Goal: Information Seeking & Learning: Learn about a topic

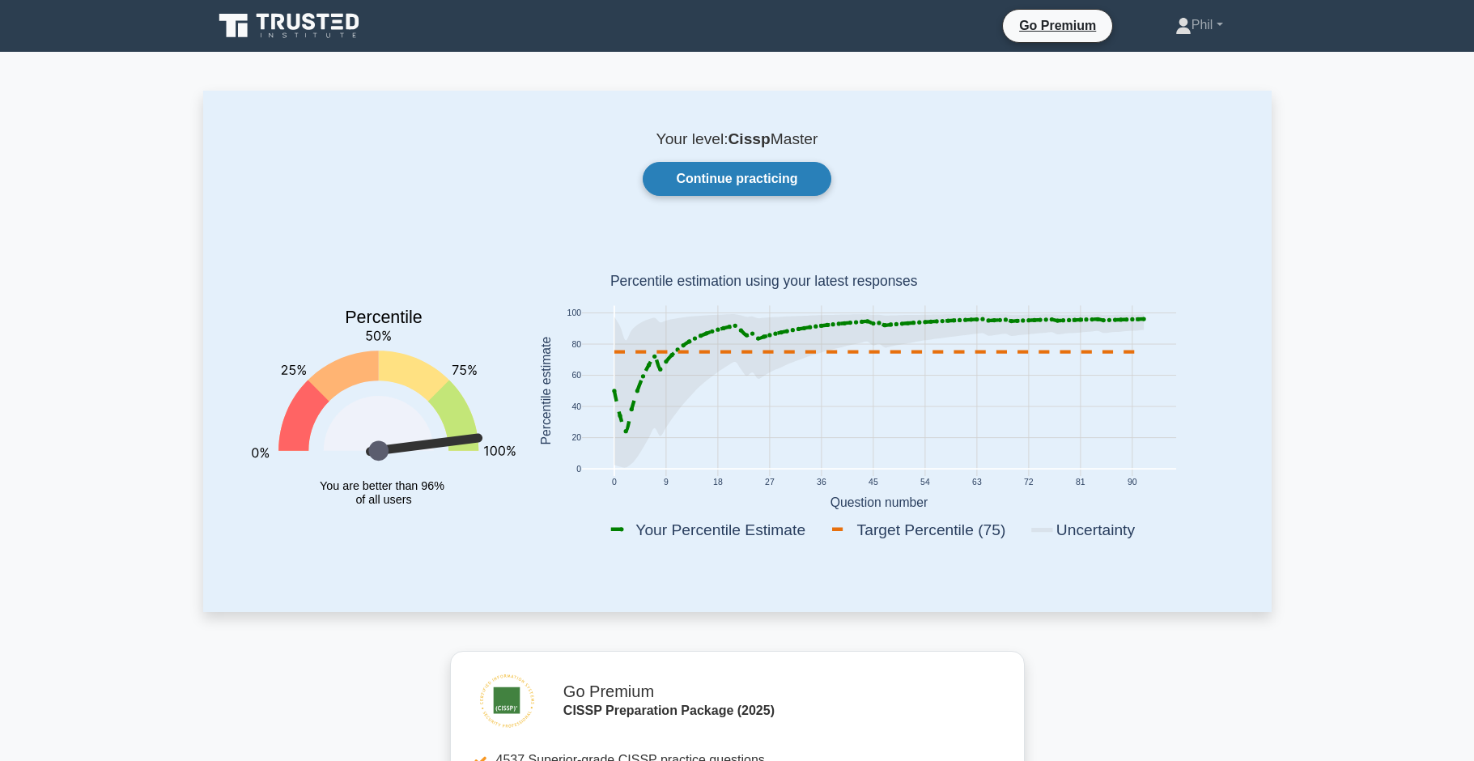
click at [787, 186] on link "Continue practicing" at bounding box center [737, 179] width 188 height 34
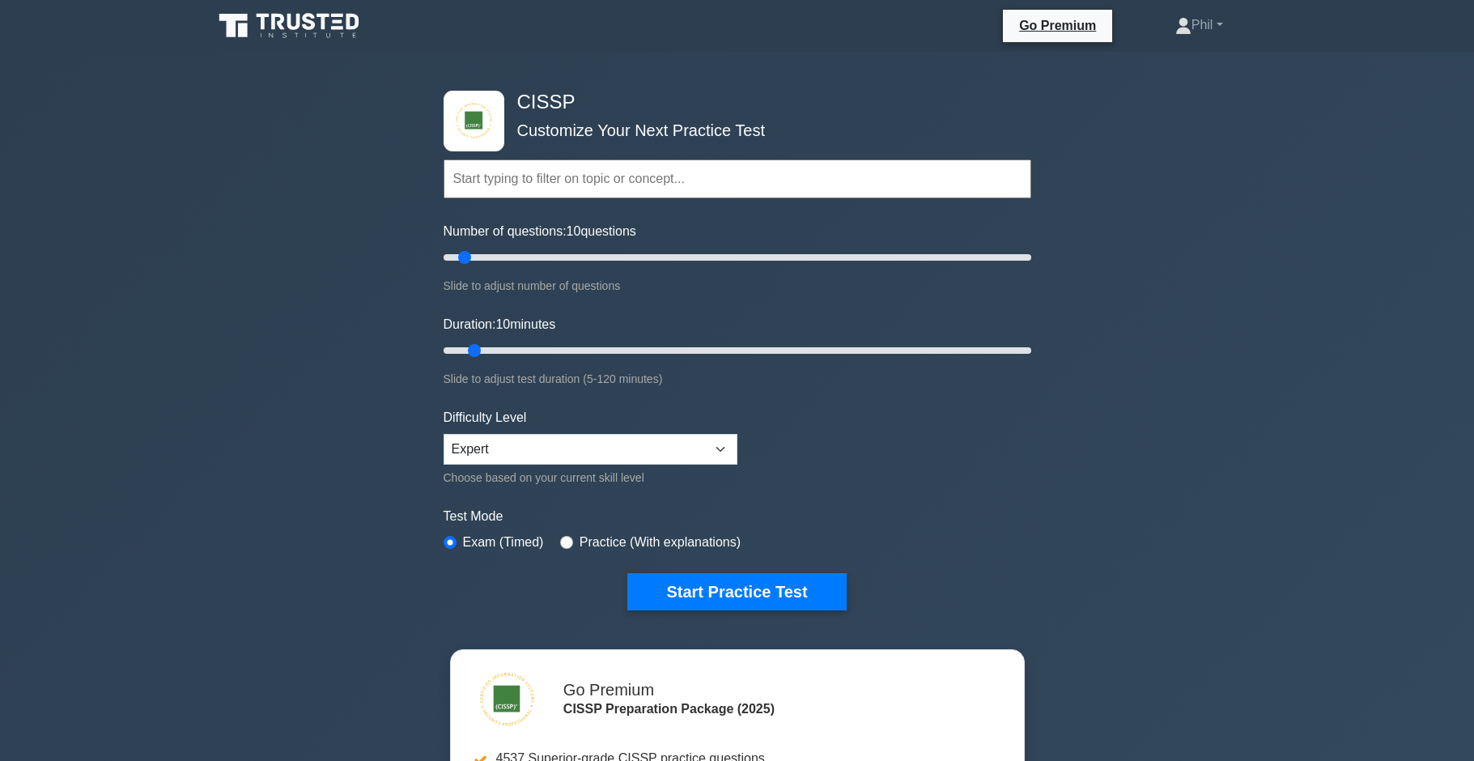
click at [563, 187] on input "text" at bounding box center [738, 178] width 588 height 39
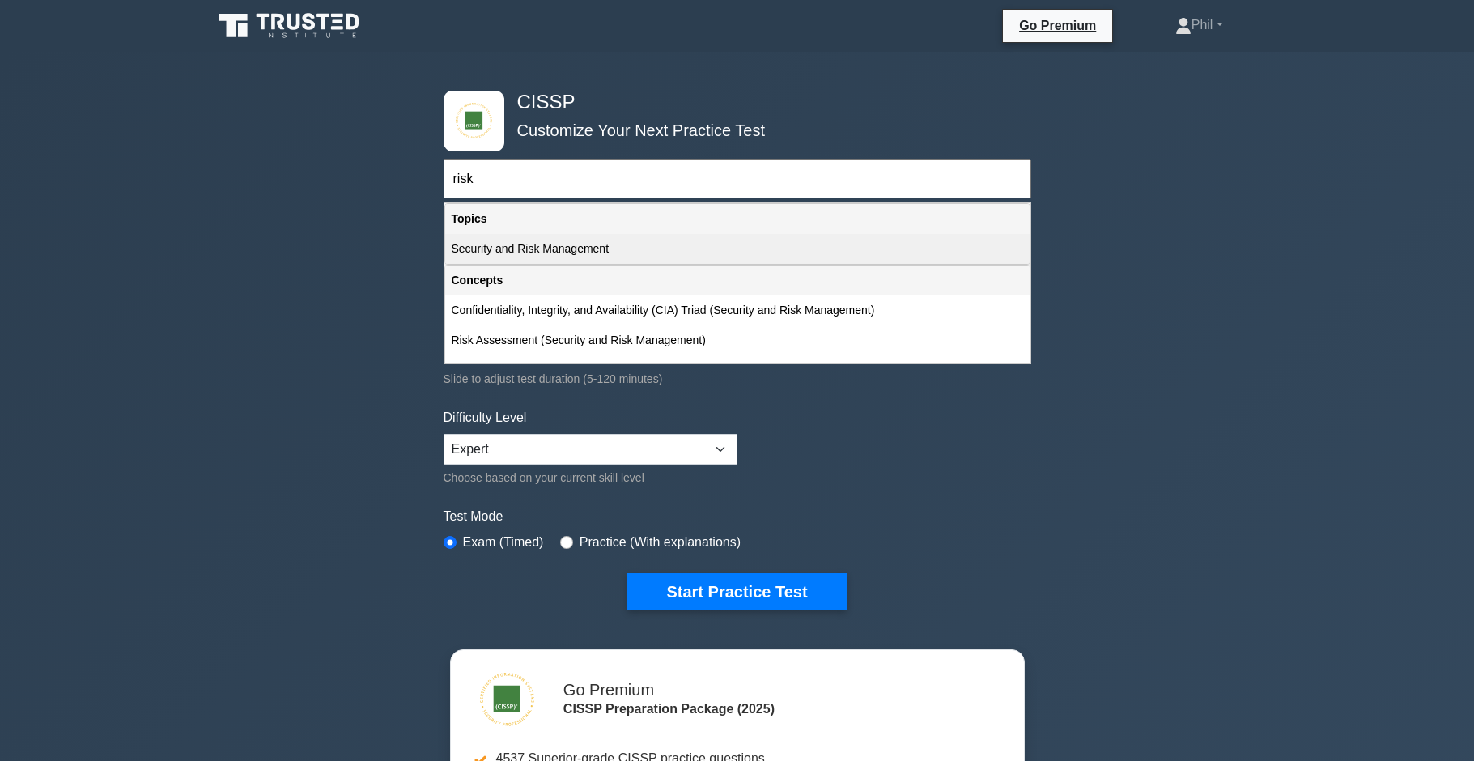
click at [571, 248] on div "Security and Risk Management" at bounding box center [737, 249] width 585 height 30
type input "Security and Risk Management"
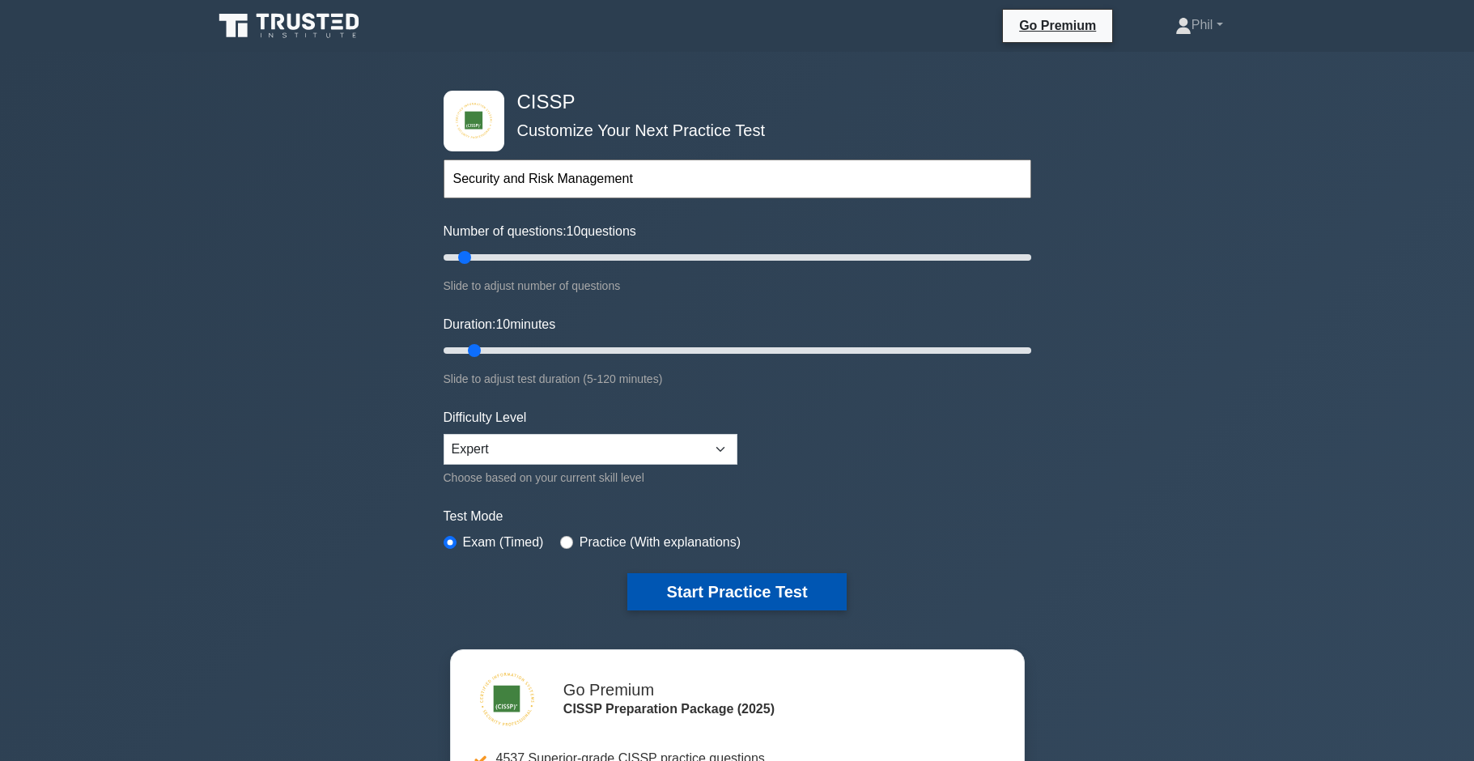
click at [764, 589] on button "Start Practice Test" at bounding box center [736, 591] width 219 height 37
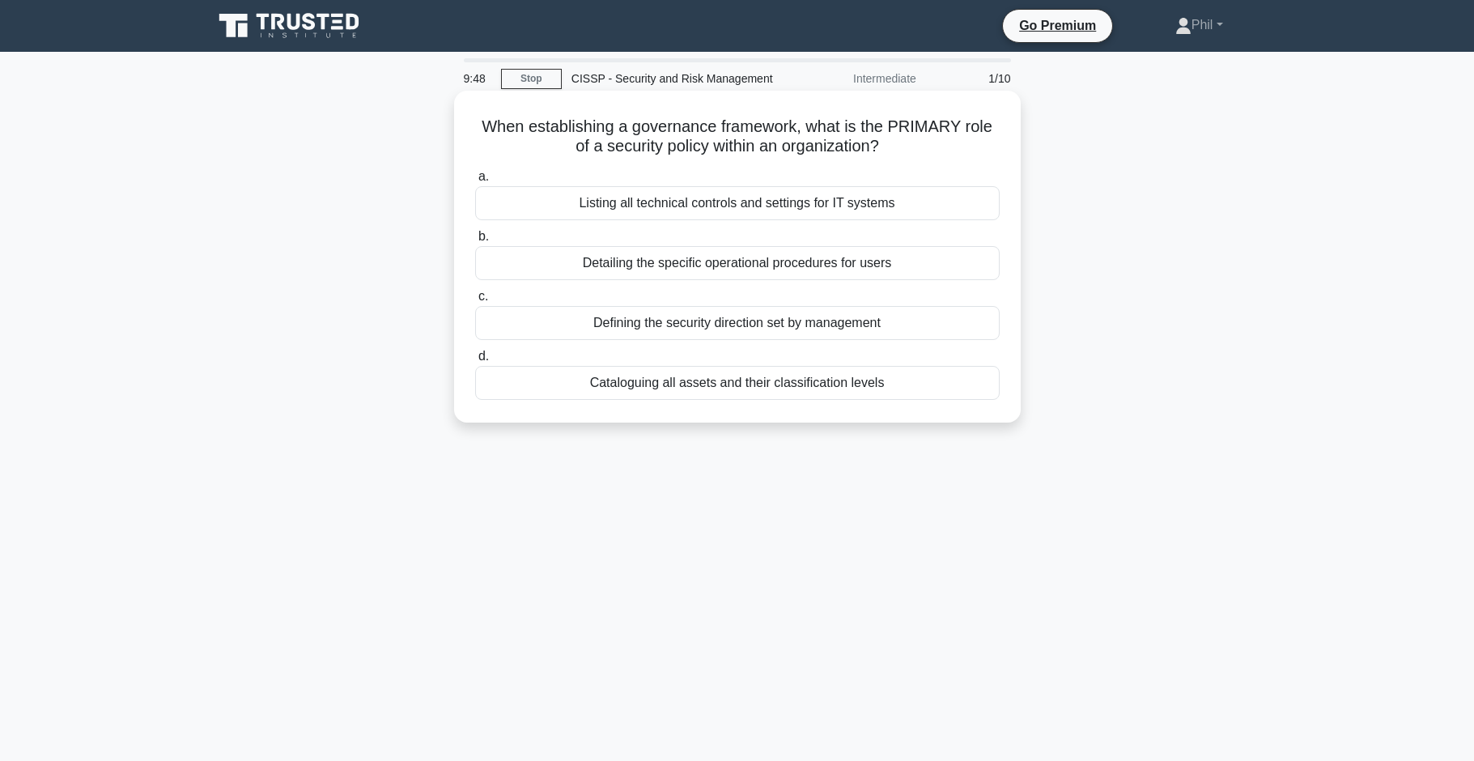
click at [784, 326] on div "Defining the security direction set by management" at bounding box center [737, 323] width 525 height 34
click at [475, 302] on input "c. Defining the security direction set by management" at bounding box center [475, 296] width 0 height 11
click at [923, 393] on div "Data encryption with customer-managed keys" at bounding box center [737, 383] width 525 height 34
click at [475, 362] on input "d. Data encryption with customer-managed keys" at bounding box center [475, 356] width 0 height 11
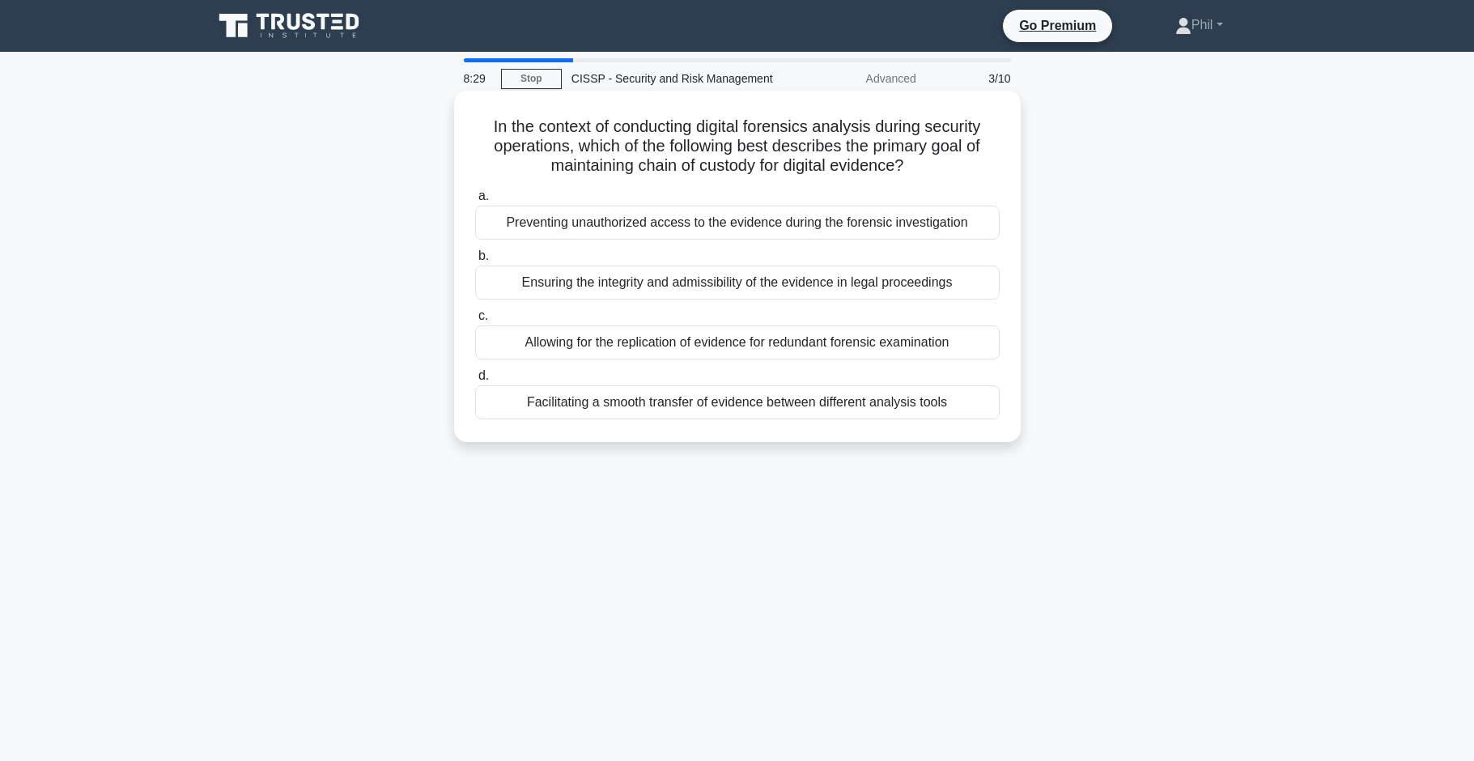
click at [721, 228] on div "Preventing unauthorized access to the evidence during the forensic investigation" at bounding box center [737, 223] width 525 height 34
click at [475, 202] on input "a. Preventing unauthorized access to the evidence during the forensic investiga…" at bounding box center [475, 196] width 0 height 11
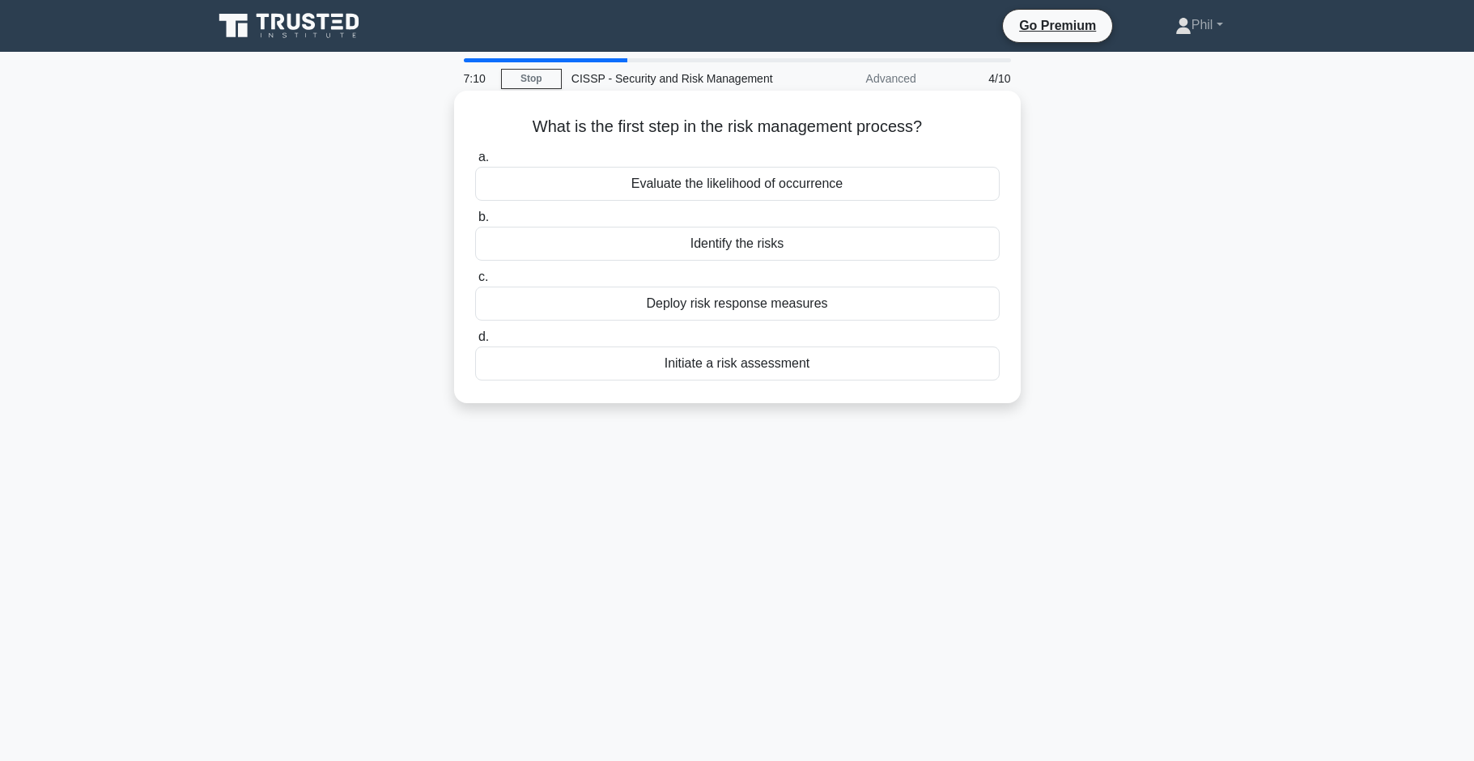
click at [833, 371] on div "Initiate a risk assessment" at bounding box center [737, 364] width 525 height 34
click at [475, 342] on input "d. Initiate a risk assessment" at bounding box center [475, 337] width 0 height 11
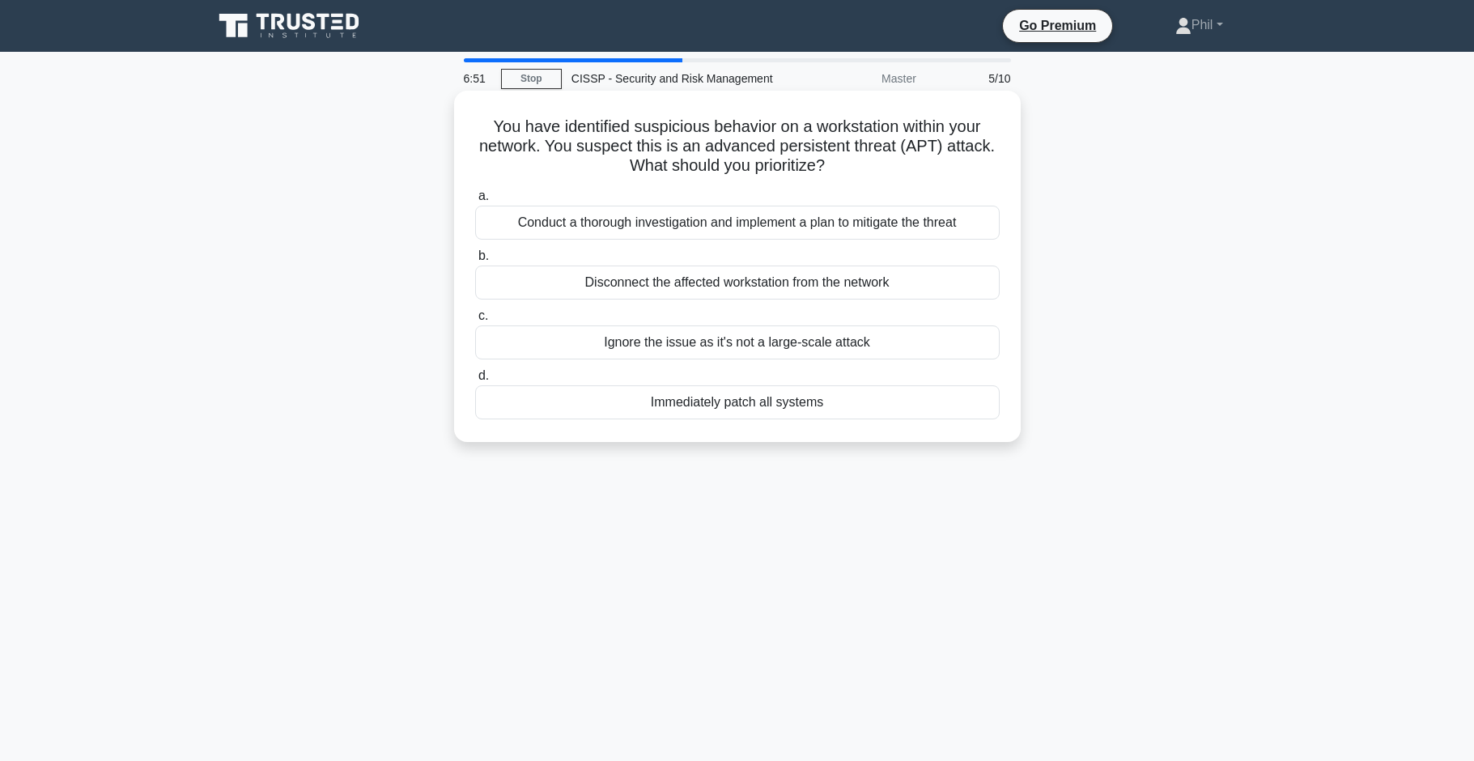
click at [923, 227] on div "Conduct a thorough investigation and implement a plan to mitigate the threat" at bounding box center [737, 223] width 525 height 34
click at [475, 202] on input "a. Conduct a thorough investigation and implement a plan to mitigate the threat" at bounding box center [475, 196] width 0 height 11
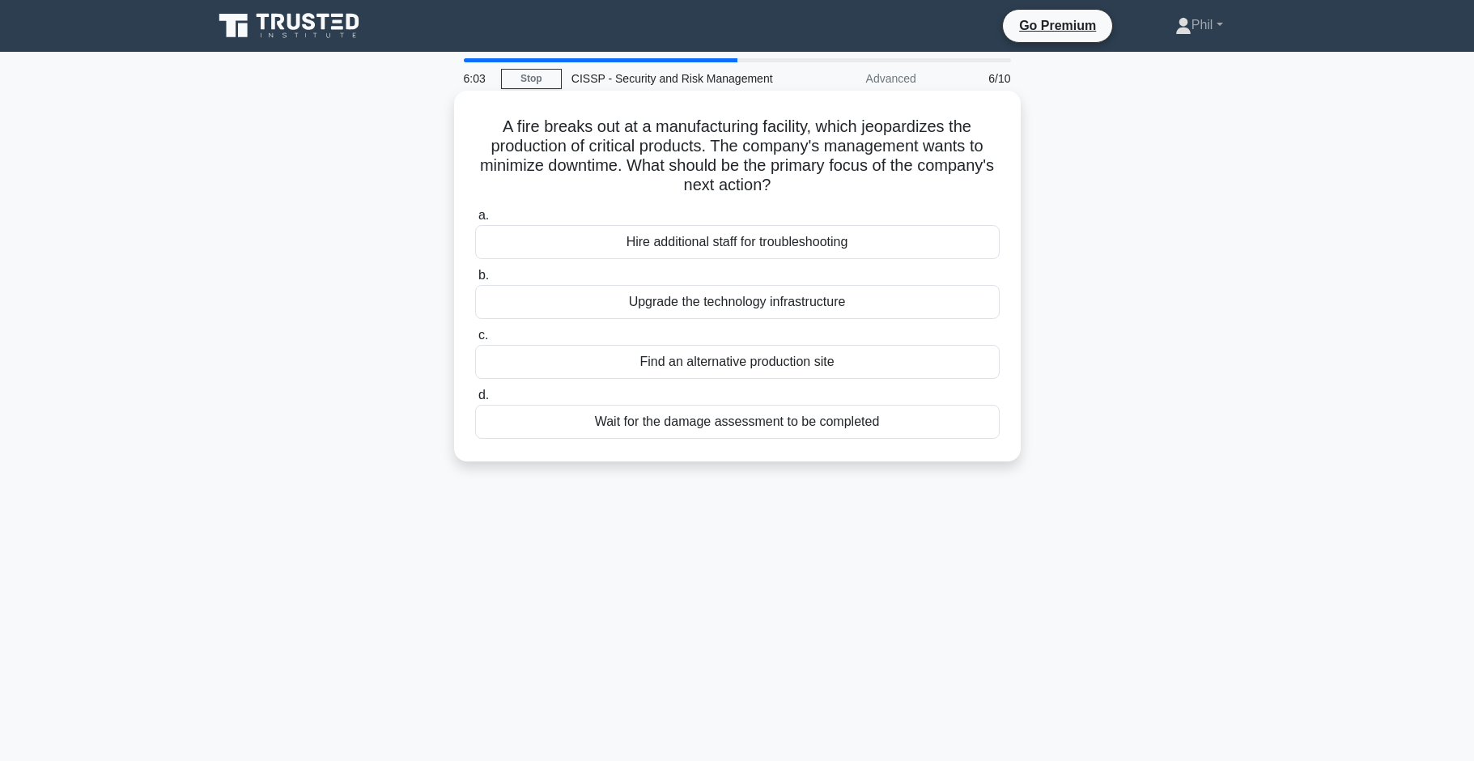
click at [865, 369] on div "Find an alternative production site" at bounding box center [737, 362] width 525 height 34
click at [475, 341] on input "c. Find an alternative production site" at bounding box center [475, 335] width 0 height 11
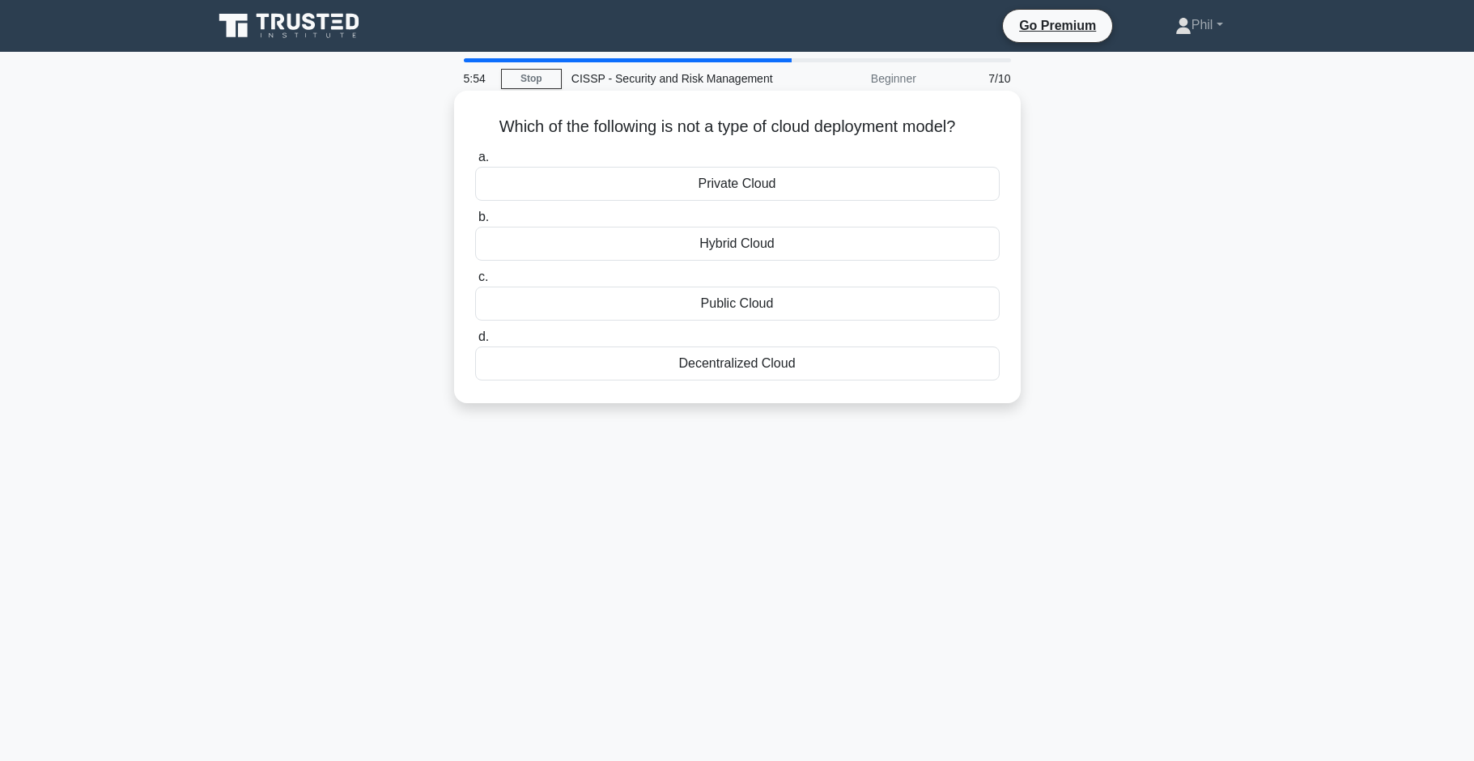
click at [778, 371] on div "Decentralized Cloud" at bounding box center [737, 364] width 525 height 34
click at [475, 342] on input "d. Decentralized Cloud" at bounding box center [475, 337] width 0 height 11
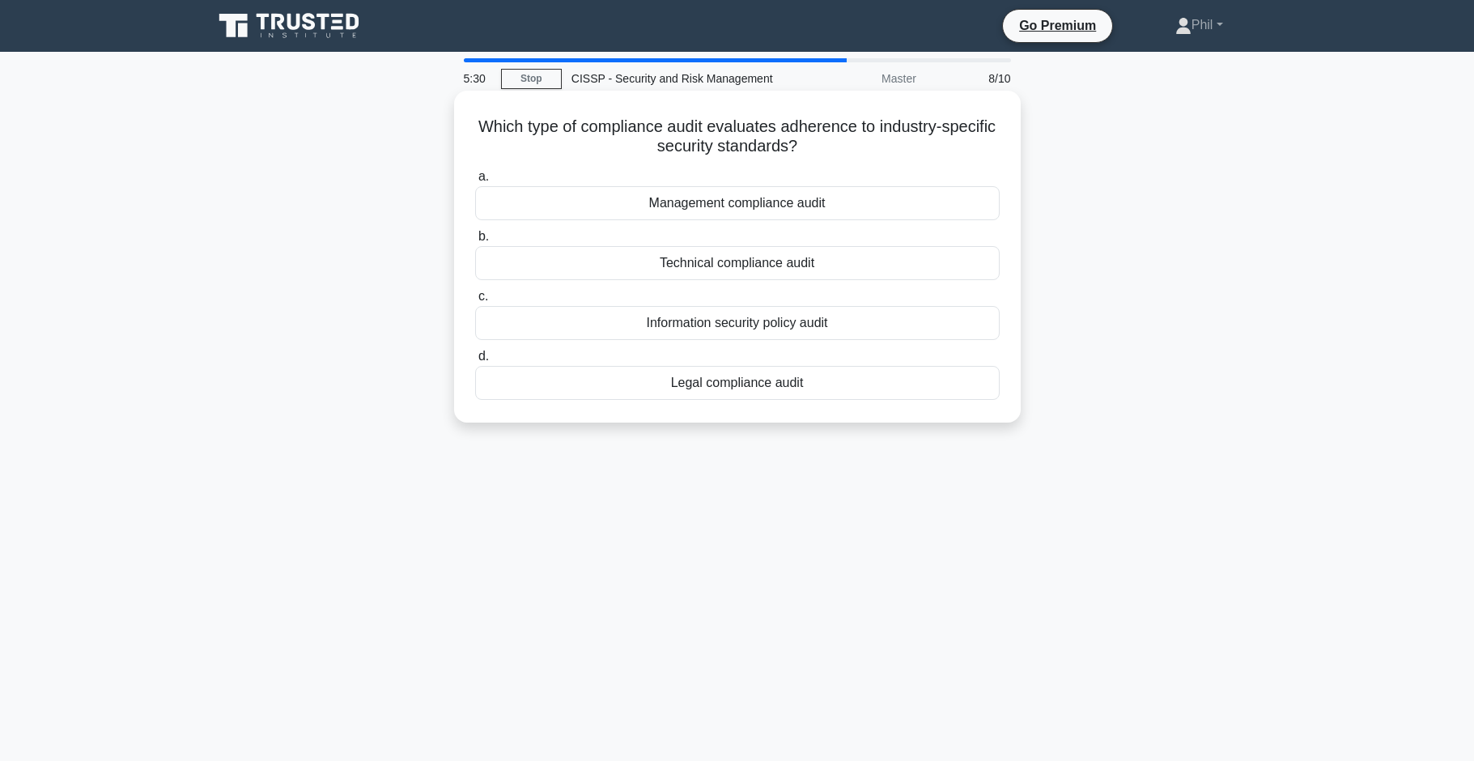
click at [878, 276] on div "Technical compliance audit" at bounding box center [737, 263] width 525 height 34
click at [475, 242] on input "b. Technical compliance audit" at bounding box center [475, 237] width 0 height 11
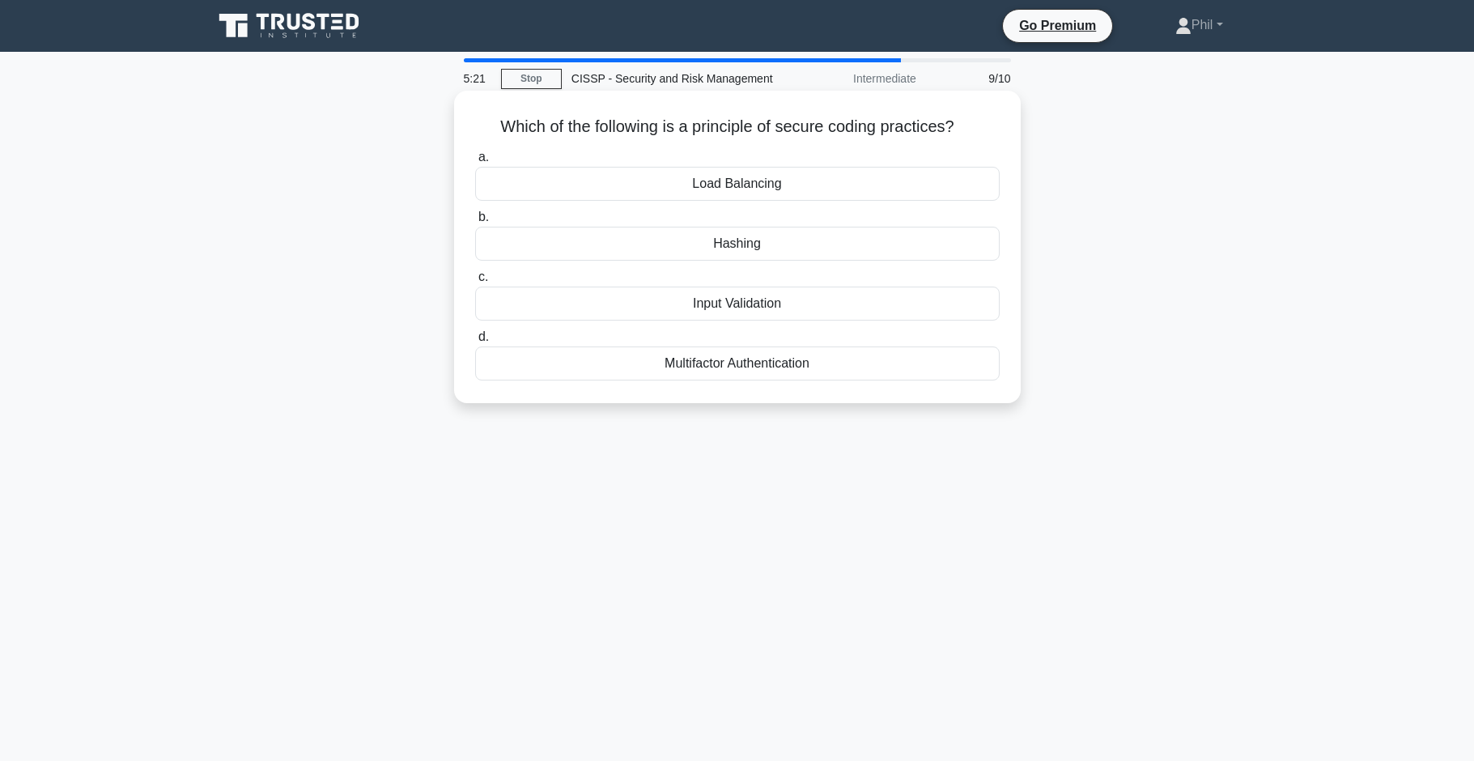
click at [837, 302] on div "Input Validation" at bounding box center [737, 304] width 525 height 34
click at [475, 283] on input "c. Input Validation" at bounding box center [475, 277] width 0 height 11
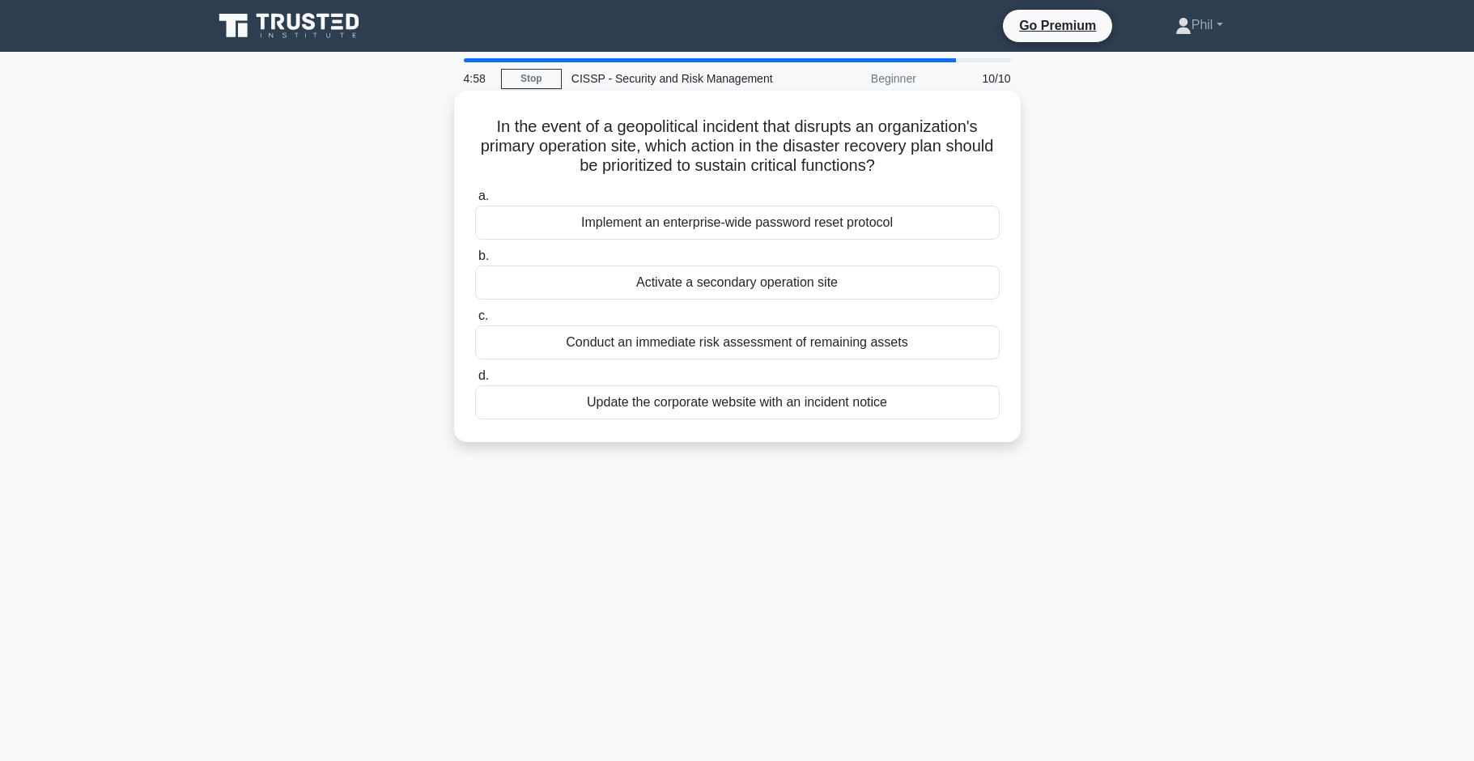
click at [825, 288] on div "Activate a secondary operation site" at bounding box center [737, 283] width 525 height 34
click at [475, 261] on input "b. Activate a secondary operation site" at bounding box center [475, 256] width 0 height 11
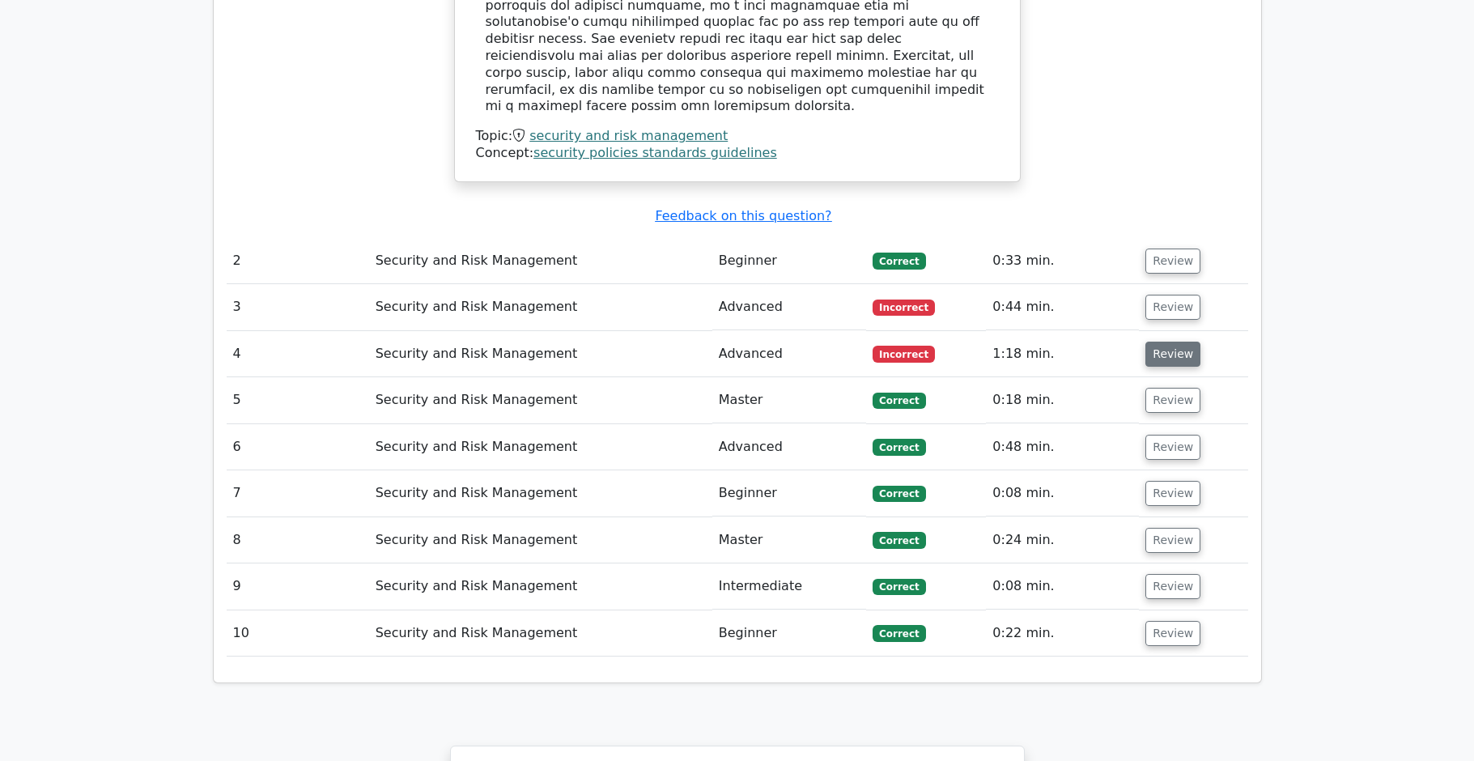
scroll to position [1820, 0]
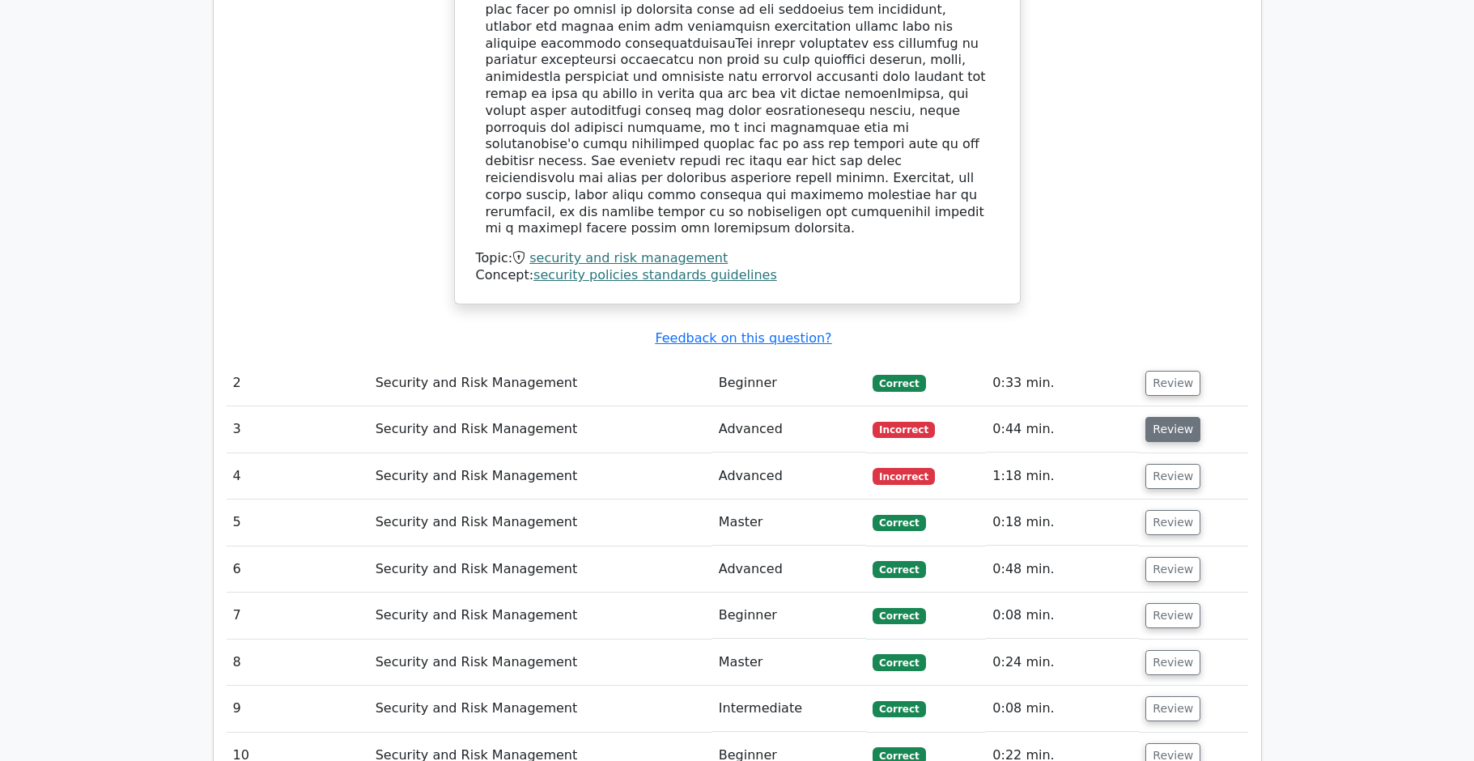
click at [1171, 417] on button "Review" at bounding box center [1173, 429] width 55 height 25
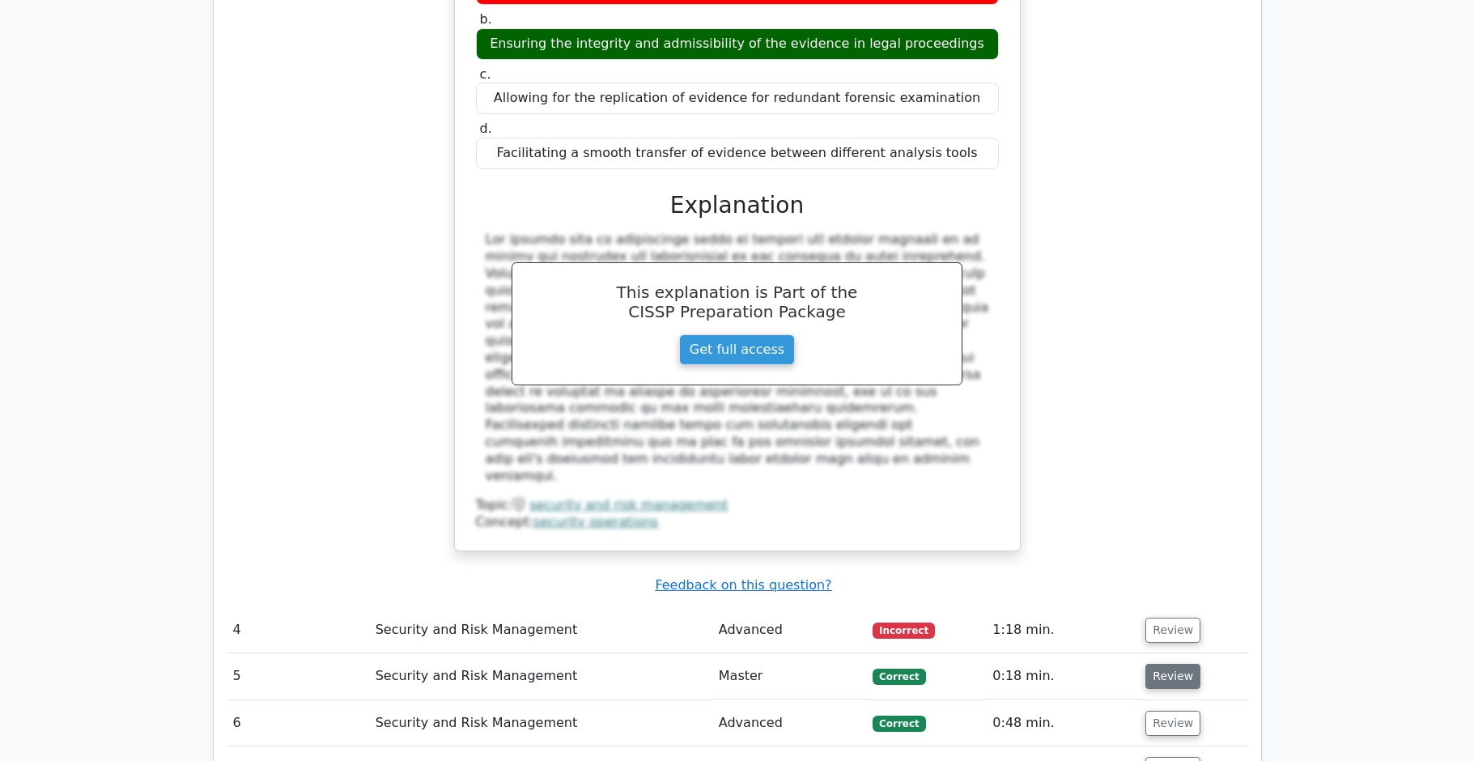
scroll to position [2451, 0]
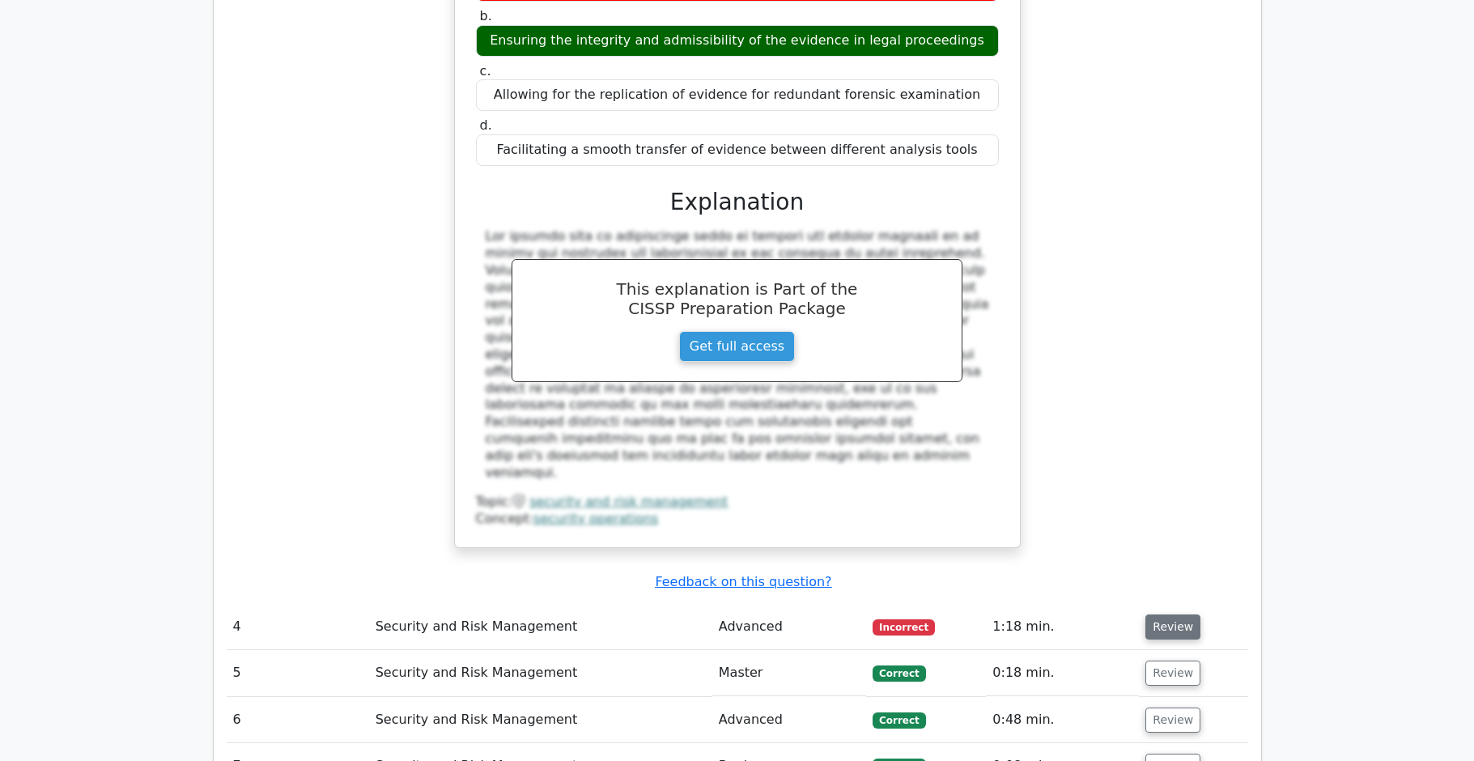
click at [1154, 614] on button "Review" at bounding box center [1173, 626] width 55 height 25
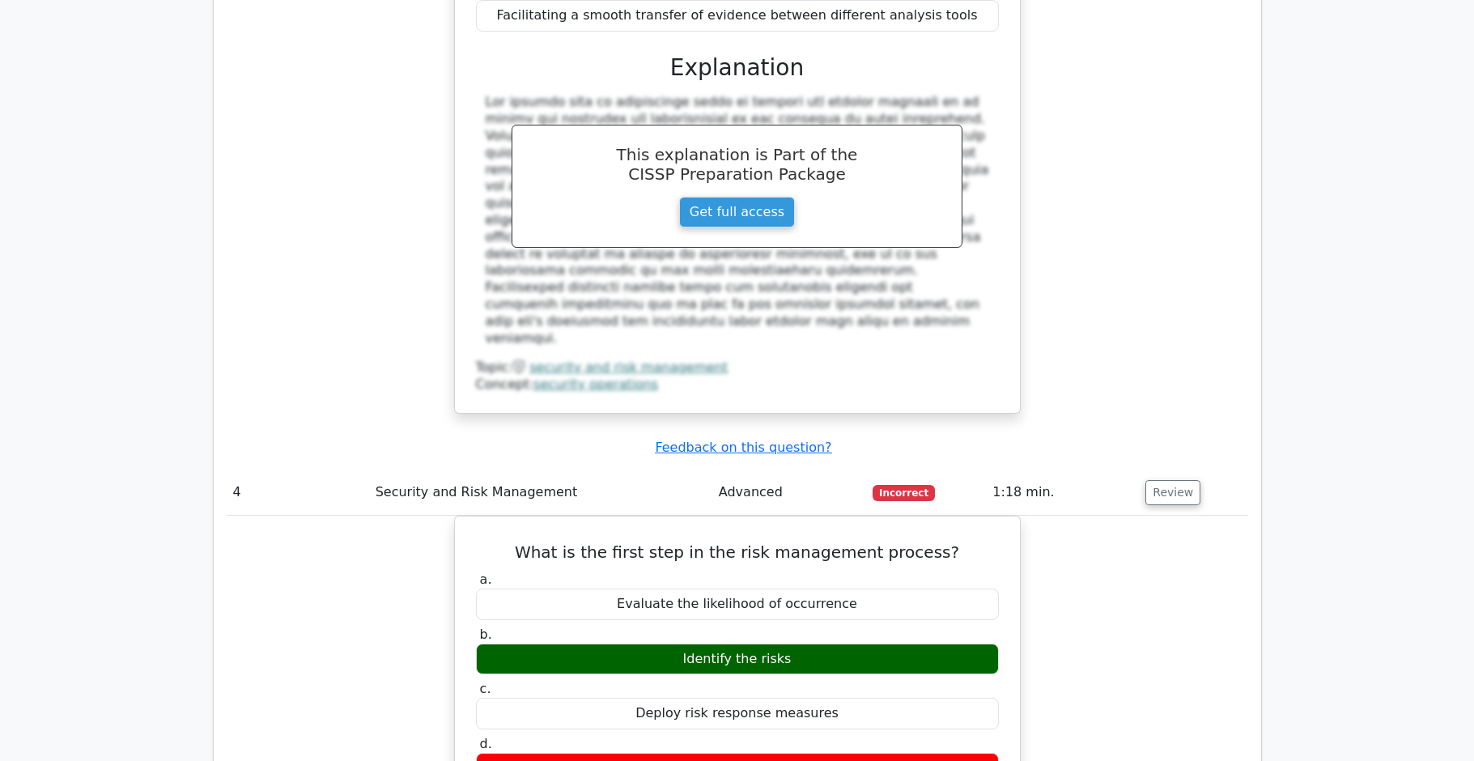
scroll to position [2675, 0]
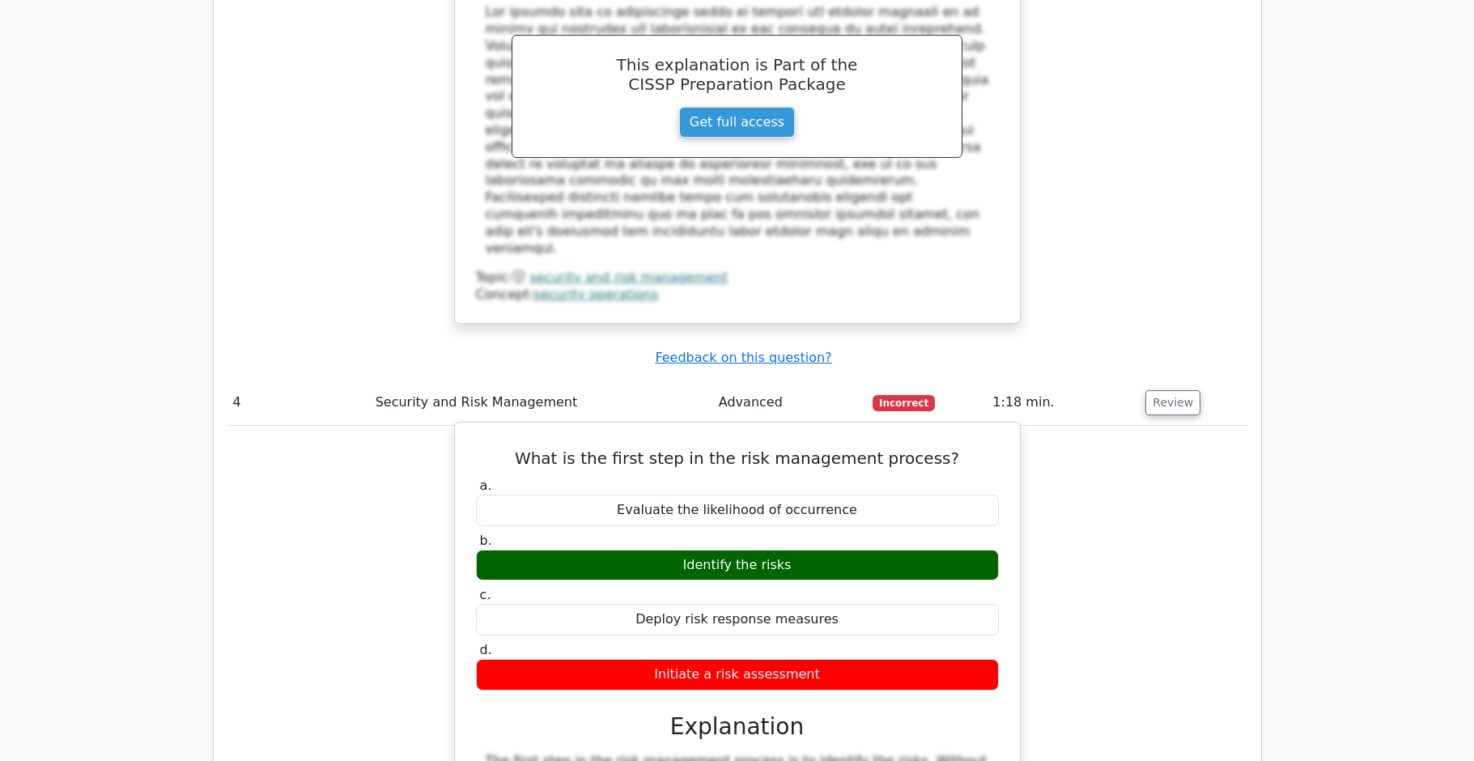
drag, startPoint x: 549, startPoint y: 280, endPoint x: 955, endPoint y: 501, distance: 462.6
click at [955, 501] on div "What is the first step in the risk management process? a. Evaluate the likeliho…" at bounding box center [737, 710] width 552 height 563
drag, startPoint x: 627, startPoint y: 309, endPoint x: 545, endPoint y: 287, distance: 85.6
click at [627, 478] on label "a. Evaluate the likelihood of occurrence" at bounding box center [737, 502] width 523 height 49
drag, startPoint x: 543, startPoint y: 281, endPoint x: 868, endPoint y: 504, distance: 394.1
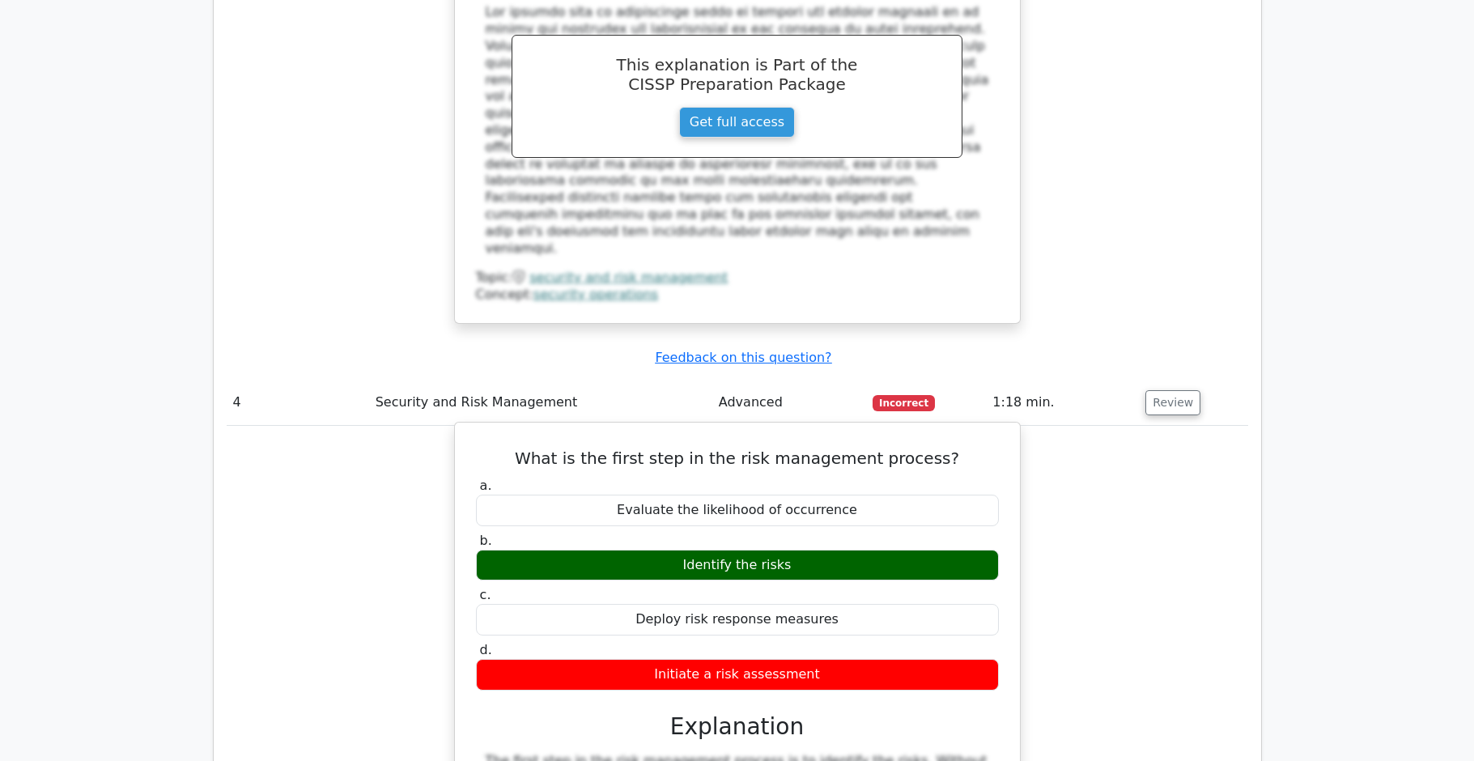
click at [868, 504] on div "What is the first step in the risk management process? a. Evaluate the likeliho…" at bounding box center [737, 710] width 552 height 563
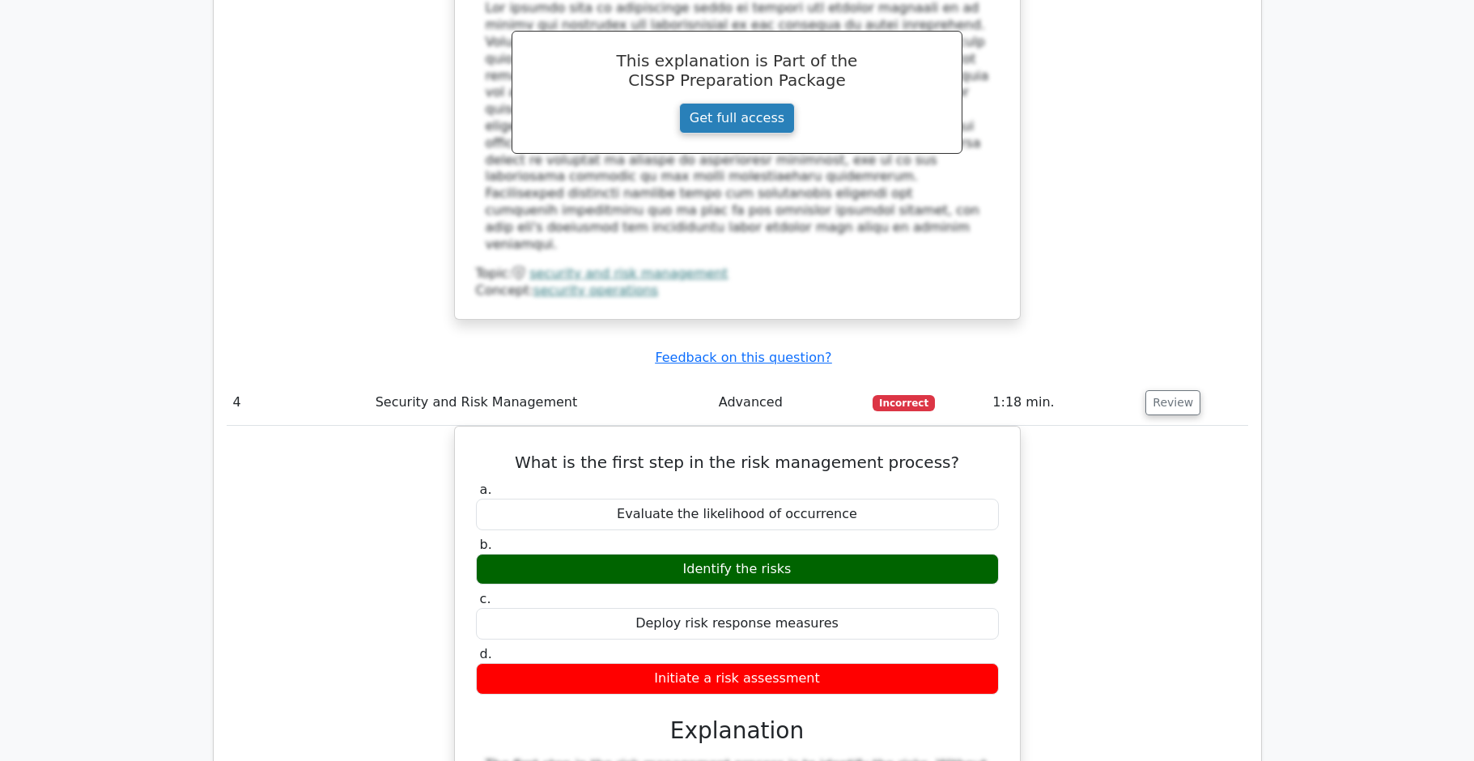
copy div "What is the first step in the risk management process? a. Evaluate the likeliho…"
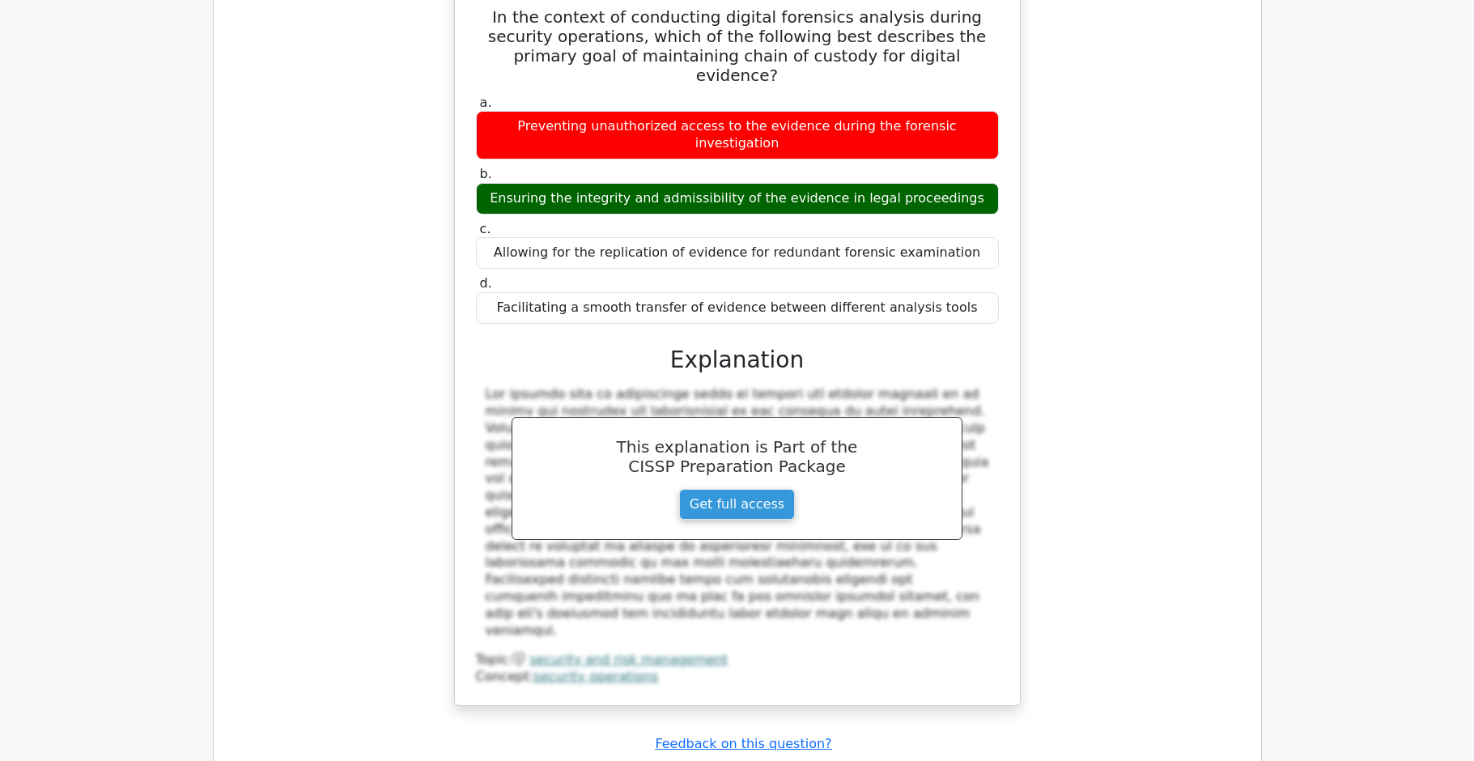
scroll to position [1907, 0]
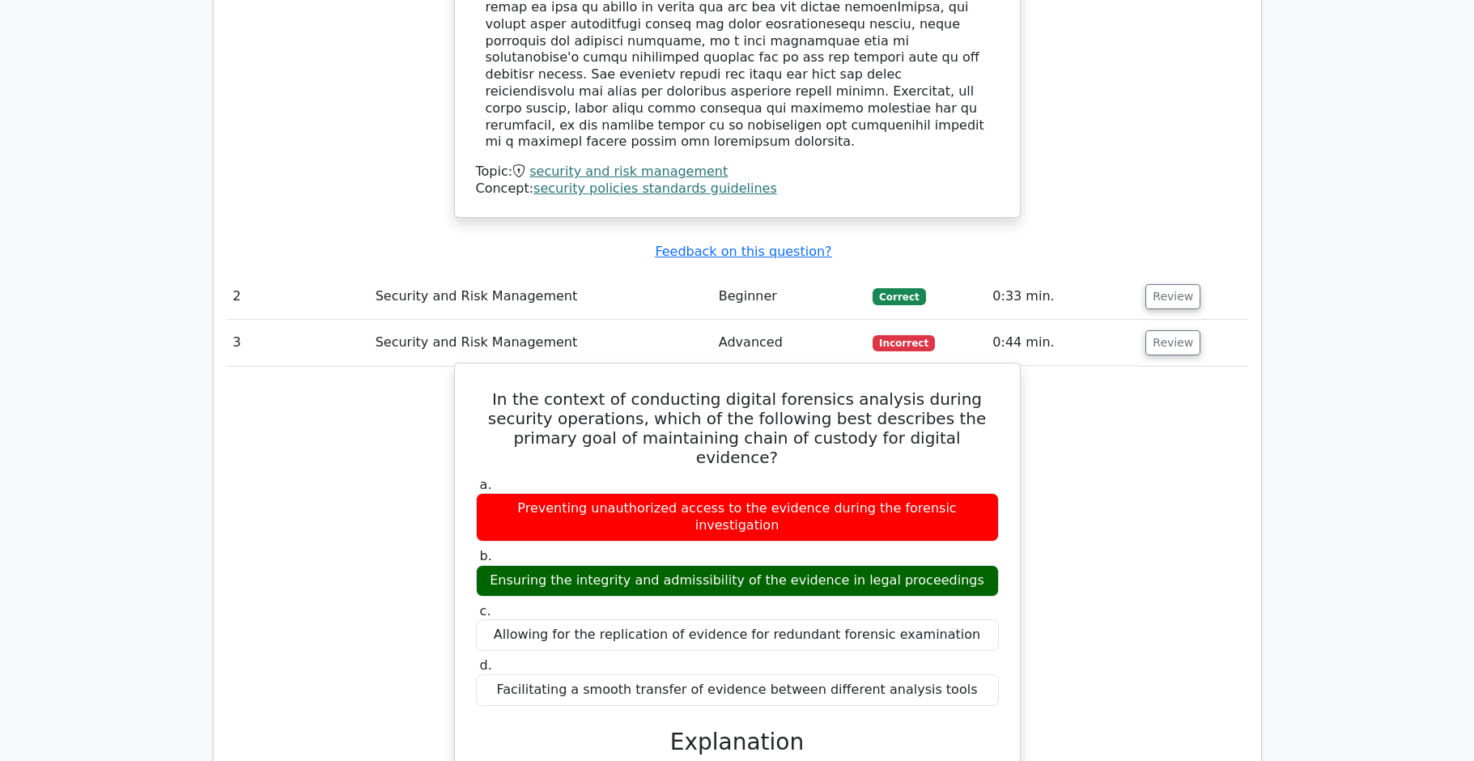
drag, startPoint x: 489, startPoint y: 308, endPoint x: 960, endPoint y: 565, distance: 536.9
click at [960, 565] on div "In the context of conducting digital forensics analysis during security operati…" at bounding box center [737, 725] width 552 height 711
copy div "In the context of conducting digital forensics analysis during security operati…"
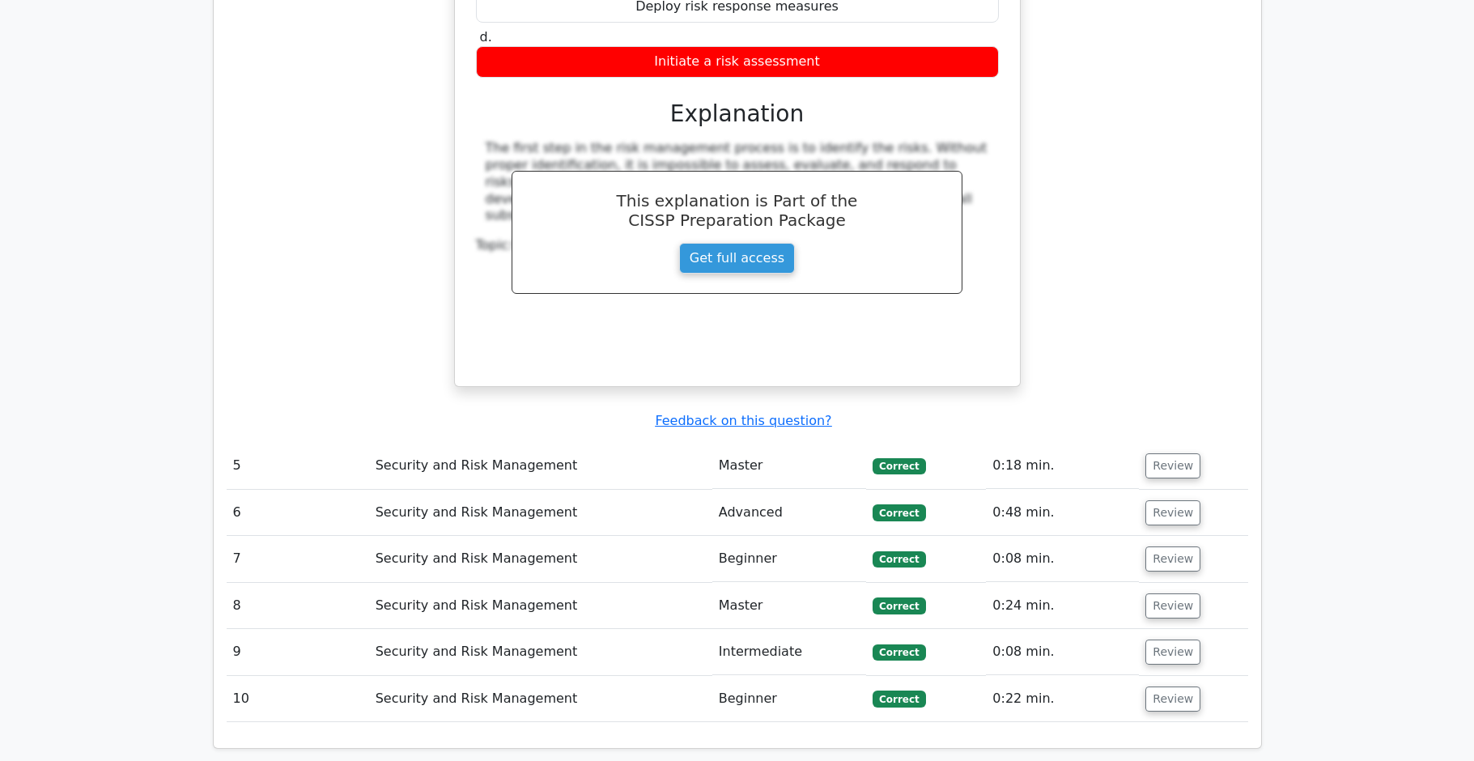
scroll to position [3794, 0]
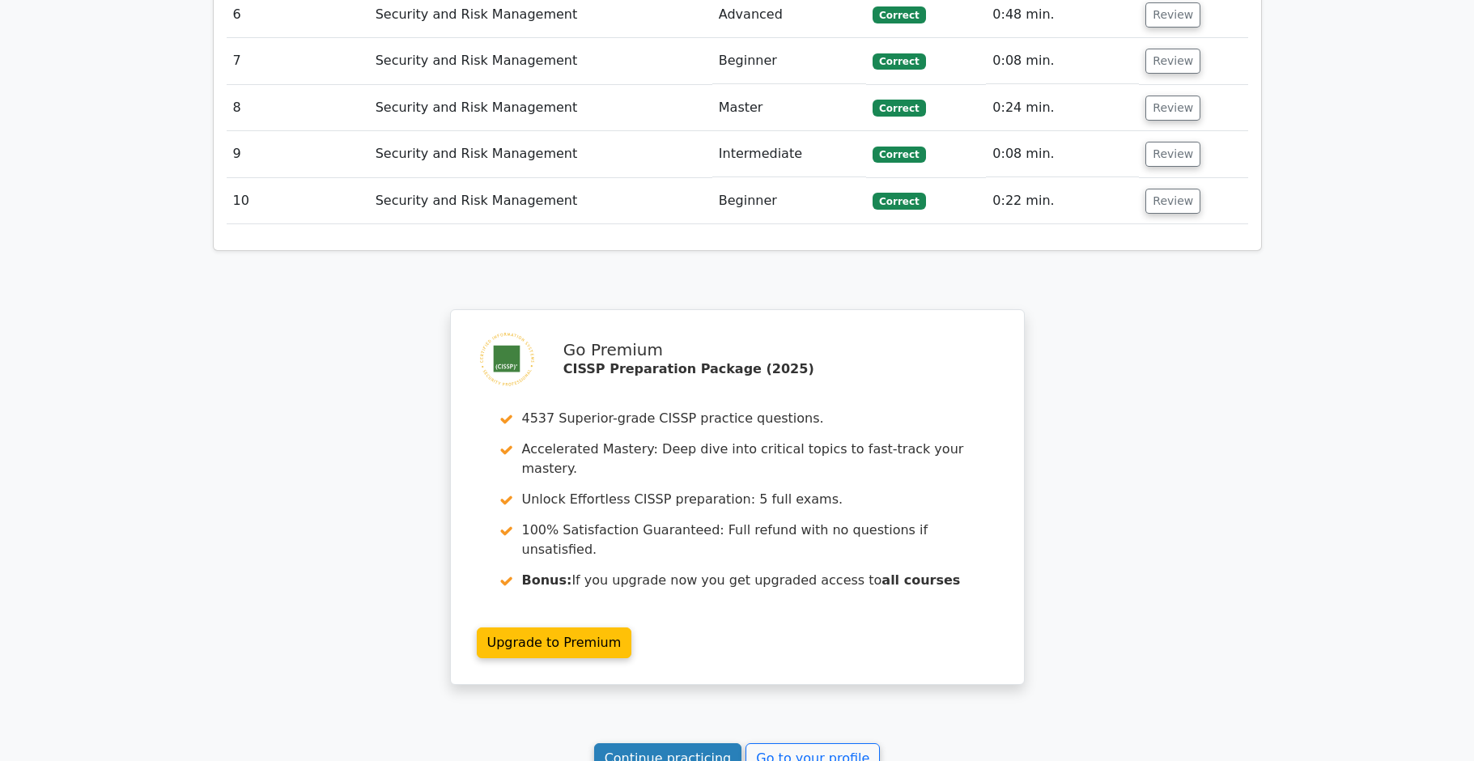
click at [710, 743] on link "Continue practicing" at bounding box center [668, 758] width 148 height 31
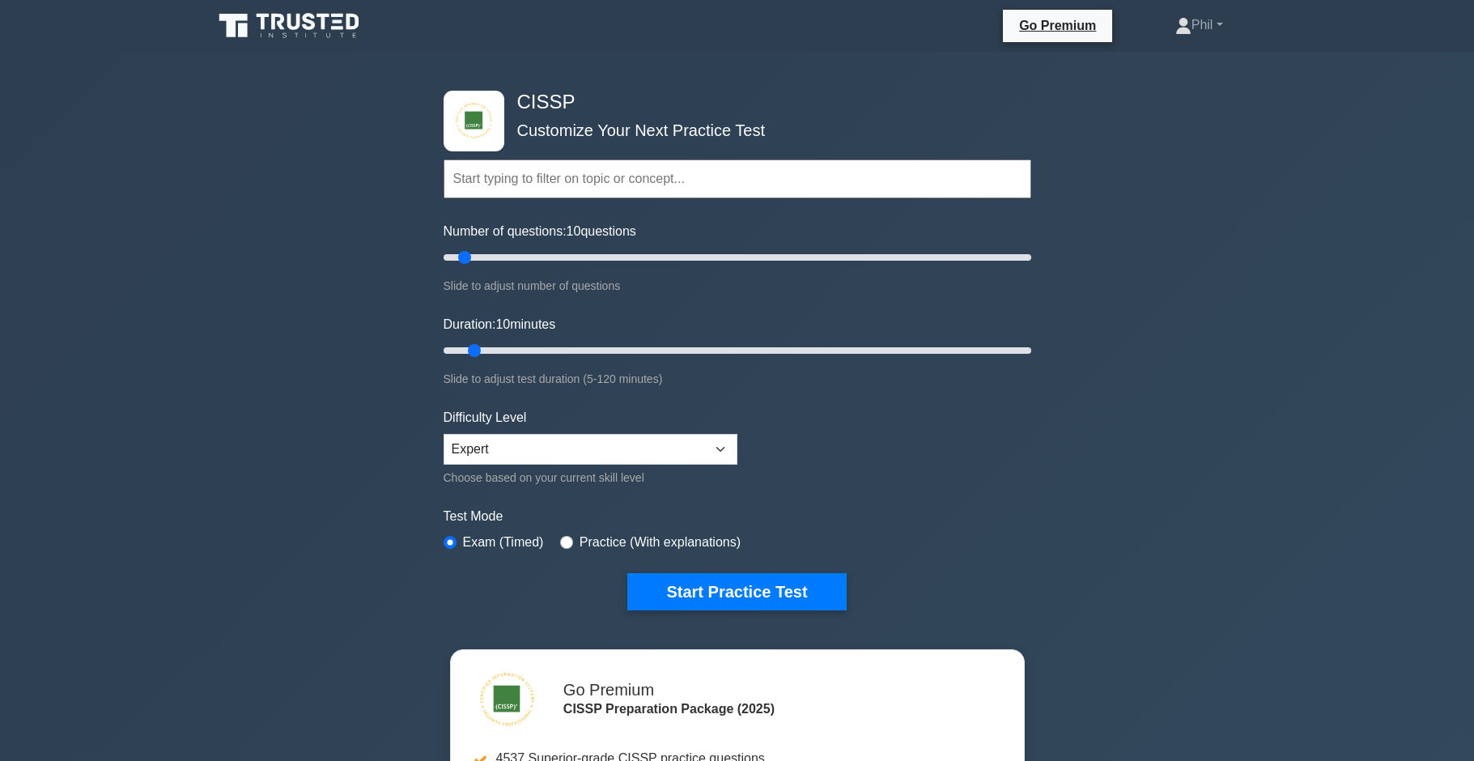
drag, startPoint x: 518, startPoint y: 172, endPoint x: 510, endPoint y: 178, distance: 9.9
click at [511, 177] on input "text" at bounding box center [738, 178] width 588 height 39
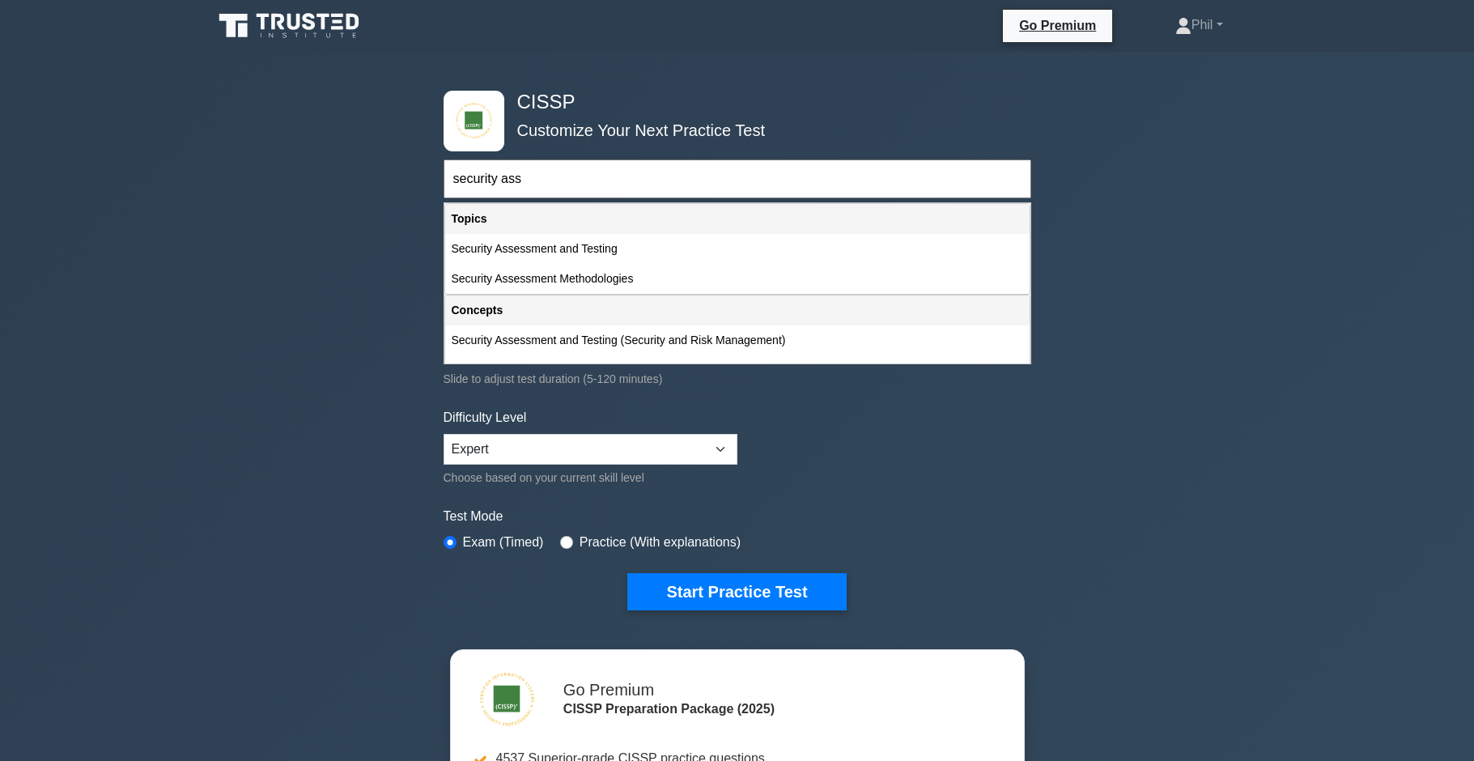
click at [535, 176] on input "security ass" at bounding box center [738, 178] width 588 height 39
click at [536, 176] on input "security ass" at bounding box center [738, 178] width 588 height 39
click at [539, 178] on input "security ass" at bounding box center [738, 178] width 588 height 39
click at [538, 177] on input "security ass" at bounding box center [738, 178] width 588 height 39
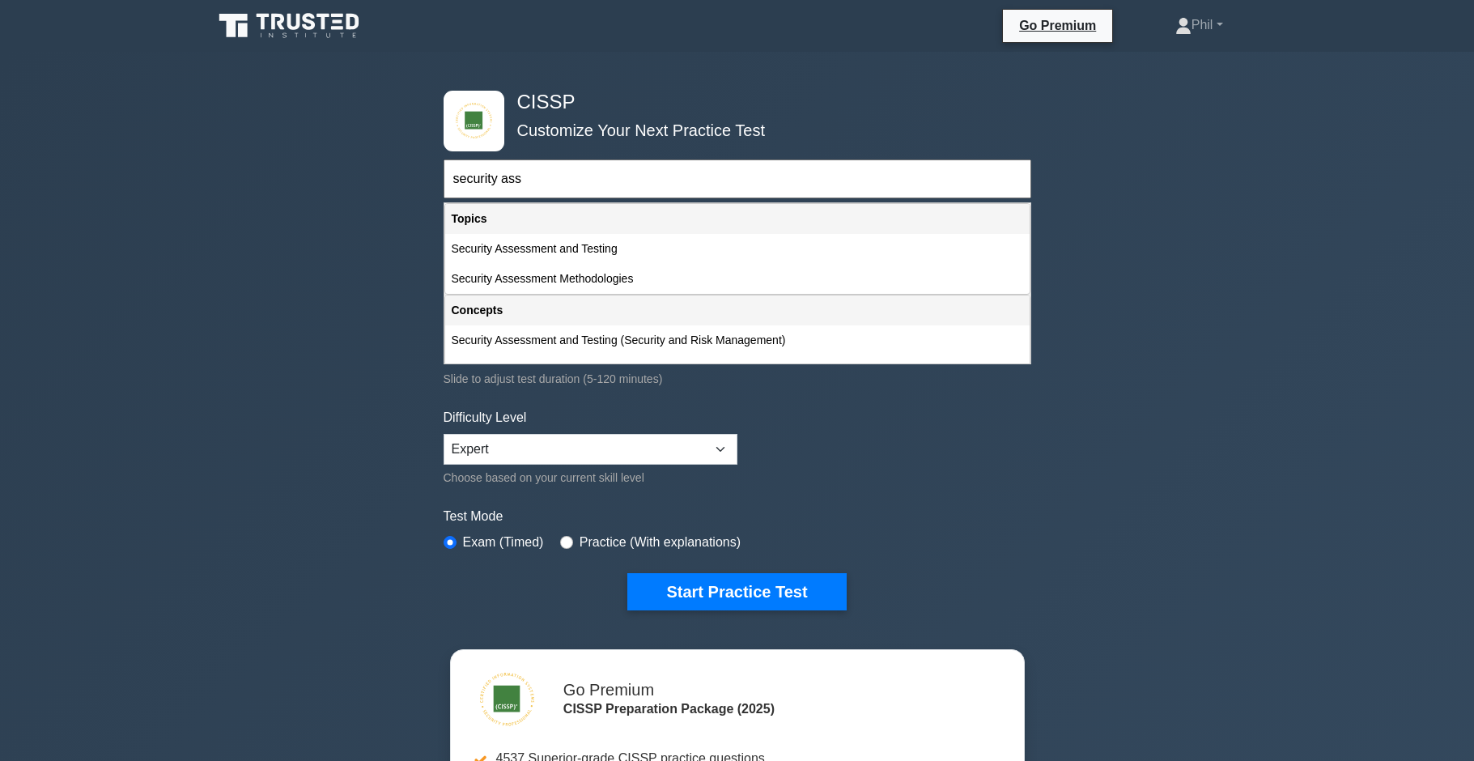
click at [538, 177] on input "security ass" at bounding box center [738, 178] width 588 height 39
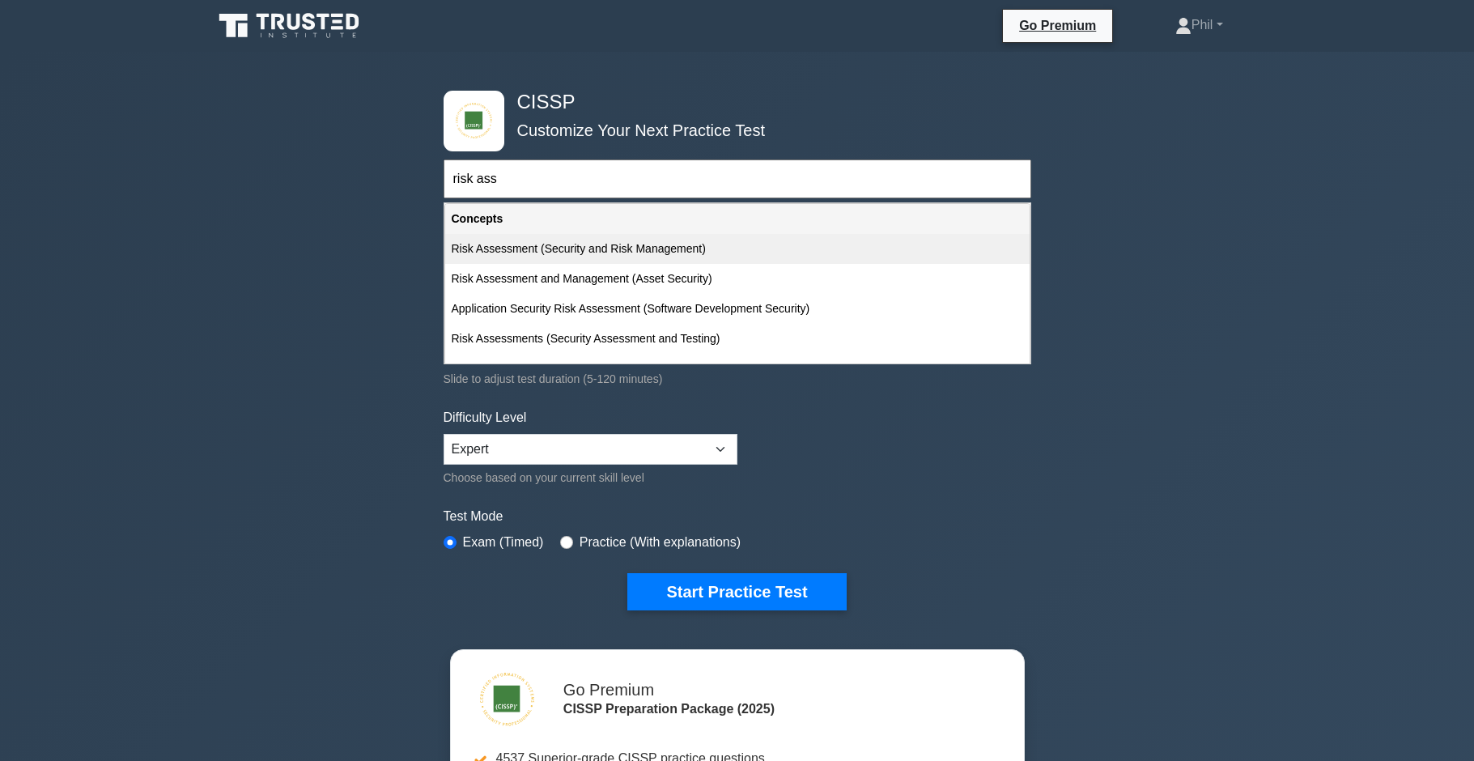
click at [737, 253] on div "Risk Assessment (Security and Risk Management)" at bounding box center [737, 249] width 585 height 30
type input "Risk Assessment (Security and Risk Management)"
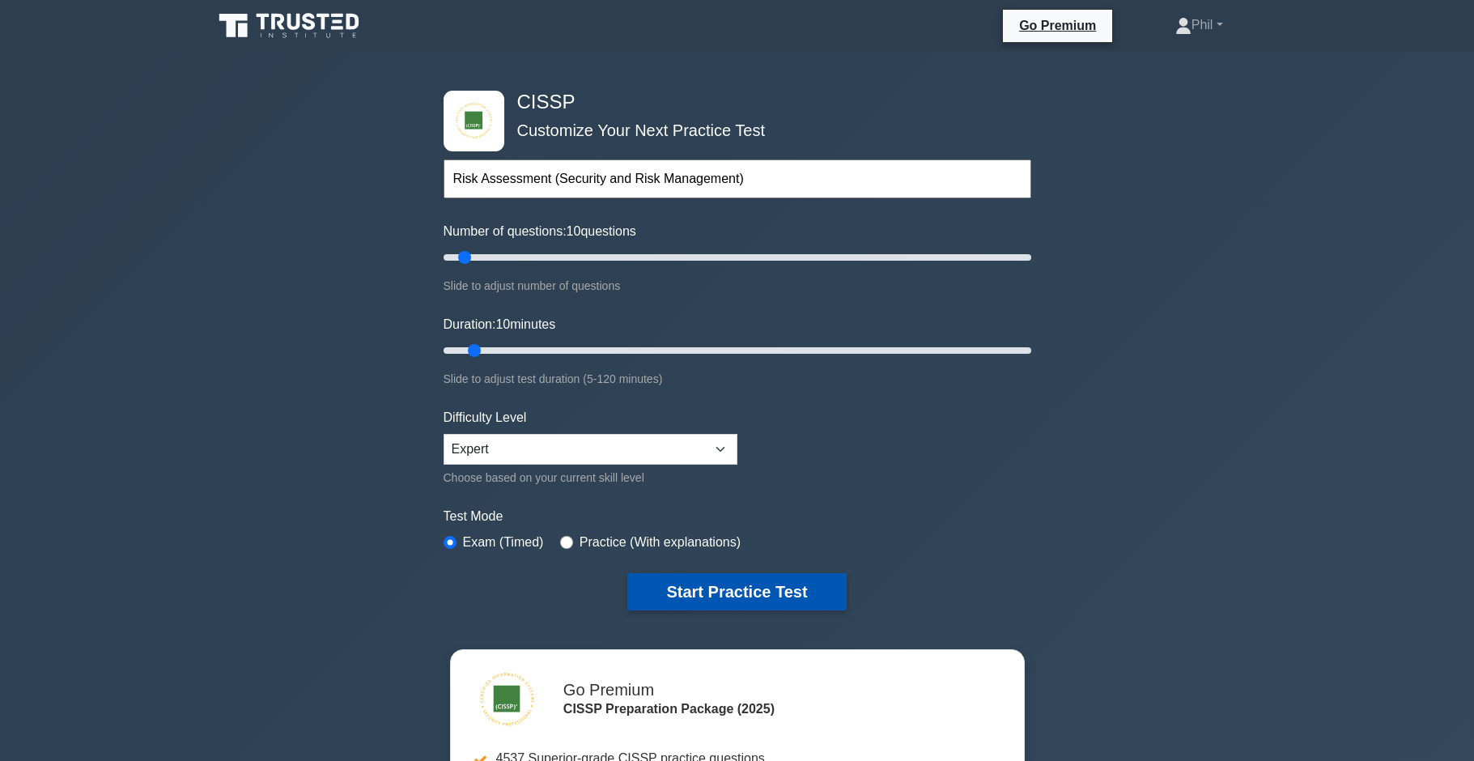
click at [740, 597] on button "Start Practice Test" at bounding box center [736, 591] width 219 height 37
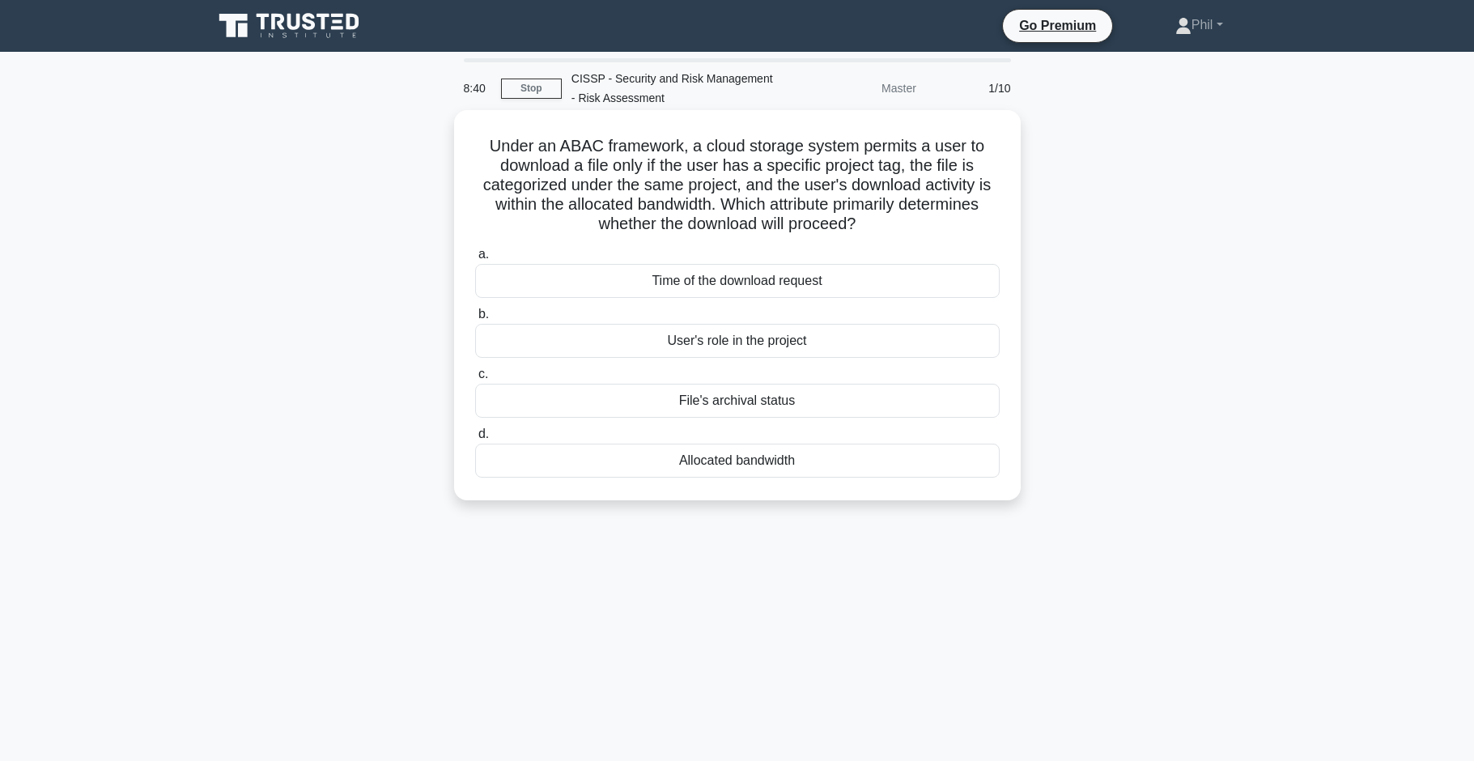
click at [869, 345] on div "User's role in the project" at bounding box center [737, 341] width 525 height 34
click at [475, 320] on input "b. User's role in the project" at bounding box center [475, 314] width 0 height 11
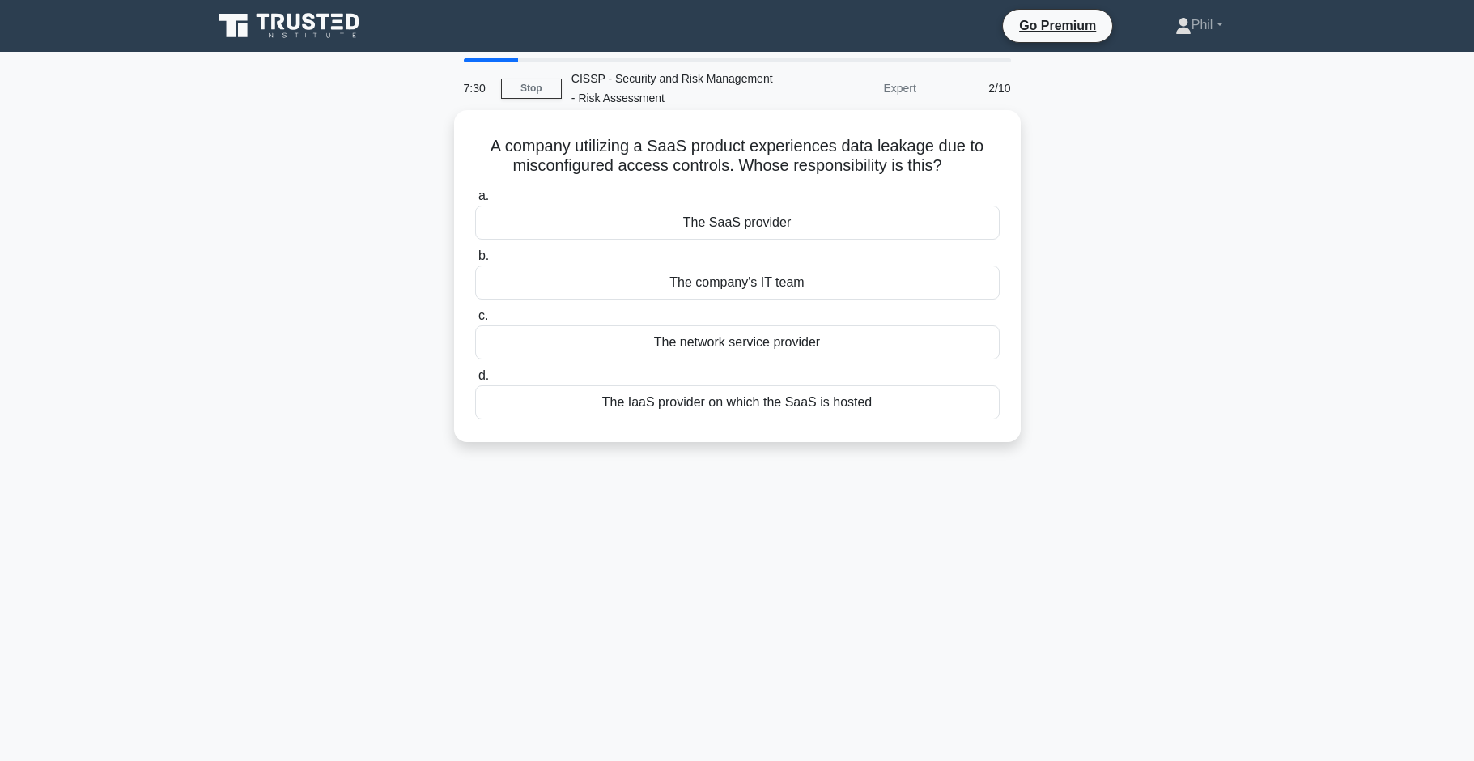
click at [812, 223] on div "The SaaS provider" at bounding box center [737, 223] width 525 height 34
click at [475, 202] on input "a. The SaaS provider" at bounding box center [475, 196] width 0 height 11
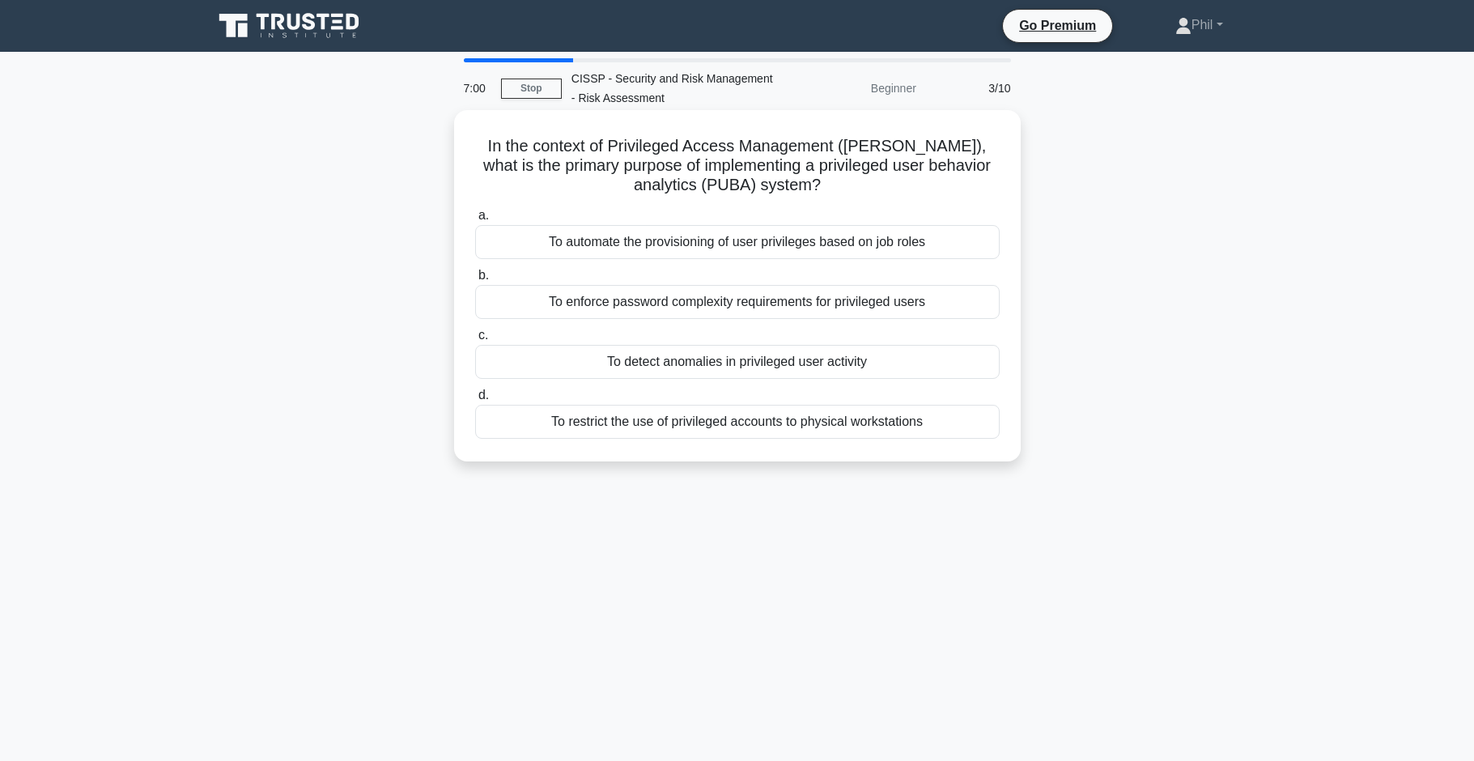
click at [929, 363] on div "To detect anomalies in privileged user activity" at bounding box center [737, 362] width 525 height 34
click at [475, 341] on input "c. To detect anomalies in privileged user activity" at bounding box center [475, 335] width 0 height 11
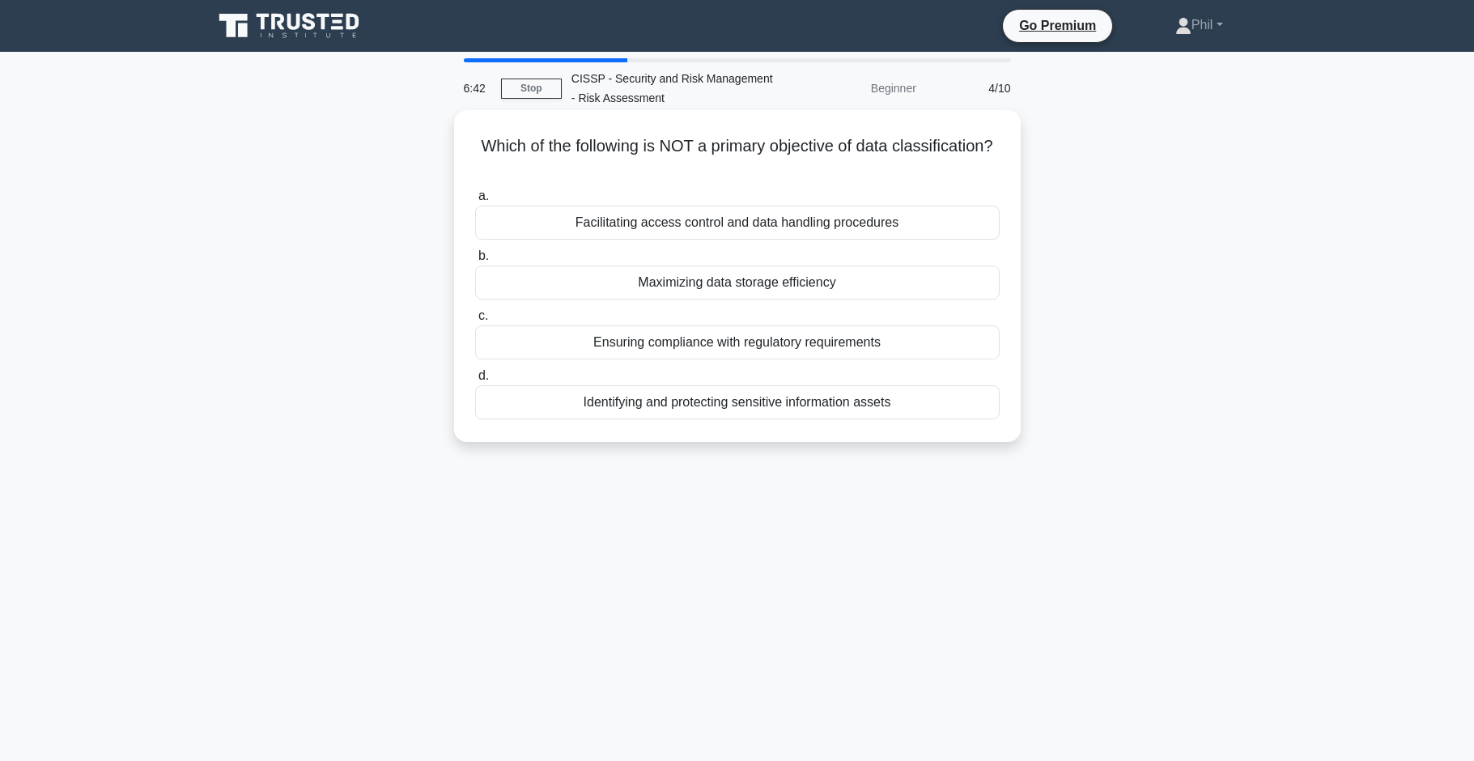
click at [896, 294] on div "Maximizing data storage efficiency" at bounding box center [737, 283] width 525 height 34
click at [475, 261] on input "b. Maximizing data storage efficiency" at bounding box center [475, 256] width 0 height 11
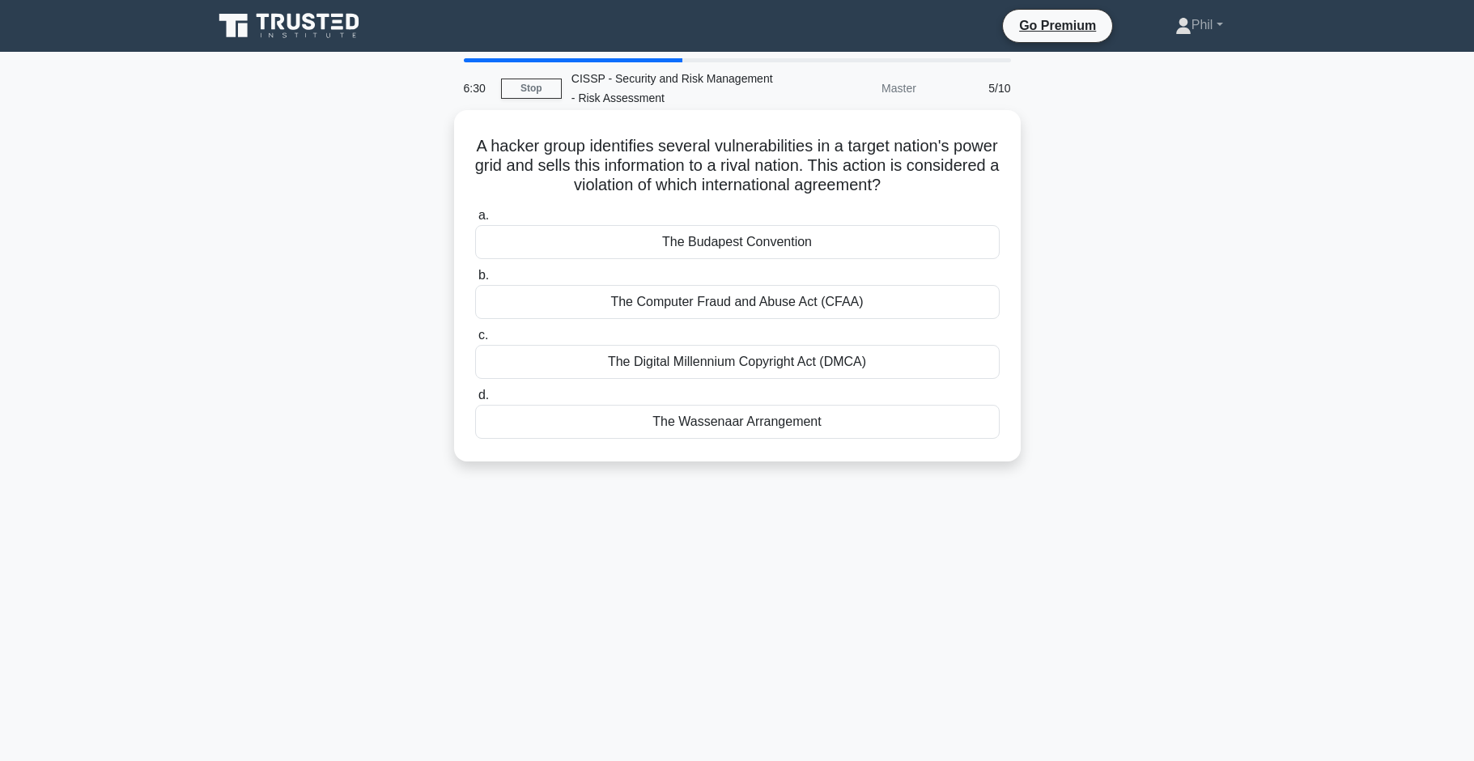
click at [911, 307] on div "The Computer Fraud and Abuse Act (CFAA)" at bounding box center [737, 302] width 525 height 34
click at [475, 281] on input "b. The Computer Fraud and Abuse Act (CFAA)" at bounding box center [475, 275] width 0 height 11
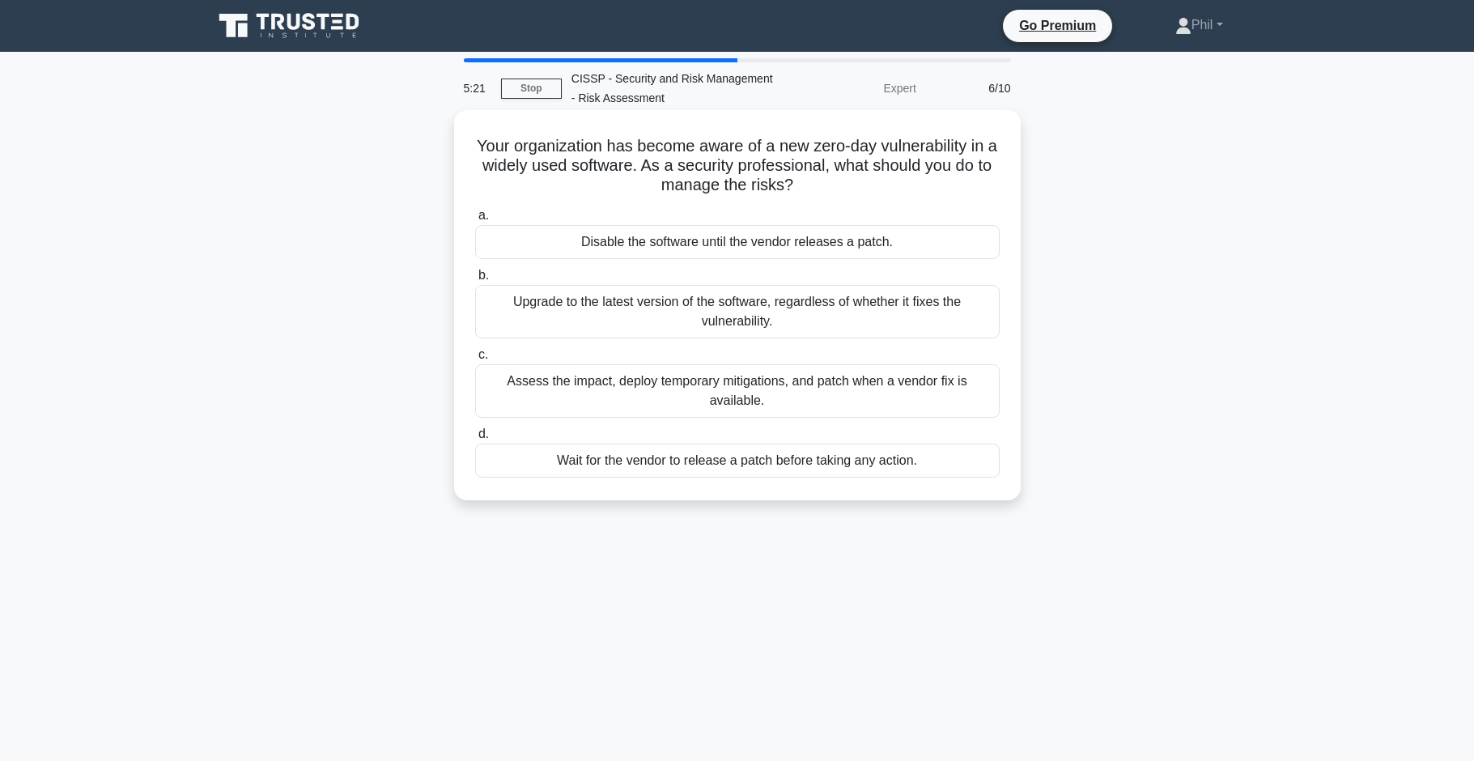
click at [944, 397] on div "Assess the impact, deploy temporary mitigations, and patch when a vendor fix is…" at bounding box center [737, 390] width 525 height 53
click at [475, 360] on input "c. Assess the impact, deploy temporary mitigations, and patch when a vendor fix…" at bounding box center [475, 355] width 0 height 11
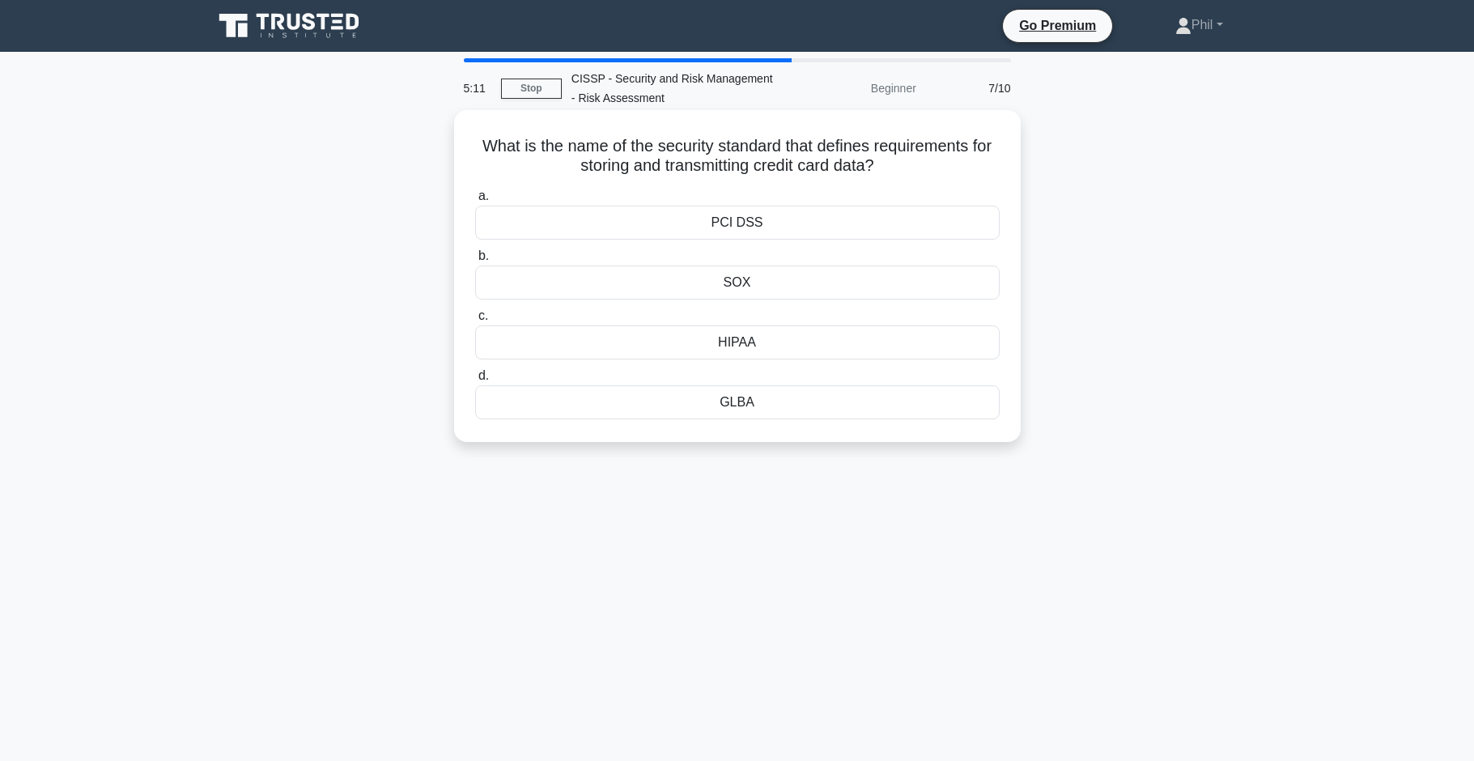
click at [831, 223] on div "PCI DSS" at bounding box center [737, 223] width 525 height 34
click at [475, 202] on input "a. PCI DSS" at bounding box center [475, 196] width 0 height 11
click at [875, 292] on div "Behavioral profiling and analysis" at bounding box center [737, 283] width 525 height 34
click at [475, 261] on input "b. Behavioral profiling and analysis" at bounding box center [475, 256] width 0 height 11
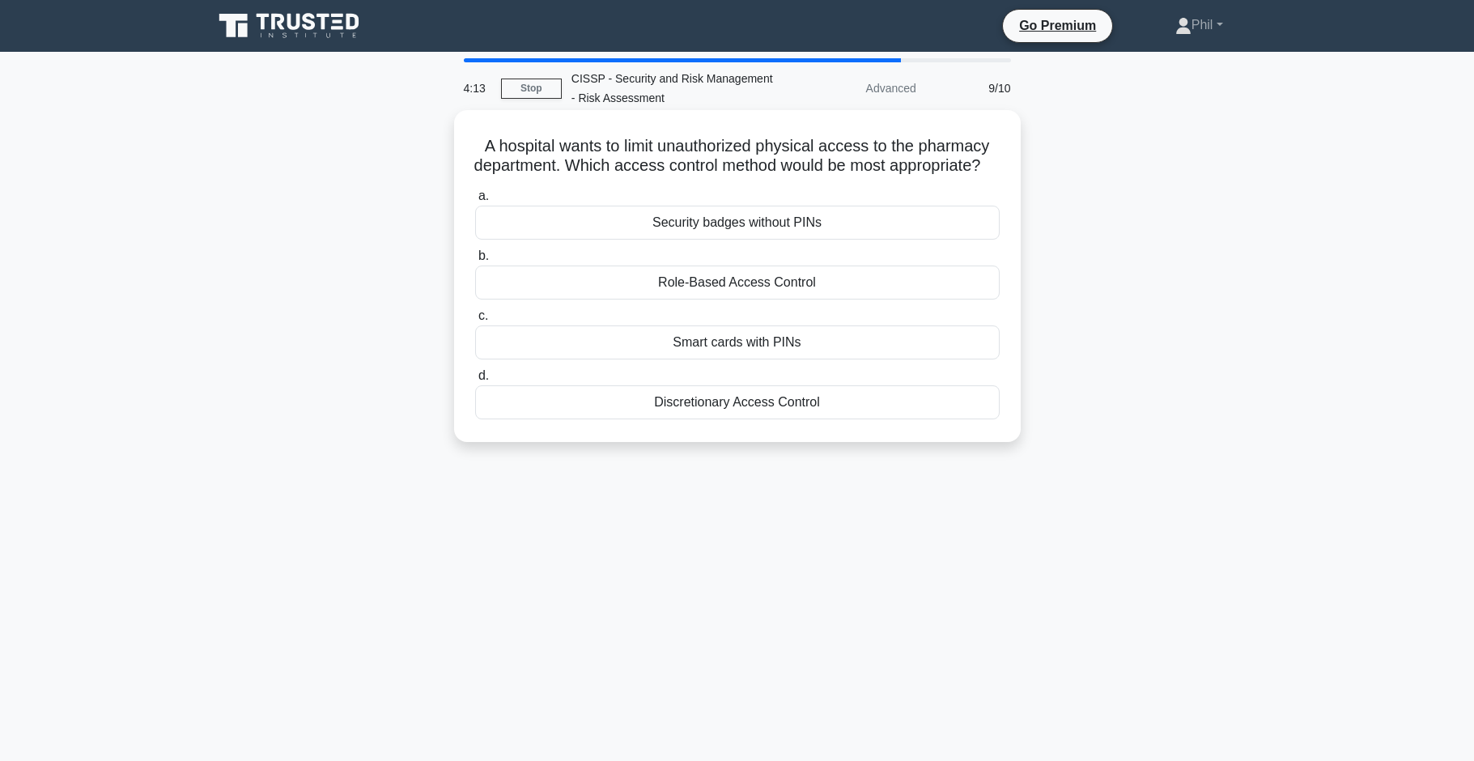
click at [772, 359] on div "Smart cards with PINs" at bounding box center [737, 342] width 525 height 34
click at [475, 321] on input "c. Smart cards with PINs" at bounding box center [475, 316] width 0 height 11
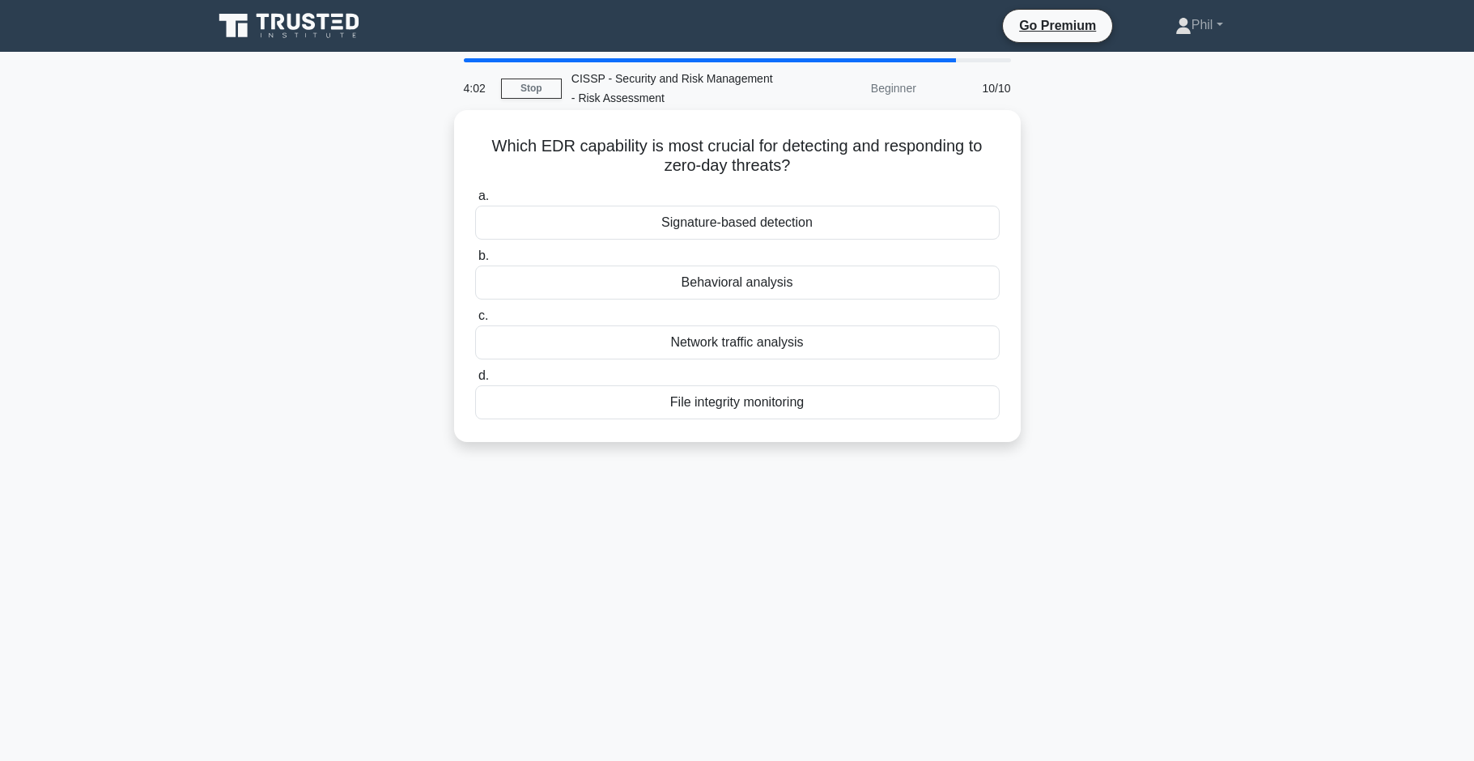
click at [848, 284] on div "Behavioral analysis" at bounding box center [737, 283] width 525 height 34
click at [475, 261] on input "b. Behavioral analysis" at bounding box center [475, 256] width 0 height 11
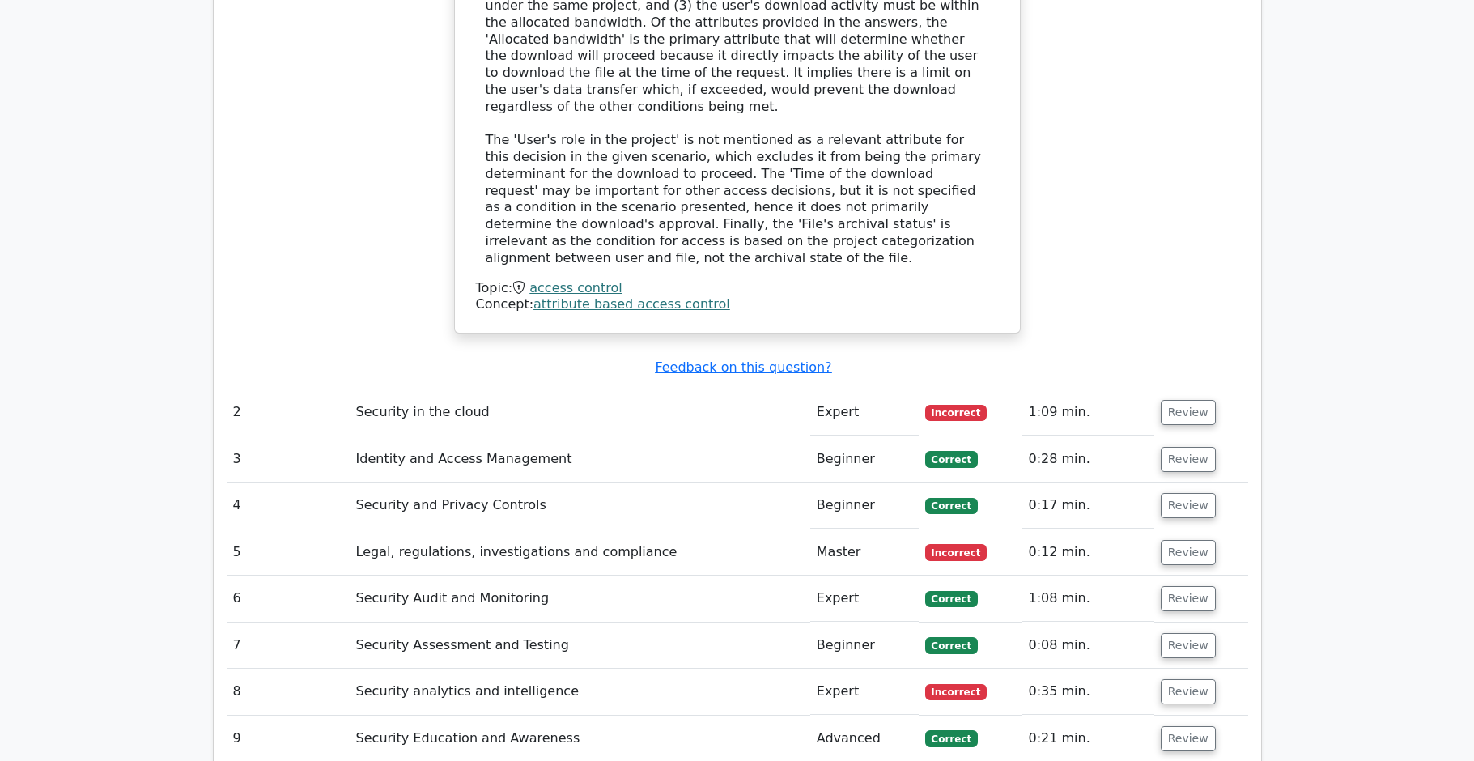
scroll to position [1991, 0]
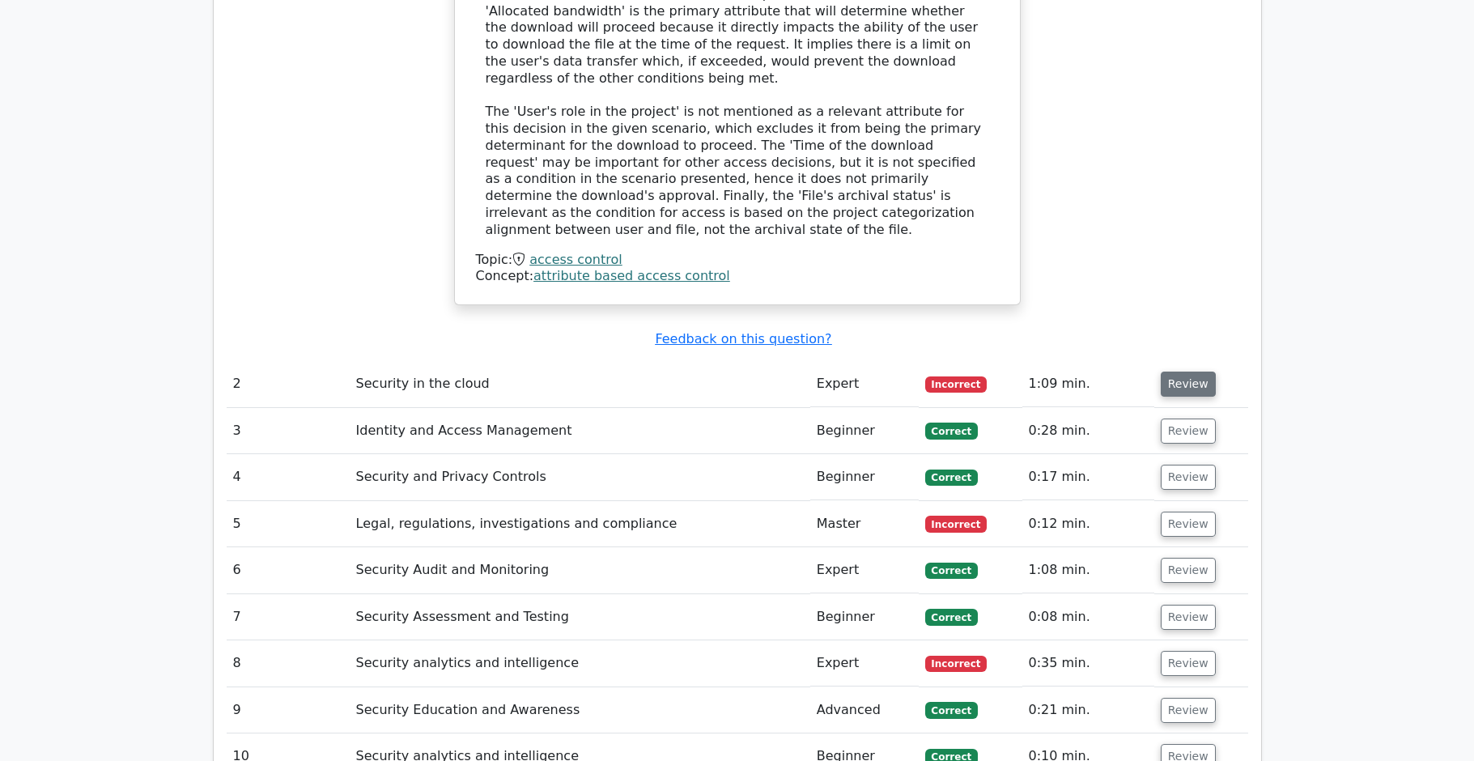
click at [1171, 372] on button "Review" at bounding box center [1188, 384] width 55 height 25
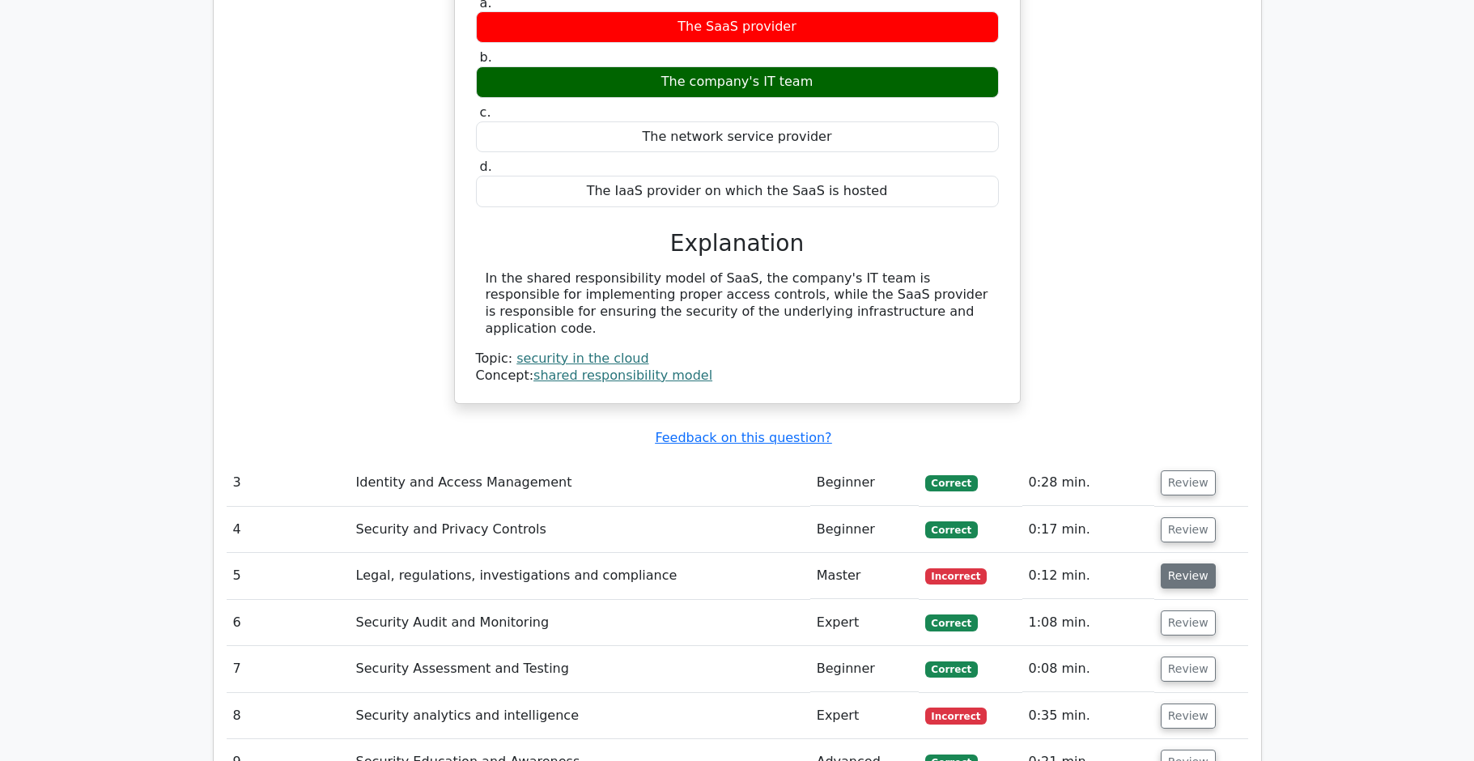
scroll to position [2508, 0]
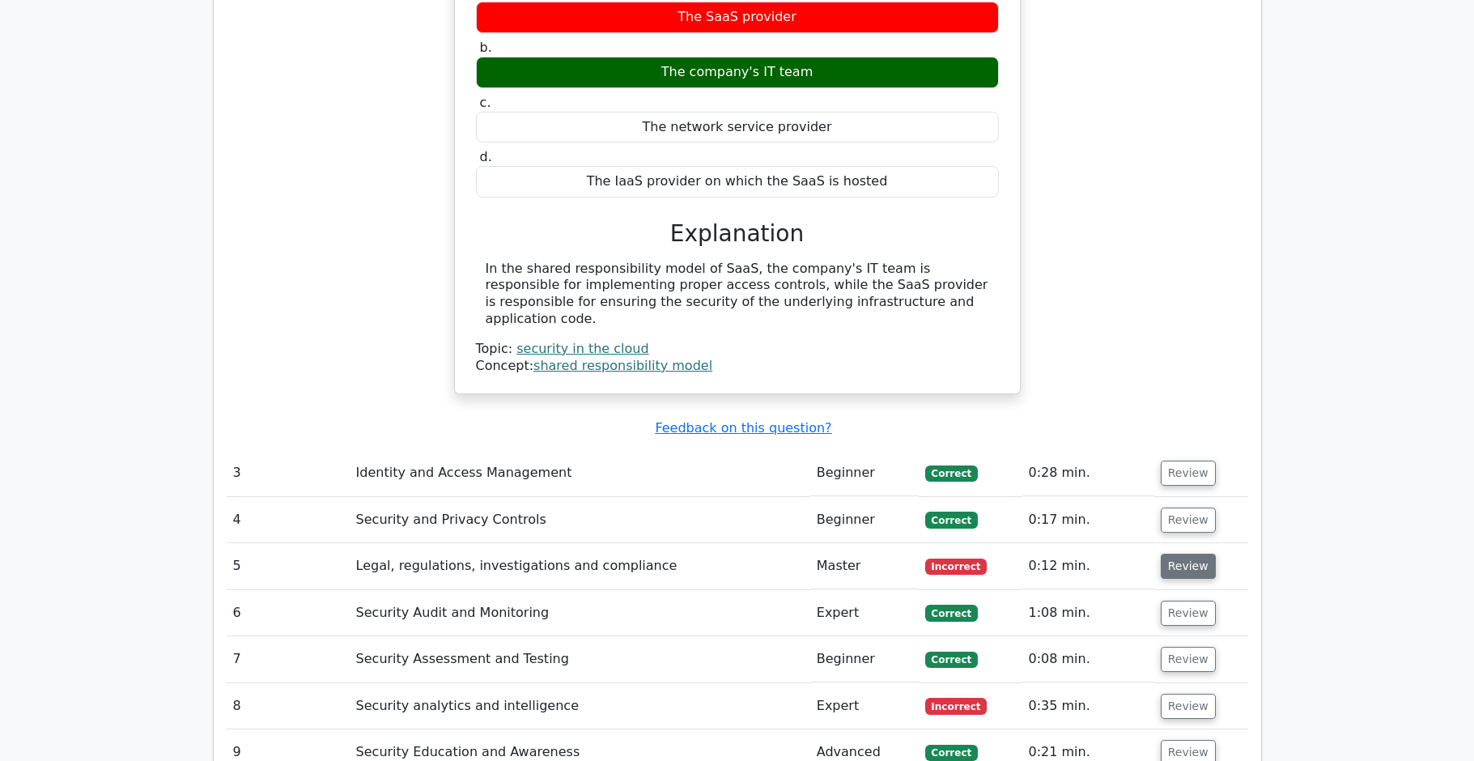
click at [1197, 554] on button "Review" at bounding box center [1188, 566] width 55 height 25
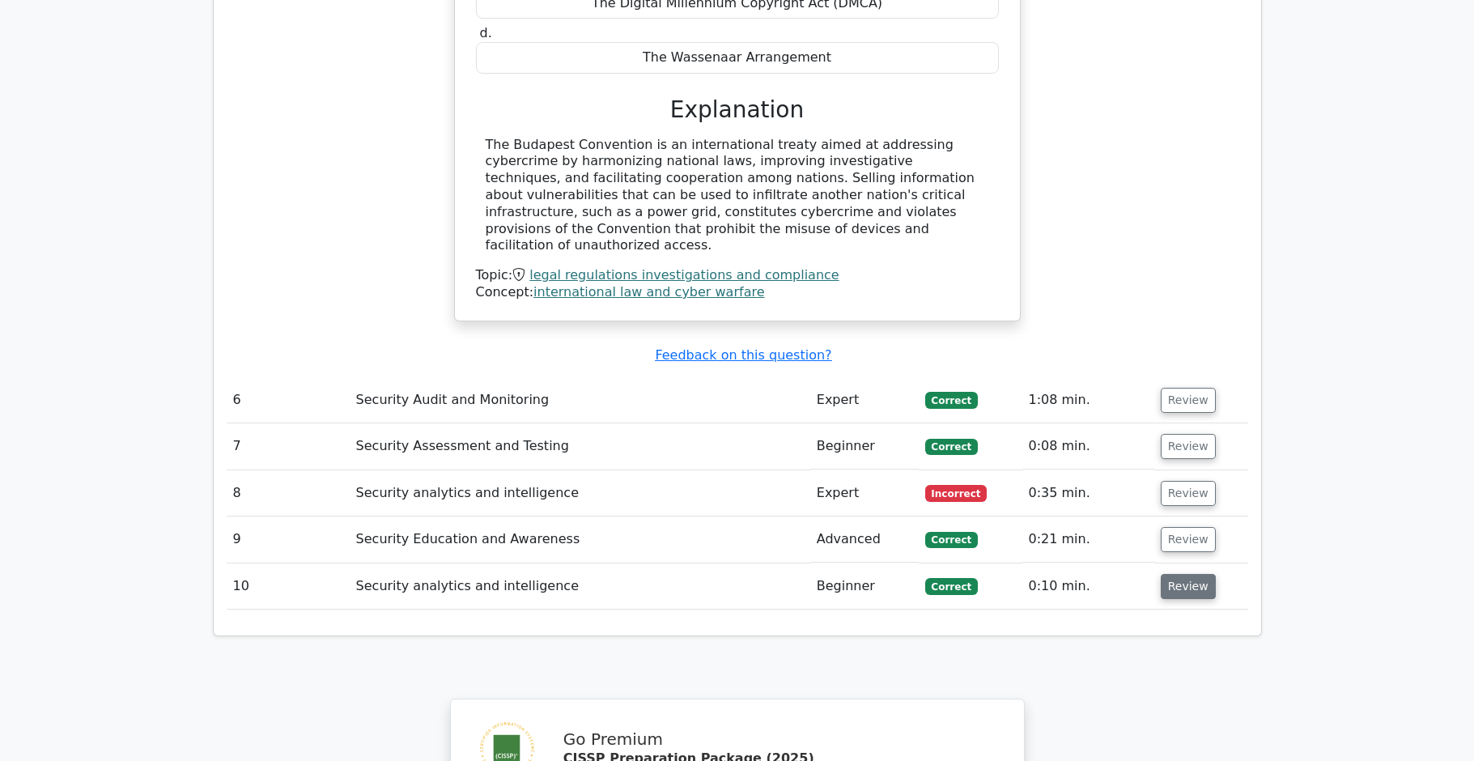
scroll to position [3329, 0]
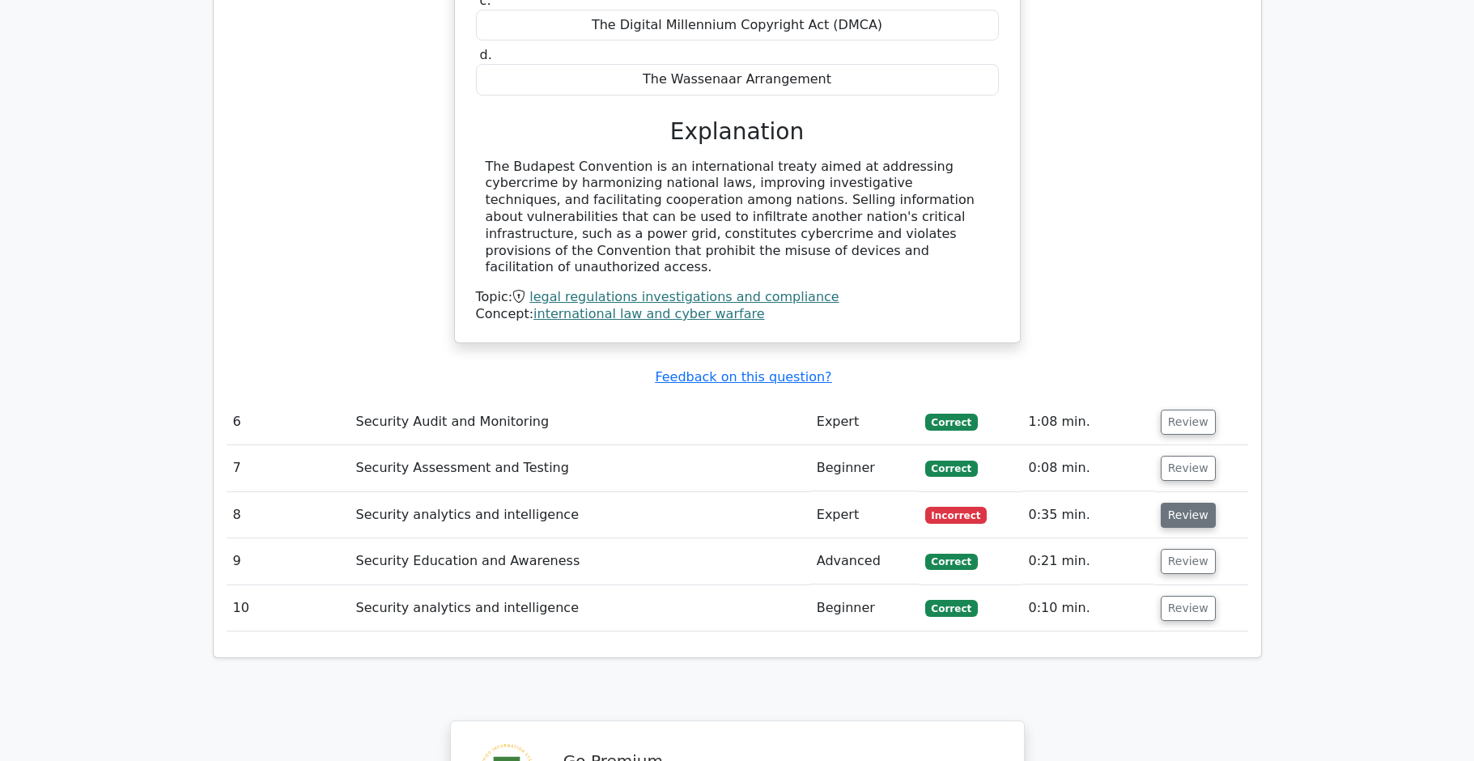
click at [1173, 503] on button "Review" at bounding box center [1188, 515] width 55 height 25
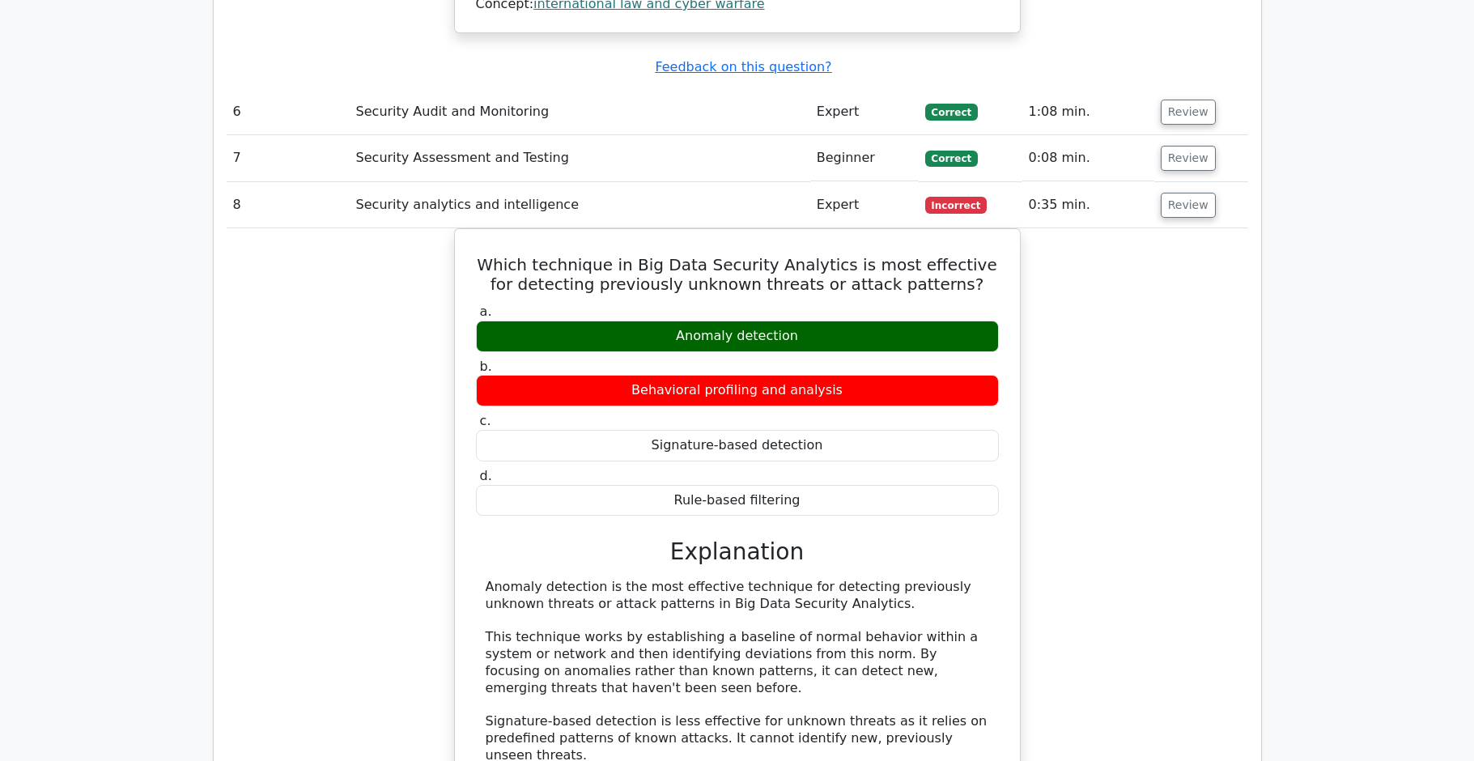
scroll to position [3437, 0]
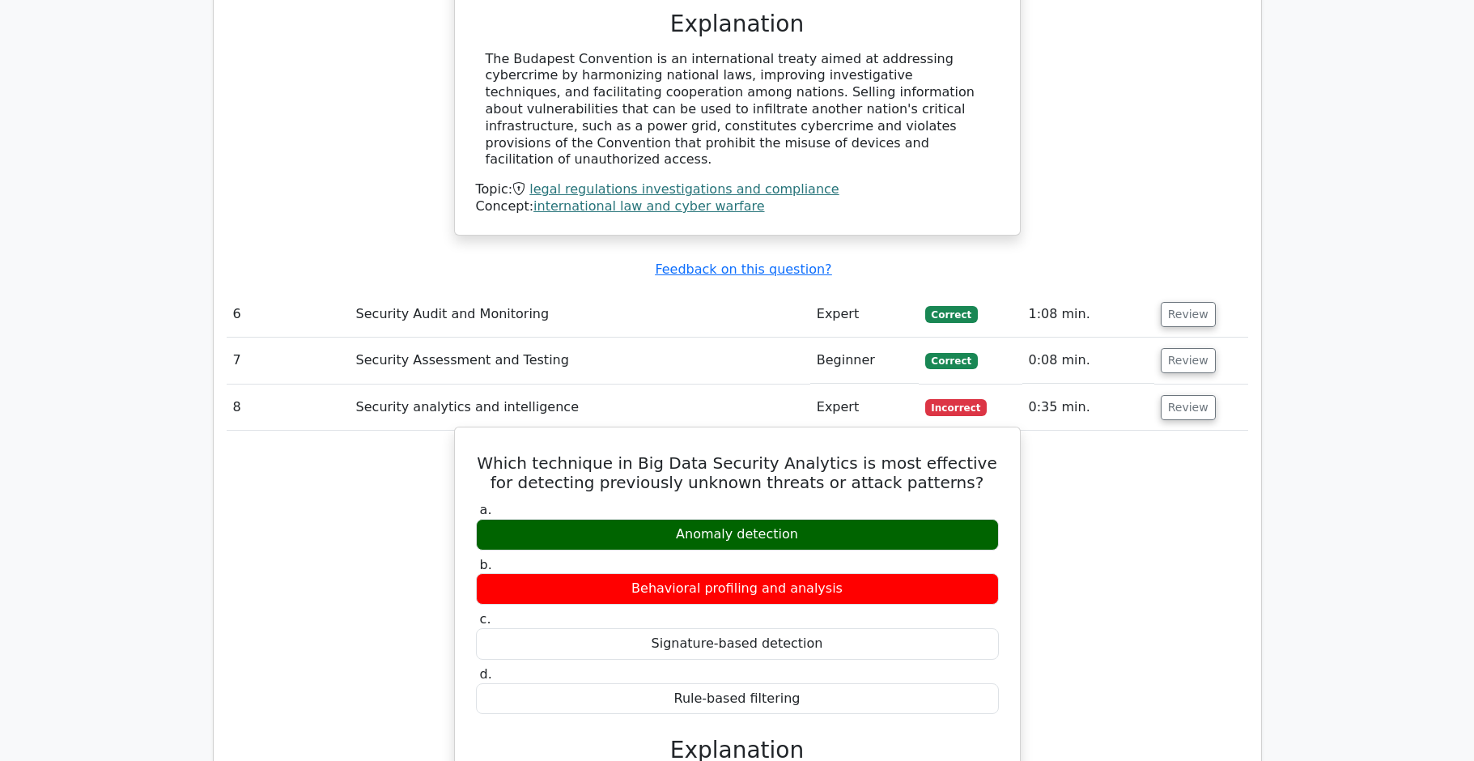
drag, startPoint x: 498, startPoint y: 295, endPoint x: 830, endPoint y: 538, distance: 410.8
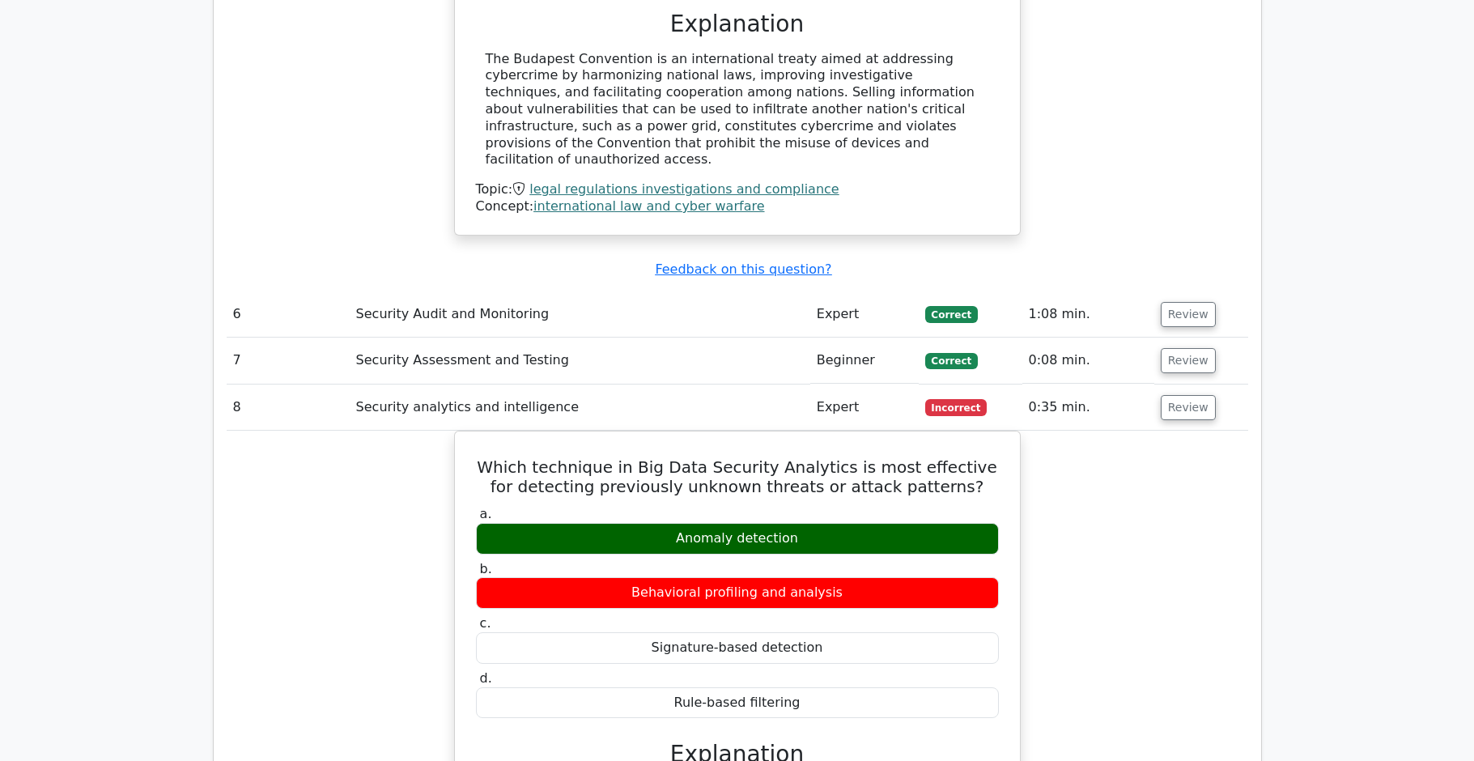
copy div "Which technique in Big Data Security Analytics is most effective for detecting …"
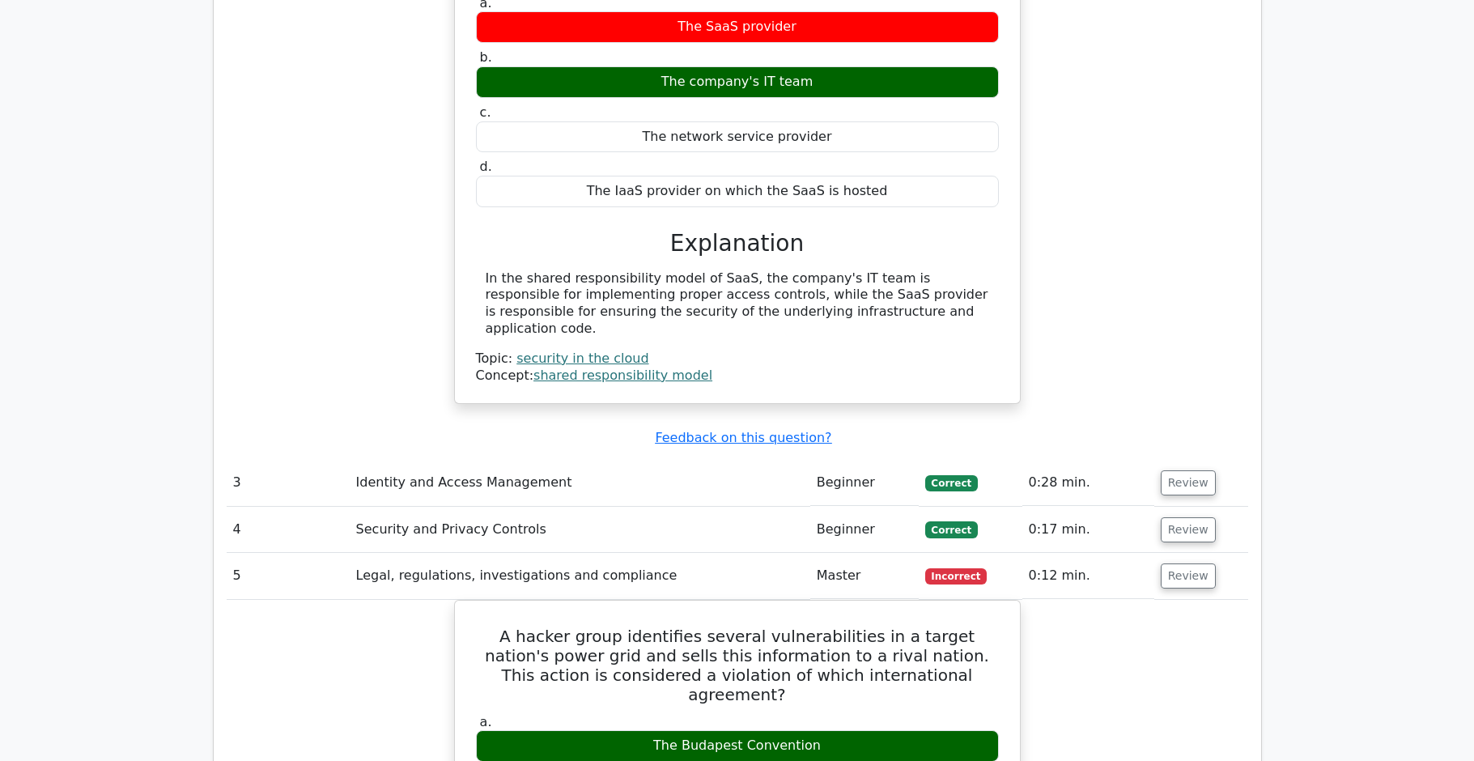
scroll to position [2591, 0]
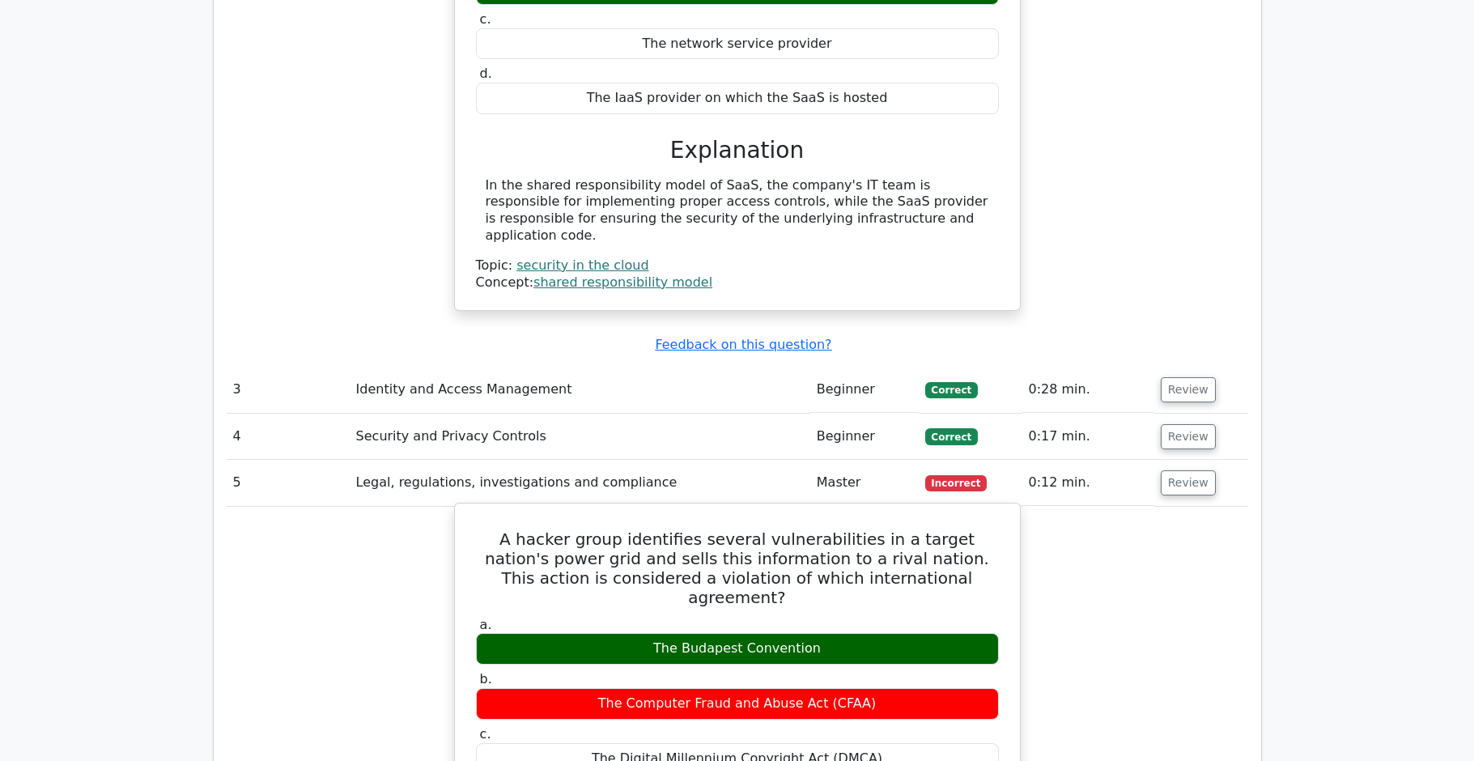
drag, startPoint x: 562, startPoint y: 420, endPoint x: 966, endPoint y: 674, distance: 477.3
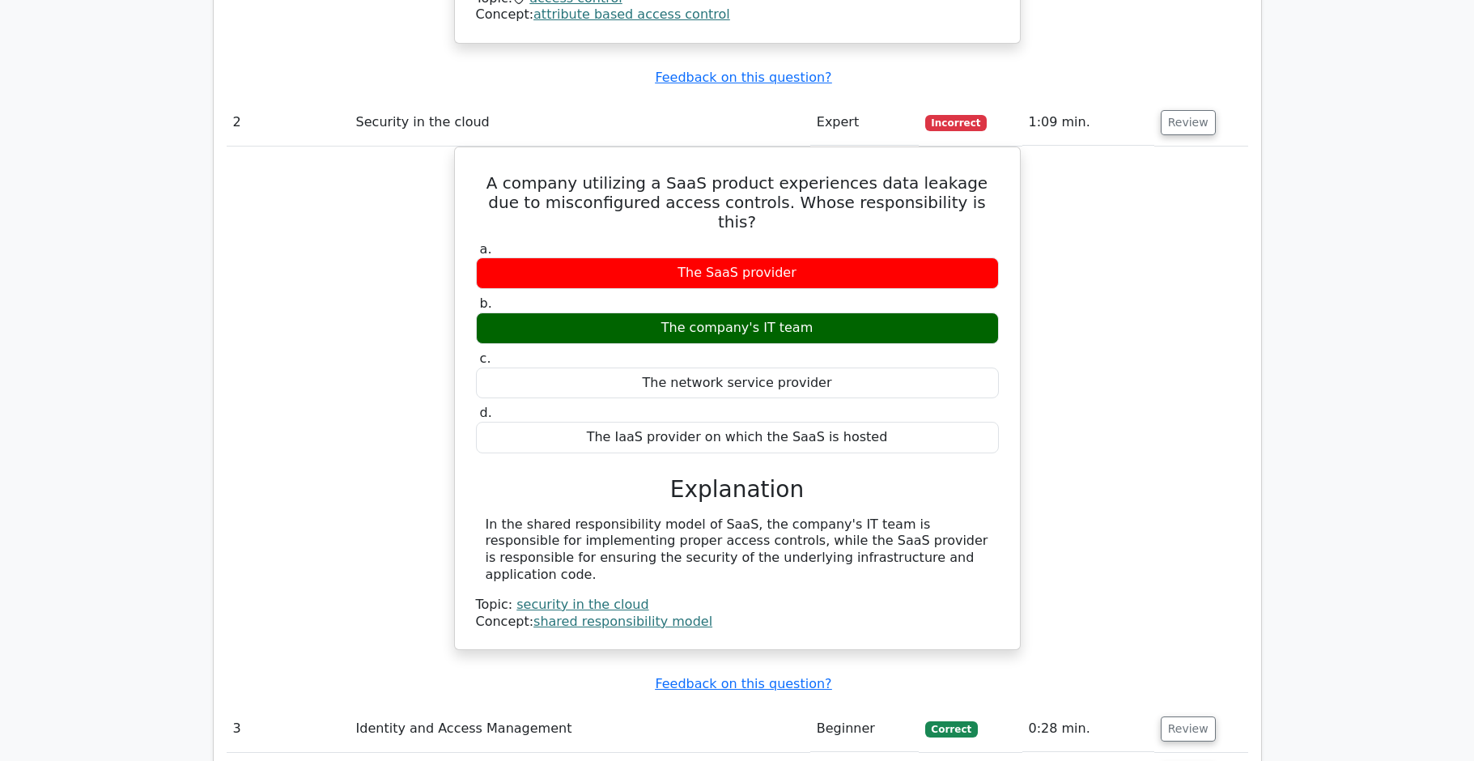
scroll to position [2212, 0]
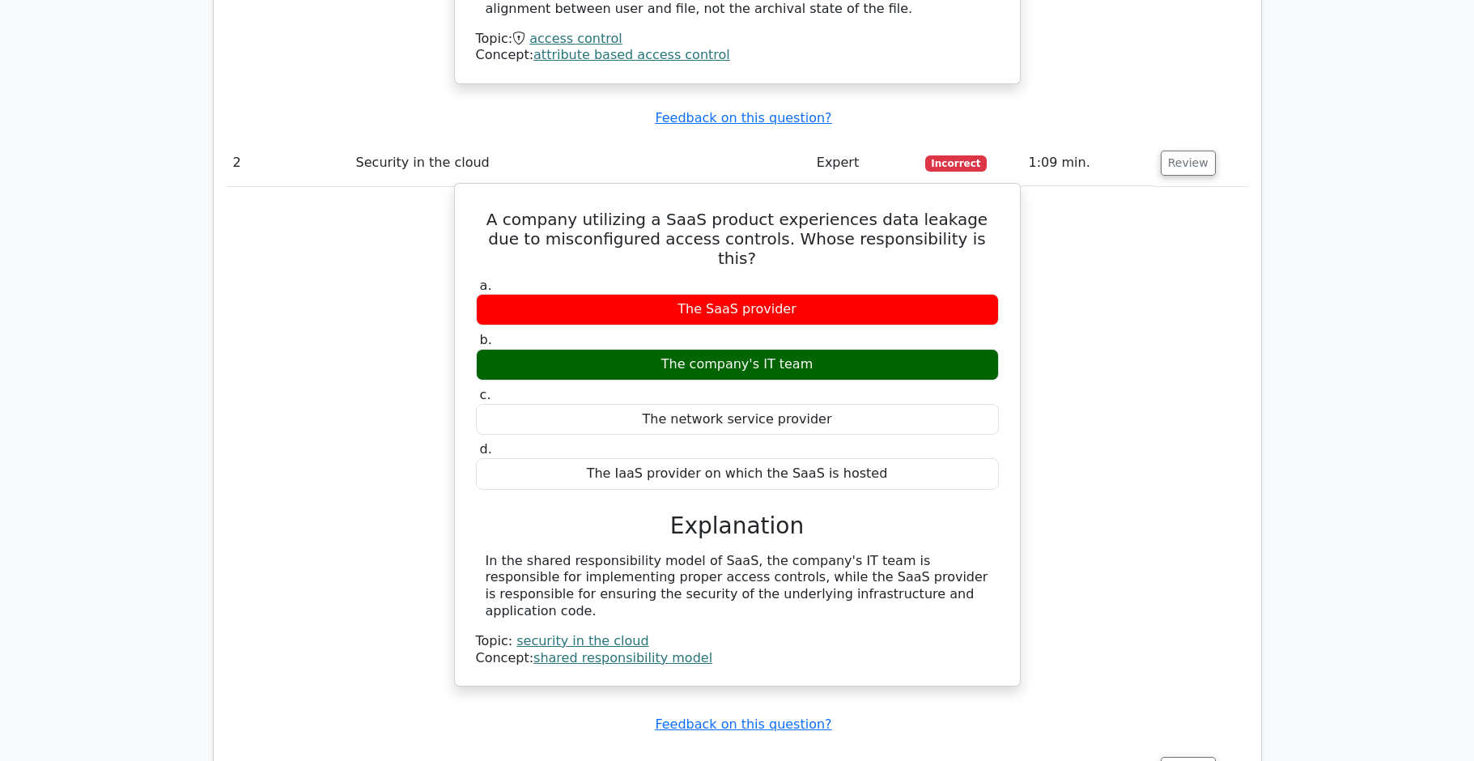
drag, startPoint x: 521, startPoint y: 128, endPoint x: 972, endPoint y: 489, distance: 578.3
click at [972, 489] on div "A company utilizing a SaaS product experiences data leakage due to misconfigure…" at bounding box center [737, 435] width 552 height 490
copy div "A company utilizing a SaaS product experiences data leakage due to misconfigure…"
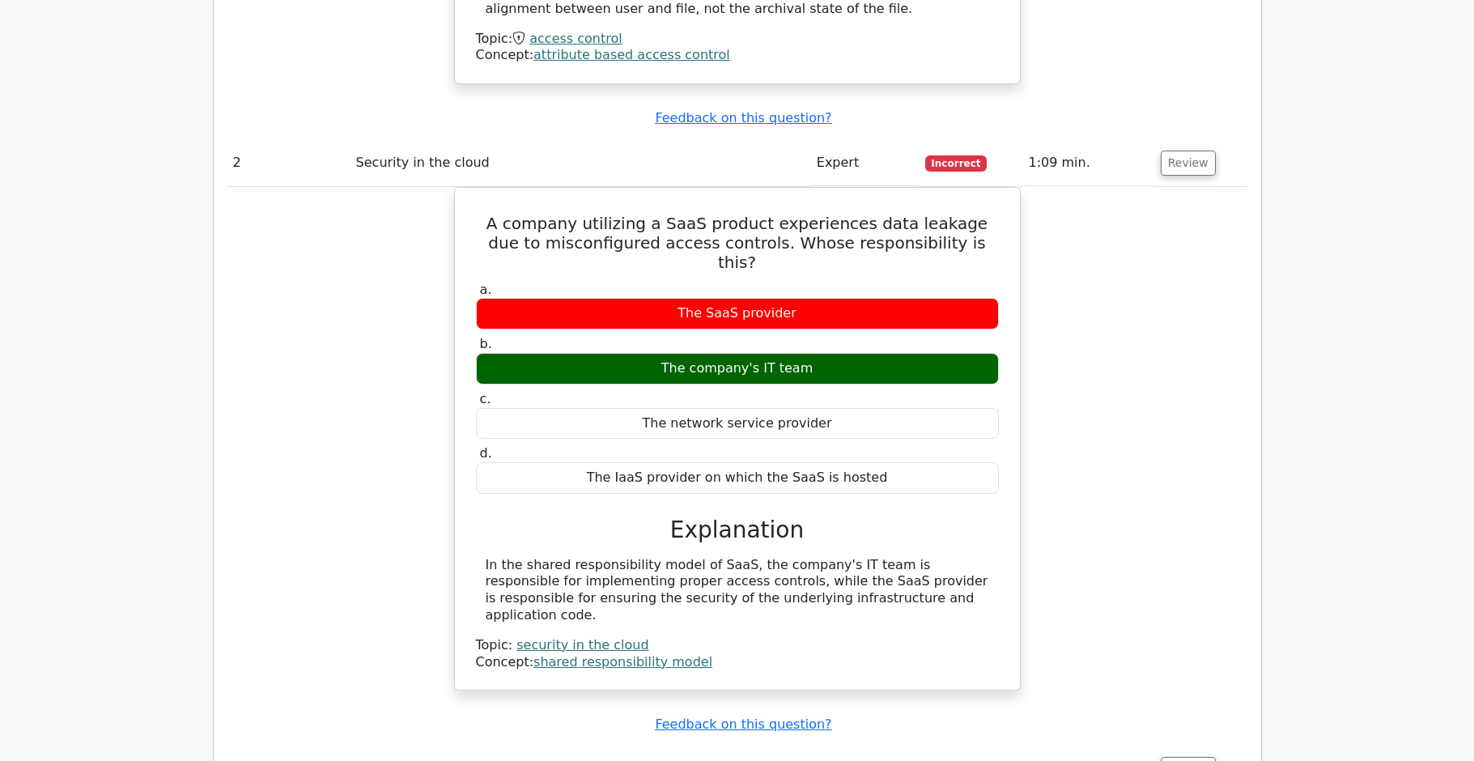
click at [1200, 364] on div "A company utilizing a SaaS product experiences data leakage due to misconfigure…" at bounding box center [738, 449] width 1022 height 524
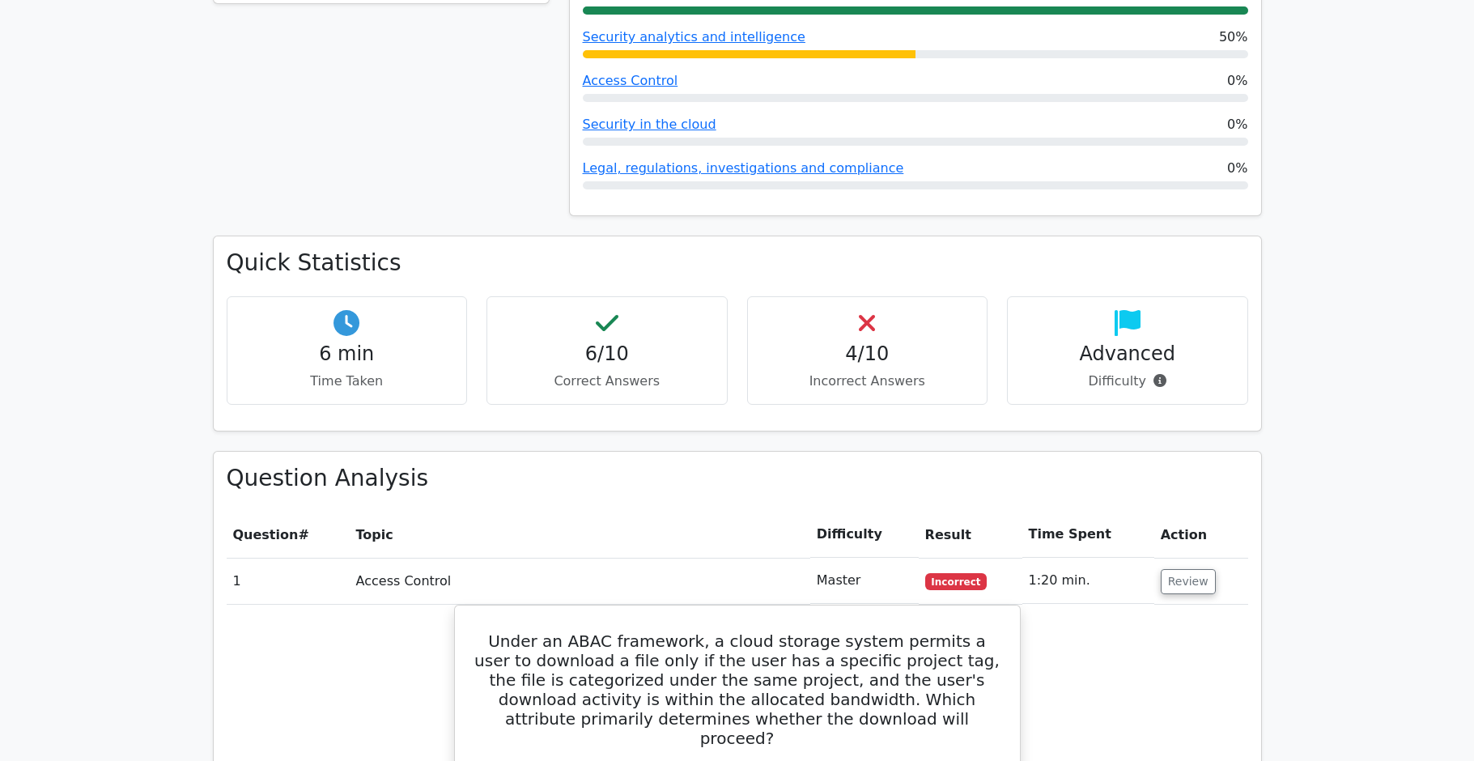
scroll to position [0, 0]
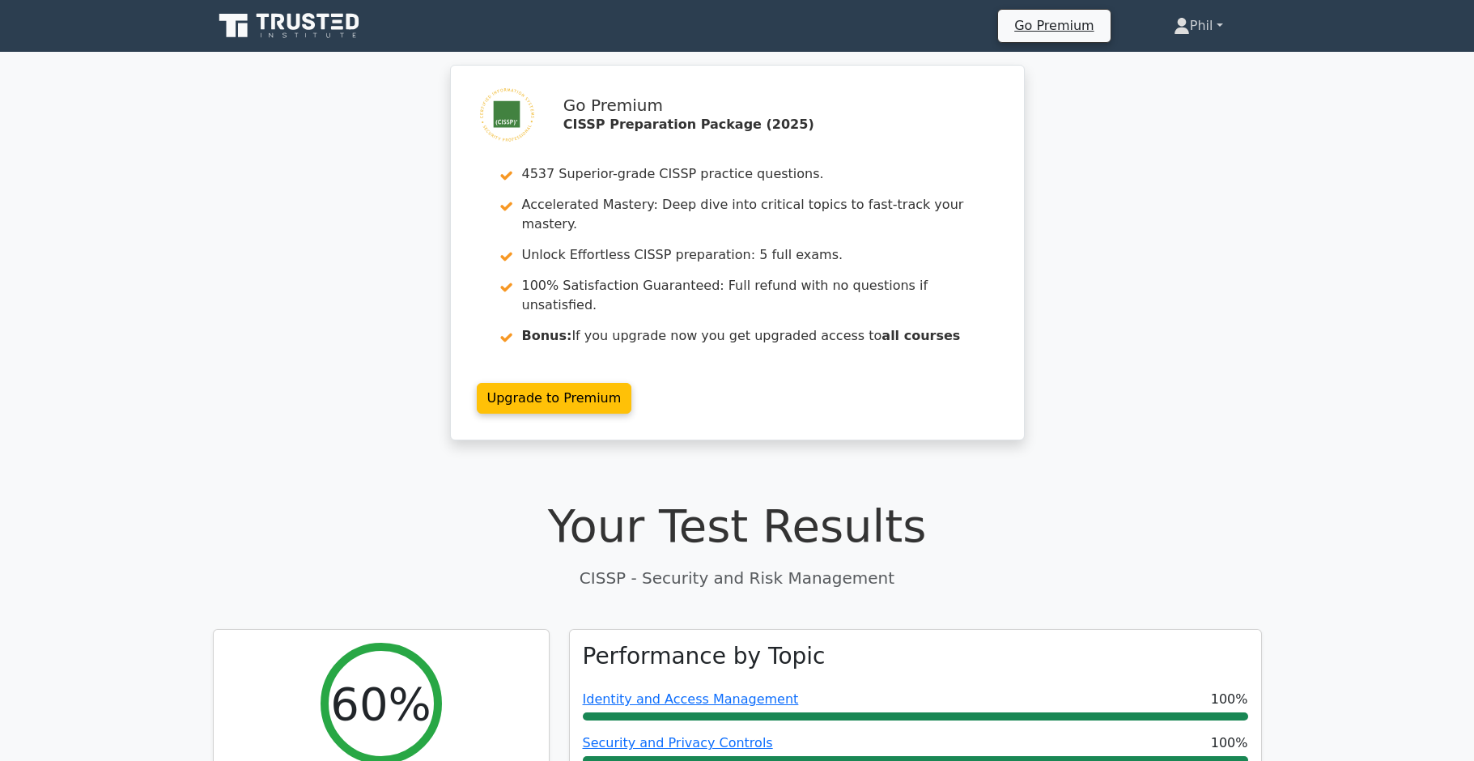
click at [1205, 29] on link "Phil" at bounding box center [1198, 26] width 127 height 32
click at [1201, 66] on link "Profile" at bounding box center [1200, 64] width 128 height 26
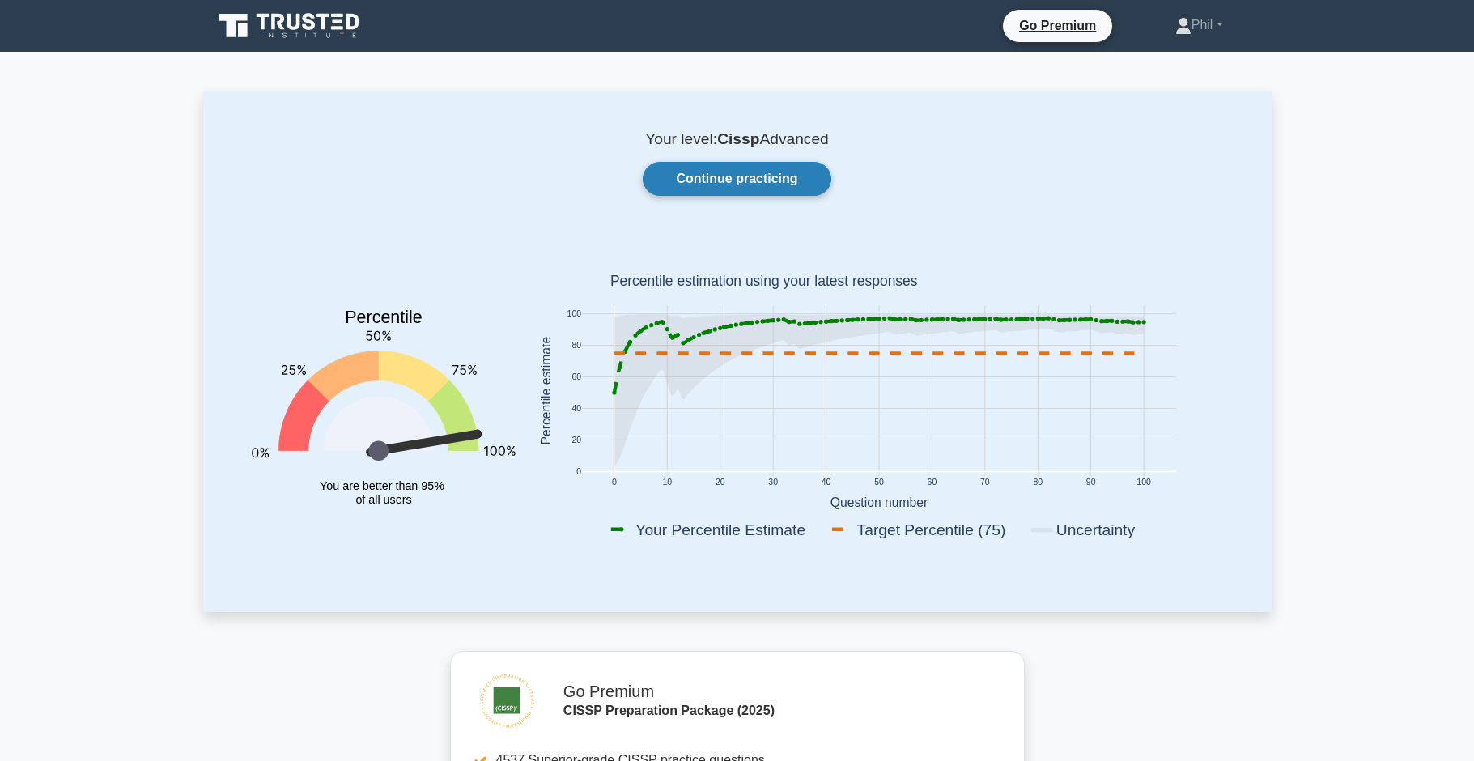
click at [772, 178] on link "Continue practicing" at bounding box center [737, 179] width 188 height 34
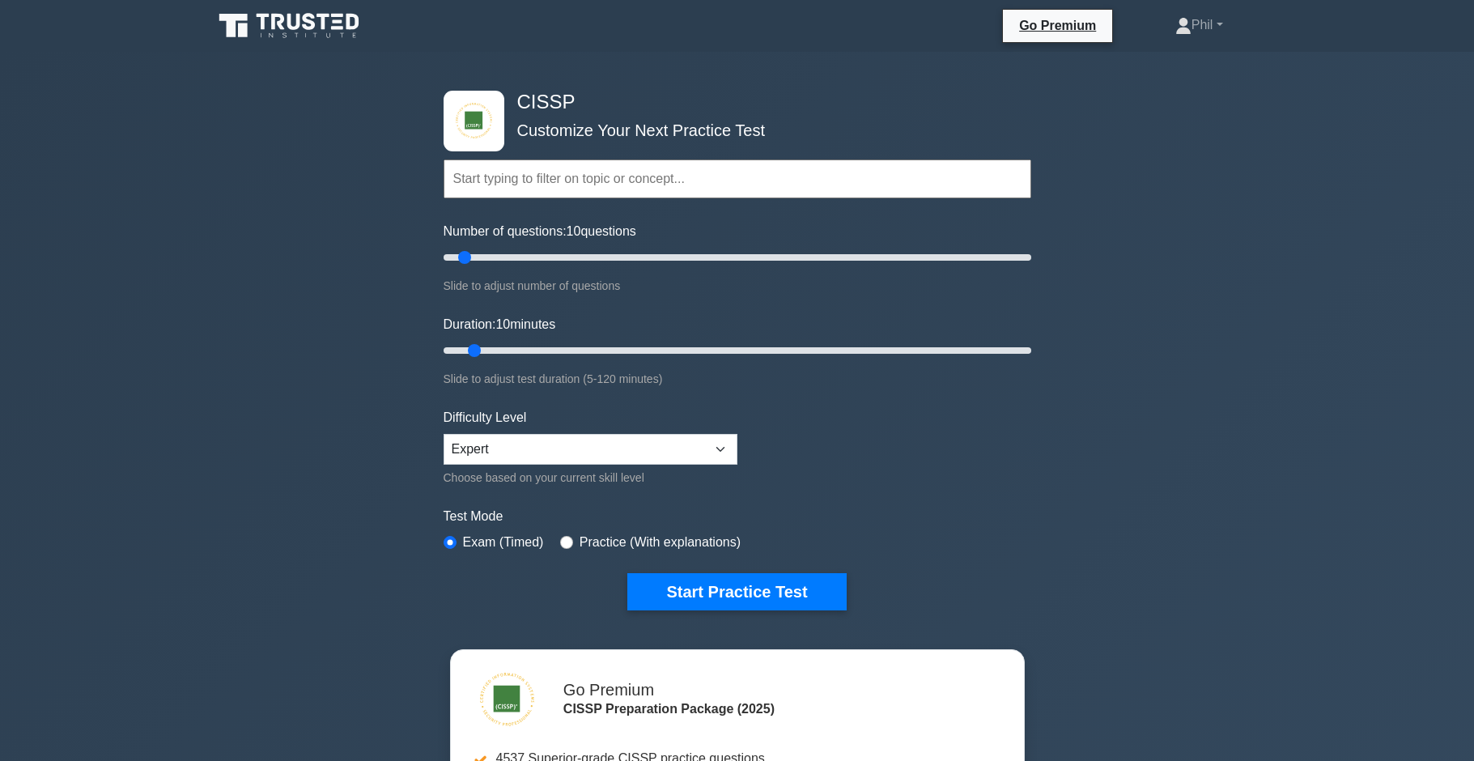
click at [626, 182] on input "text" at bounding box center [738, 178] width 588 height 39
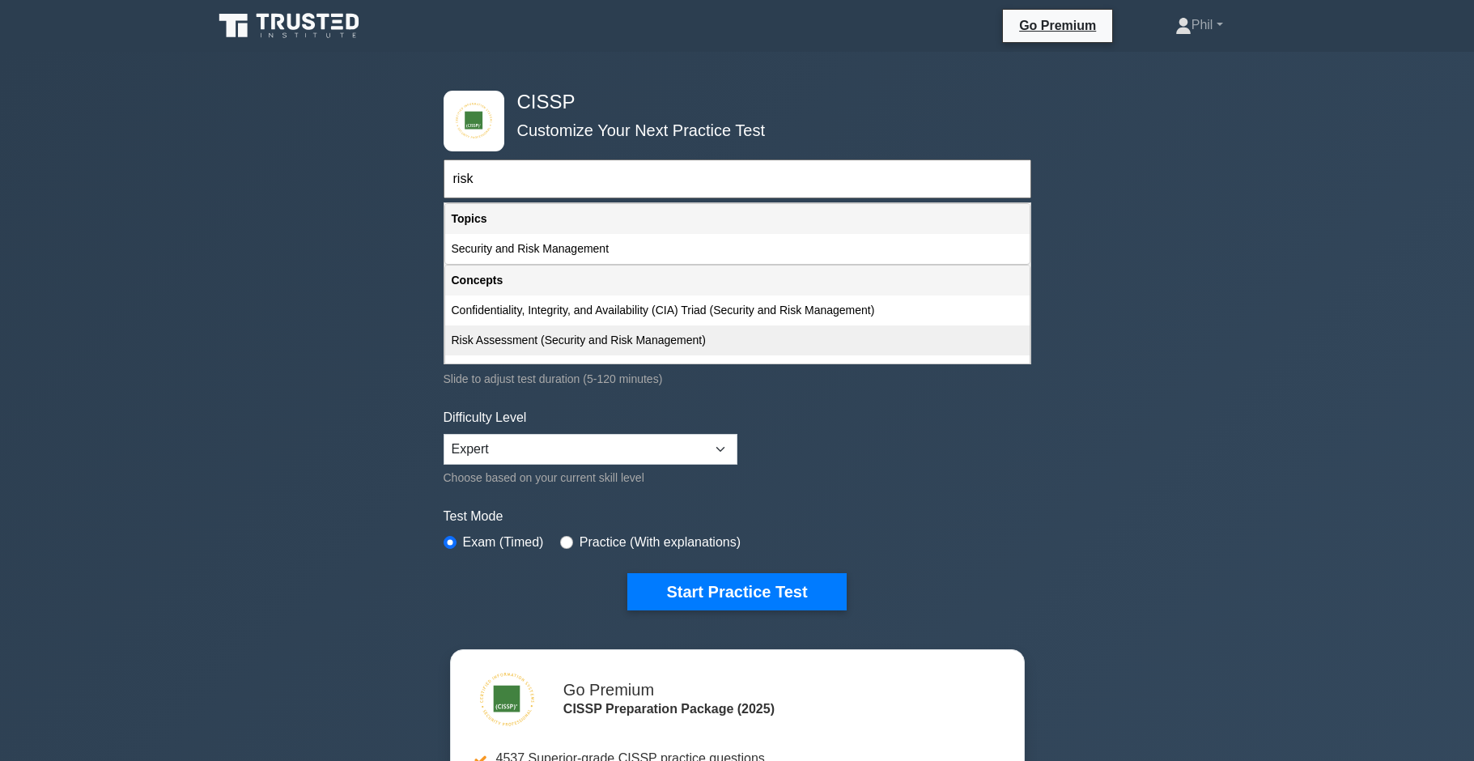
click at [590, 347] on div "Risk Assessment (Security and Risk Management)" at bounding box center [737, 340] width 585 height 30
type input "Risk Assessment (Security and Risk Management)"
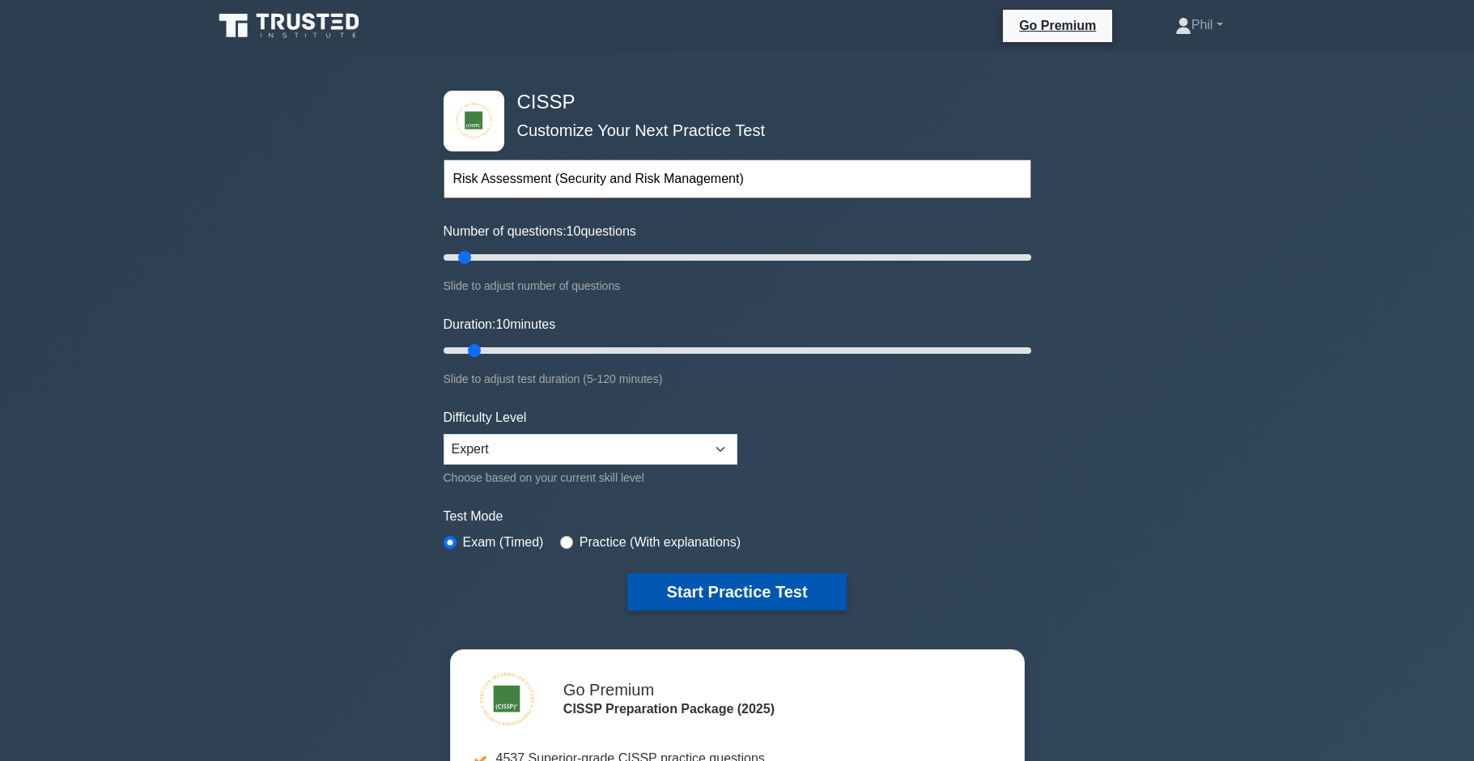
click at [731, 589] on button "Start Practice Test" at bounding box center [736, 591] width 219 height 37
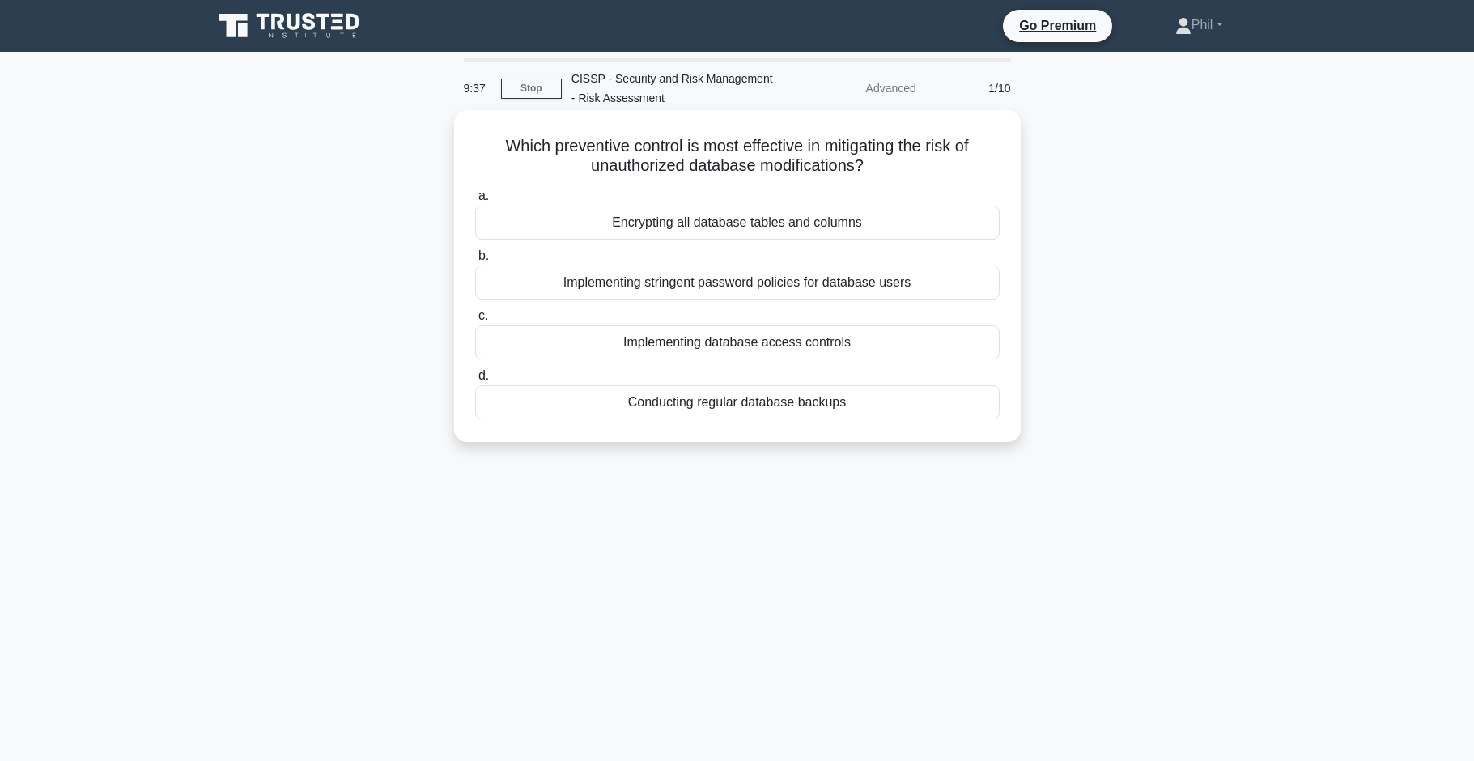
click at [873, 348] on div "Implementing database access controls" at bounding box center [737, 342] width 525 height 34
click at [475, 321] on input "c. Implementing database access controls" at bounding box center [475, 316] width 0 height 11
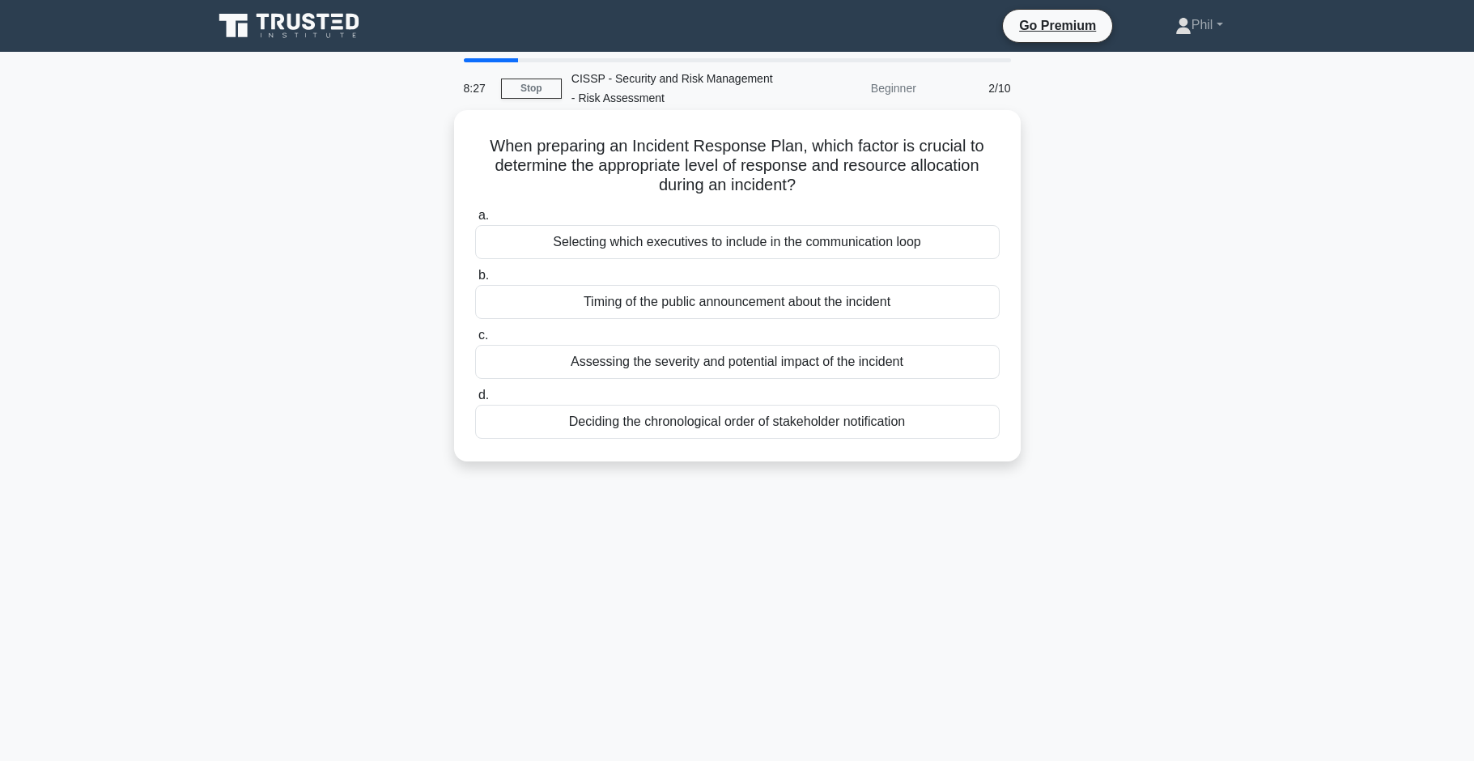
click at [772, 372] on div "Assessing the severity and potential impact of the incident" at bounding box center [737, 362] width 525 height 34
click at [475, 341] on input "c. Assessing the severity and potential impact of the incident" at bounding box center [475, 335] width 0 height 11
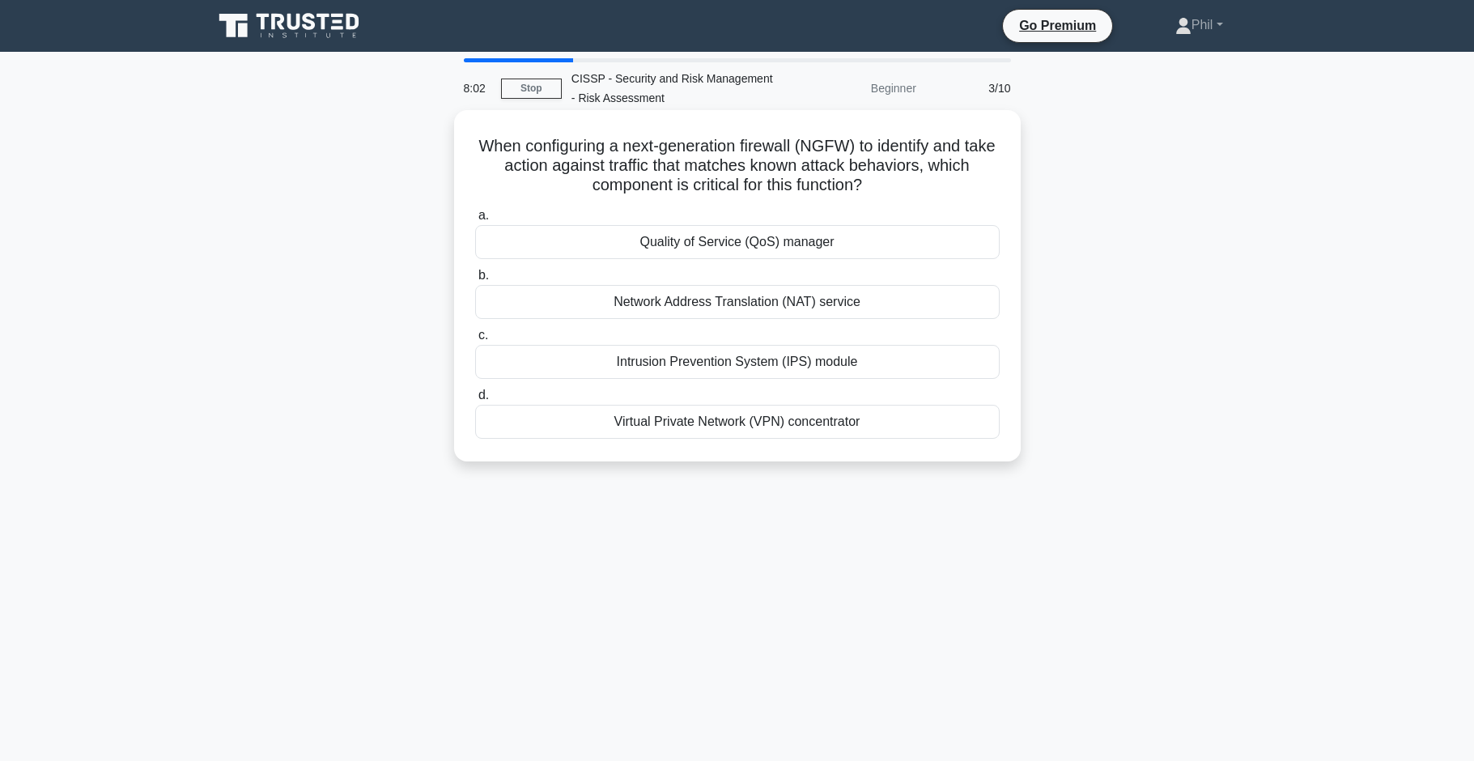
click at [872, 369] on div "Intrusion Prevention System (IPS) module" at bounding box center [737, 362] width 525 height 34
click at [475, 341] on input "c. Intrusion Prevention System (IPS) module" at bounding box center [475, 335] width 0 height 11
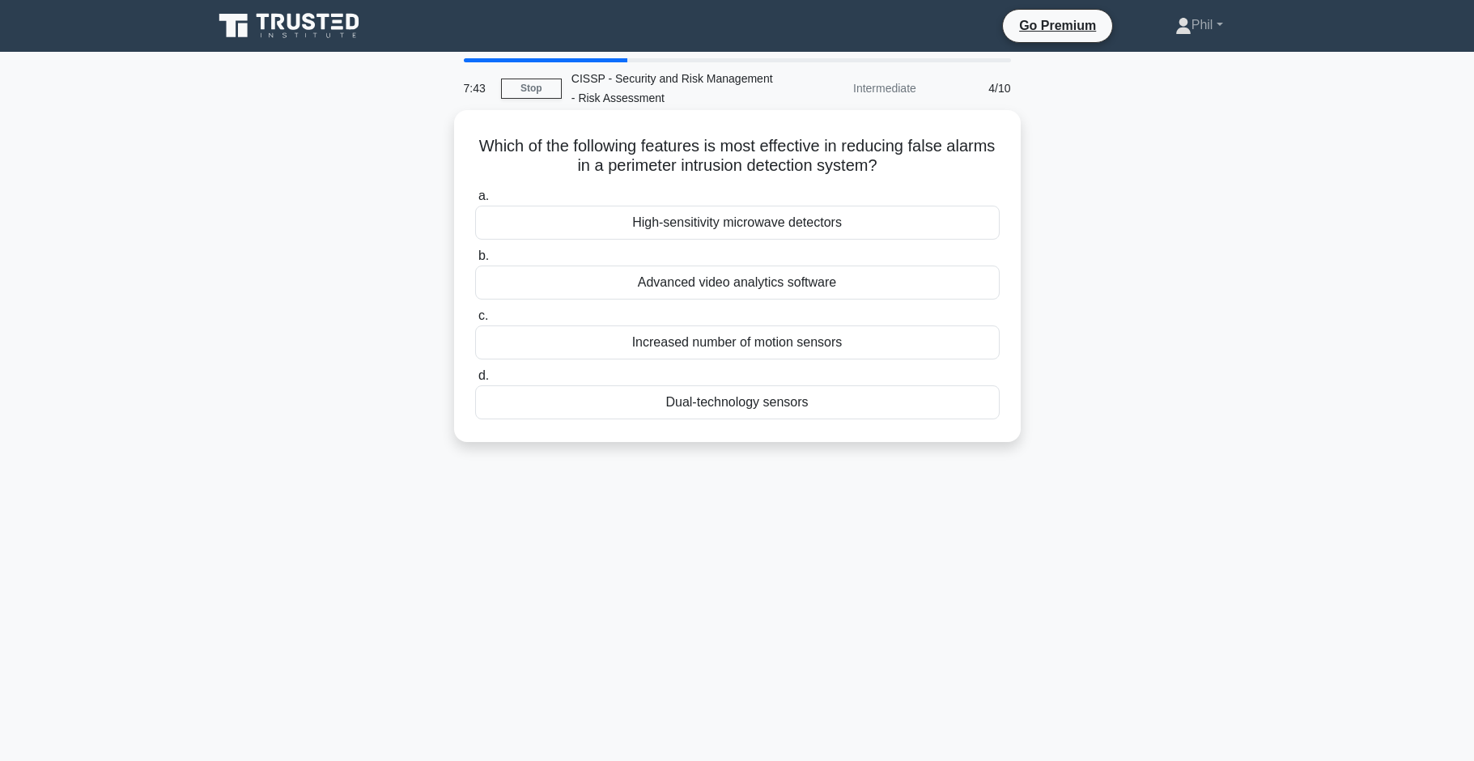
click at [809, 406] on div "Dual-technology sensors" at bounding box center [737, 402] width 525 height 34
click at [475, 381] on input "d. Dual-technology sensors" at bounding box center [475, 376] width 0 height 11
click at [924, 411] on div "Preventing unauthorized access to systems" at bounding box center [737, 402] width 525 height 34
click at [475, 381] on input "d. Preventing unauthorized access to systems" at bounding box center [475, 376] width 0 height 11
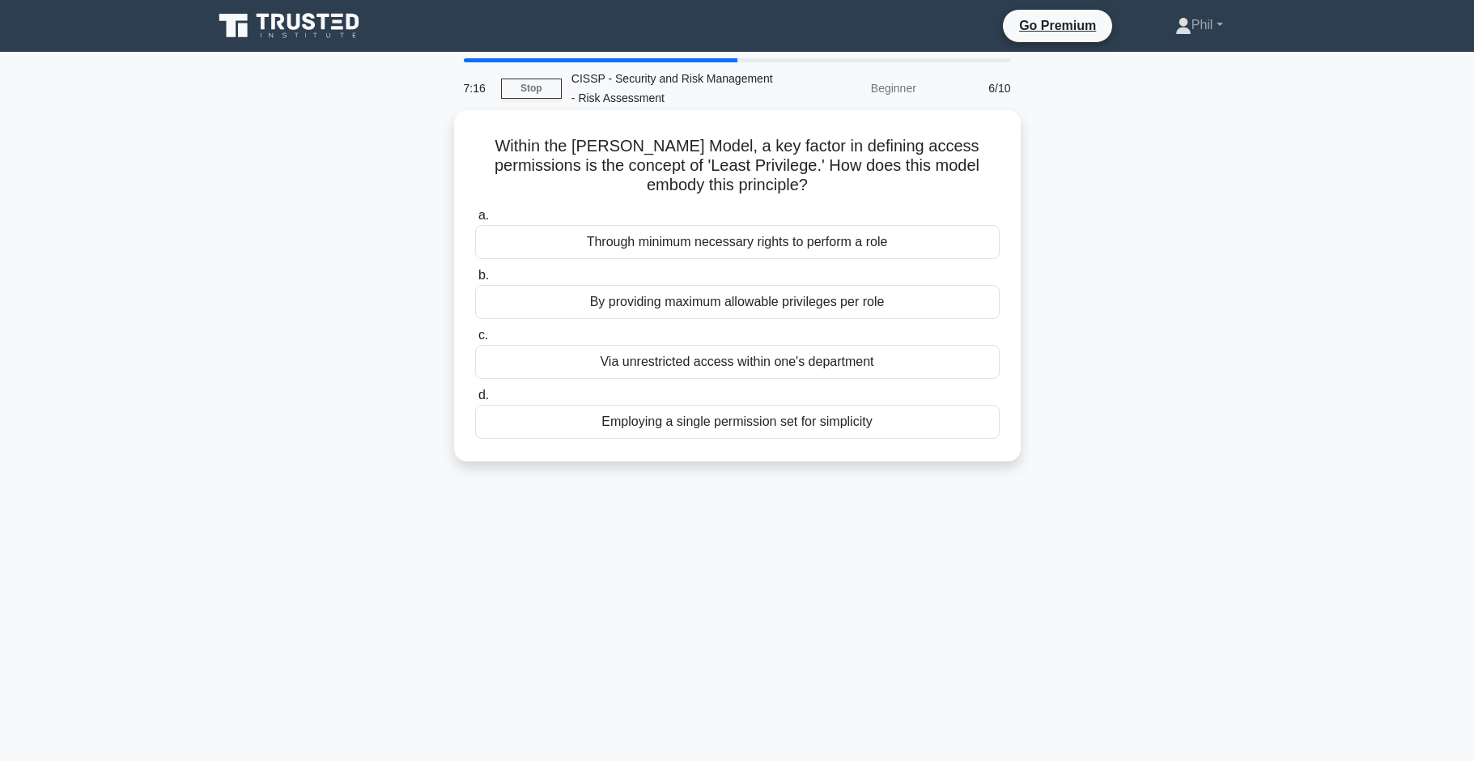
click at [878, 242] on div "Through minimum necessary rights to perform a role" at bounding box center [737, 242] width 525 height 34
click at [475, 221] on input "a. Through minimum necessary rights to perform a role" at bounding box center [475, 215] width 0 height 11
click at [908, 308] on div "Machine learning-based behavioral analysis" at bounding box center [737, 302] width 525 height 34
click at [475, 281] on input "b. Machine learning-based behavioral analysis" at bounding box center [475, 275] width 0 height 11
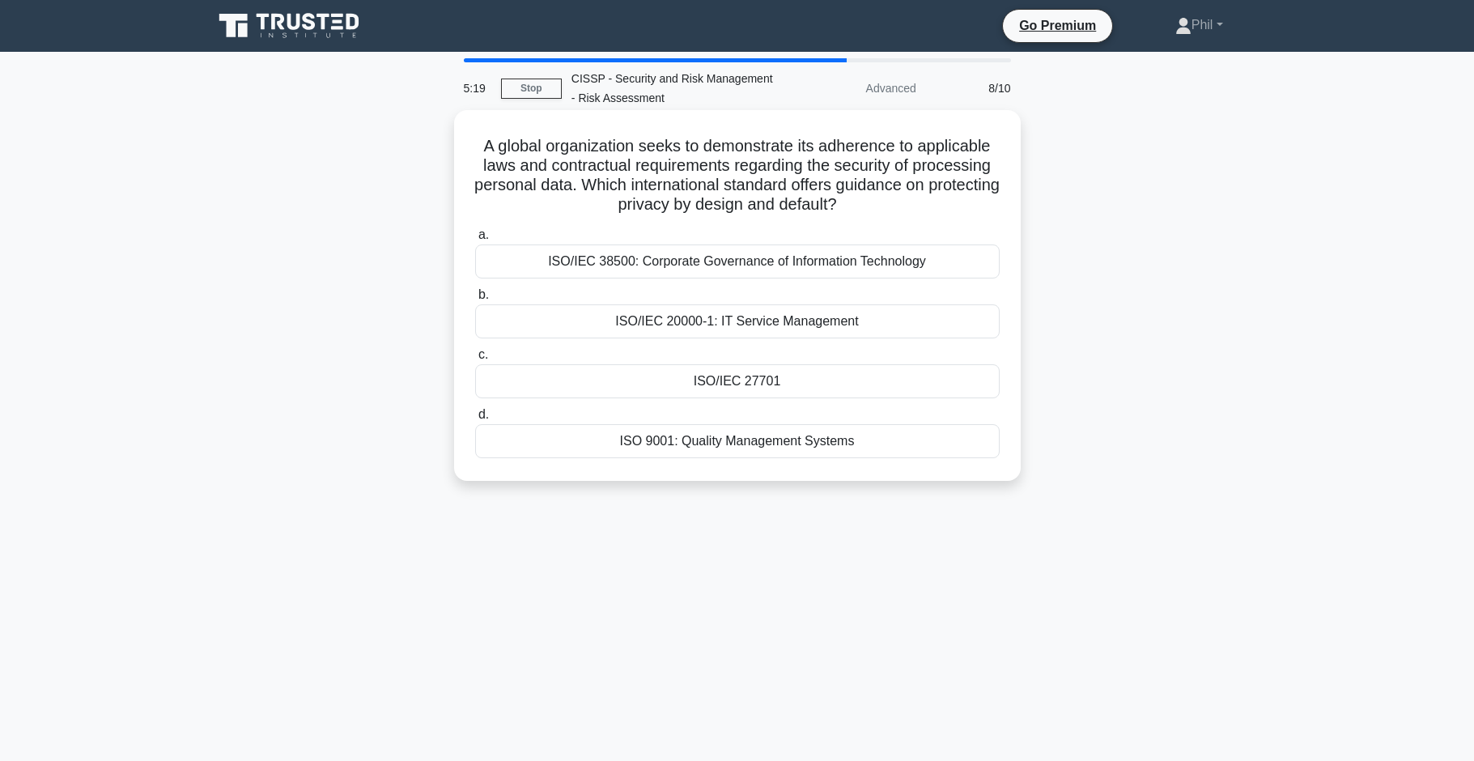
click at [789, 385] on div "ISO/IEC 27701" at bounding box center [737, 381] width 525 height 34
click at [475, 360] on input "c. ISO/IEC 27701" at bounding box center [475, 355] width 0 height 11
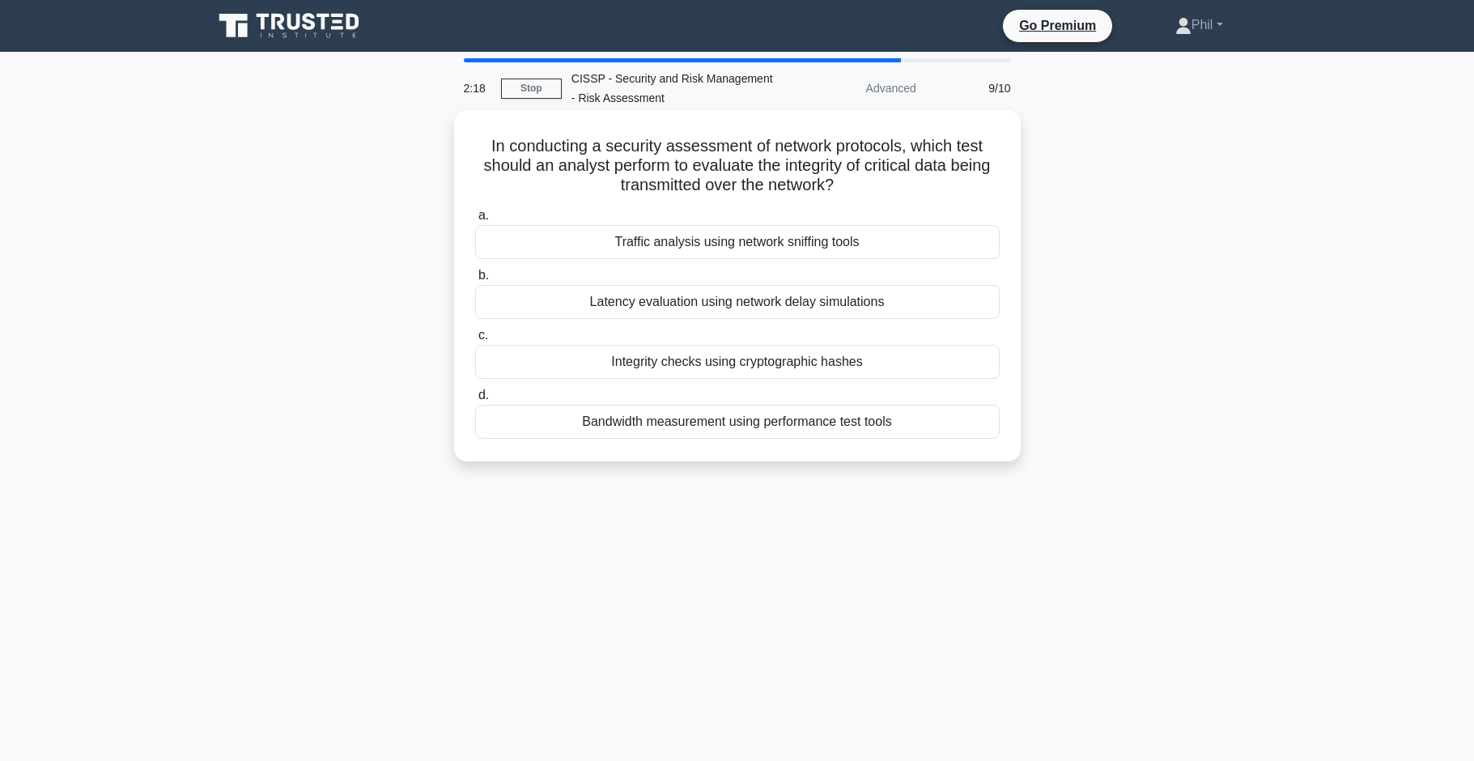
click at [921, 248] on div "Traffic analysis using network sniffing tools" at bounding box center [737, 242] width 525 height 34
click at [475, 221] on input "a. Traffic analysis using network sniffing tools" at bounding box center [475, 215] width 0 height 11
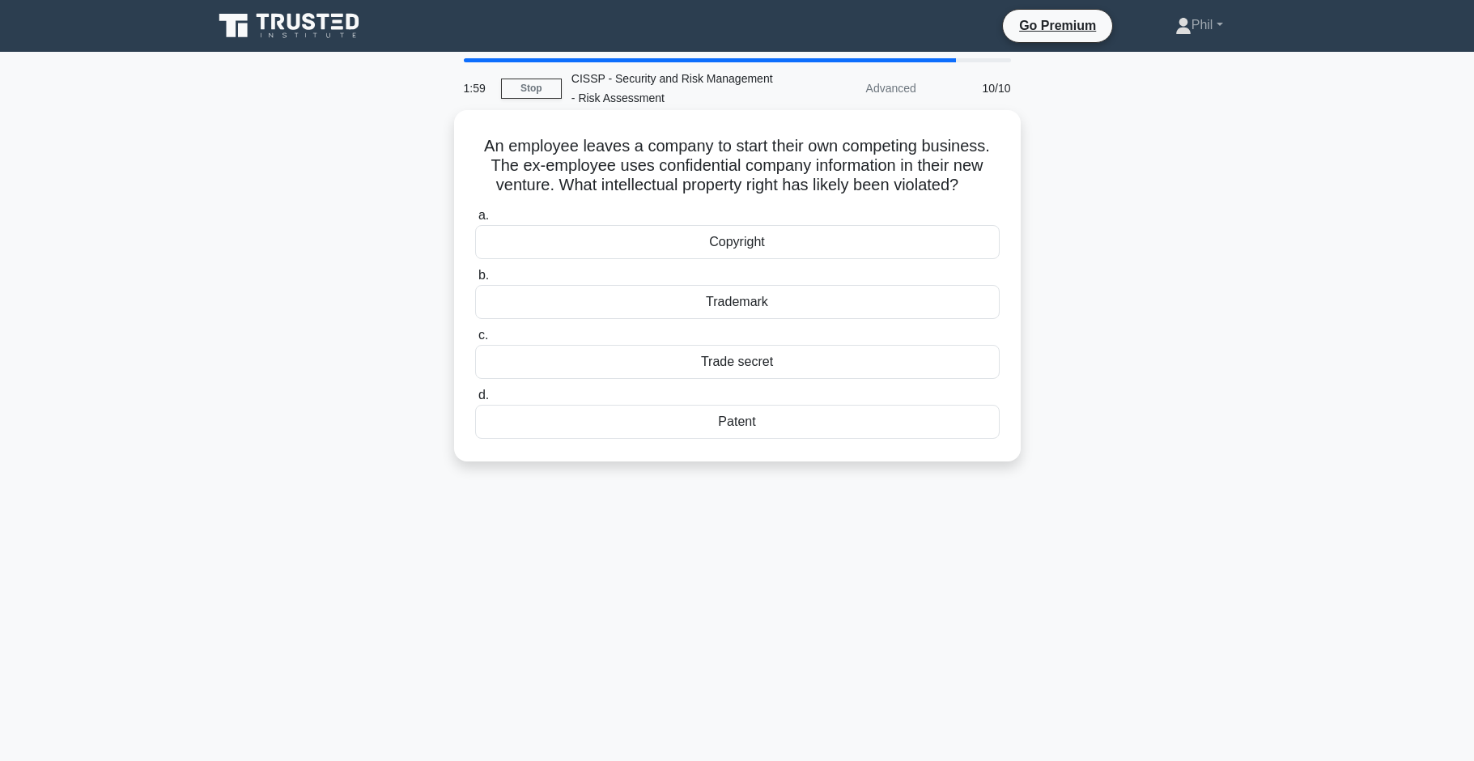
click at [805, 368] on div "Trade secret" at bounding box center [737, 362] width 525 height 34
click at [475, 341] on input "c. Trade secret" at bounding box center [475, 335] width 0 height 11
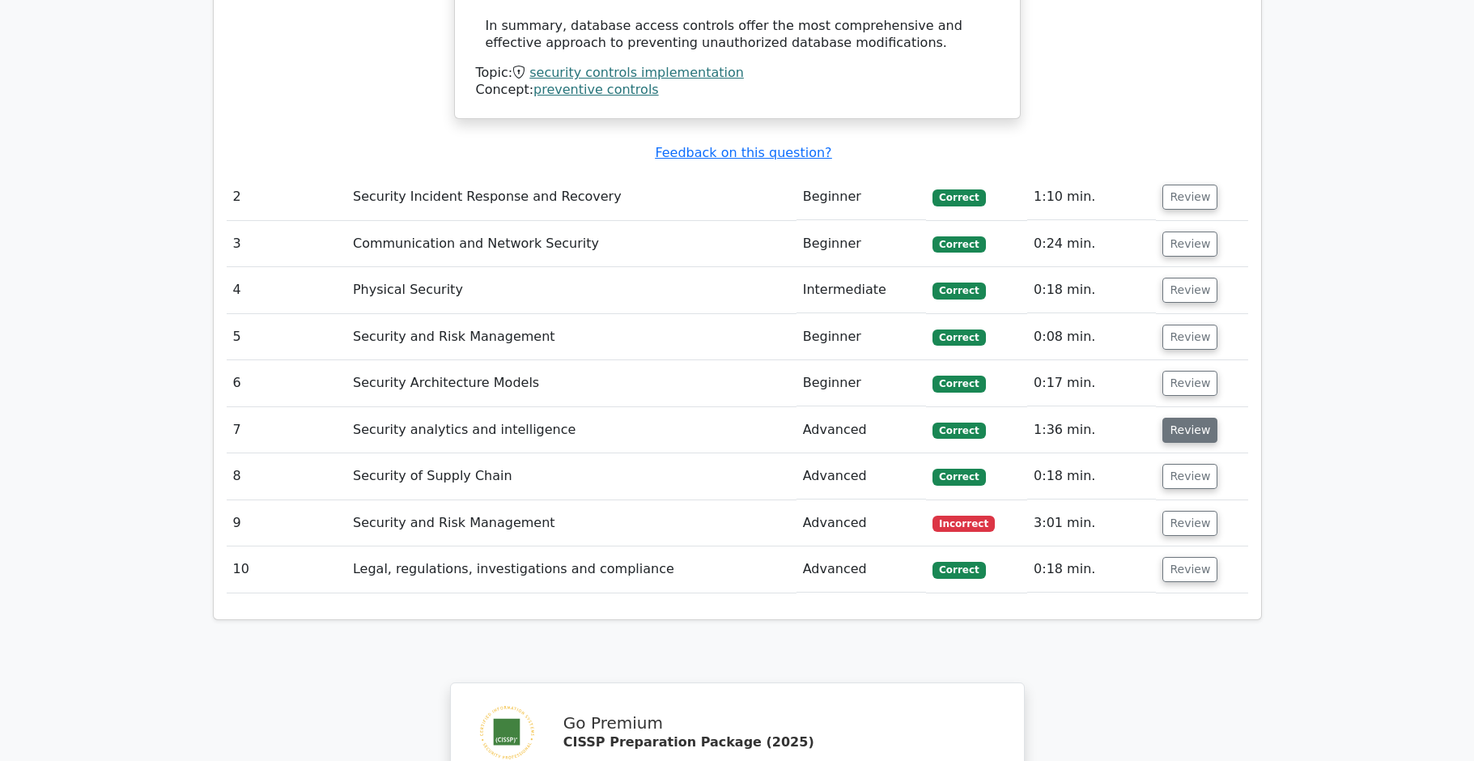
scroll to position [2155, 0]
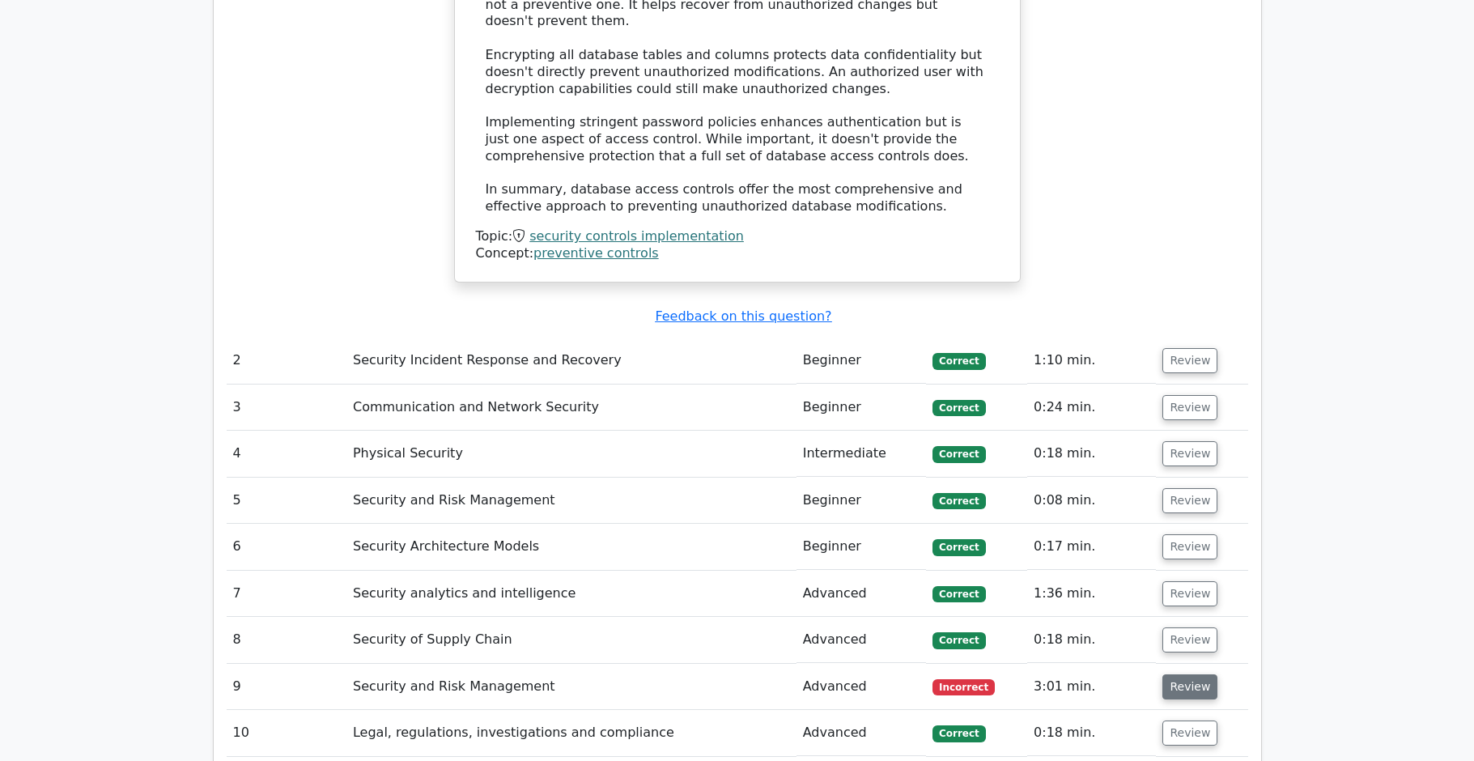
click at [1193, 674] on button "Review" at bounding box center [1190, 686] width 55 height 25
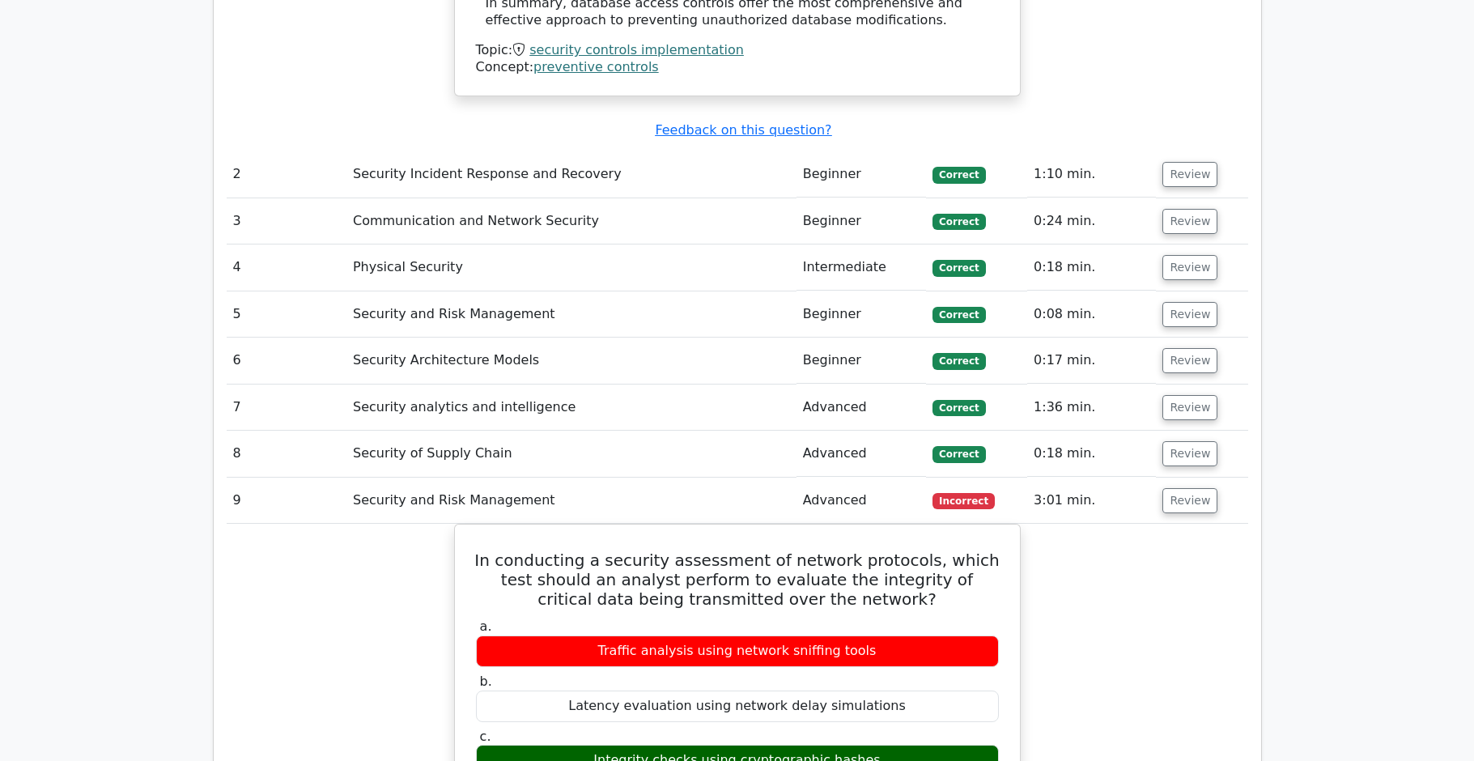
scroll to position [2252, 0]
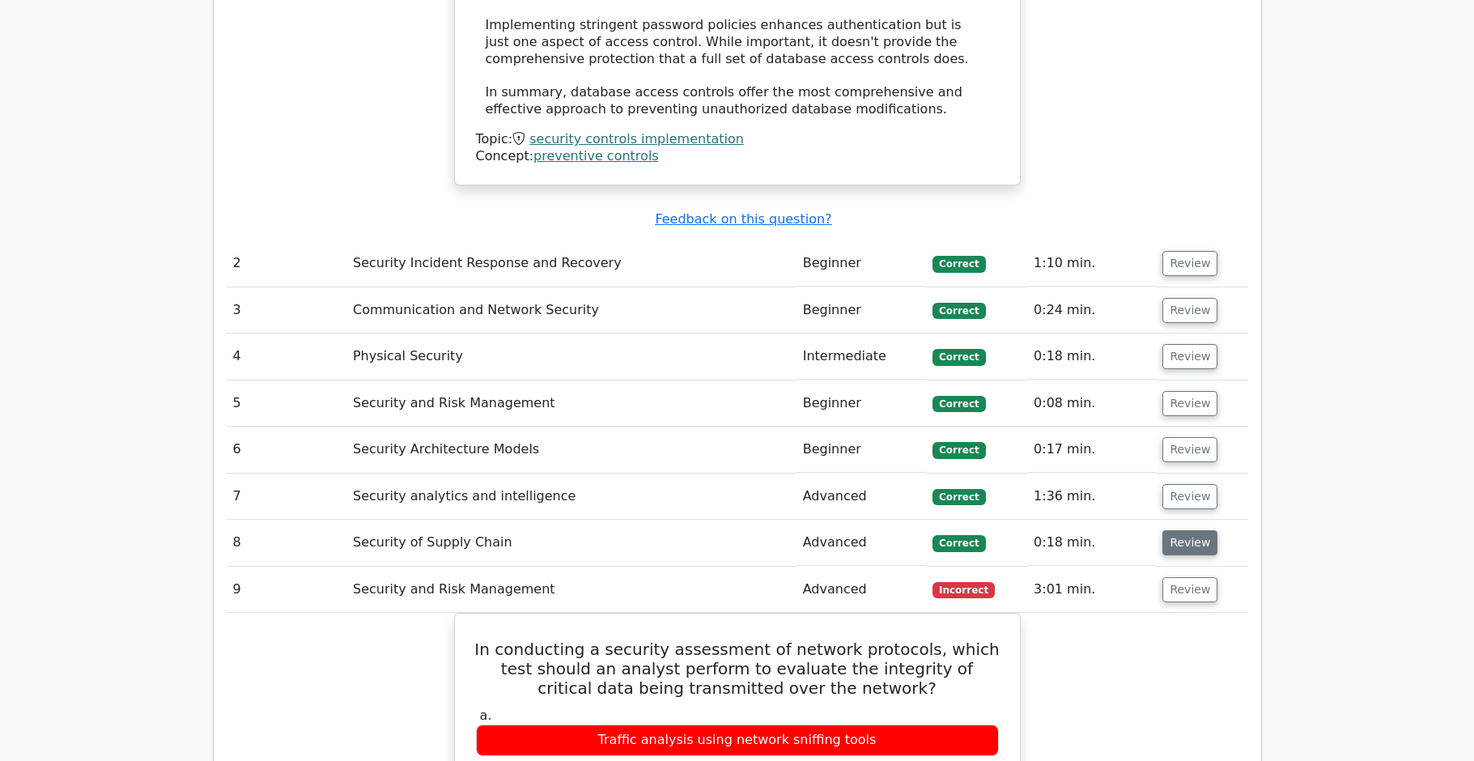
click at [1186, 530] on button "Review" at bounding box center [1190, 542] width 55 height 25
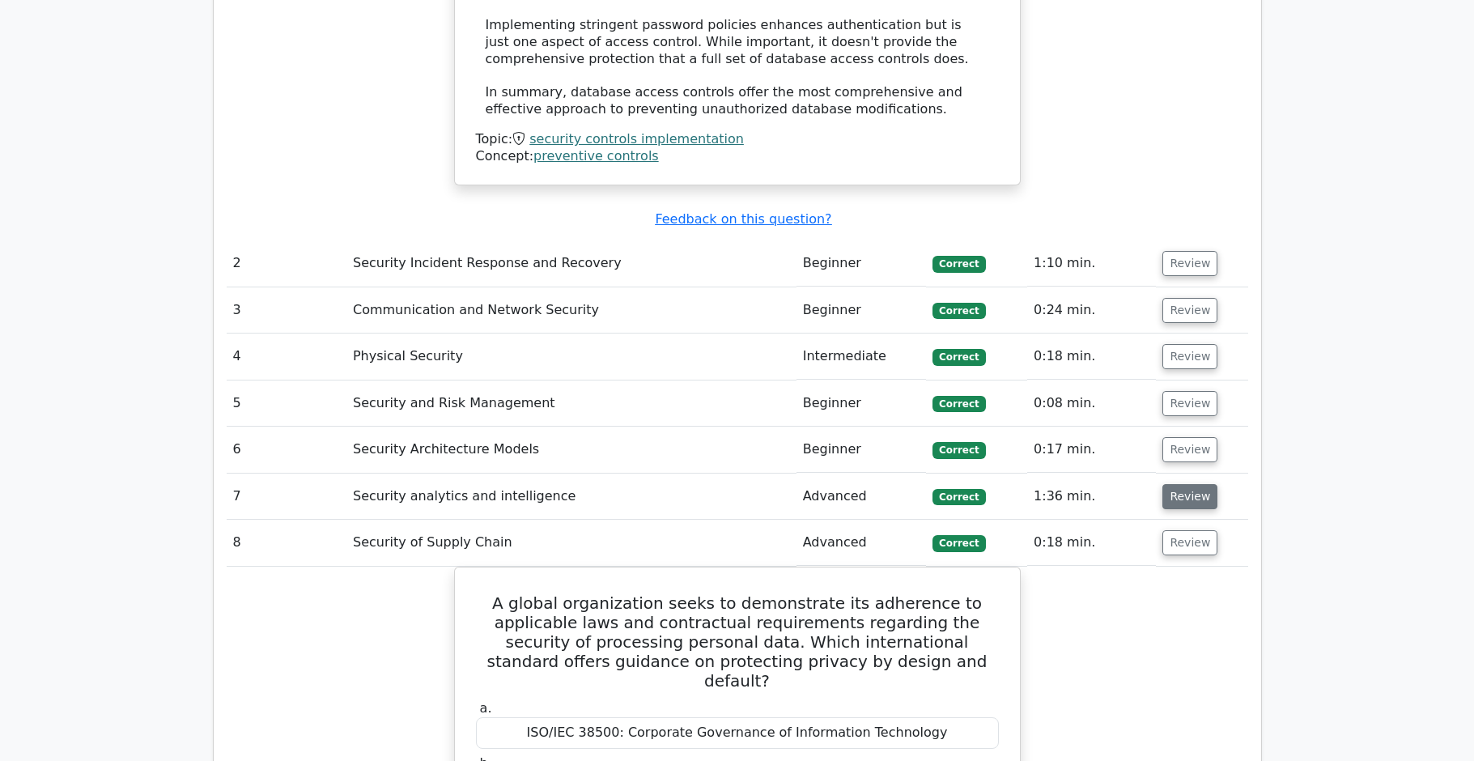
click at [1188, 484] on button "Review" at bounding box center [1190, 496] width 55 height 25
click at [1186, 437] on button "Review" at bounding box center [1190, 449] width 55 height 25
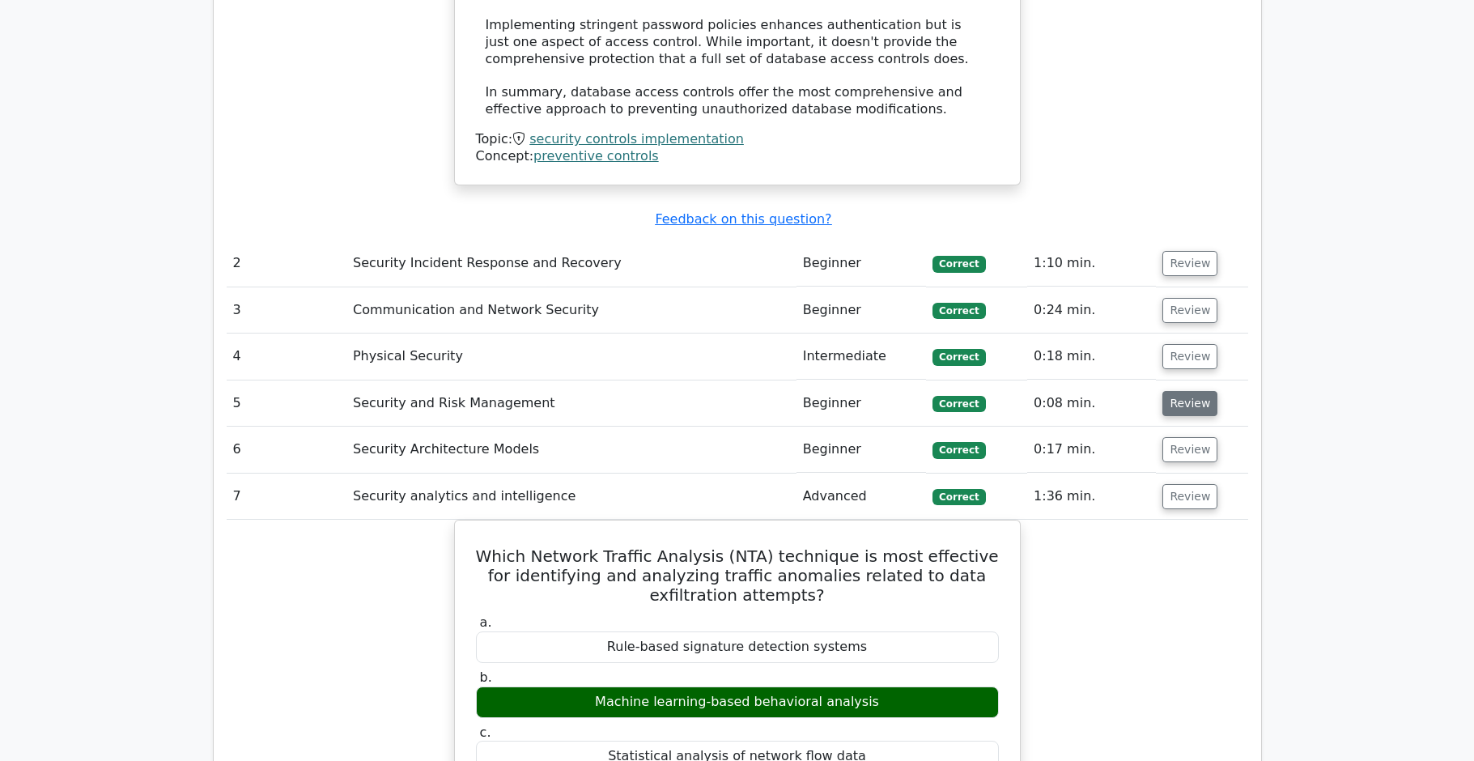
click at [1185, 391] on button "Review" at bounding box center [1190, 403] width 55 height 25
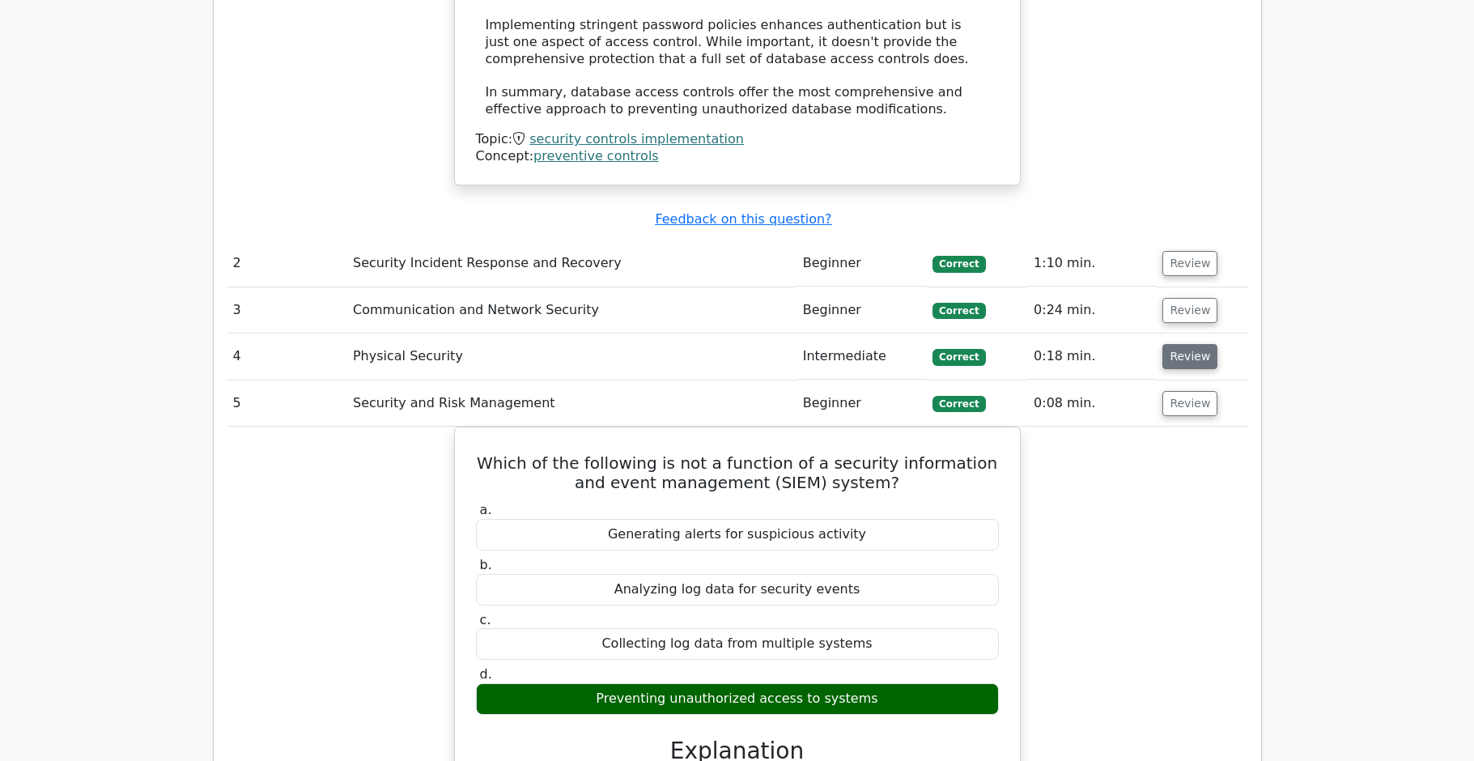
click at [1190, 344] on button "Review" at bounding box center [1190, 356] width 55 height 25
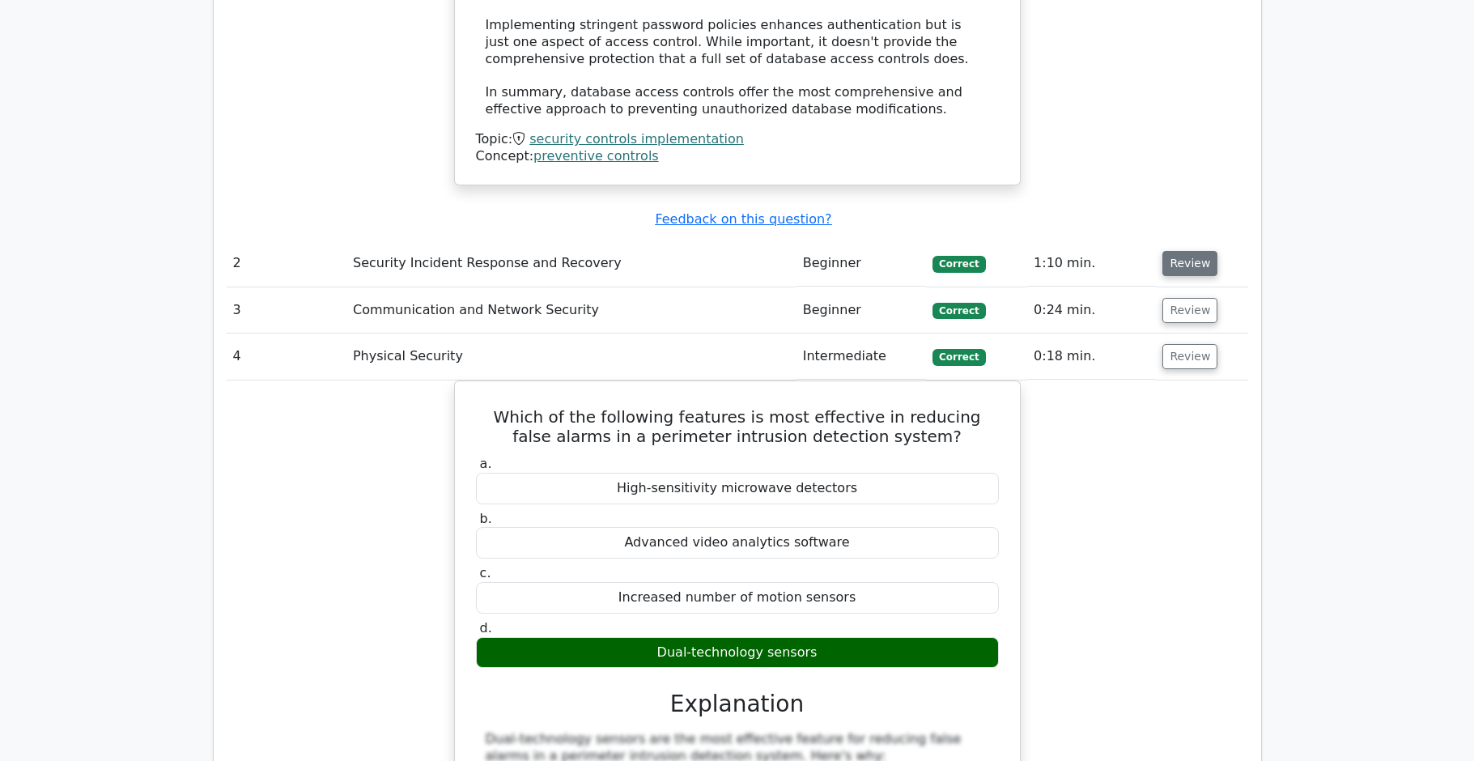
drag, startPoint x: 1190, startPoint y: 165, endPoint x: 1188, endPoint y: 136, distance: 29.2
click at [1191, 298] on button "Review" at bounding box center [1190, 310] width 55 height 25
click at [1188, 251] on button "Review" at bounding box center [1190, 263] width 55 height 25
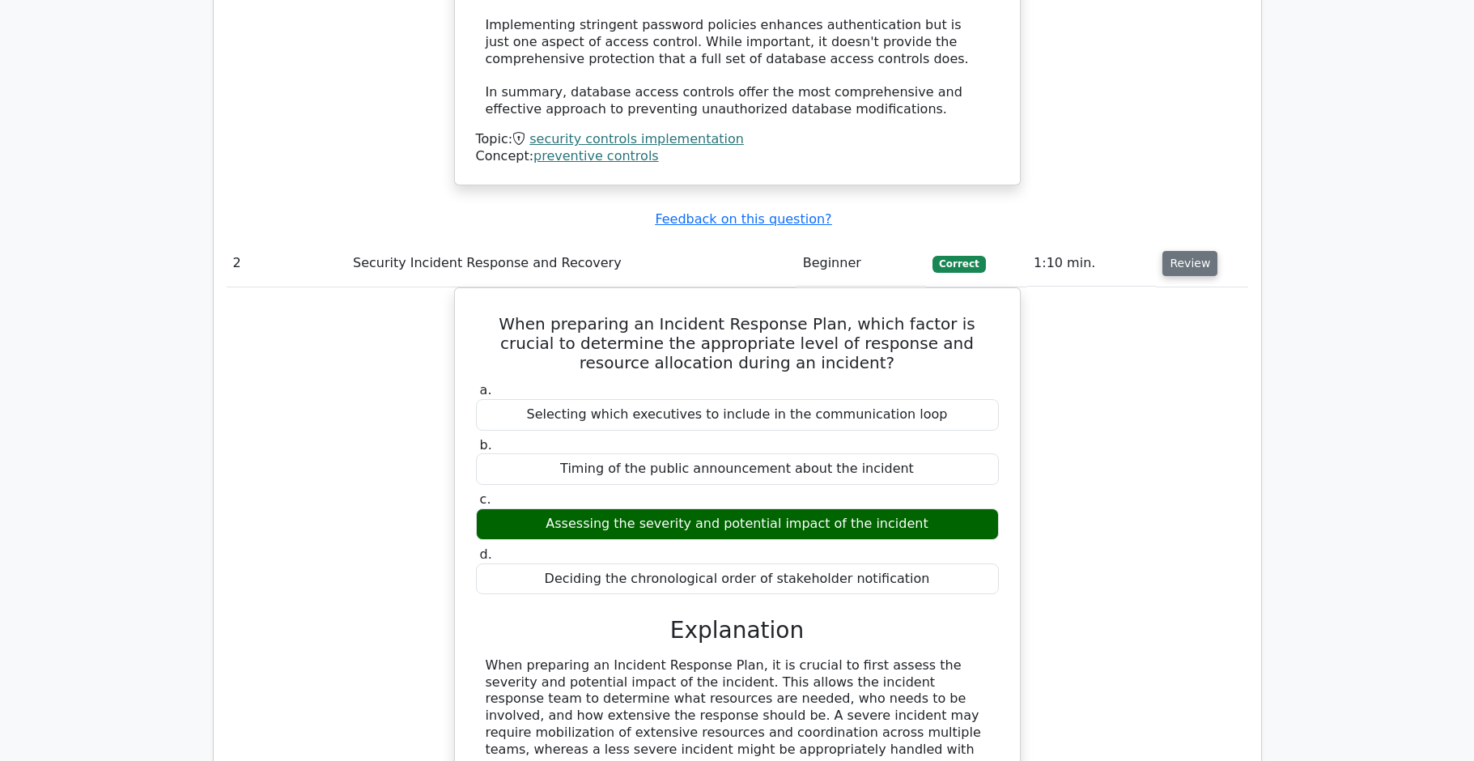
click at [1166, 251] on button "Review" at bounding box center [1190, 263] width 55 height 25
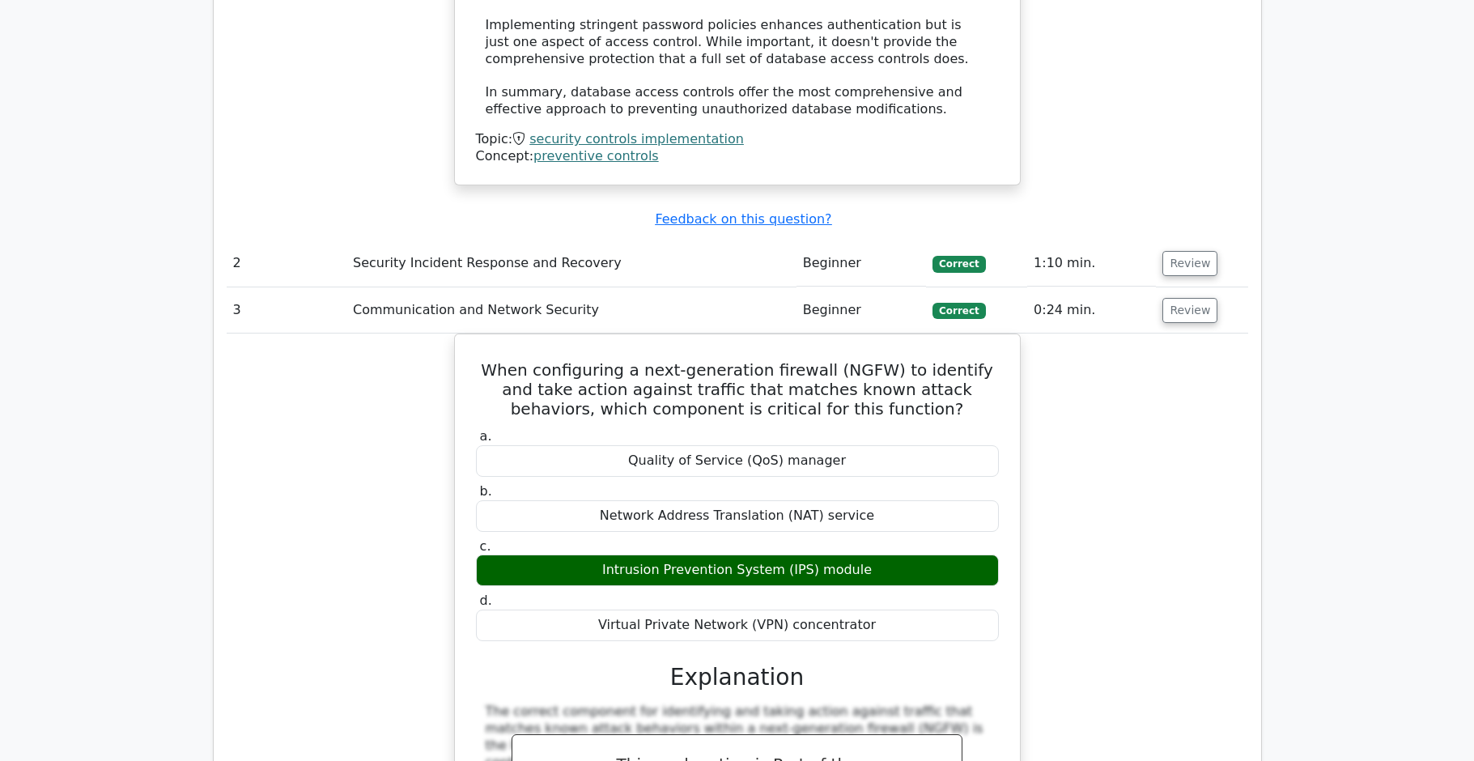
drag, startPoint x: 1177, startPoint y: 124, endPoint x: 1148, endPoint y: 125, distance: 29.2
click at [1177, 251] on button "Review" at bounding box center [1190, 263] width 55 height 25
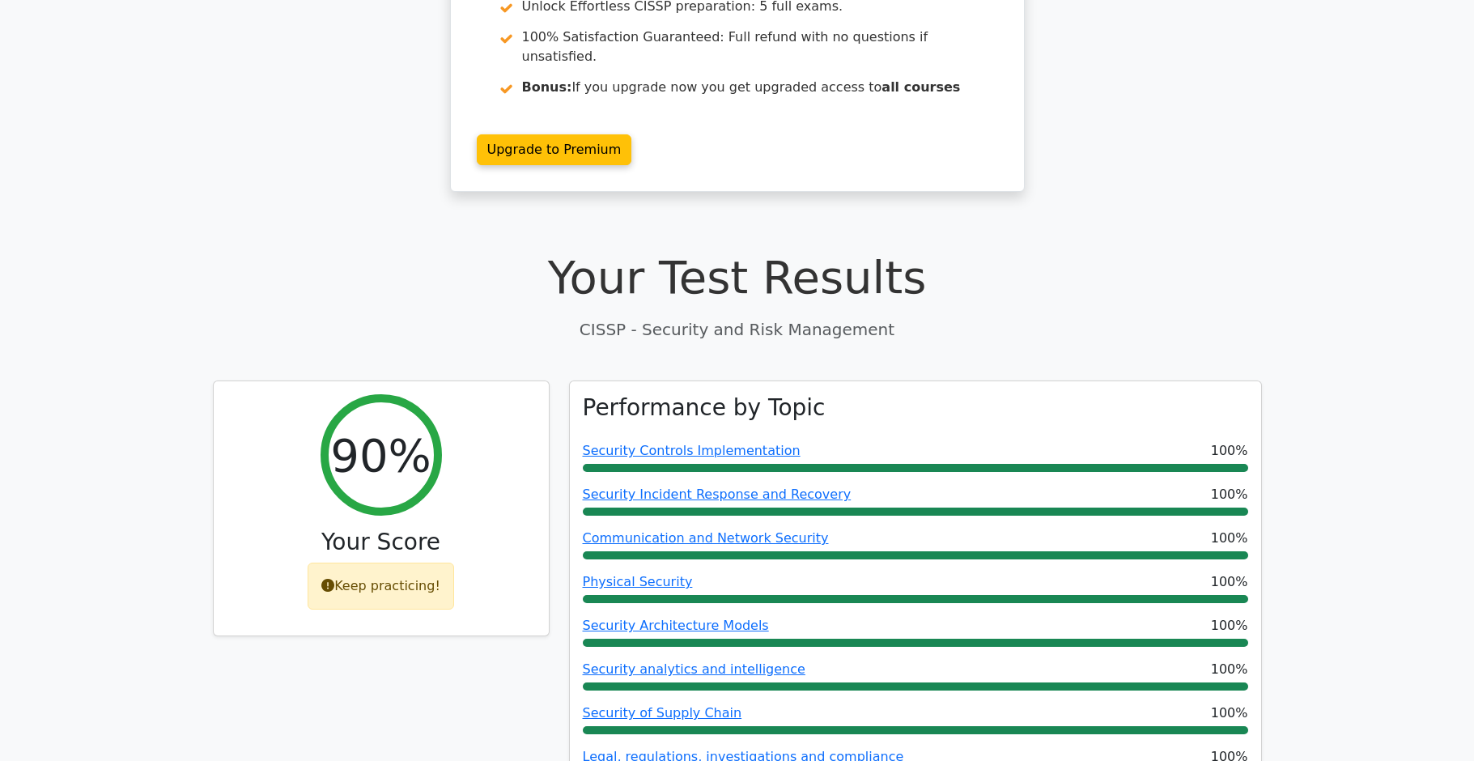
scroll to position [0, 0]
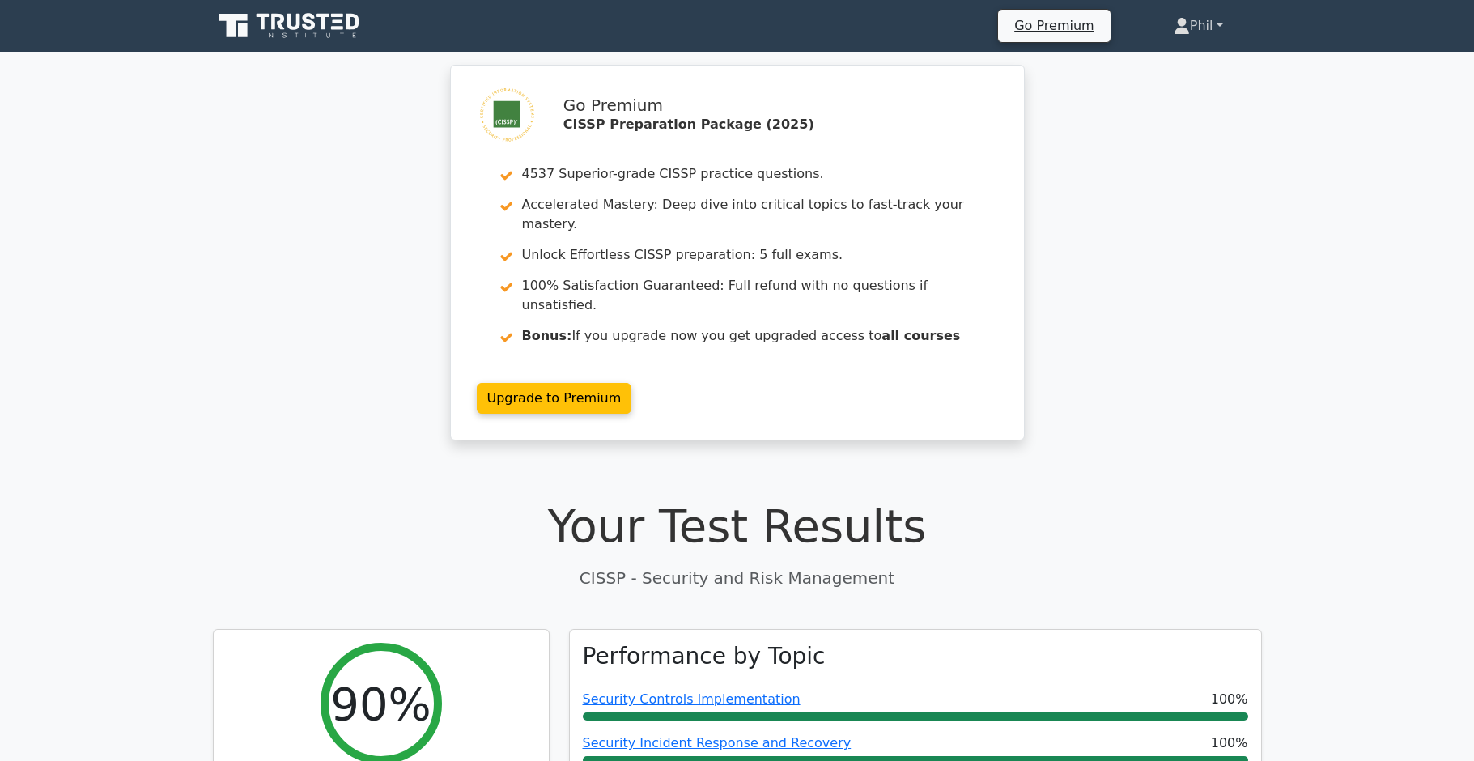
click at [1188, 37] on link "Phil" at bounding box center [1198, 26] width 127 height 32
click at [1197, 67] on link "Profile" at bounding box center [1200, 64] width 128 height 26
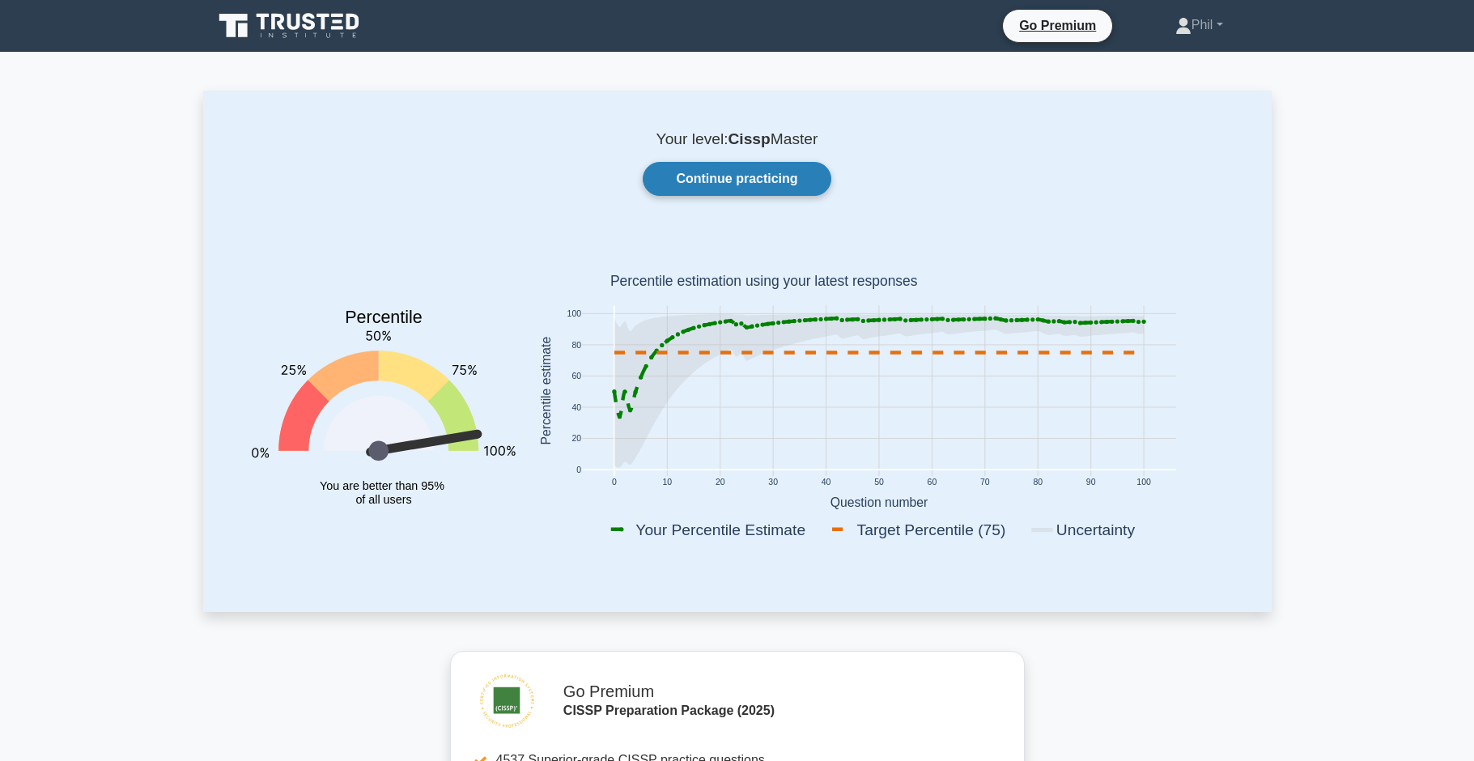
click at [754, 186] on link "Continue practicing" at bounding box center [737, 179] width 188 height 34
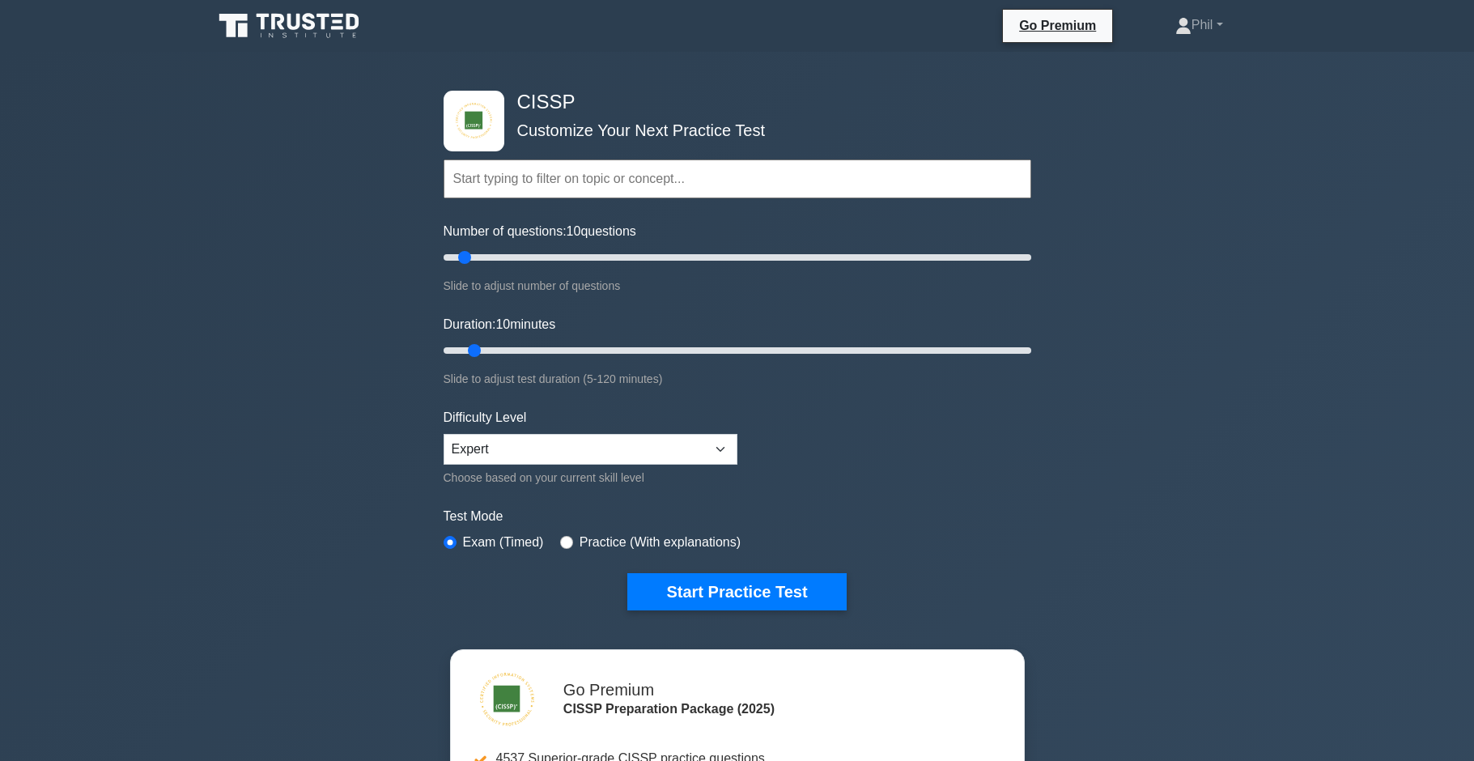
click at [559, 189] on input "text" at bounding box center [738, 178] width 588 height 39
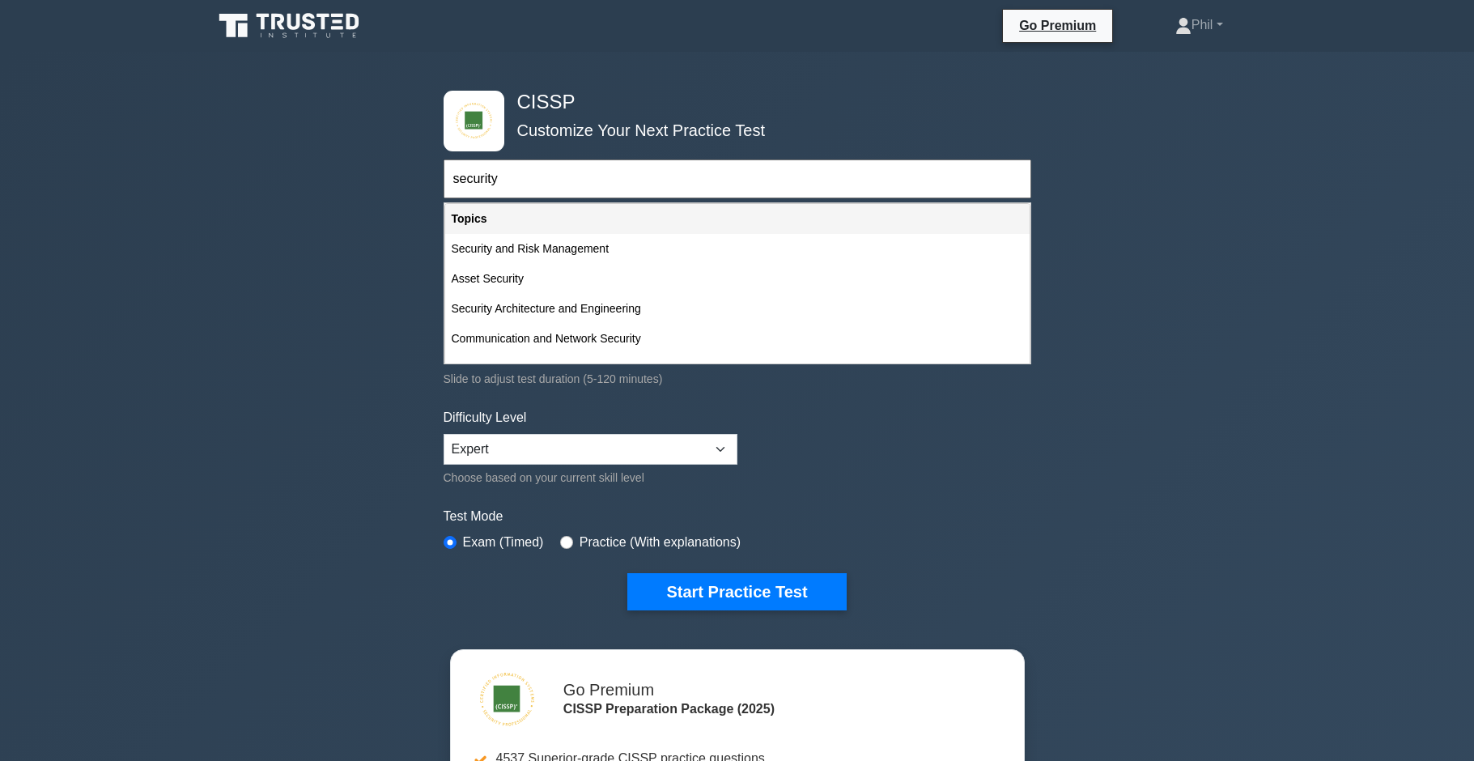
type input "security"
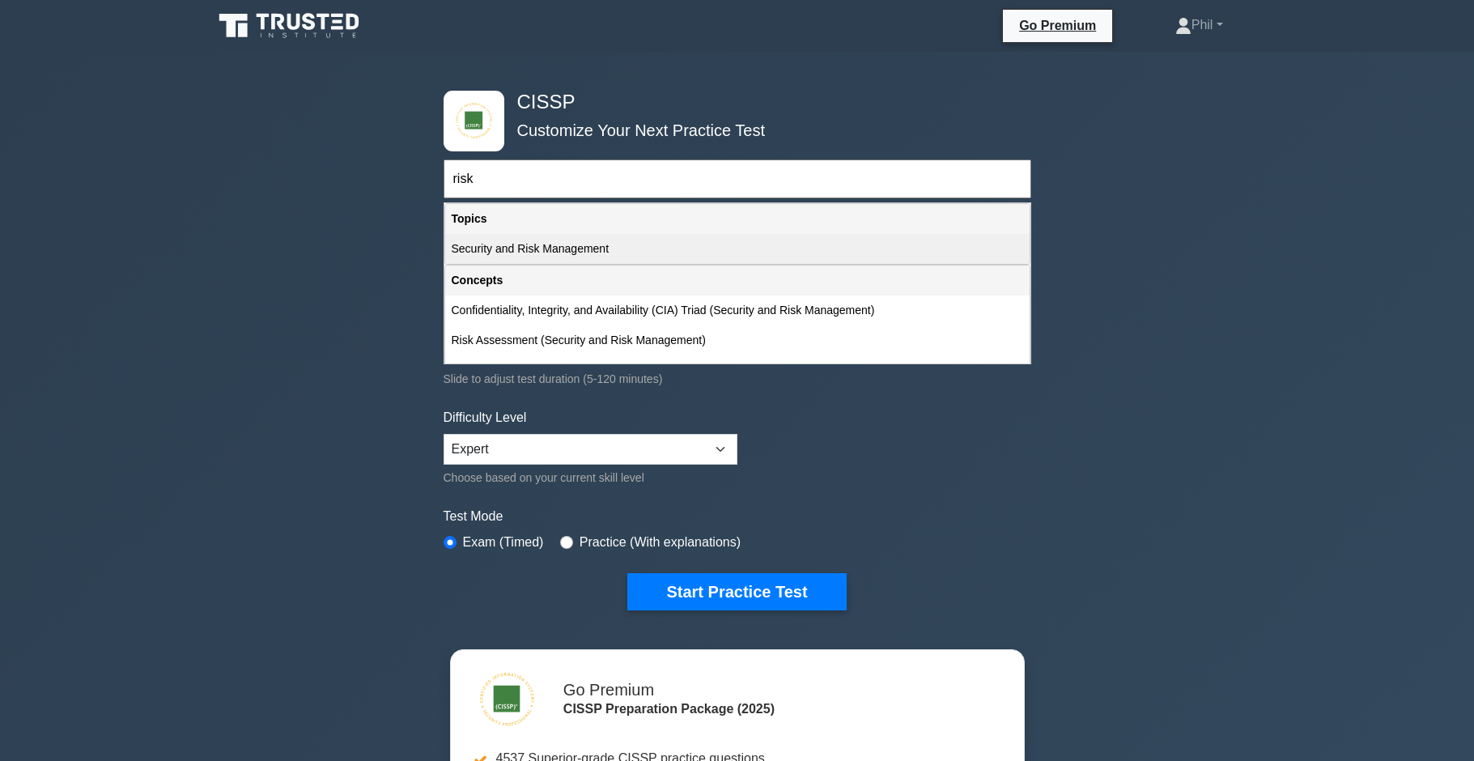
click at [548, 249] on div "Security and Risk Management" at bounding box center [737, 249] width 585 height 30
type input "Security and Risk Management"
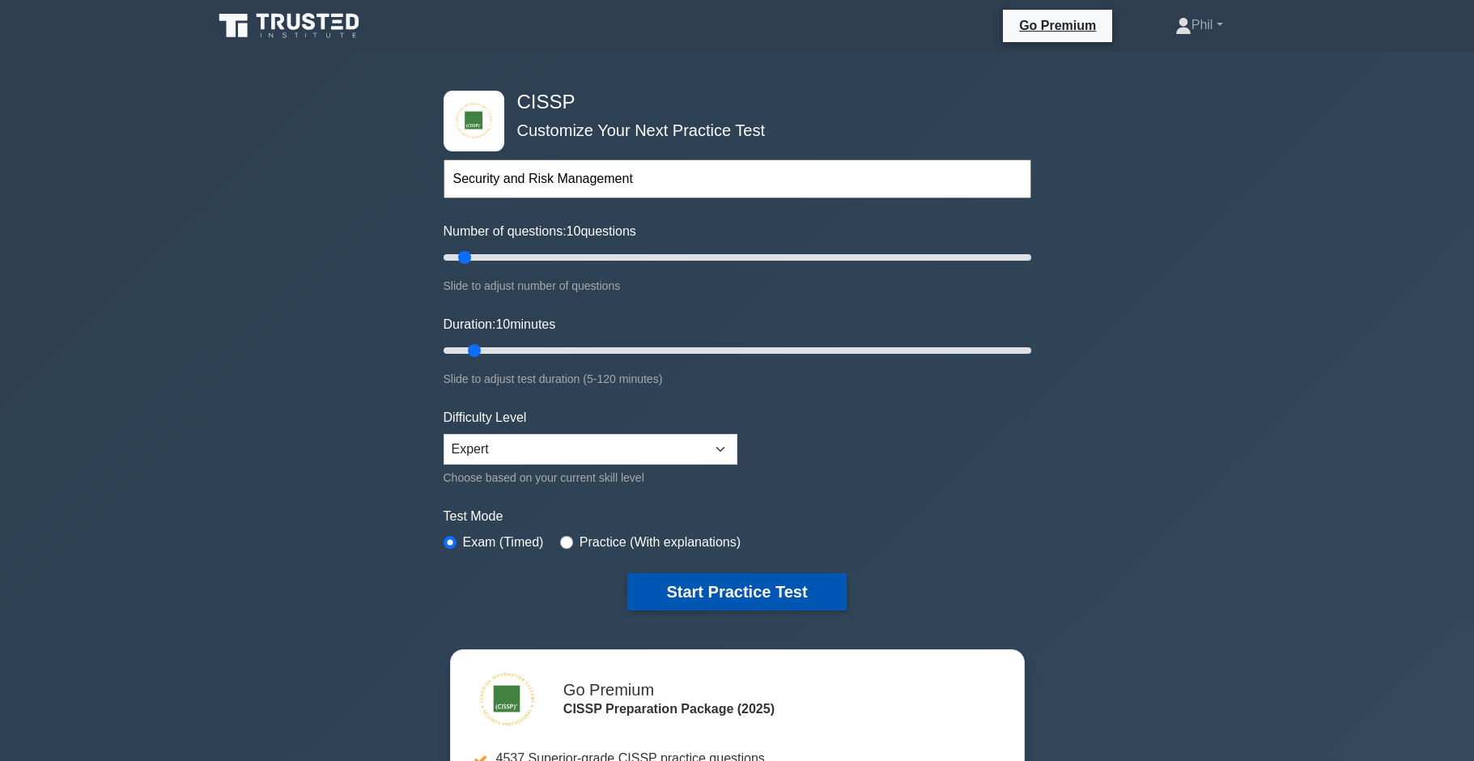
click at [712, 591] on button "Start Practice Test" at bounding box center [736, 591] width 219 height 37
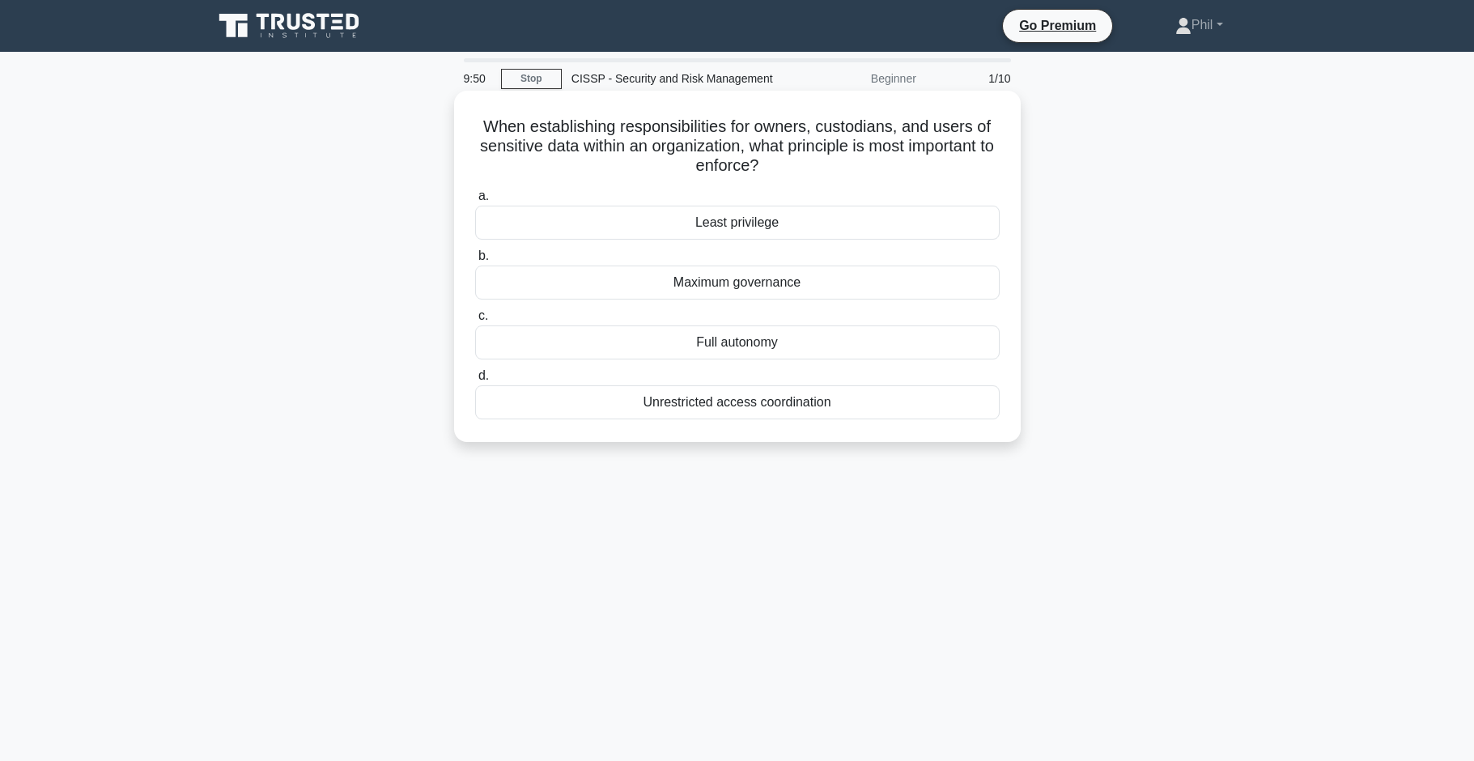
click at [759, 226] on div "Least privilege" at bounding box center [737, 223] width 525 height 34
click at [475, 202] on input "a. Least privilege" at bounding box center [475, 196] width 0 height 11
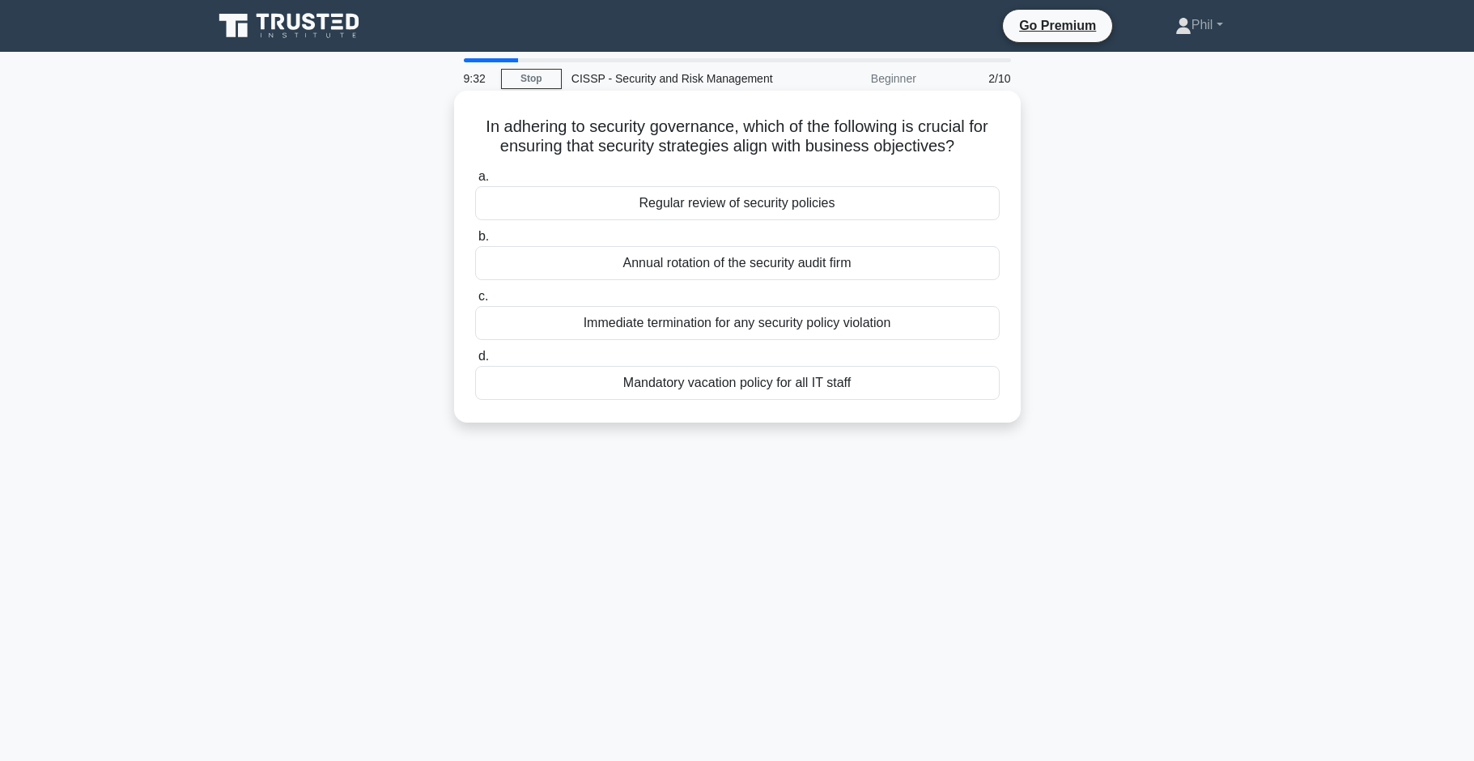
click at [855, 210] on div "Regular review of security policies" at bounding box center [737, 203] width 525 height 34
click at [475, 182] on input "a. Regular review of security policies" at bounding box center [475, 177] width 0 height 11
click at [780, 204] on div "Content analysis and classification" at bounding box center [737, 203] width 525 height 34
click at [475, 182] on input "a. Content analysis and classification" at bounding box center [475, 177] width 0 height 11
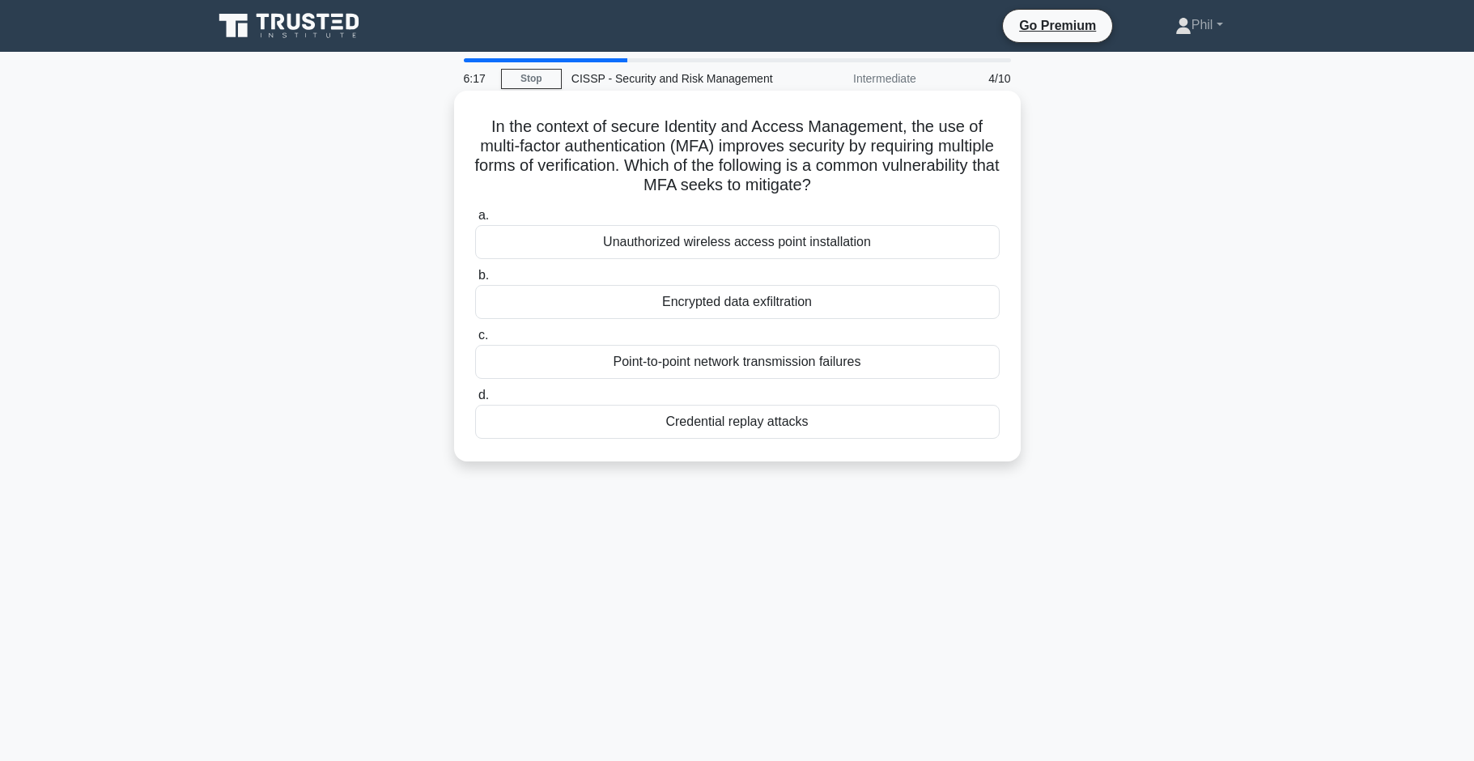
click at [836, 430] on div "Credential replay attacks" at bounding box center [737, 422] width 525 height 34
click at [475, 401] on input "d. Credential replay attacks" at bounding box center [475, 395] width 0 height 11
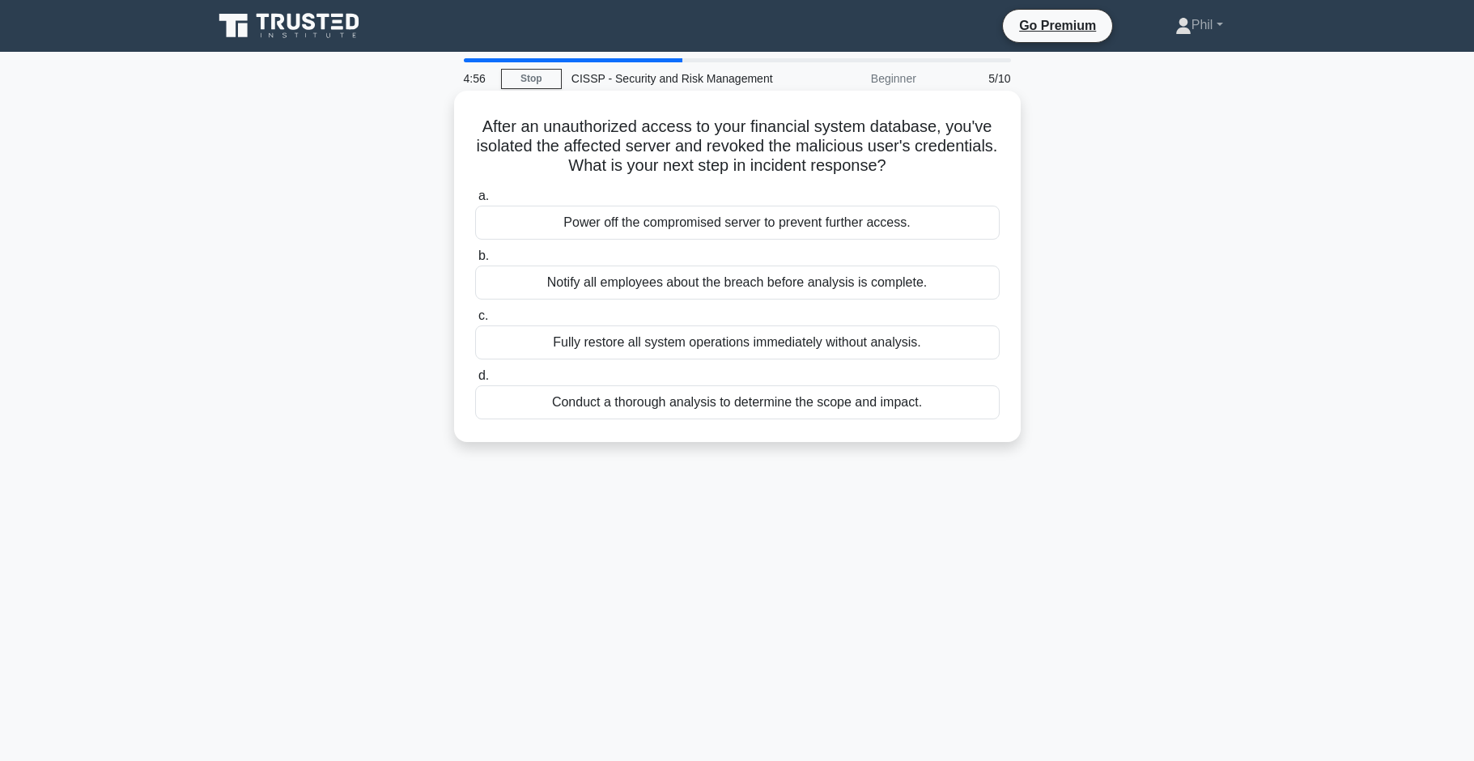
click at [648, 283] on div "Notify all employees about the breach before analysis is complete." at bounding box center [737, 283] width 525 height 34
click at [475, 261] on input "b. Notify all employees about the breach before analysis is complete." at bounding box center [475, 256] width 0 height 11
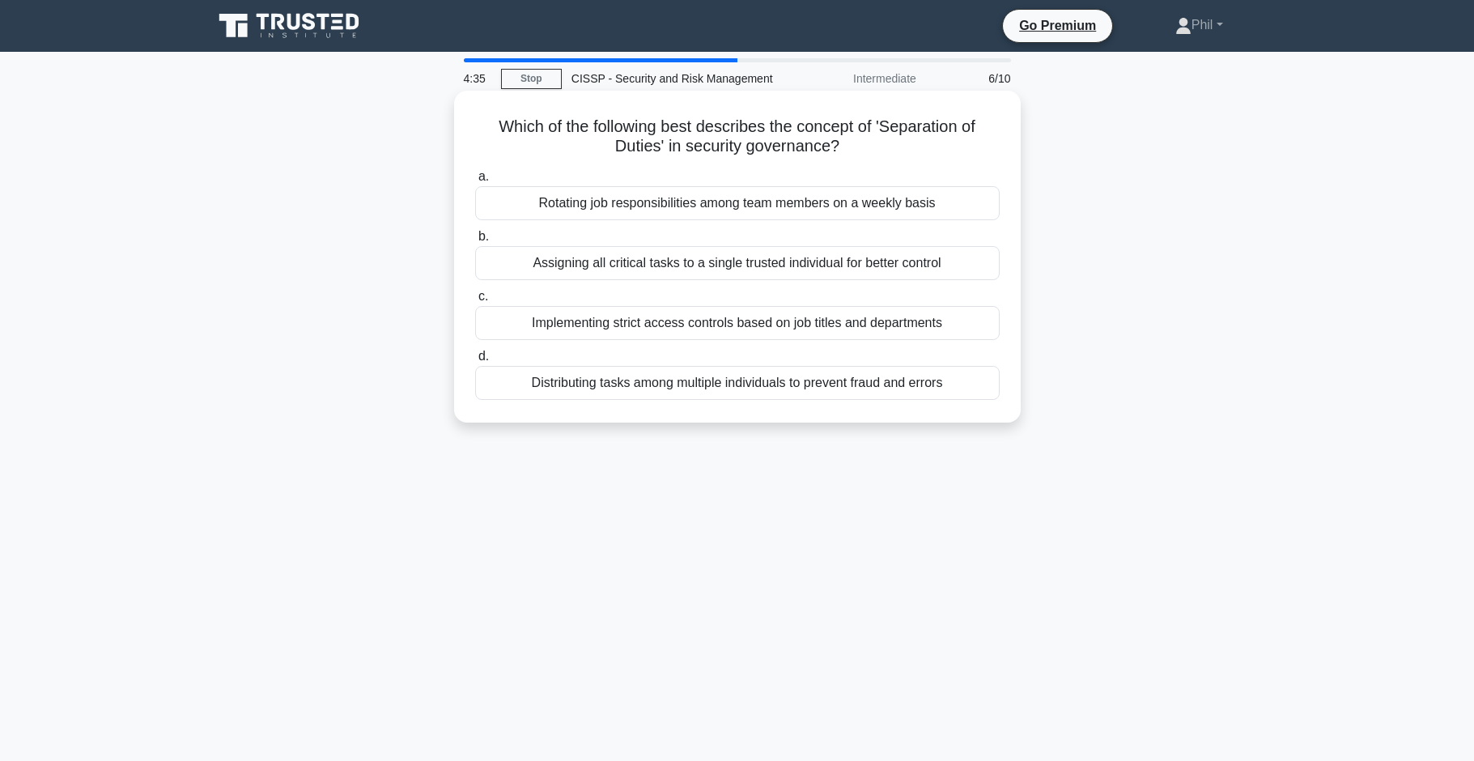
click at [908, 387] on div "Distributing tasks among multiple individuals to prevent fraud and errors" at bounding box center [737, 383] width 525 height 34
click at [475, 362] on input "d. Distributing tasks among multiple individuals to prevent fraud and errors" at bounding box center [475, 356] width 0 height 11
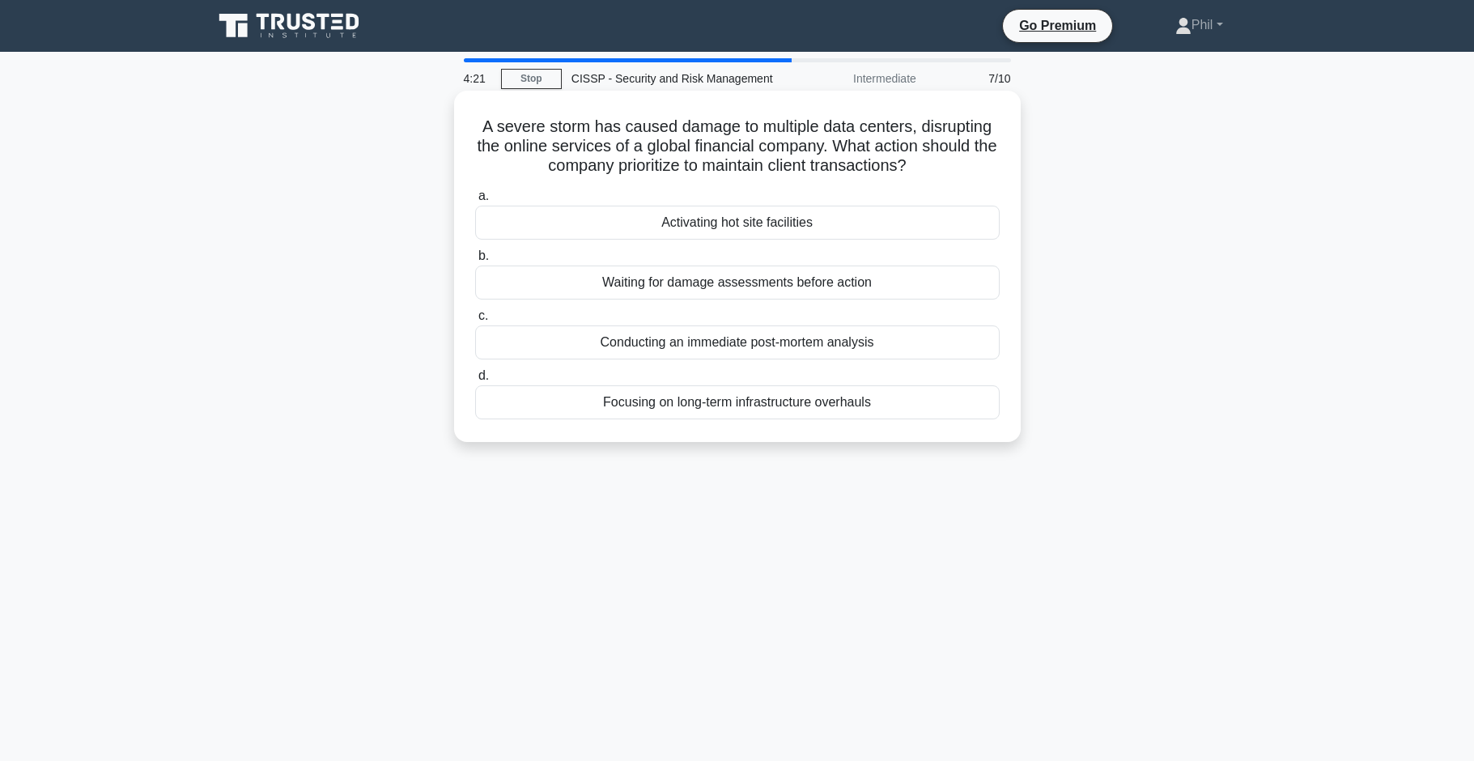
click at [776, 223] on div "Activating hot site facilities" at bounding box center [737, 223] width 525 height 34
click at [475, 202] on input "a. Activating hot site facilities" at bounding box center [475, 196] width 0 height 11
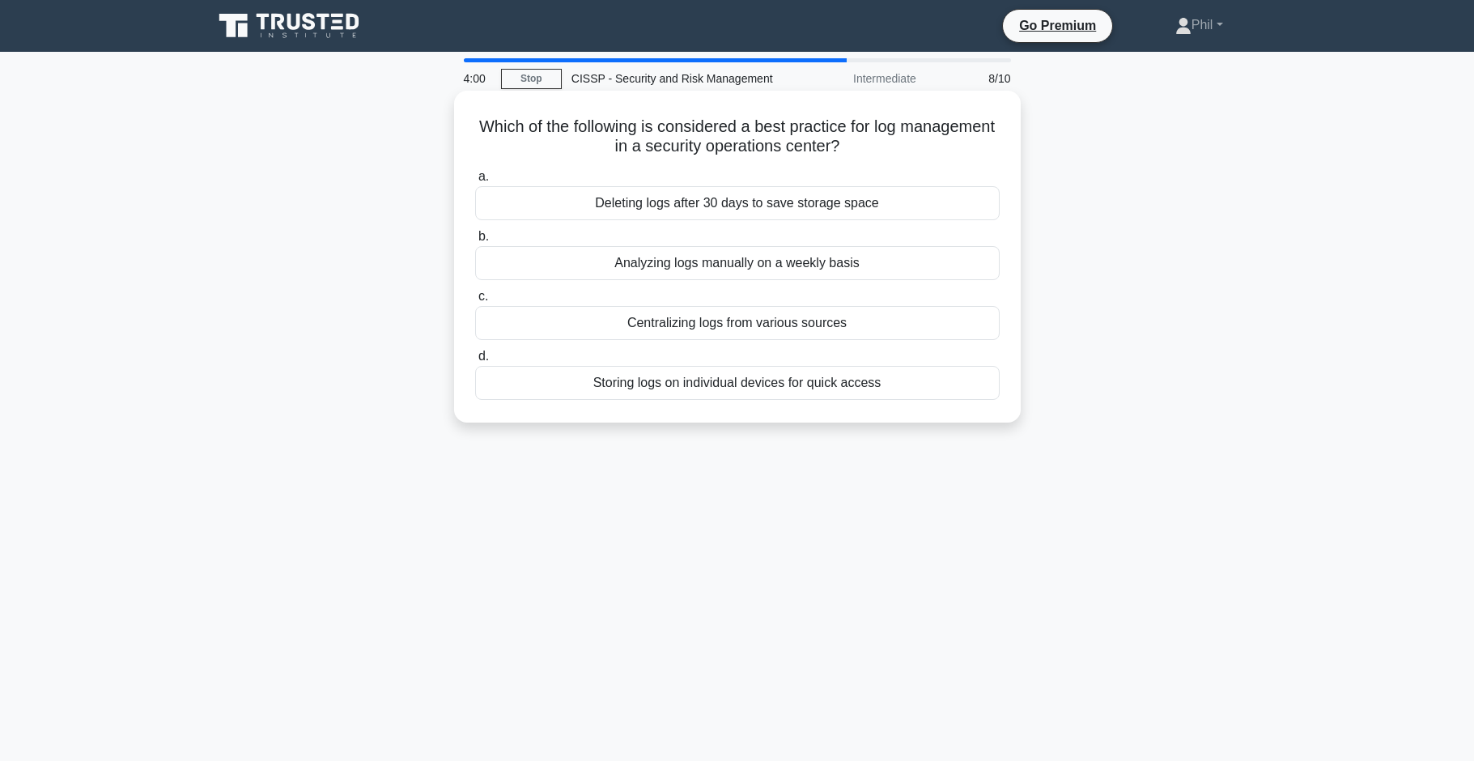
click at [785, 327] on div "Centralizing logs from various sources" at bounding box center [737, 323] width 525 height 34
click at [475, 302] on input "c. Centralizing logs from various sources" at bounding box center [475, 296] width 0 height 11
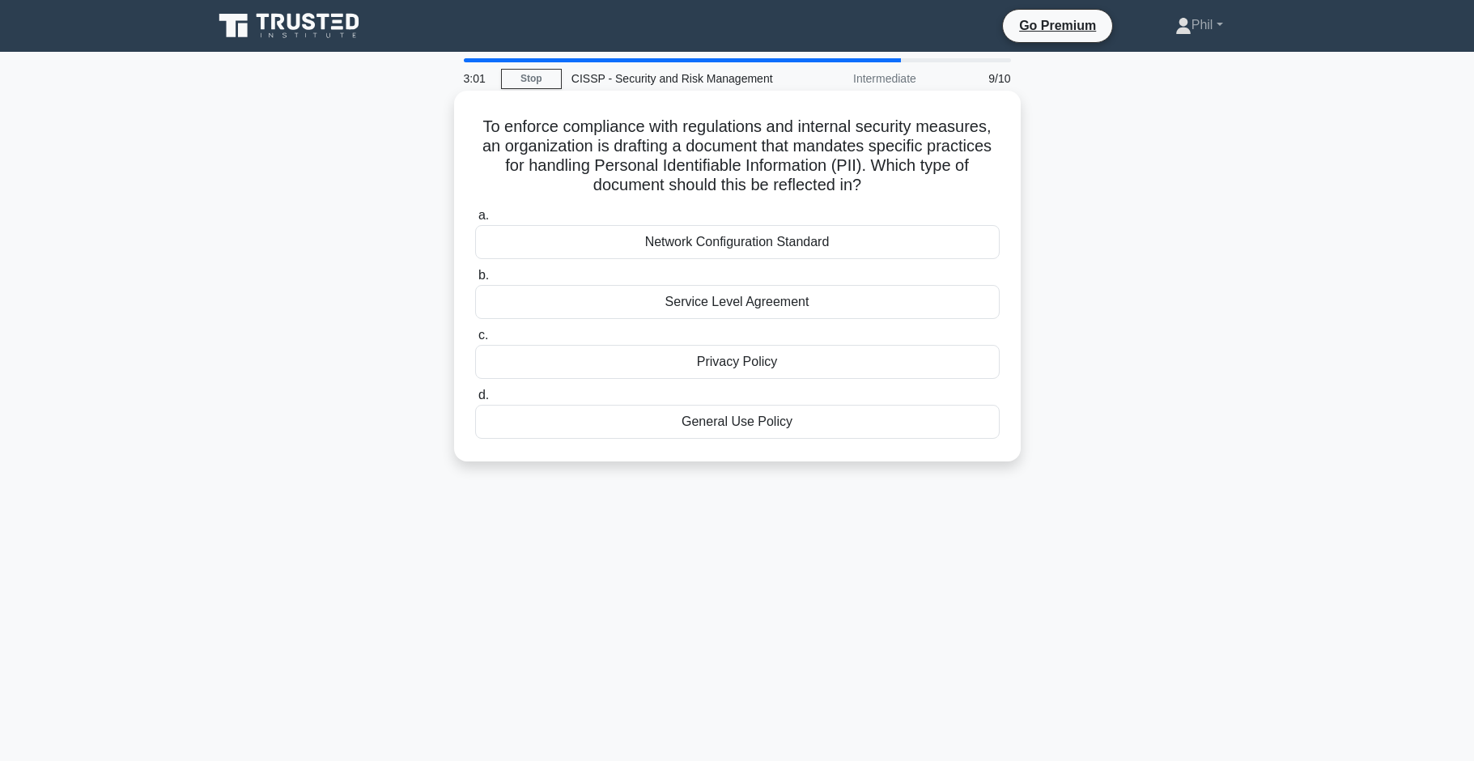
click at [809, 240] on div "Network Configuration Standard" at bounding box center [737, 242] width 525 height 34
click at [475, 221] on input "a. Network Configuration Standard" at bounding box center [475, 215] width 0 height 11
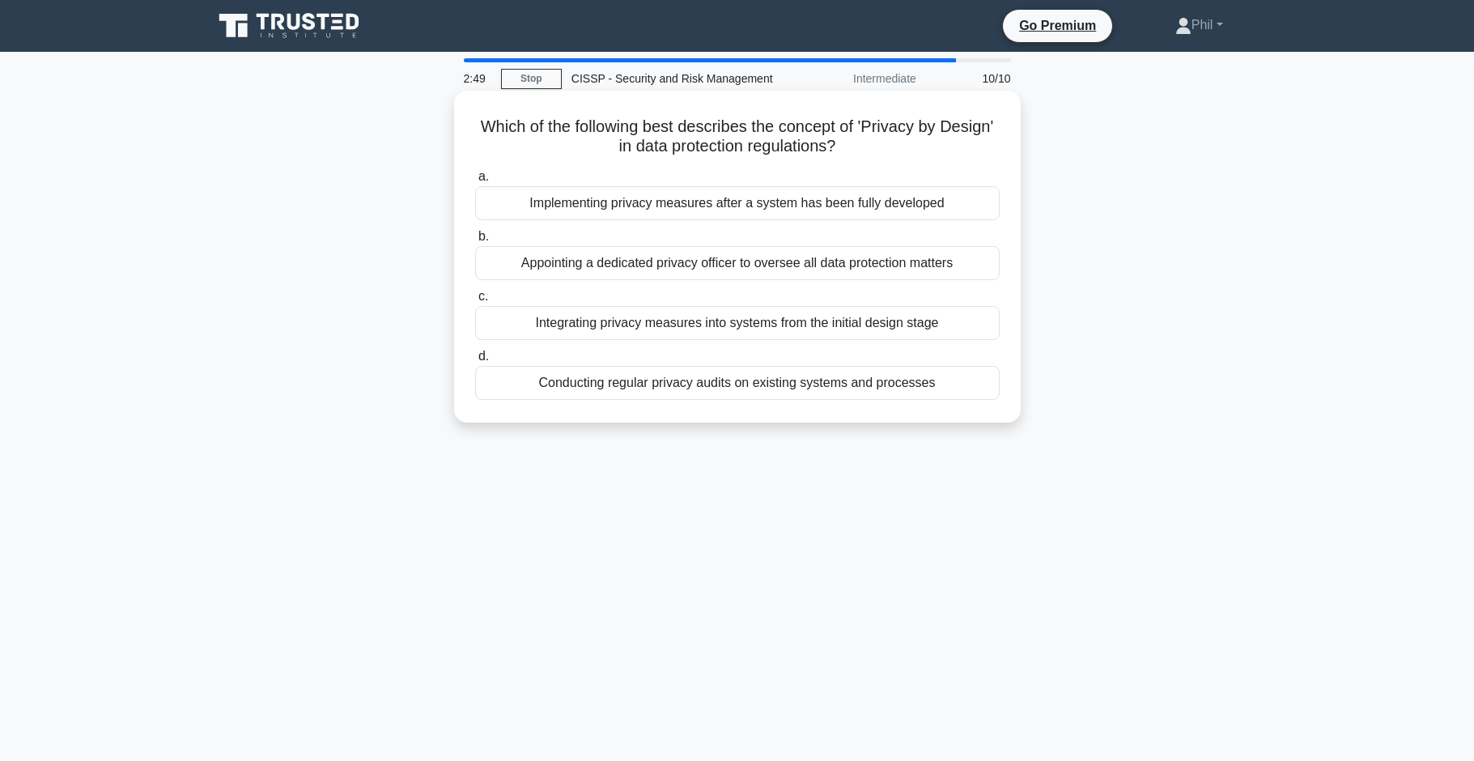
click at [933, 325] on div "Integrating privacy measures into systems from the initial design stage" at bounding box center [737, 323] width 525 height 34
click at [475, 302] on input "c. Integrating privacy measures into systems from the initial design stage" at bounding box center [475, 296] width 0 height 11
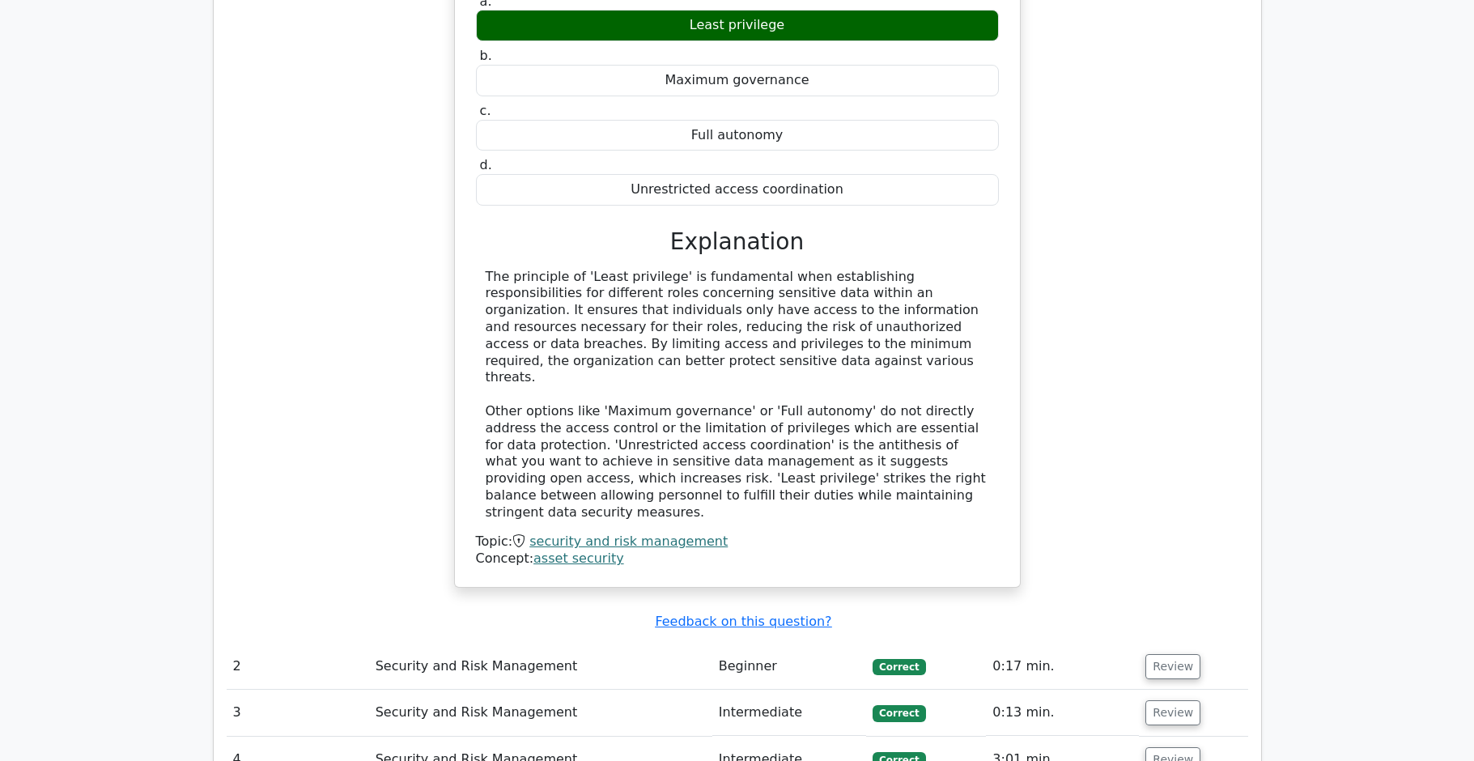
scroll to position [1724, 0]
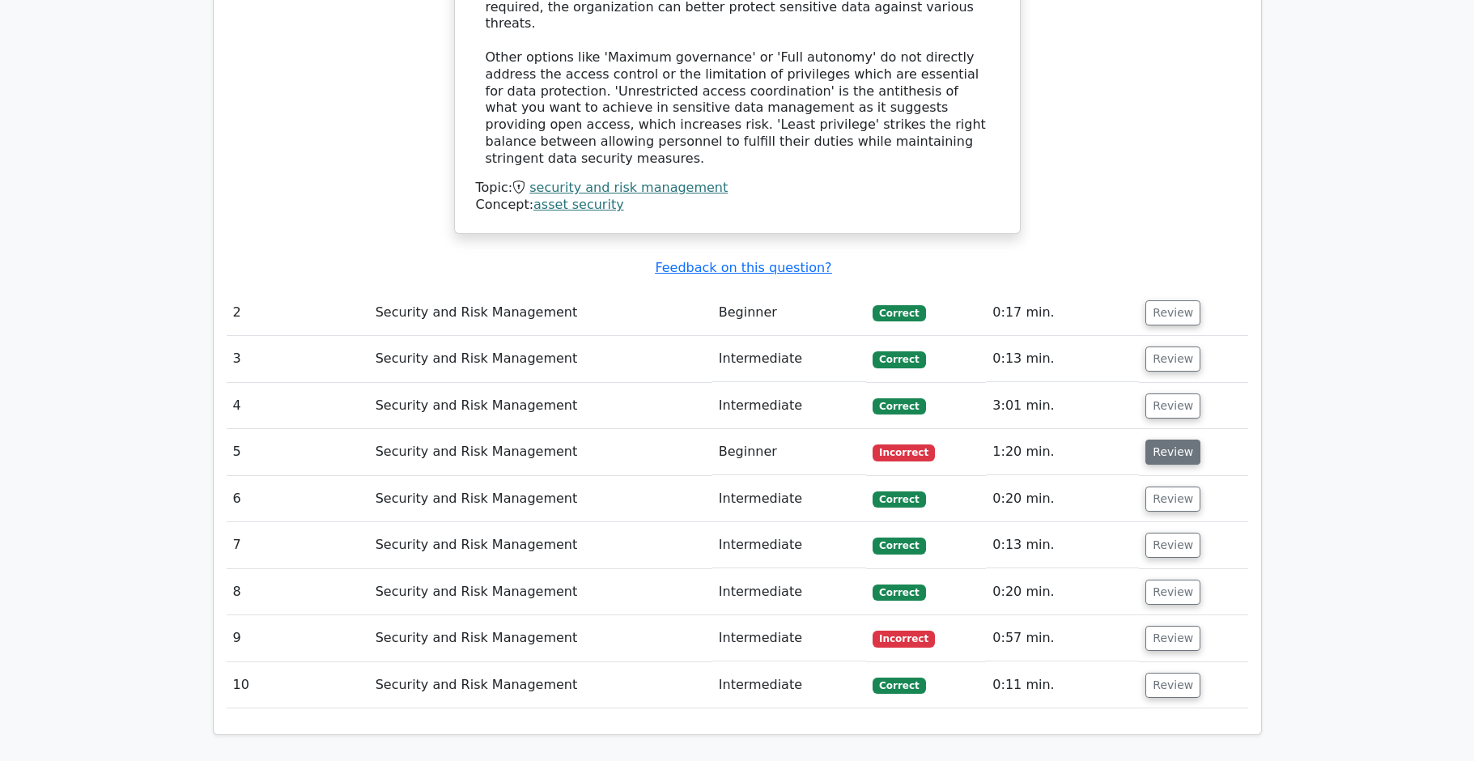
click at [1152, 440] on button "Review" at bounding box center [1173, 452] width 55 height 25
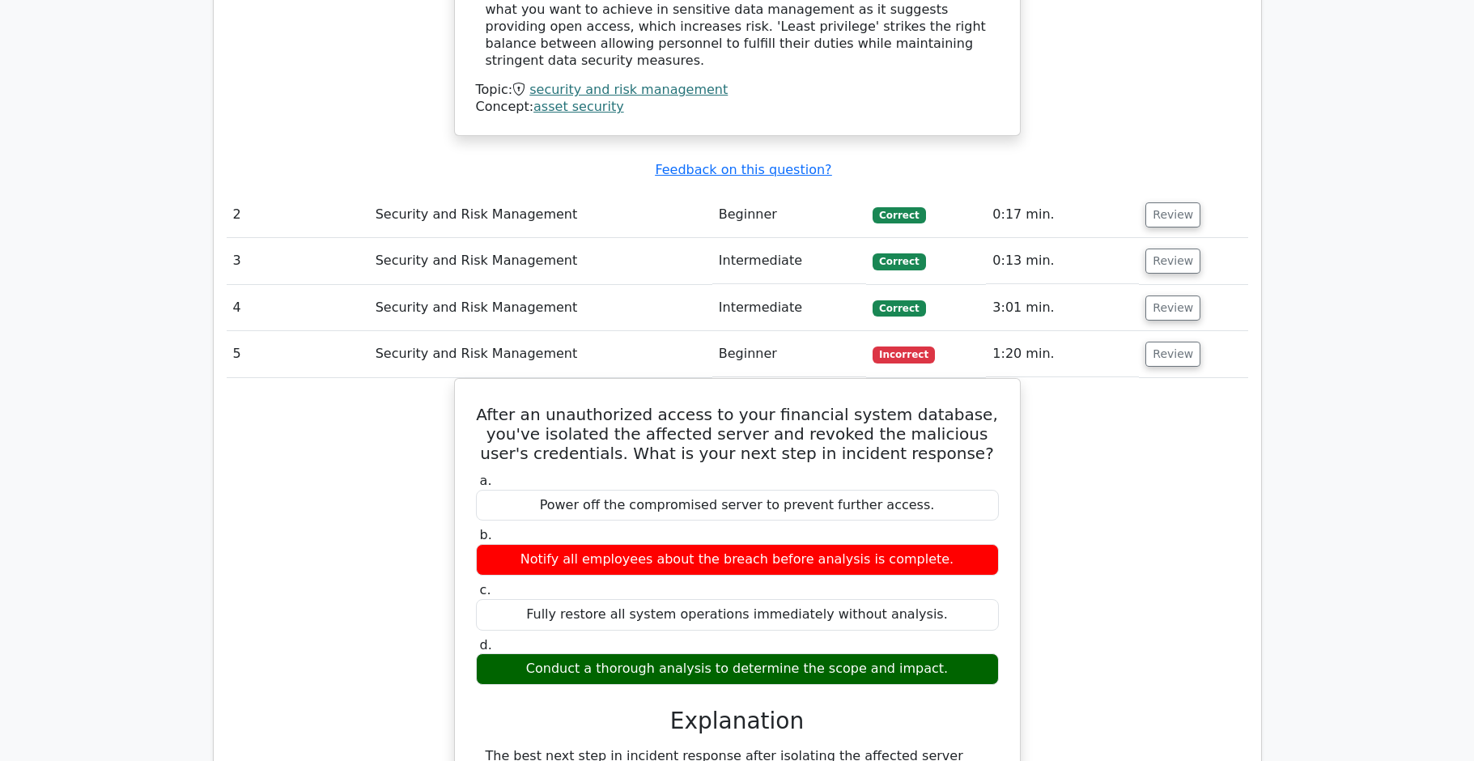
scroll to position [1719, 0]
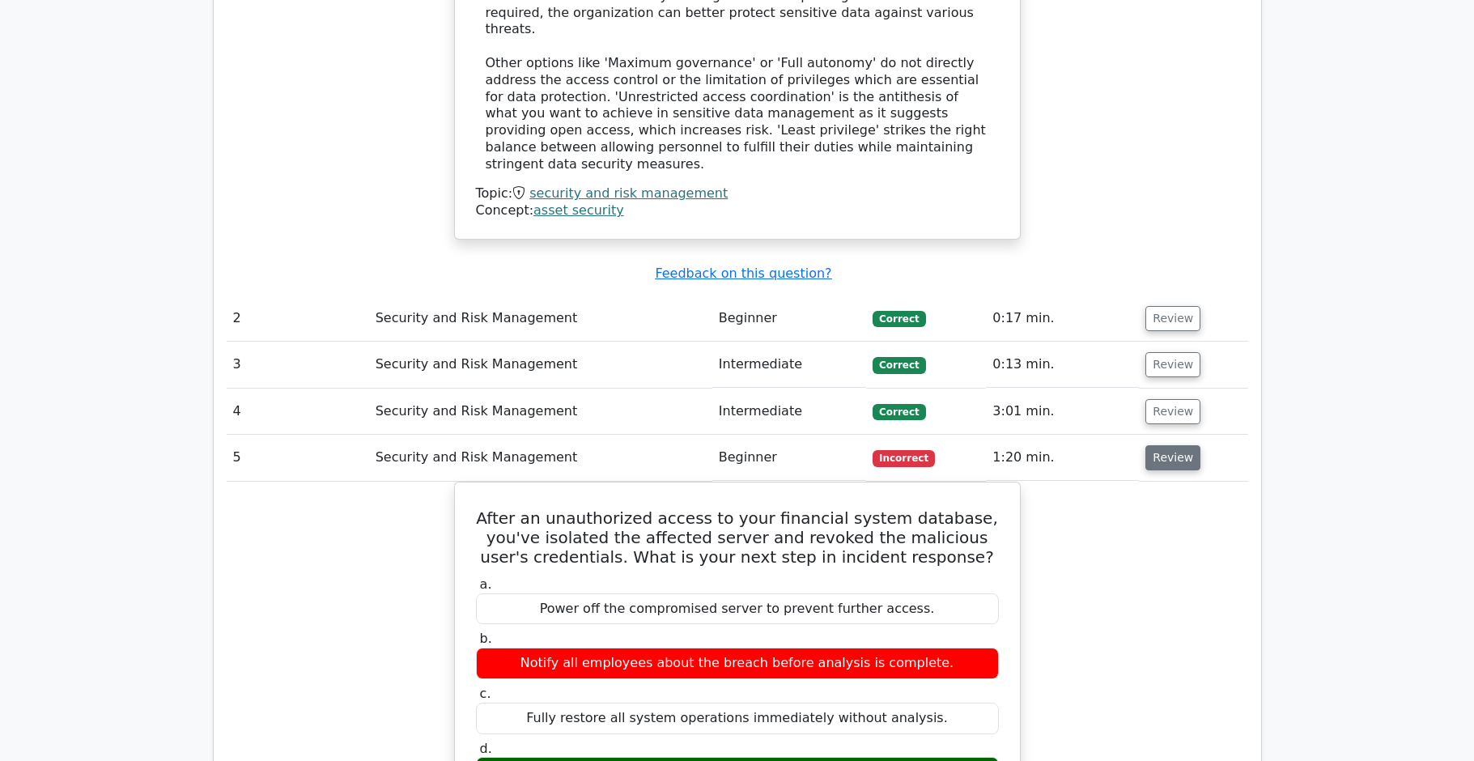
click at [1154, 445] on button "Review" at bounding box center [1173, 457] width 55 height 25
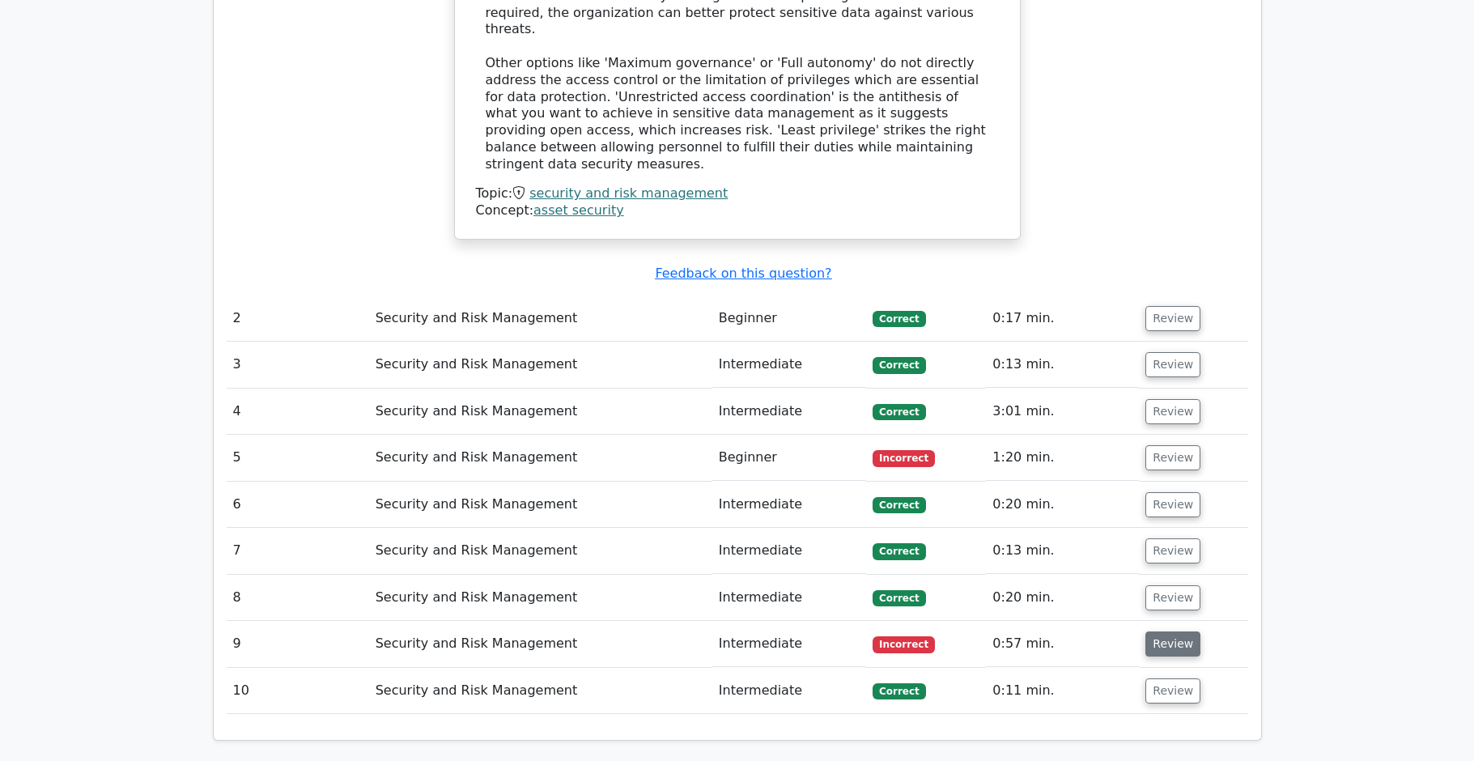
click at [1184, 631] on button "Review" at bounding box center [1173, 643] width 55 height 25
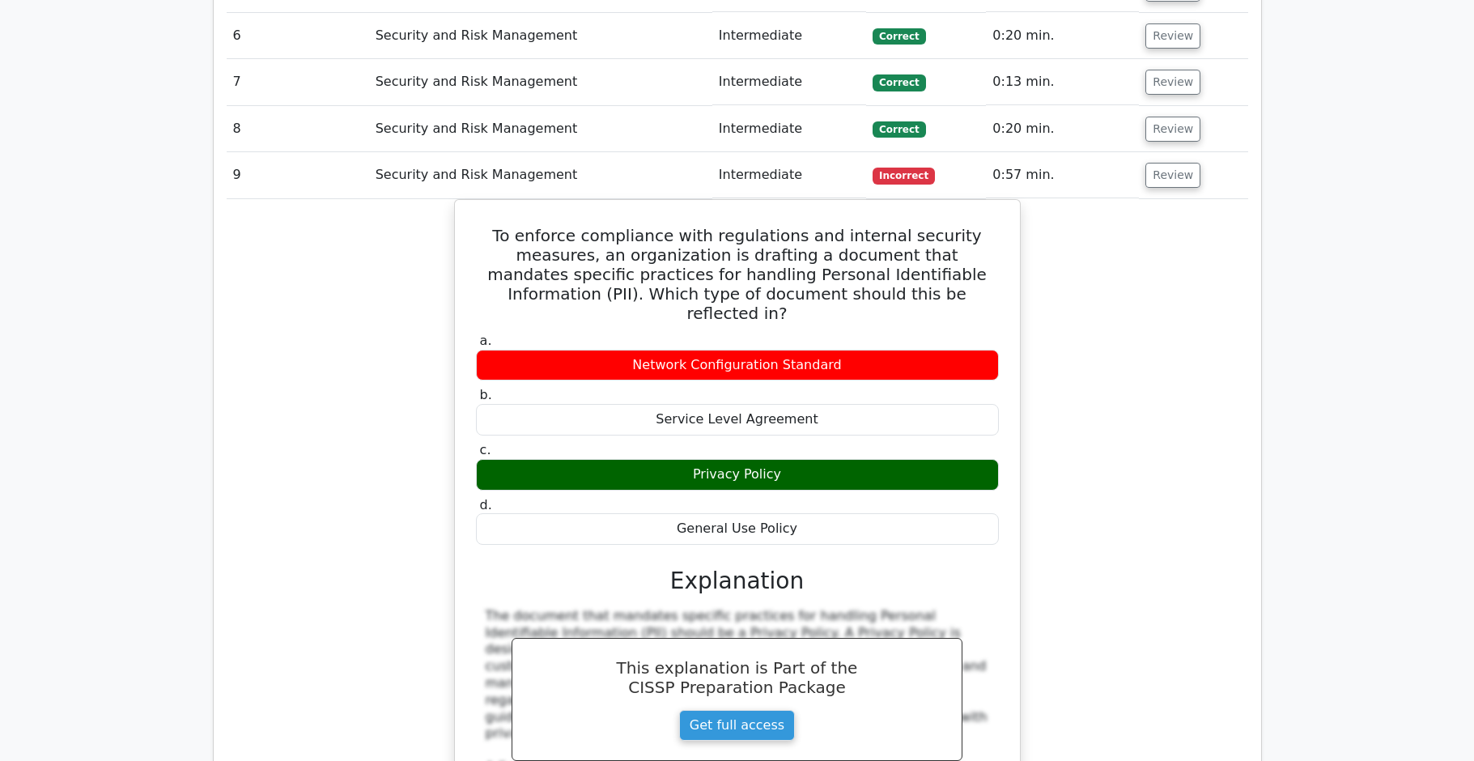
scroll to position [2133, 0]
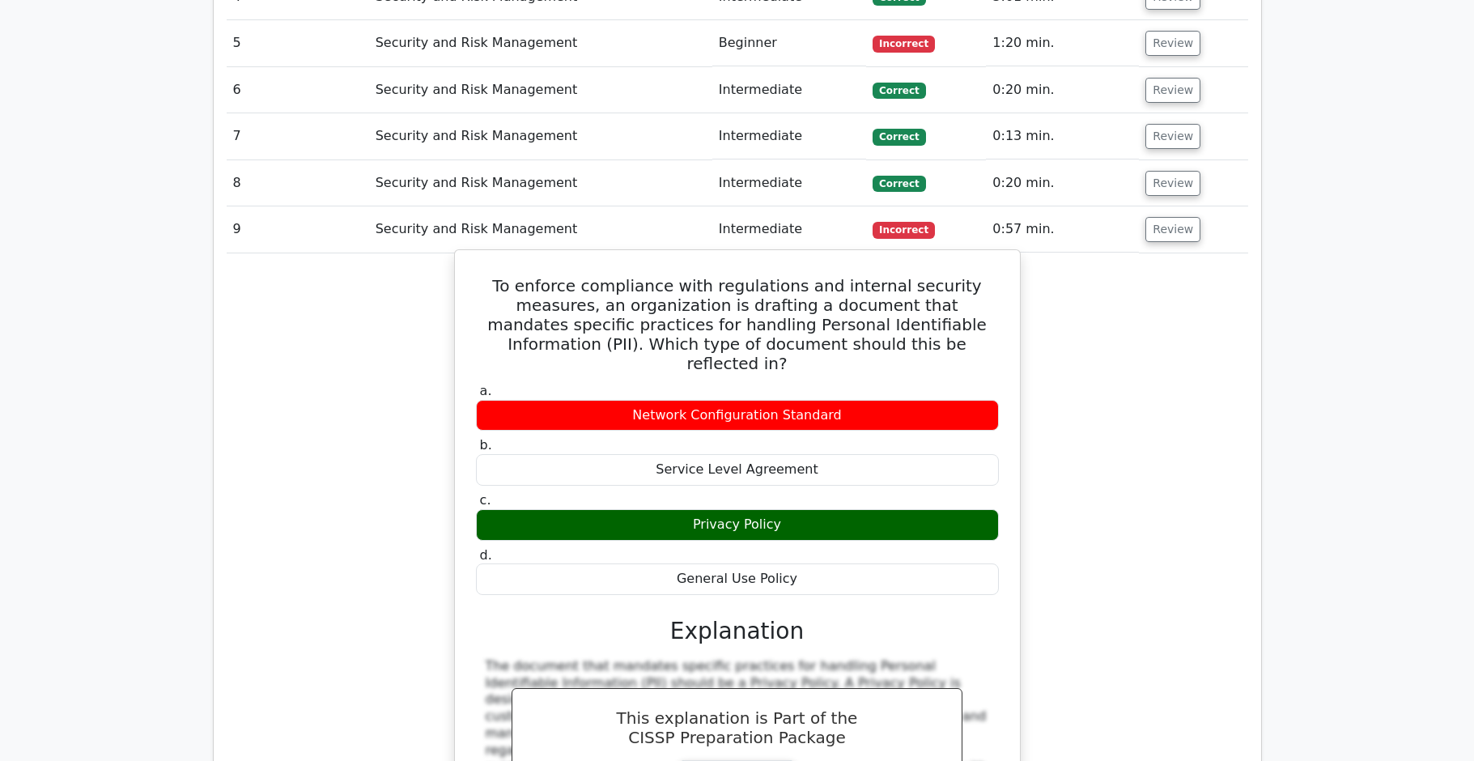
drag, startPoint x: 467, startPoint y: 207, endPoint x: 885, endPoint y: 485, distance: 501.6
click at [885, 485] on div "To enforce compliance with regulations and internal security measures, an organ…" at bounding box center [737, 672] width 552 height 831
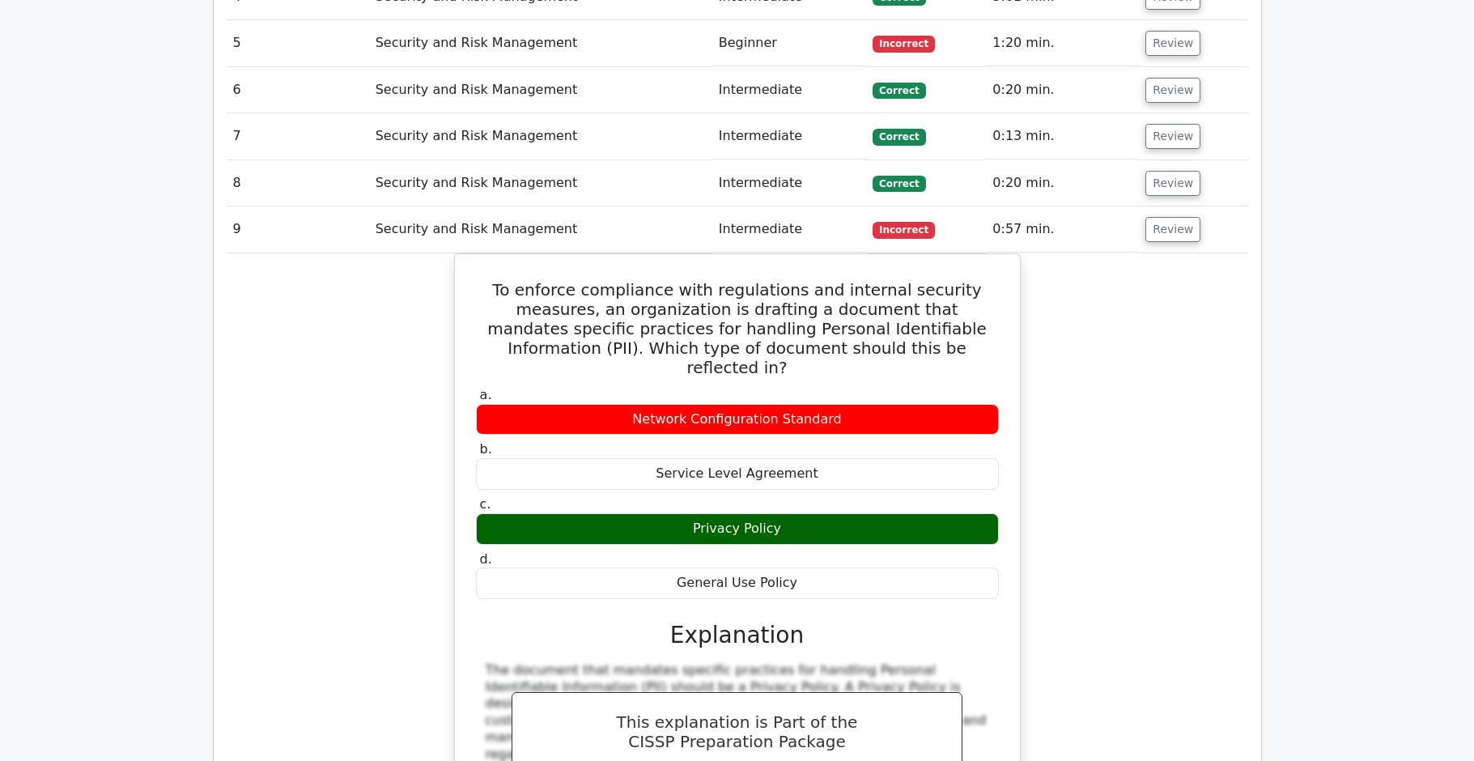
copy div "To enforce compliance with regulations and internal security measures, an organ…"
click at [1095, 506] on div "To enforce compliance with regulations and internal security measures, an organ…" at bounding box center [738, 685] width 1022 height 865
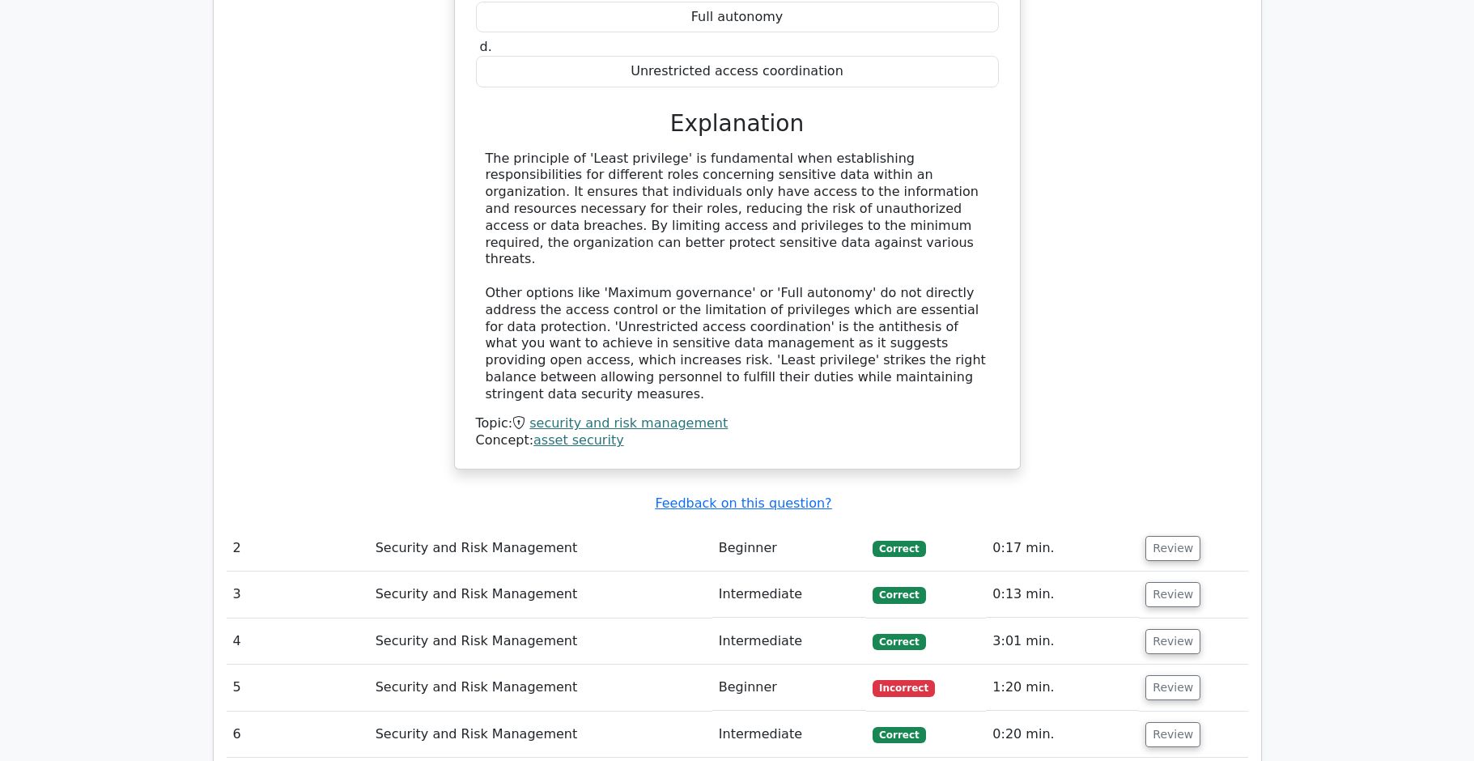
scroll to position [1584, 0]
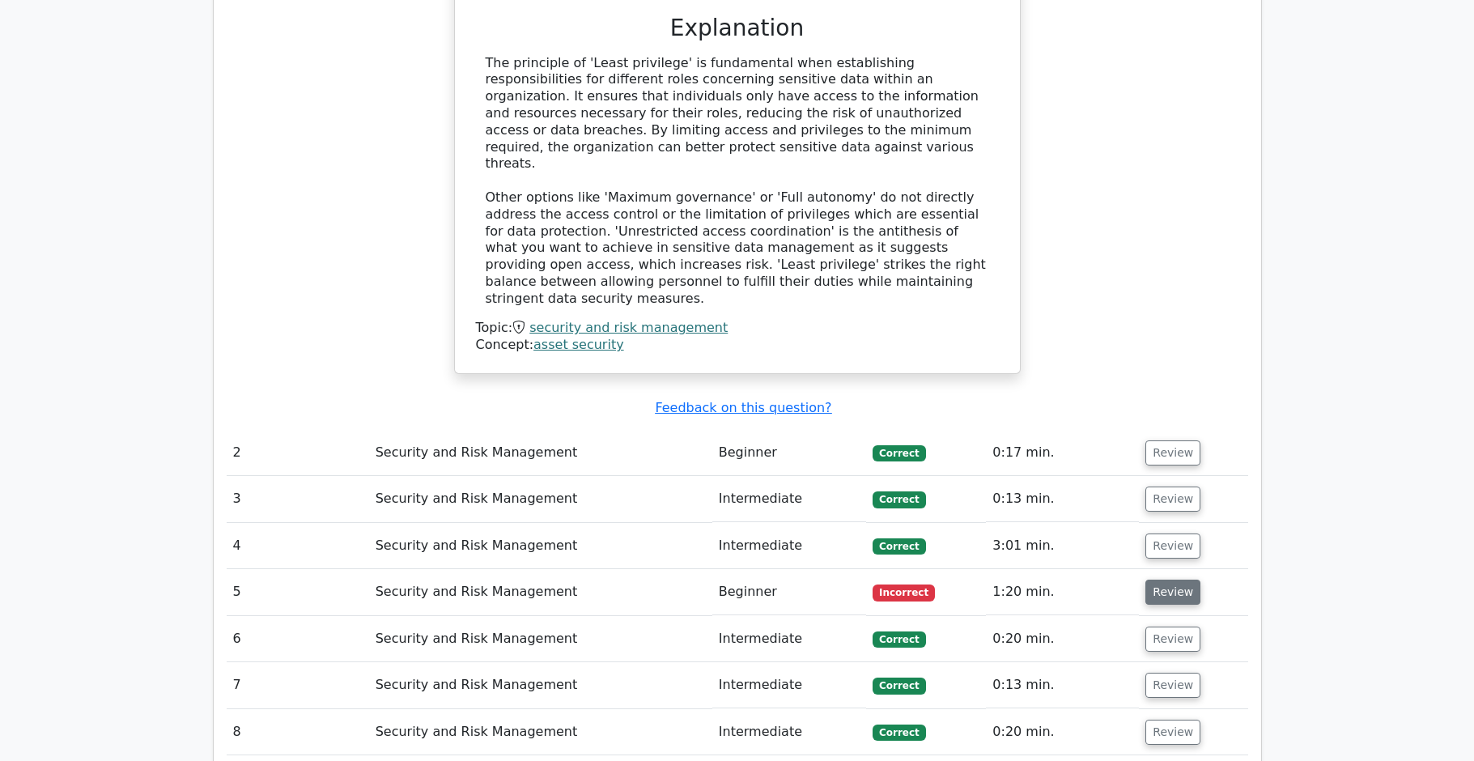
click at [1167, 580] on button "Review" at bounding box center [1173, 592] width 55 height 25
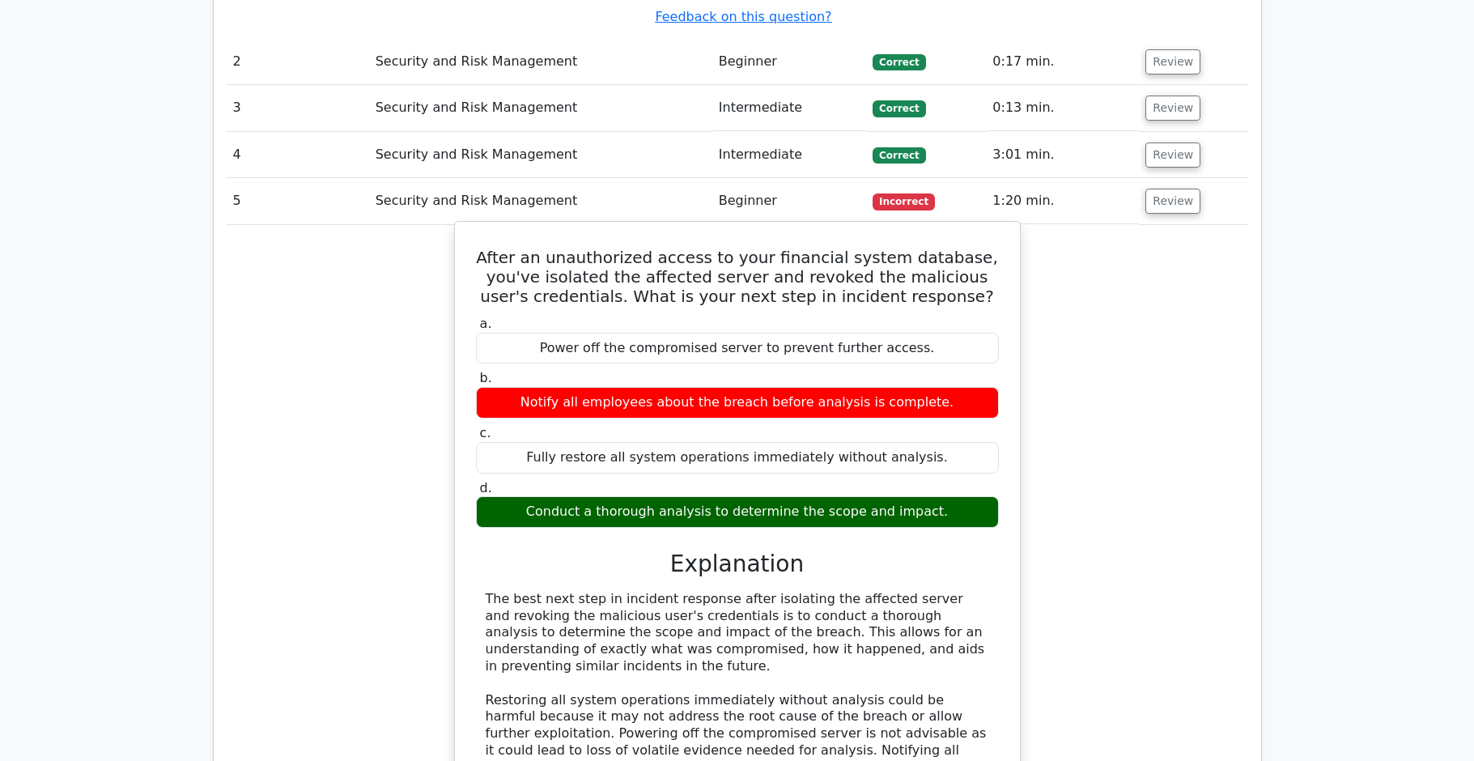
scroll to position [2091, 0]
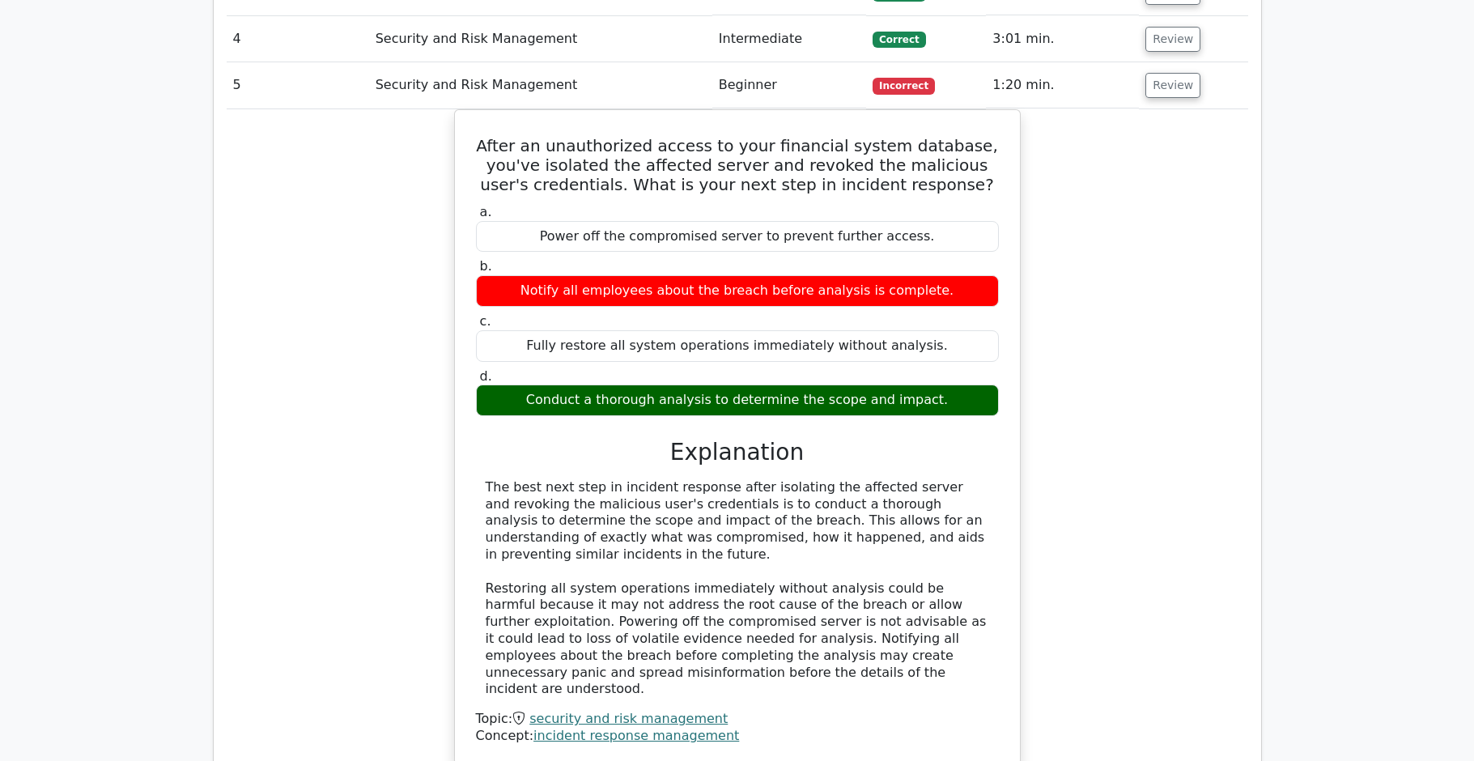
drag, startPoint x: 474, startPoint y: 65, endPoint x: 381, endPoint y: 48, distance: 95.4
click at [474, 136] on h5 "After an unauthorized access to your financial system database, you've isolated…" at bounding box center [737, 165] width 526 height 58
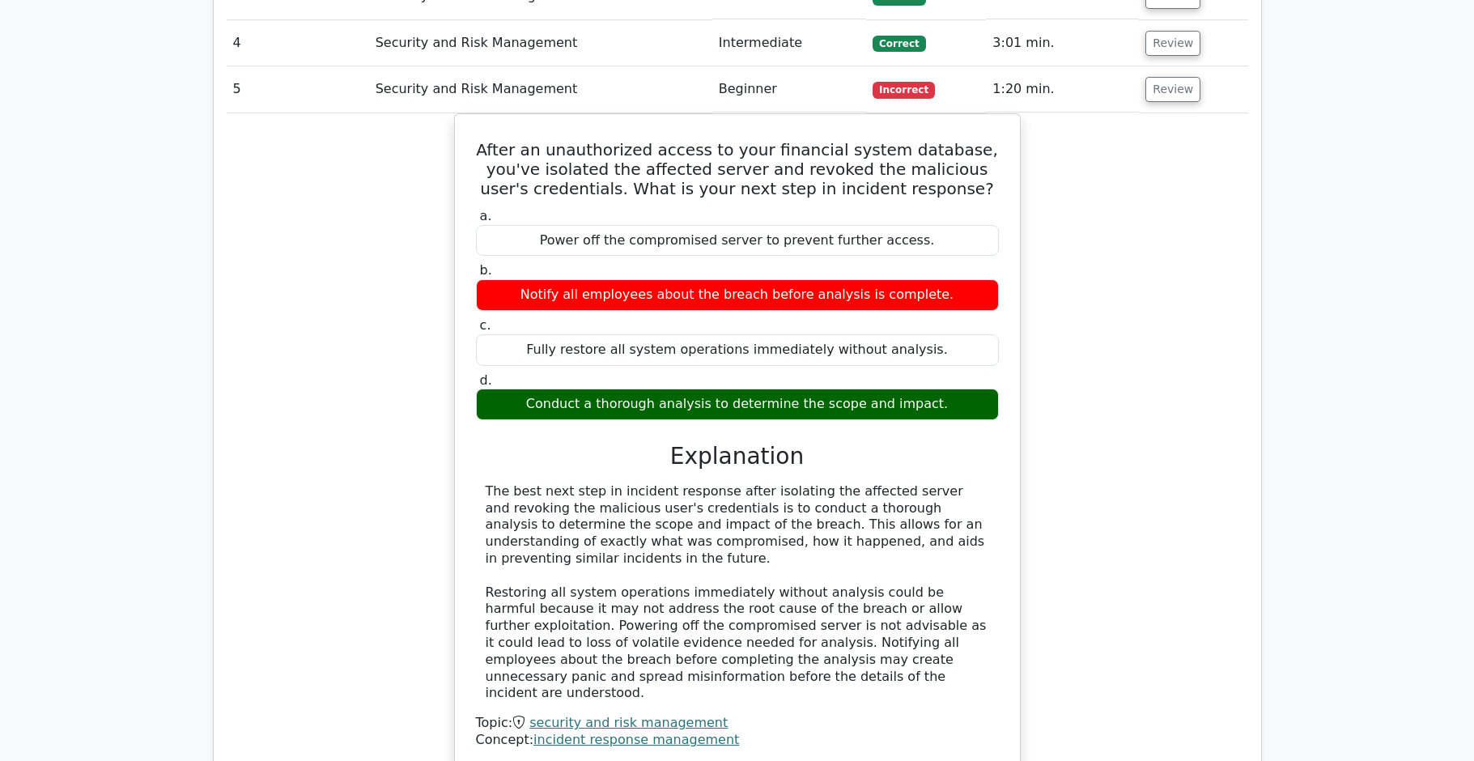
scroll to position [0, 0]
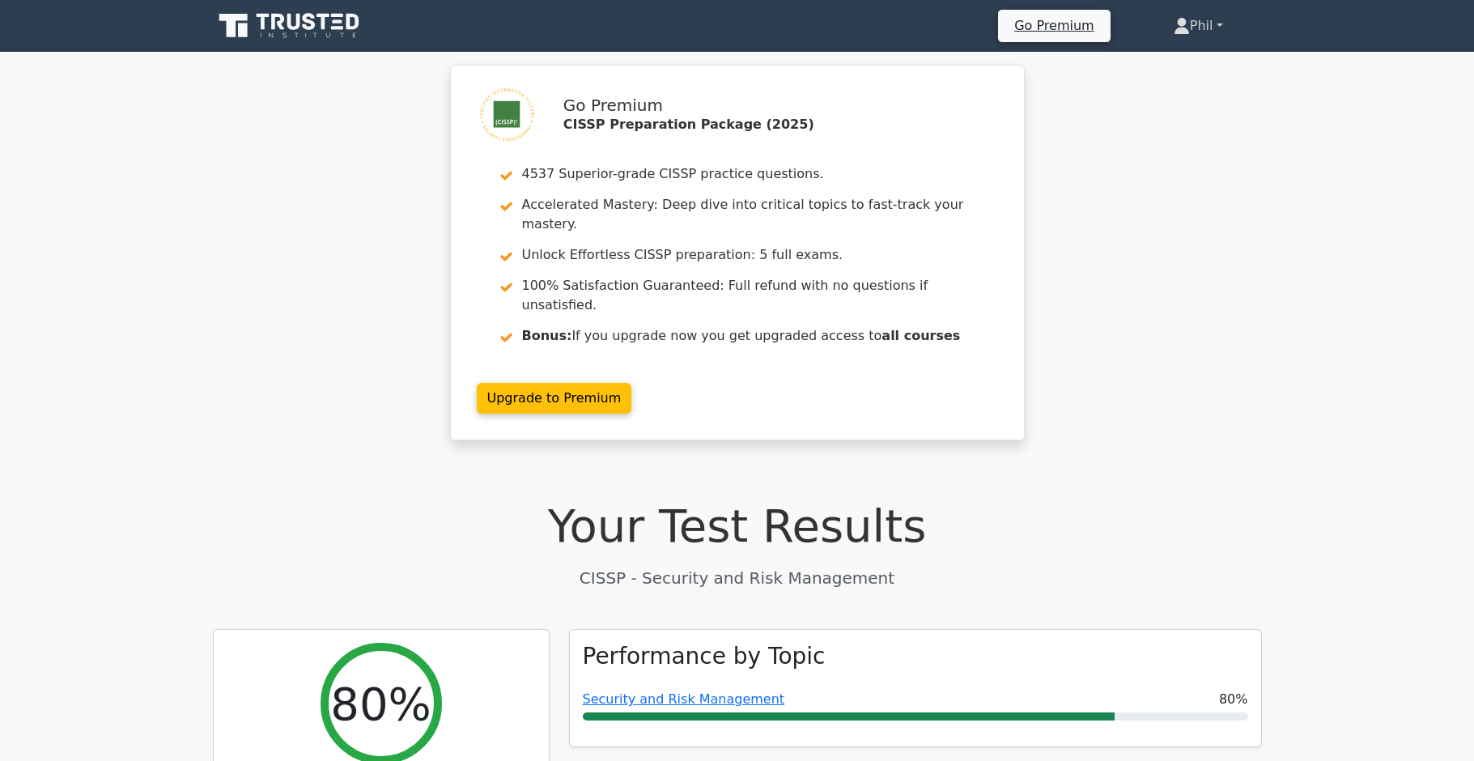
click at [1218, 21] on link "Phil" at bounding box center [1198, 26] width 127 height 32
click at [1184, 72] on link "Profile" at bounding box center [1200, 64] width 128 height 26
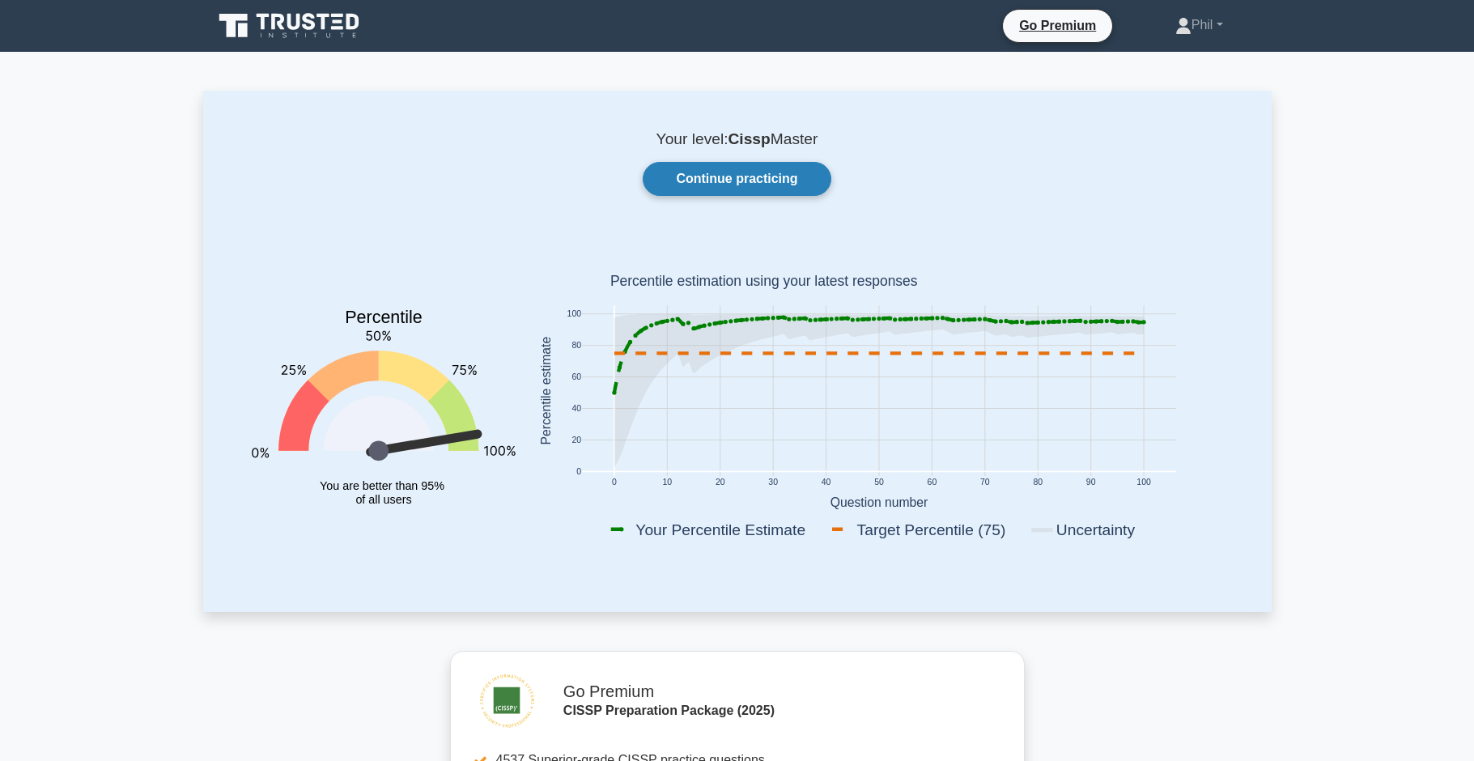
click at [705, 180] on link "Continue practicing" at bounding box center [737, 179] width 188 height 34
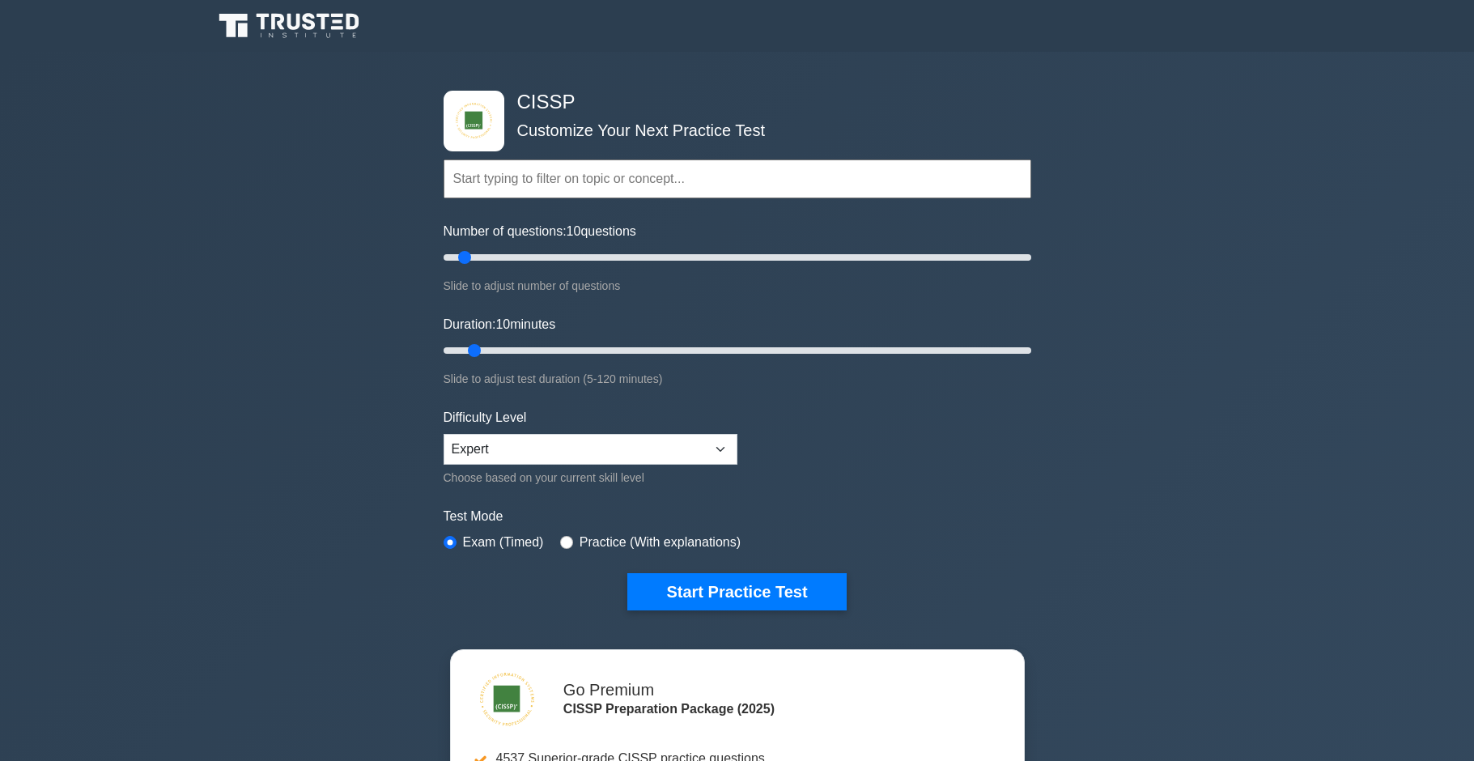
click at [466, 186] on input "text" at bounding box center [738, 178] width 588 height 39
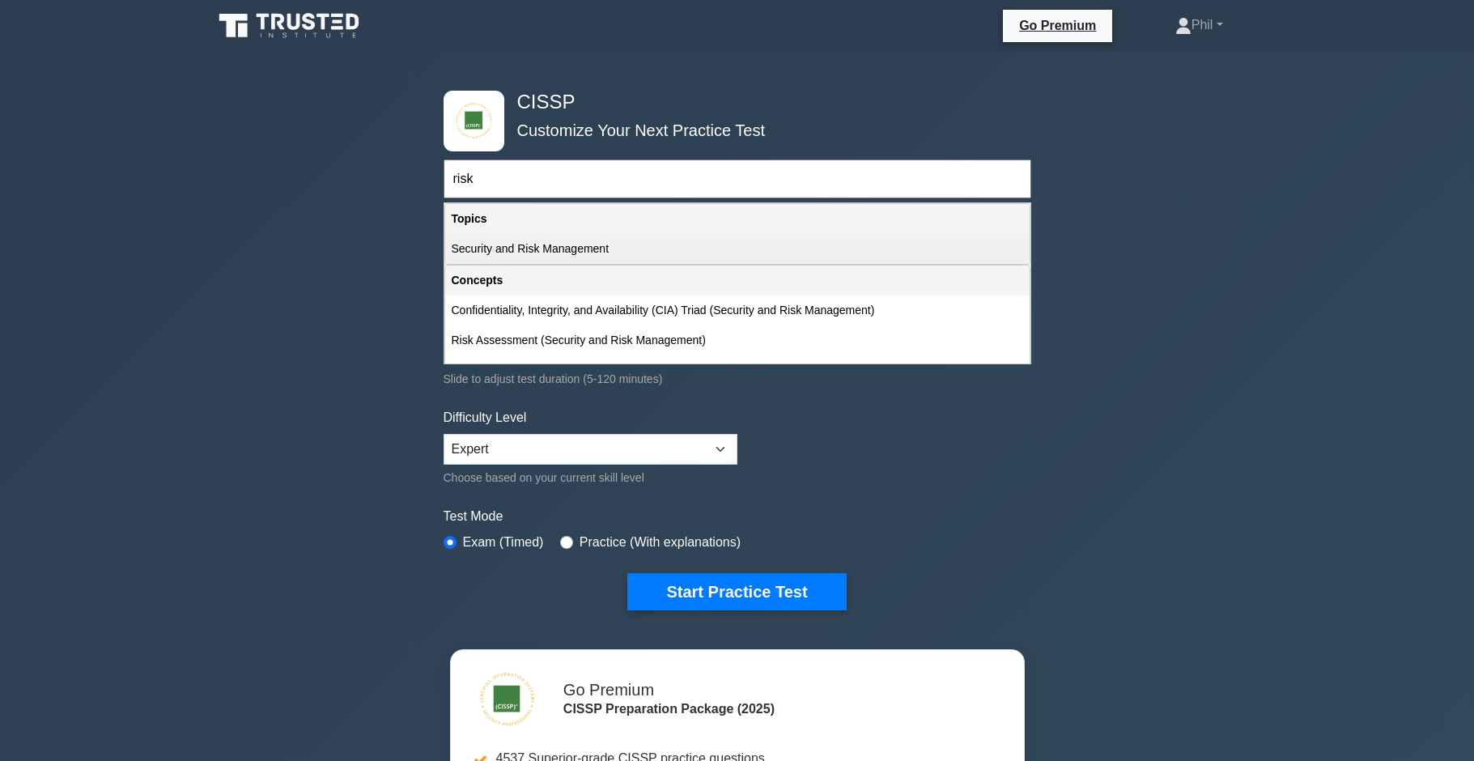
click at [596, 248] on div "Security and Risk Management" at bounding box center [737, 249] width 585 height 30
type input "Security and Risk Management"
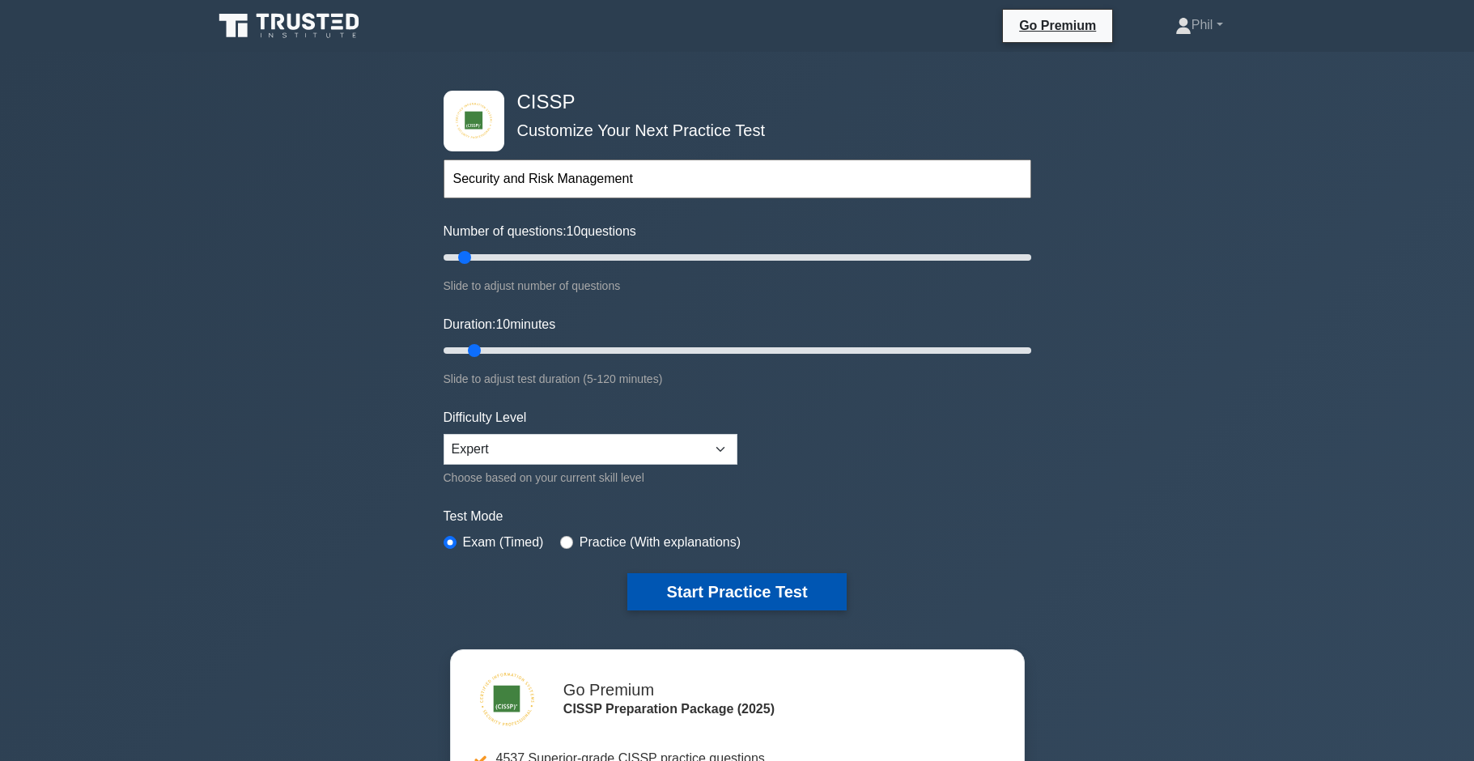
click at [742, 585] on button "Start Practice Test" at bounding box center [736, 591] width 219 height 37
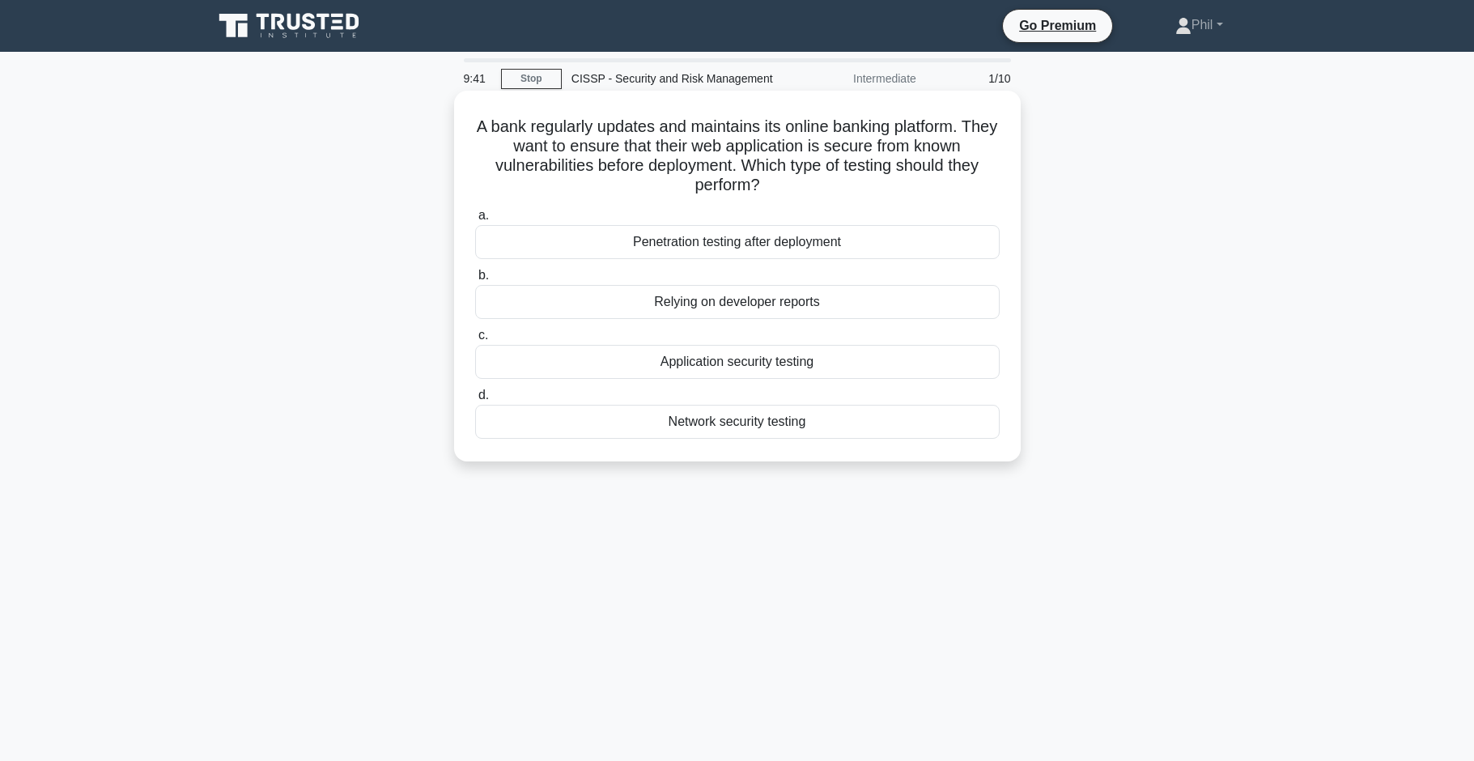
click at [940, 253] on div "Penetration testing after deployment" at bounding box center [737, 242] width 525 height 34
click at [475, 221] on input "a. Penetration testing after deployment" at bounding box center [475, 215] width 0 height 11
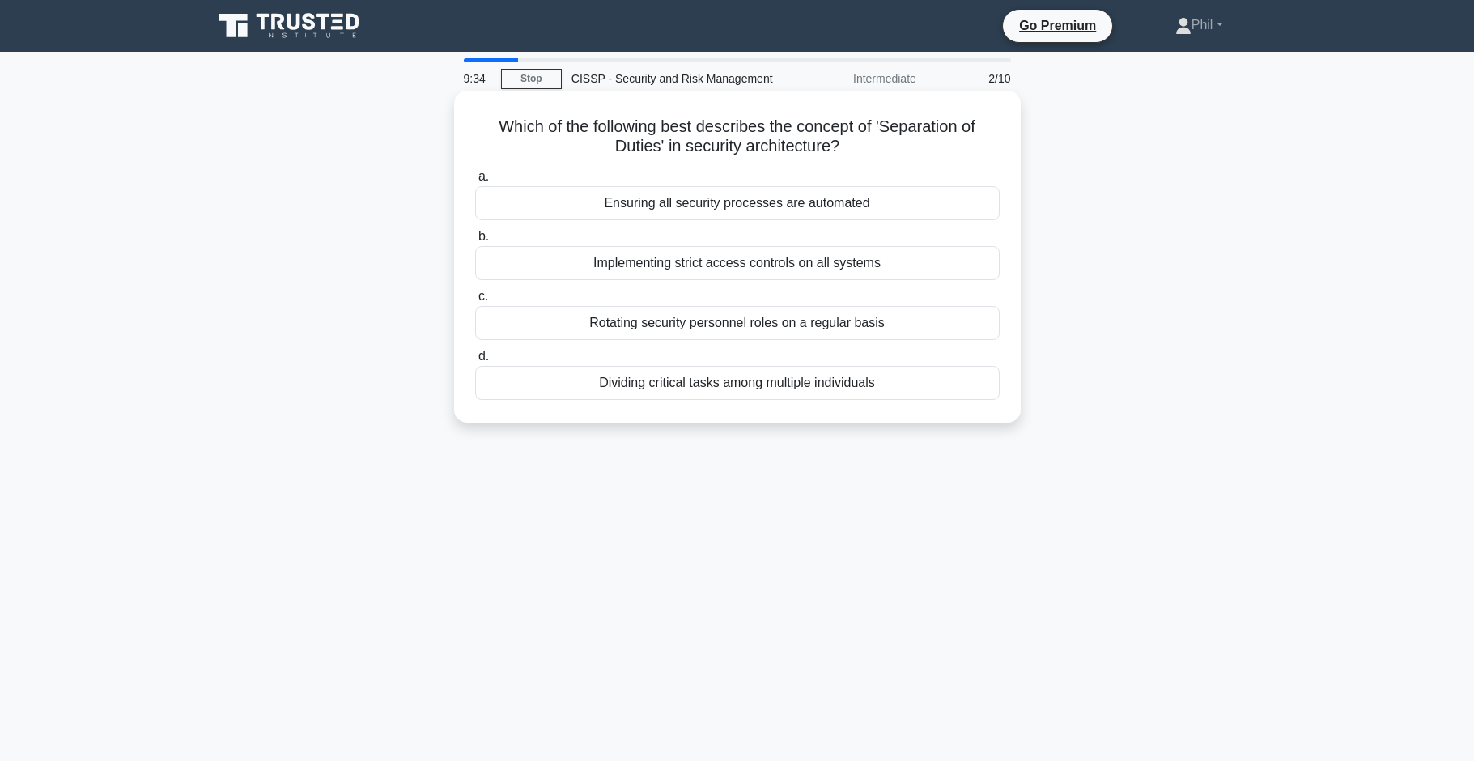
click at [950, 393] on div "Dividing critical tasks among multiple individuals" at bounding box center [737, 383] width 525 height 34
click at [475, 362] on input "d. Dividing critical tasks among multiple individuals" at bounding box center [475, 356] width 0 height 11
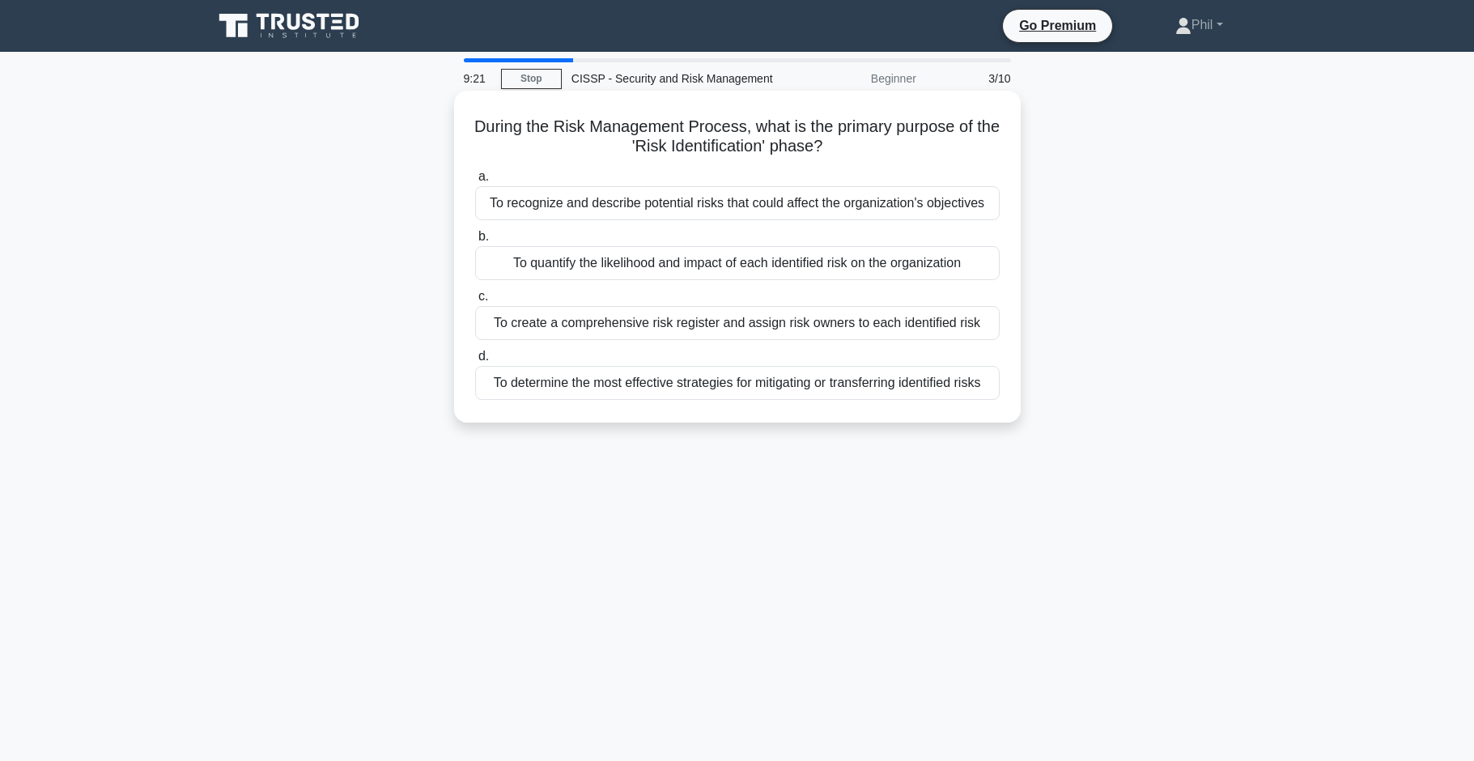
click at [928, 210] on div "To recognize and describe potential risks that could affect the organization's …" at bounding box center [737, 203] width 525 height 34
click at [475, 182] on input "a. To recognize and describe potential risks that could affect the organization…" at bounding box center [475, 177] width 0 height 11
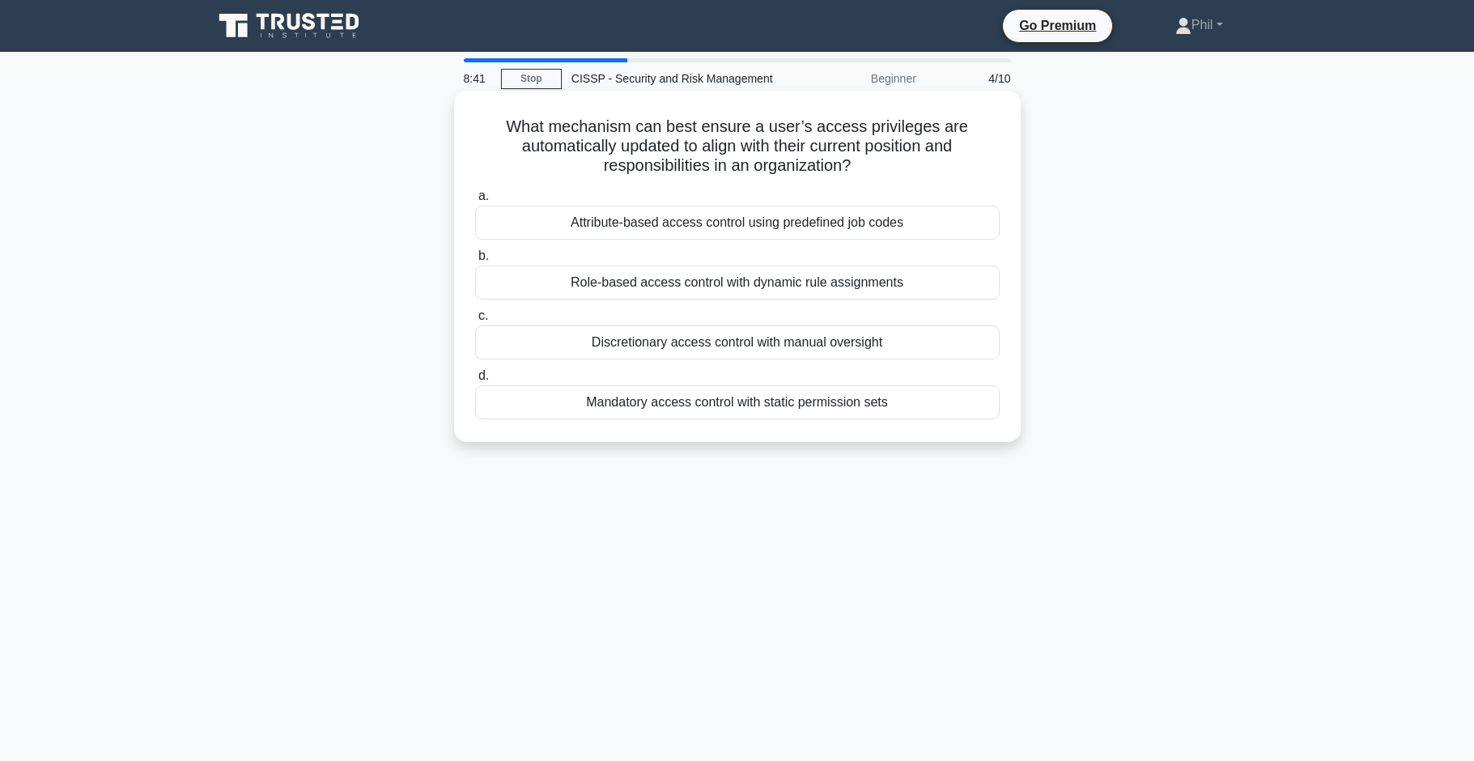
click at [771, 280] on div "Role-based access control with dynamic rule assignments" at bounding box center [737, 283] width 525 height 34
click at [475, 261] on input "b. Role-based access control with dynamic rule assignments" at bounding box center [475, 256] width 0 height 11
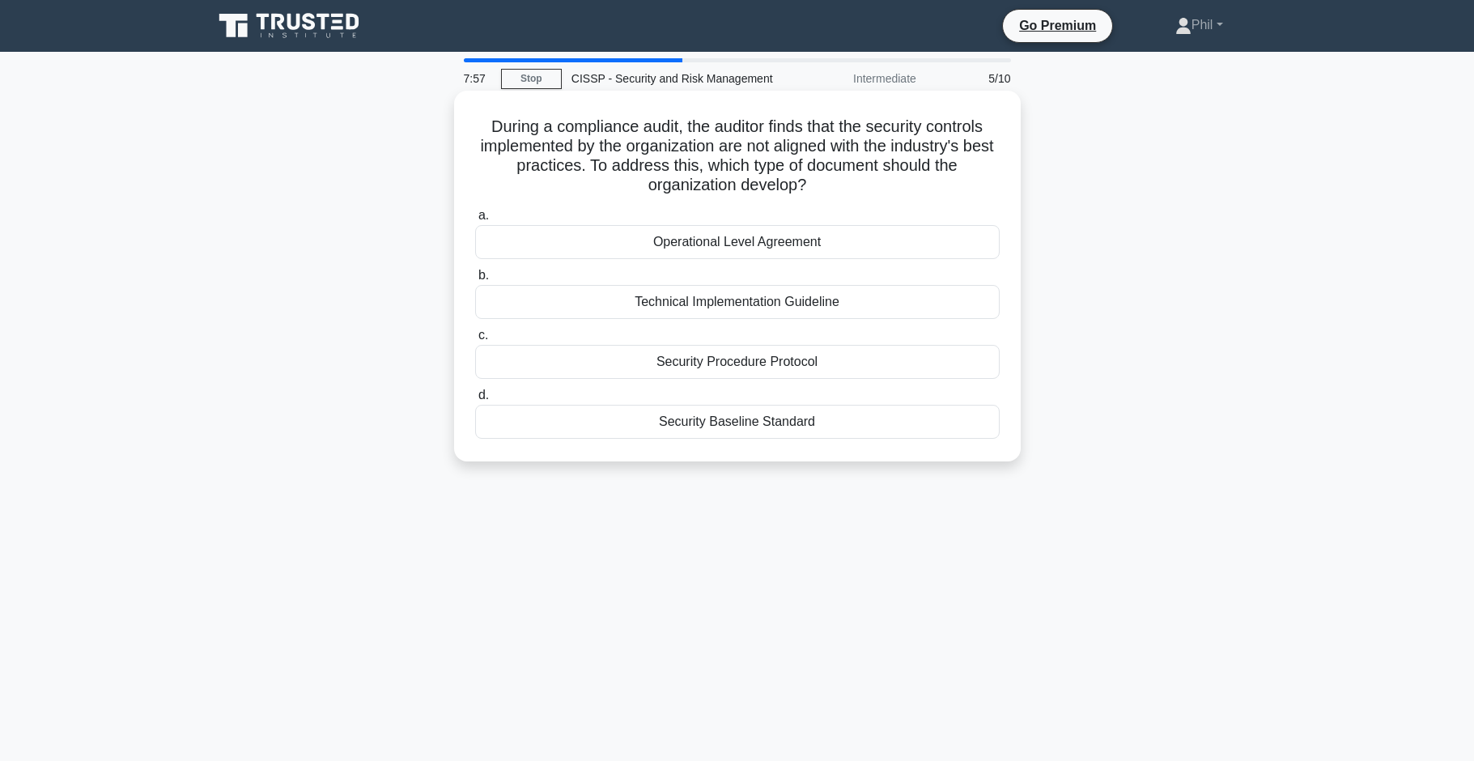
click at [929, 425] on div "Security Baseline Standard" at bounding box center [737, 422] width 525 height 34
click at [475, 401] on input "d. Security Baseline Standard" at bounding box center [475, 395] width 0 height 11
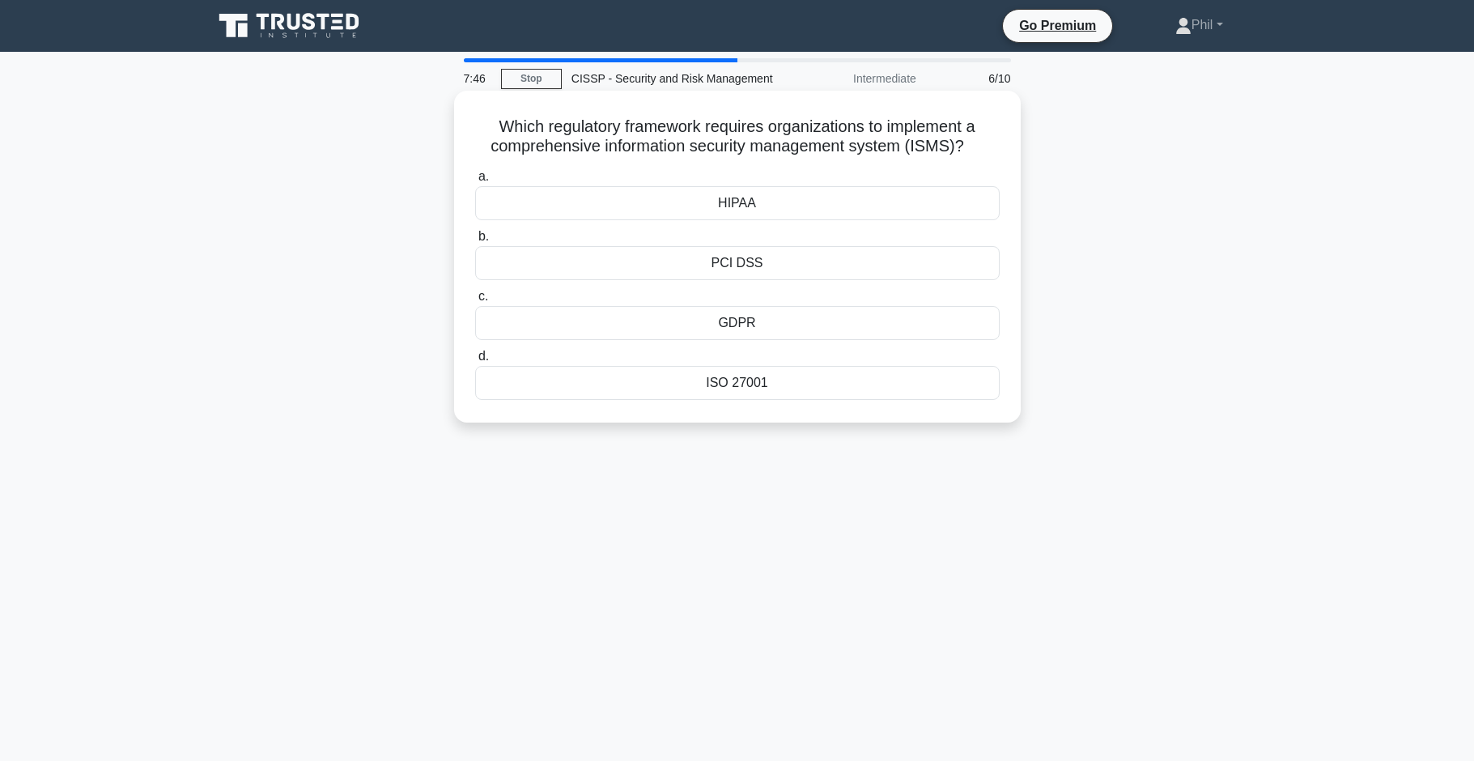
click at [918, 390] on div "ISO 27001" at bounding box center [737, 383] width 525 height 34
click at [475, 362] on input "d. ISO 27001" at bounding box center [475, 356] width 0 height 11
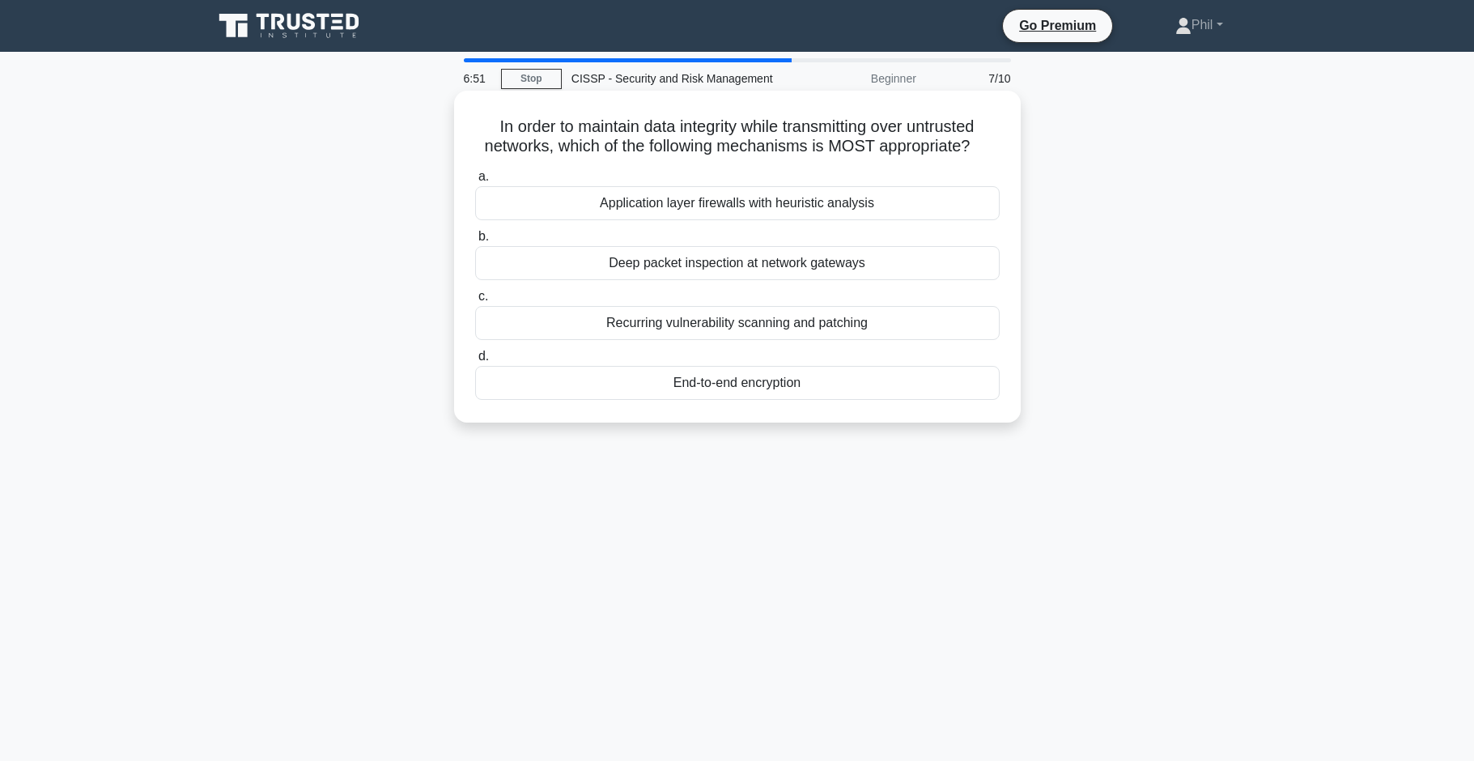
click at [812, 381] on div "End-to-end encryption" at bounding box center [737, 383] width 525 height 34
click at [475, 362] on input "d. End-to-end encryption" at bounding box center [475, 356] width 0 height 11
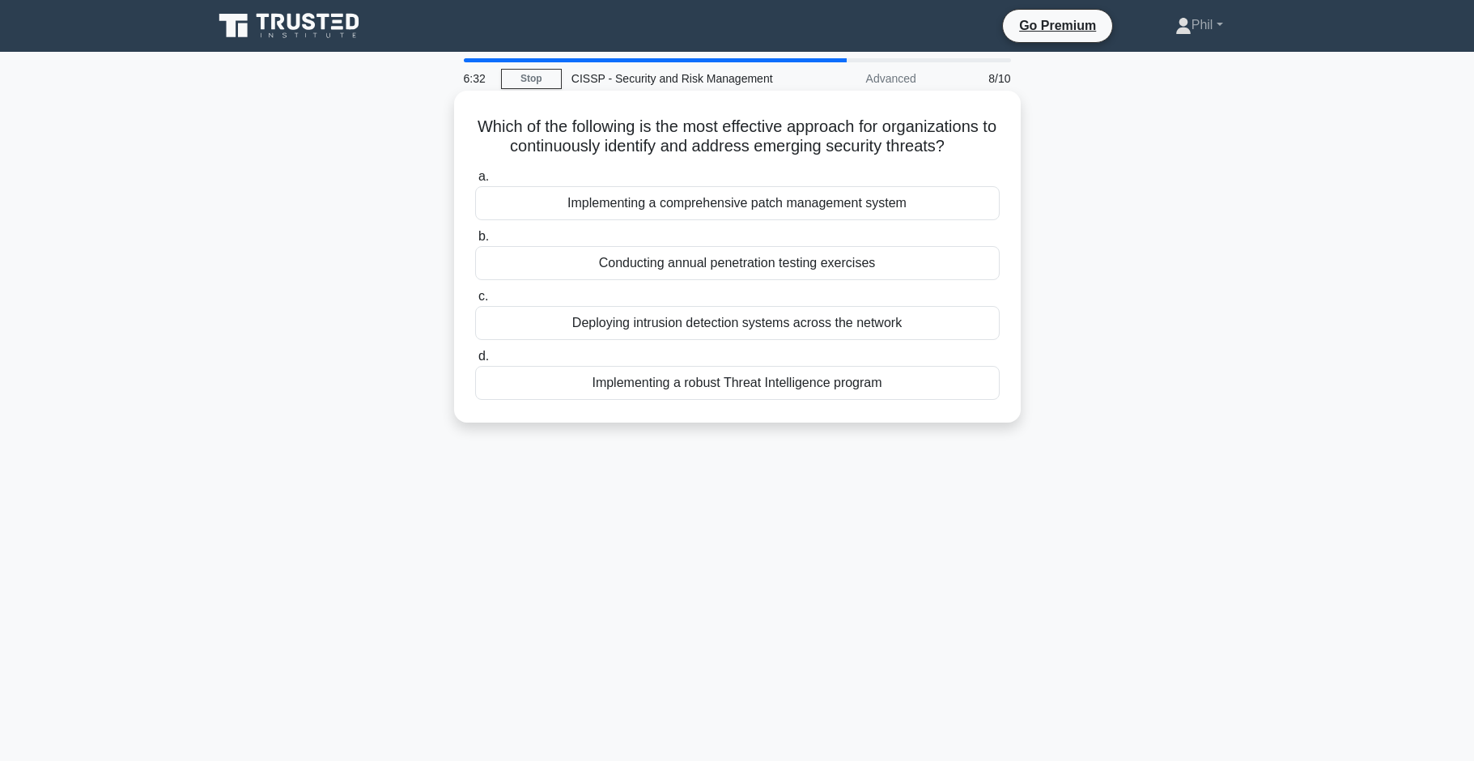
click at [794, 393] on div "Implementing a robust Threat Intelligence program" at bounding box center [737, 383] width 525 height 34
click at [475, 362] on input "d. Implementing a robust Threat Intelligence program" at bounding box center [475, 356] width 0 height 11
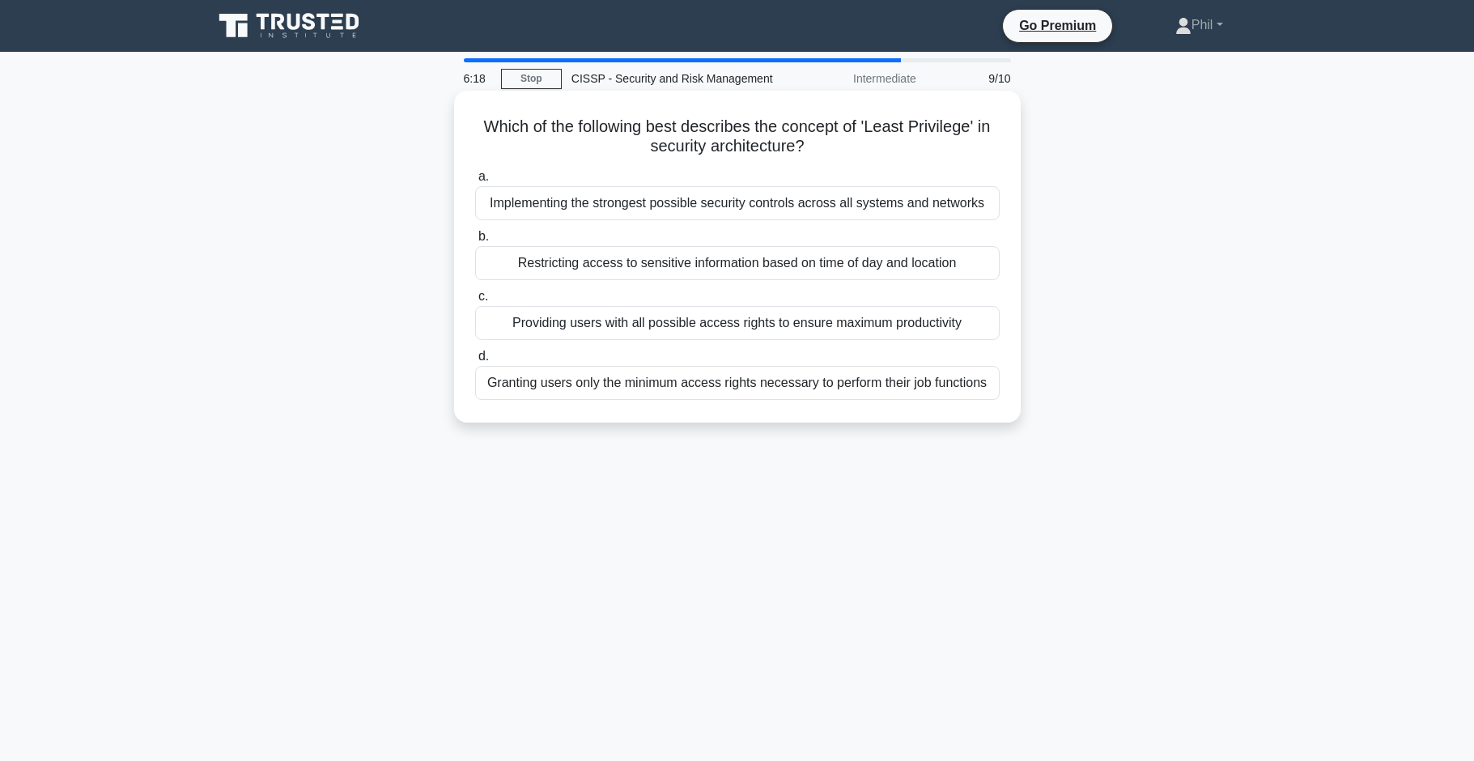
click at [965, 386] on div "Granting users only the minimum access rights necessary to perform their job fu…" at bounding box center [737, 383] width 525 height 34
click at [475, 362] on input "d. Granting users only the minimum access rights necessary to perform their job…" at bounding box center [475, 356] width 0 height 11
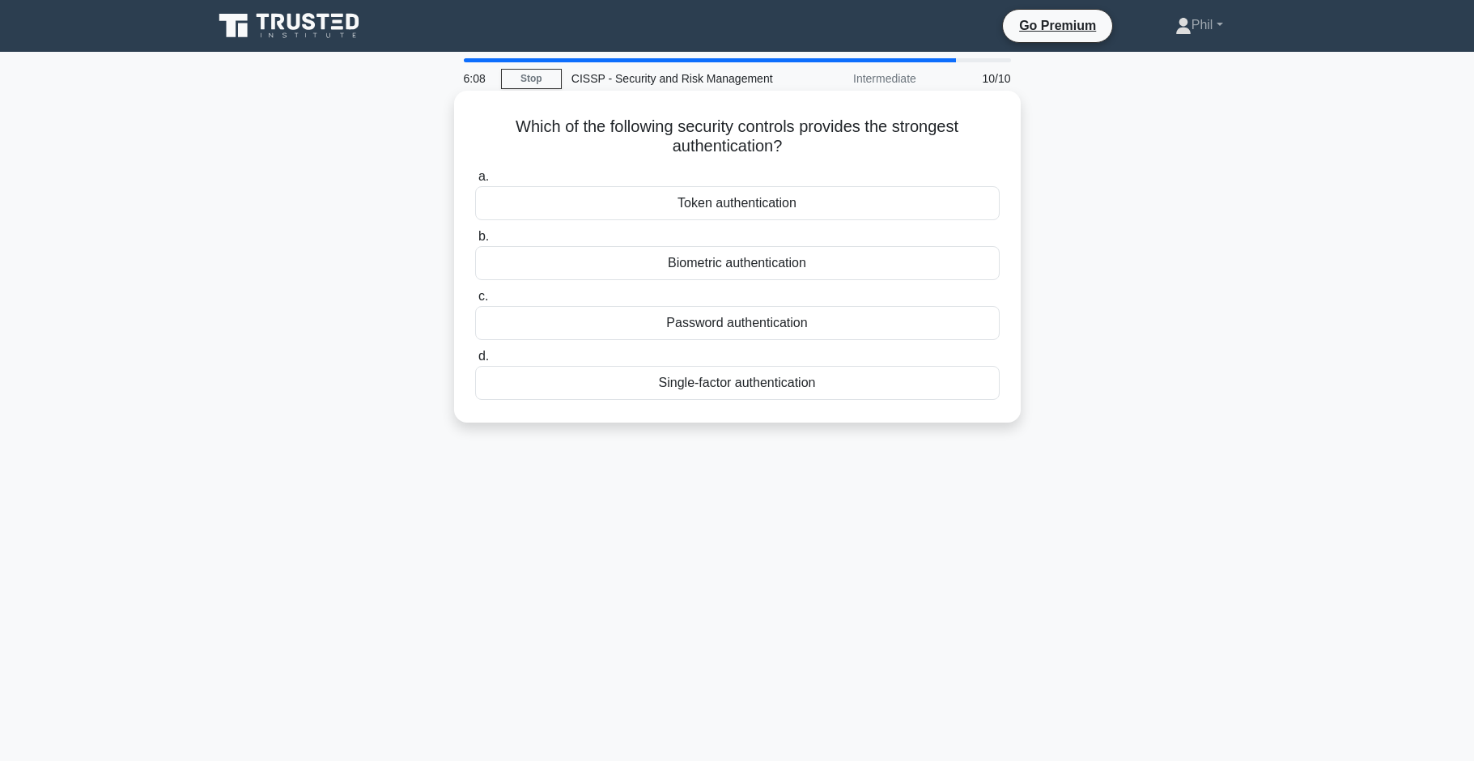
click at [831, 267] on div "Biometric authentication" at bounding box center [737, 263] width 525 height 34
click at [475, 242] on input "b. Biometric authentication" at bounding box center [475, 237] width 0 height 11
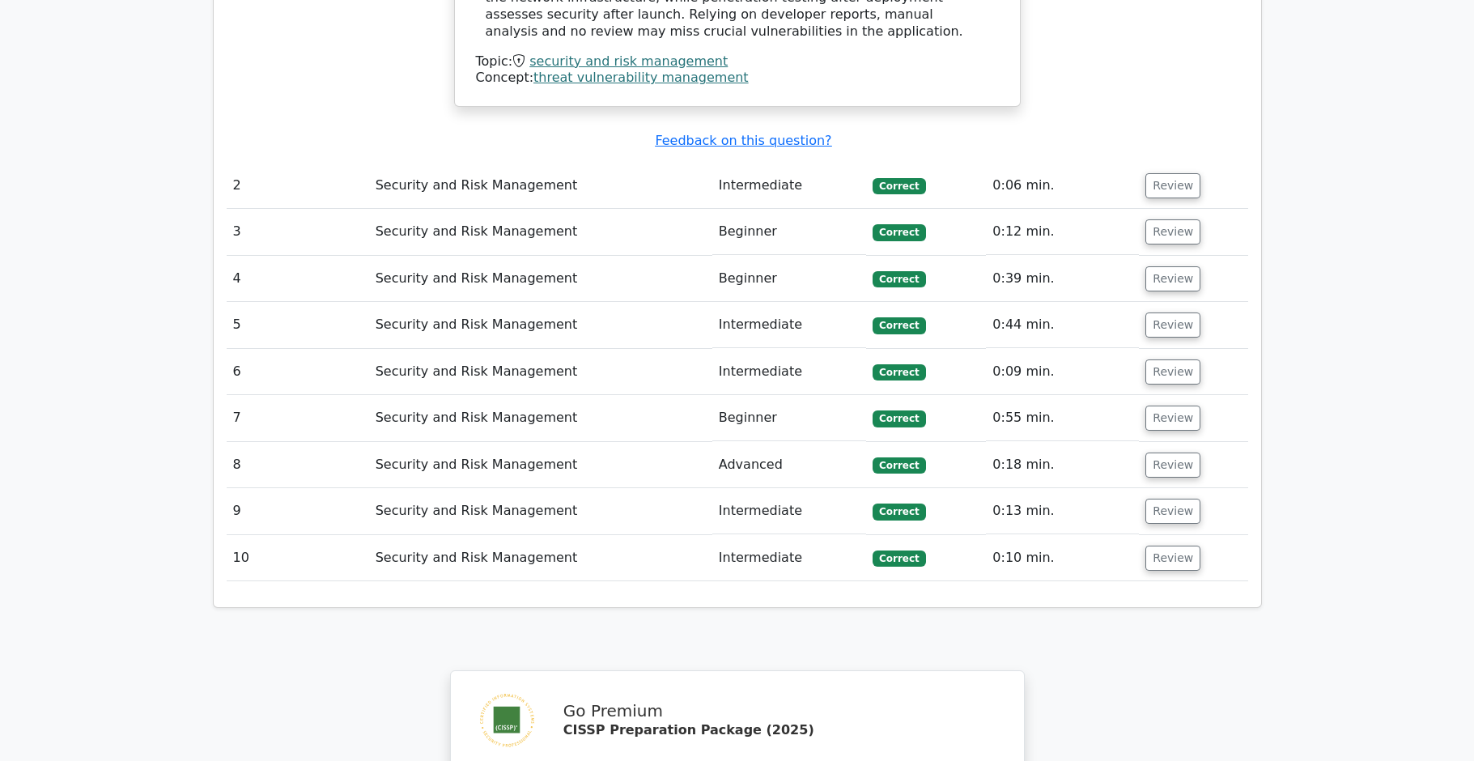
scroll to position [1711, 0]
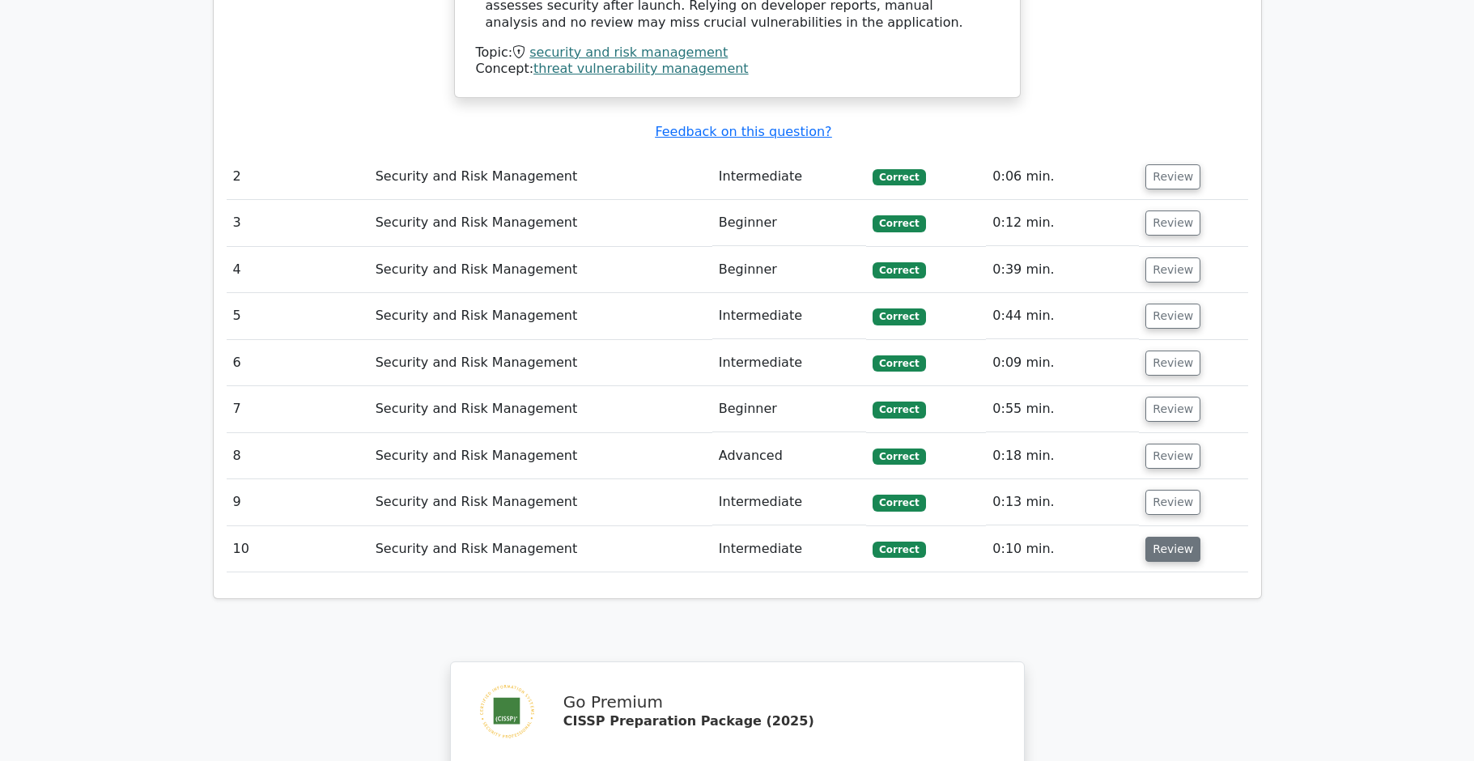
click at [1176, 537] on button "Review" at bounding box center [1173, 549] width 55 height 25
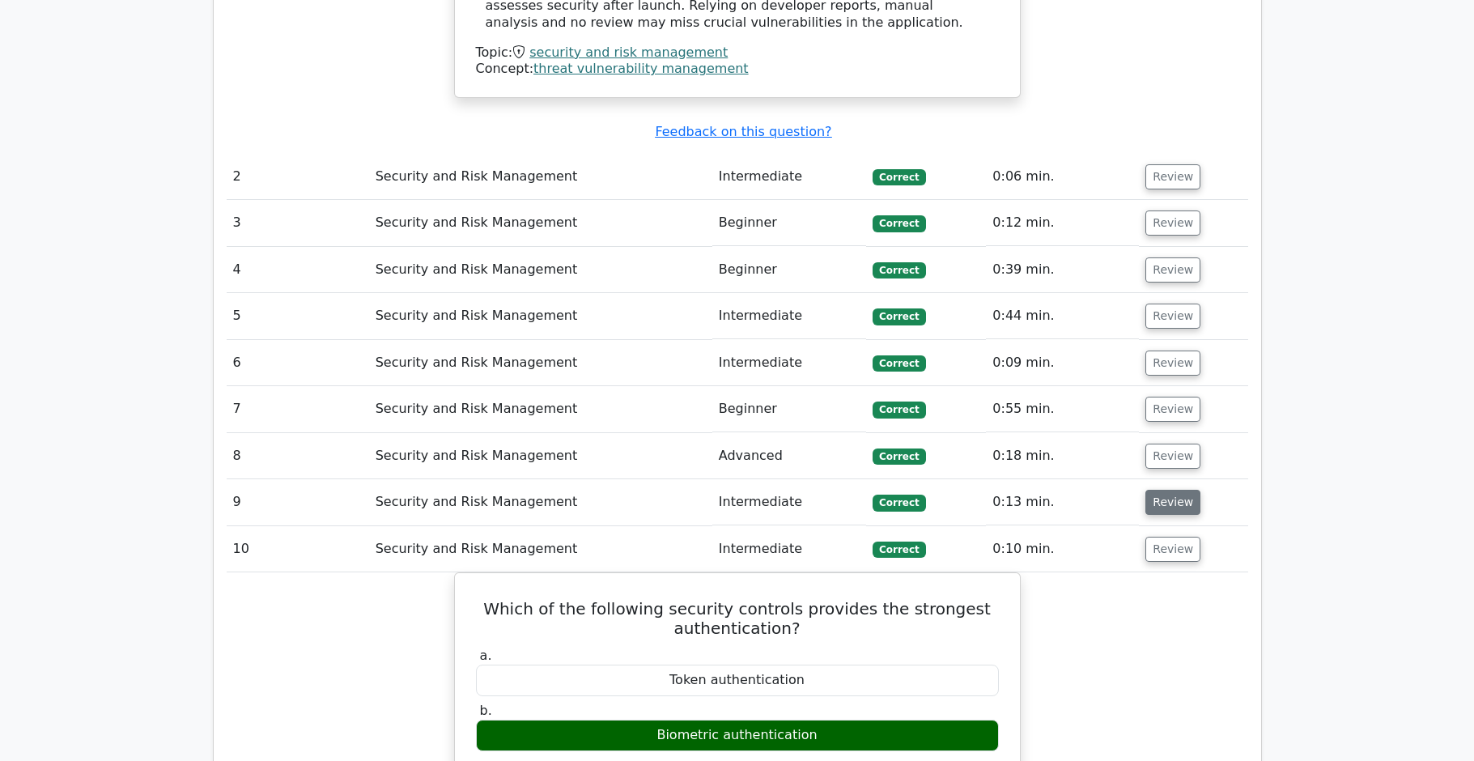
click at [1178, 490] on button "Review" at bounding box center [1173, 502] width 55 height 25
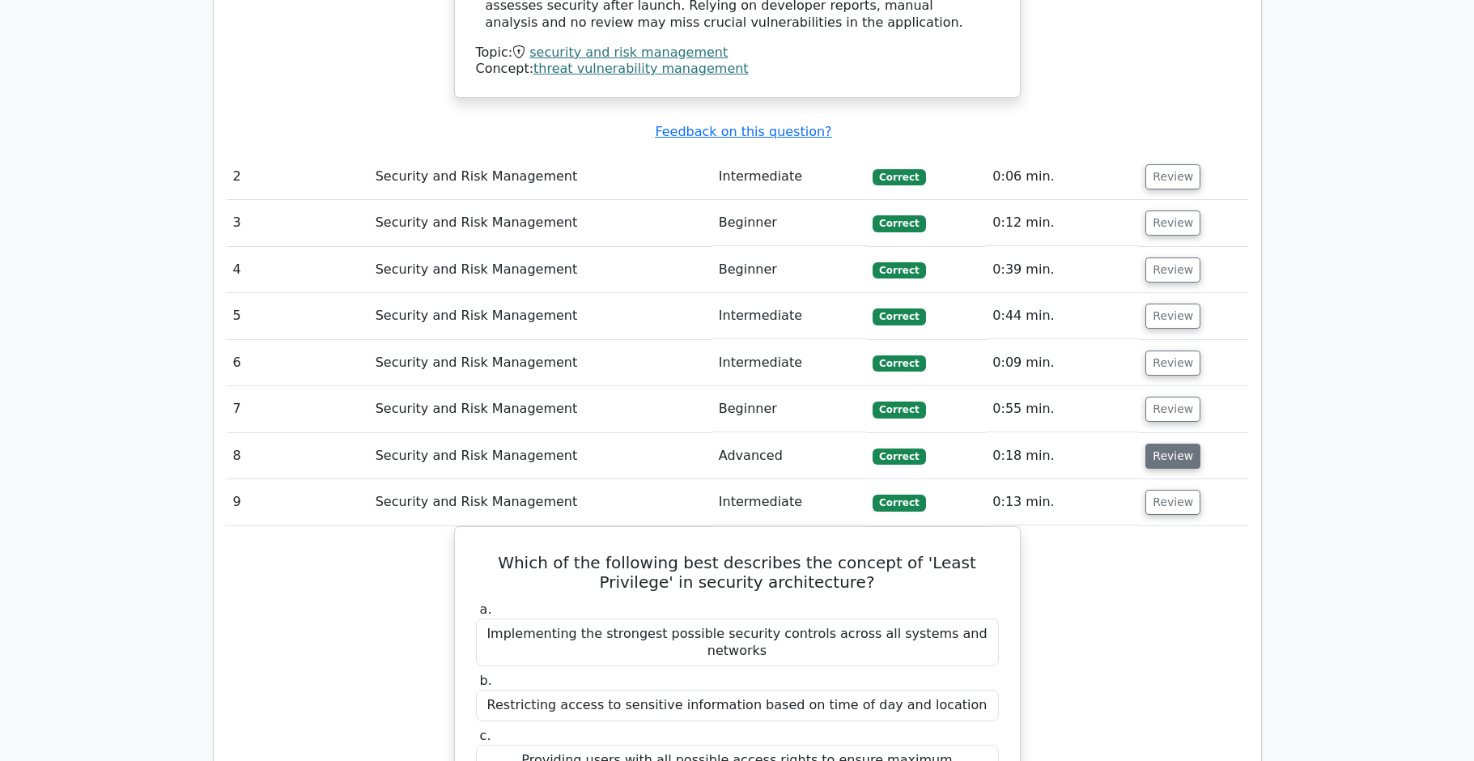
click at [1162, 444] on button "Review" at bounding box center [1173, 456] width 55 height 25
click at [1157, 397] on button "Review" at bounding box center [1173, 409] width 55 height 25
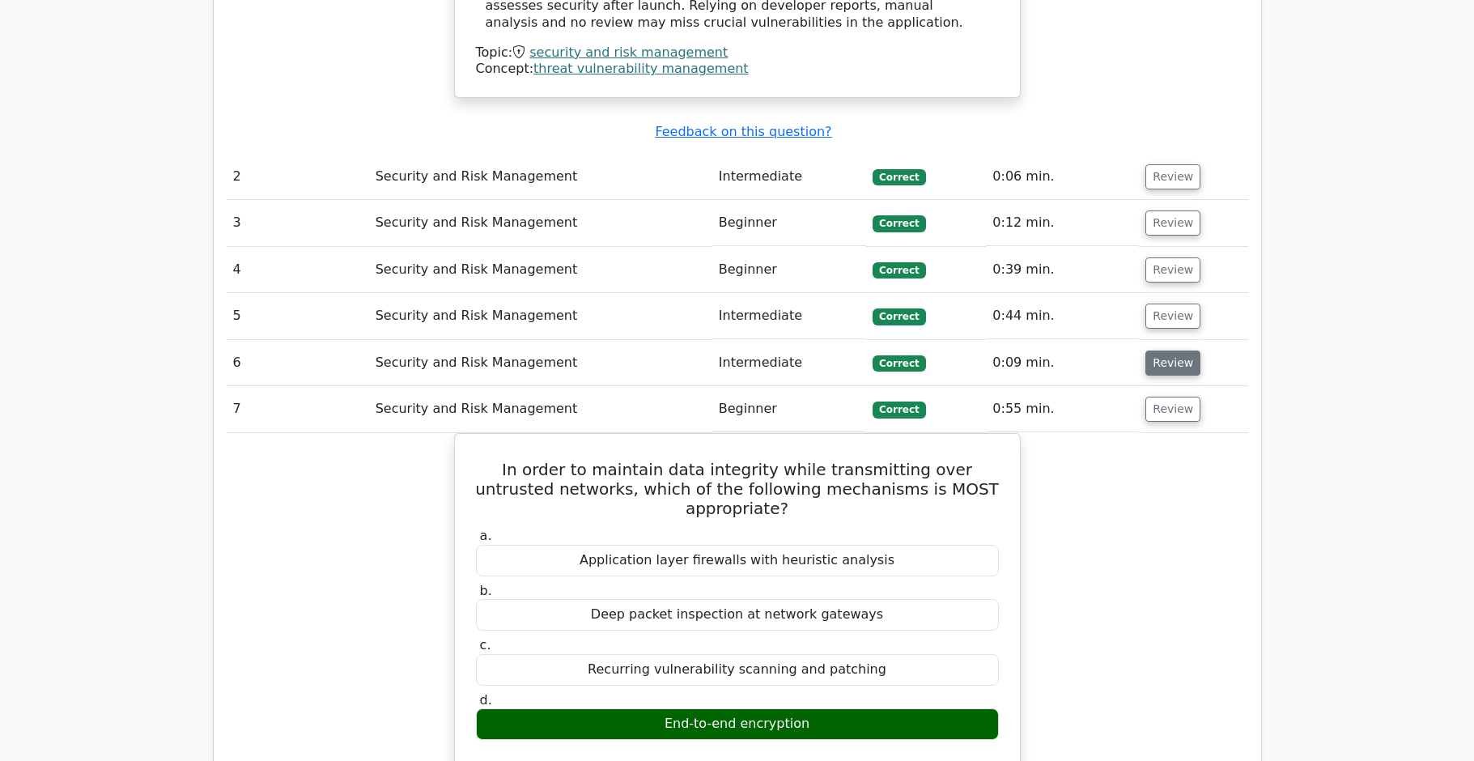
click at [1152, 351] on button "Review" at bounding box center [1173, 363] width 55 height 25
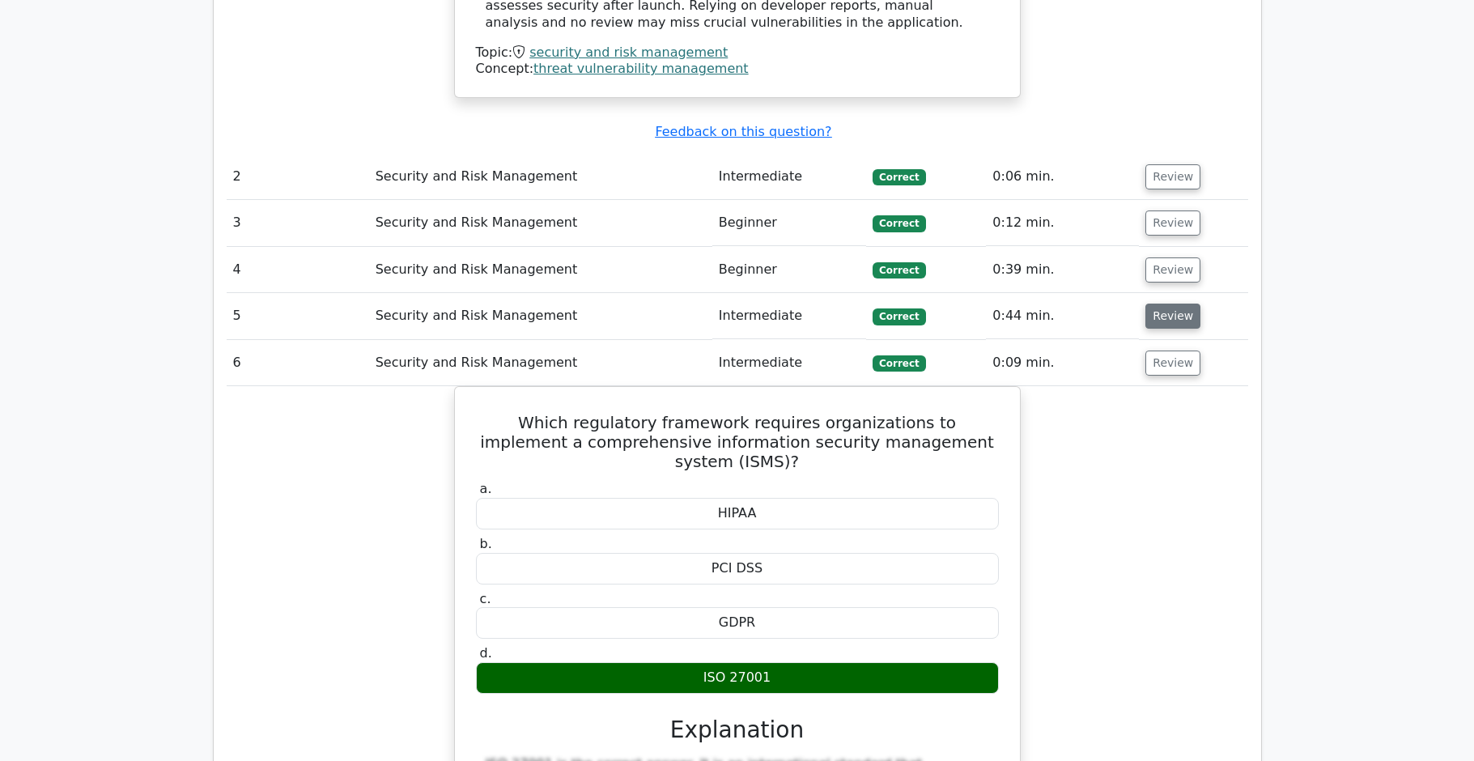
click at [1151, 304] on button "Review" at bounding box center [1173, 316] width 55 height 25
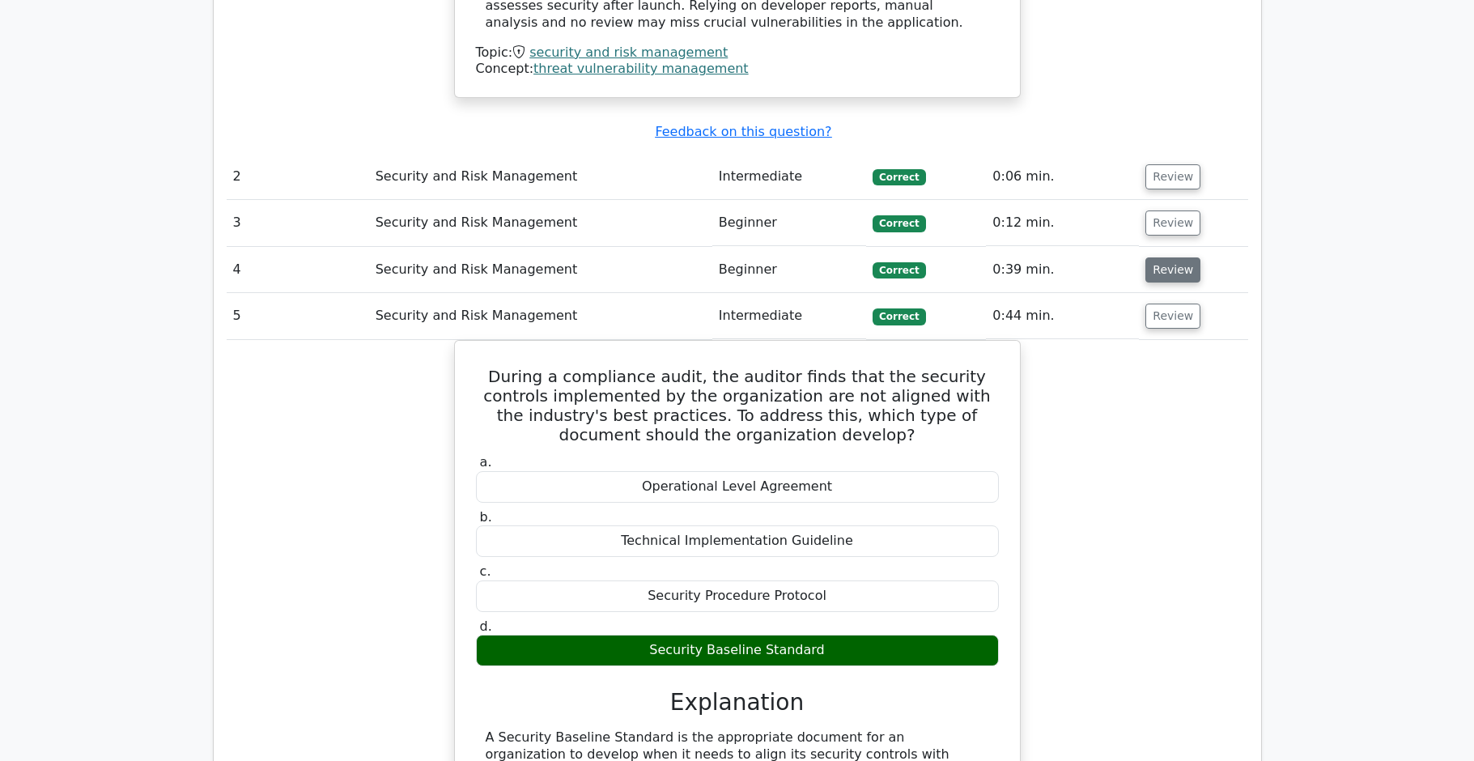
click at [1166, 257] on button "Review" at bounding box center [1173, 269] width 55 height 25
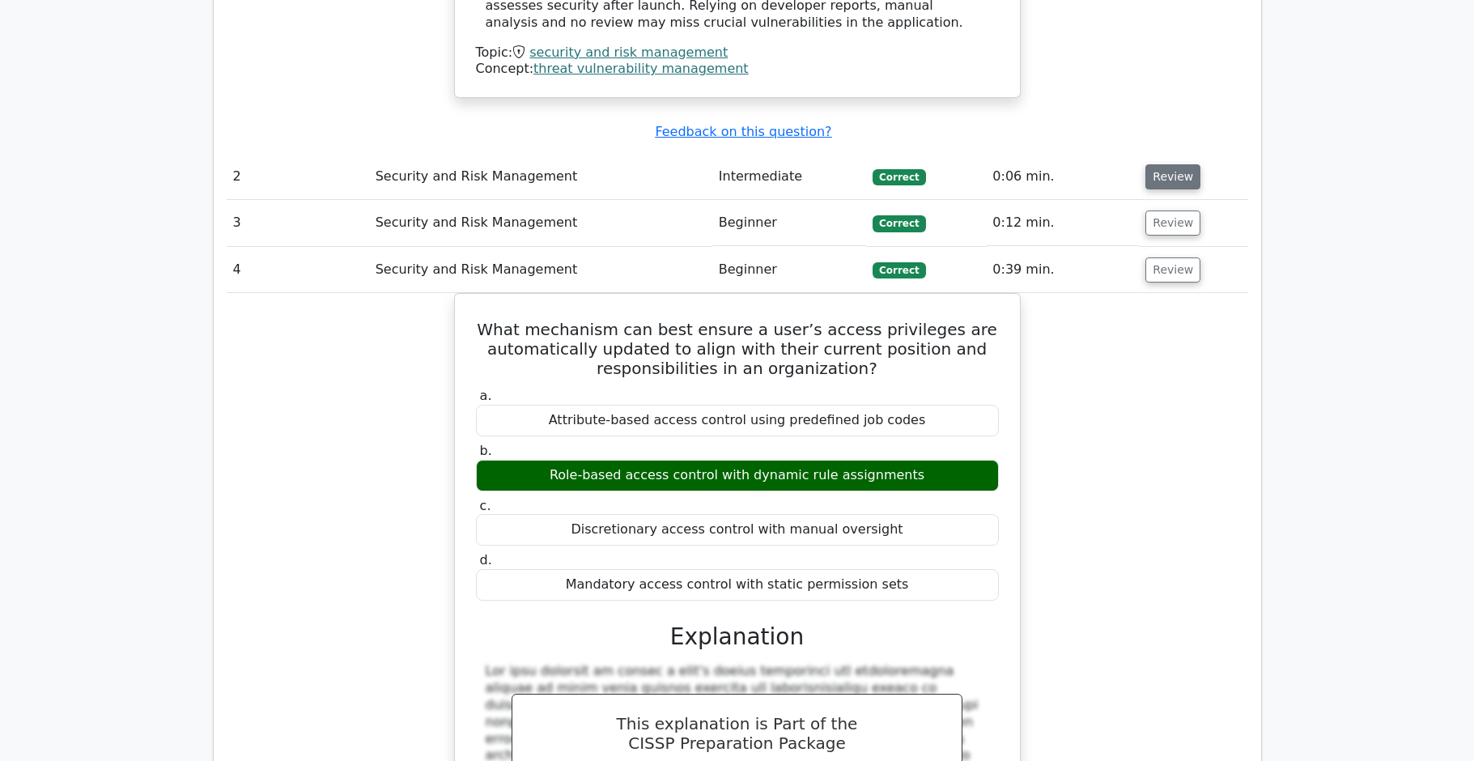
drag, startPoint x: 1167, startPoint y: 189, endPoint x: 1156, endPoint y: 145, distance: 45.0
click at [1159, 164] on button "Review" at bounding box center [1173, 176] width 55 height 25
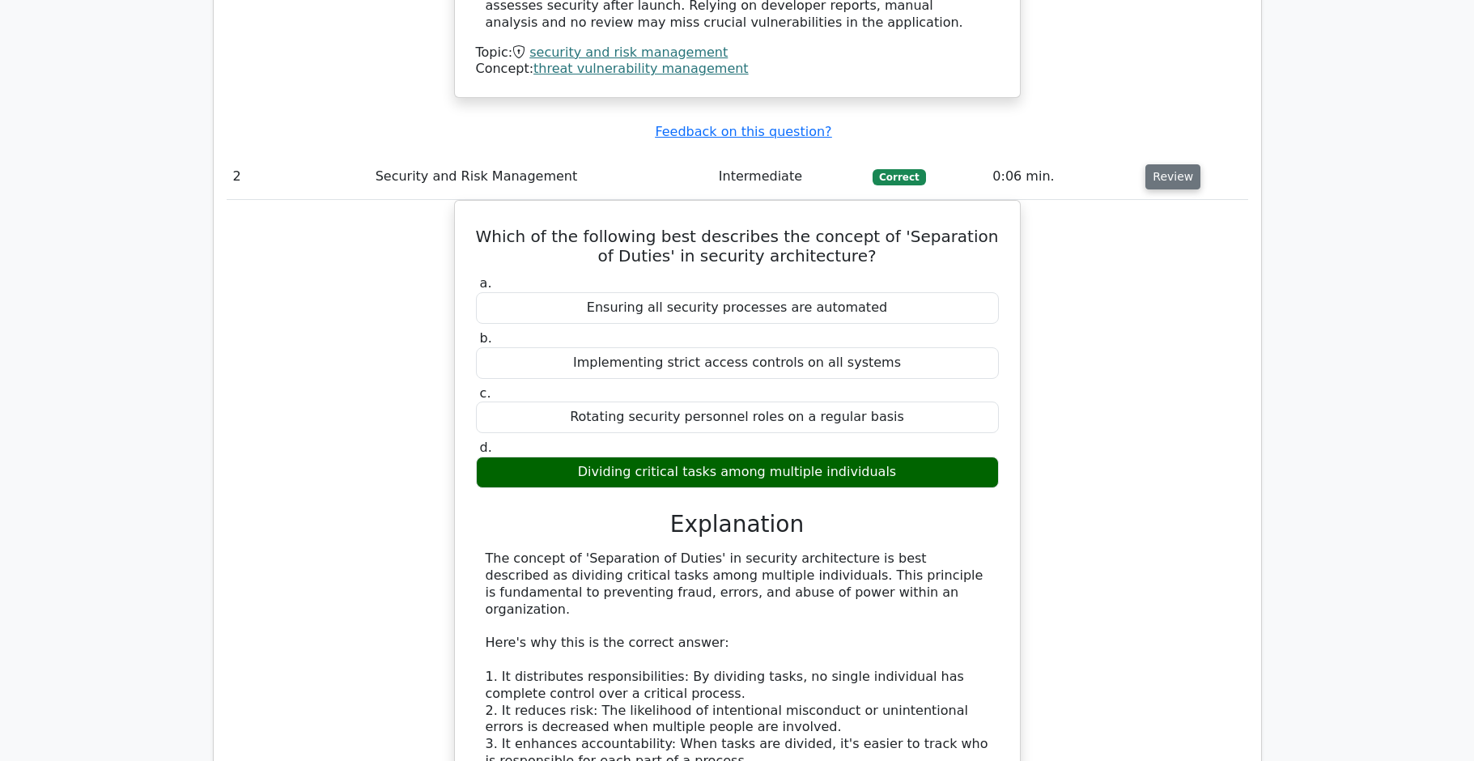
click at [1169, 164] on button "Review" at bounding box center [1173, 176] width 55 height 25
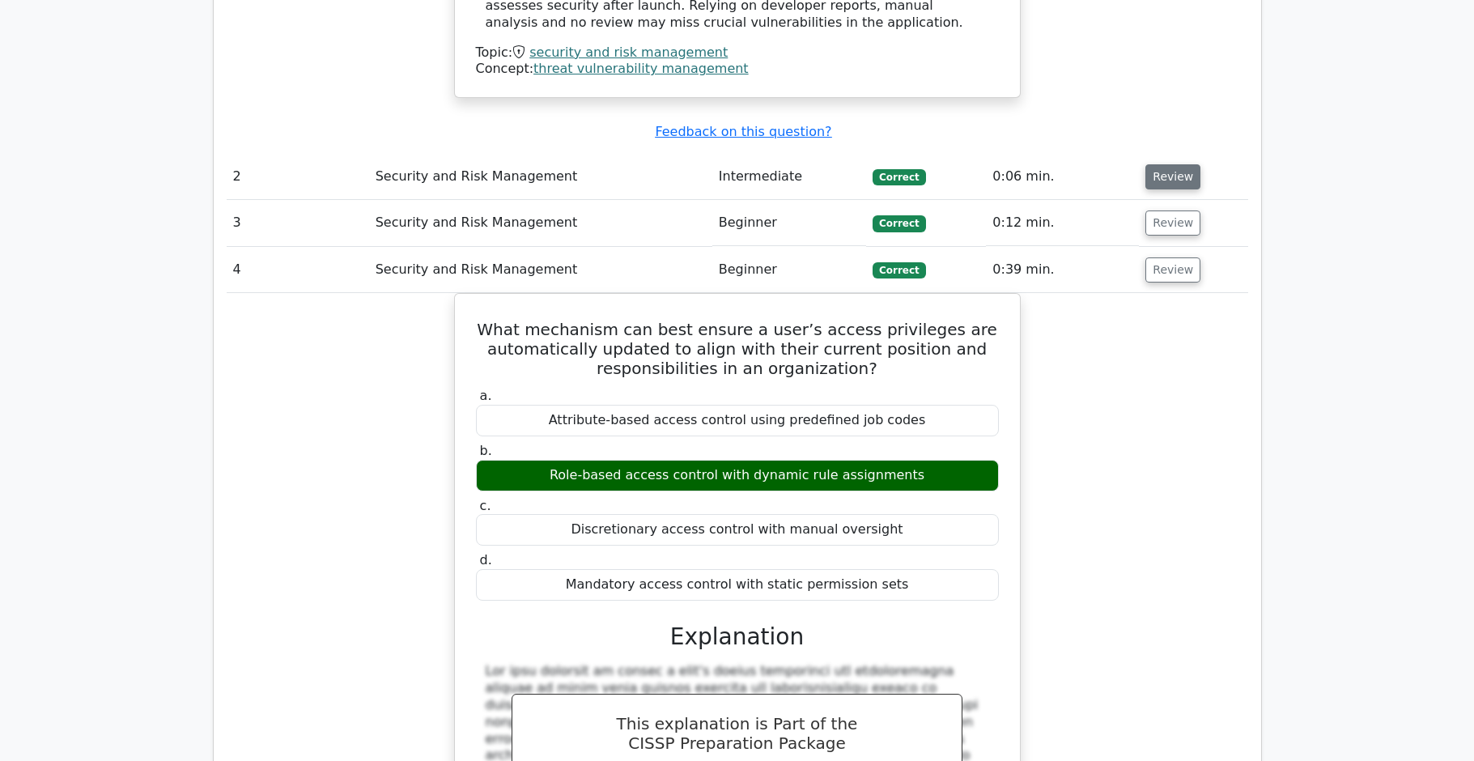
click at [1168, 164] on button "Review" at bounding box center [1173, 176] width 55 height 25
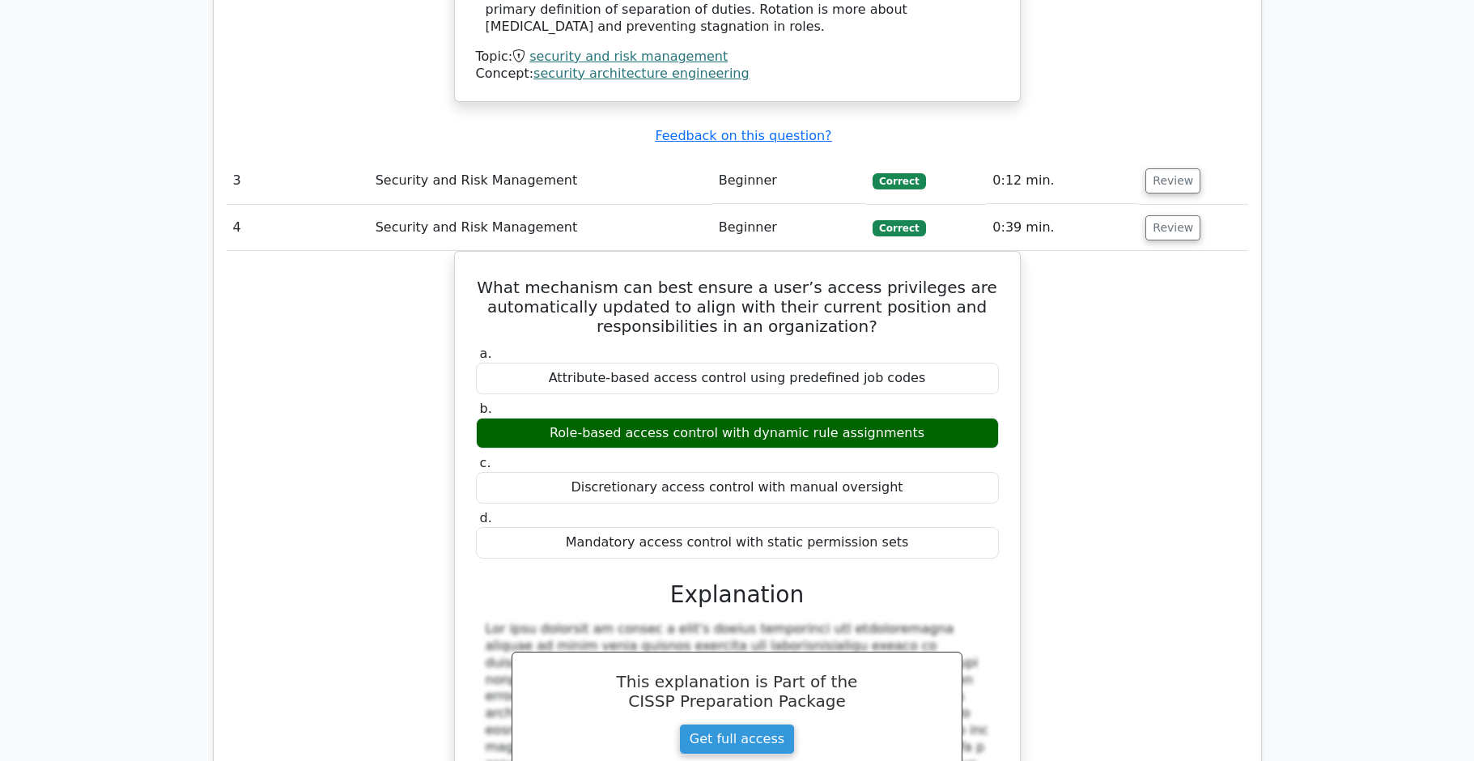
scroll to position [2697, 0]
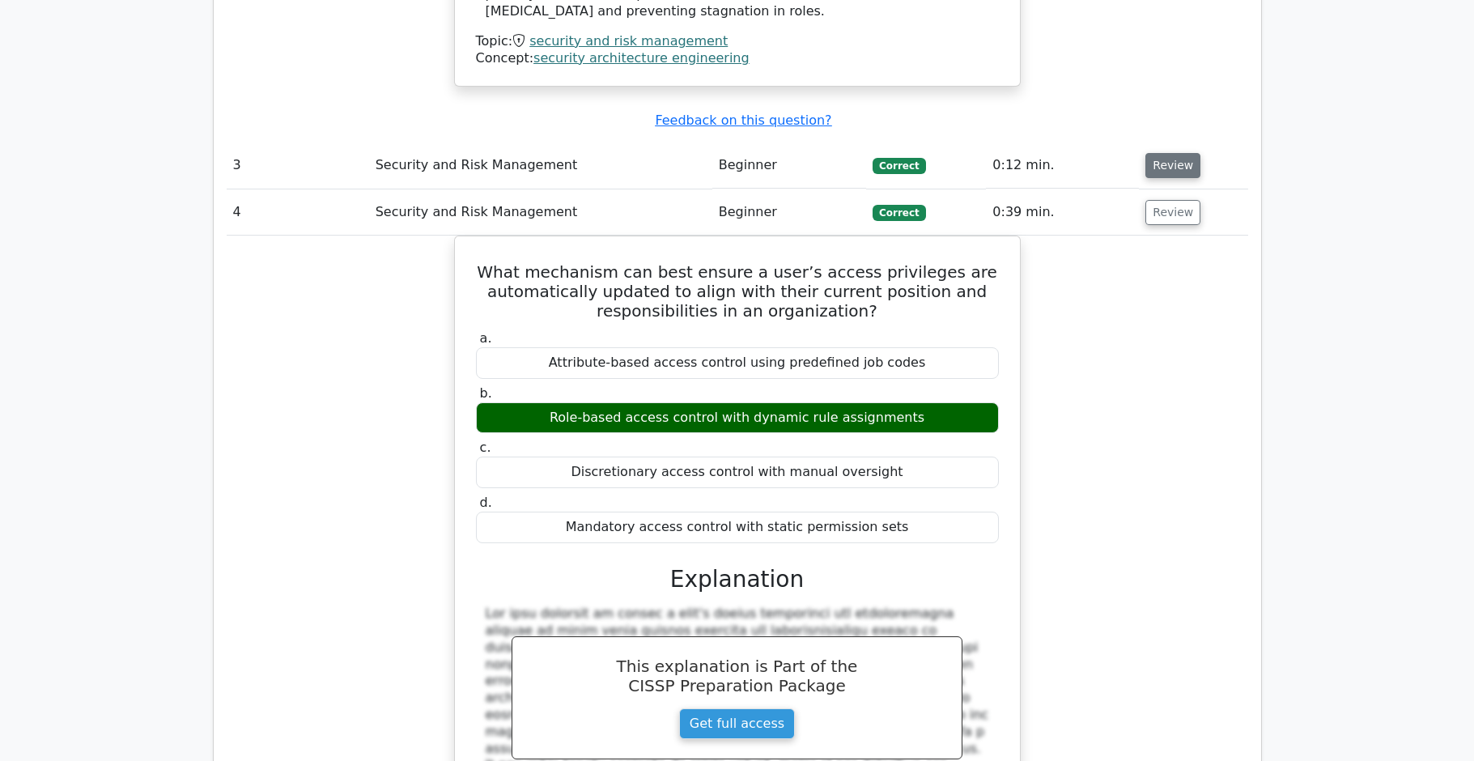
click at [1165, 153] on button "Review" at bounding box center [1173, 165] width 55 height 25
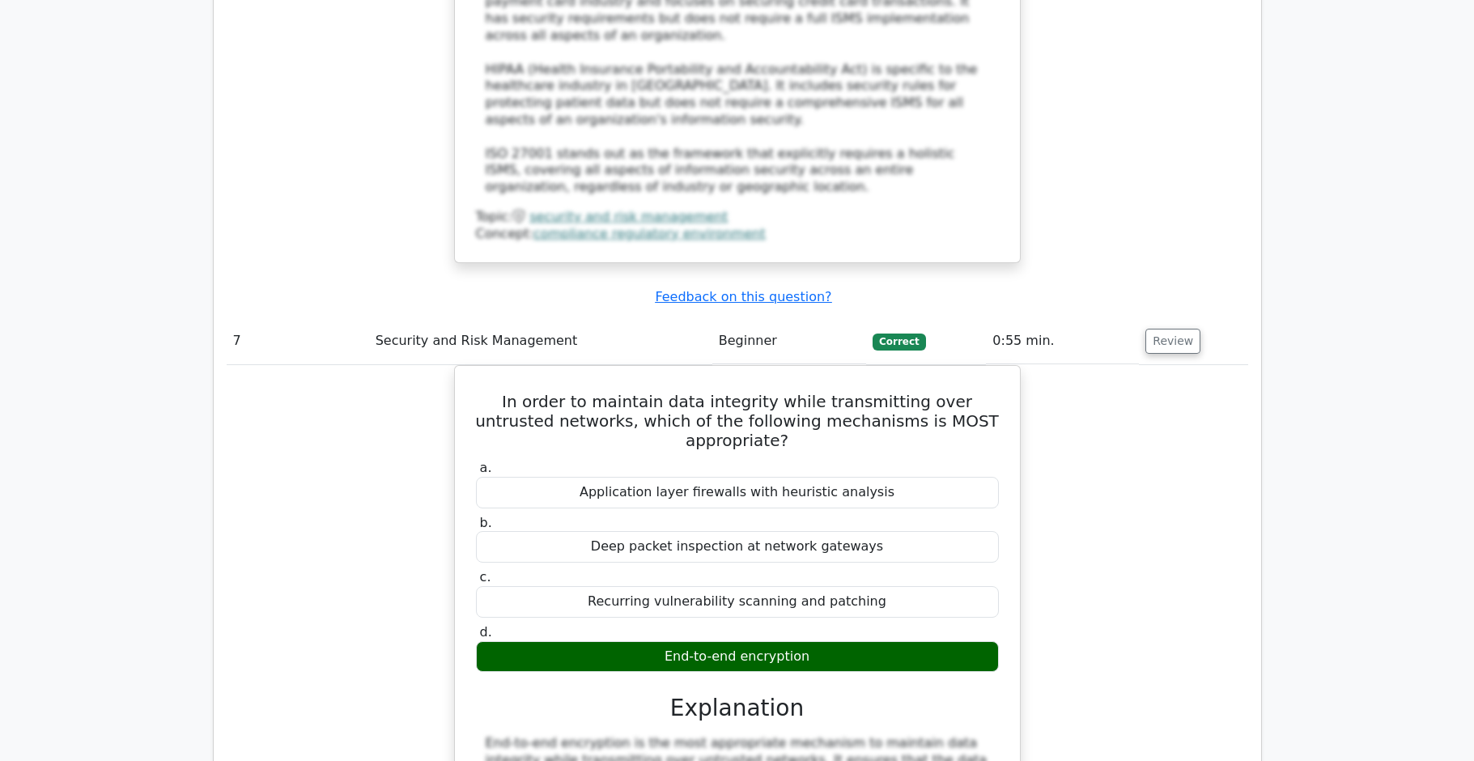
scroll to position [6282, 0]
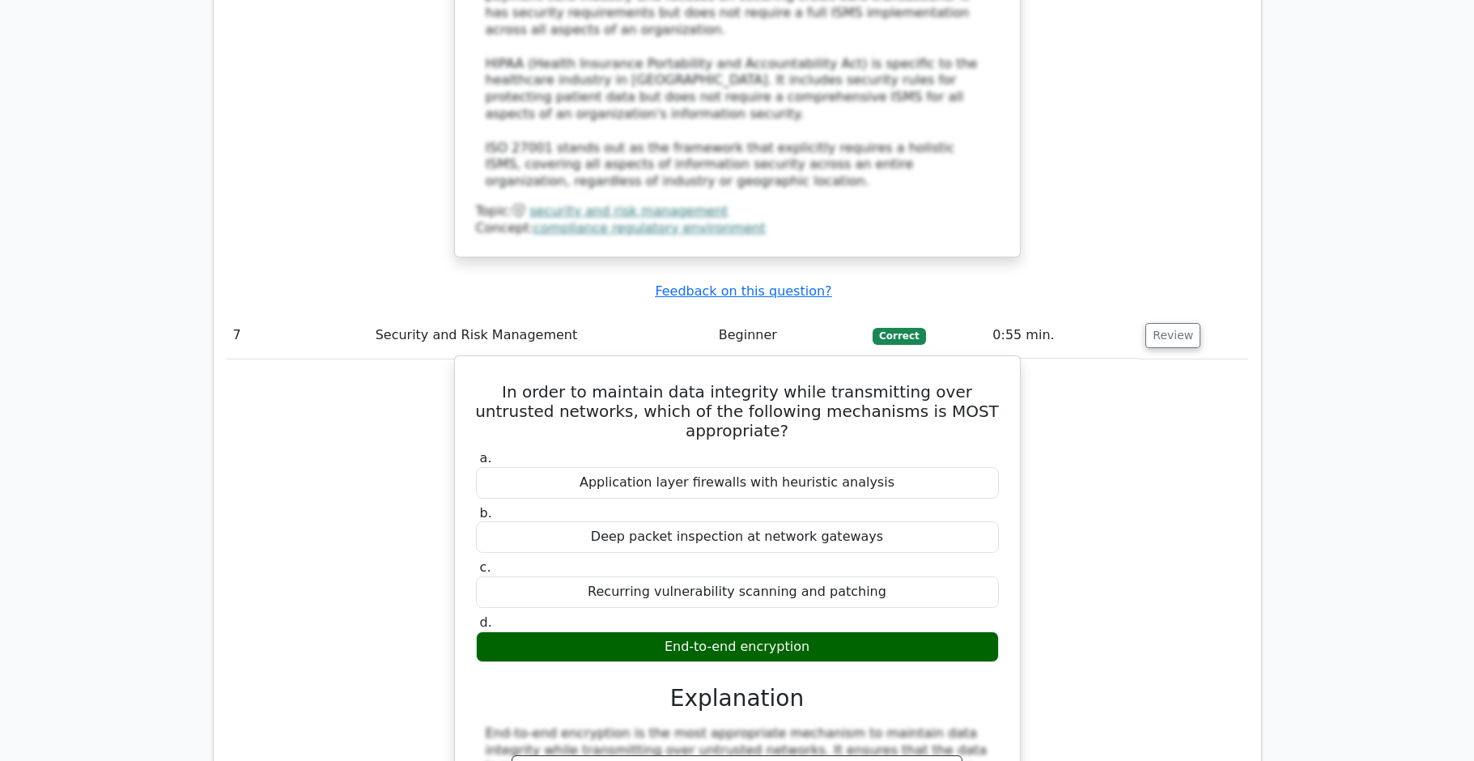
drag, startPoint x: 506, startPoint y: 131, endPoint x: 867, endPoint y: 366, distance: 430.7
click at [867, 365] on div "In order to maintain data integrity while transmitting over untrusted networks,…" at bounding box center [737, 692] width 552 height 658
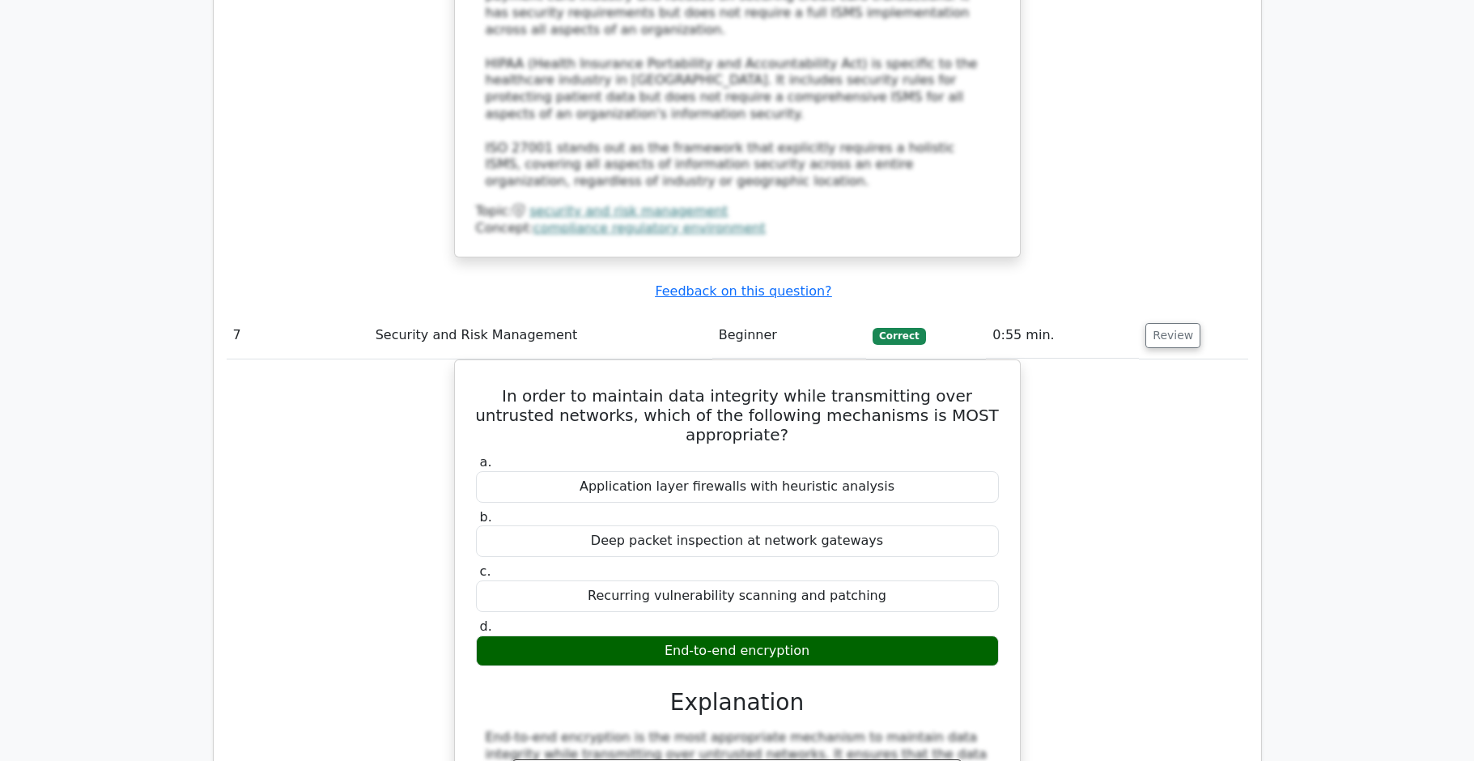
copy div "In order to maintain data integrity while transmitting over untrusted networks,…"
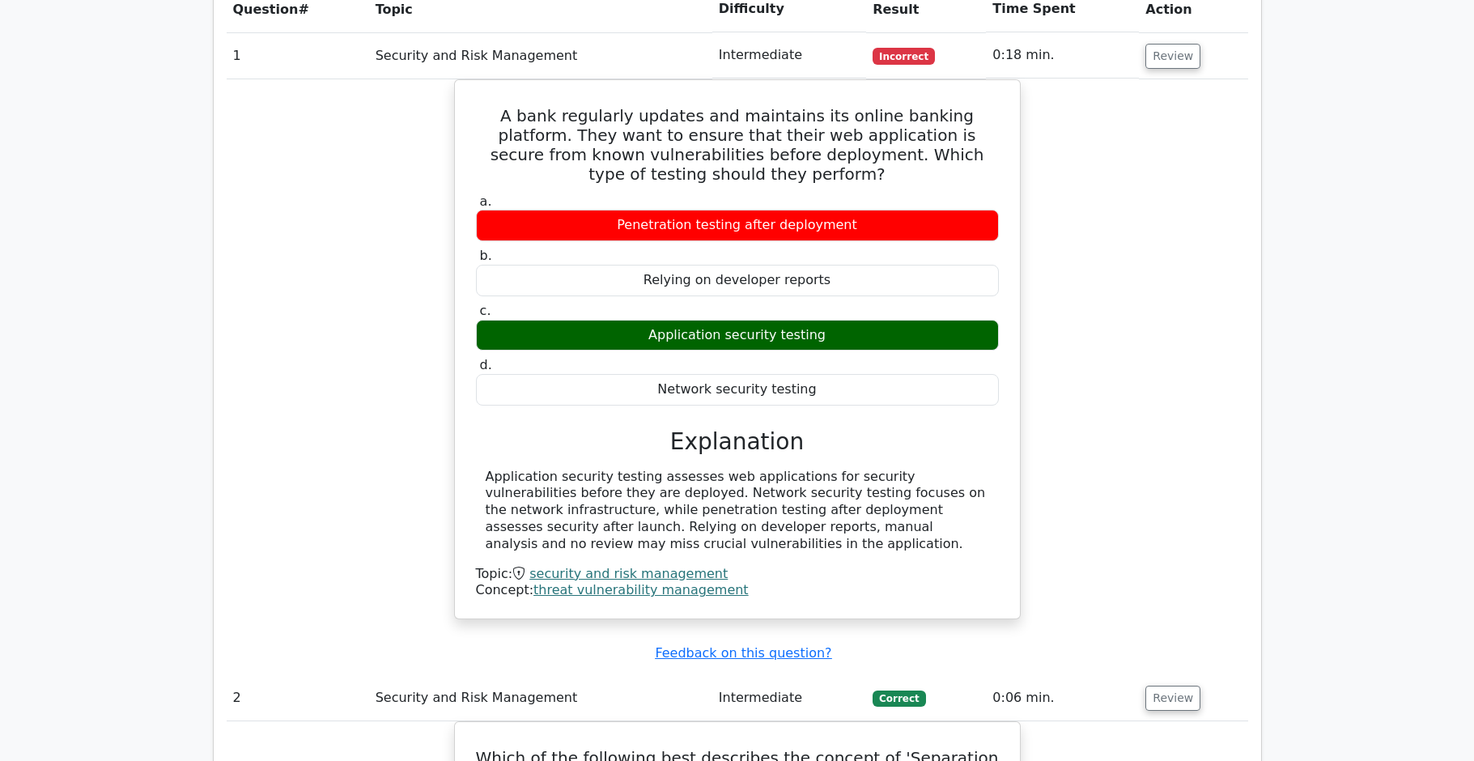
scroll to position [1047, 0]
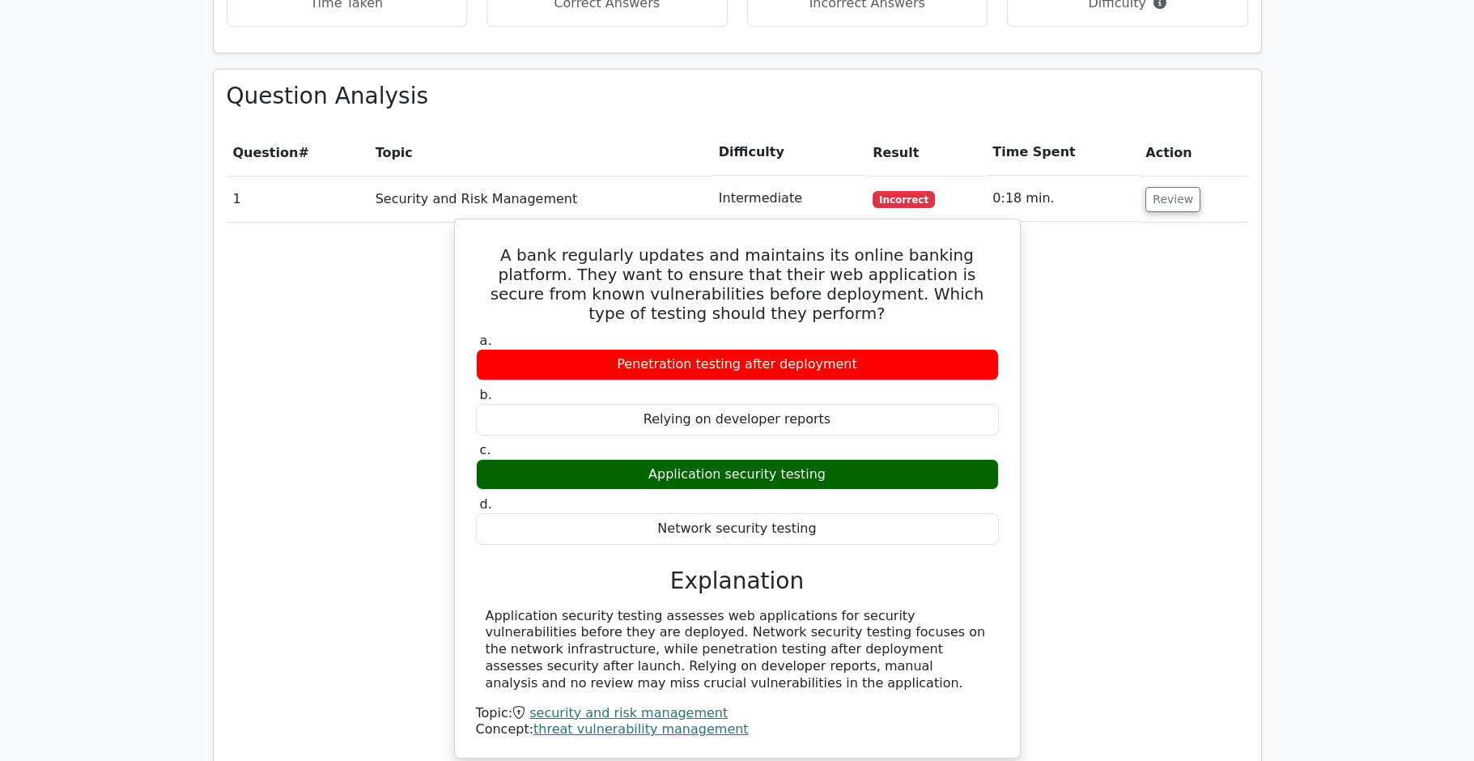
drag, startPoint x: 474, startPoint y: 209, endPoint x: 916, endPoint y: 496, distance: 527.9
click at [916, 496] on div "A bank regularly updates and maintains its online banking platform. They want t…" at bounding box center [737, 489] width 552 height 526
copy div "A bank regularly updates and maintains its online banking platform. They want t…"
click at [874, 287] on div "A bank regularly updates and maintains its online banking platform. They want t…" at bounding box center [737, 489] width 552 height 526
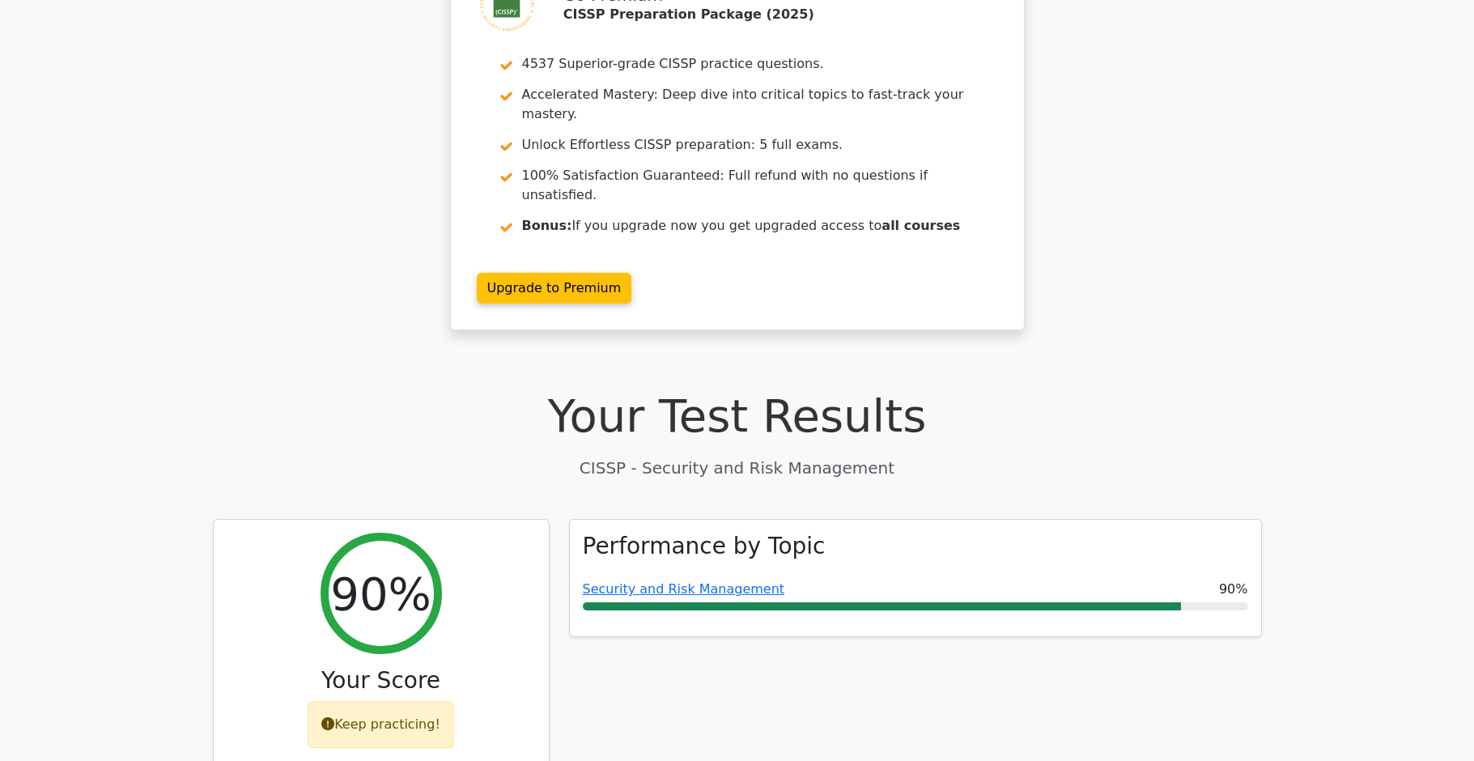
scroll to position [0, 0]
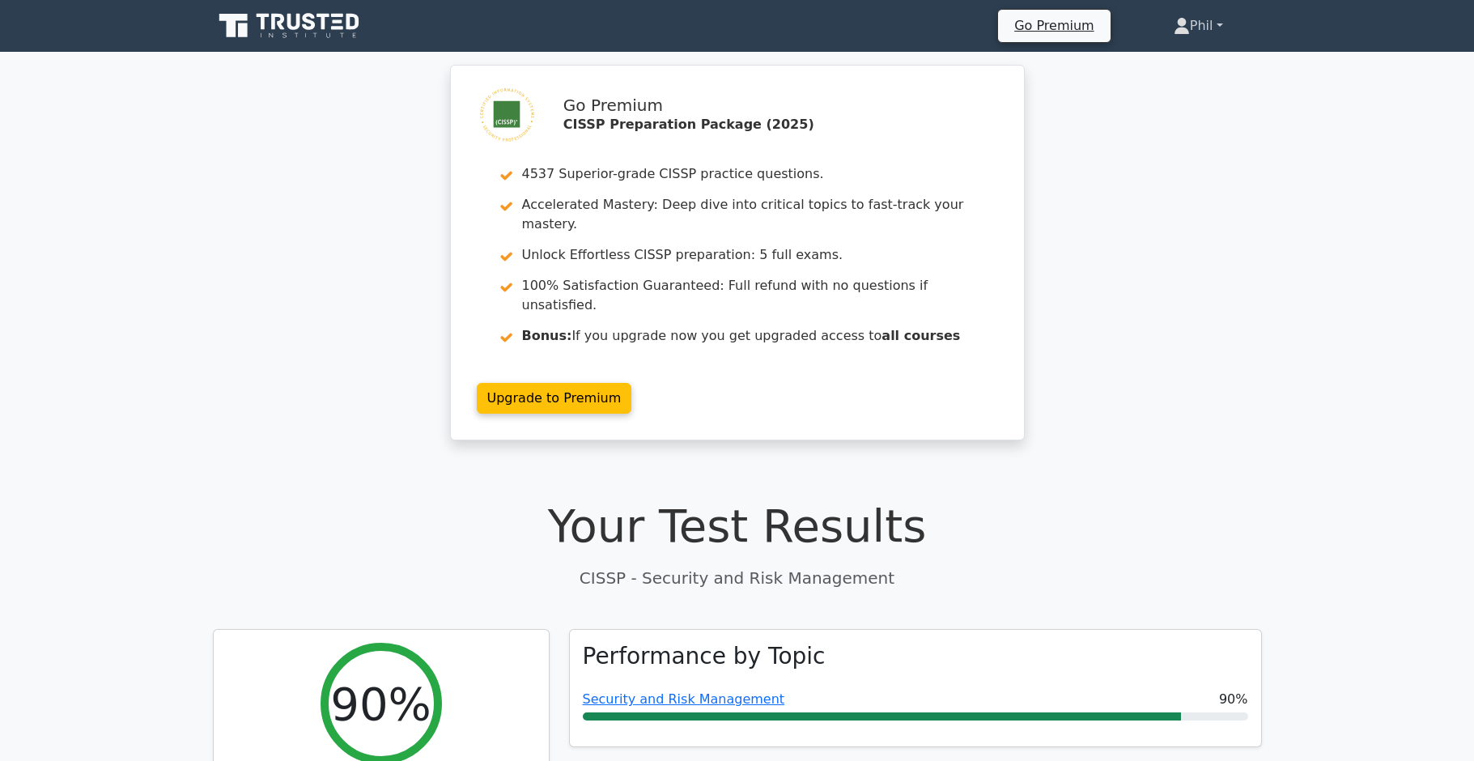
click at [1214, 37] on link "Phil" at bounding box center [1198, 26] width 127 height 32
click at [1193, 62] on link "Profile" at bounding box center [1200, 64] width 128 height 26
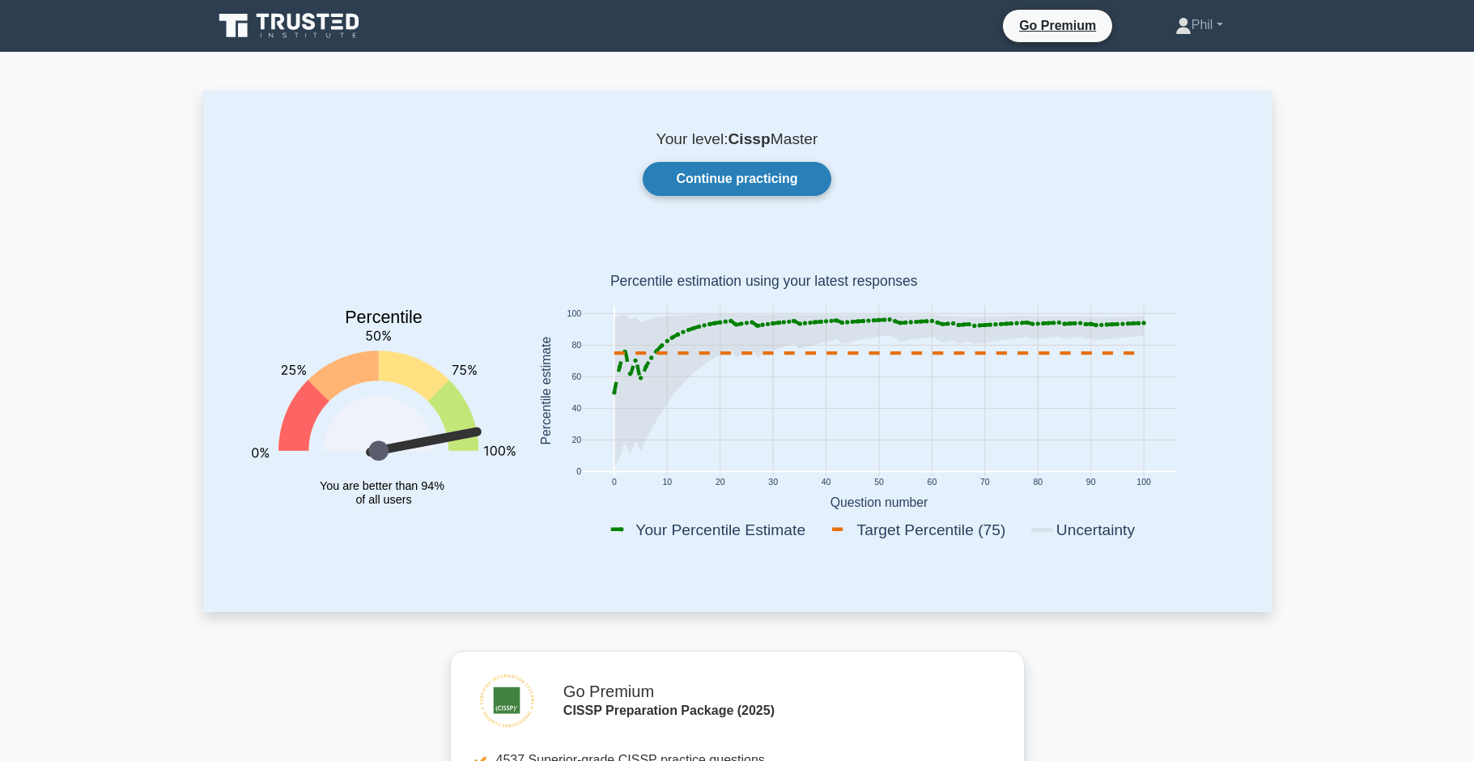
click at [755, 182] on link "Continue practicing" at bounding box center [737, 179] width 188 height 34
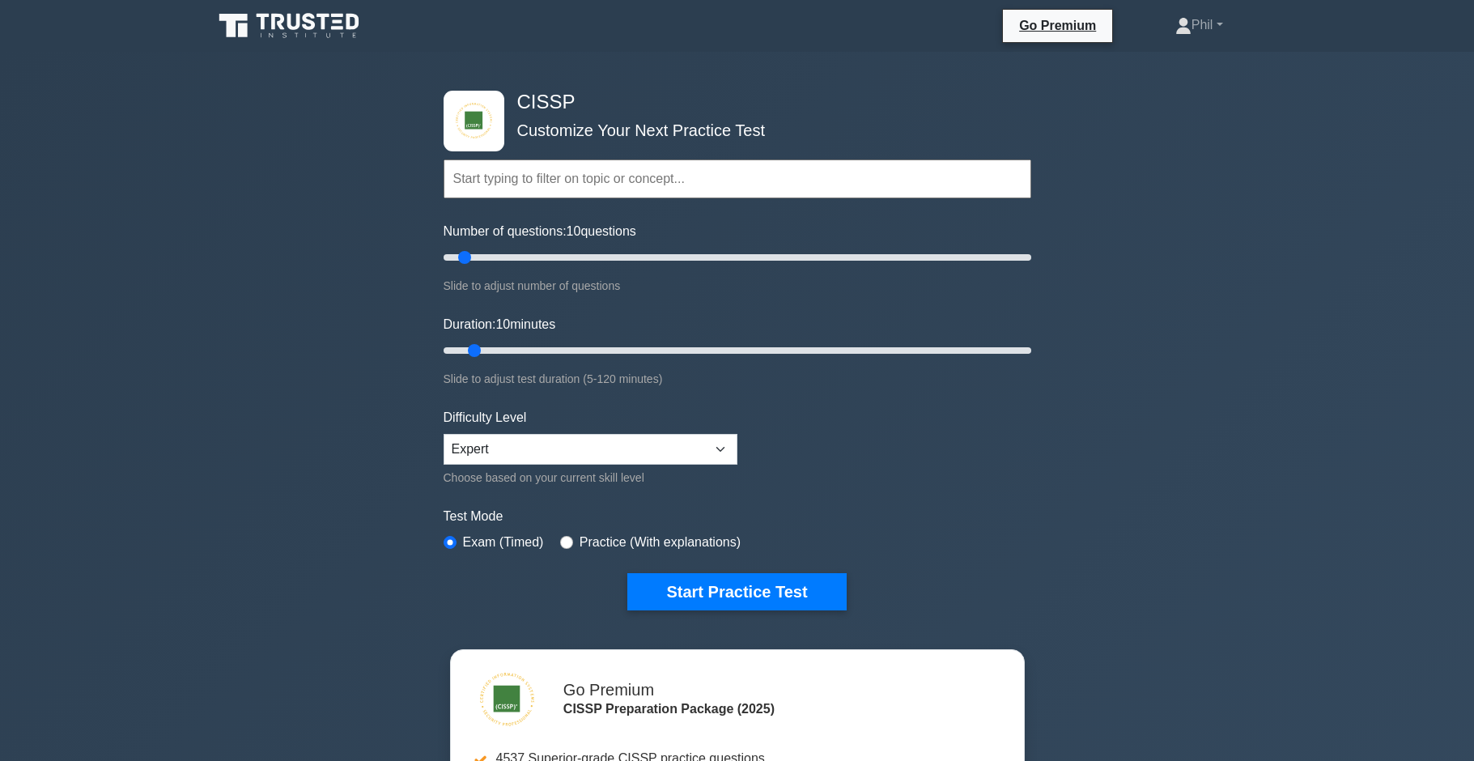
click at [561, 180] on input "text" at bounding box center [738, 178] width 588 height 39
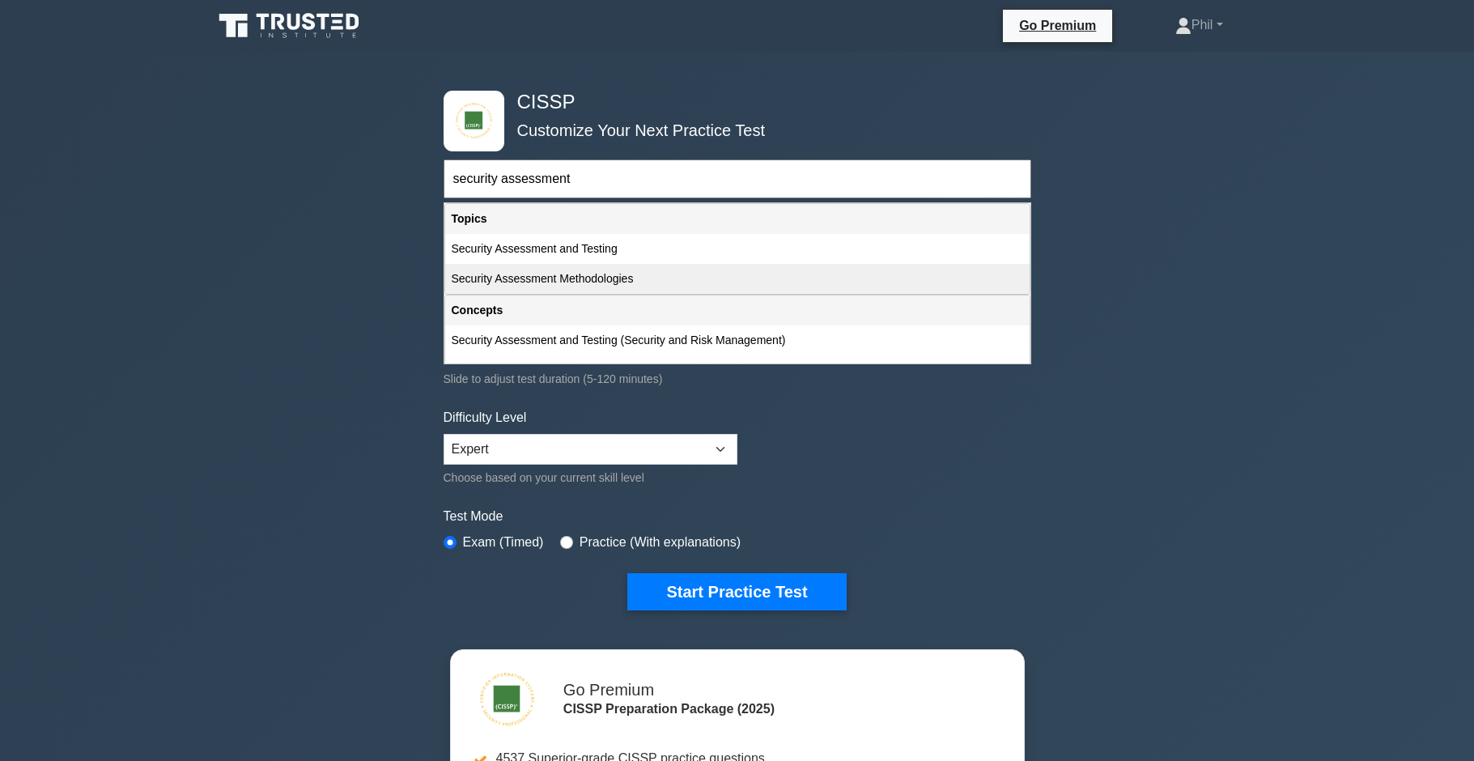
click at [579, 283] on div "Security Assessment Methodologies" at bounding box center [737, 279] width 585 height 30
type input "Security Assessment Methodologies"
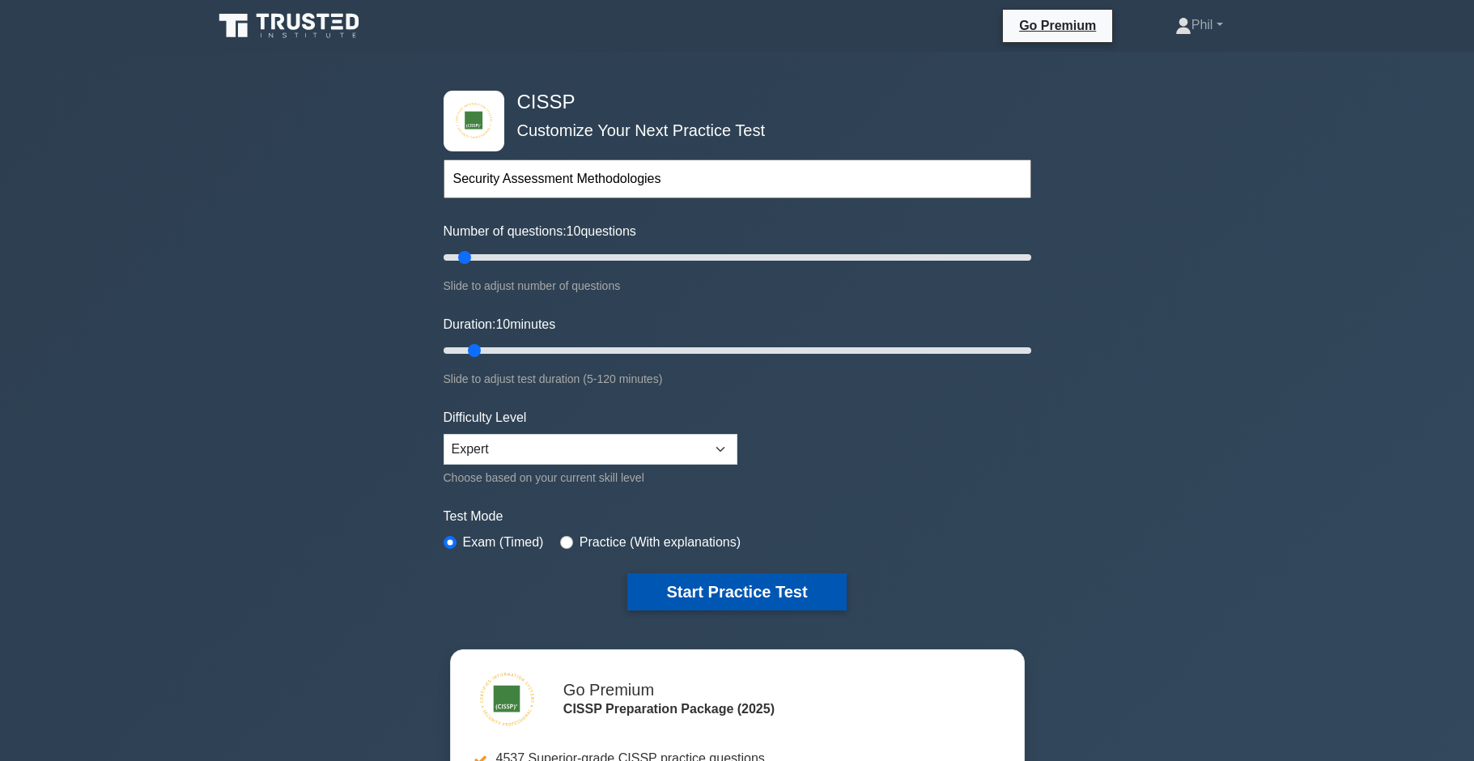
click at [741, 596] on button "Start Practice Test" at bounding box center [736, 591] width 219 height 37
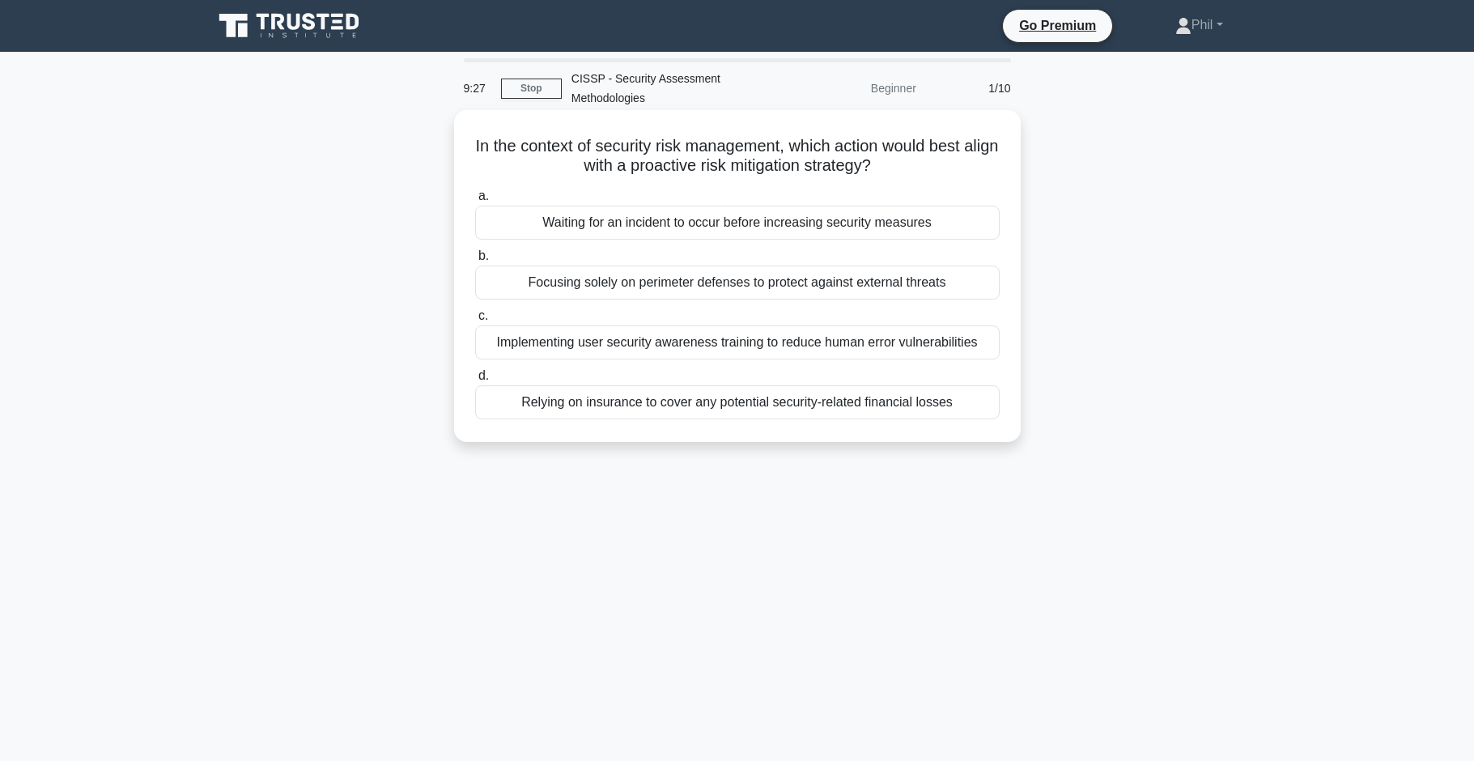
click at [838, 345] on div "Implementing user security awareness training to reduce human error vulnerabili…" at bounding box center [737, 342] width 525 height 34
click at [475, 321] on input "c. Implementing user security awareness training to reduce human error vulnerab…" at bounding box center [475, 316] width 0 height 11
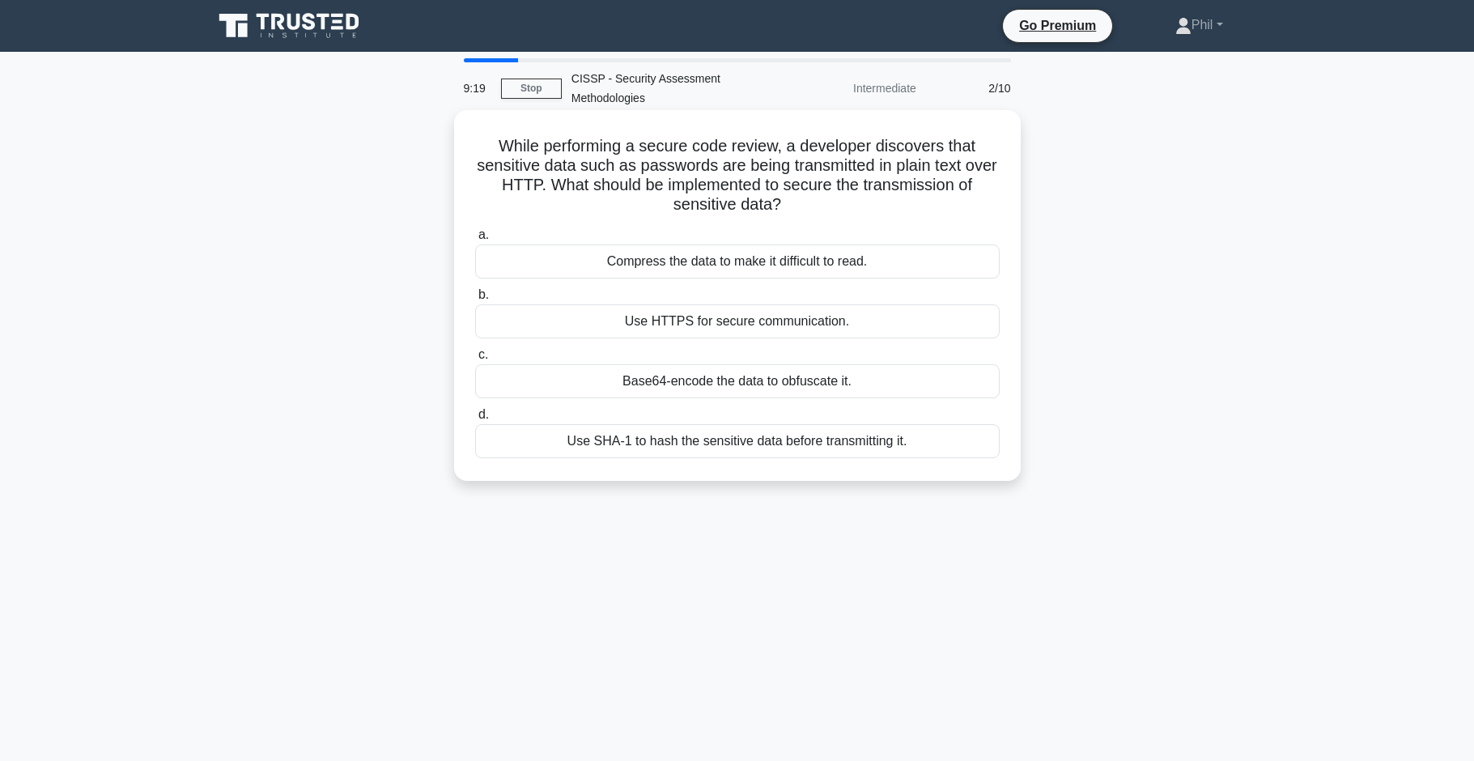
drag, startPoint x: 804, startPoint y: 144, endPoint x: 973, endPoint y: 198, distance: 177.7
click at [973, 198] on h5 "While performing a secure code review, a developer discovers that sensitive dat…" at bounding box center [738, 175] width 528 height 79
drag, startPoint x: 967, startPoint y: 201, endPoint x: 979, endPoint y: 210, distance: 14.4
click at [967, 201] on h5 "While performing a secure code review, a developer discovers that sensitive dat…" at bounding box center [738, 175] width 528 height 79
click at [902, 323] on div "Use HTTPS for secure communication." at bounding box center [737, 321] width 525 height 34
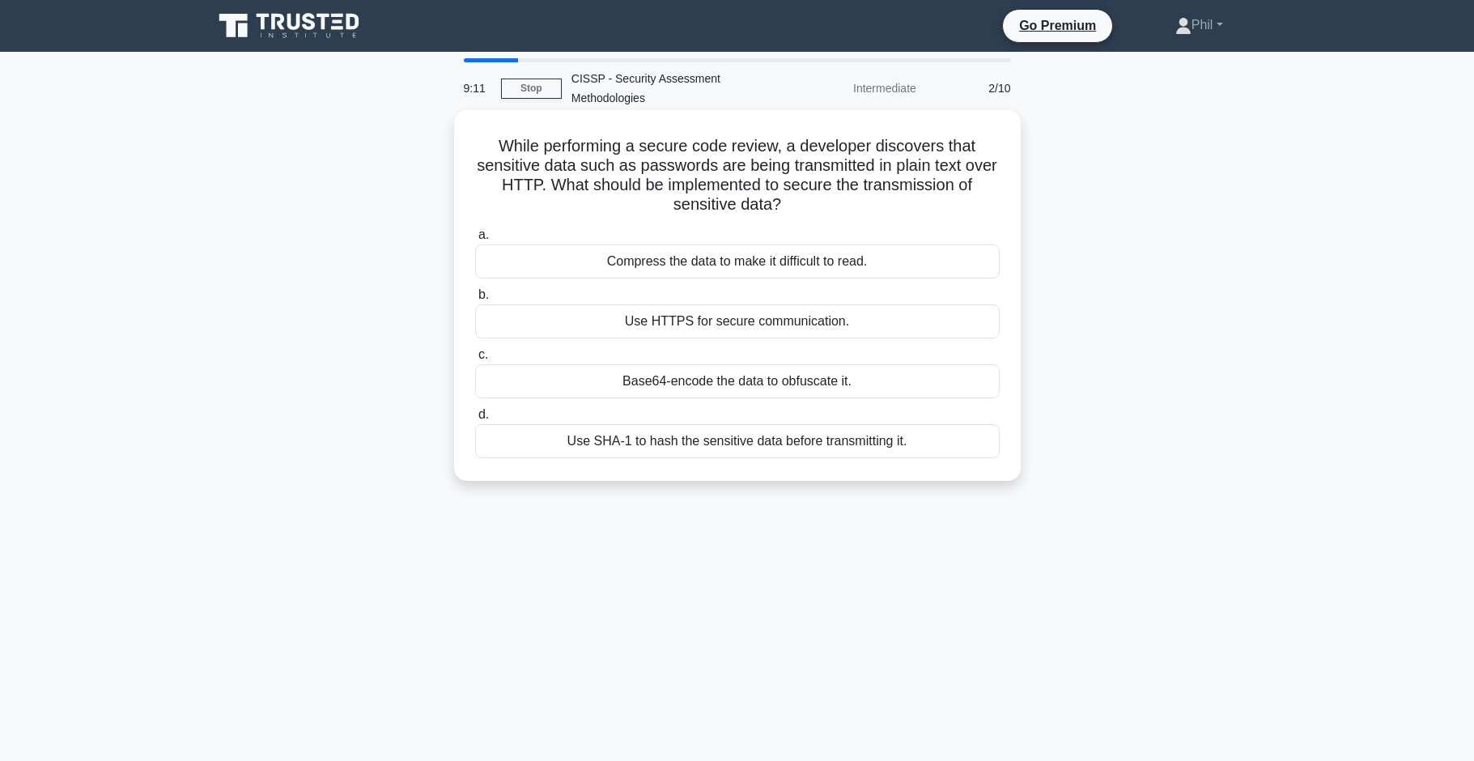
click at [475, 300] on input "b. Use HTTPS for secure communication." at bounding box center [475, 295] width 0 height 11
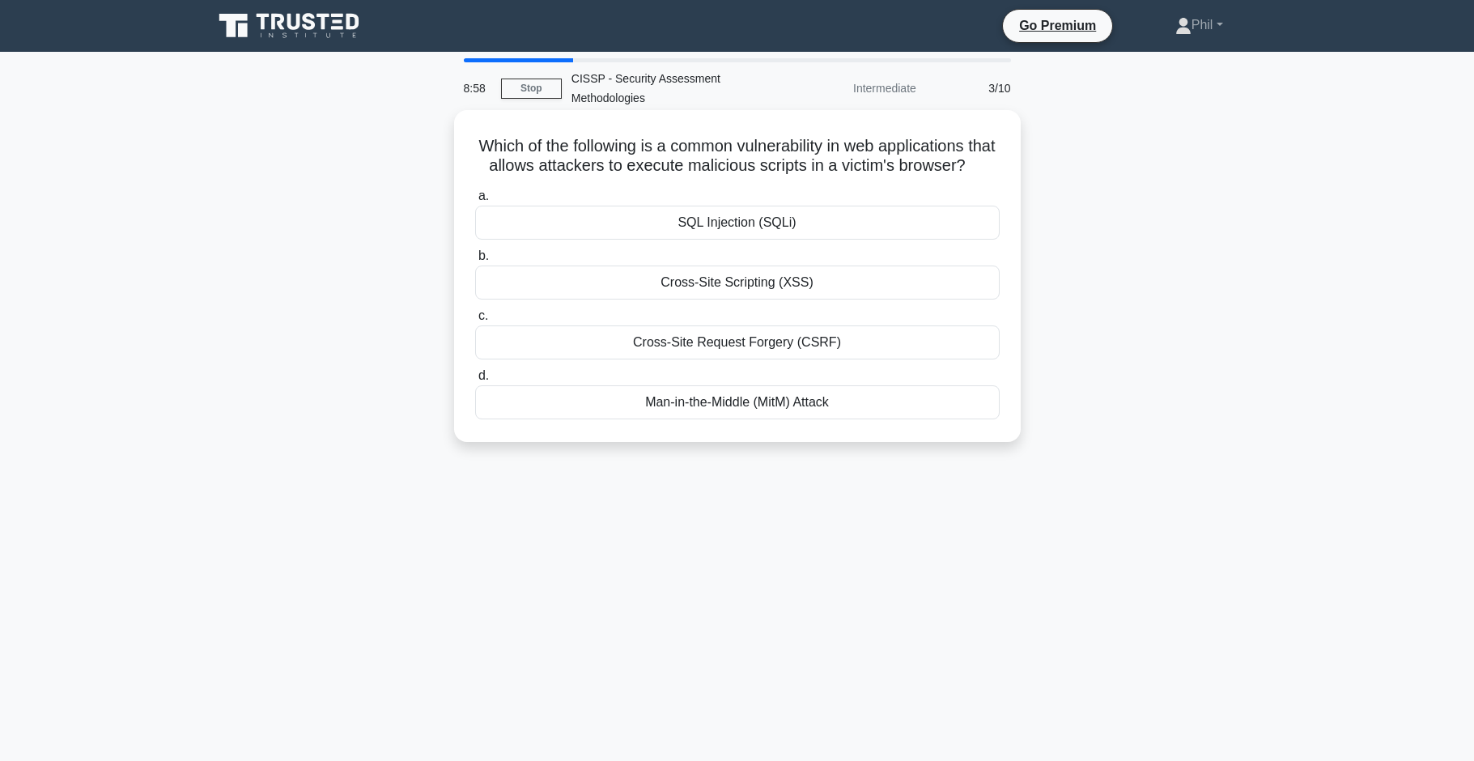
drag, startPoint x: 581, startPoint y: 152, endPoint x: 1018, endPoint y: 171, distance: 437.6
click at [1018, 171] on div "Which of the following is a common vulnerability in web applications that allow…" at bounding box center [737, 276] width 567 height 332
click at [728, 168] on h5 "Which of the following is a common vulnerability in web applications that allow…" at bounding box center [738, 156] width 528 height 40
click at [825, 289] on div "Cross-Site Scripting (XSS)" at bounding box center [737, 283] width 525 height 34
click at [475, 261] on input "b. Cross-Site Scripting (XSS)" at bounding box center [475, 256] width 0 height 11
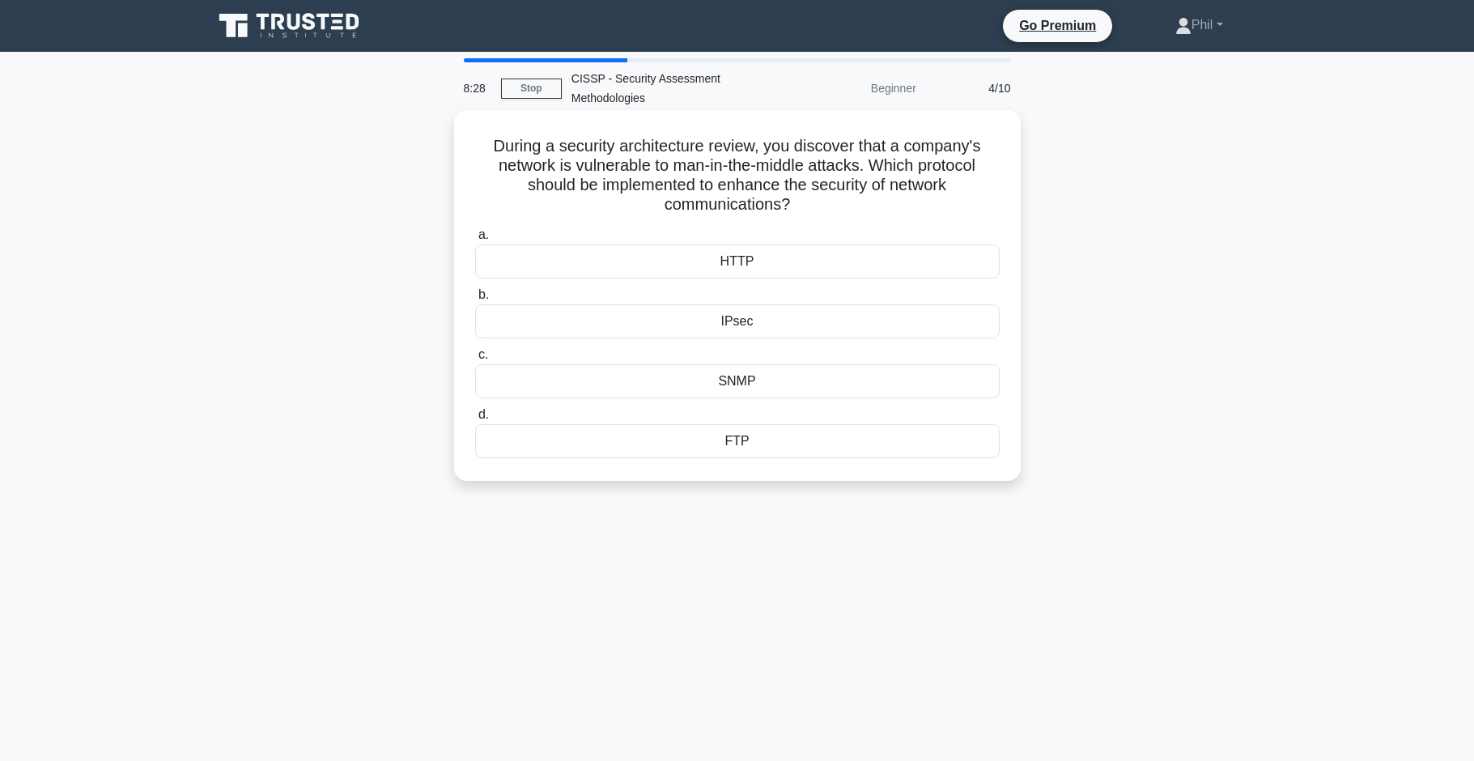
click at [793, 322] on div "IPsec" at bounding box center [737, 321] width 525 height 34
click at [475, 300] on input "b. IPsec" at bounding box center [475, 295] width 0 height 11
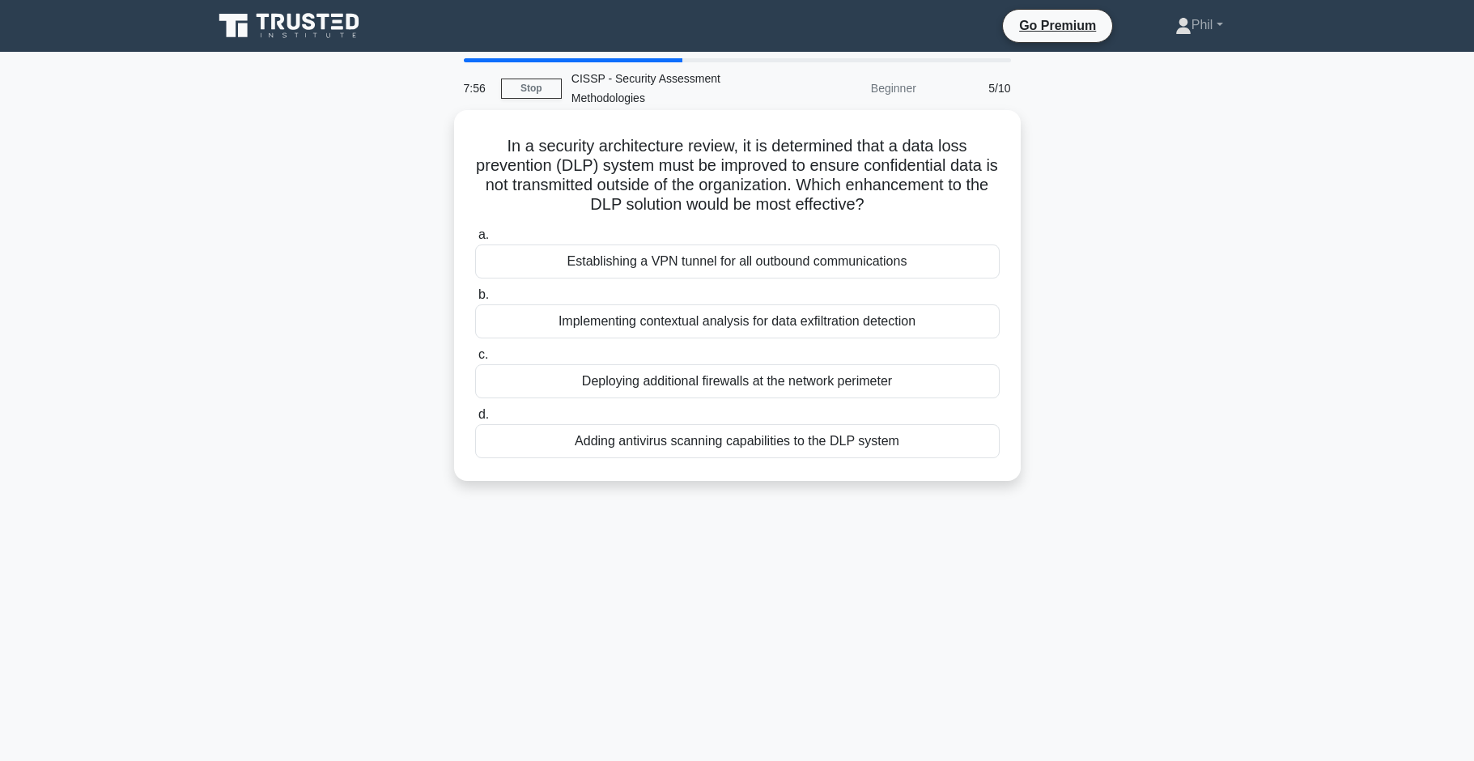
click at [803, 326] on div "Implementing contextual analysis for data exfiltration detection" at bounding box center [737, 321] width 525 height 34
click at [475, 300] on input "b. Implementing contextual analysis for data exfiltration detection" at bounding box center [475, 295] width 0 height 11
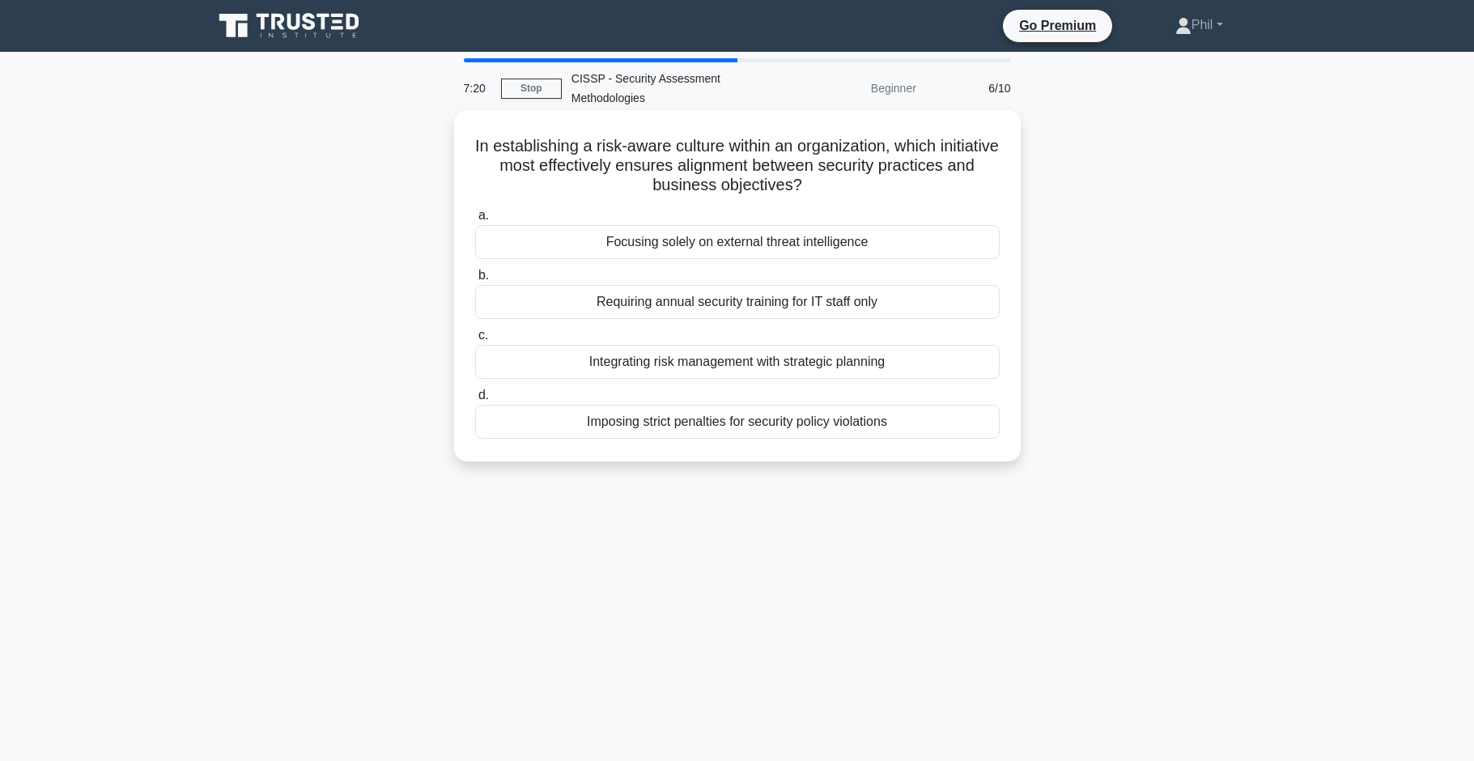
click at [829, 364] on div "Integrating risk management with strategic planning" at bounding box center [737, 362] width 525 height 34
click at [475, 341] on input "c. Integrating risk management with strategic planning" at bounding box center [475, 335] width 0 height 11
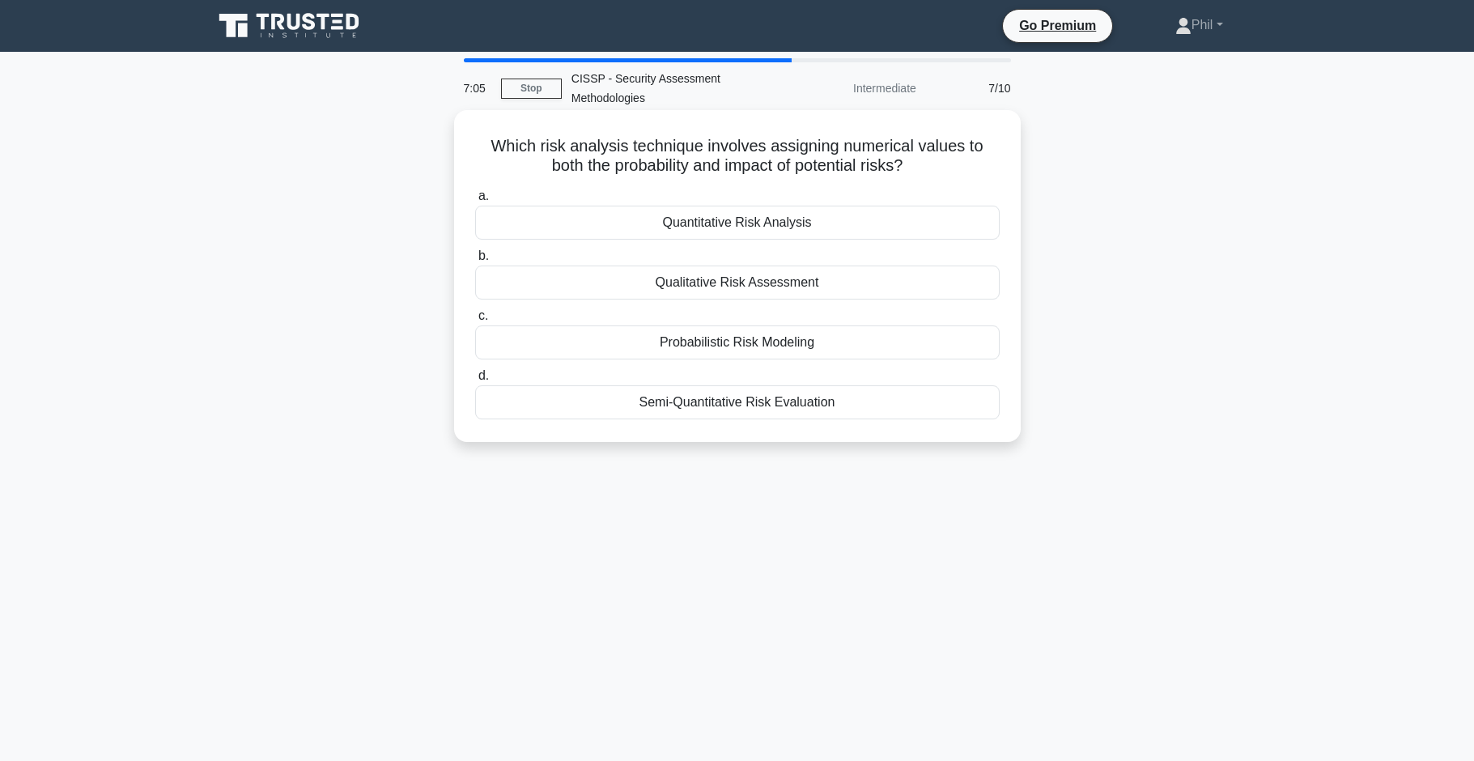
click at [829, 228] on div "Quantitative Risk Analysis" at bounding box center [737, 223] width 525 height 34
click at [475, 202] on input "a. Quantitative Risk Analysis" at bounding box center [475, 196] width 0 height 11
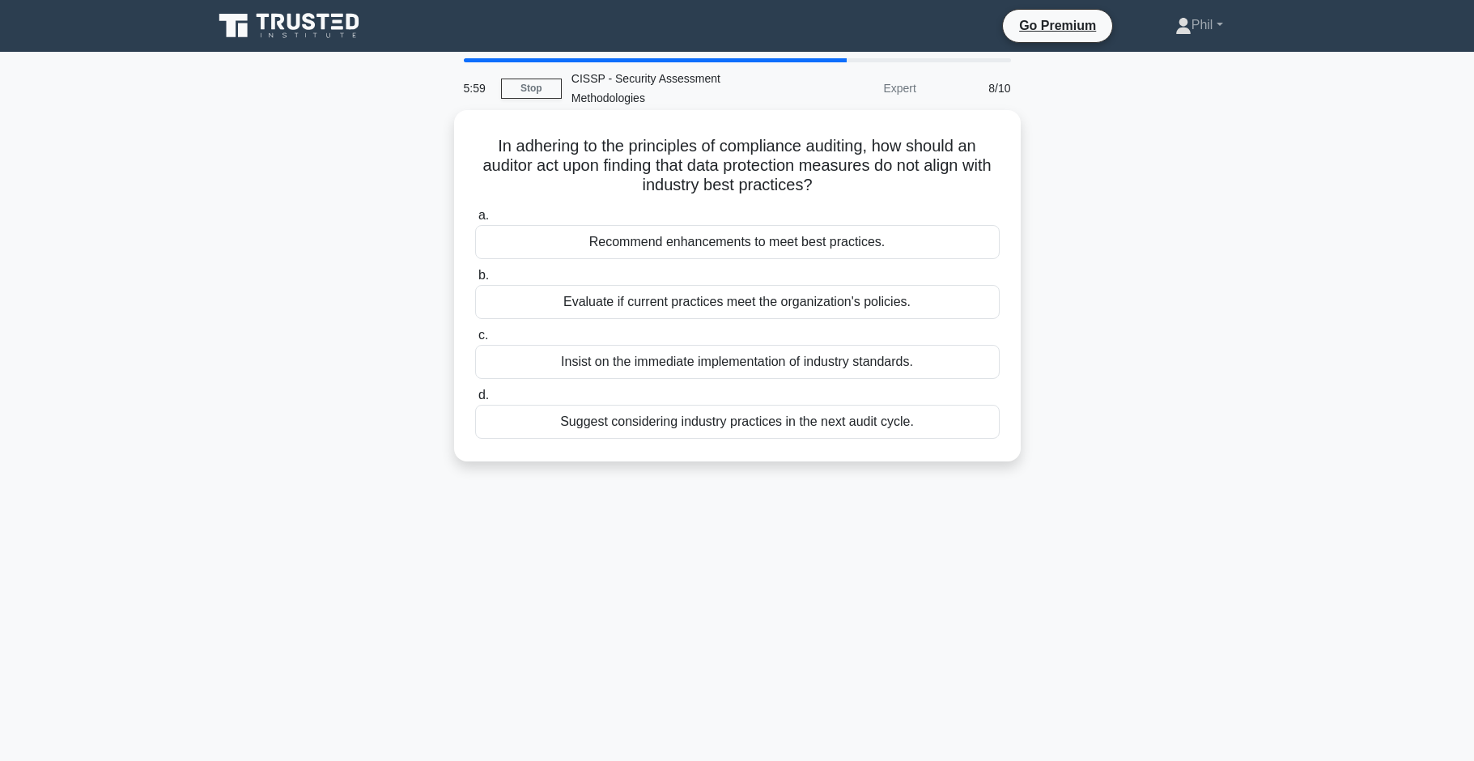
click at [831, 308] on div "Evaluate if current practices meet the organization's policies." at bounding box center [737, 302] width 525 height 34
click at [475, 281] on input "b. Evaluate if current practices meet the organization's policies." at bounding box center [475, 275] width 0 height 11
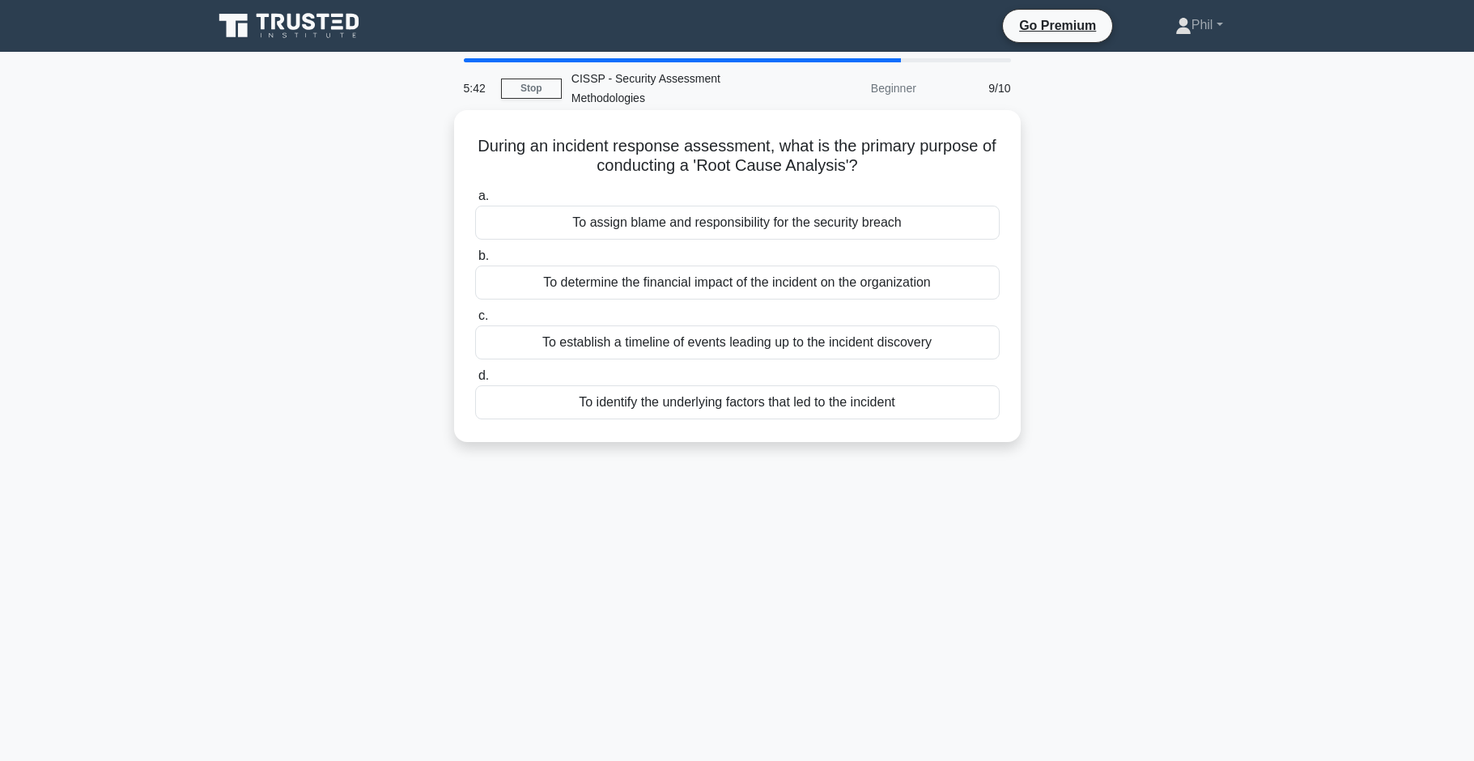
click at [909, 403] on div "To identify the underlying factors that led to the incident" at bounding box center [737, 402] width 525 height 34
click at [475, 381] on input "d. To identify the underlying factors that led to the incident" at bounding box center [475, 376] width 0 height 11
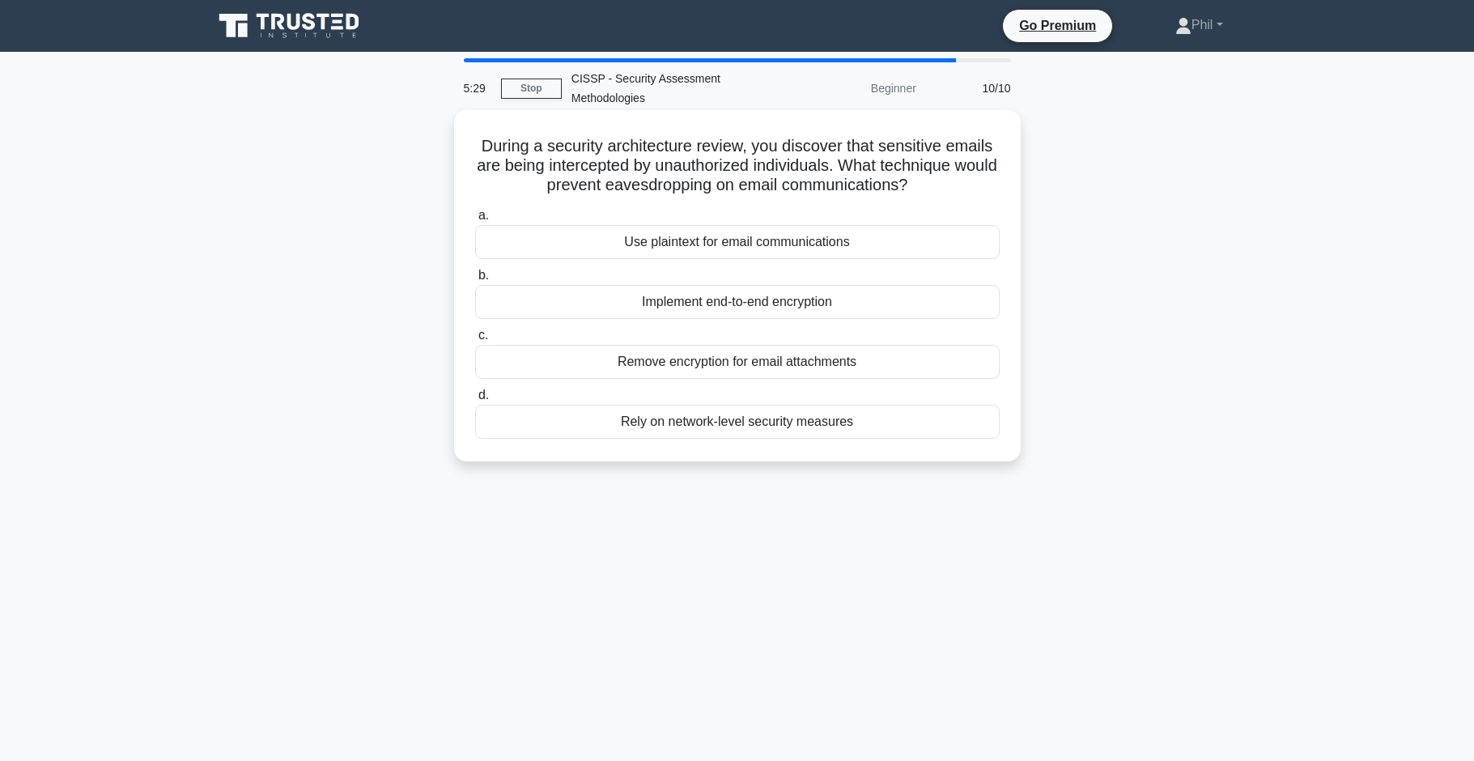
click at [854, 310] on div "Implement end-to-end encryption" at bounding box center [737, 302] width 525 height 34
click at [475, 281] on input "b. Implement end-to-end encryption" at bounding box center [475, 275] width 0 height 11
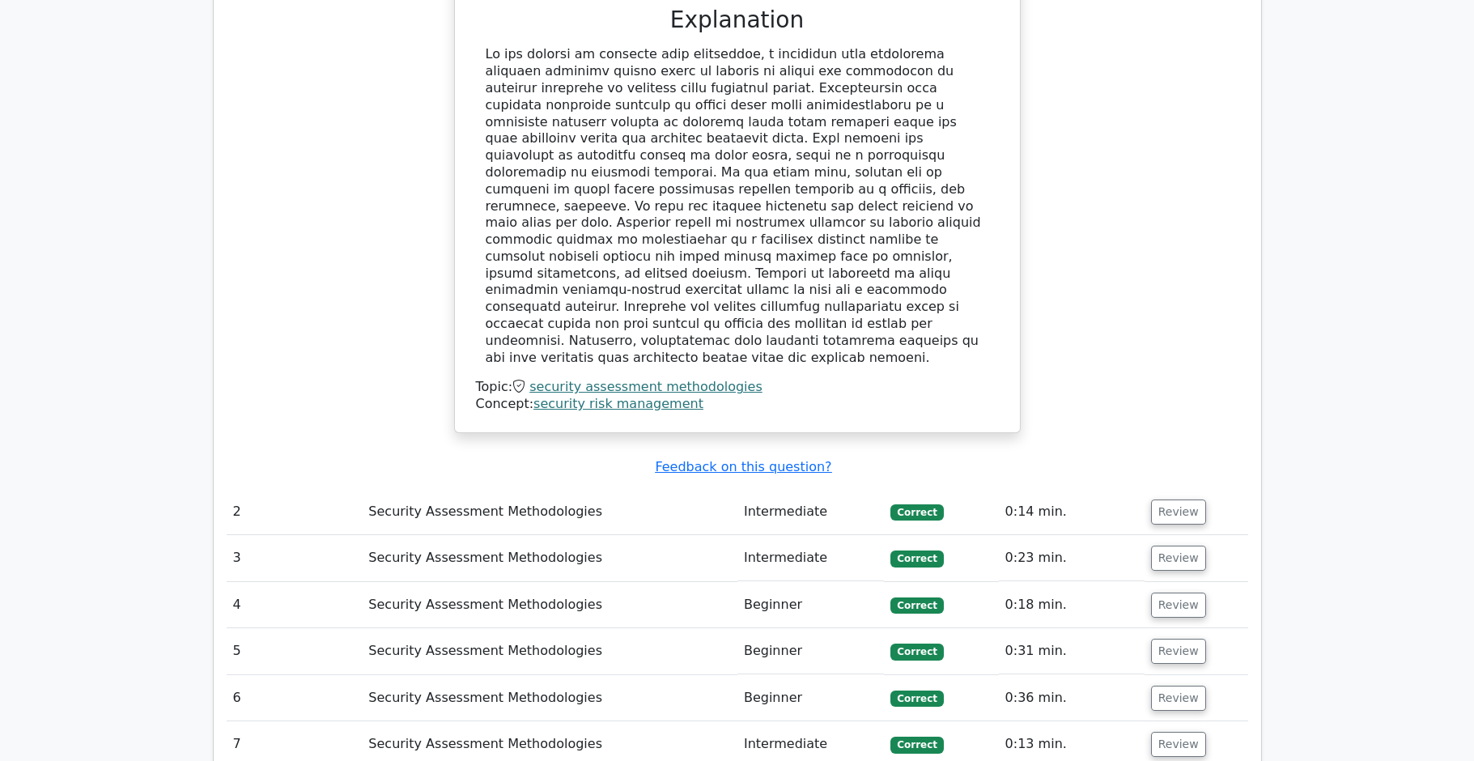
scroll to position [1608, 0]
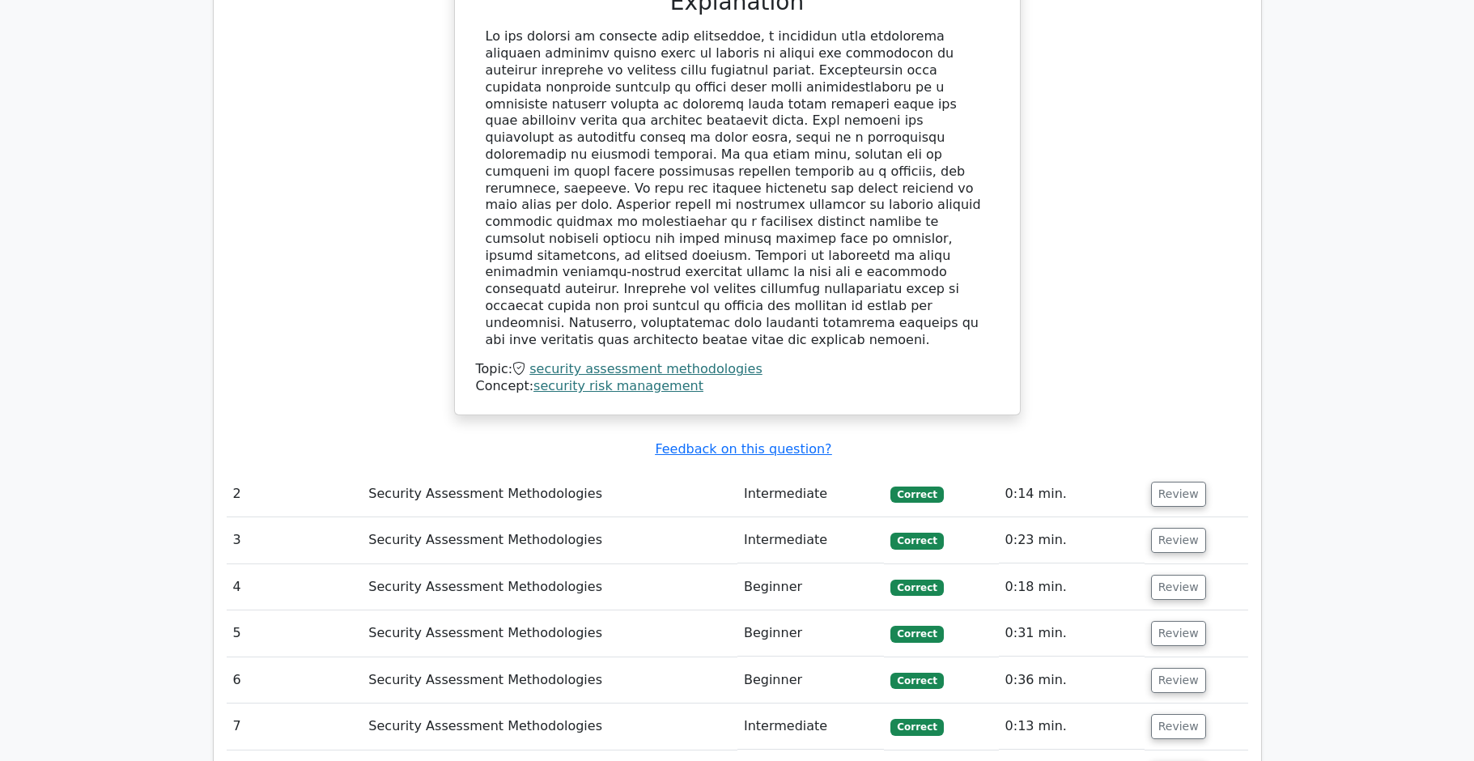
click at [1175, 760] on button "Review" at bounding box center [1178, 773] width 55 height 25
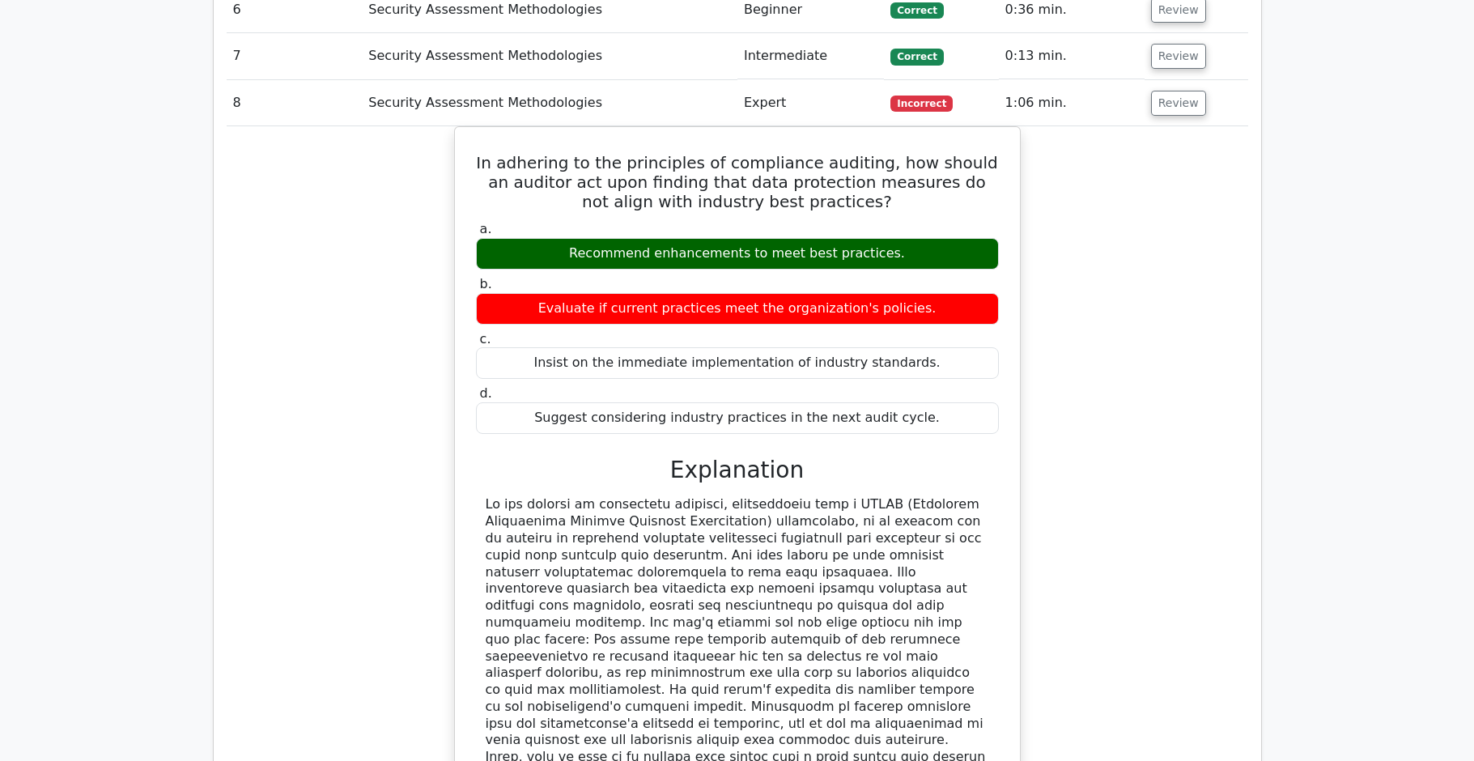
scroll to position [2277, 0]
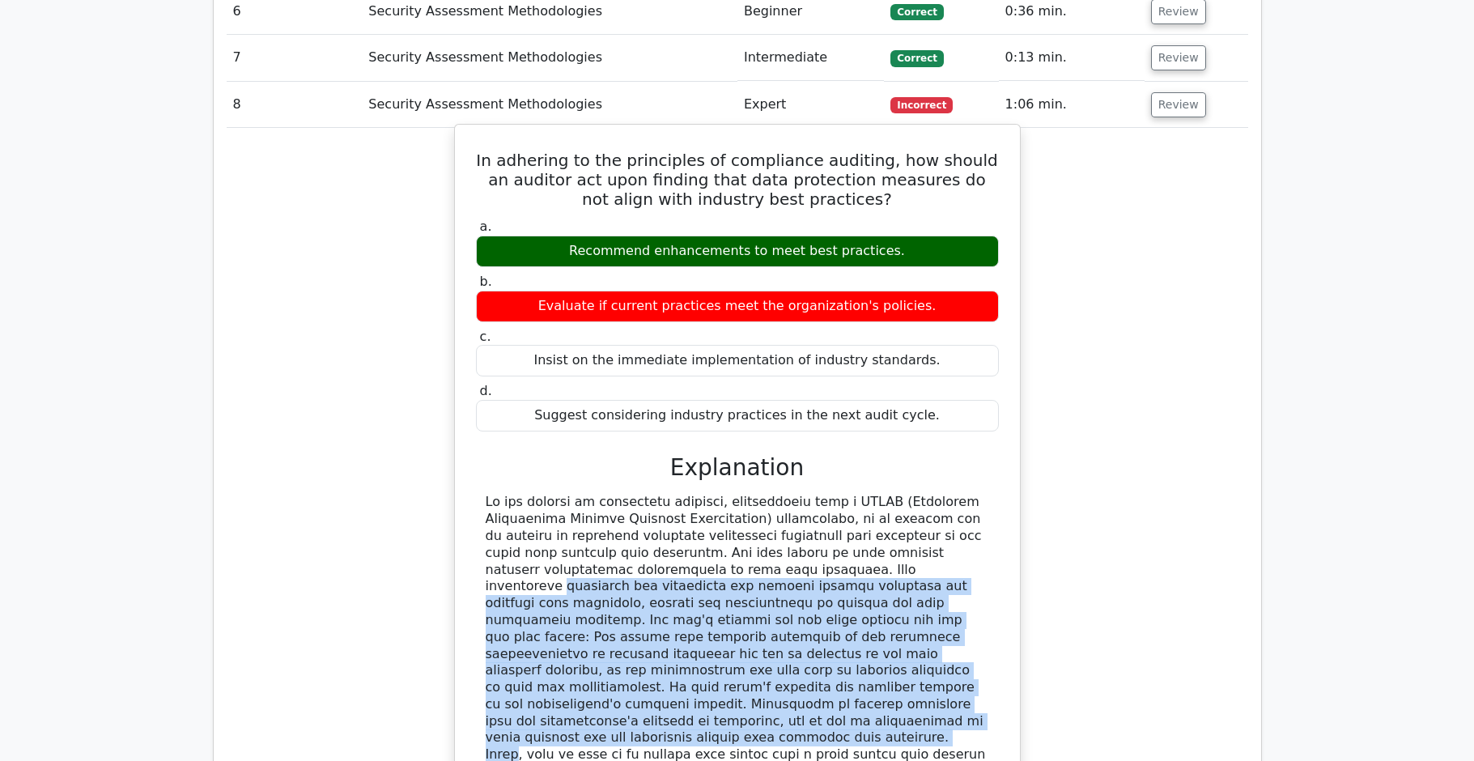
drag, startPoint x: 622, startPoint y: 481, endPoint x: 998, endPoint y: 623, distance: 402.5
click at [999, 623] on div "a. Recommend enhancements to meet best practices. b. Evaluate if current practi…" at bounding box center [737, 554] width 526 height 678
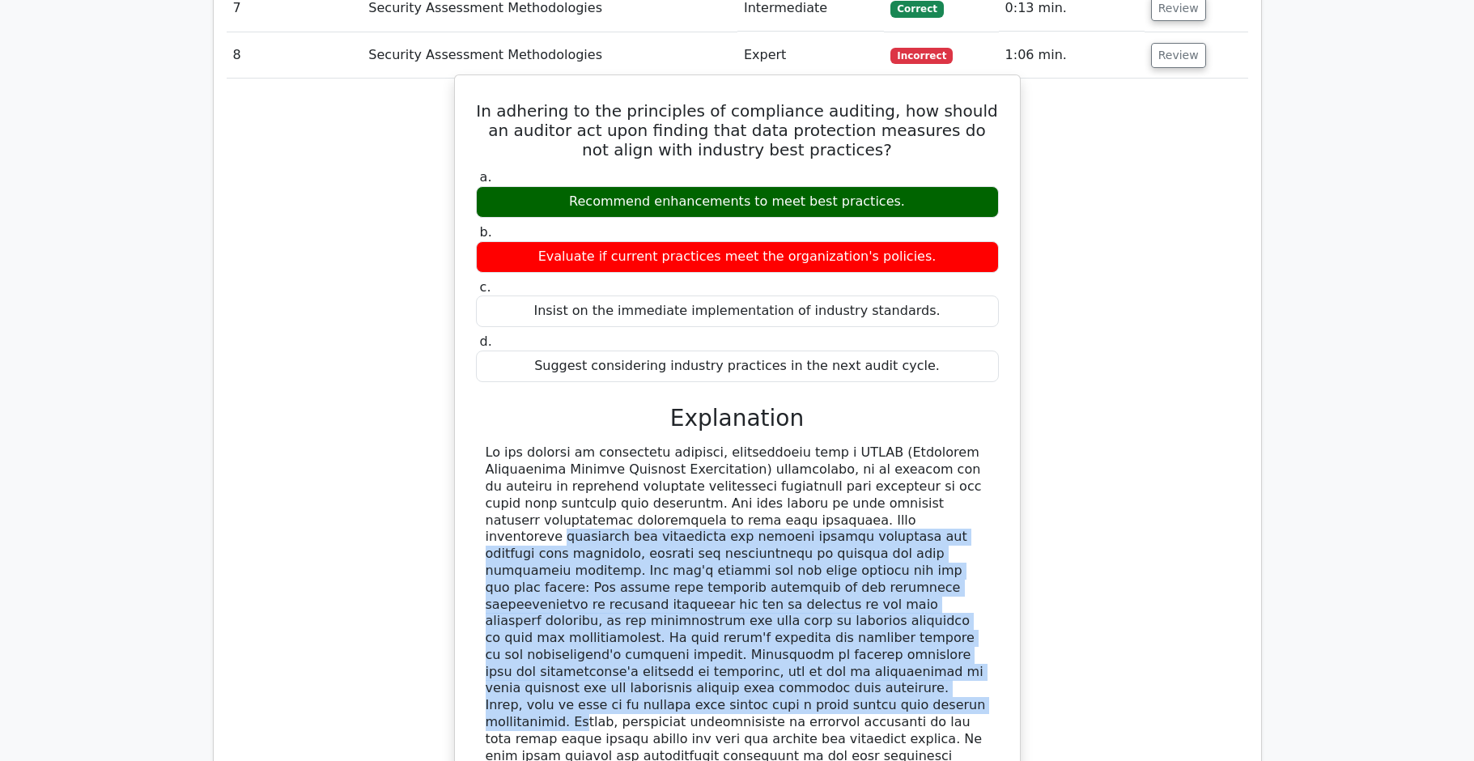
scroll to position [2357, 0]
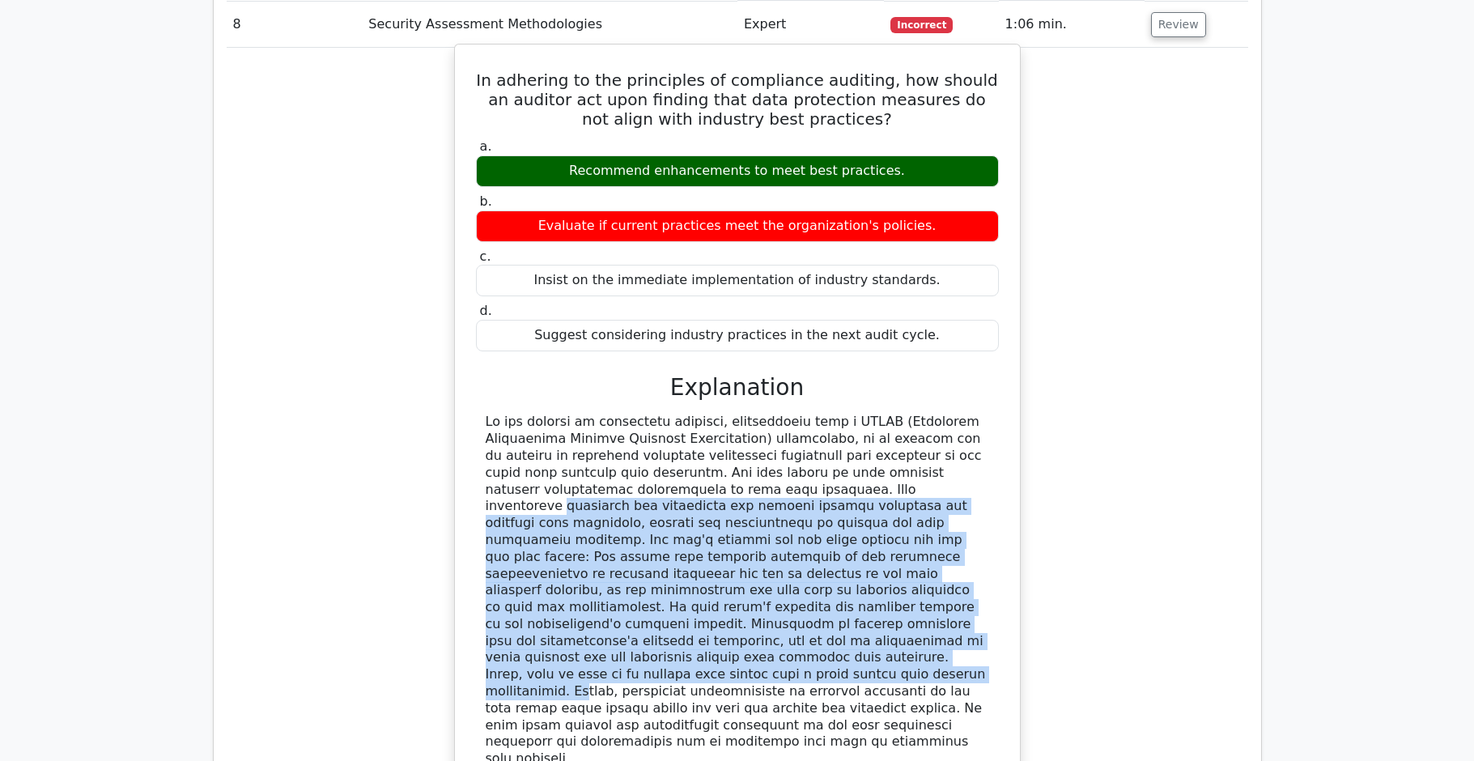
click at [924, 543] on div at bounding box center [738, 591] width 504 height 354
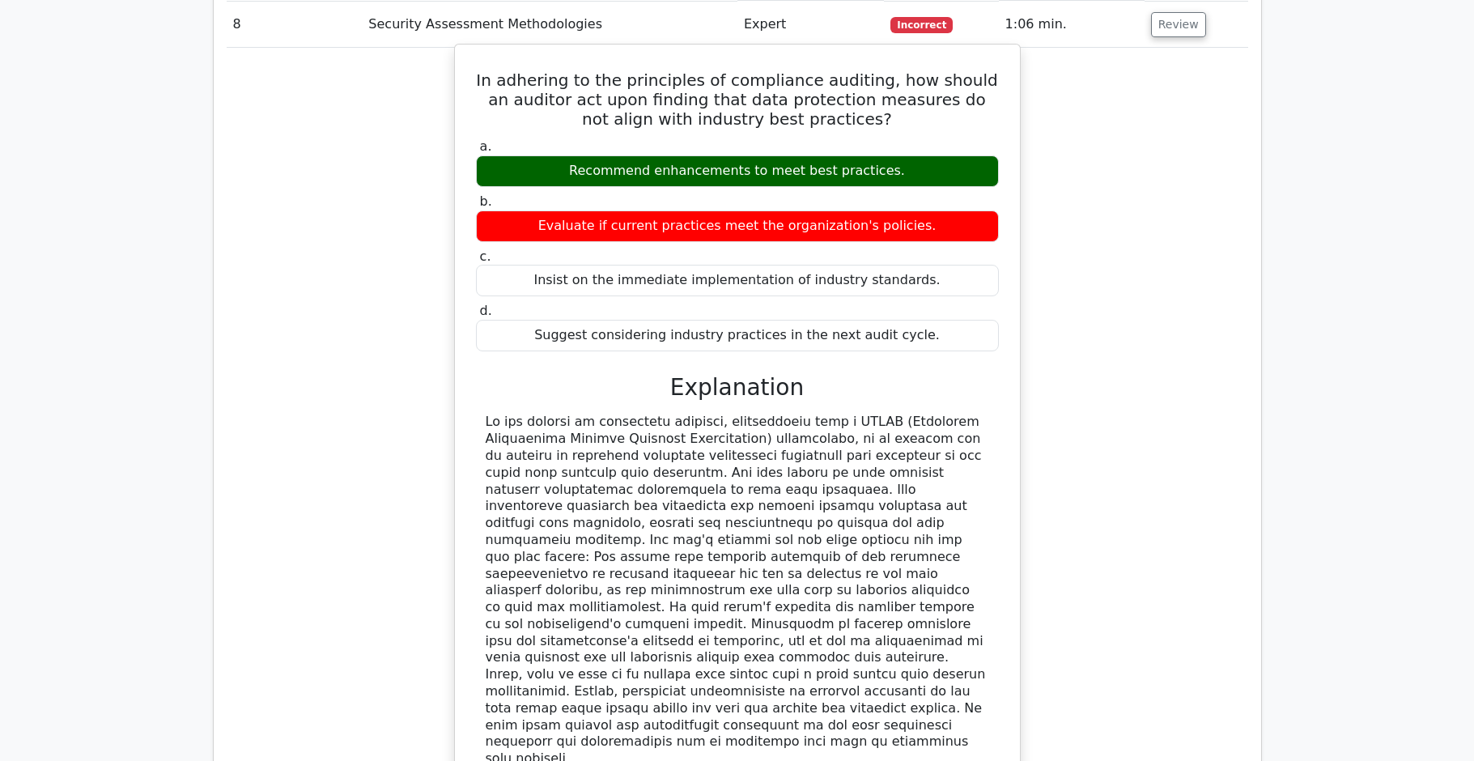
drag, startPoint x: 937, startPoint y: 520, endPoint x: 1004, endPoint y: 622, distance: 121.7
click at [1004, 622] on div "In adhering to the principles of compliance auditing, how should an auditor act…" at bounding box center [737, 439] width 552 height 776
click at [993, 626] on div at bounding box center [737, 591] width 523 height 354
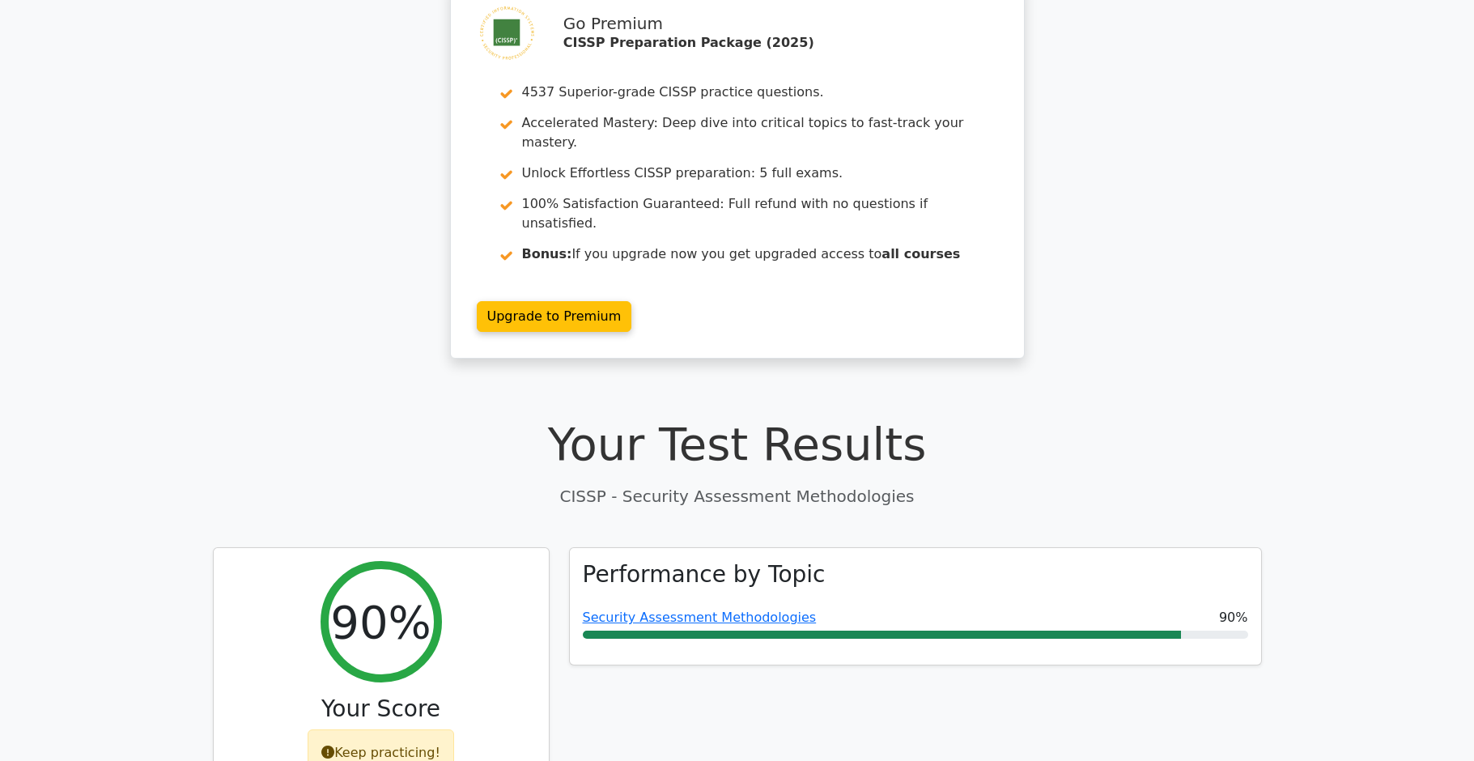
scroll to position [0, 0]
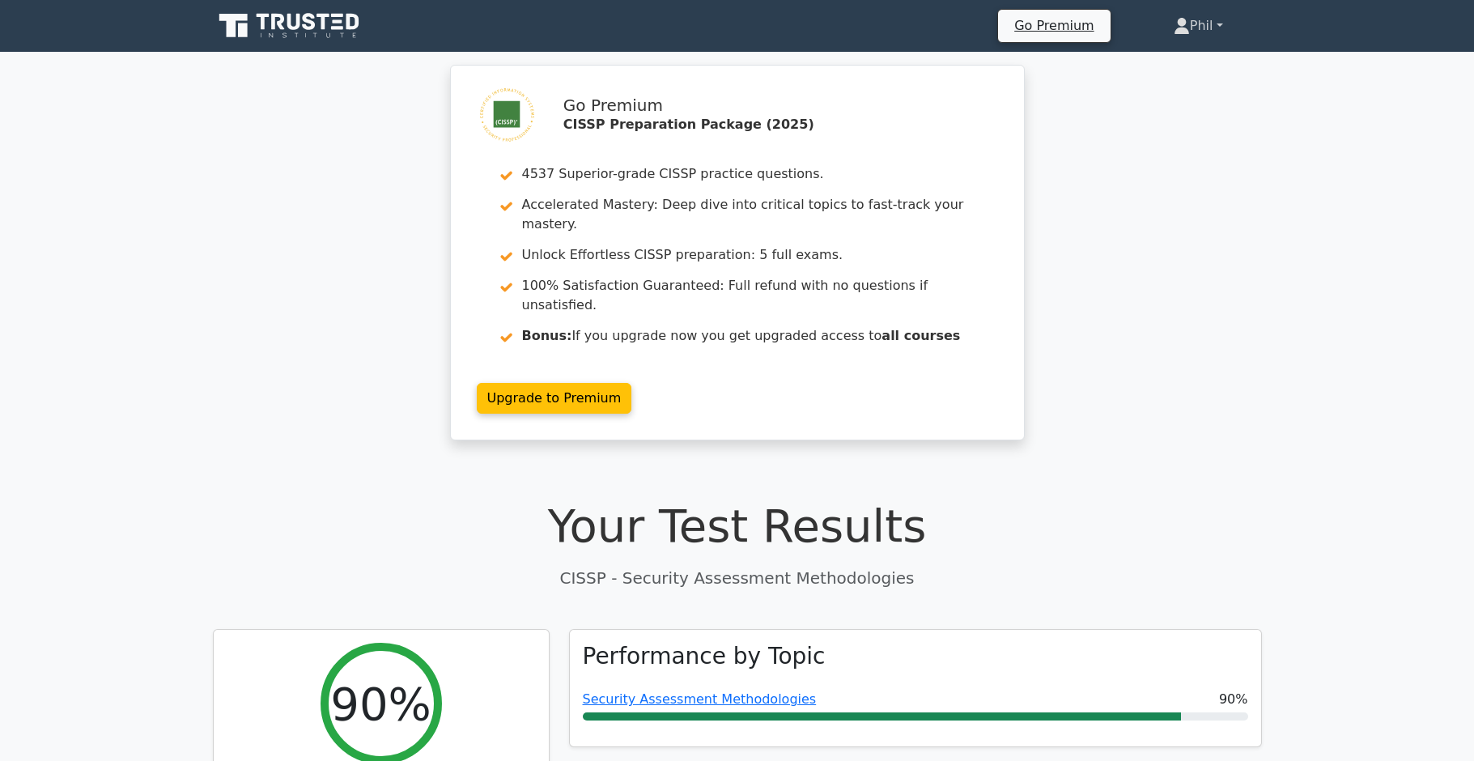
click at [1196, 28] on link "Phil" at bounding box center [1198, 26] width 127 height 32
click at [1207, 73] on link "Profile" at bounding box center [1200, 64] width 128 height 26
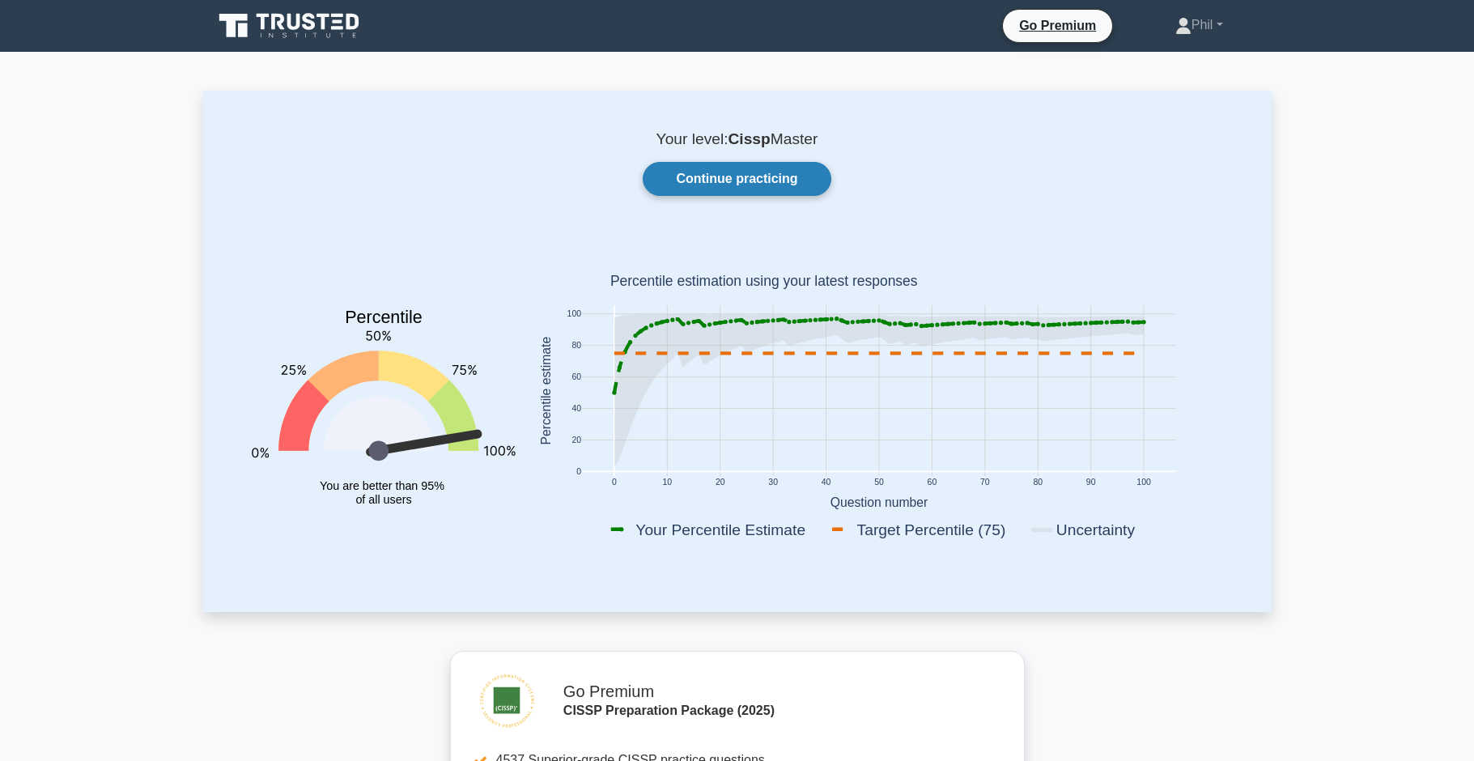
click at [753, 181] on link "Continue practicing" at bounding box center [737, 179] width 188 height 34
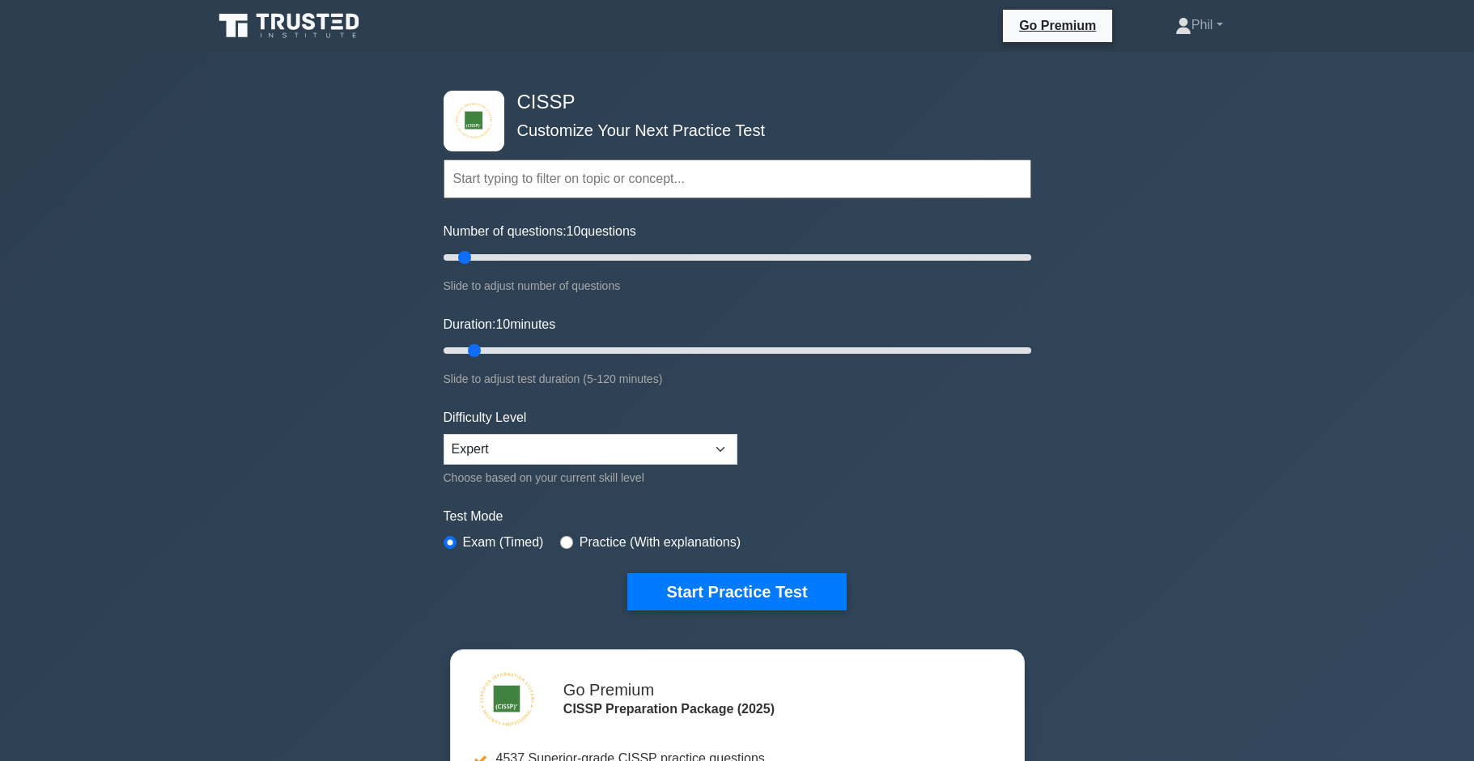
click at [524, 178] on input "text" at bounding box center [738, 178] width 588 height 39
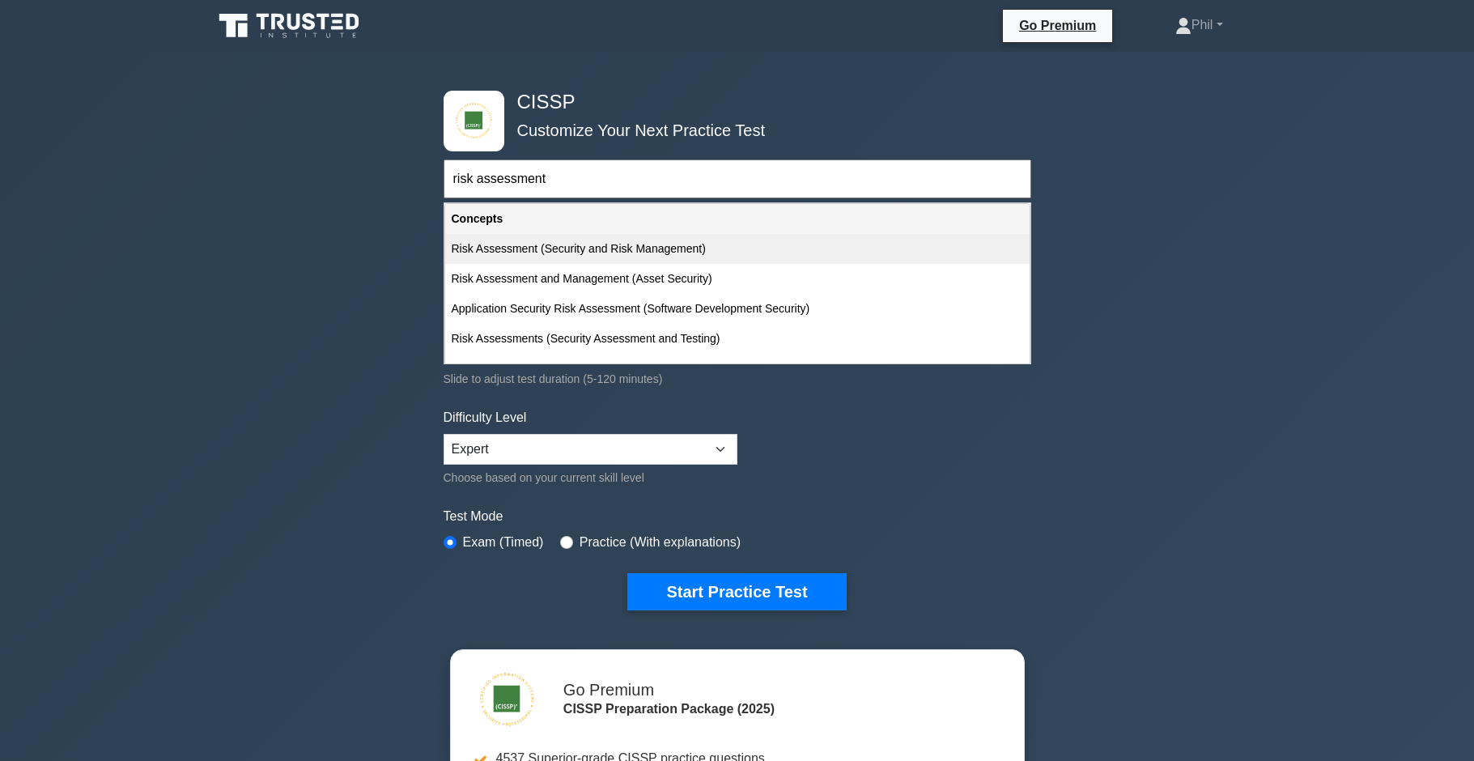
click at [619, 246] on div "Risk Assessment (Security and Risk Management)" at bounding box center [737, 249] width 585 height 30
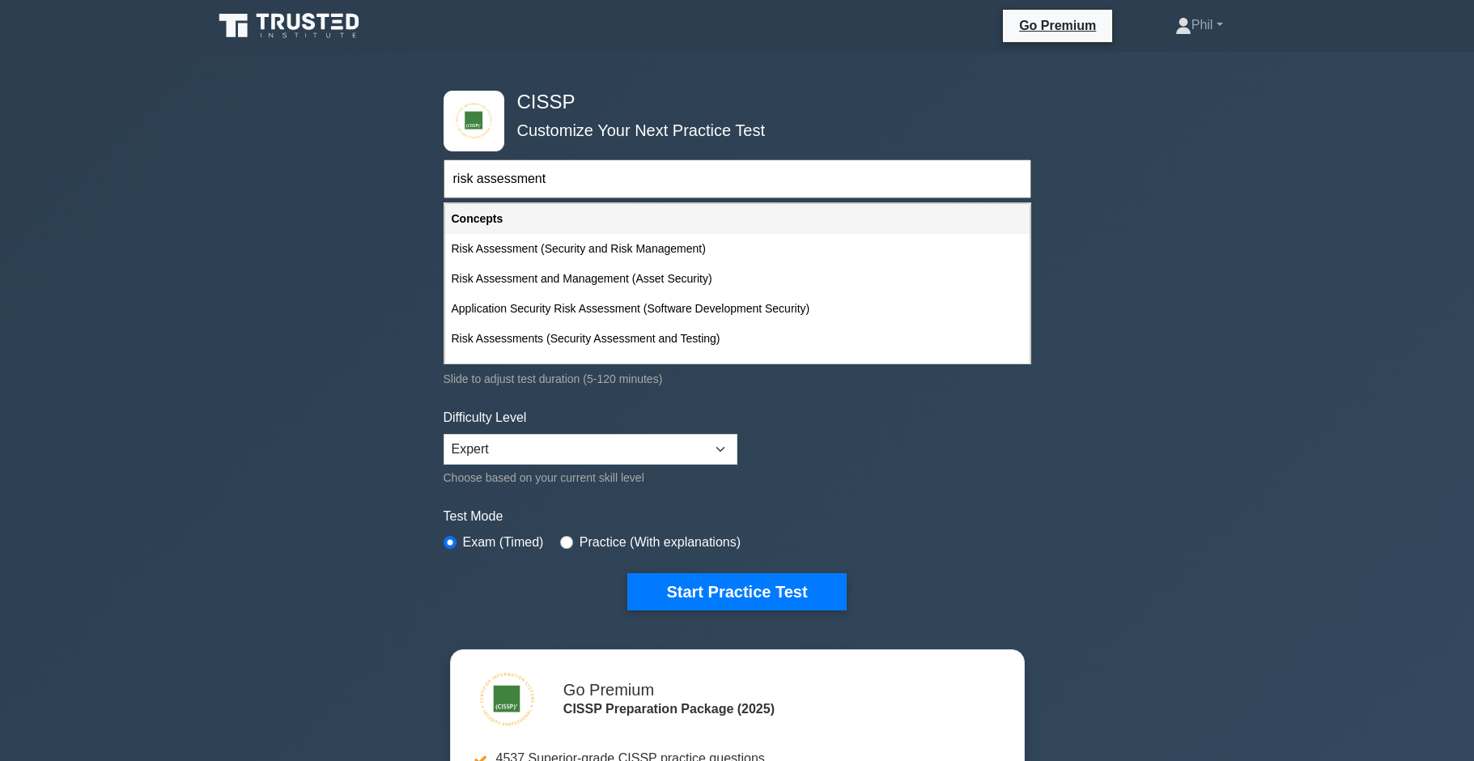
type input "Risk Assessment (Security and Risk Management)"
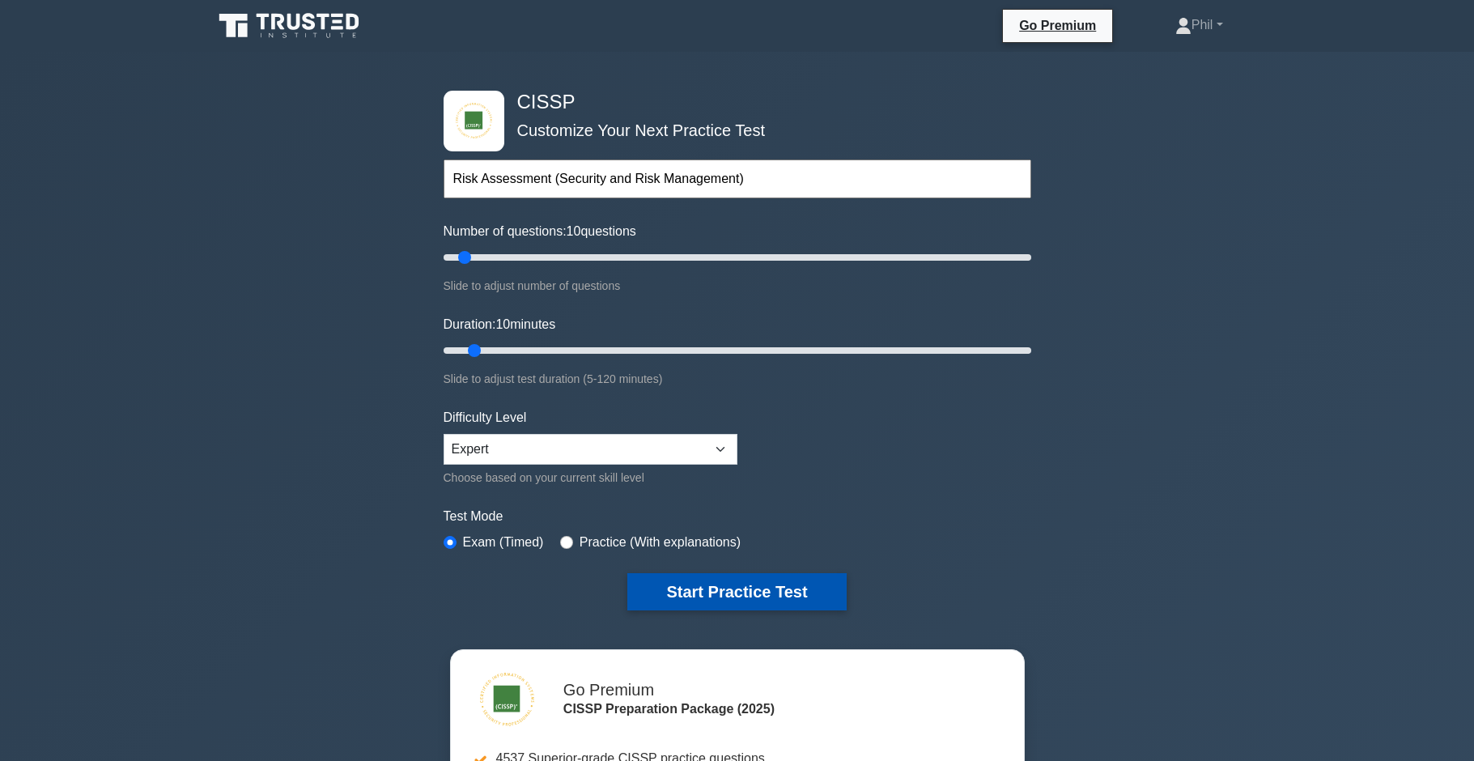
click at [731, 596] on button "Start Practice Test" at bounding box center [736, 591] width 219 height 37
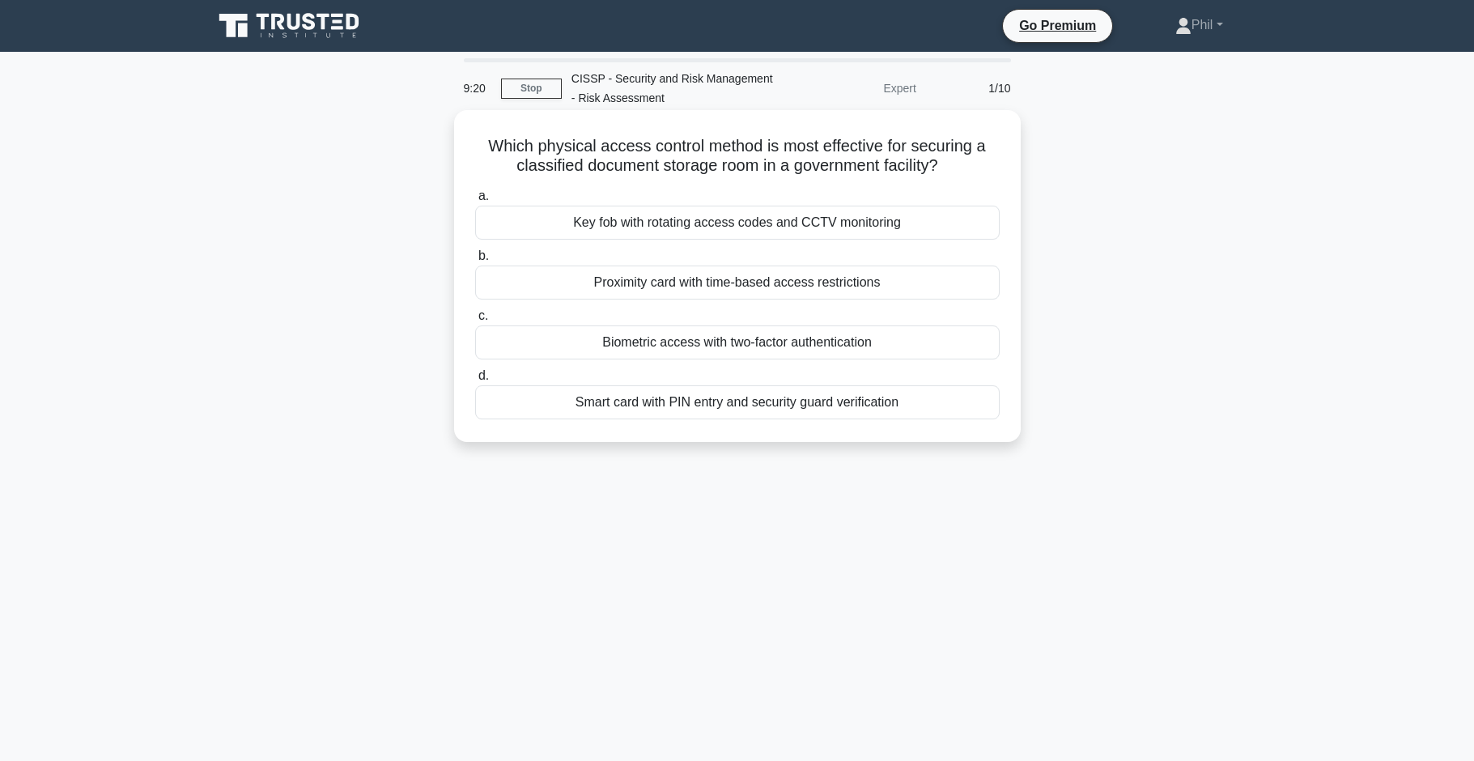
click at [847, 346] on div "Biometric access with two-factor authentication" at bounding box center [737, 342] width 525 height 34
click at [475, 321] on input "c. Biometric access with two-factor authentication" at bounding box center [475, 316] width 0 height 11
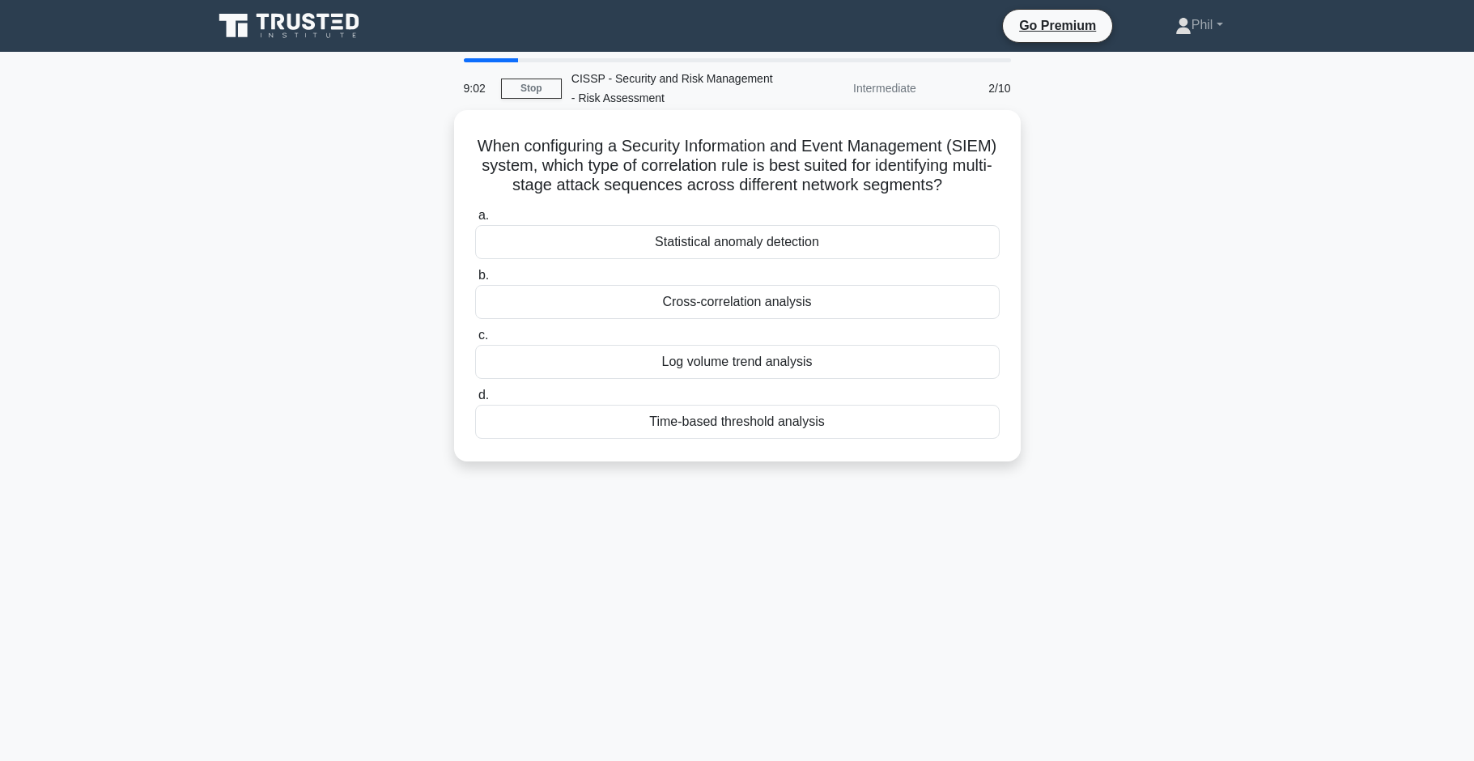
click at [873, 309] on div "Cross-correlation analysis" at bounding box center [737, 302] width 525 height 34
click at [475, 281] on input "b. Cross-correlation analysis" at bounding box center [475, 275] width 0 height 11
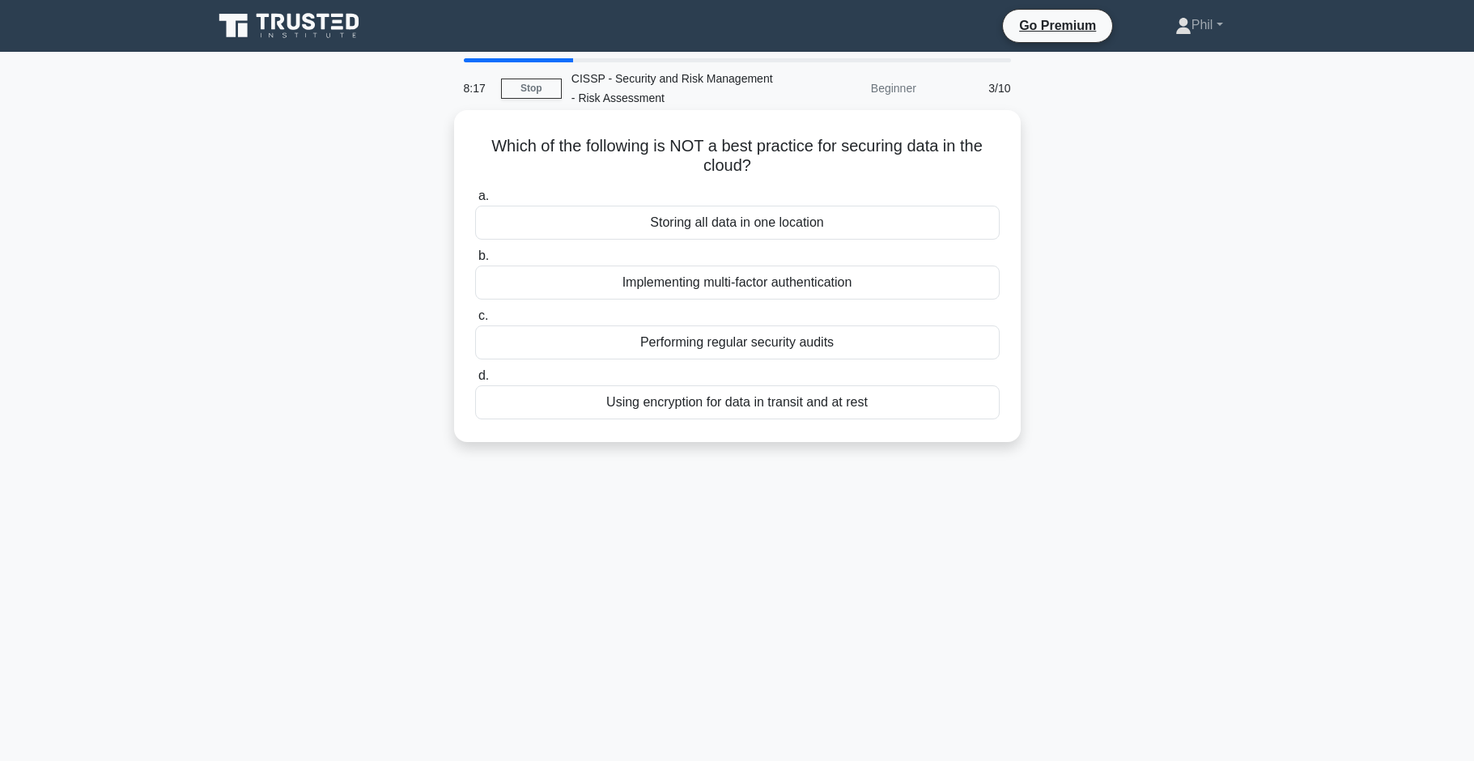
click at [837, 232] on div "Storing all data in one location" at bounding box center [737, 223] width 525 height 34
click at [475, 202] on input "a. Storing all data in one location" at bounding box center [475, 196] width 0 height 11
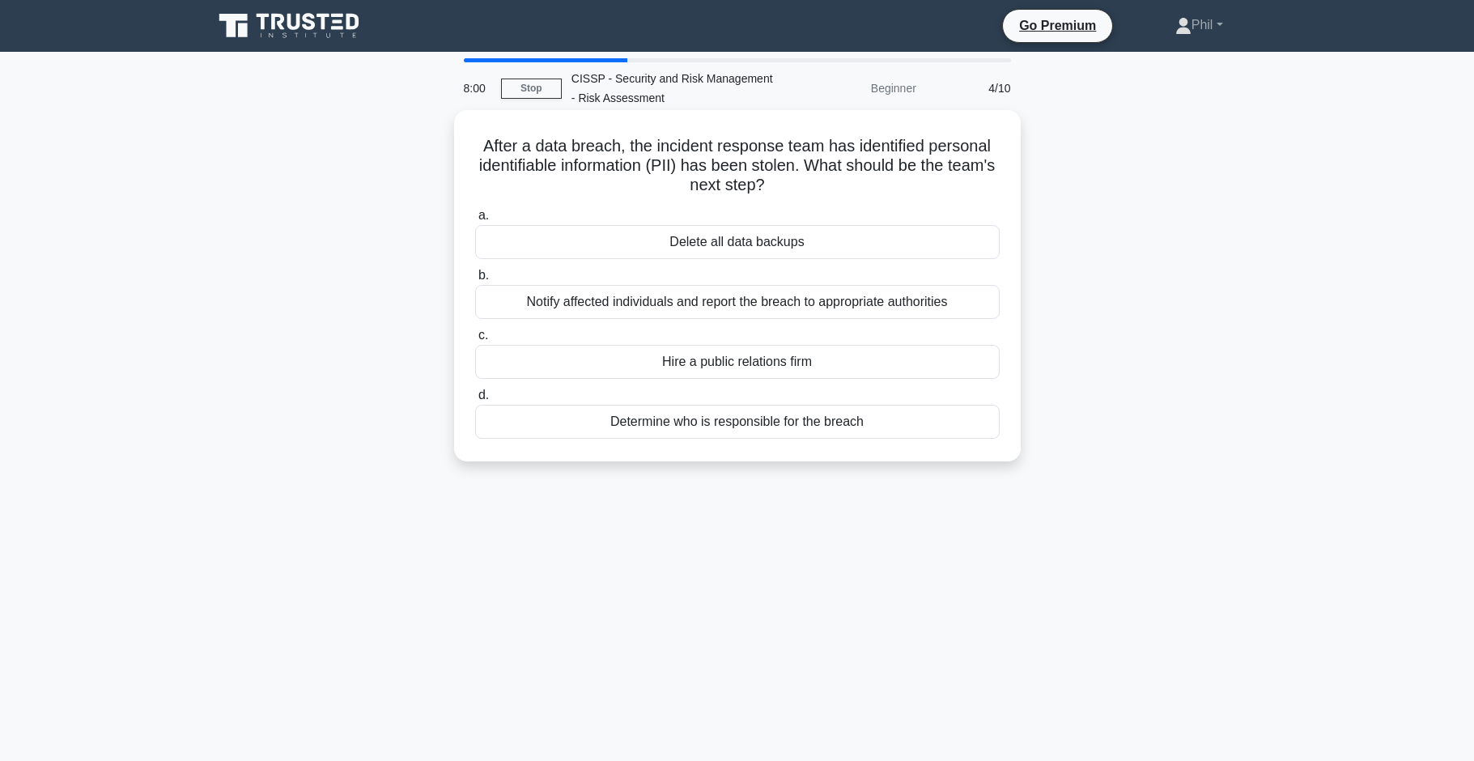
click at [879, 311] on div "Notify affected individuals and report the breach to appropriate authorities" at bounding box center [737, 302] width 525 height 34
click at [475, 281] on input "b. Notify affected individuals and report the breach to appropriate authorities" at bounding box center [475, 275] width 0 height 11
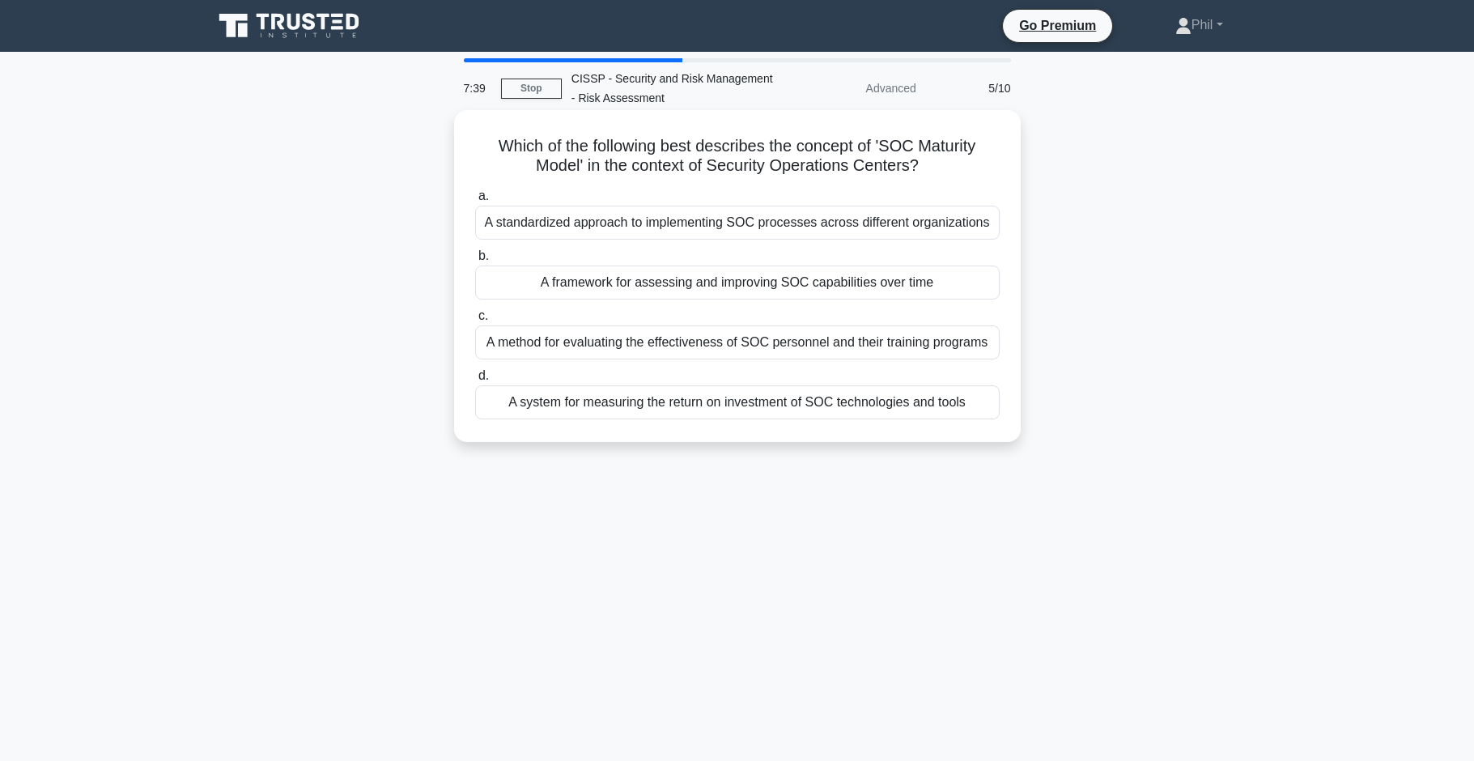
click at [959, 288] on div "A framework for assessing and improving SOC capabilities over time" at bounding box center [737, 283] width 525 height 34
click at [475, 261] on input "b. A framework for assessing and improving SOC capabilities over time" at bounding box center [475, 256] width 0 height 11
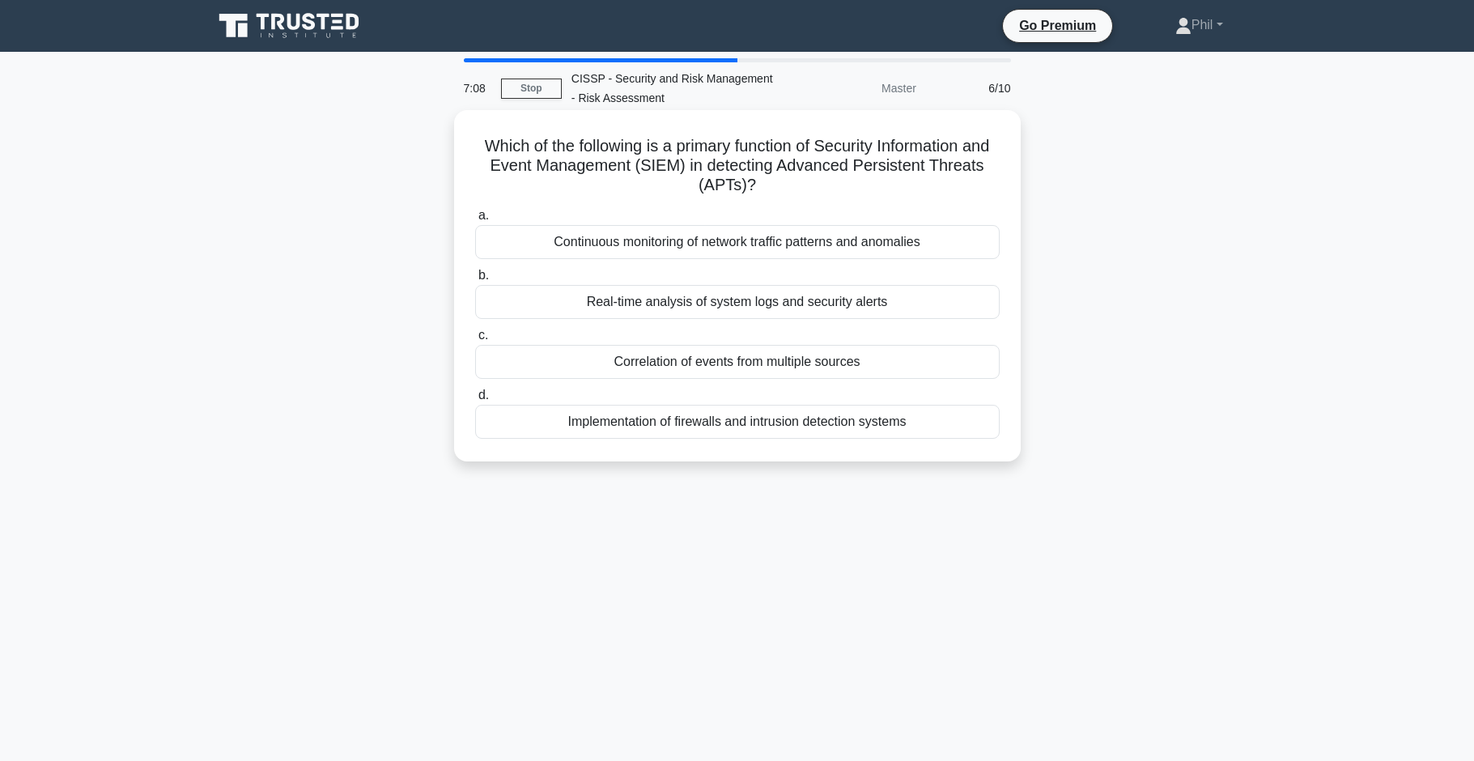
drag, startPoint x: 549, startPoint y: 153, endPoint x: 981, endPoint y: 186, distance: 433.6
click at [993, 183] on h5 "Which of the following is a primary function of Security Information and Event …" at bounding box center [738, 166] width 528 height 60
click at [943, 191] on h5 "Which of the following is a primary function of Security Information and Event …" at bounding box center [738, 166] width 528 height 60
click at [860, 300] on div "Real-time analysis of system logs and security alerts" at bounding box center [737, 302] width 525 height 34
click at [475, 281] on input "b. Real-time analysis of system logs and security alerts" at bounding box center [475, 275] width 0 height 11
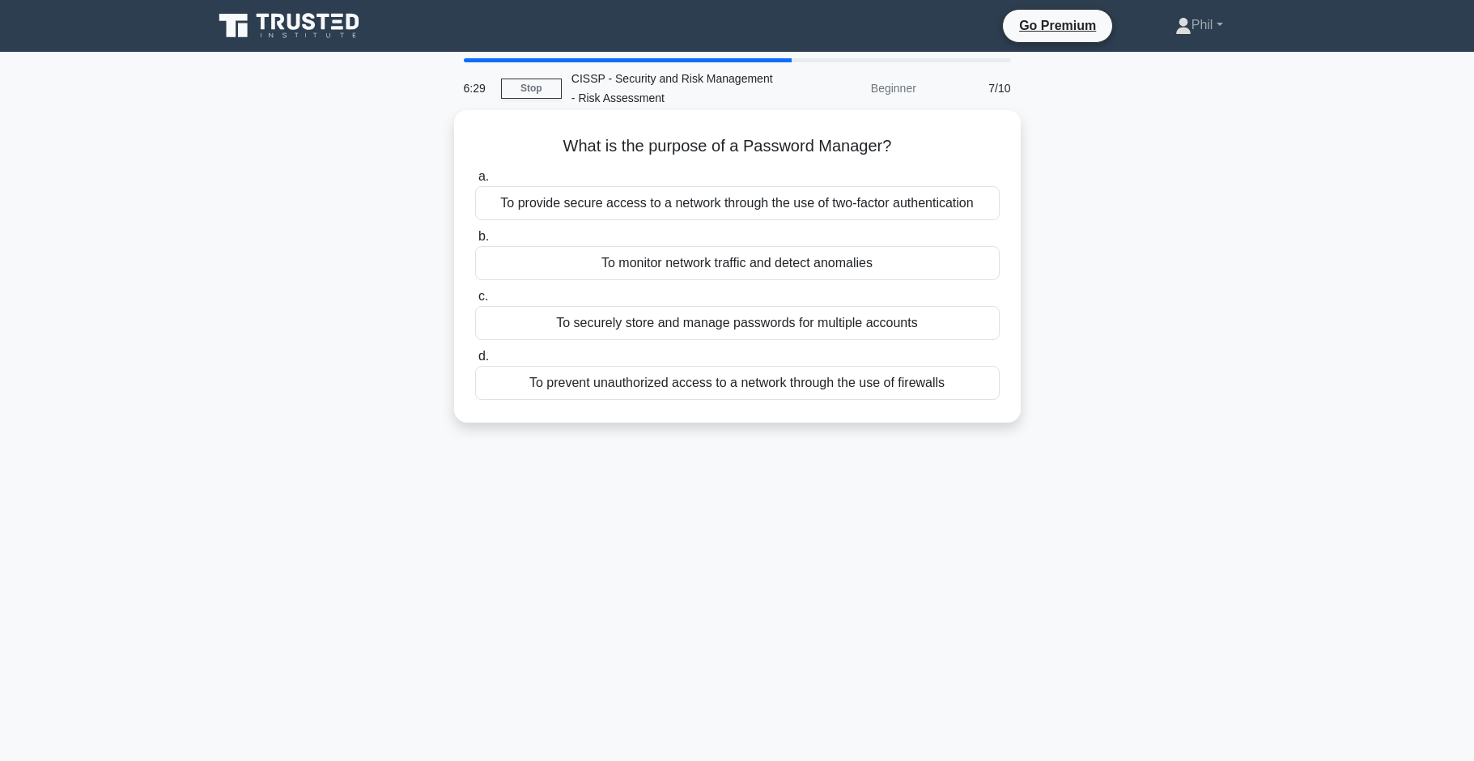
click at [922, 329] on div "To securely store and manage passwords for multiple accounts" at bounding box center [737, 323] width 525 height 34
click at [475, 302] on input "c. To securely store and manage passwords for multiple accounts" at bounding box center [475, 296] width 0 height 11
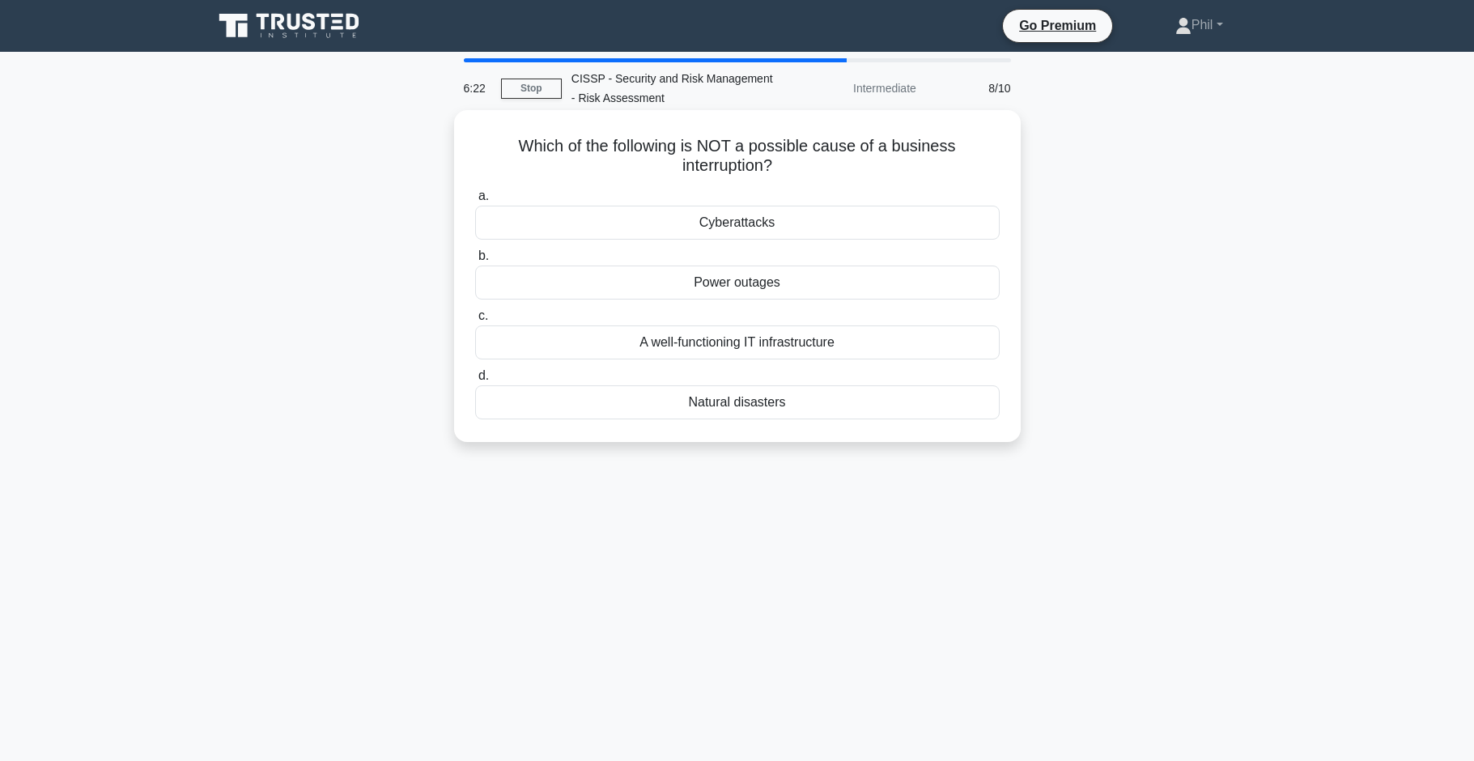
click at [898, 342] on div "A well-functioning IT infrastructure" at bounding box center [737, 342] width 525 height 34
click at [475, 321] on input "c. A well-functioning IT infrastructure" at bounding box center [475, 316] width 0 height 11
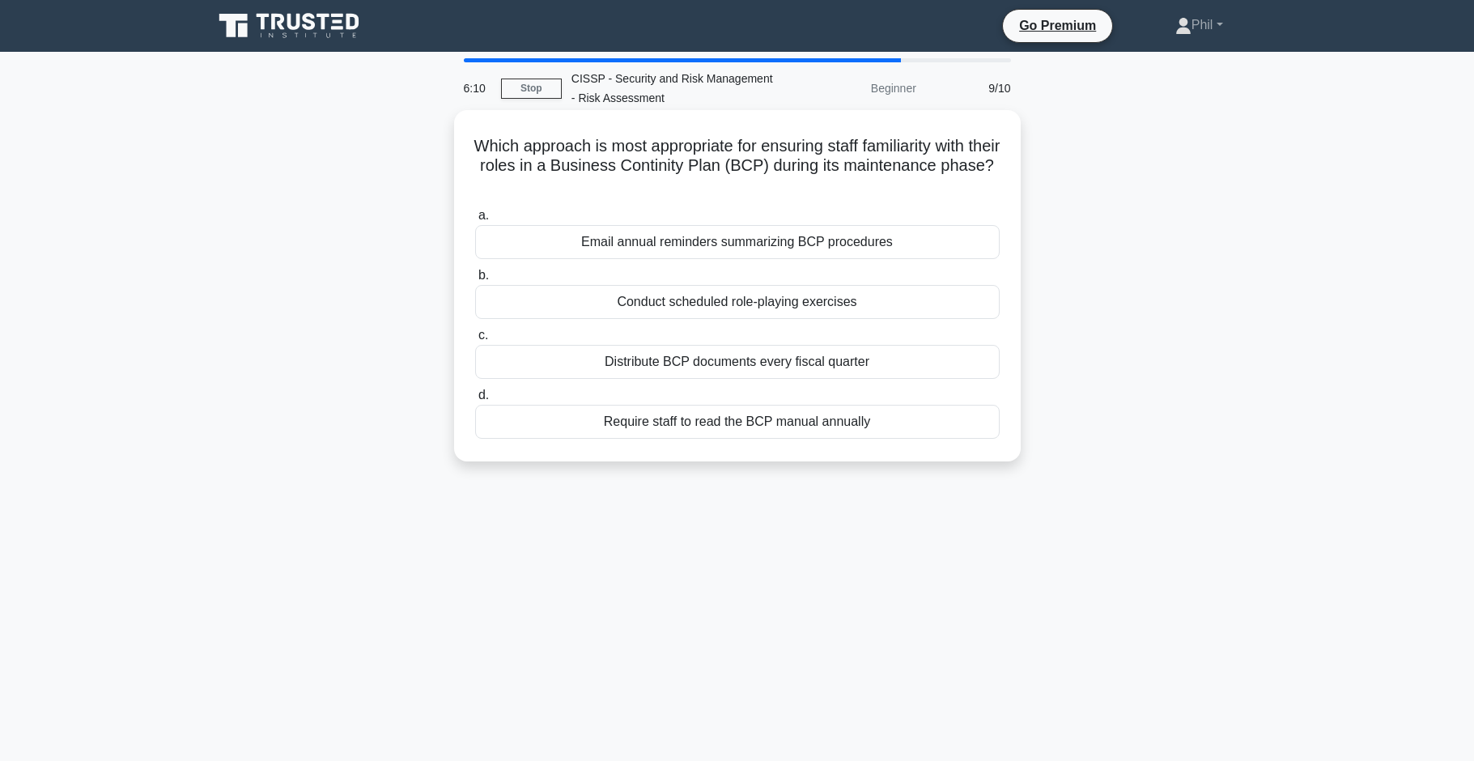
click at [865, 301] on div "Conduct scheduled role-playing exercises" at bounding box center [737, 302] width 525 height 34
click at [475, 281] on input "b. Conduct scheduled role-playing exercises" at bounding box center [475, 275] width 0 height 11
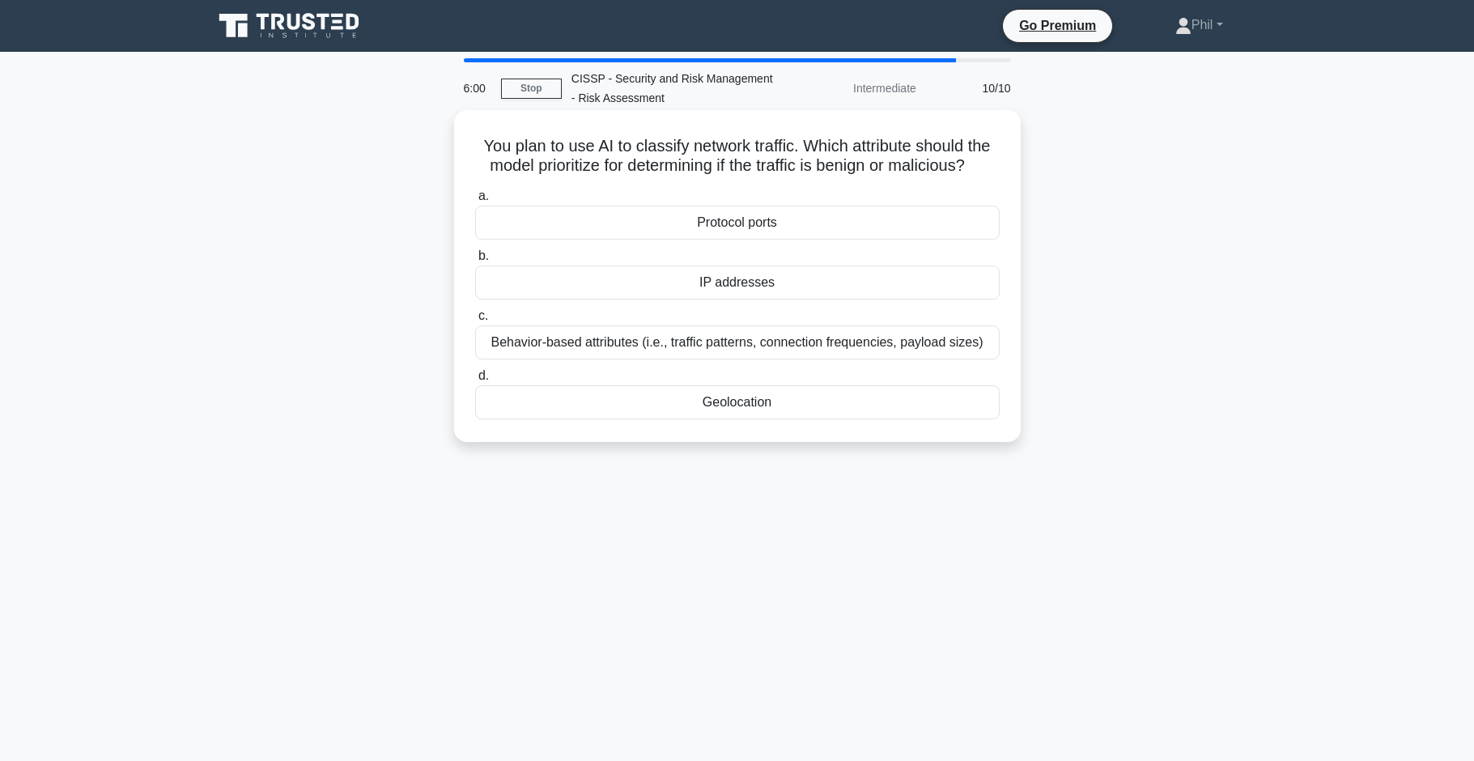
click at [972, 347] on div "Behavior-based attributes (i.e., traffic patterns, connection frequencies, payl…" at bounding box center [737, 342] width 525 height 34
click at [475, 321] on input "c. Behavior-based attributes (i.e., traffic patterns, connection frequencies, p…" at bounding box center [475, 316] width 0 height 11
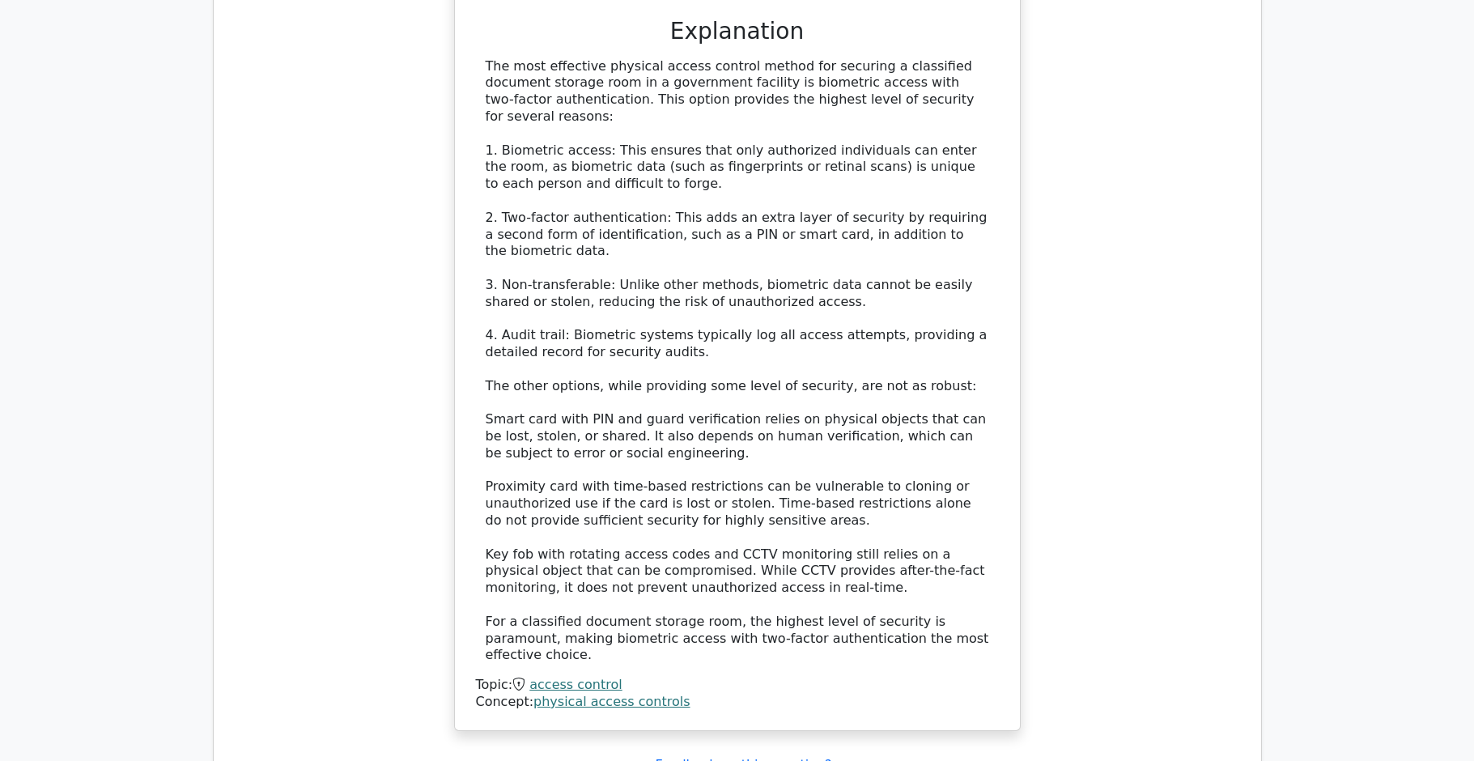
scroll to position [2234, 0]
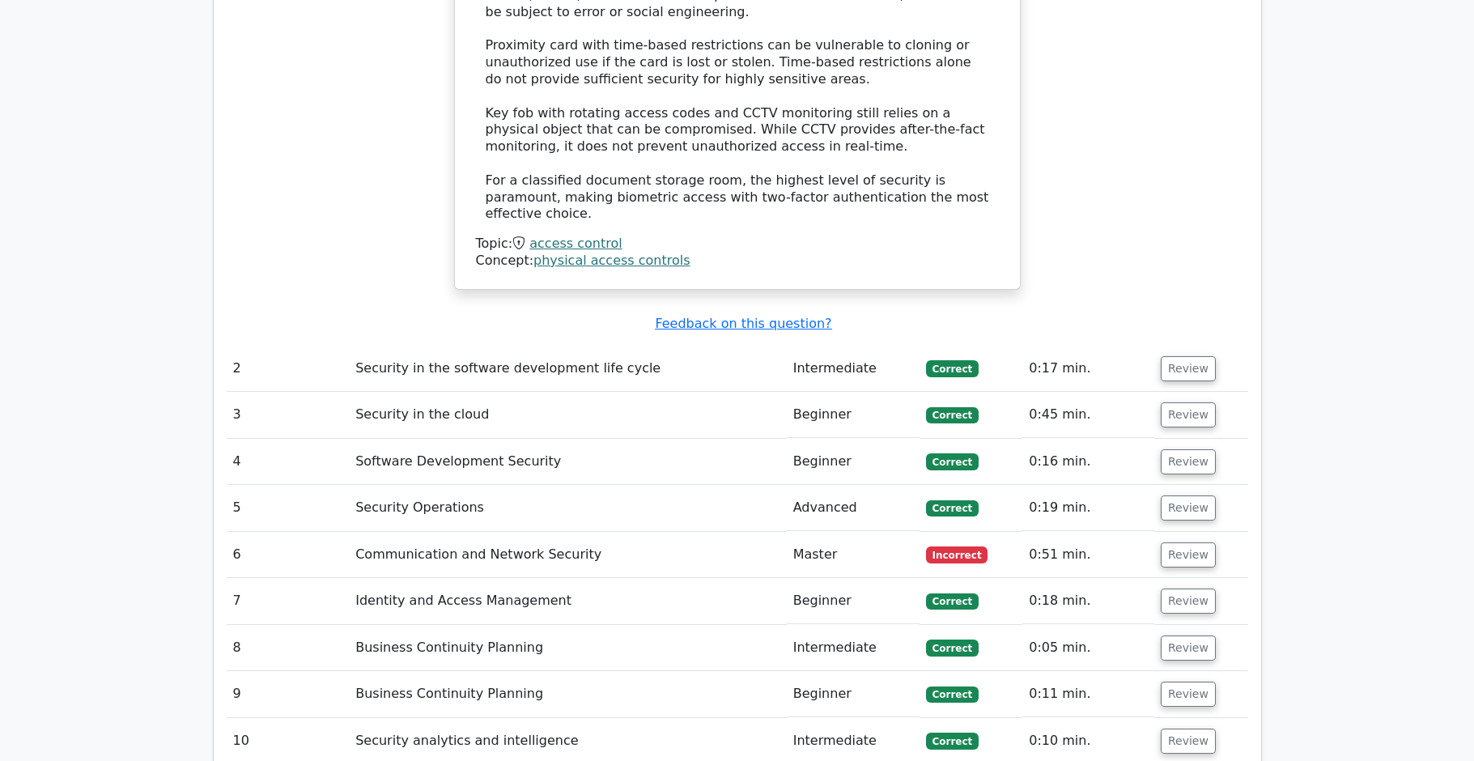
drag, startPoint x: 1174, startPoint y: 461, endPoint x: 1237, endPoint y: 491, distance: 70.2
click at [1175, 542] on button "Review" at bounding box center [1188, 554] width 55 height 25
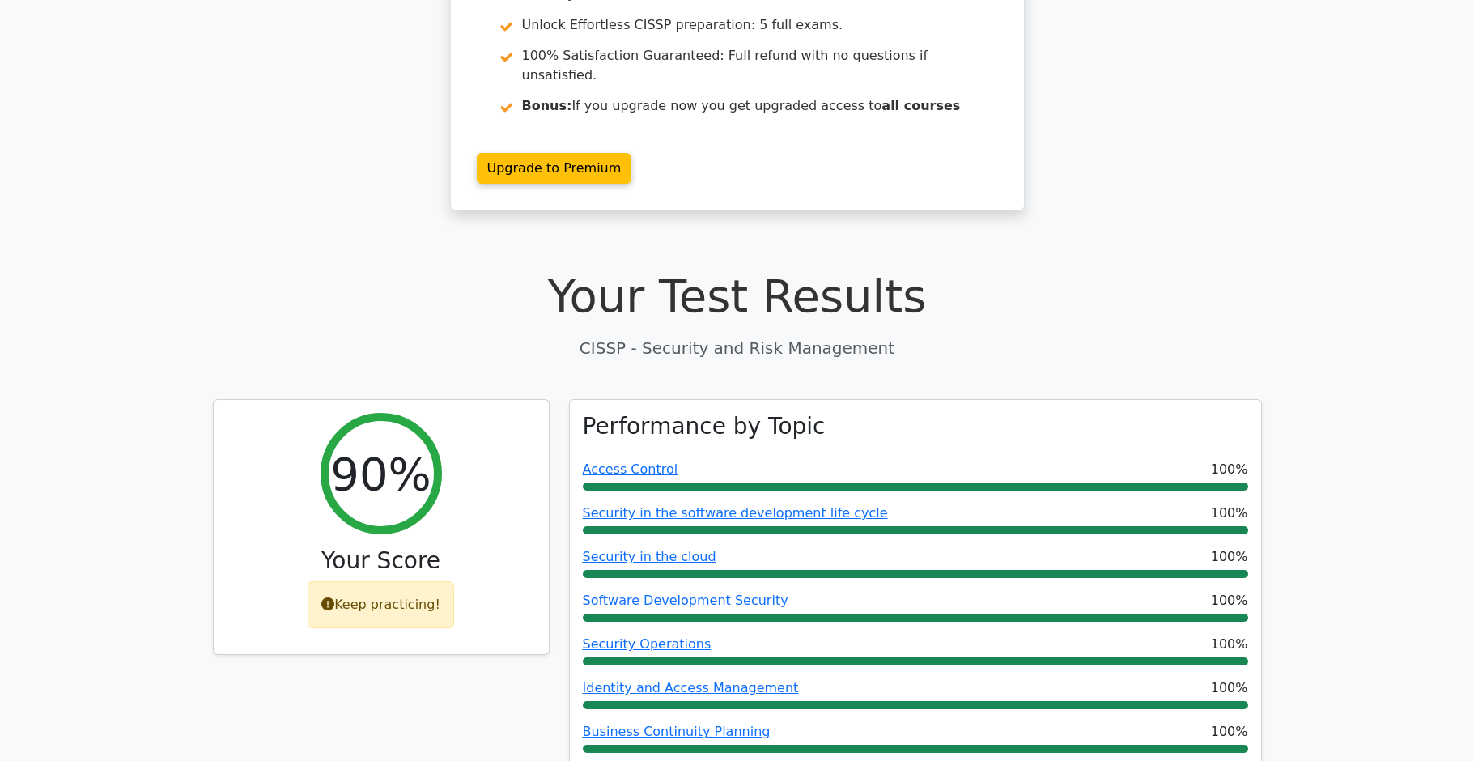
scroll to position [0, 0]
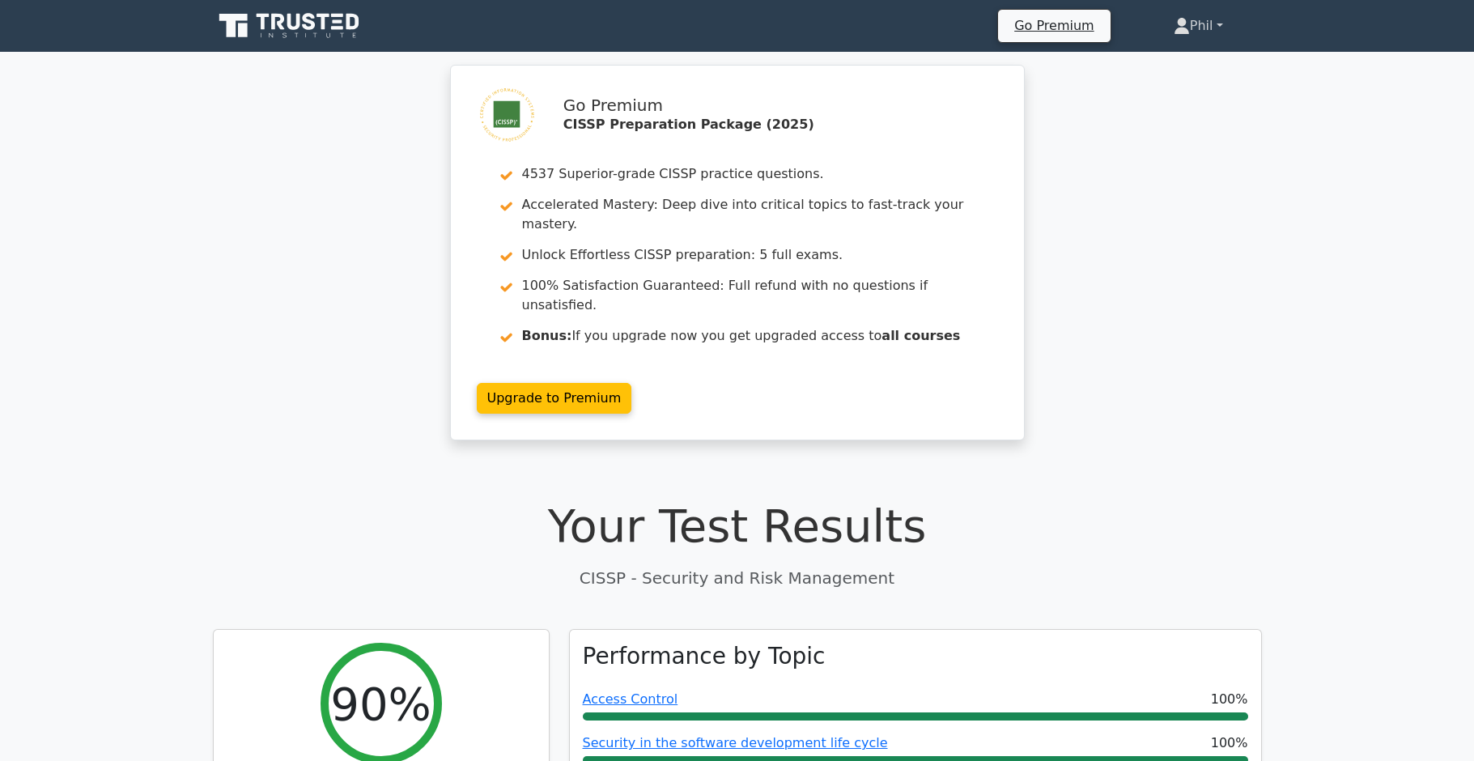
click at [1196, 26] on link "Phil" at bounding box center [1198, 26] width 127 height 32
click at [1195, 57] on link "Profile" at bounding box center [1200, 64] width 128 height 26
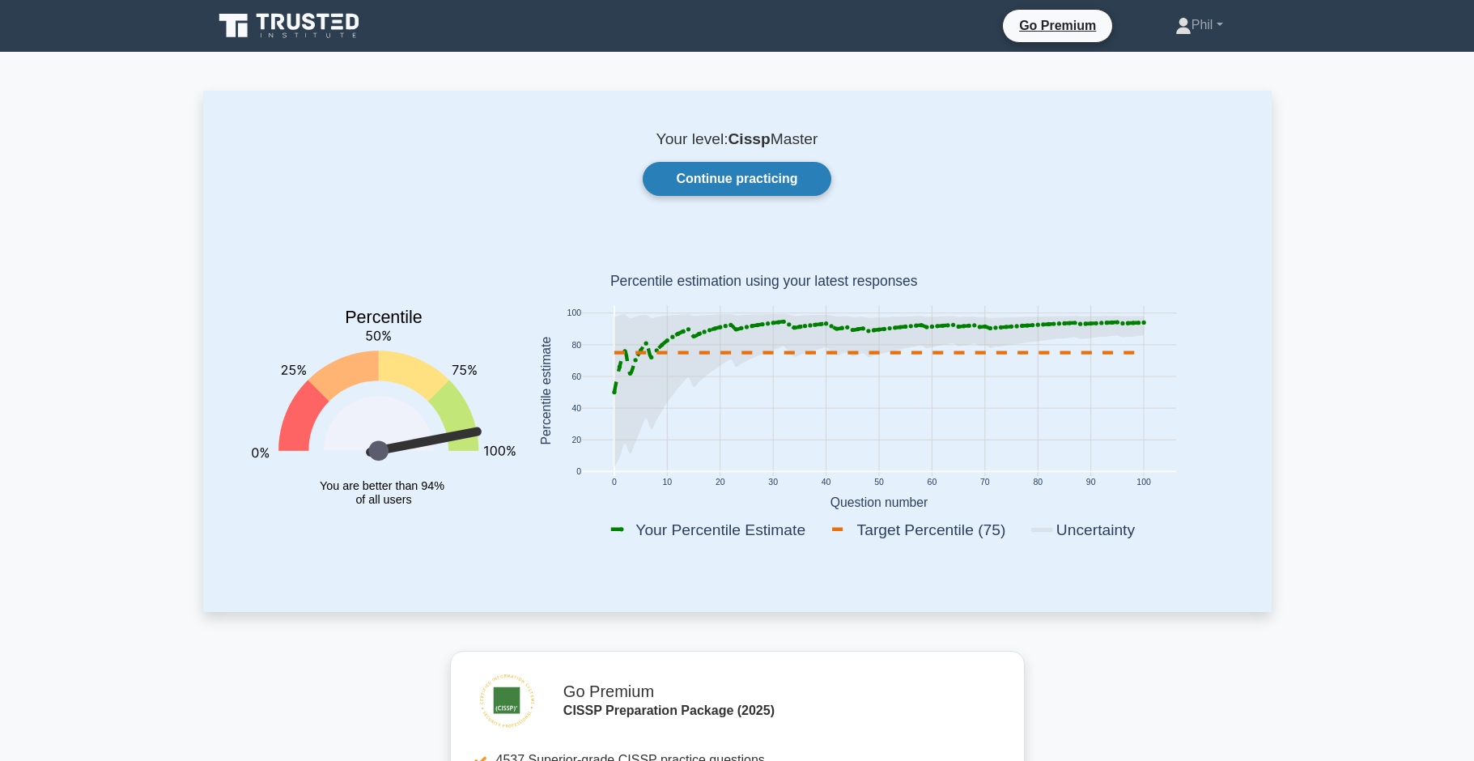
click at [781, 189] on link "Continue practicing" at bounding box center [737, 179] width 188 height 34
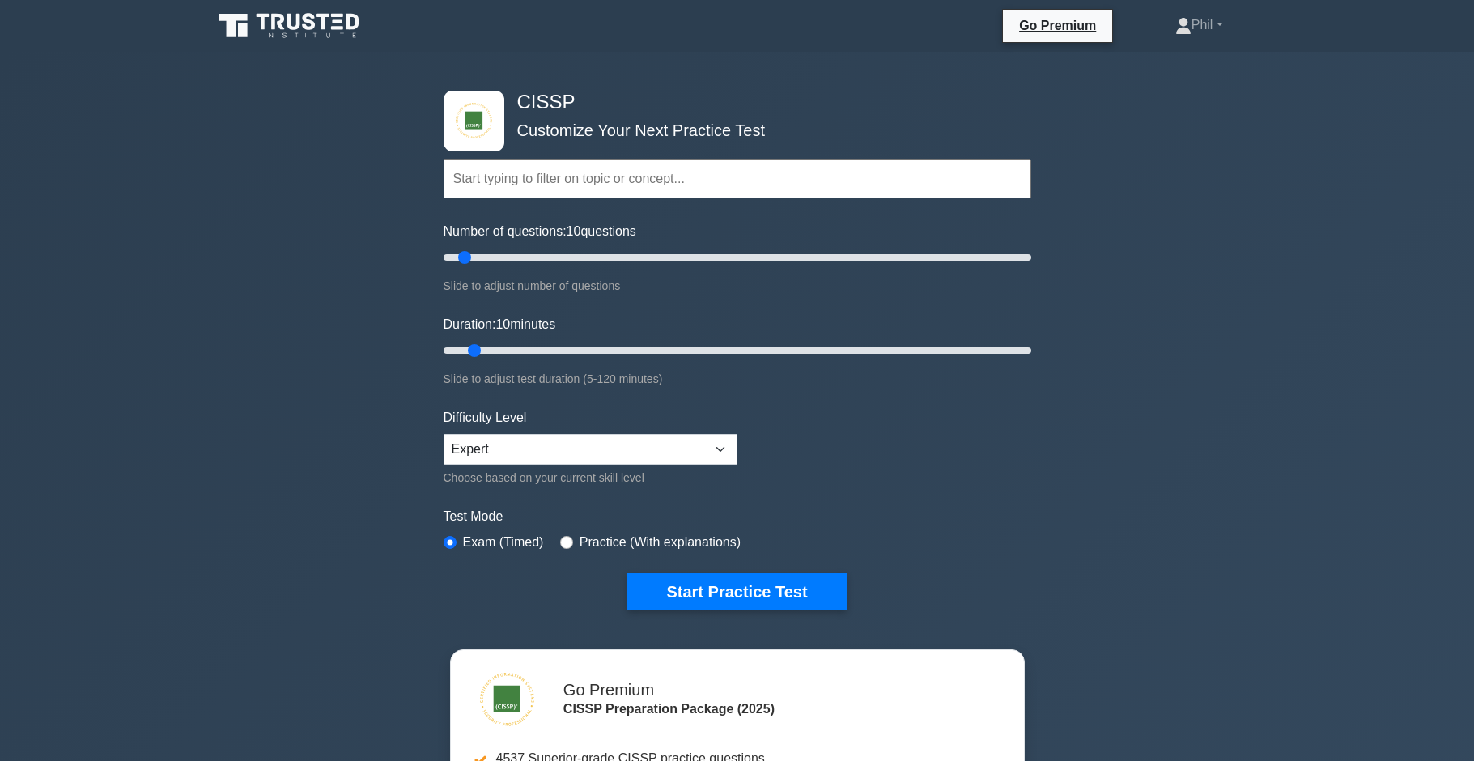
click at [570, 176] on input "text" at bounding box center [738, 178] width 588 height 39
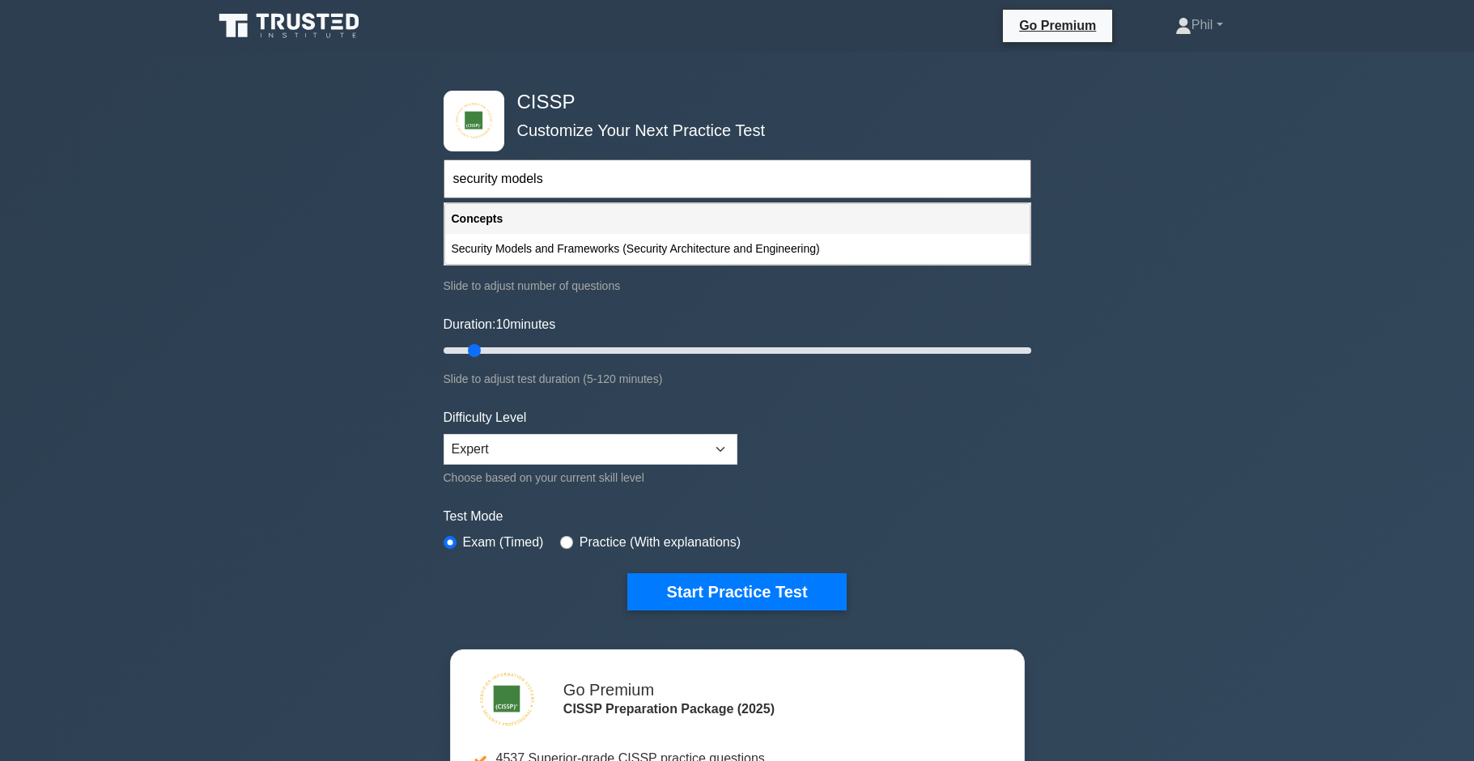
drag, startPoint x: 582, startPoint y: 244, endPoint x: 577, endPoint y: 253, distance: 10.1
click at [582, 245] on div "Security Models and Frameworks (Security Architecture and Engineering)" at bounding box center [737, 249] width 585 height 30
type input "Security Models and Frameworks (Security Architecture and Engineering)"
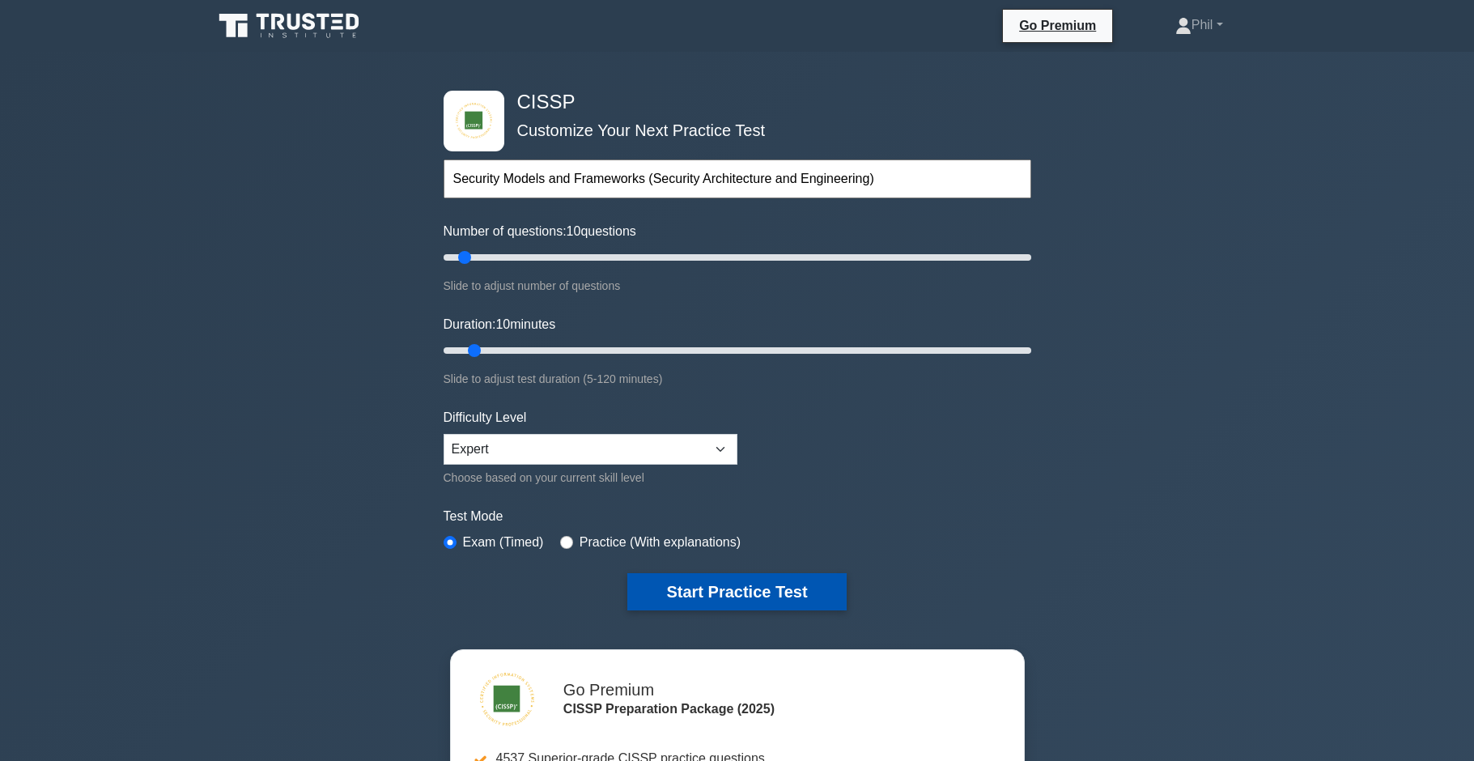
click at [757, 583] on button "Start Practice Test" at bounding box center [736, 591] width 219 height 37
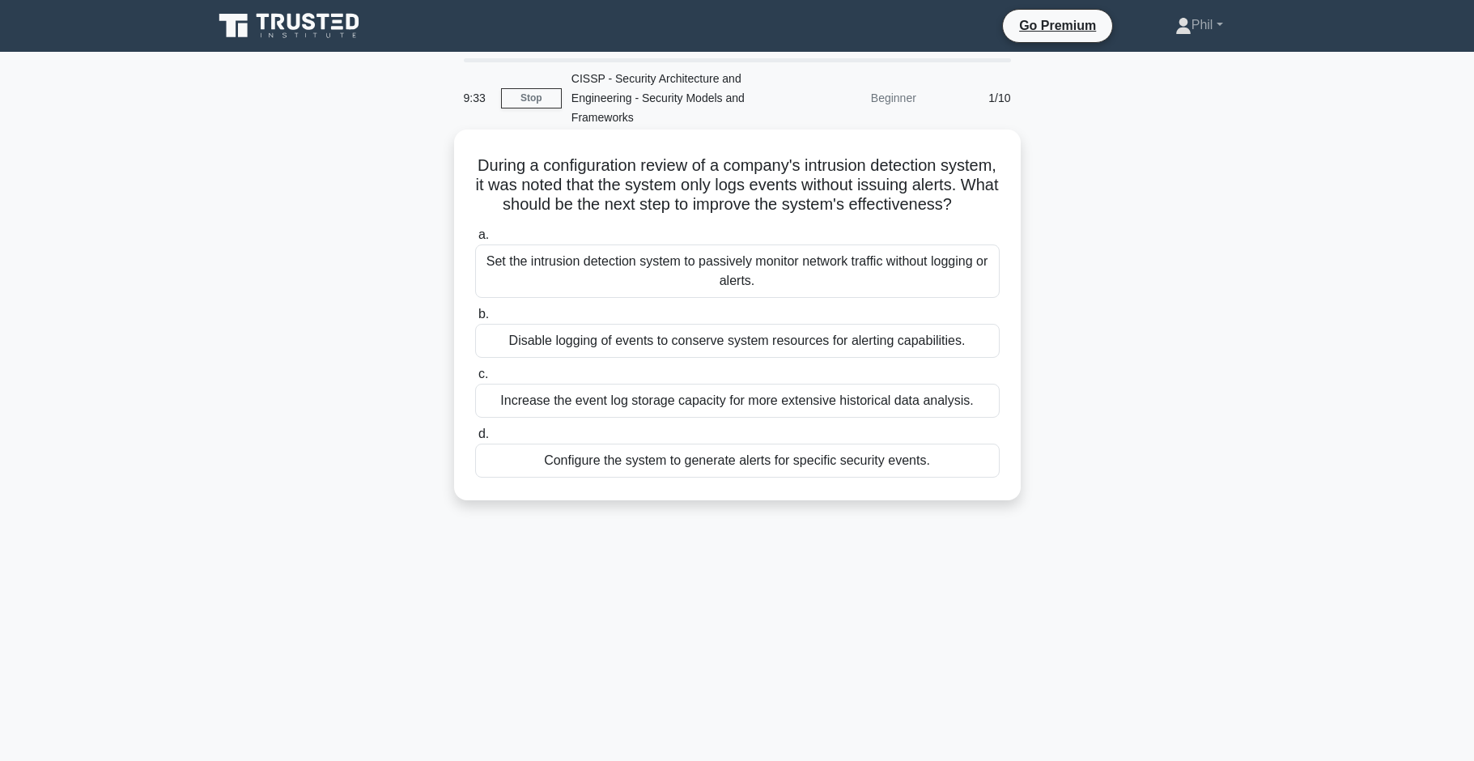
click at [806, 467] on div "Configure the system to generate alerts for specific security events." at bounding box center [737, 461] width 525 height 34
click at [475, 440] on input "d. Configure the system to generate alerts for specific security events." at bounding box center [475, 434] width 0 height 11
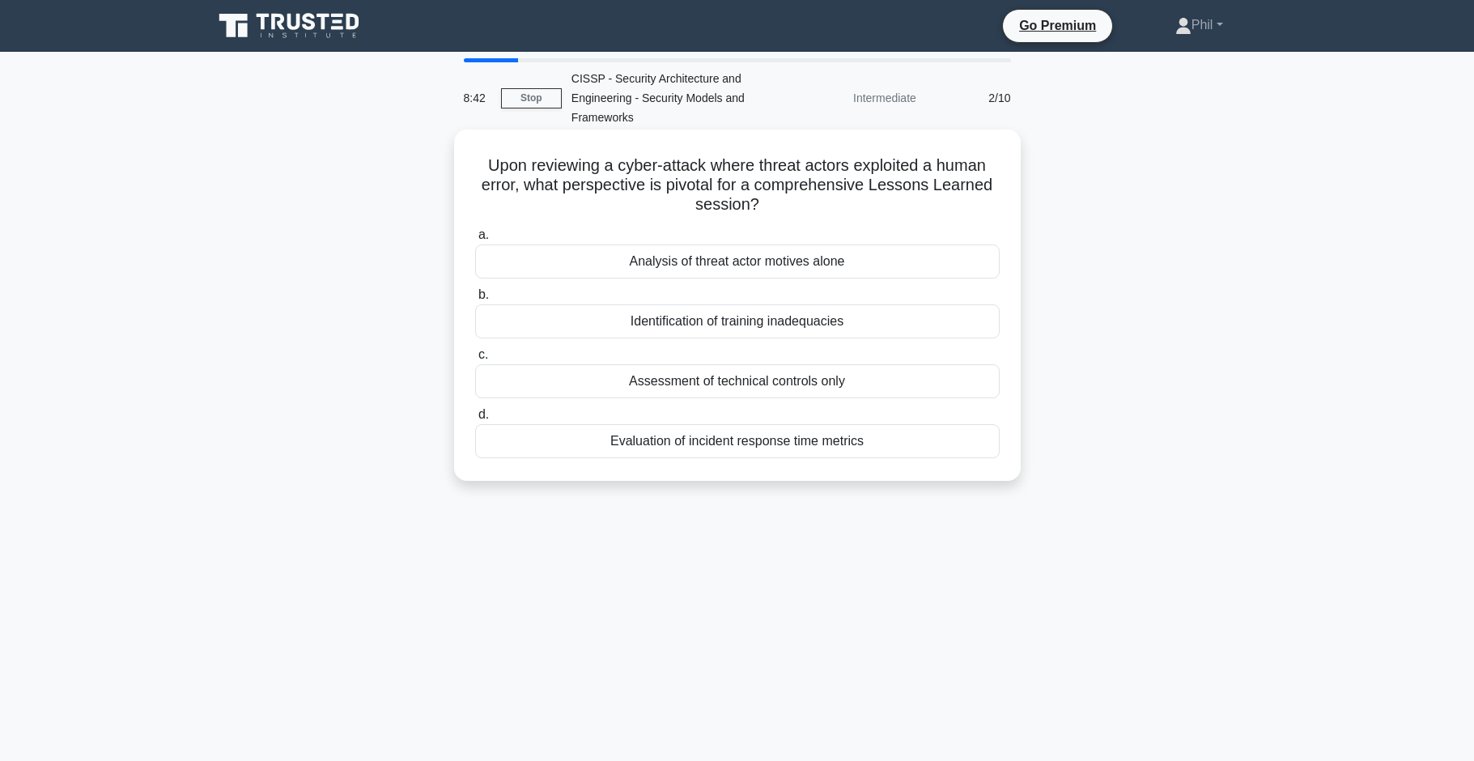
click at [843, 329] on div "Identification of training inadequacies" at bounding box center [737, 321] width 525 height 34
click at [475, 300] on input "b. Identification of training inadequacies" at bounding box center [475, 295] width 0 height 11
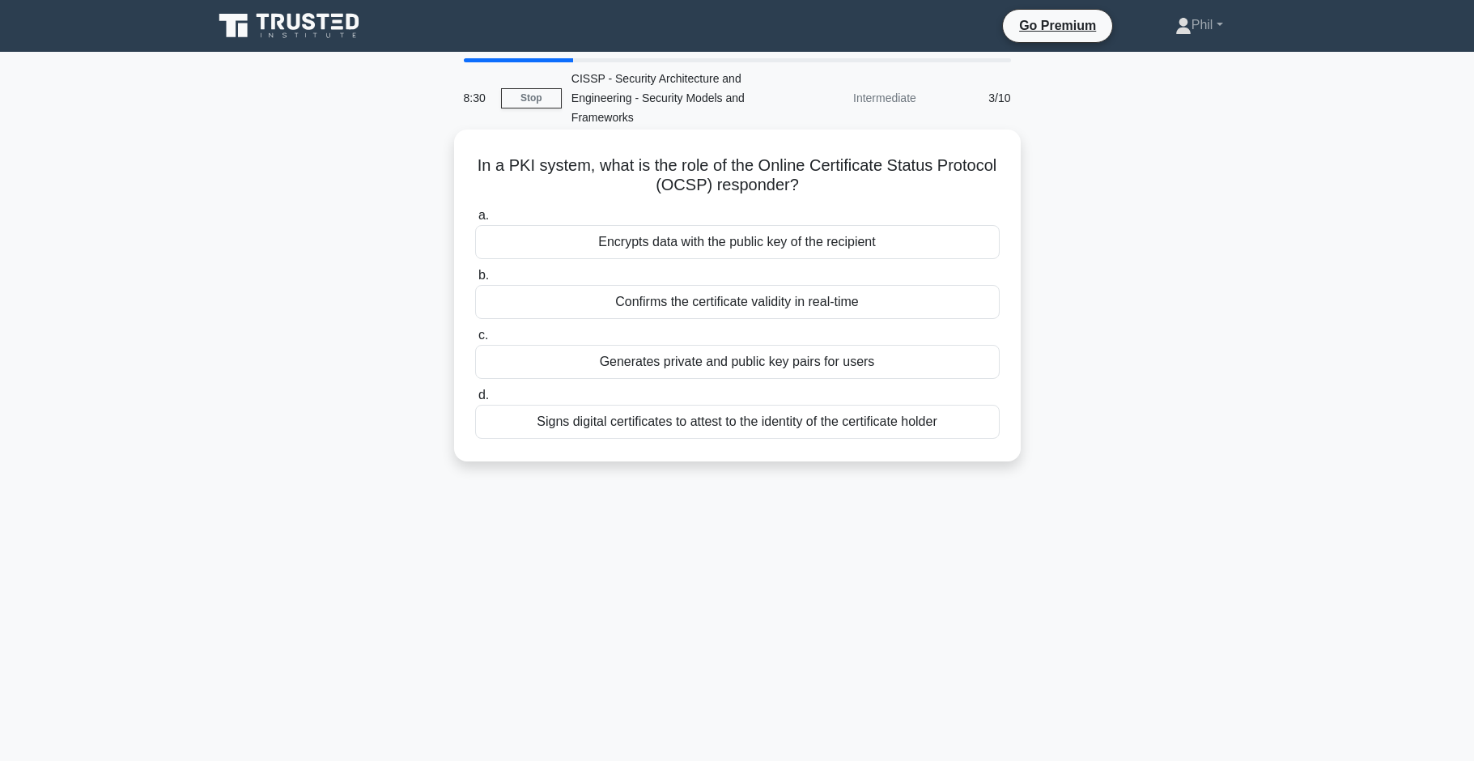
click at [912, 302] on div "Confirms the certificate validity in real-time" at bounding box center [737, 302] width 525 height 34
click at [475, 281] on input "b. Confirms the certificate validity in real-time" at bounding box center [475, 275] width 0 height 11
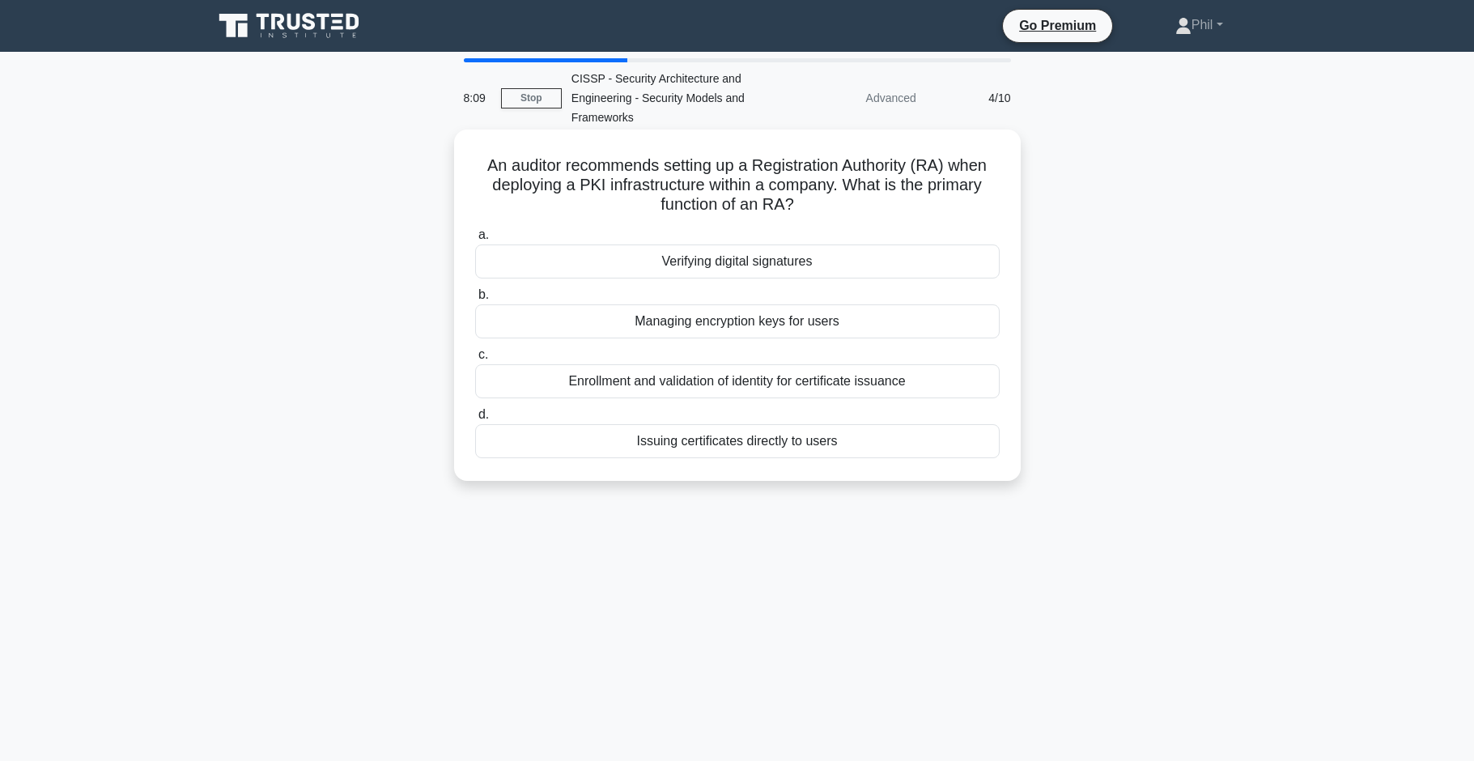
click at [924, 384] on div "Enrollment and validation of identity for certificate issuance" at bounding box center [737, 381] width 525 height 34
click at [475, 360] on input "c. Enrollment and validation of identity for certificate issuance" at bounding box center [475, 355] width 0 height 11
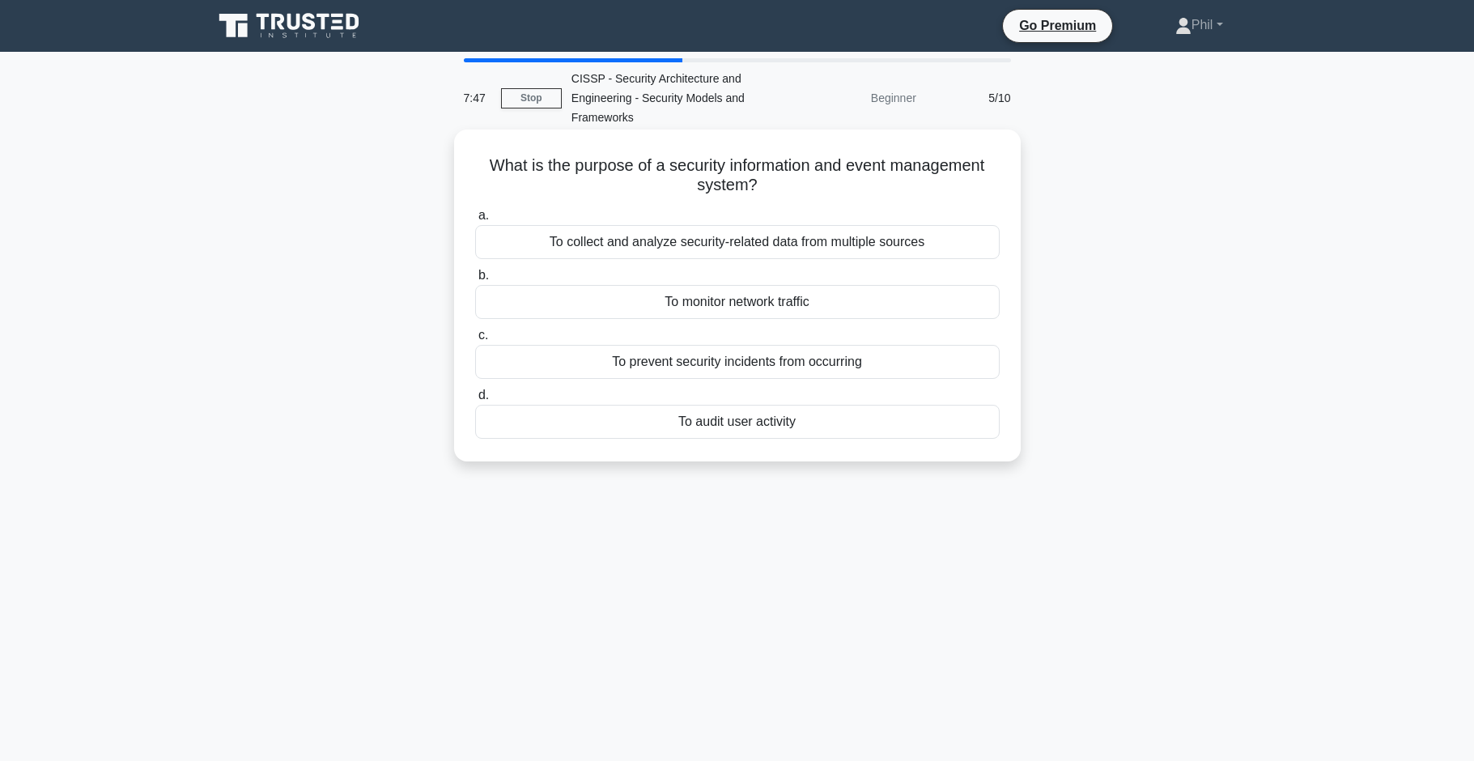
click at [861, 240] on div "To collect and analyze security-related data from multiple sources" at bounding box center [737, 242] width 525 height 34
click at [475, 221] on input "a. To collect and analyze security-related data from multiple sources" at bounding box center [475, 215] width 0 height 11
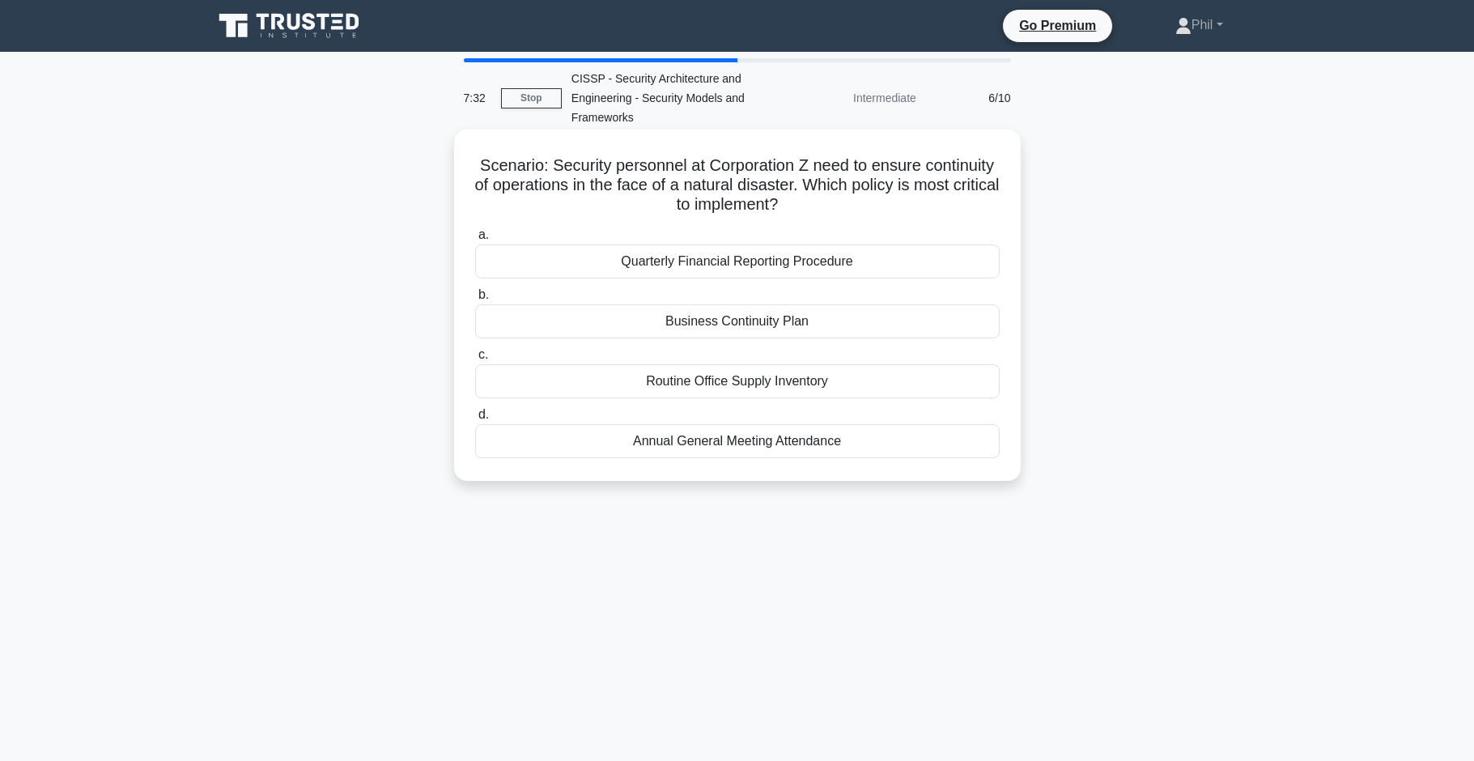
click at [942, 328] on div "Business Continuity Plan" at bounding box center [737, 321] width 525 height 34
click at [475, 300] on input "b. Business Continuity Plan" at bounding box center [475, 295] width 0 height 11
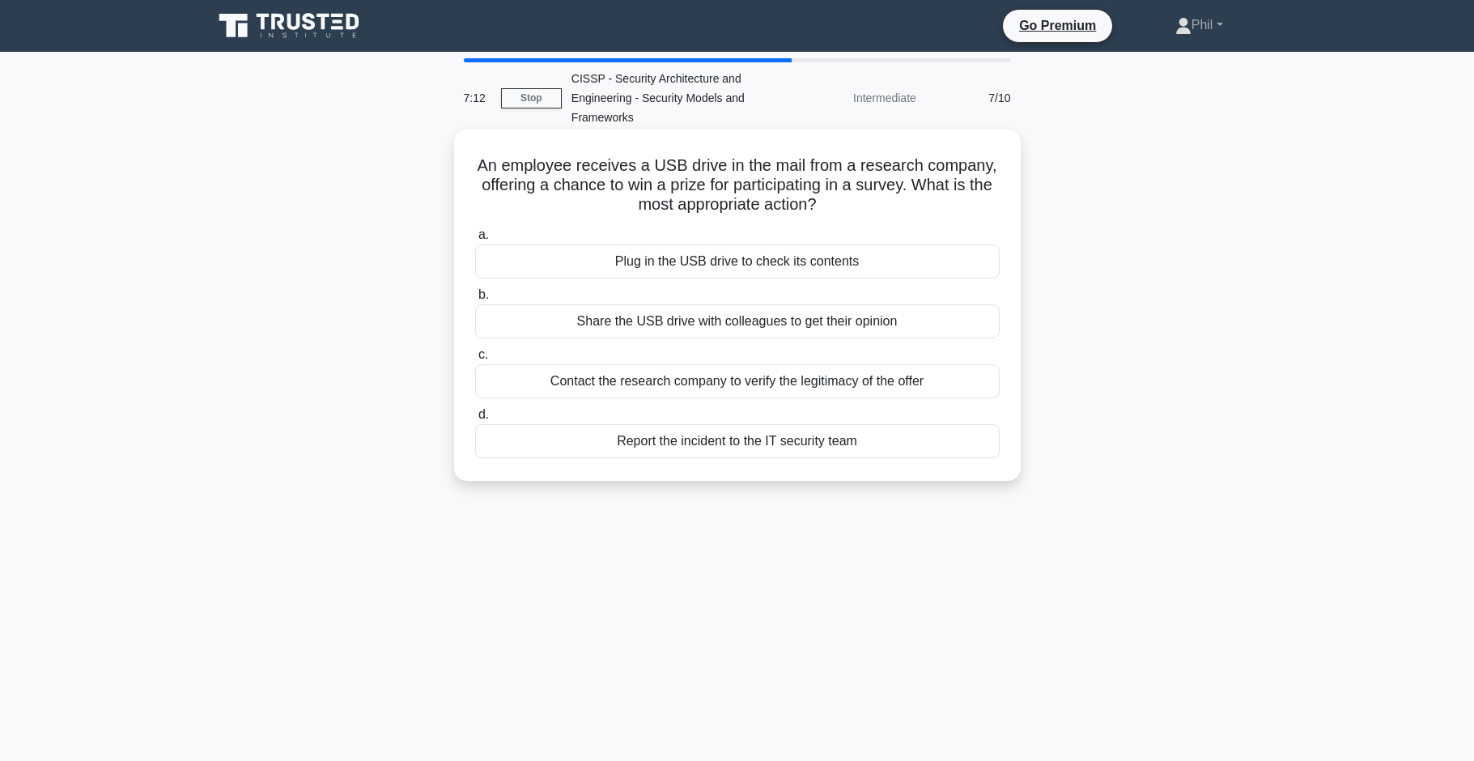
click at [962, 385] on div "Contact the research company to verify the legitimacy of the offer" at bounding box center [737, 381] width 525 height 34
click at [475, 360] on input "c. Contact the research company to verify the legitimacy of the offer" at bounding box center [475, 355] width 0 height 11
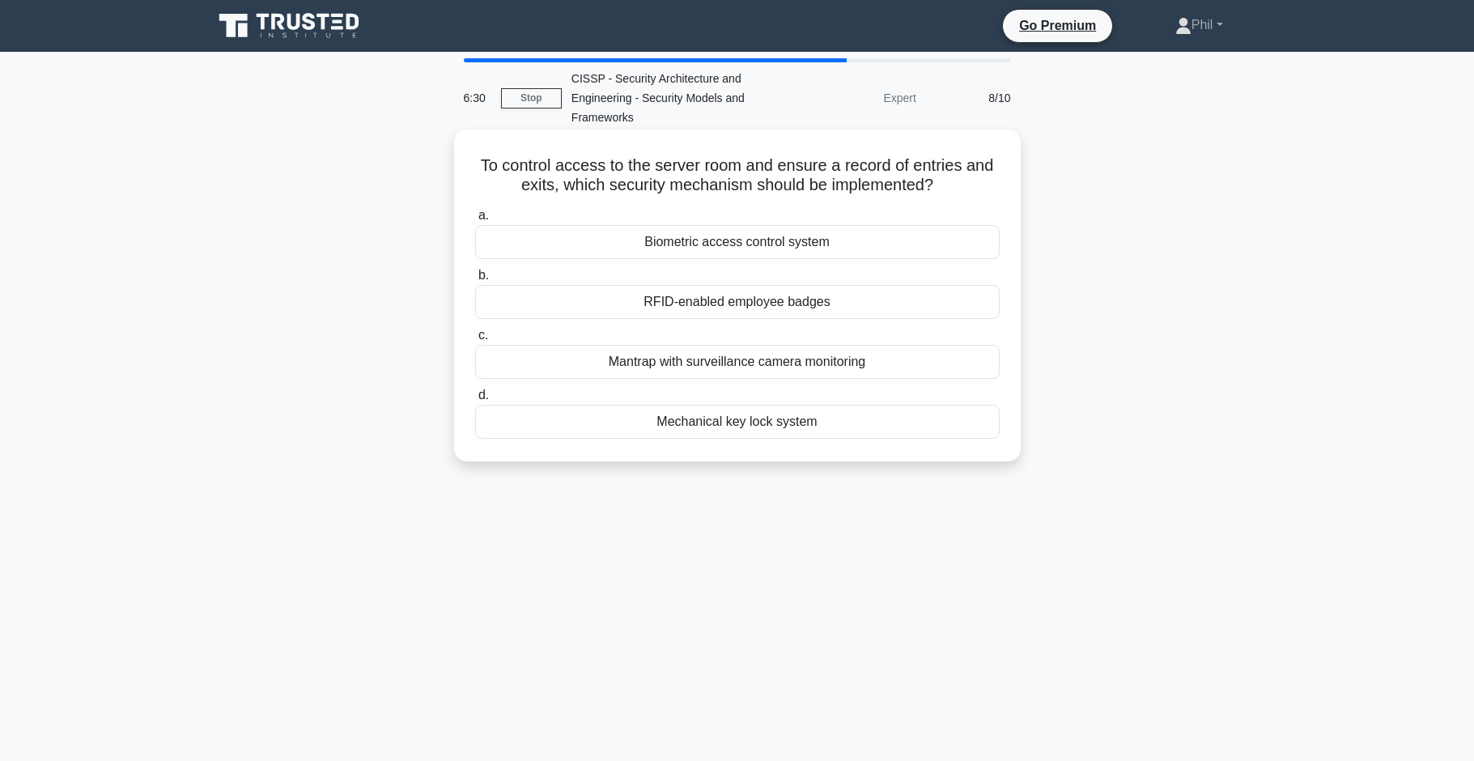
click at [878, 244] on div "Biometric access control system" at bounding box center [737, 242] width 525 height 34
click at [475, 221] on input "a. Biometric access control system" at bounding box center [475, 215] width 0 height 11
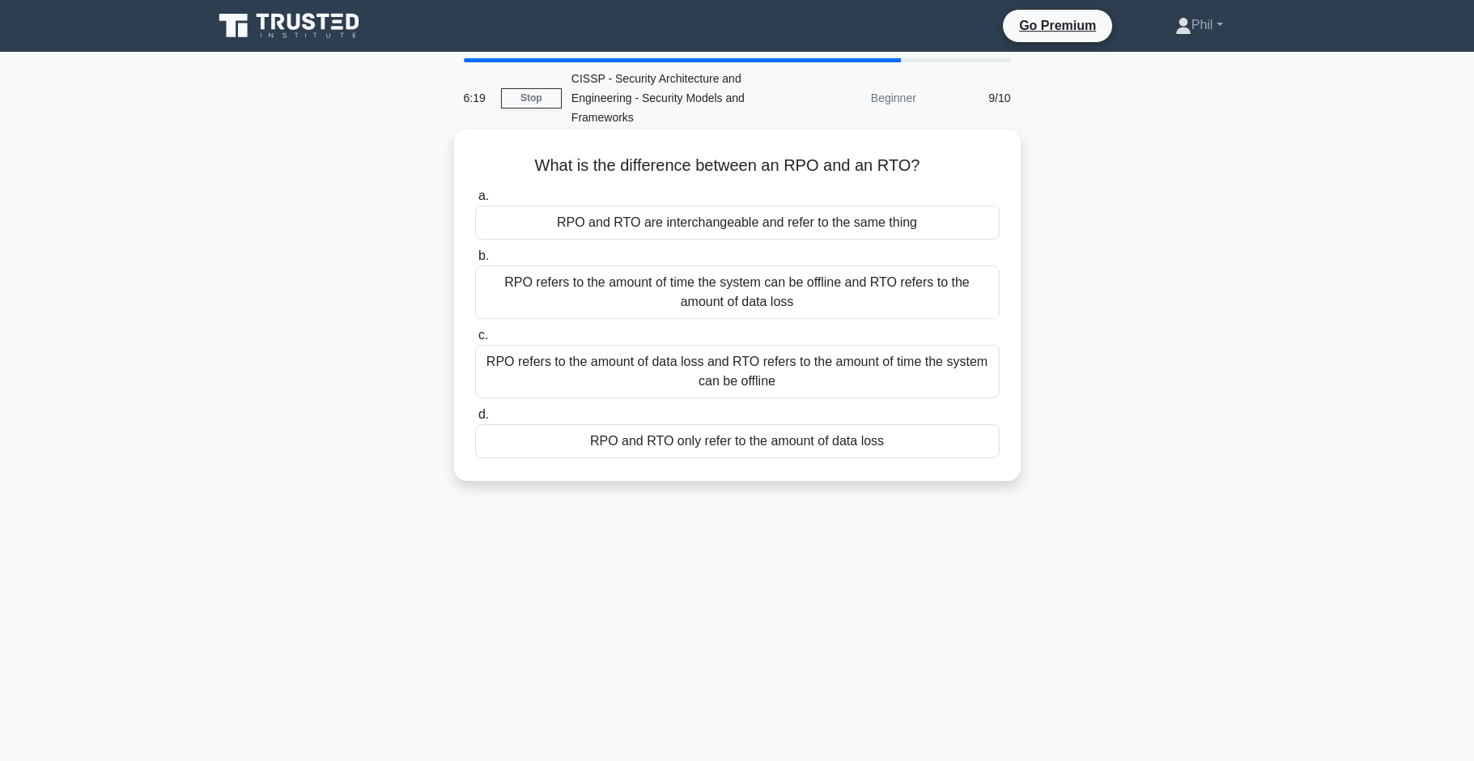
click at [946, 381] on div "RPO refers to the amount of data loss and RTO refers to the amount of time the …" at bounding box center [737, 371] width 525 height 53
click at [475, 341] on input "c. RPO refers to the amount of data loss and RTO refers to the amount of time t…" at bounding box center [475, 335] width 0 height 11
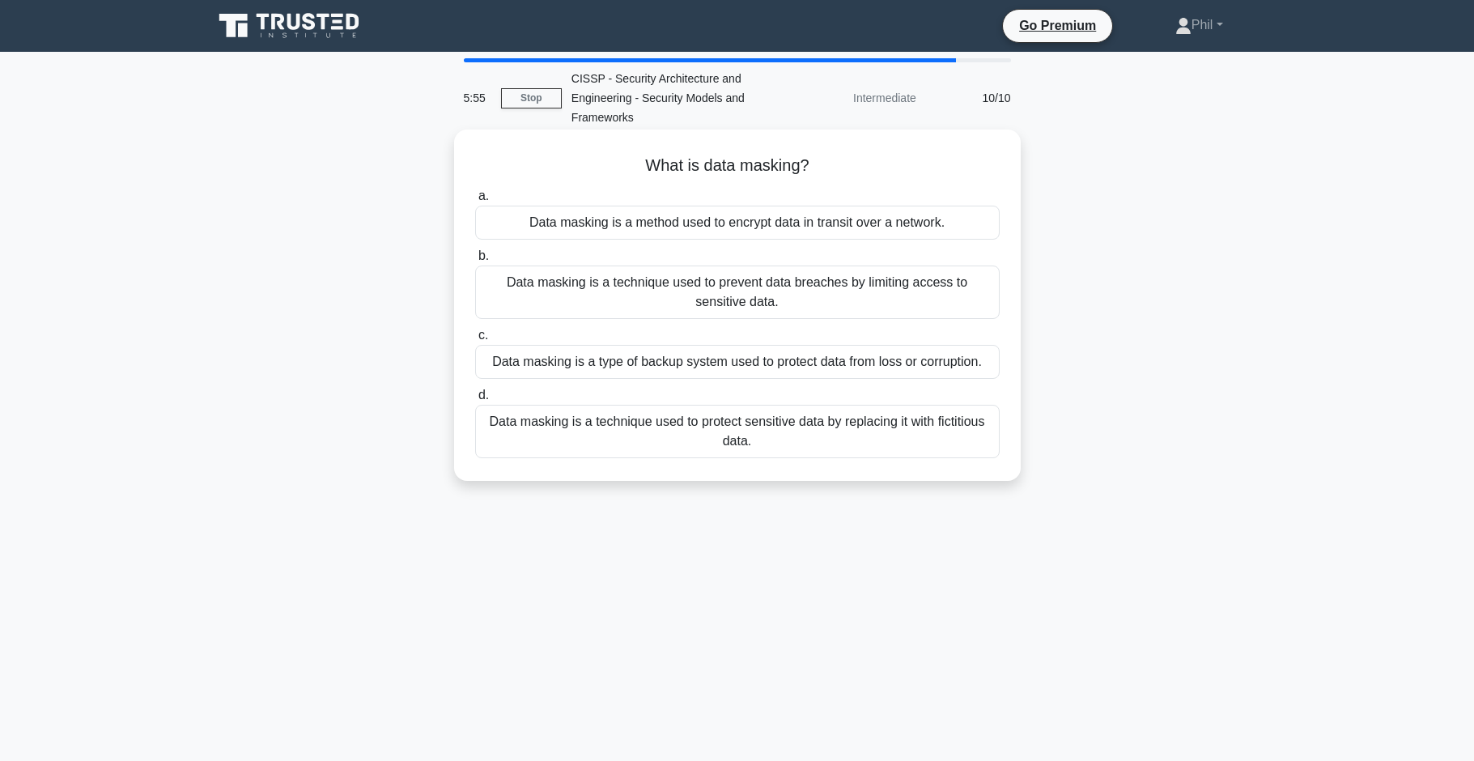
click at [795, 432] on div "Data masking is a technique used to protect sensitive data by replacing it with…" at bounding box center [737, 431] width 525 height 53
click at [475, 401] on input "d. Data masking is a technique used to protect sensitive data by replacing it w…" at bounding box center [475, 395] width 0 height 11
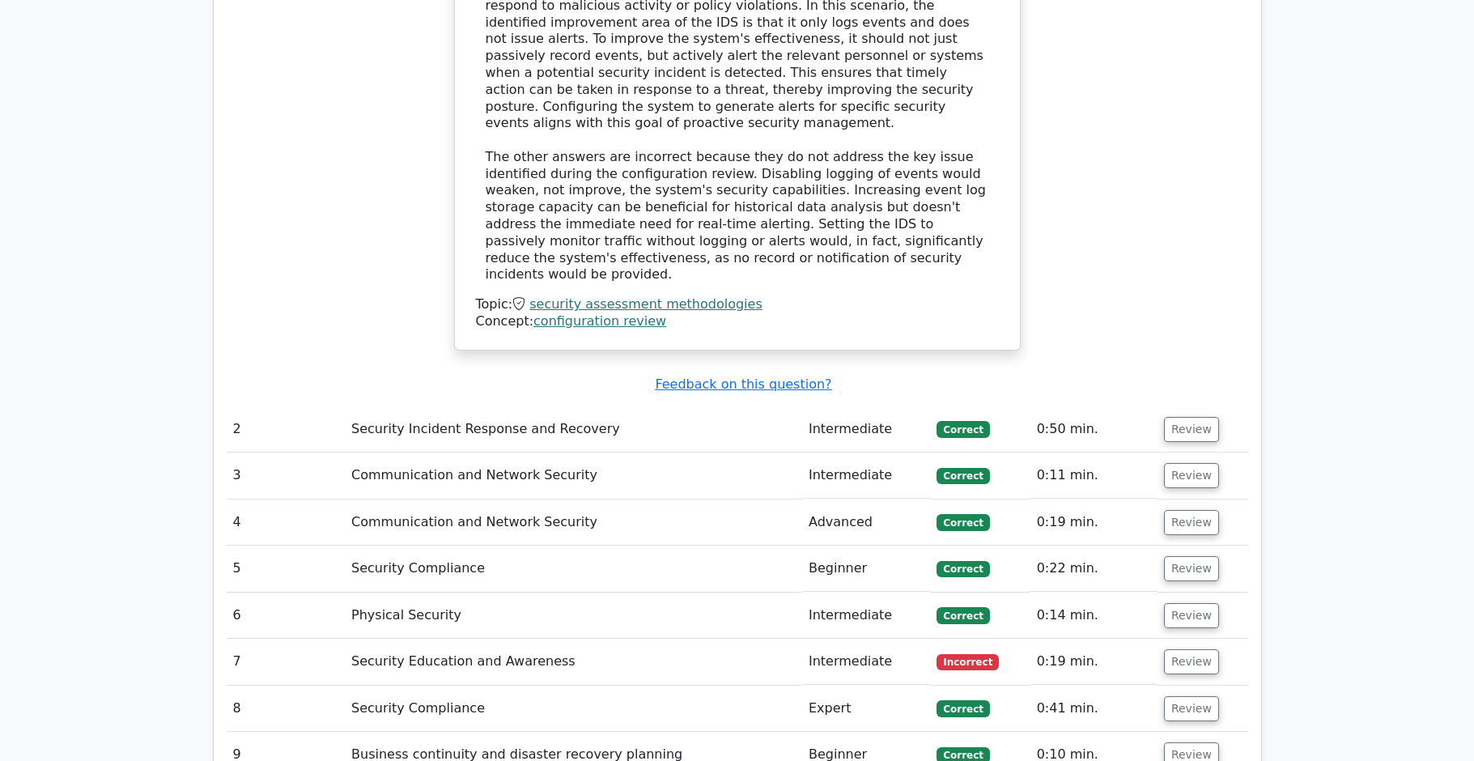
scroll to position [1945, 0]
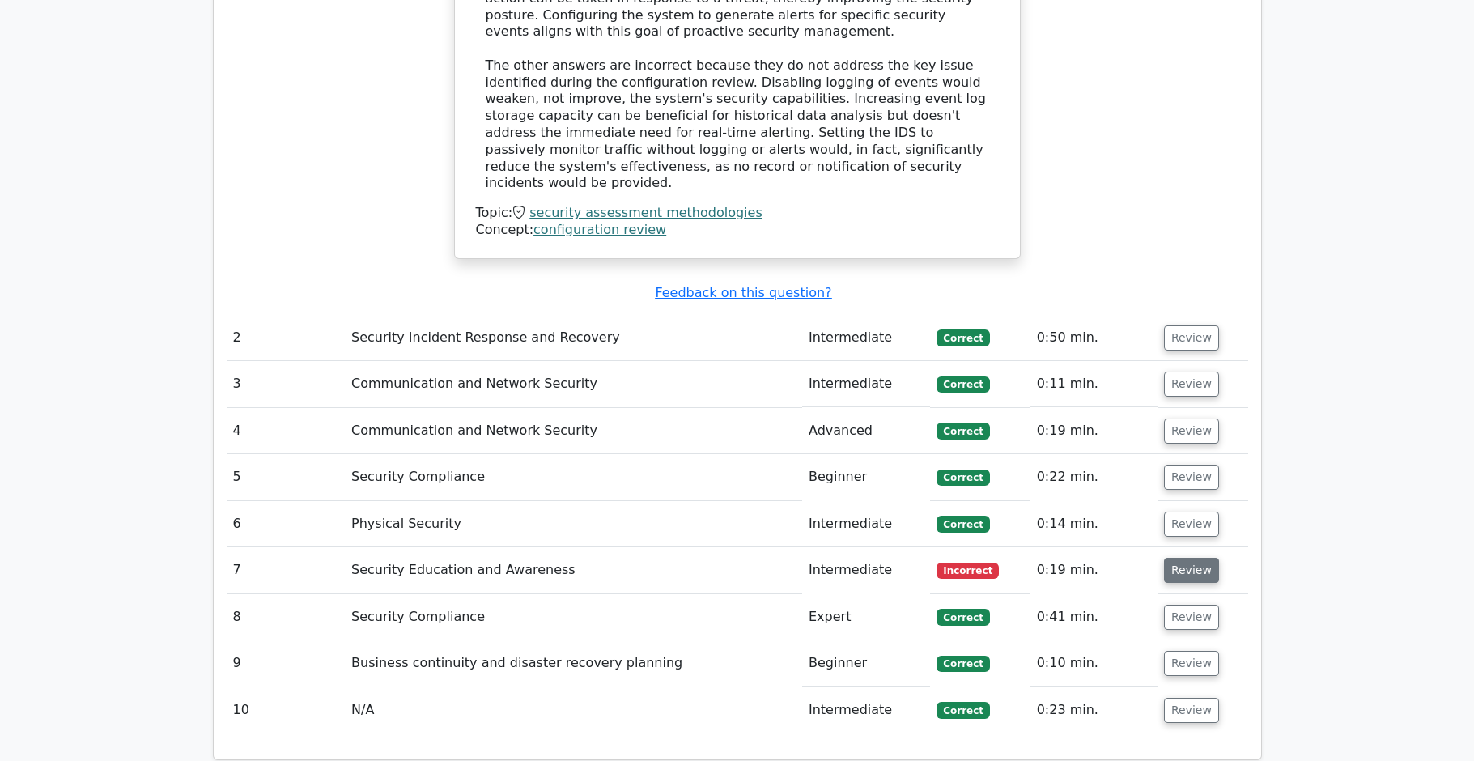
click at [1167, 558] on button "Review" at bounding box center [1191, 570] width 55 height 25
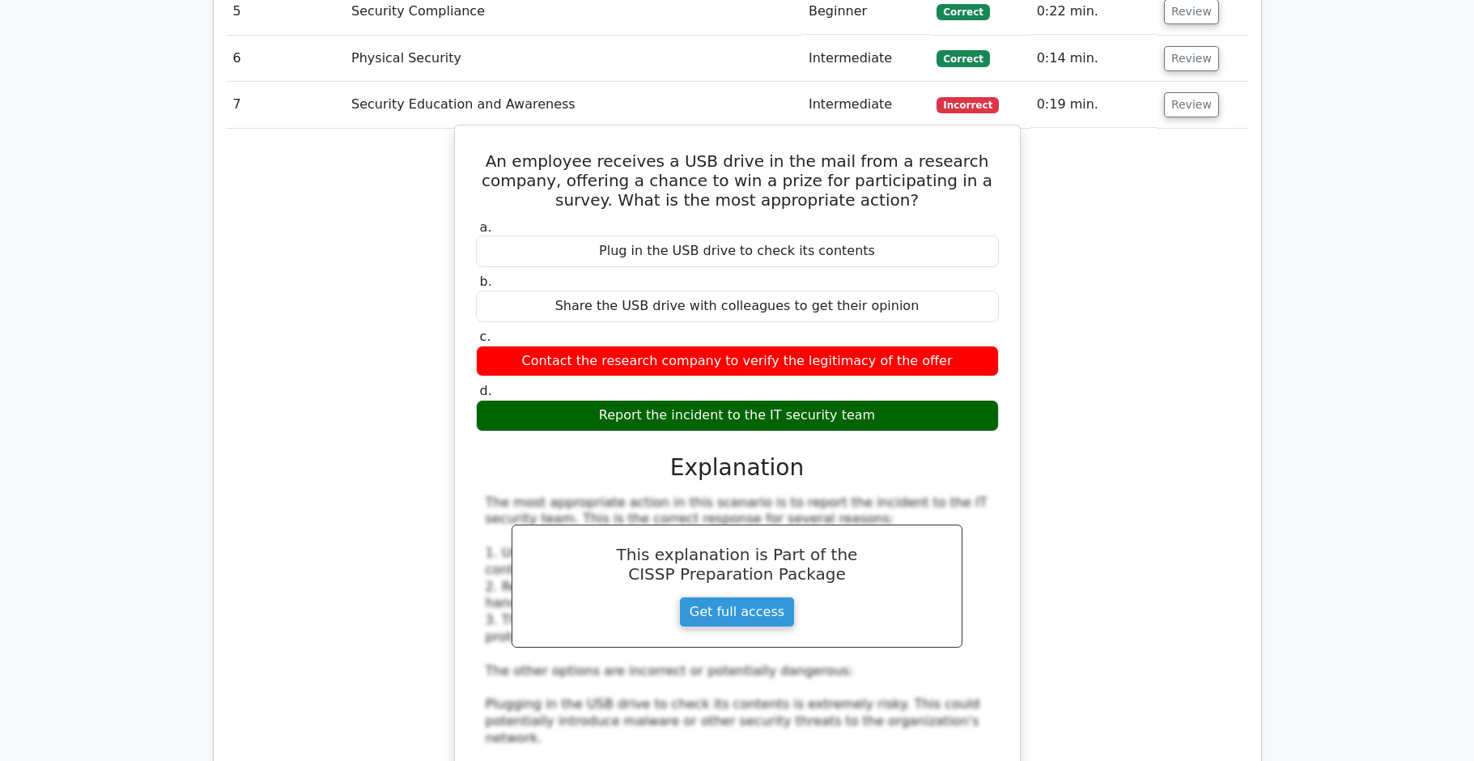
scroll to position [2099, 0]
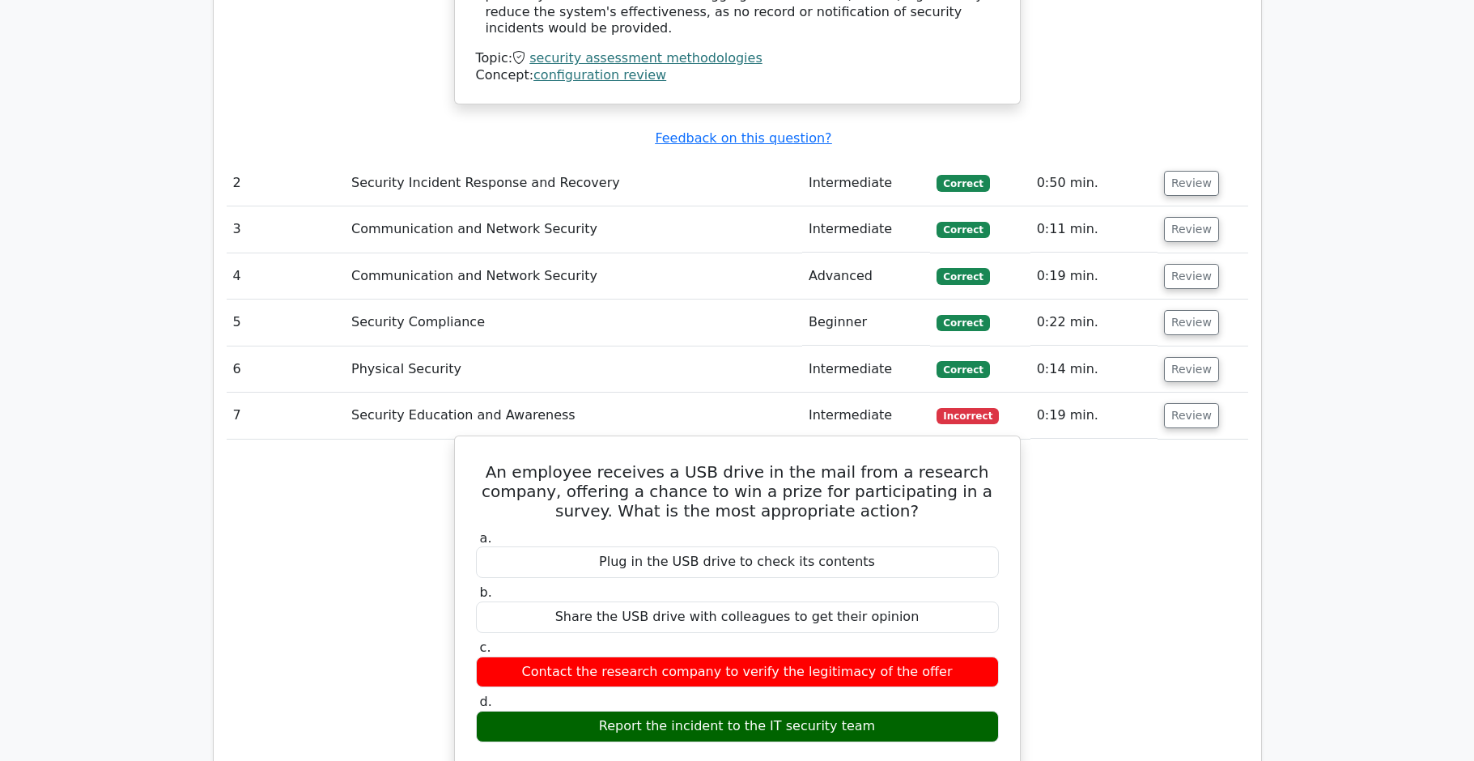
drag, startPoint x: 477, startPoint y: 364, endPoint x: 988, endPoint y: 626, distance: 573.9
copy div "An employee receives a USB drive in the mail from a research company, offering …"
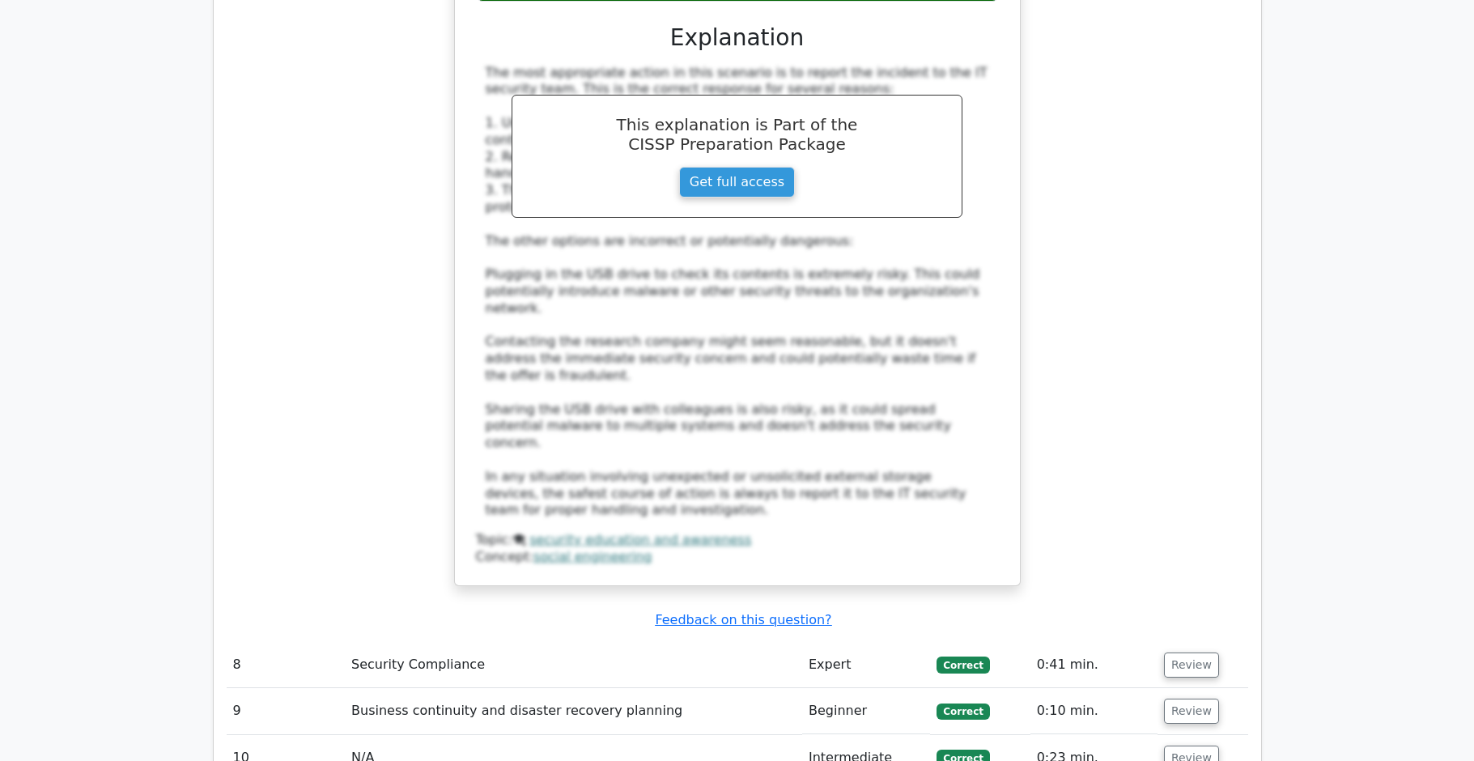
scroll to position [2984, 0]
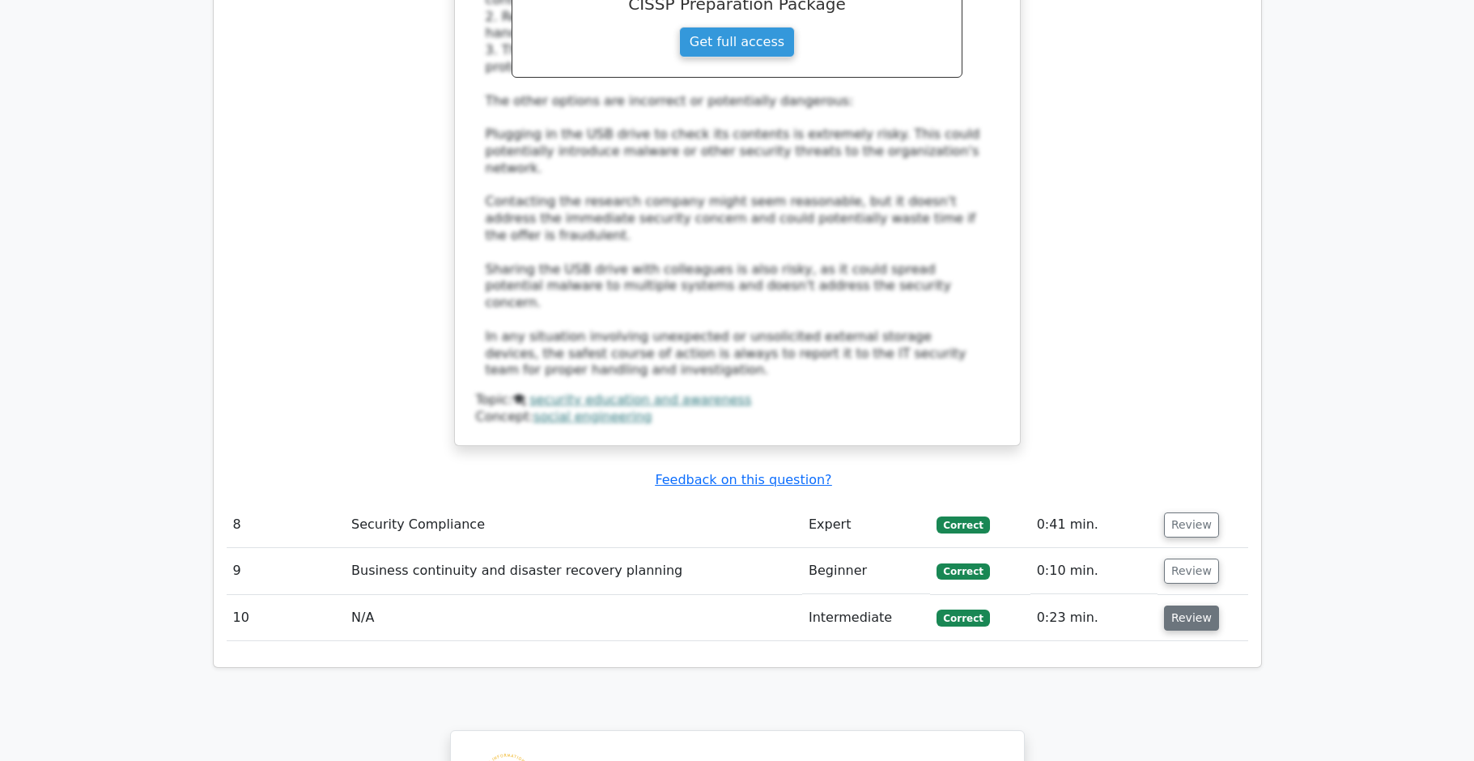
click at [1196, 606] on button "Review" at bounding box center [1191, 618] width 55 height 25
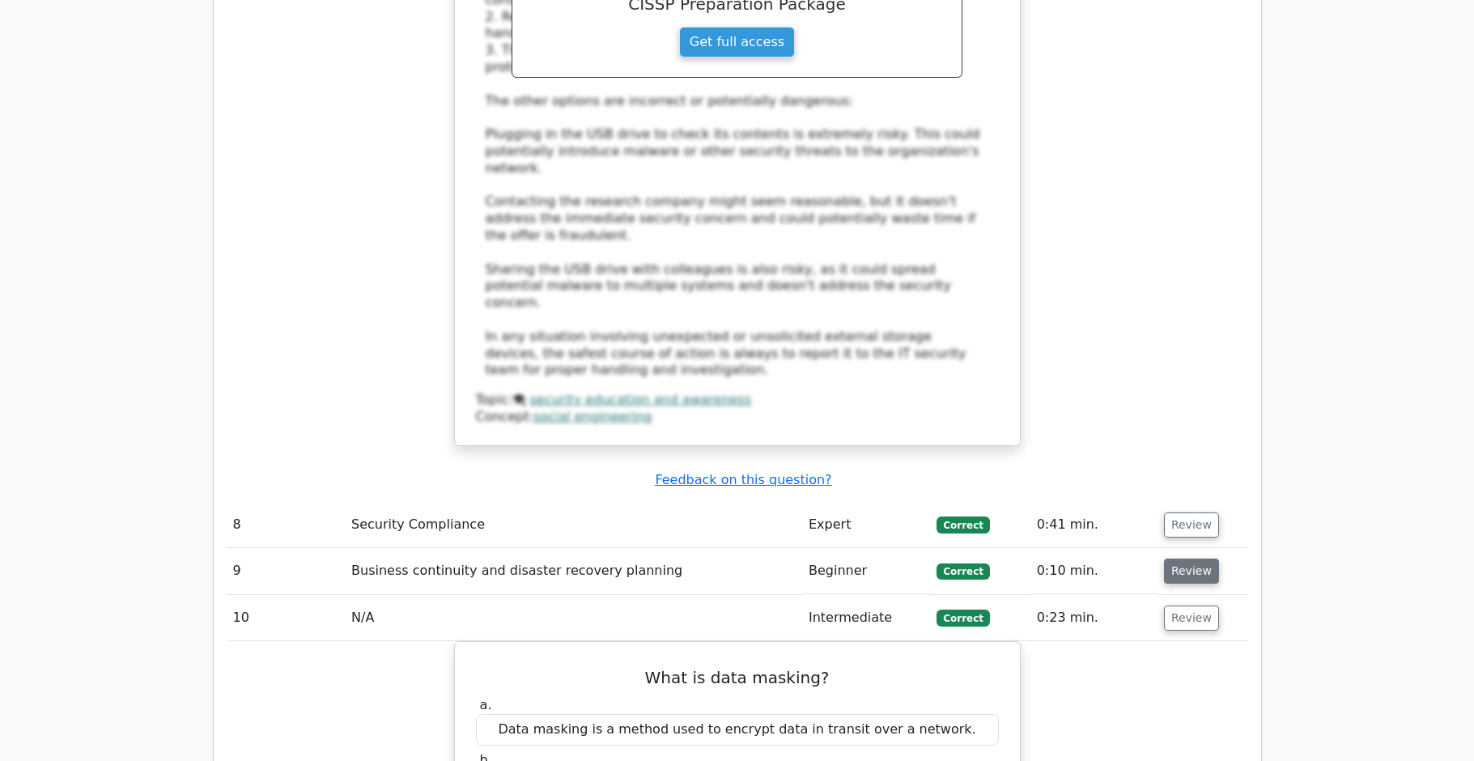
click at [1194, 559] on button "Review" at bounding box center [1191, 571] width 55 height 25
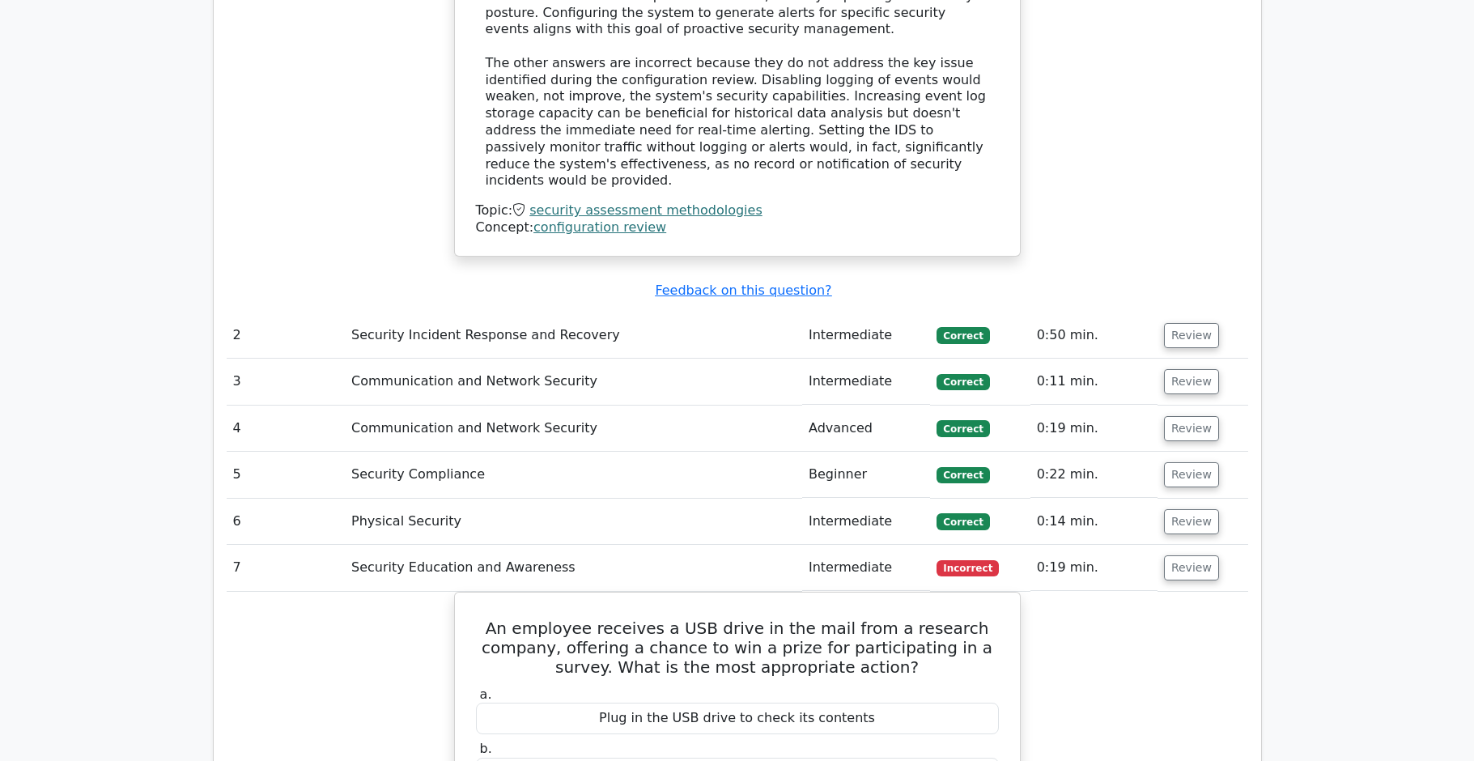
scroll to position [0, 0]
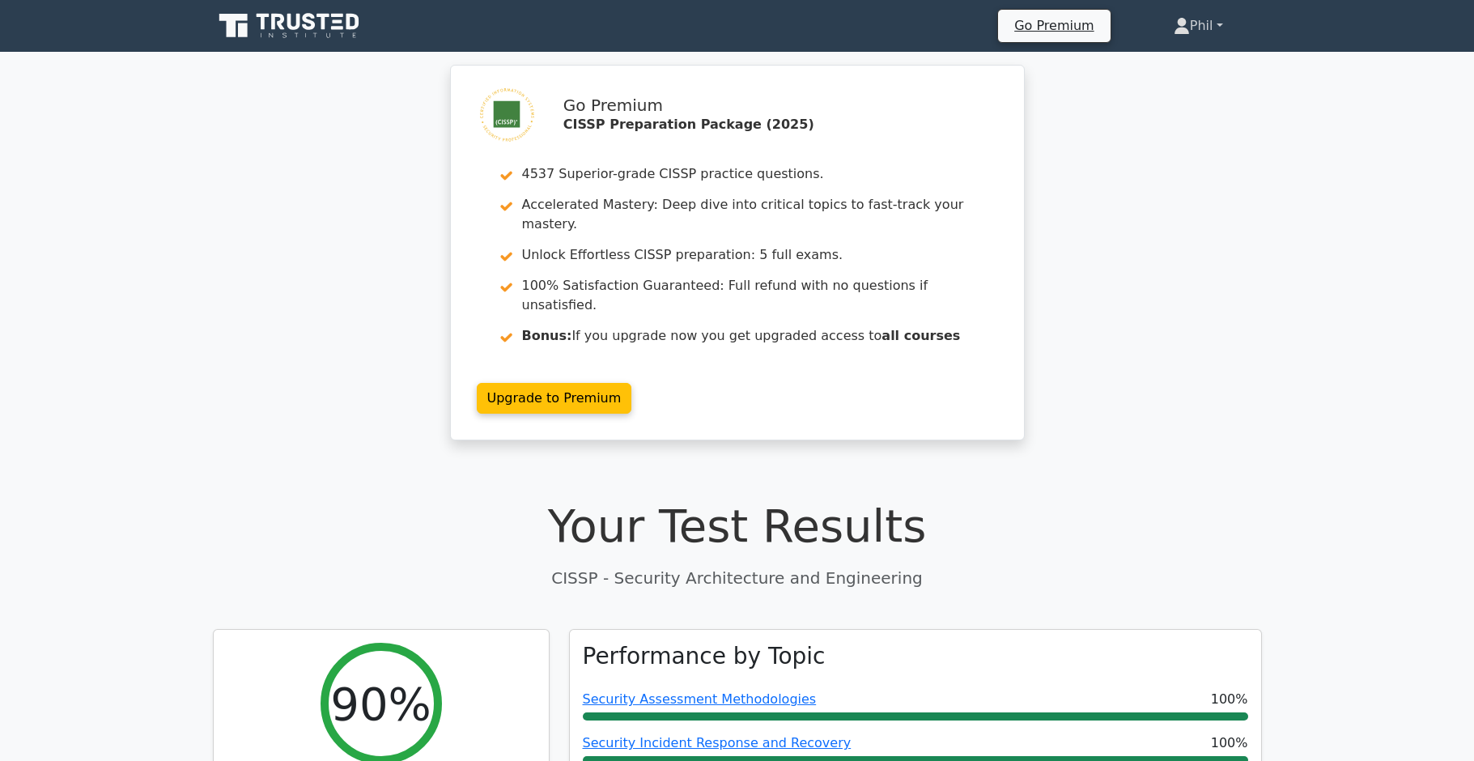
click at [1203, 35] on link "Phil" at bounding box center [1198, 26] width 127 height 32
click at [1205, 71] on link "Profile" at bounding box center [1200, 64] width 128 height 26
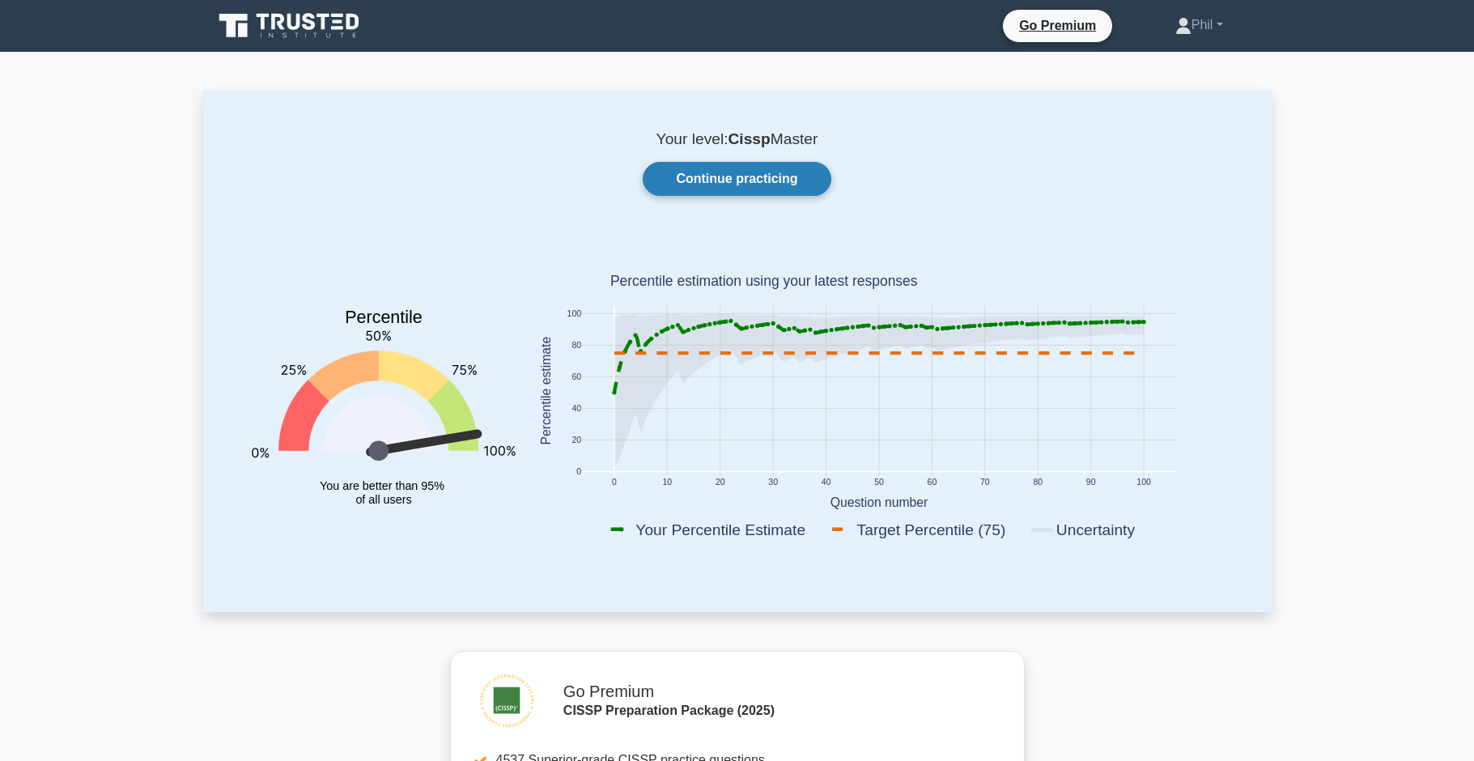
click at [721, 181] on link "Continue practicing" at bounding box center [737, 179] width 188 height 34
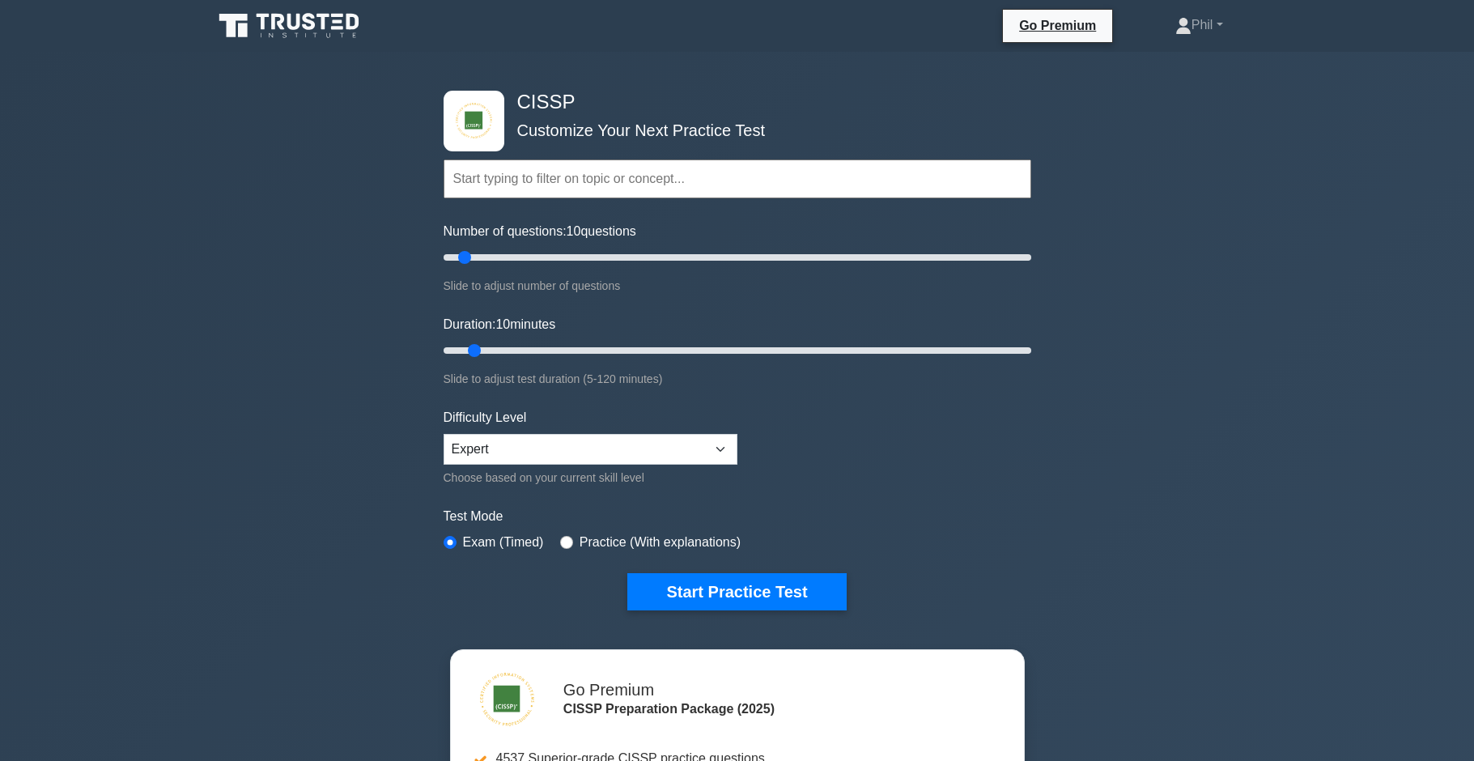
click at [517, 177] on input "text" at bounding box center [738, 178] width 588 height 39
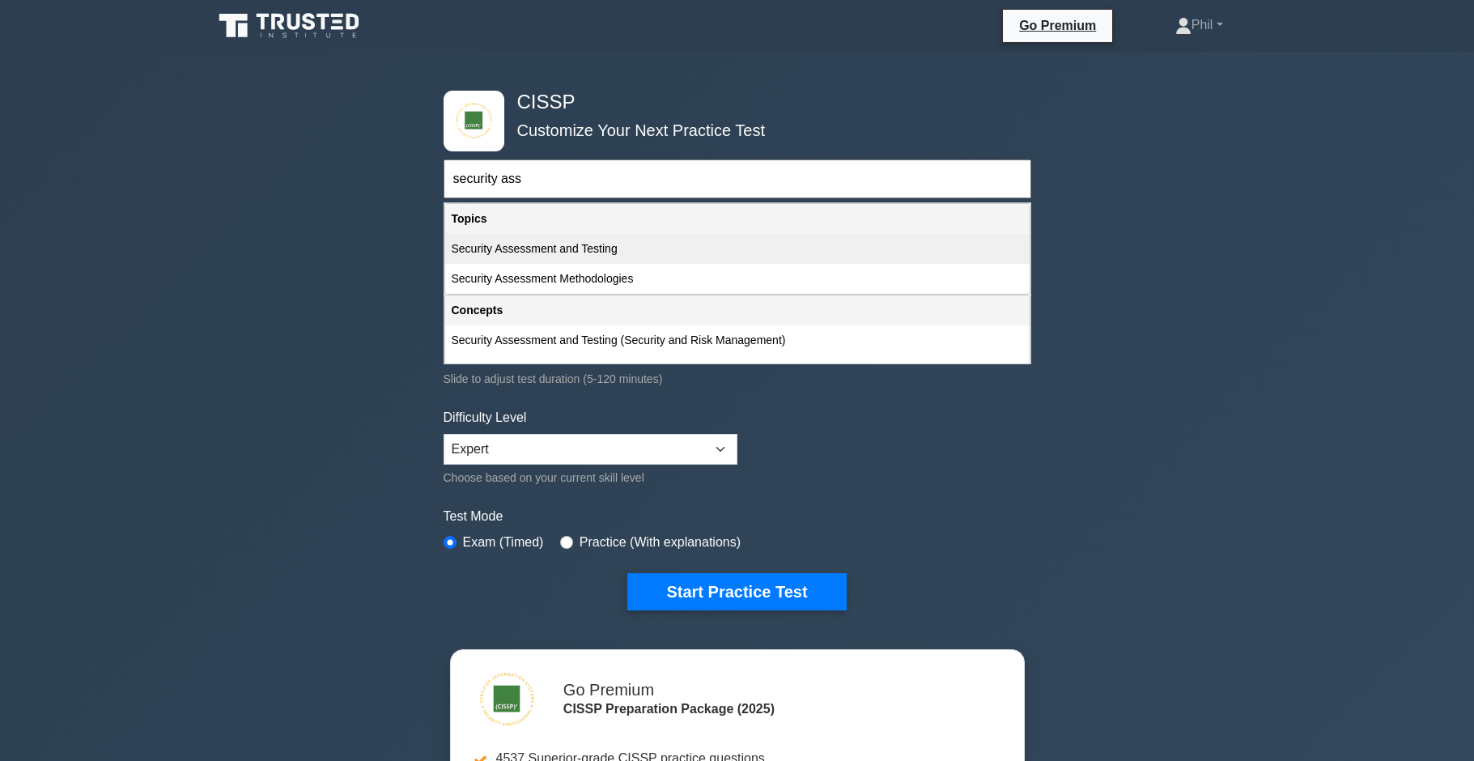
click at [593, 255] on div "Security Assessment and Testing" at bounding box center [737, 249] width 585 height 30
type input "Security Assessment and Testing"
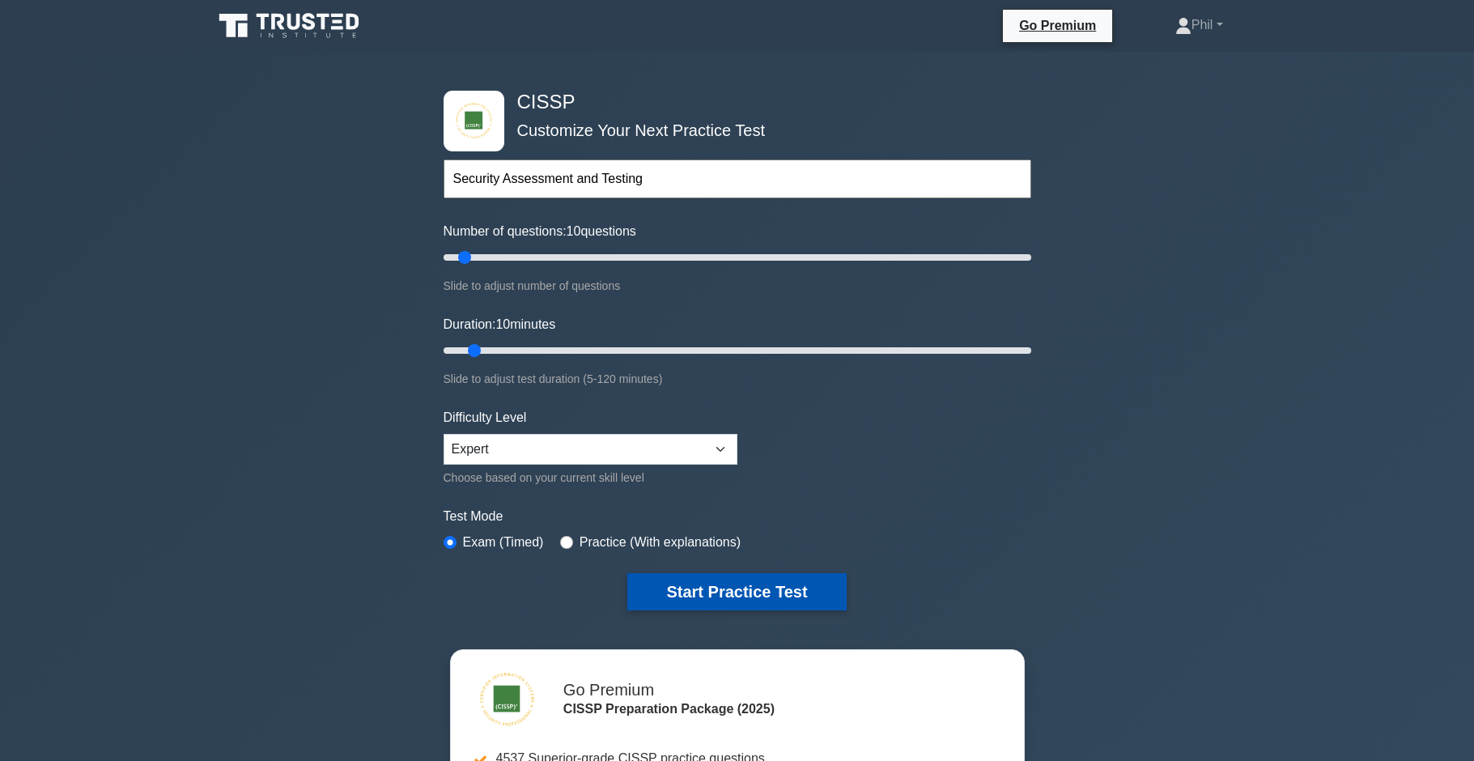
click at [747, 593] on button "Start Practice Test" at bounding box center [736, 591] width 219 height 37
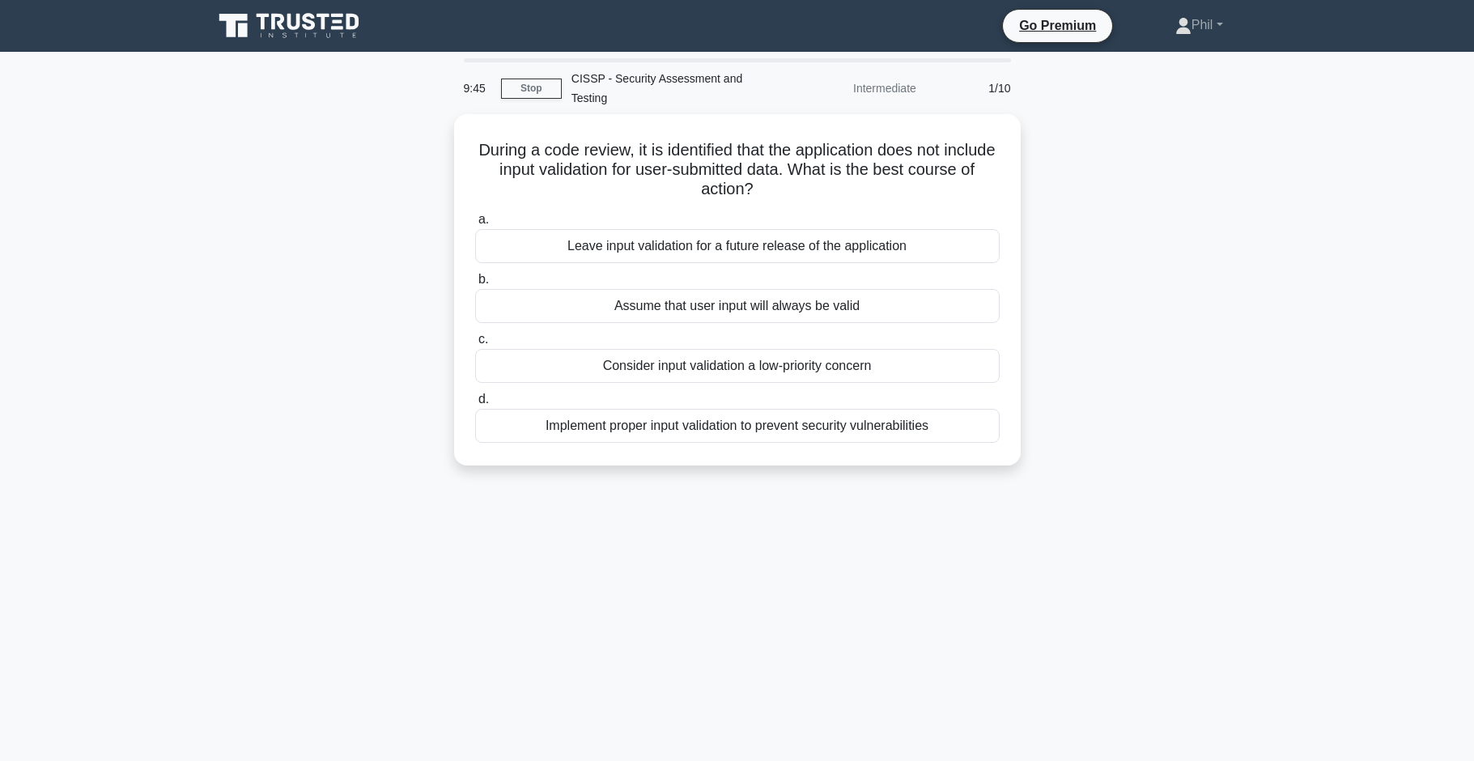
click at [1056, 611] on div "9:45 Stop CISSP - Security Assessment and Testing Intermediate 1/10 During a co…" at bounding box center [737, 463] width 1069 height 810
click at [1056, 611] on div "9:44 Stop CISSP - Security Assessment and Testing Intermediate 1/10 During a co…" at bounding box center [737, 463] width 1069 height 810
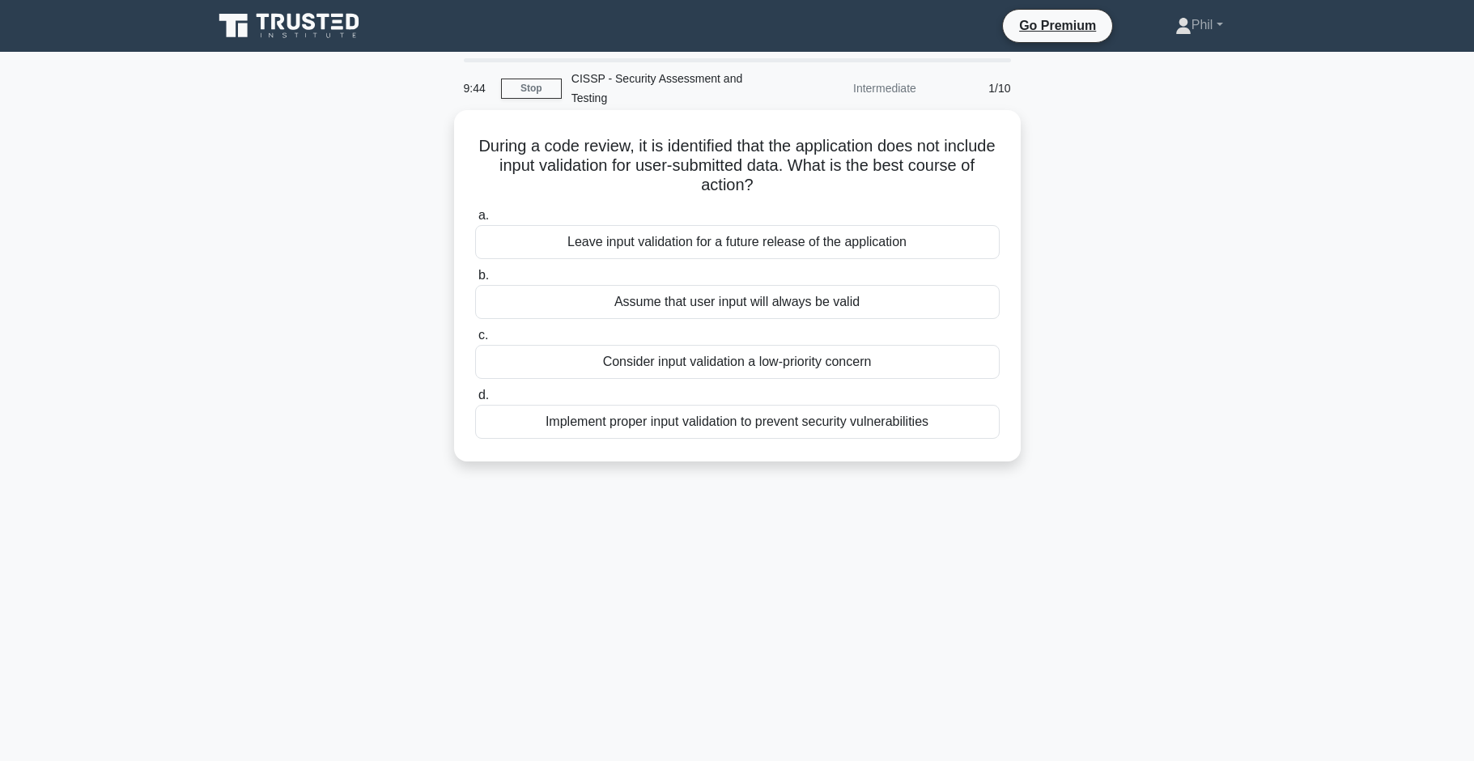
click at [821, 427] on div "Implement proper input validation to prevent security vulnerabilities" at bounding box center [737, 422] width 525 height 34
click at [475, 401] on input "d. Implement proper input validation to prevent security vulnerabilities" at bounding box center [475, 395] width 0 height 11
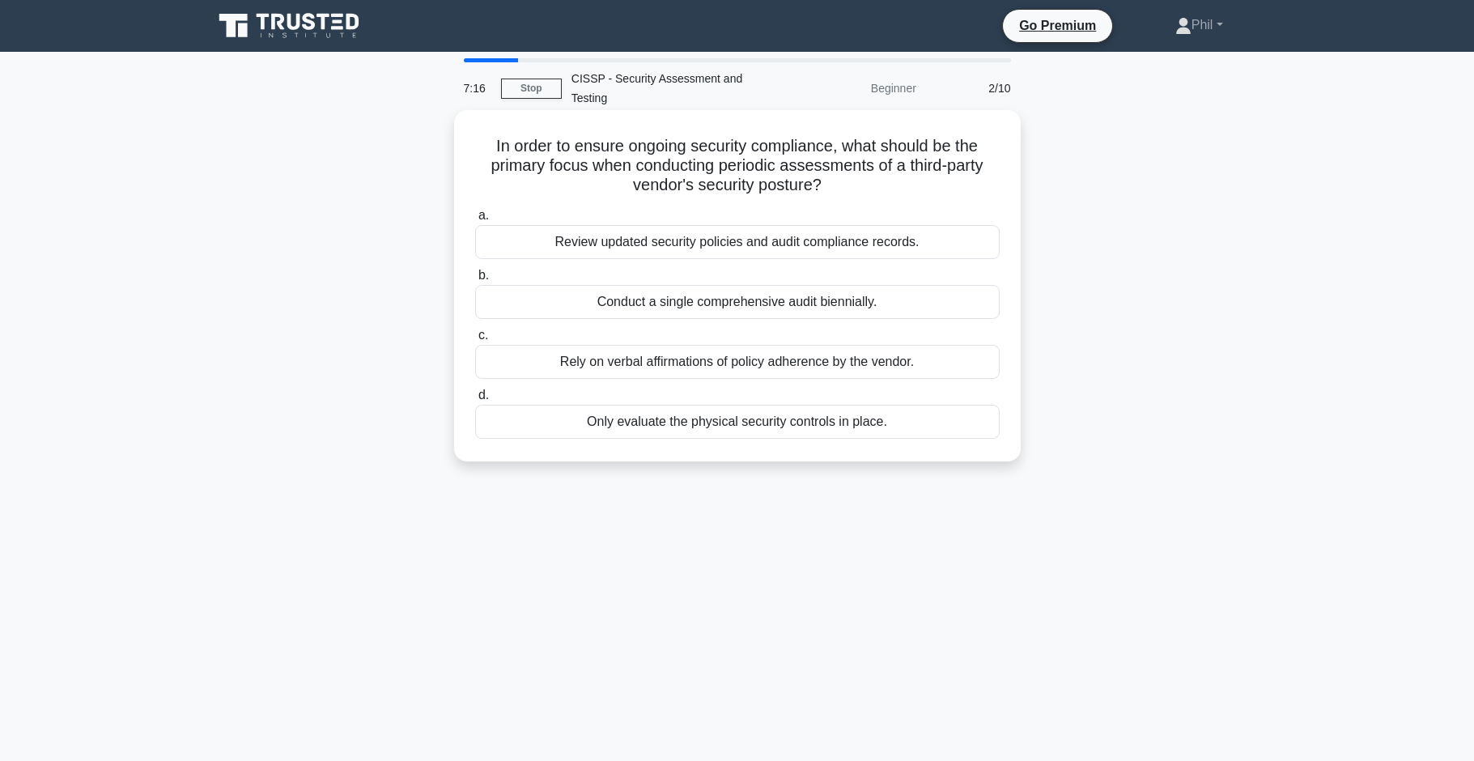
click at [871, 237] on div "Review updated security policies and audit compliance records." at bounding box center [737, 242] width 525 height 34
click at [475, 221] on input "a. Review updated security policies and audit compliance records." at bounding box center [475, 215] width 0 height 11
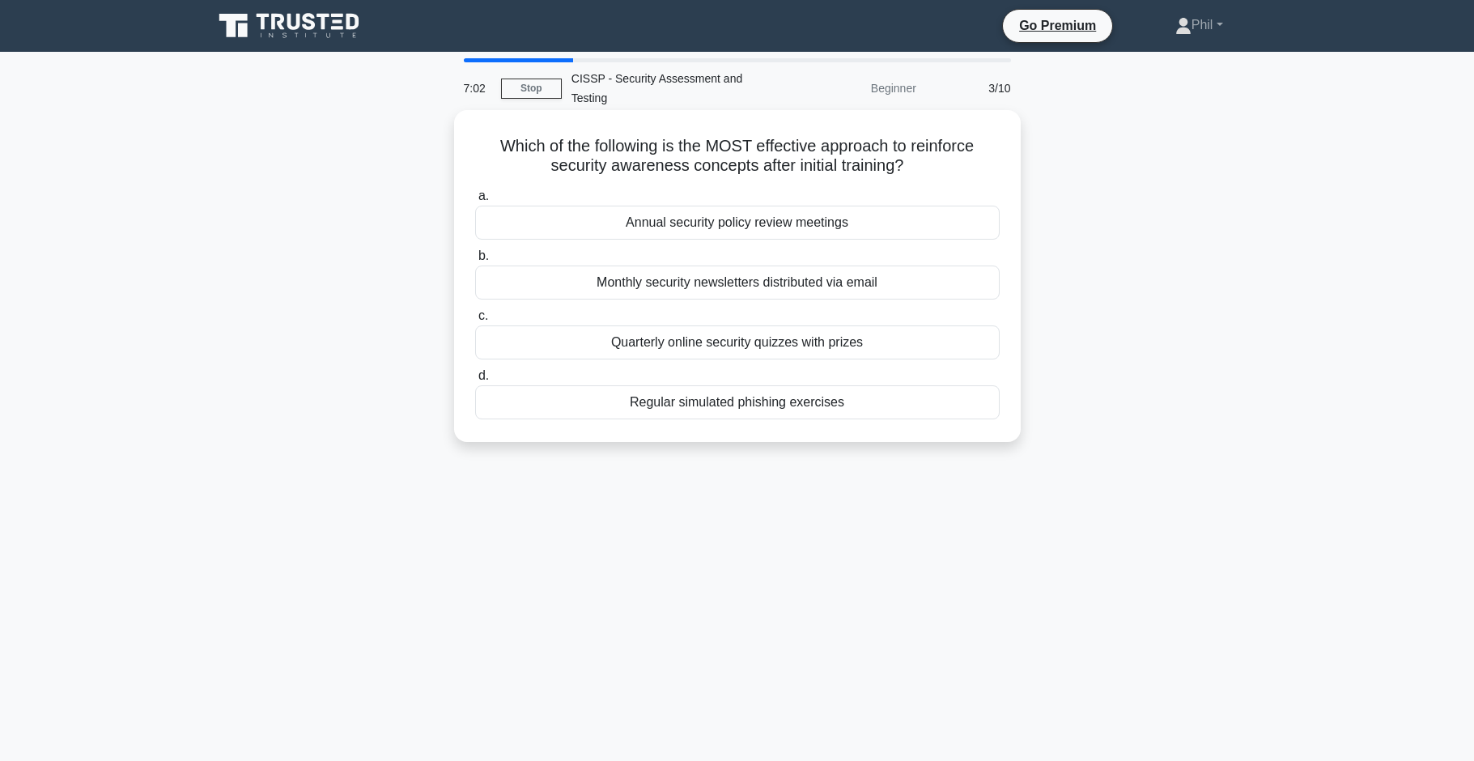
click at [738, 401] on div "Regular simulated phishing exercises" at bounding box center [737, 402] width 525 height 34
click at [475, 381] on input "d. Regular simulated phishing exercises" at bounding box center [475, 376] width 0 height 11
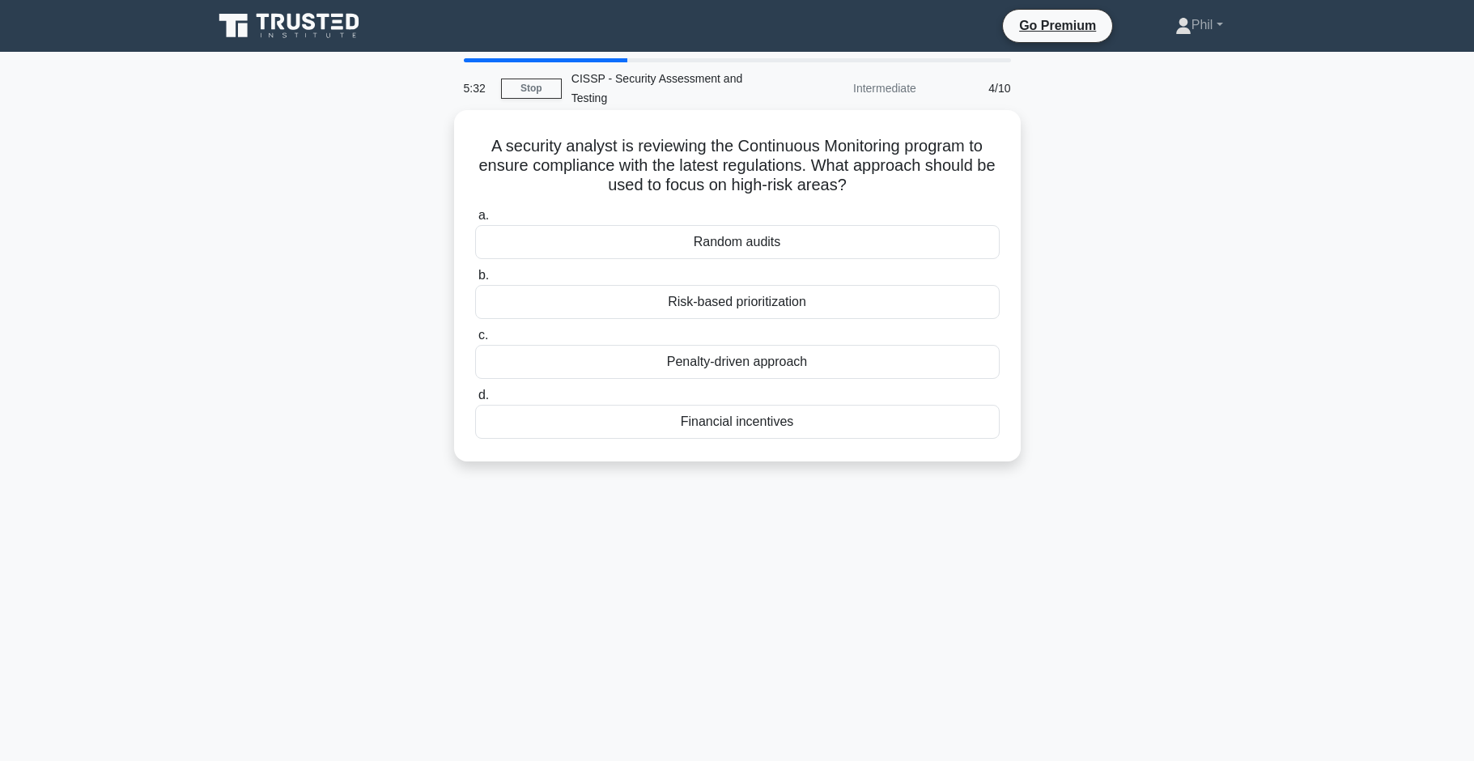
click at [825, 302] on div "Risk-based prioritization" at bounding box center [737, 302] width 525 height 34
click at [475, 281] on input "b. Risk-based prioritization" at bounding box center [475, 275] width 0 height 11
click at [937, 432] on div "Combination of white-box and black-box testing" at bounding box center [737, 422] width 525 height 34
click at [475, 401] on input "d. Combination of white-box and black-box testing" at bounding box center [475, 395] width 0 height 11
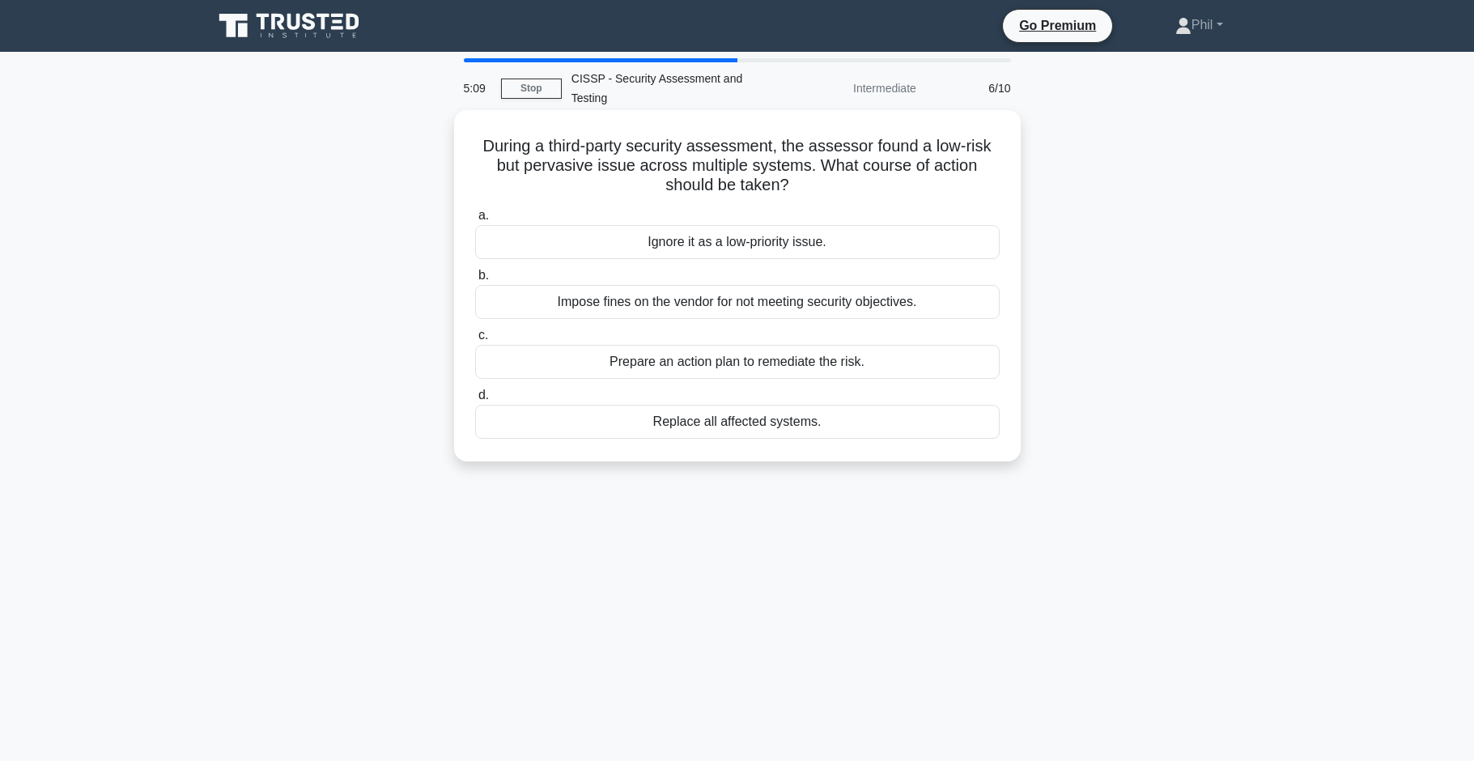
click at [917, 367] on div "Prepare an action plan to remediate the risk." at bounding box center [737, 362] width 525 height 34
click at [475, 341] on input "c. Prepare an action plan to remediate the risk." at bounding box center [475, 335] width 0 height 11
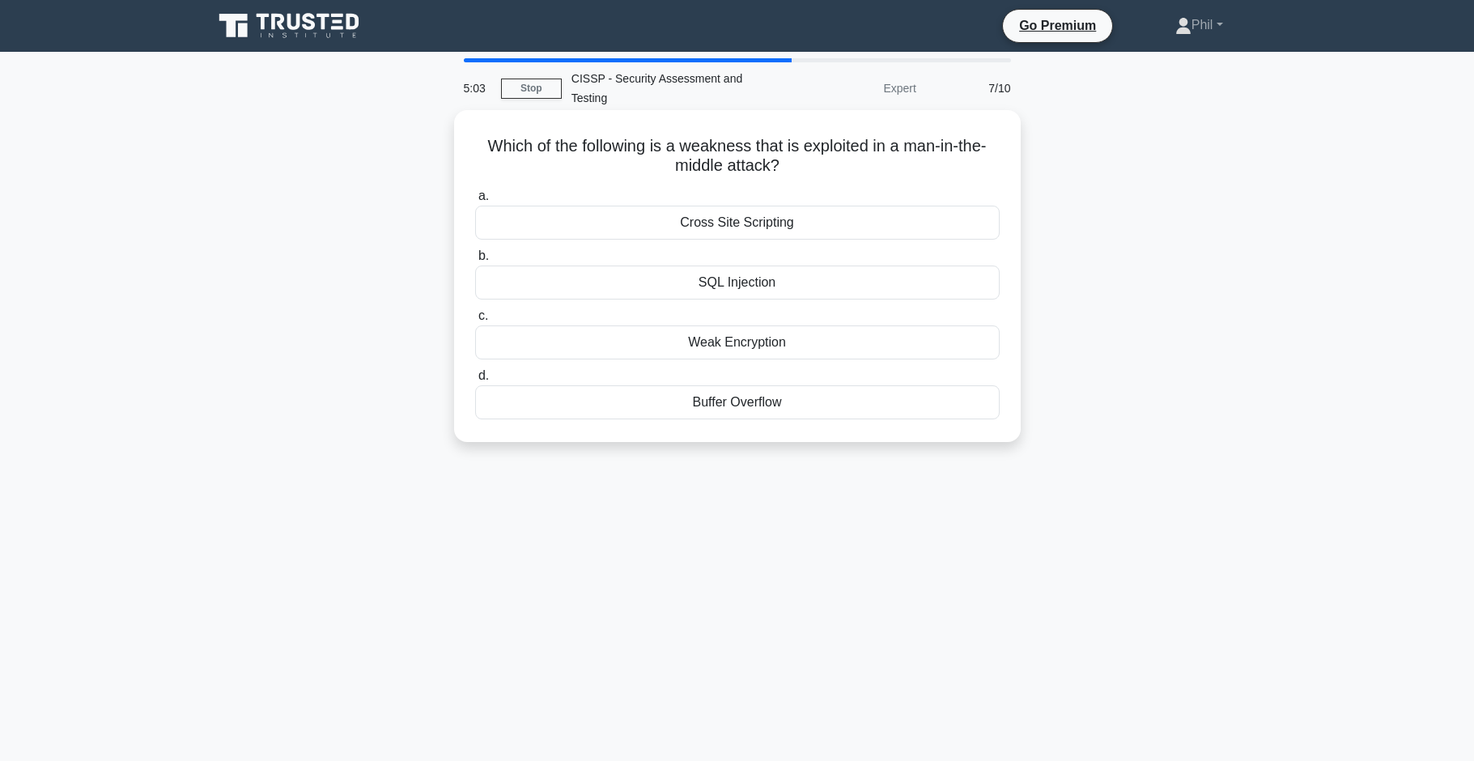
click at [908, 351] on div "Weak Encryption" at bounding box center [737, 342] width 525 height 34
click at [475, 321] on input "c. Weak Encryption" at bounding box center [475, 316] width 0 height 11
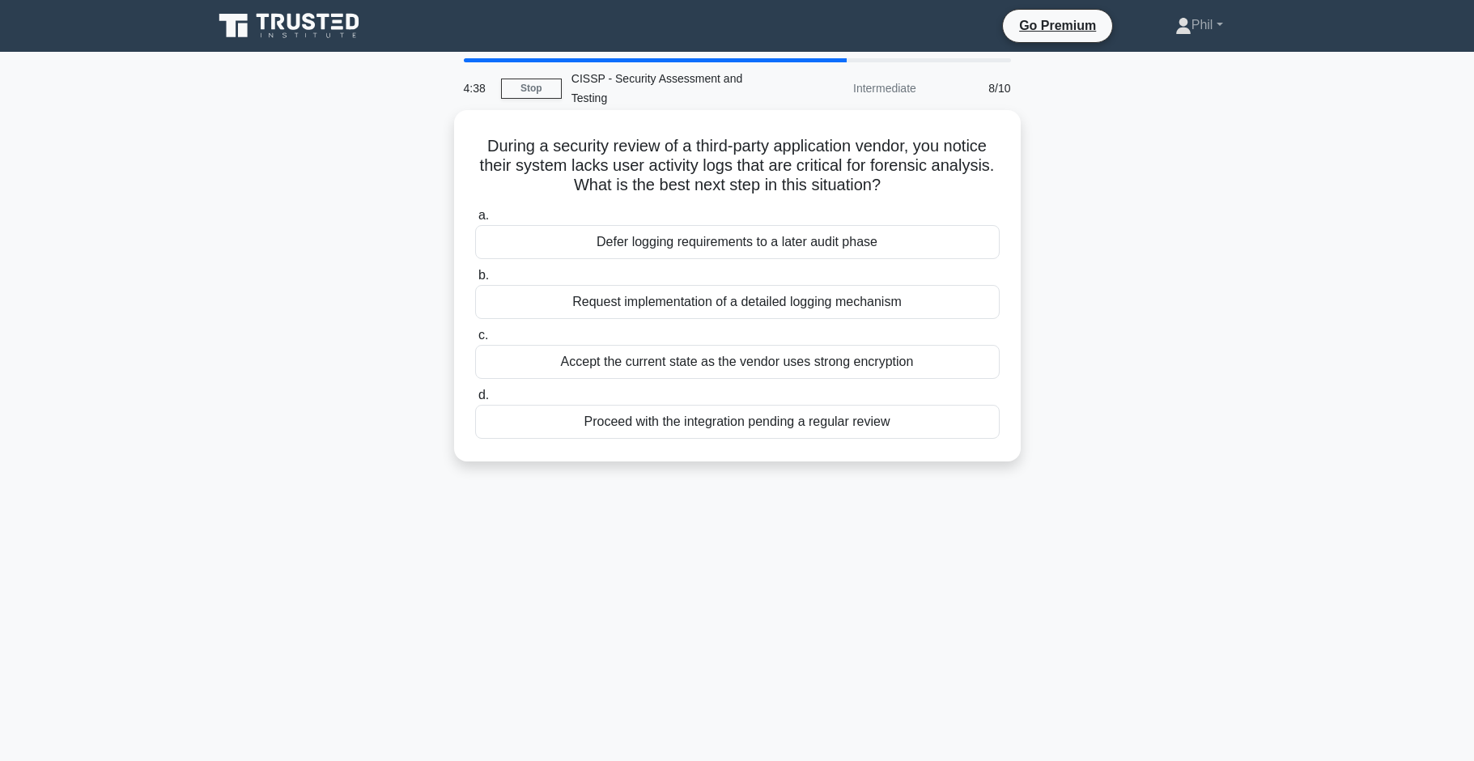
click at [831, 309] on div "Request implementation of a detailed logging mechanism" at bounding box center [737, 302] width 525 height 34
click at [475, 281] on input "b. Request implementation of a detailed logging mechanism" at bounding box center [475, 275] width 0 height 11
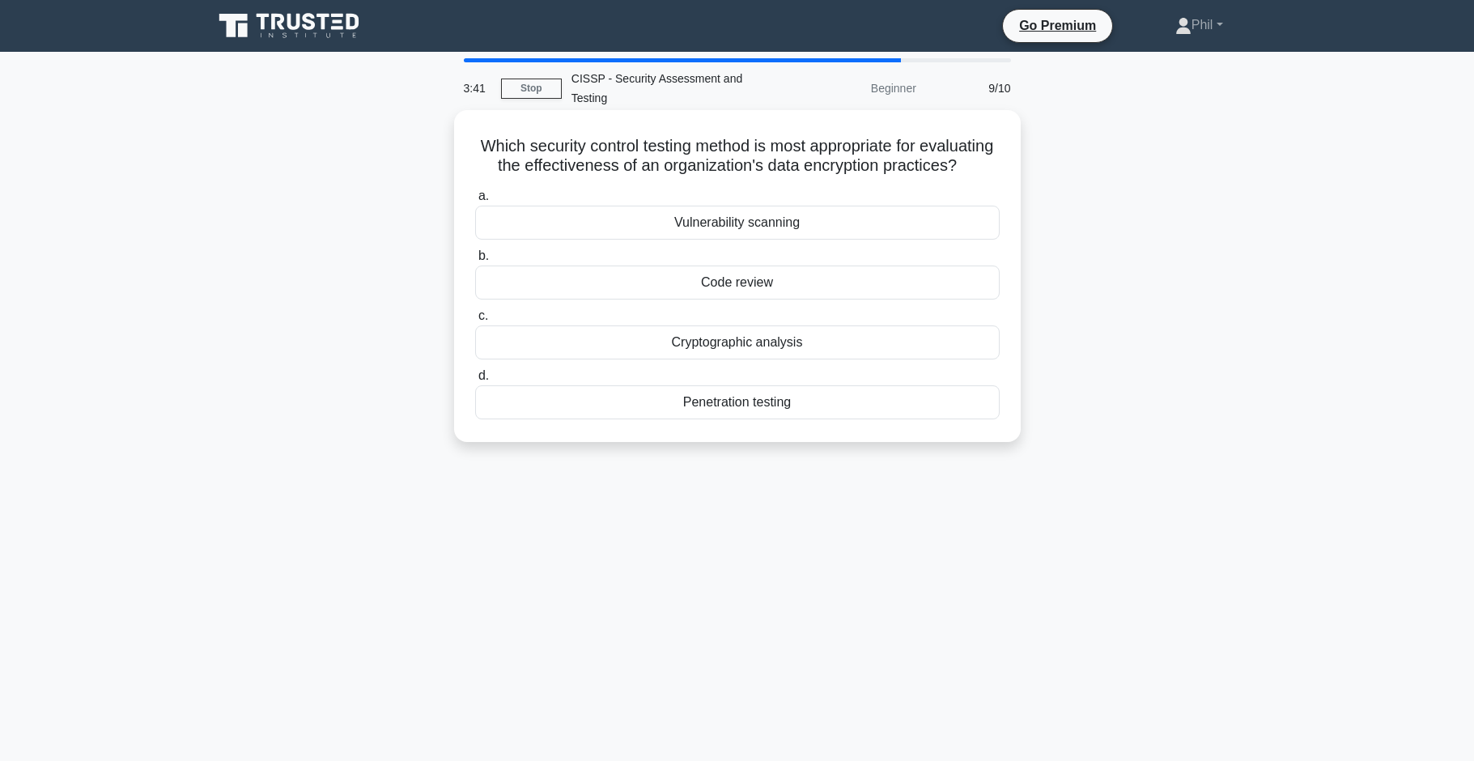
click at [786, 349] on div "Cryptographic analysis" at bounding box center [737, 342] width 525 height 34
click at [475, 321] on input "c. Cryptographic analysis" at bounding box center [475, 316] width 0 height 11
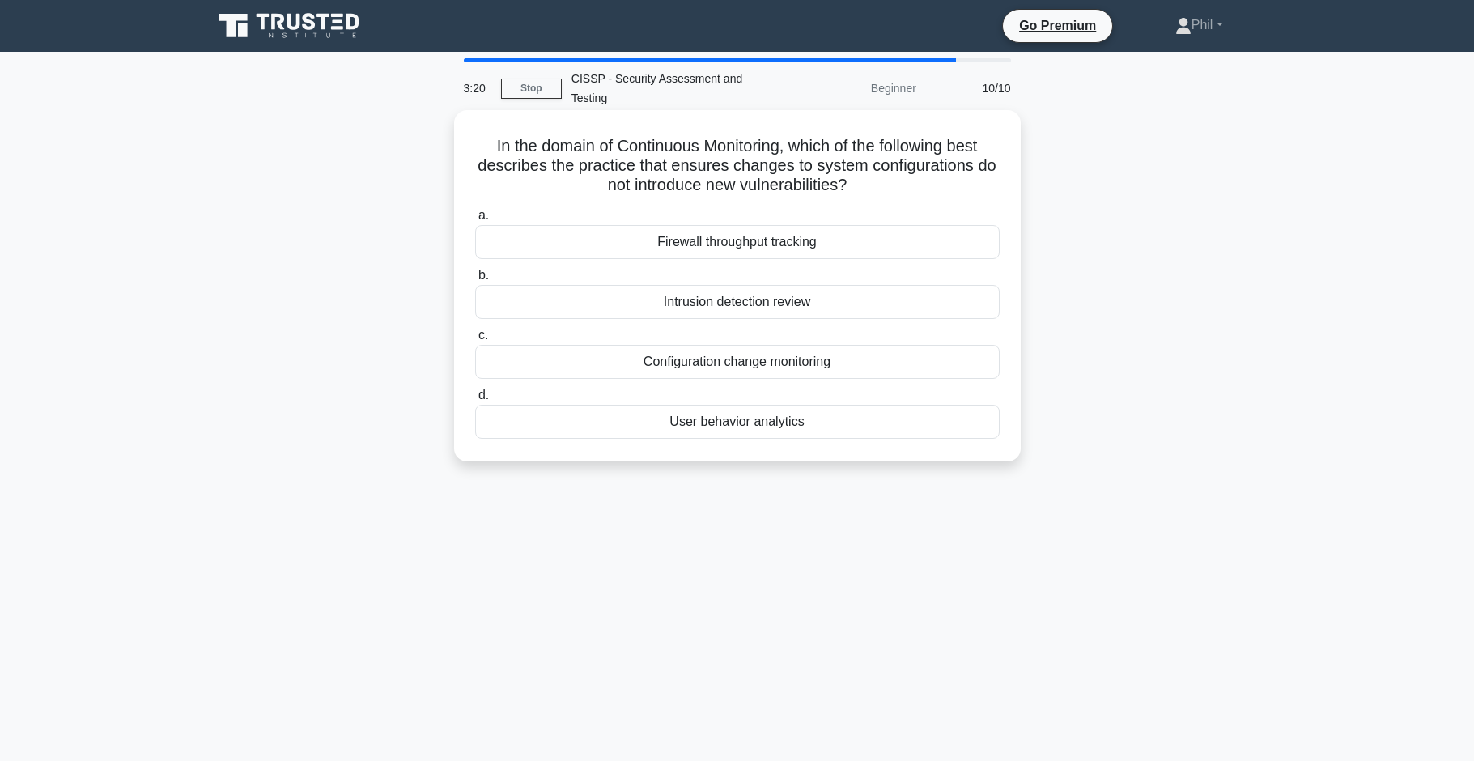
click at [893, 366] on div "Configuration change monitoring" at bounding box center [737, 362] width 525 height 34
click at [475, 341] on input "c. Configuration change monitoring" at bounding box center [475, 335] width 0 height 11
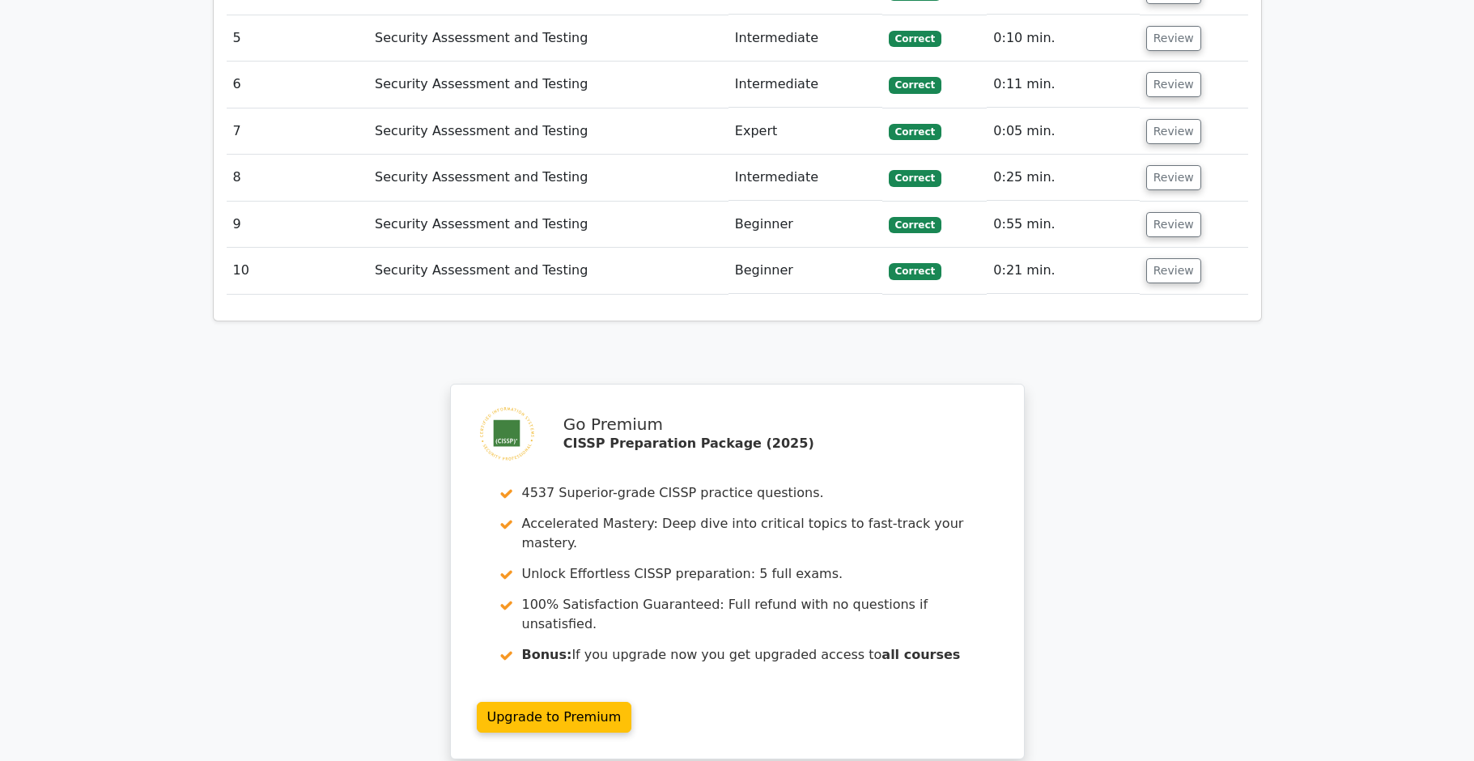
scroll to position [1586, 0]
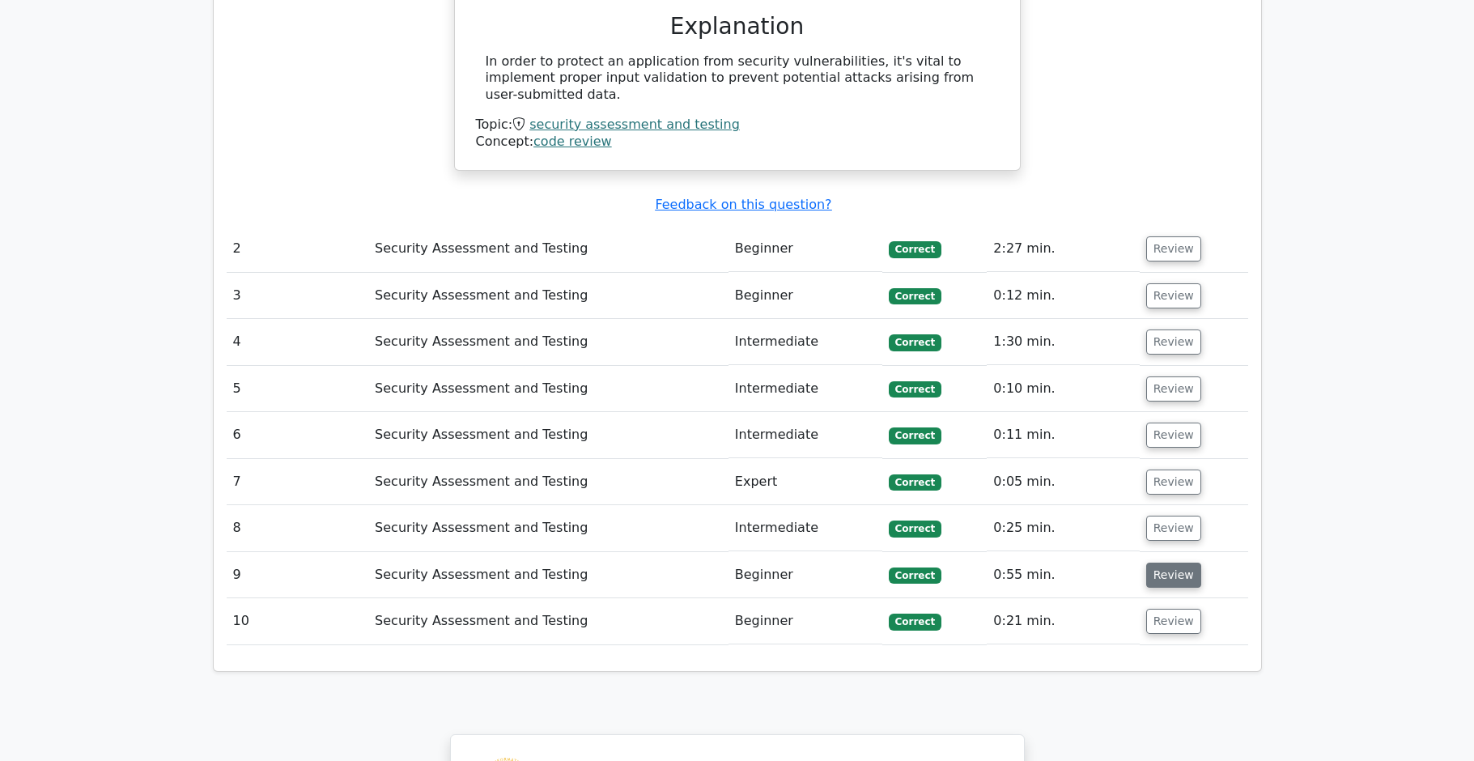
click at [1157, 563] on button "Review" at bounding box center [1173, 575] width 55 height 25
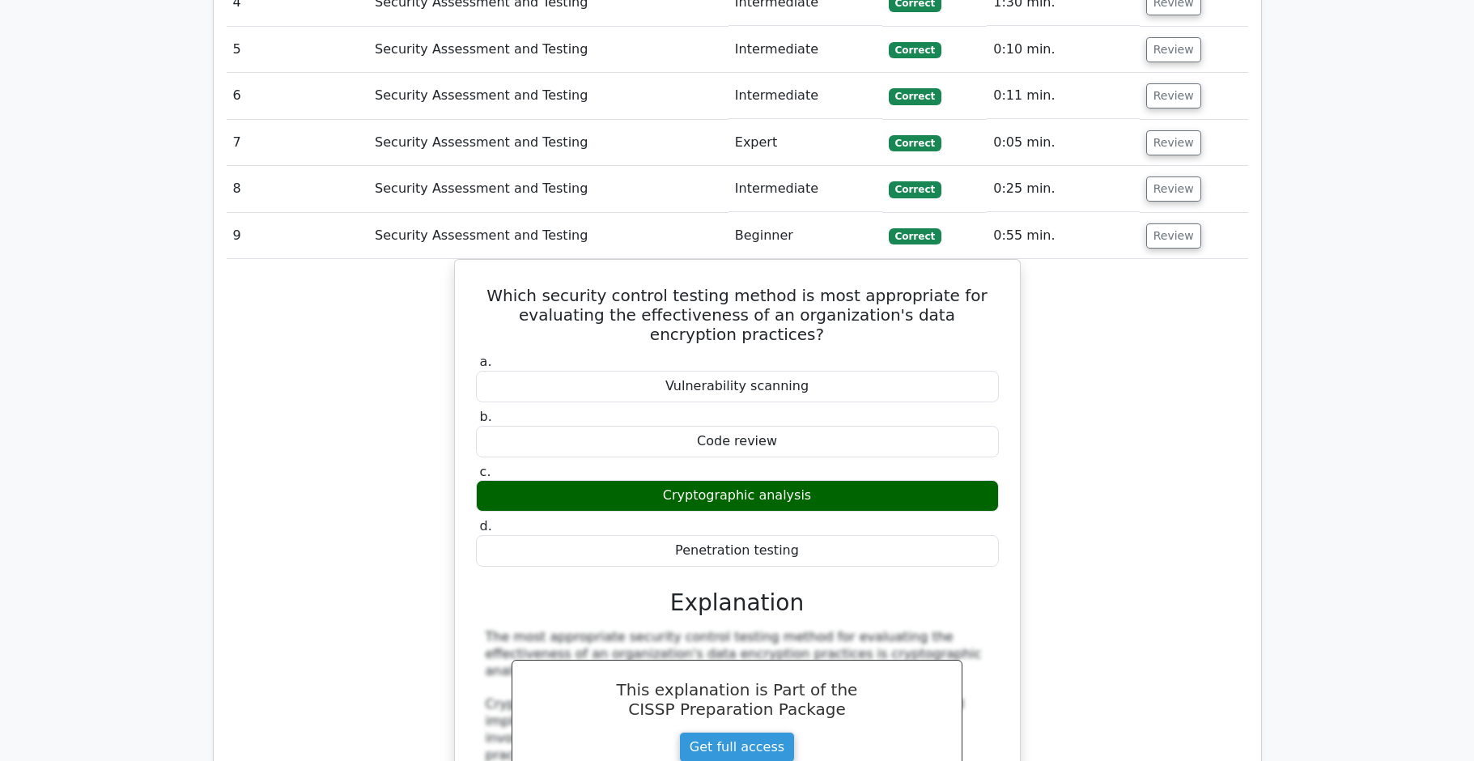
scroll to position [1732, 0]
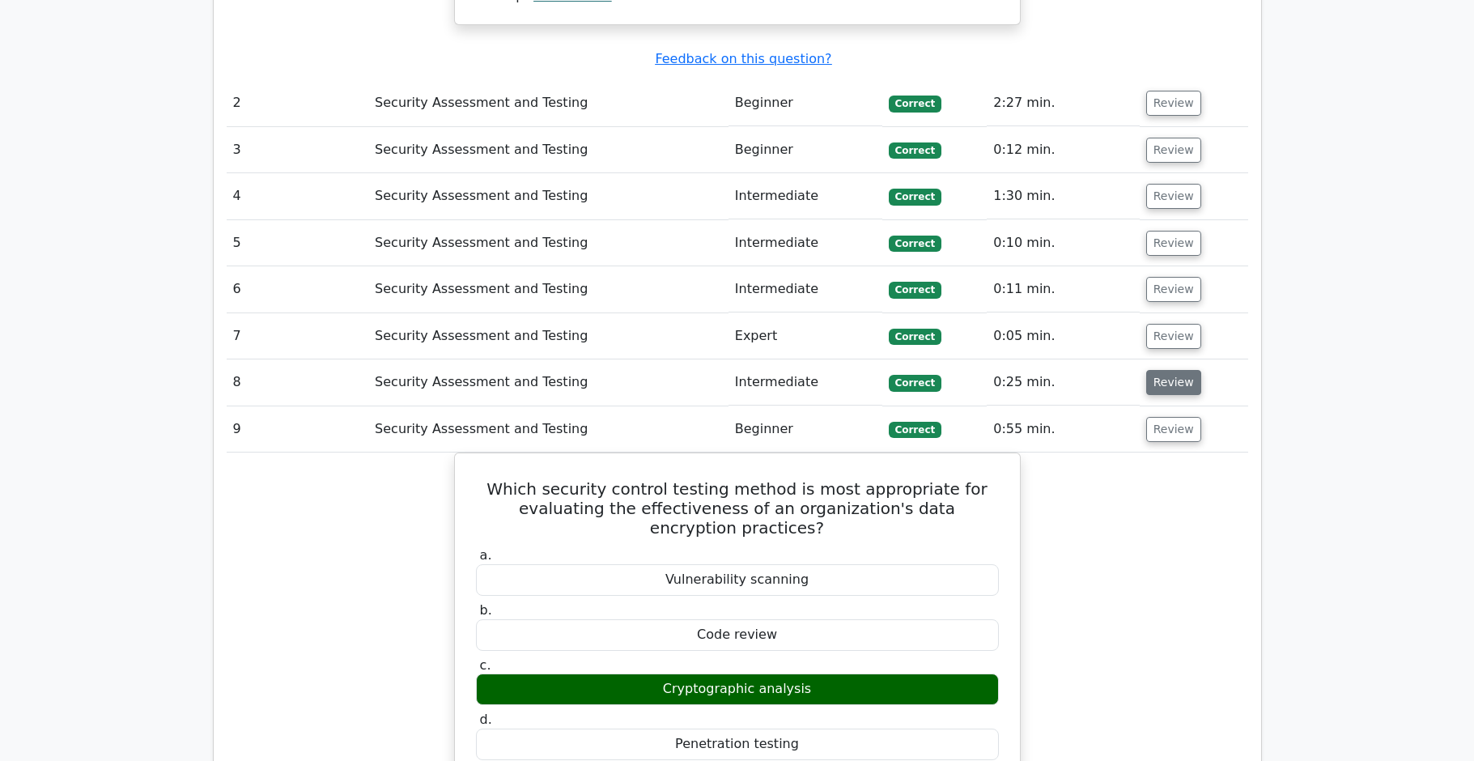
click at [1165, 370] on button "Review" at bounding box center [1173, 382] width 55 height 25
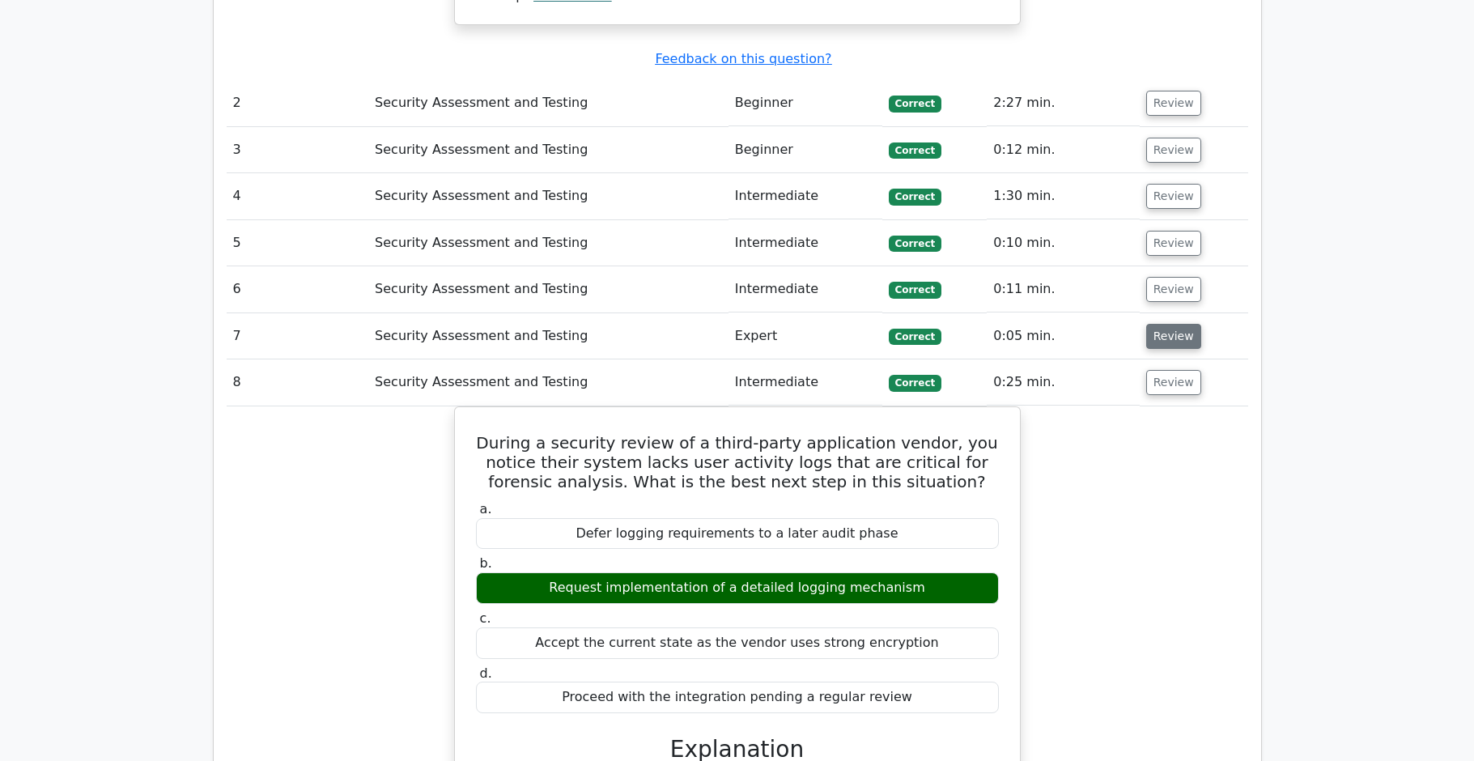
click at [1156, 324] on button "Review" at bounding box center [1173, 336] width 55 height 25
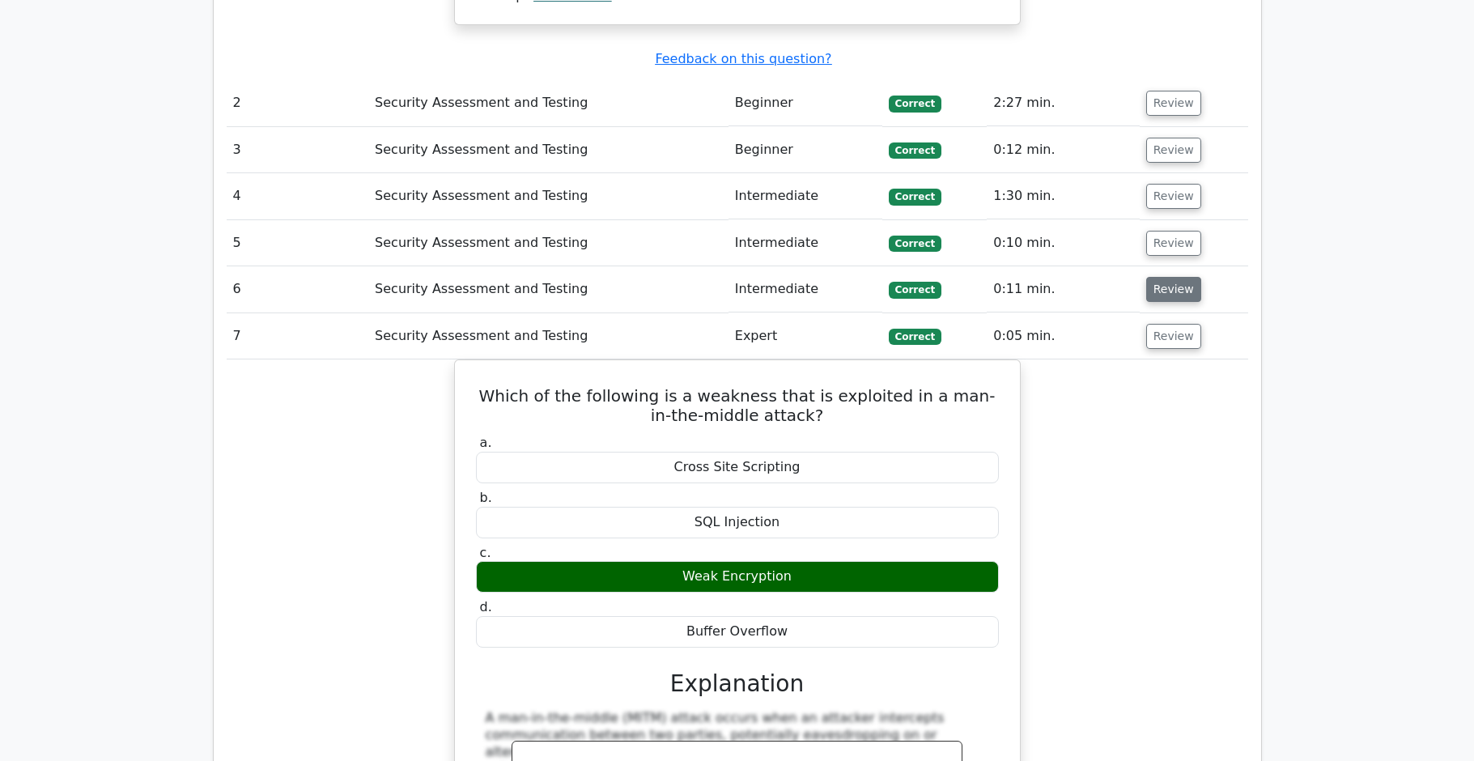
click at [1163, 277] on button "Review" at bounding box center [1173, 289] width 55 height 25
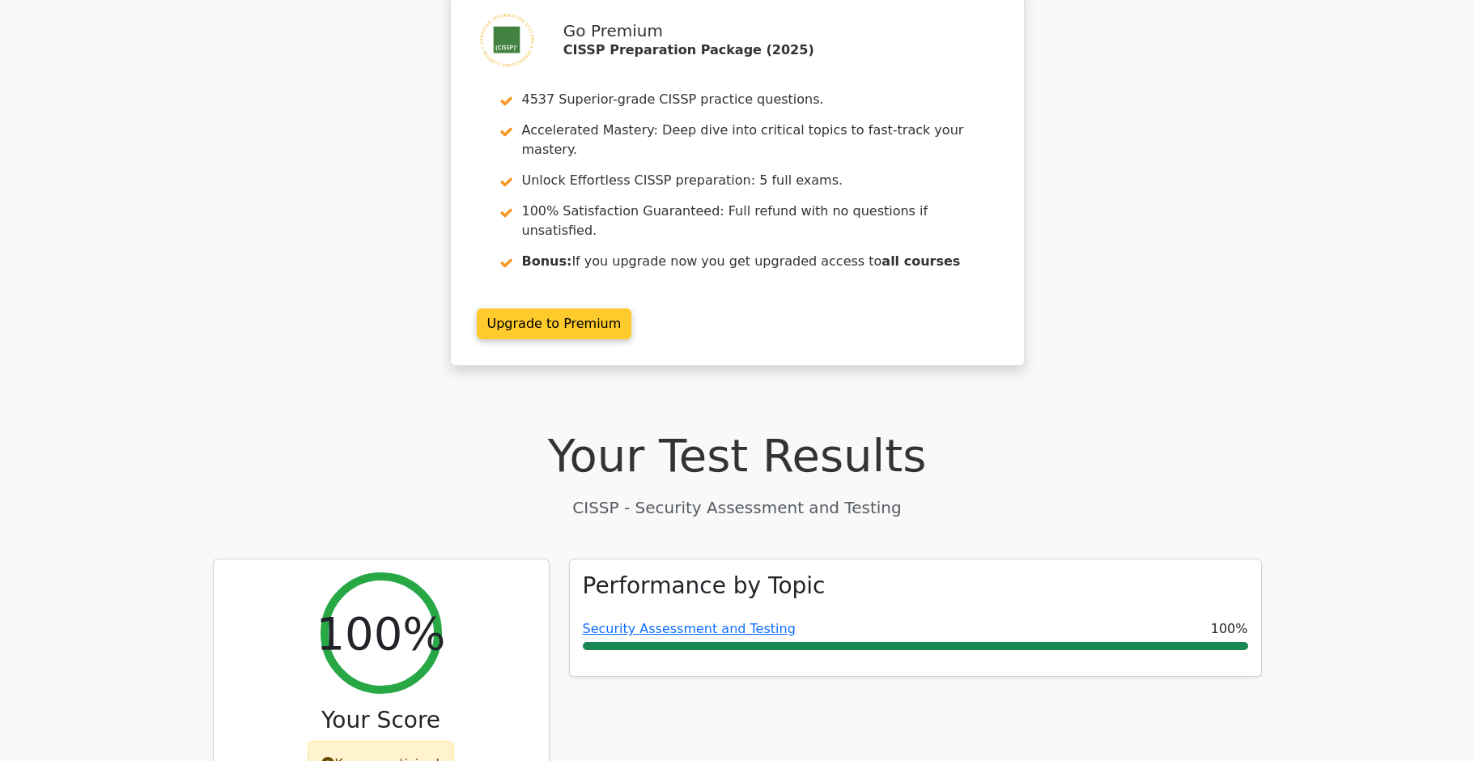
scroll to position [0, 0]
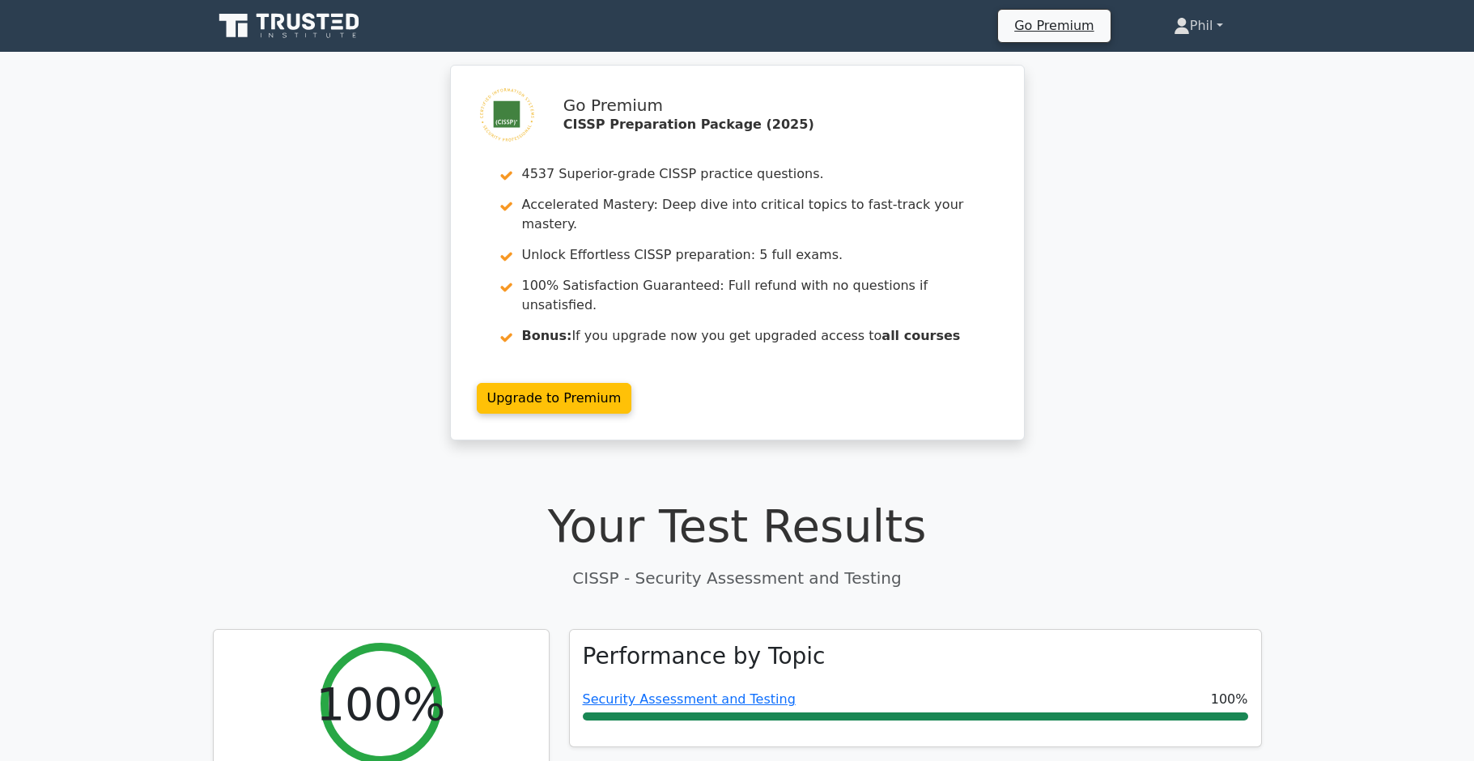
click at [1212, 12] on link "Phil" at bounding box center [1198, 26] width 127 height 32
click at [1196, 62] on link "Profile" at bounding box center [1200, 64] width 128 height 26
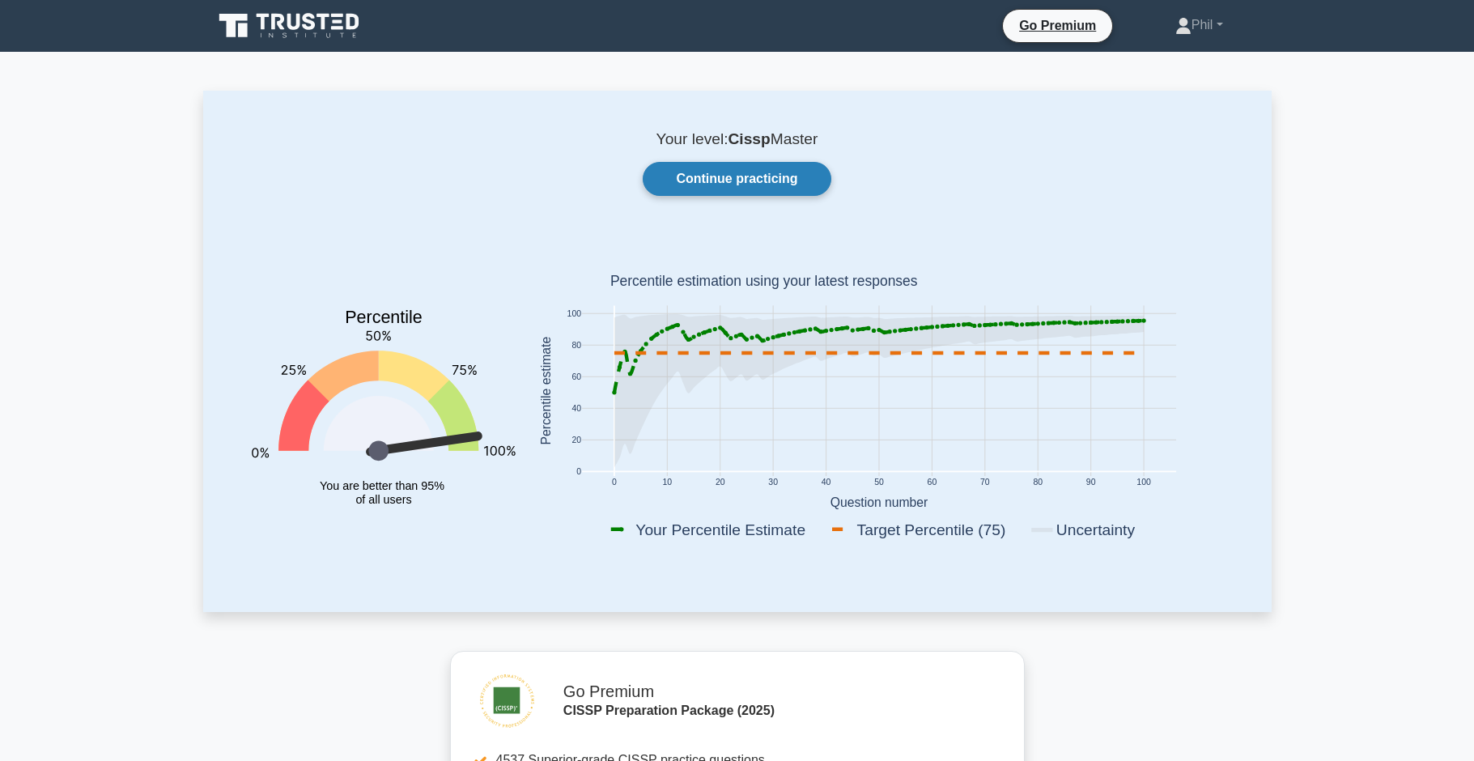
click at [762, 182] on link "Continue practicing" at bounding box center [737, 179] width 188 height 34
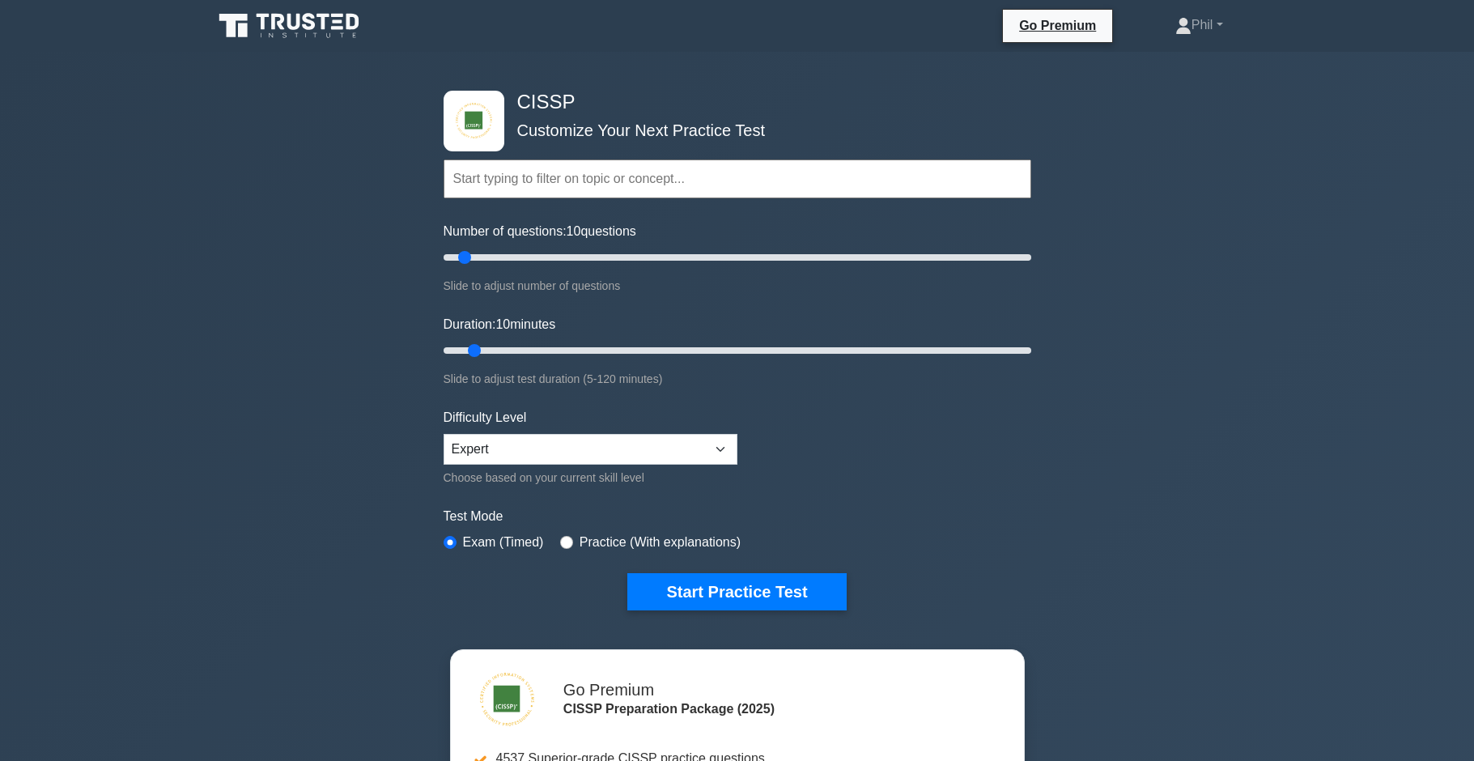
click at [555, 187] on input "text" at bounding box center [738, 178] width 588 height 39
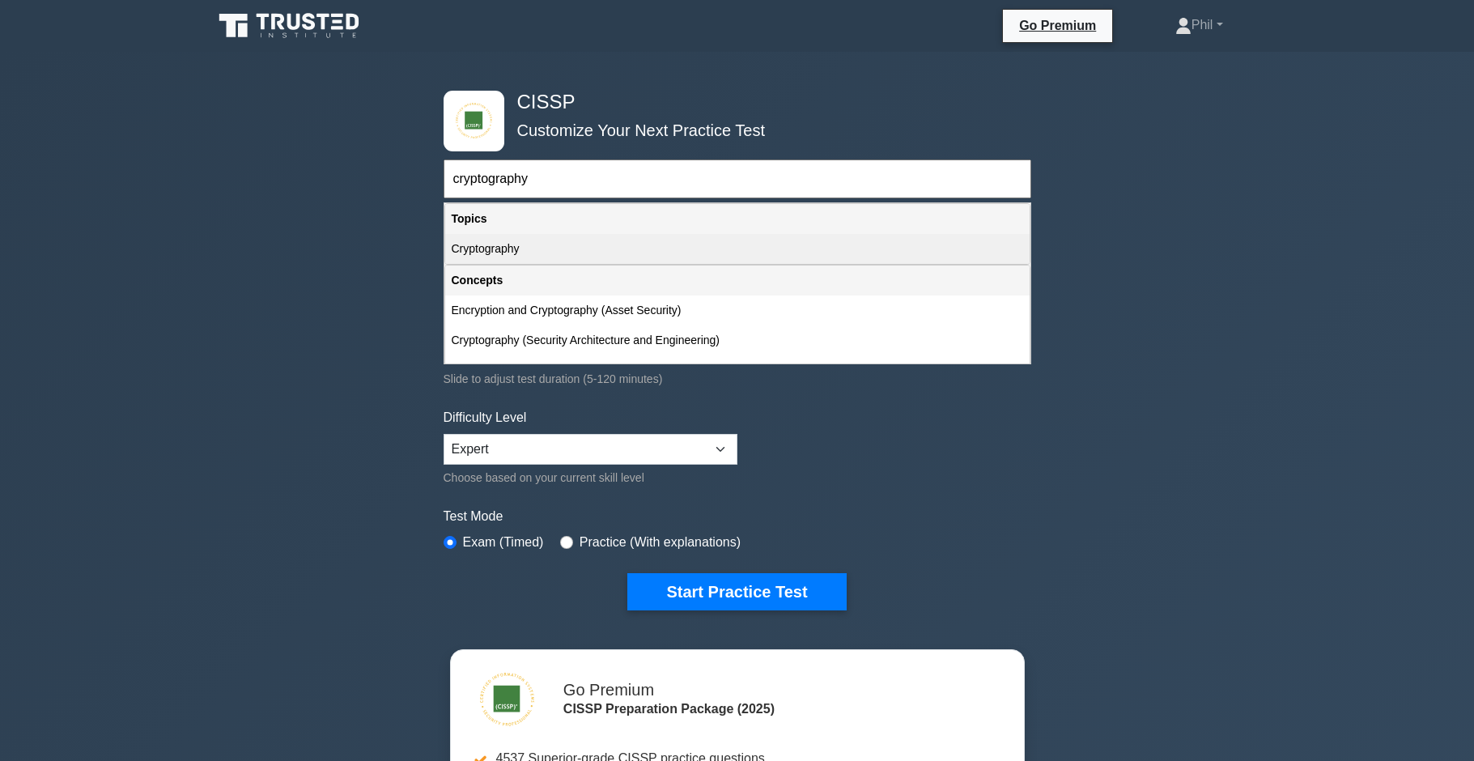
click at [549, 253] on div "Cryptography" at bounding box center [737, 249] width 585 height 30
type input "Cryptography"
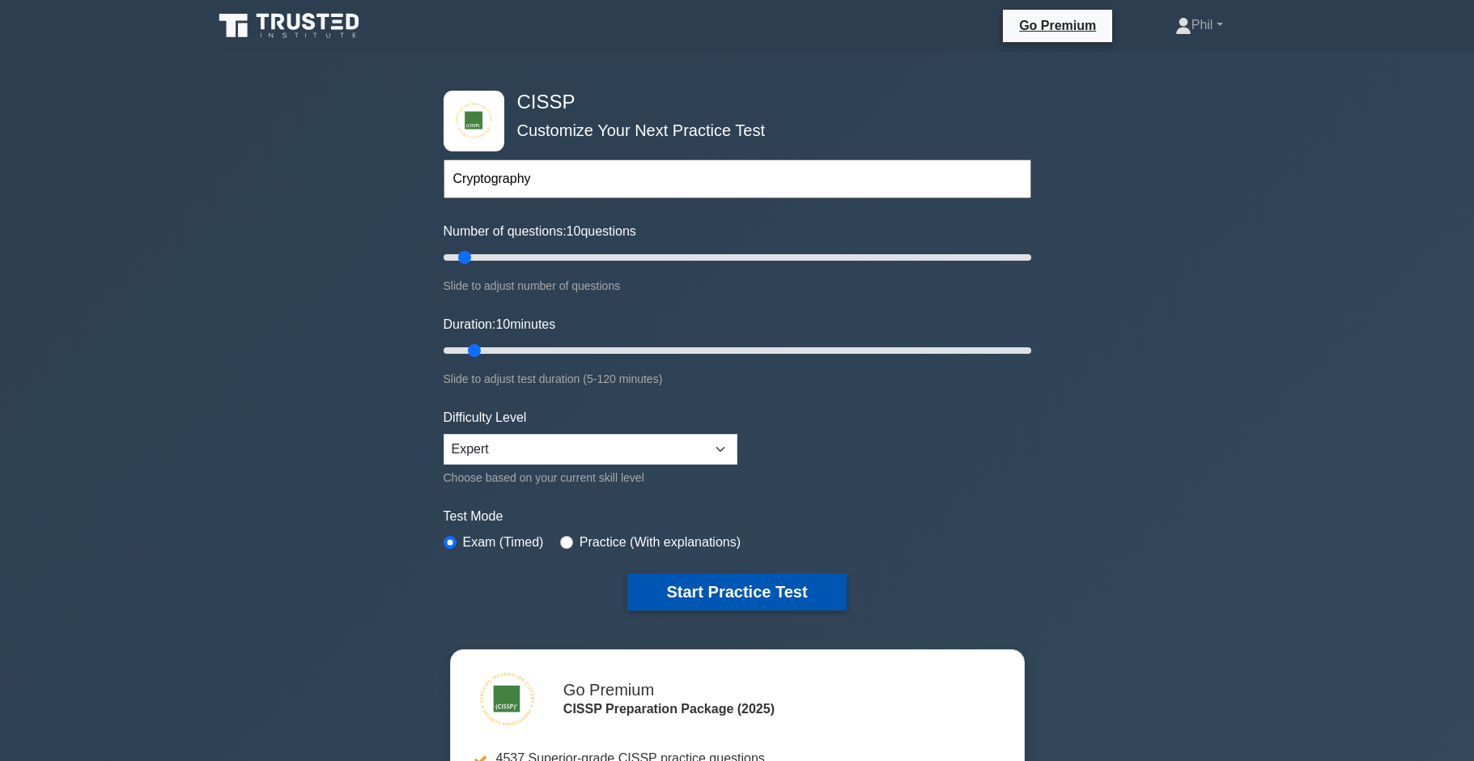
click at [790, 603] on button "Start Practice Test" at bounding box center [736, 591] width 219 height 37
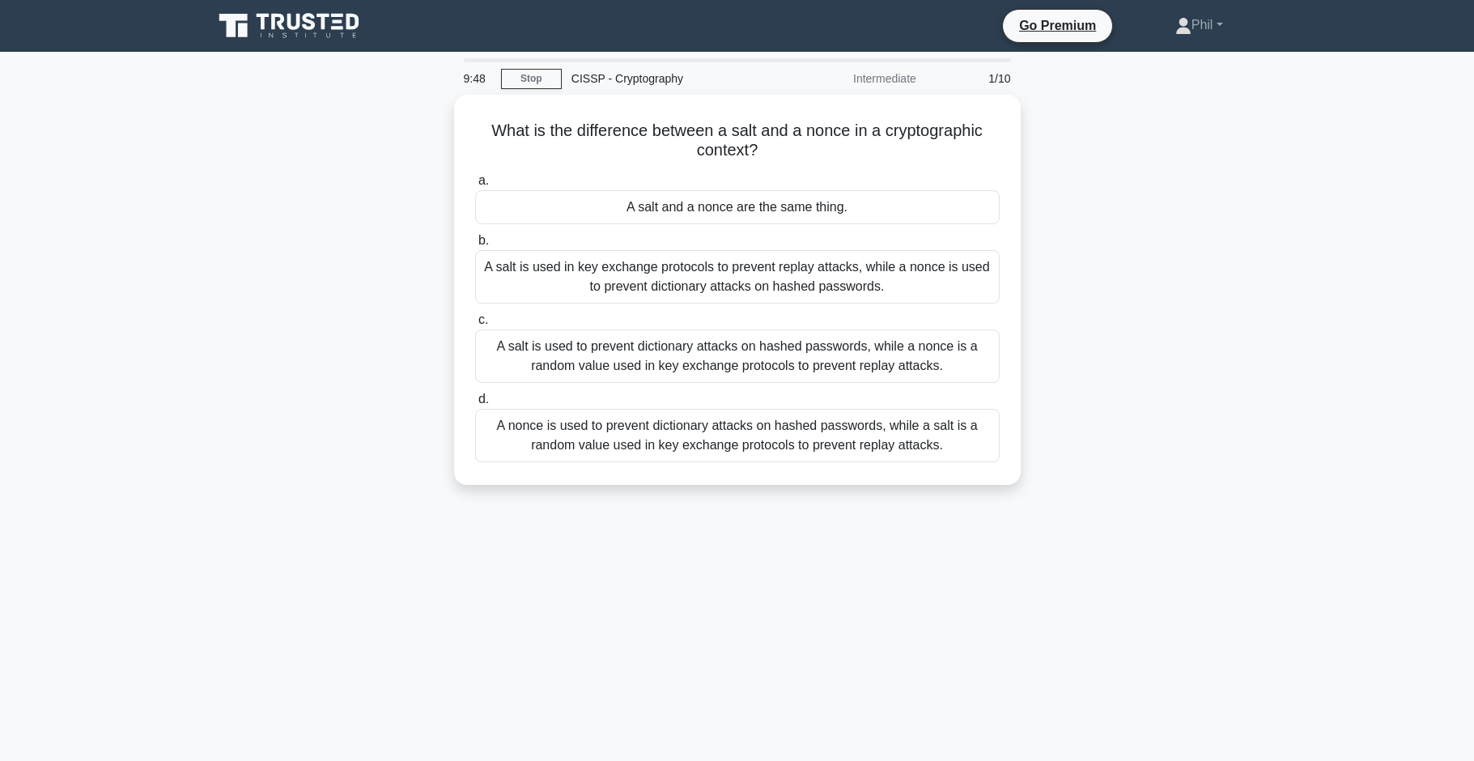
click at [962, 618] on div "9:48 Stop CISSP - Cryptography Intermediate 1/10 What is the difference between…" at bounding box center [737, 463] width 1069 height 810
click at [860, 367] on div "A salt is used to prevent dictionary attacks on hashed passwords, while a nonce…" at bounding box center [737, 351] width 525 height 53
click at [475, 321] on input "c. A salt is used to prevent dictionary attacks on hashed passwords, while a no…" at bounding box center [475, 316] width 0 height 11
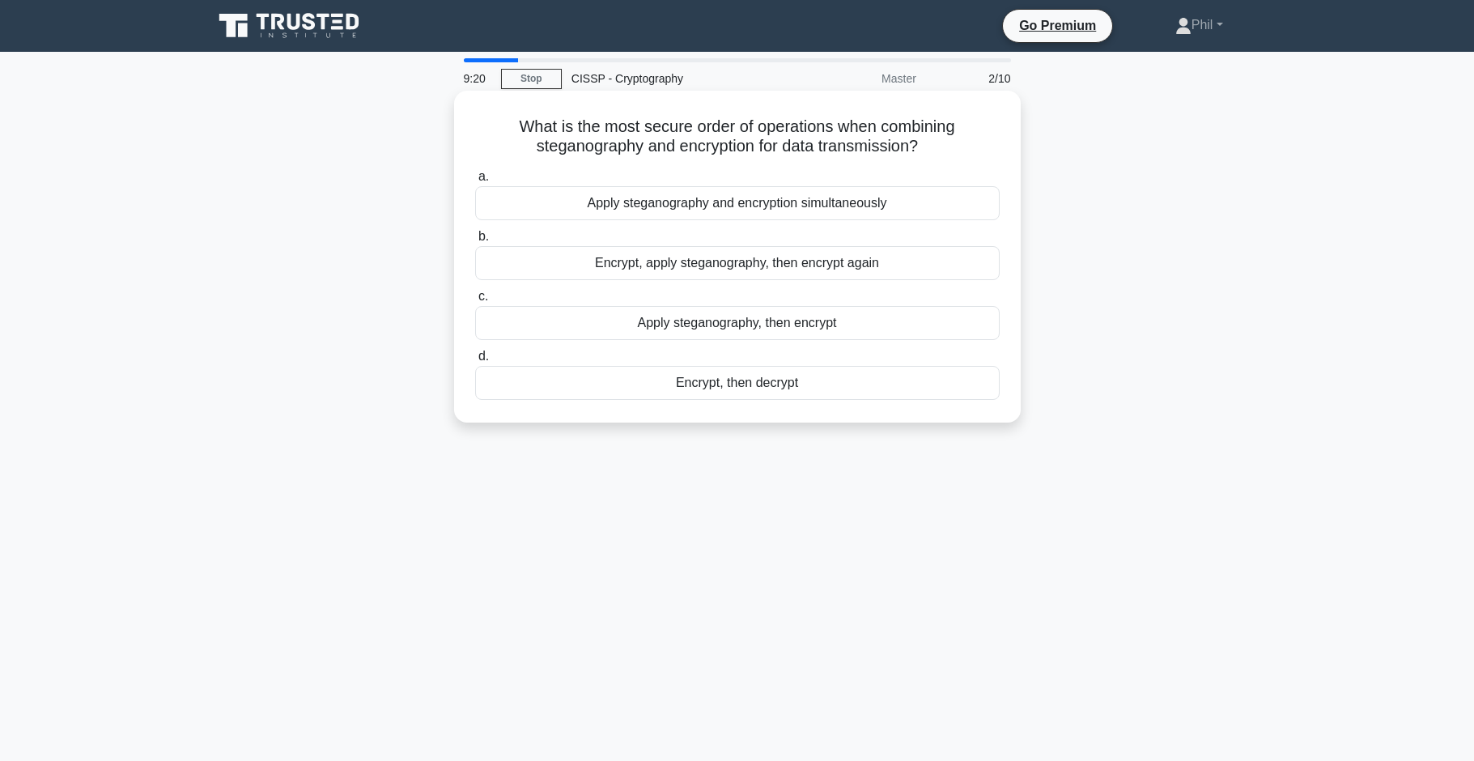
click at [835, 267] on div "Encrypt, apply steganography, then encrypt again" at bounding box center [737, 263] width 525 height 34
click at [475, 242] on input "b. Encrypt, apply steganography, then encrypt again" at bounding box center [475, 237] width 0 height 11
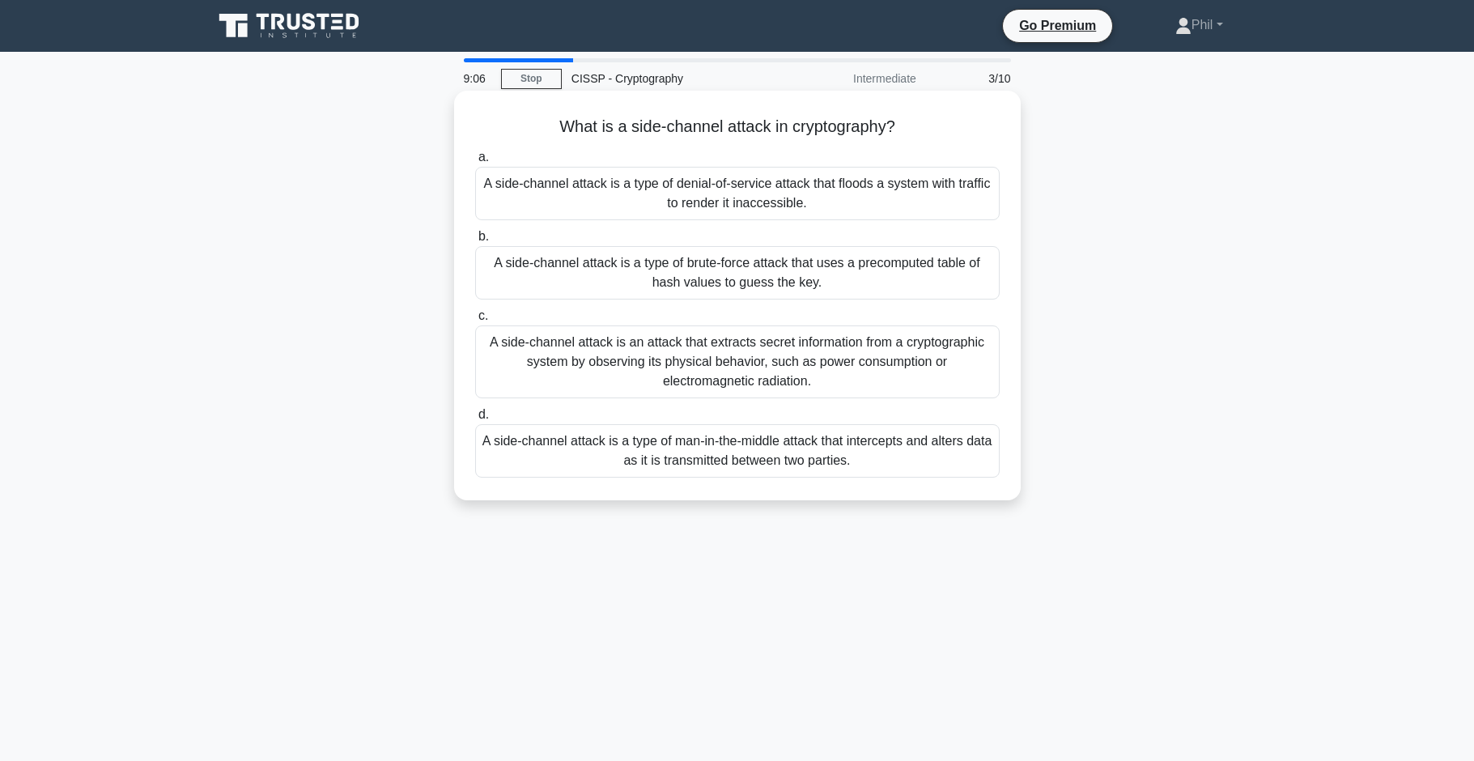
click at [980, 384] on div "A side-channel attack is an attack that extracts secret information from a cryp…" at bounding box center [737, 361] width 525 height 73
click at [475, 321] on input "c. A side-channel attack is an attack that extracts secret information from a c…" at bounding box center [475, 316] width 0 height 11
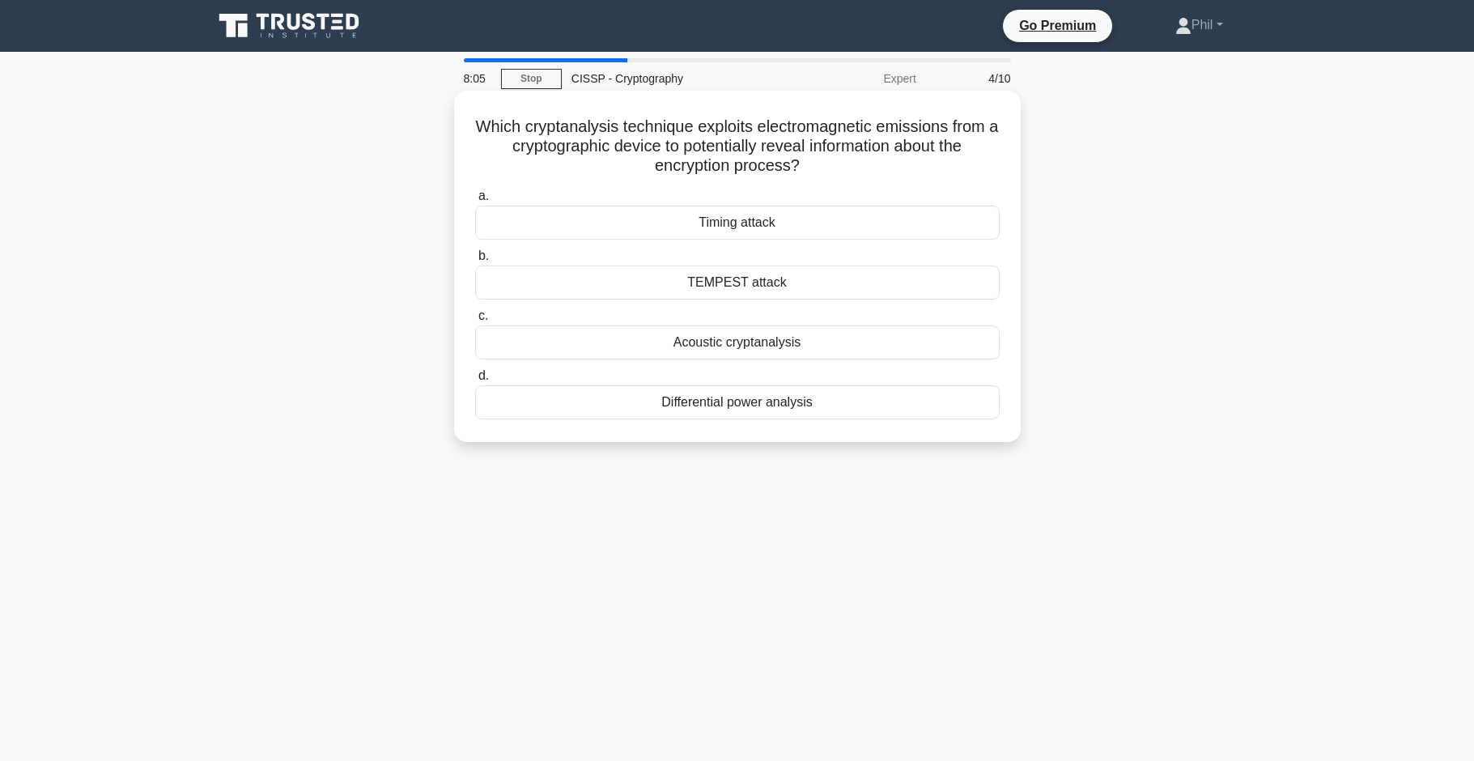
click at [806, 288] on div "TEMPEST attack" at bounding box center [737, 283] width 525 height 34
click at [475, 261] on input "b. TEMPEST attack" at bounding box center [475, 256] width 0 height 11
click at [802, 280] on div "TLS" at bounding box center [737, 283] width 525 height 34
click at [475, 261] on input "b. TLS" at bounding box center [475, 256] width 0 height 11
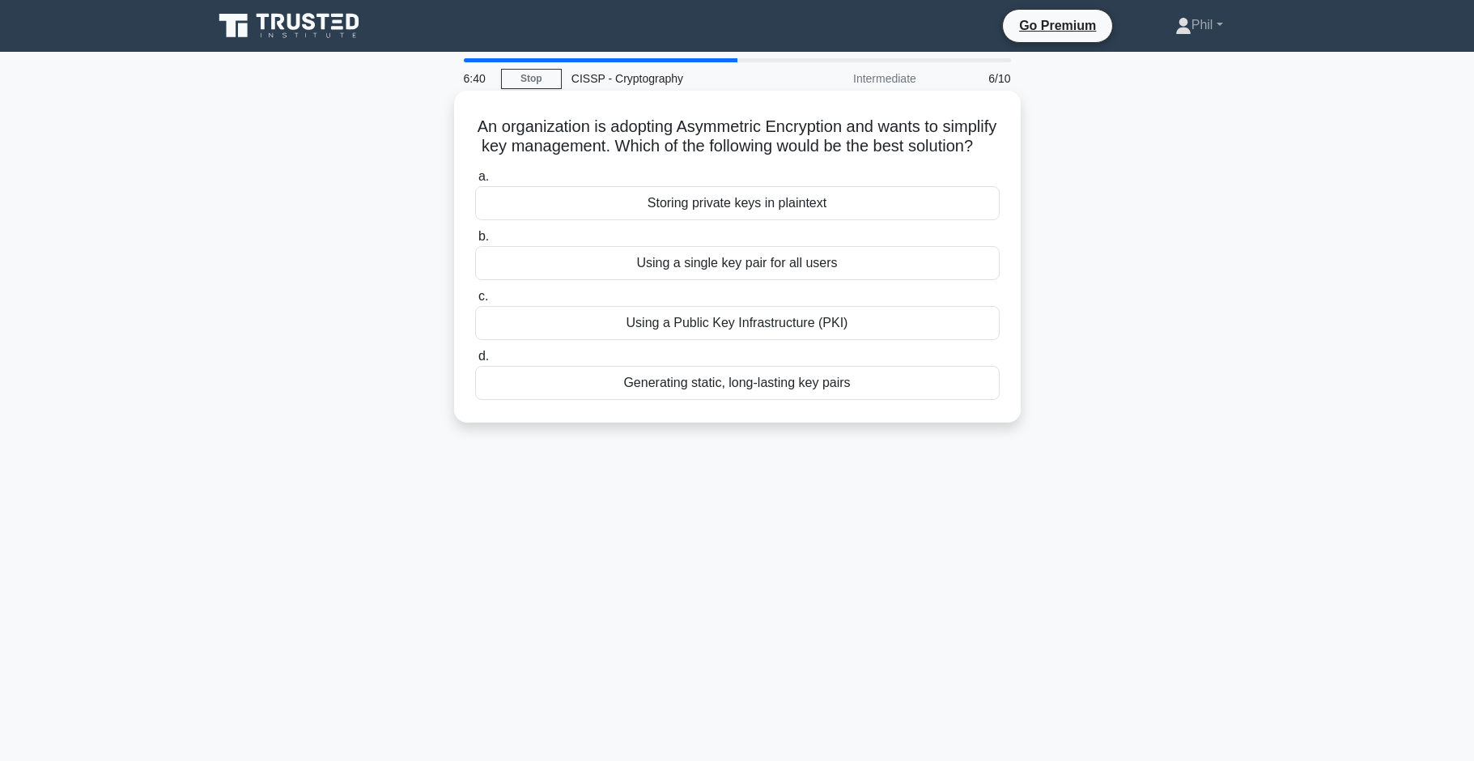
click at [856, 323] on div "Using a Public Key Infrastructure (PKI)" at bounding box center [737, 323] width 525 height 34
click at [475, 302] on input "c. Using a Public Key Infrastructure (PKI)" at bounding box center [475, 296] width 0 height 11
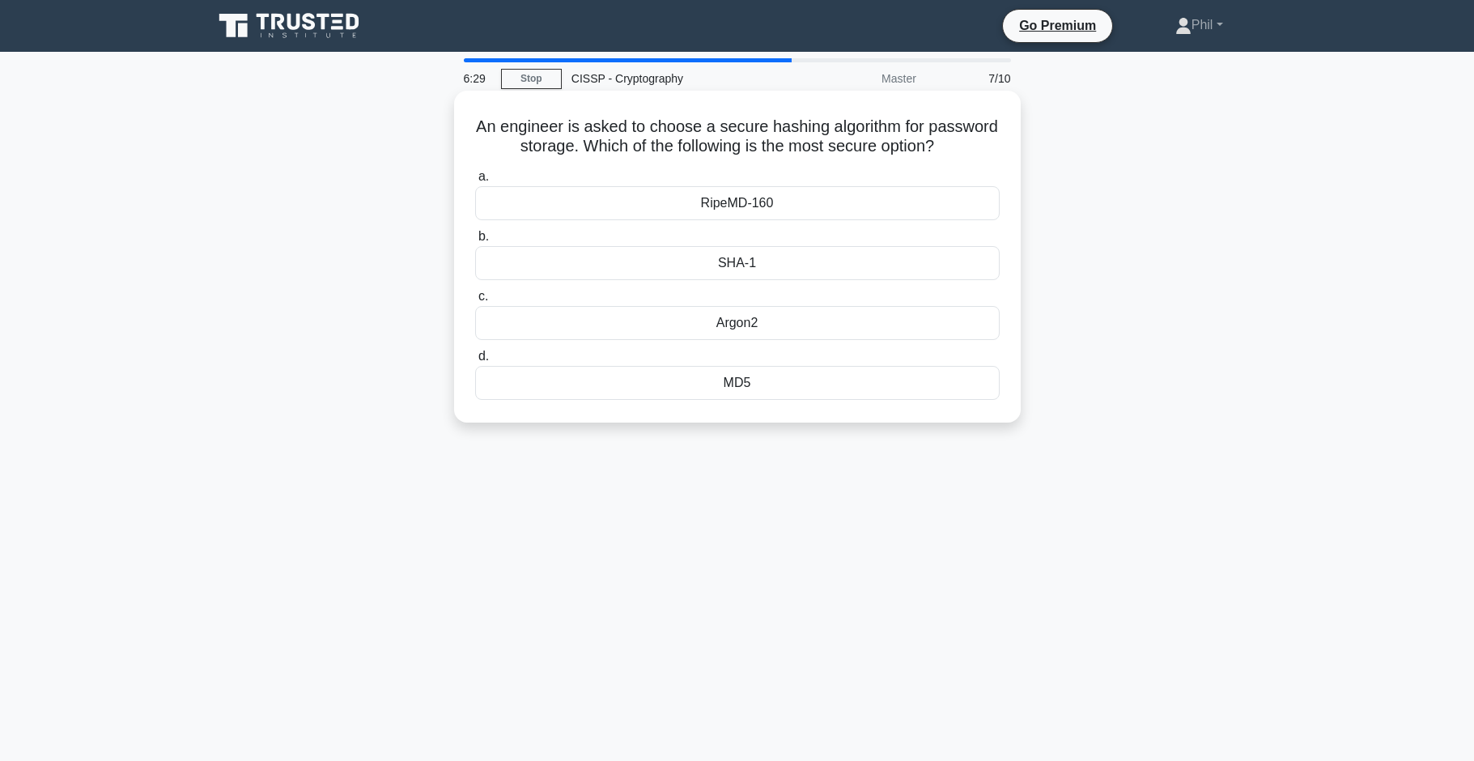
click at [860, 326] on div "Argon2" at bounding box center [737, 323] width 525 height 34
click at [475, 302] on input "c. Argon2" at bounding box center [475, 296] width 0 height 11
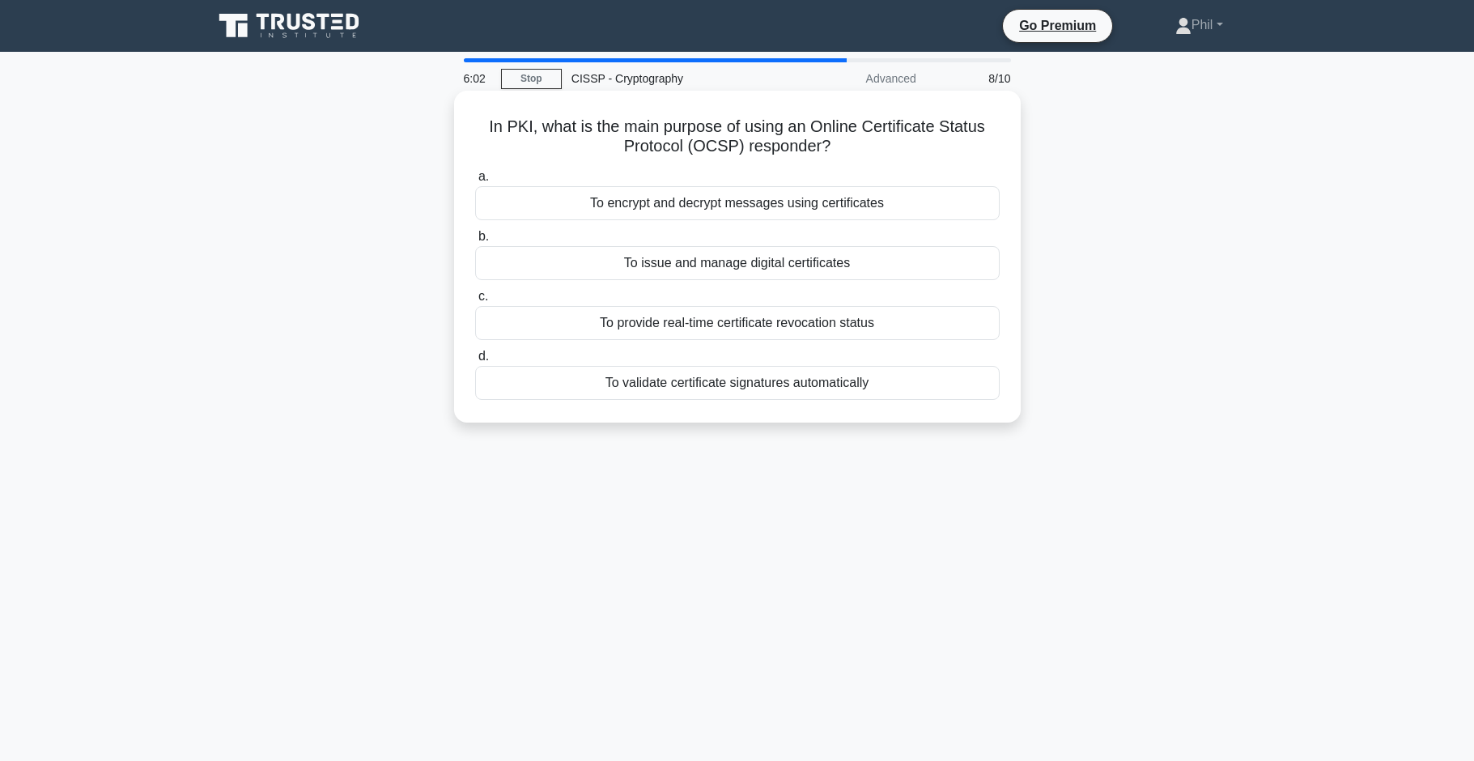
click at [927, 332] on div "To provide real-time certificate revocation status" at bounding box center [737, 323] width 525 height 34
click at [475, 302] on input "c. To provide real-time certificate revocation status" at bounding box center [475, 296] width 0 height 11
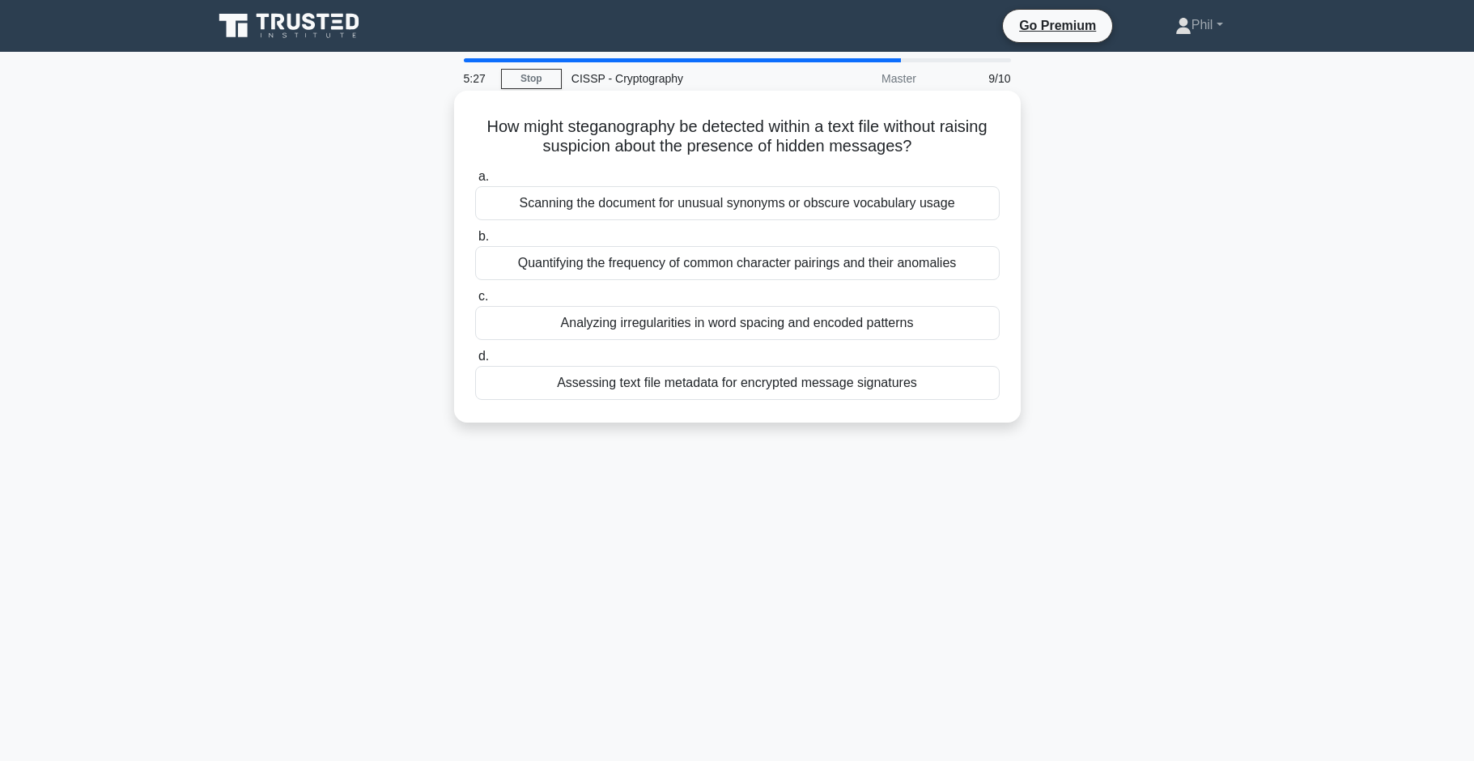
click at [892, 329] on div "Analyzing irregularities in word spacing and encoded patterns" at bounding box center [737, 323] width 525 height 34
click at [475, 302] on input "c. Analyzing irregularities in word spacing and encoded patterns" at bounding box center [475, 296] width 0 height 11
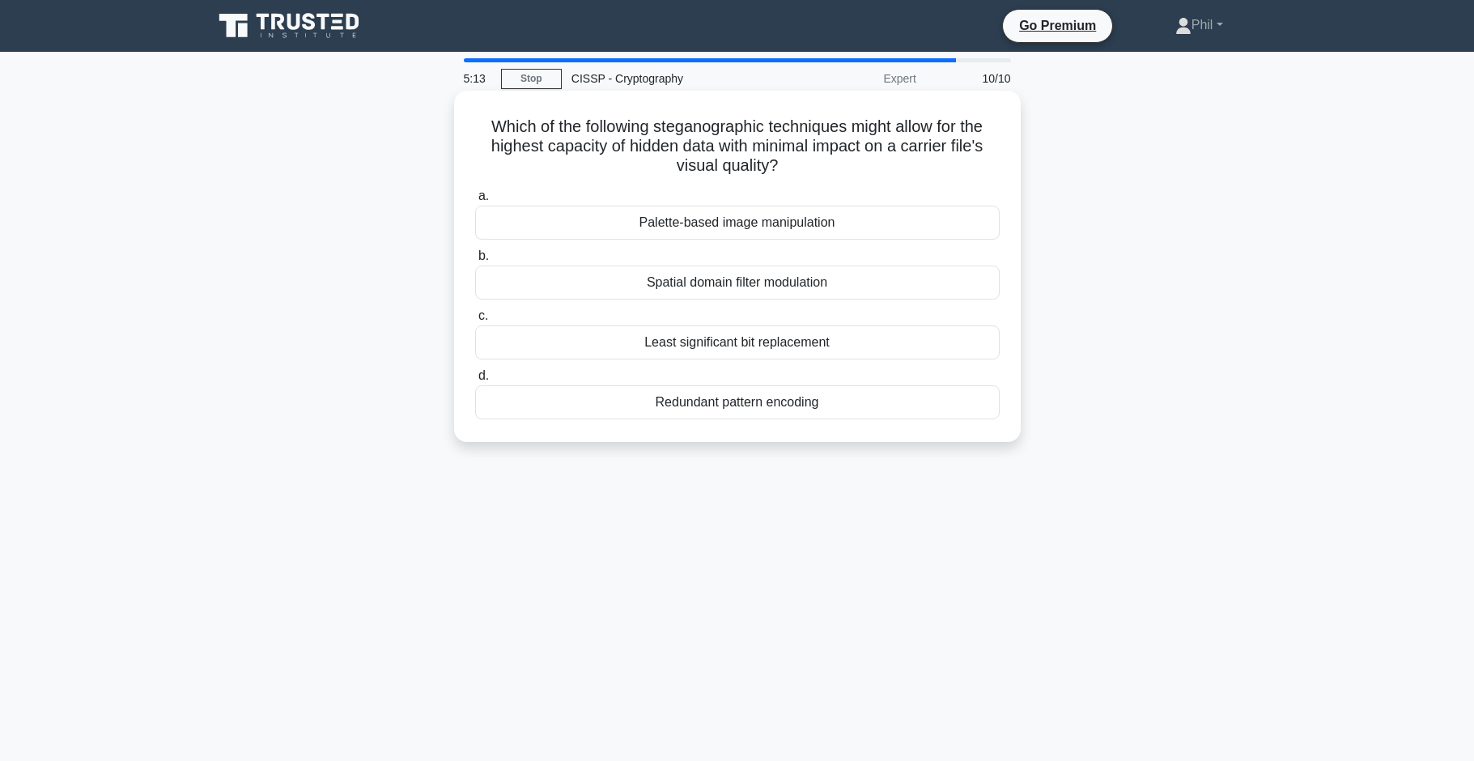
click at [899, 348] on div "Least significant bit replacement" at bounding box center [737, 342] width 525 height 34
click at [475, 321] on input "c. Least significant bit replacement" at bounding box center [475, 316] width 0 height 11
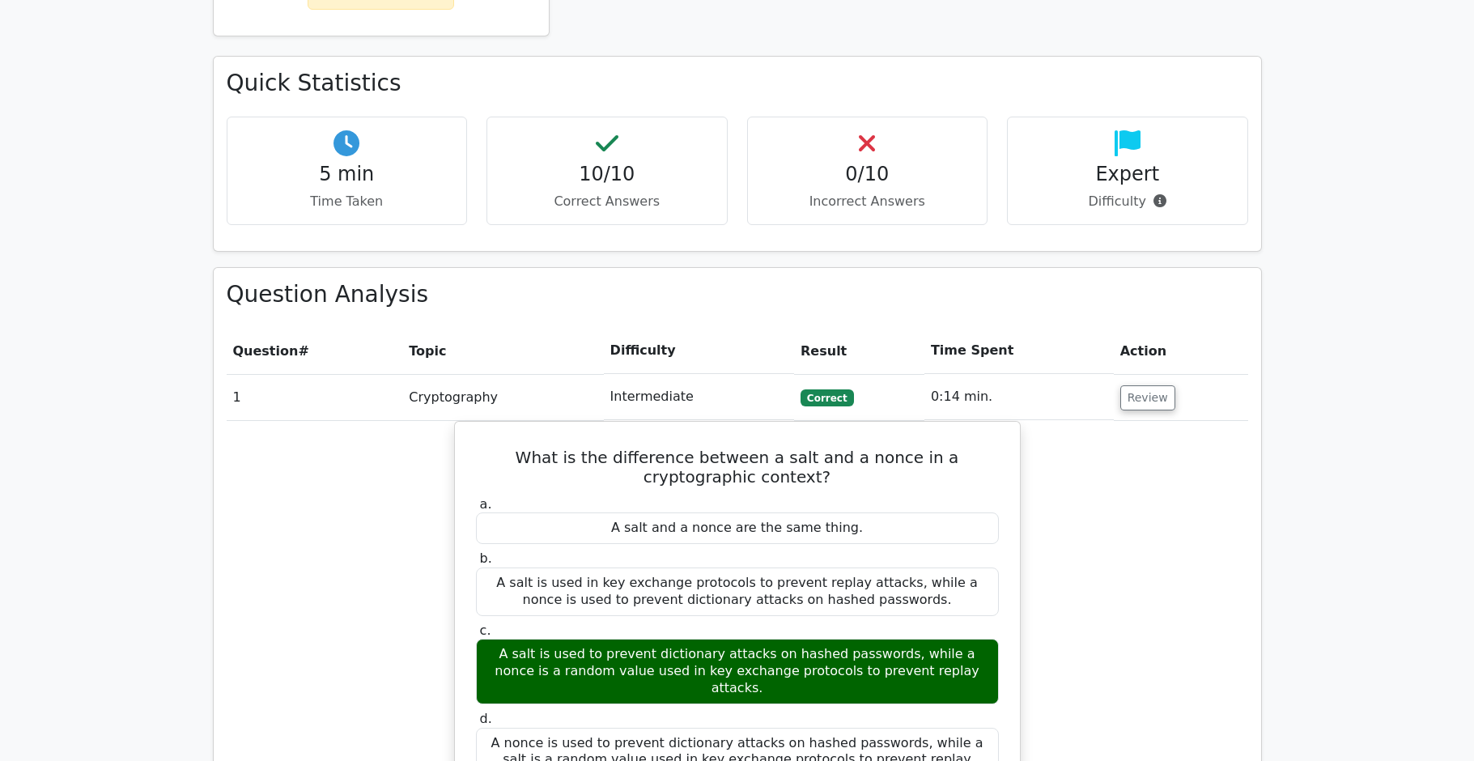
scroll to position [1733, 0]
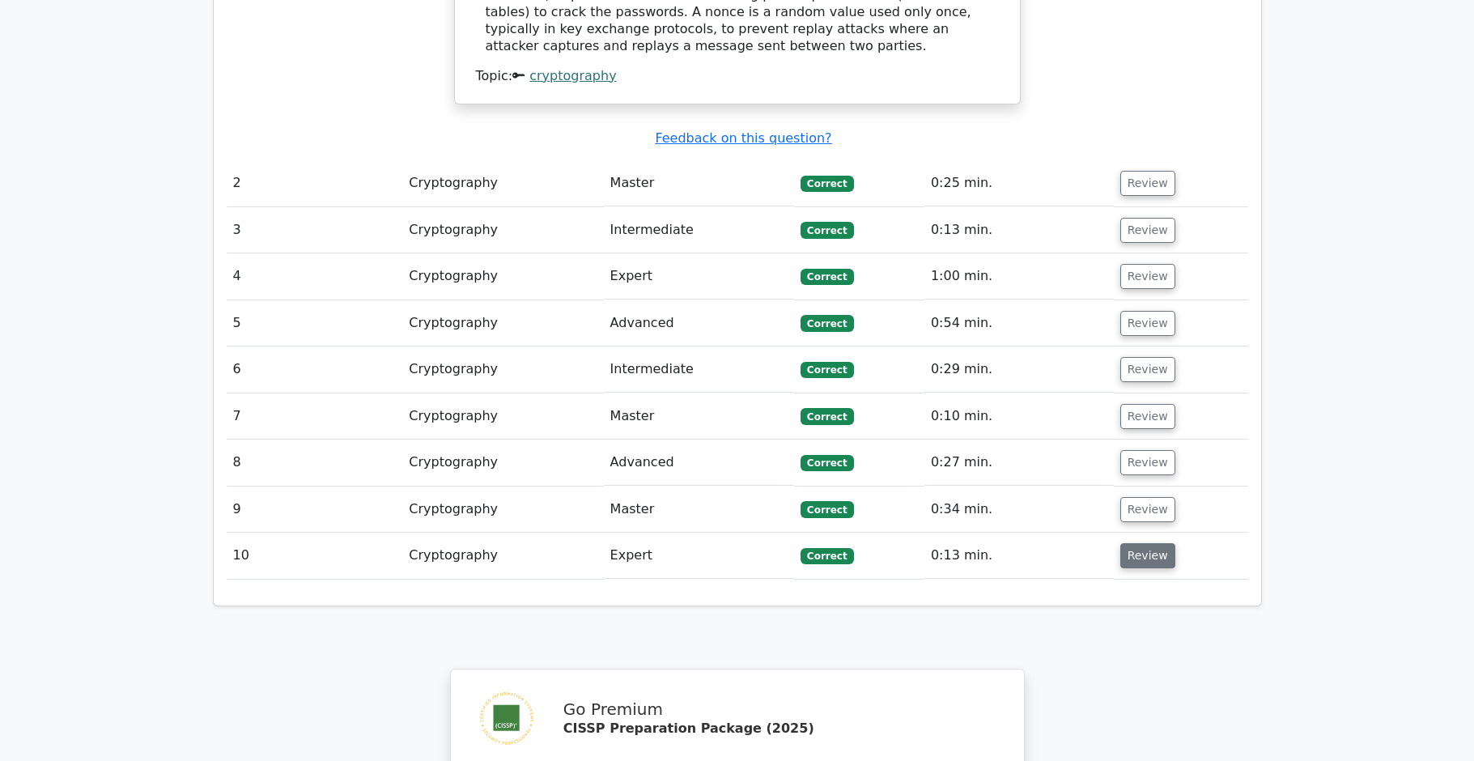
click at [1129, 543] on button "Review" at bounding box center [1147, 555] width 55 height 25
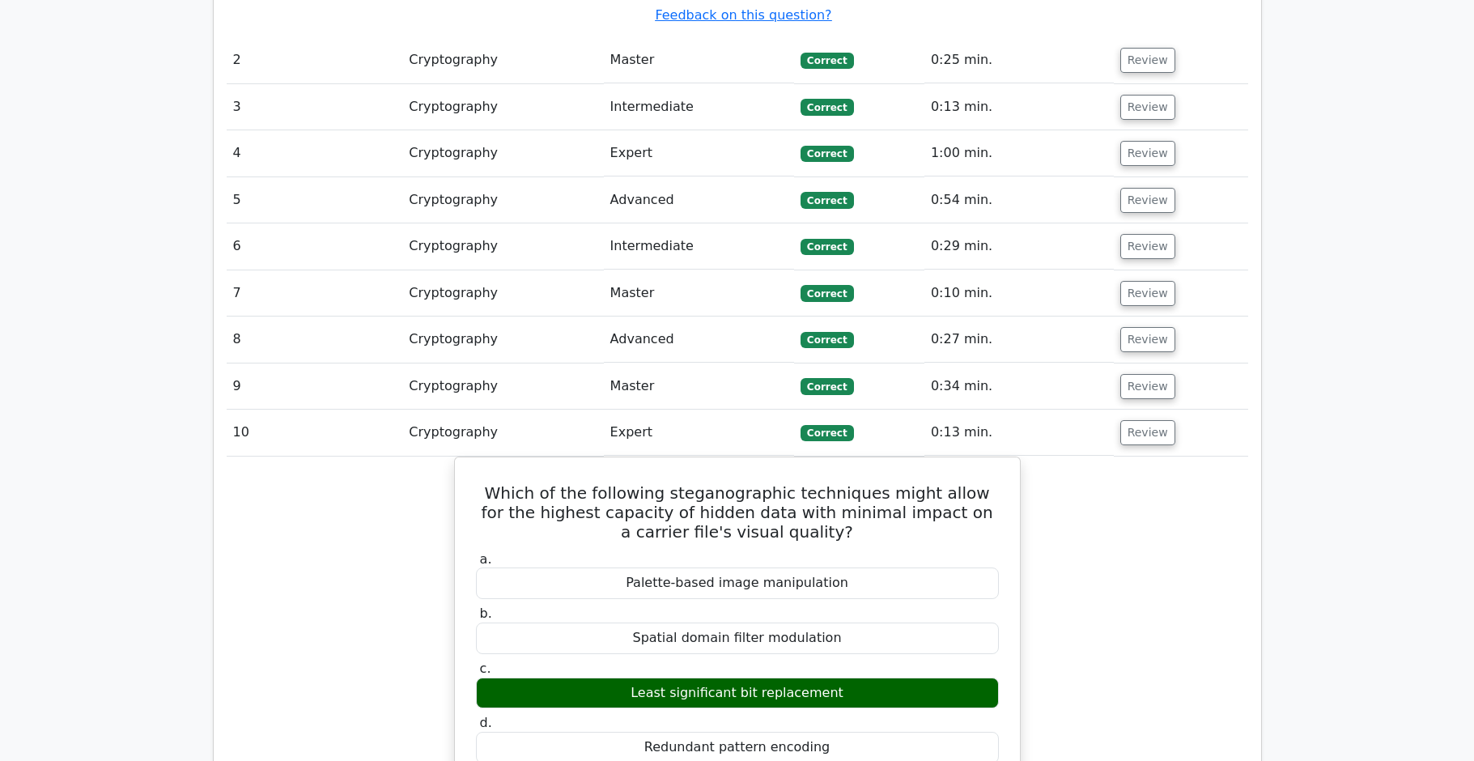
scroll to position [1949, 0]
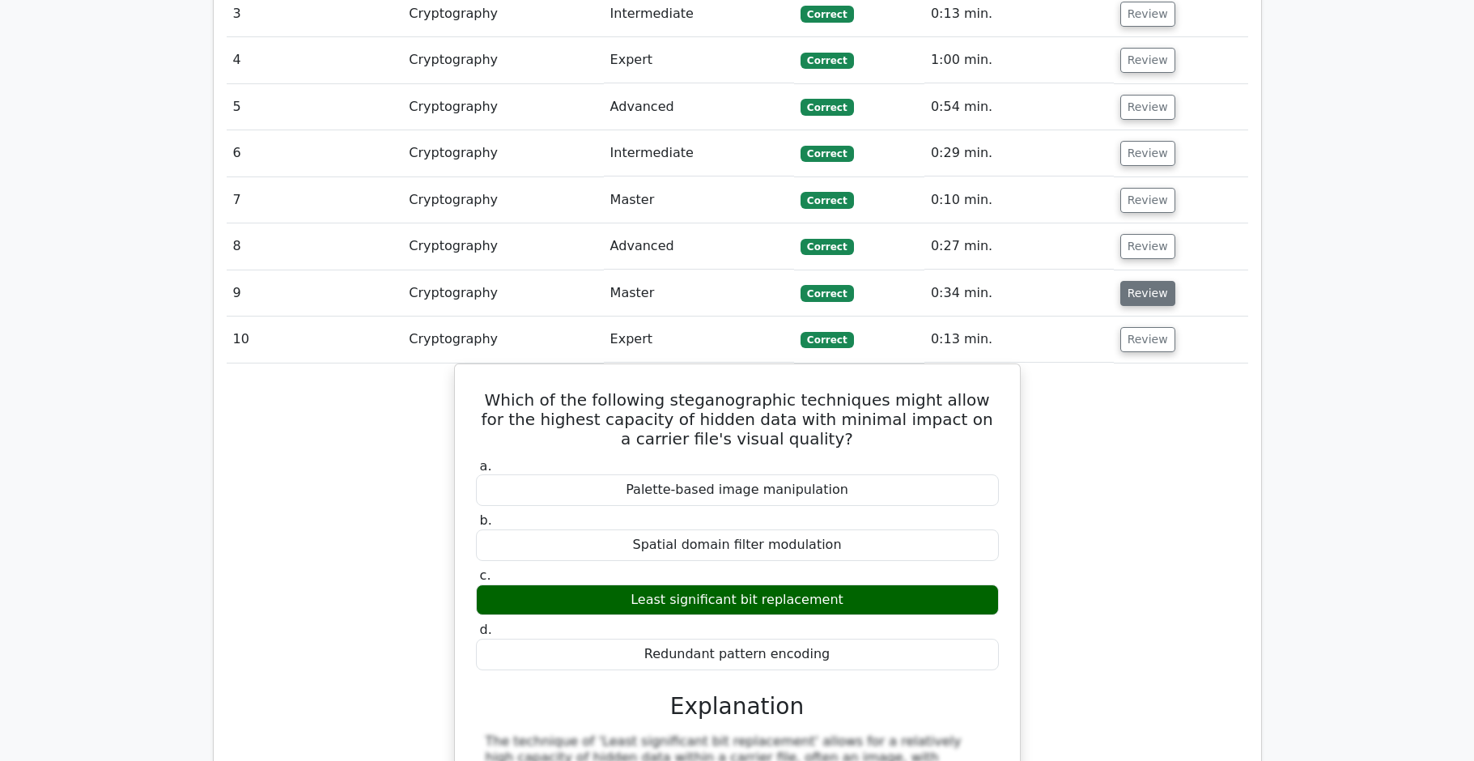
click at [1128, 281] on button "Review" at bounding box center [1147, 293] width 55 height 25
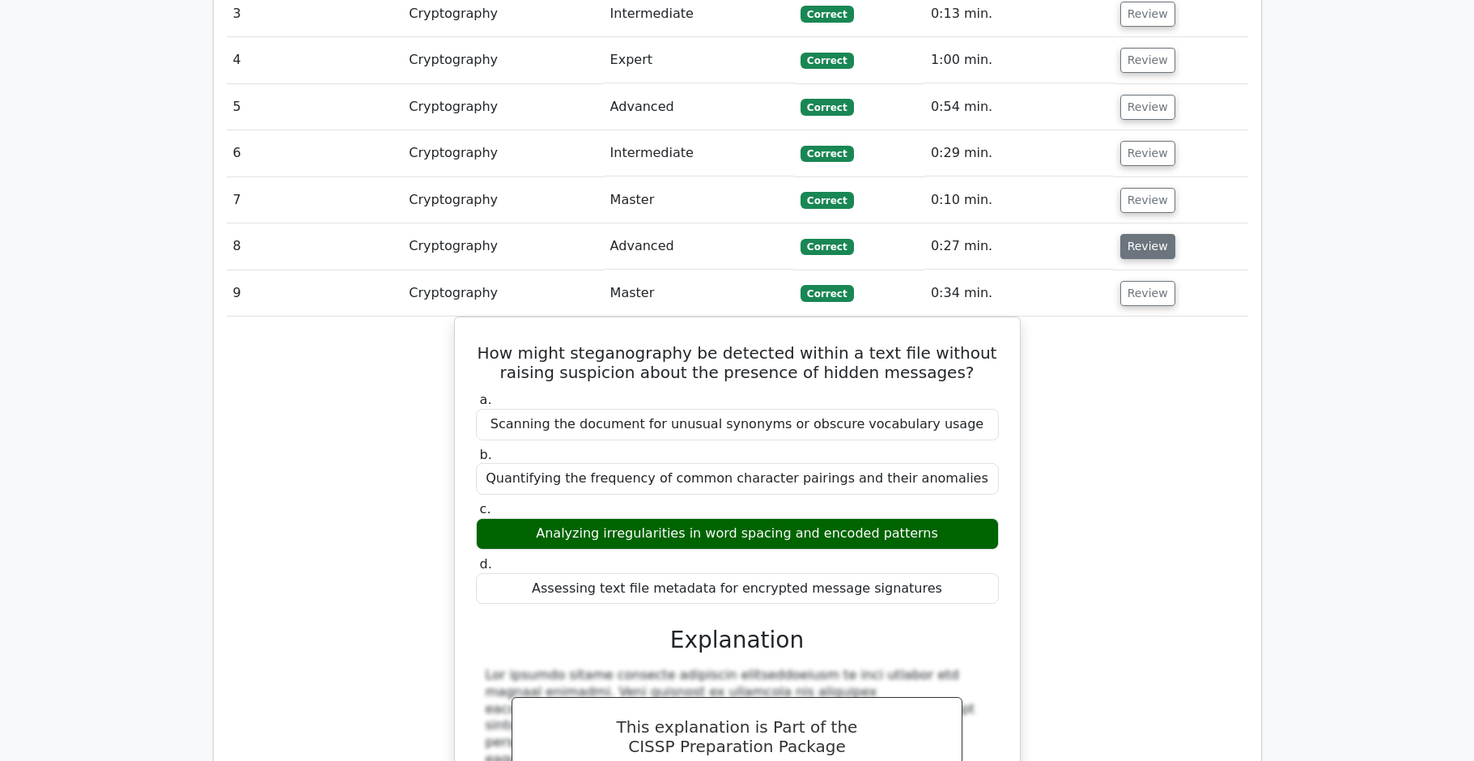
click at [1137, 234] on button "Review" at bounding box center [1147, 246] width 55 height 25
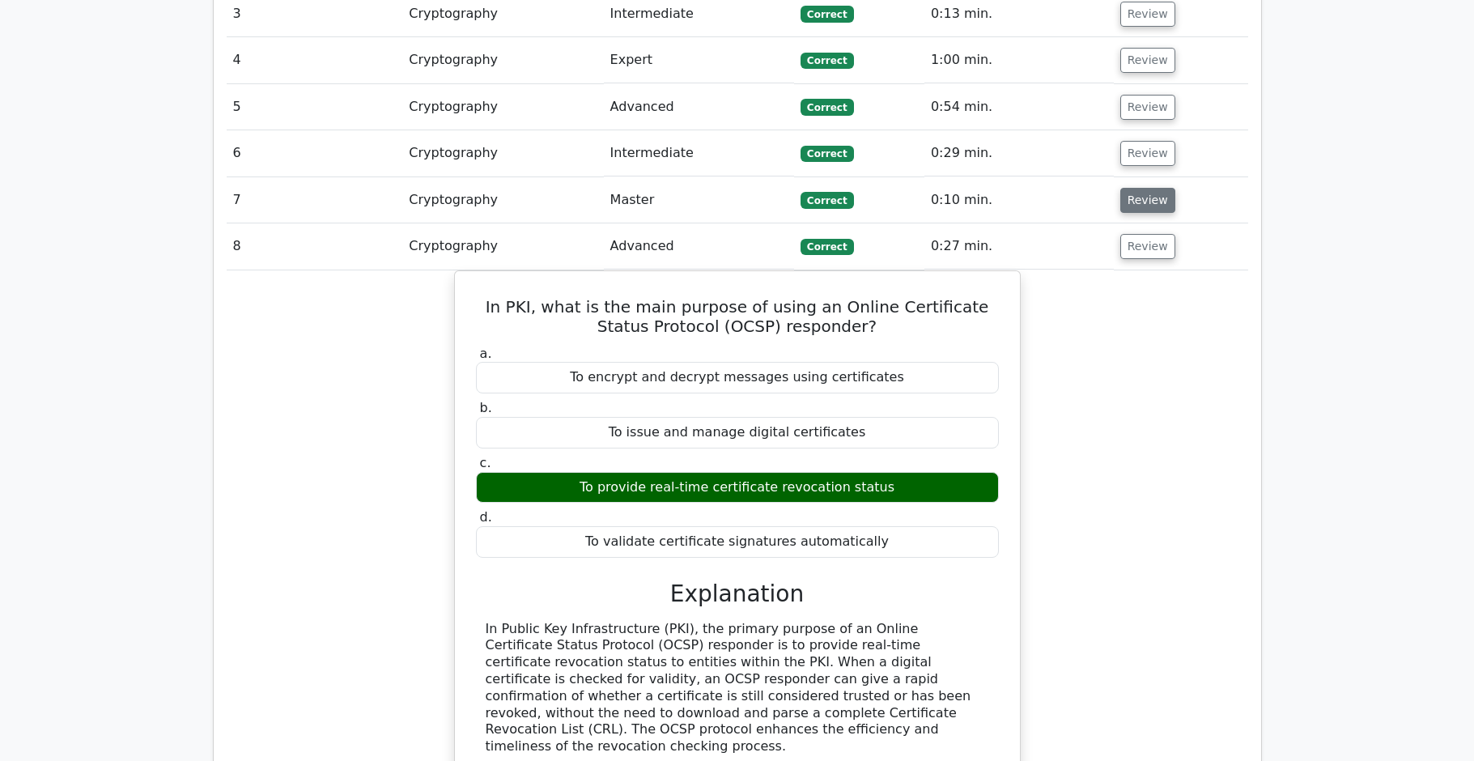
click at [1151, 188] on button "Review" at bounding box center [1147, 200] width 55 height 25
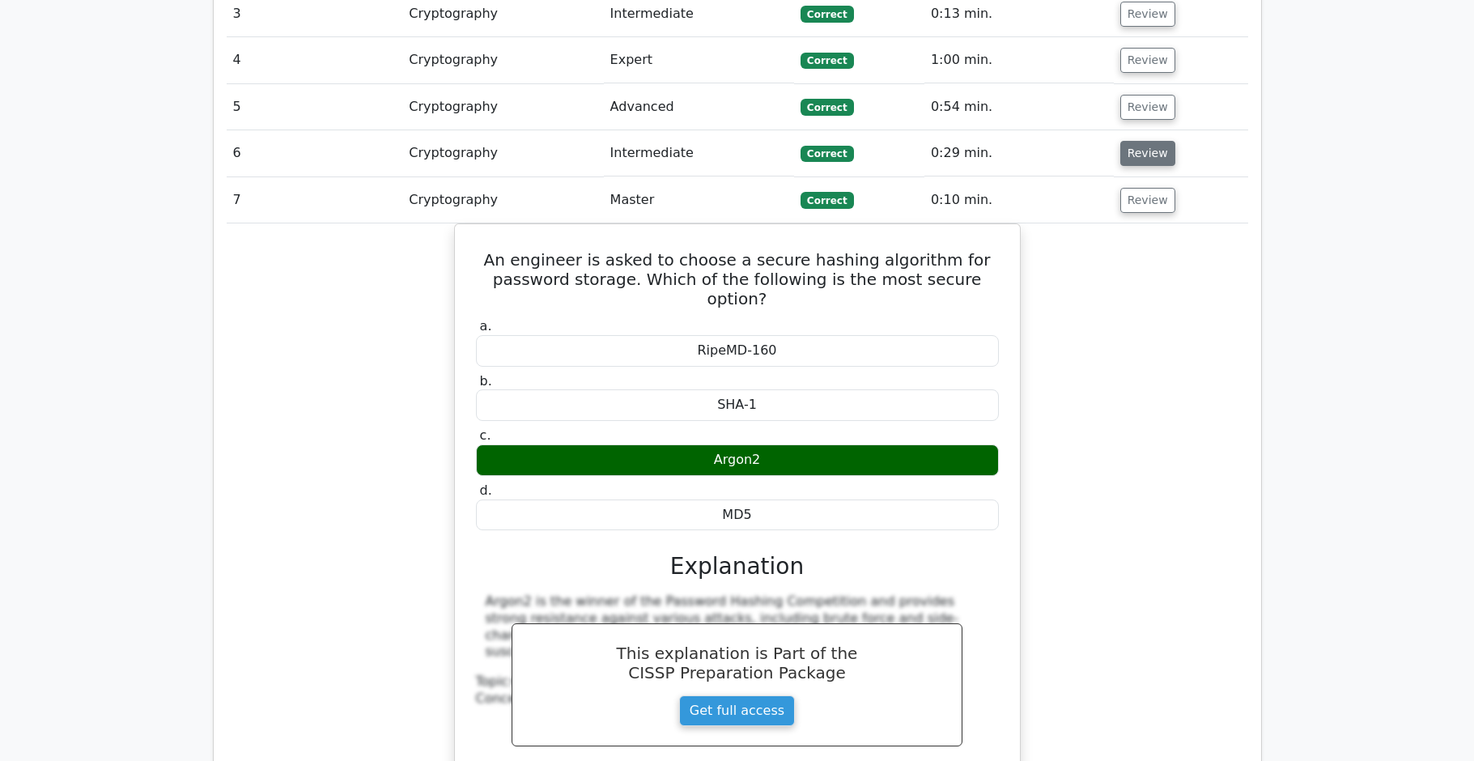
click at [1143, 141] on button "Review" at bounding box center [1147, 153] width 55 height 25
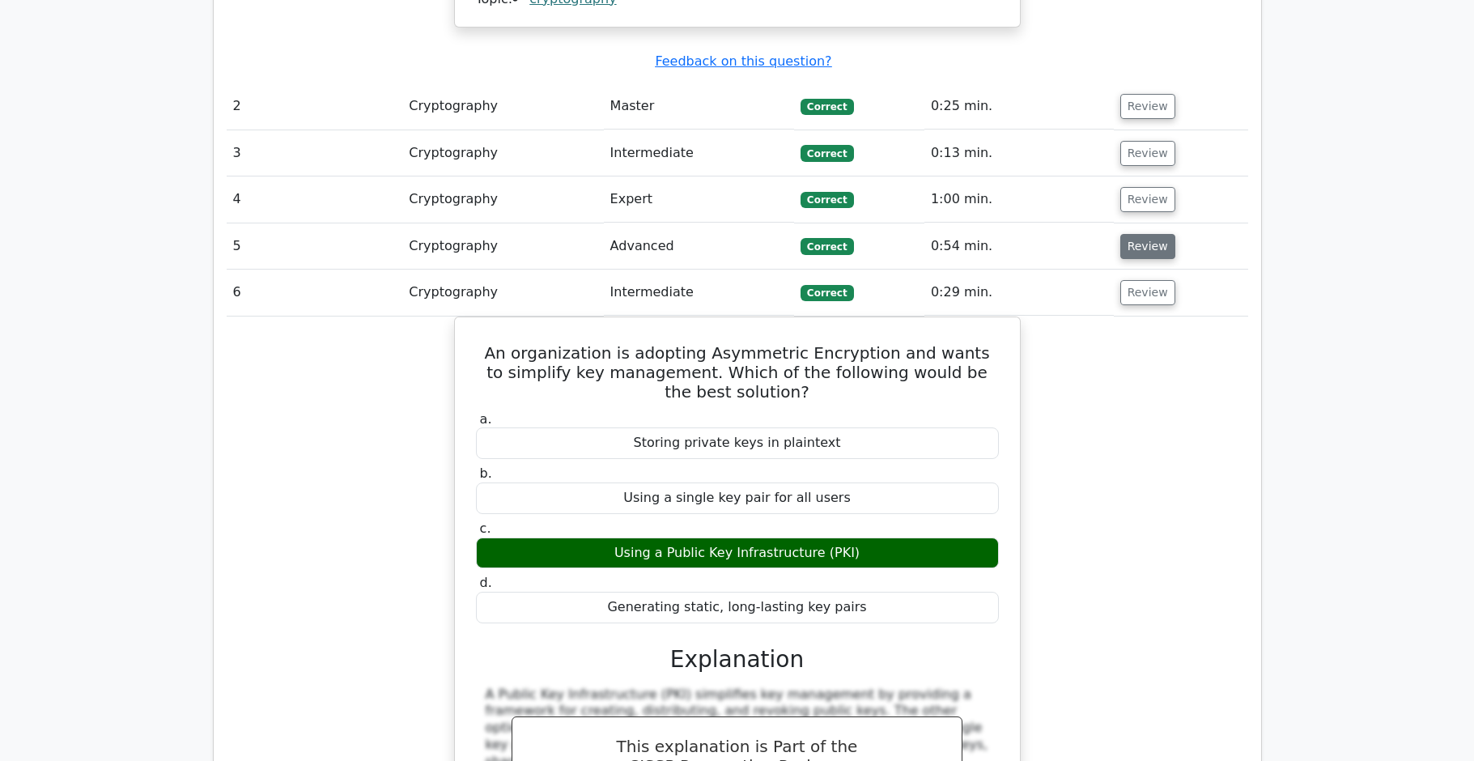
scroll to position [1784, 0]
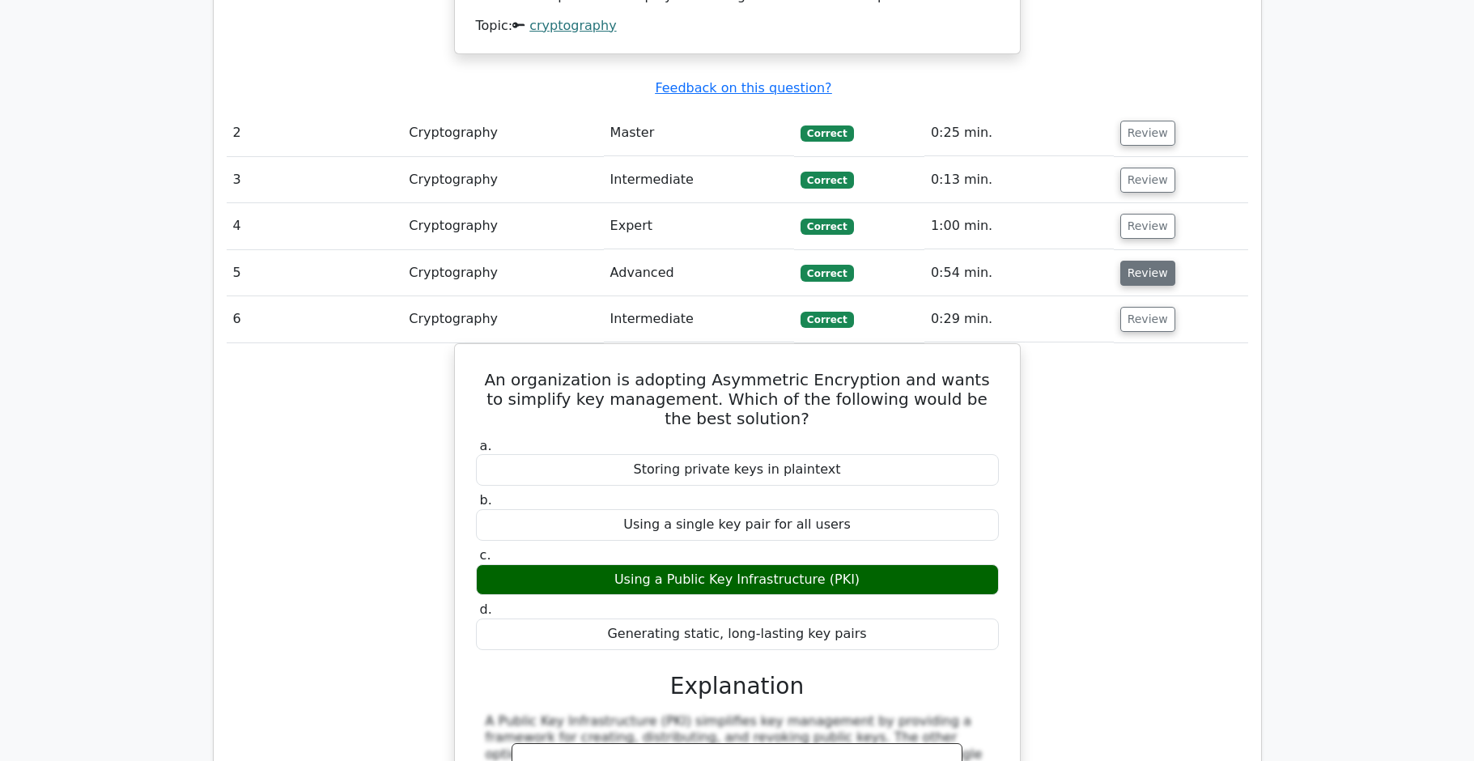
click at [1151, 261] on button "Review" at bounding box center [1147, 273] width 55 height 25
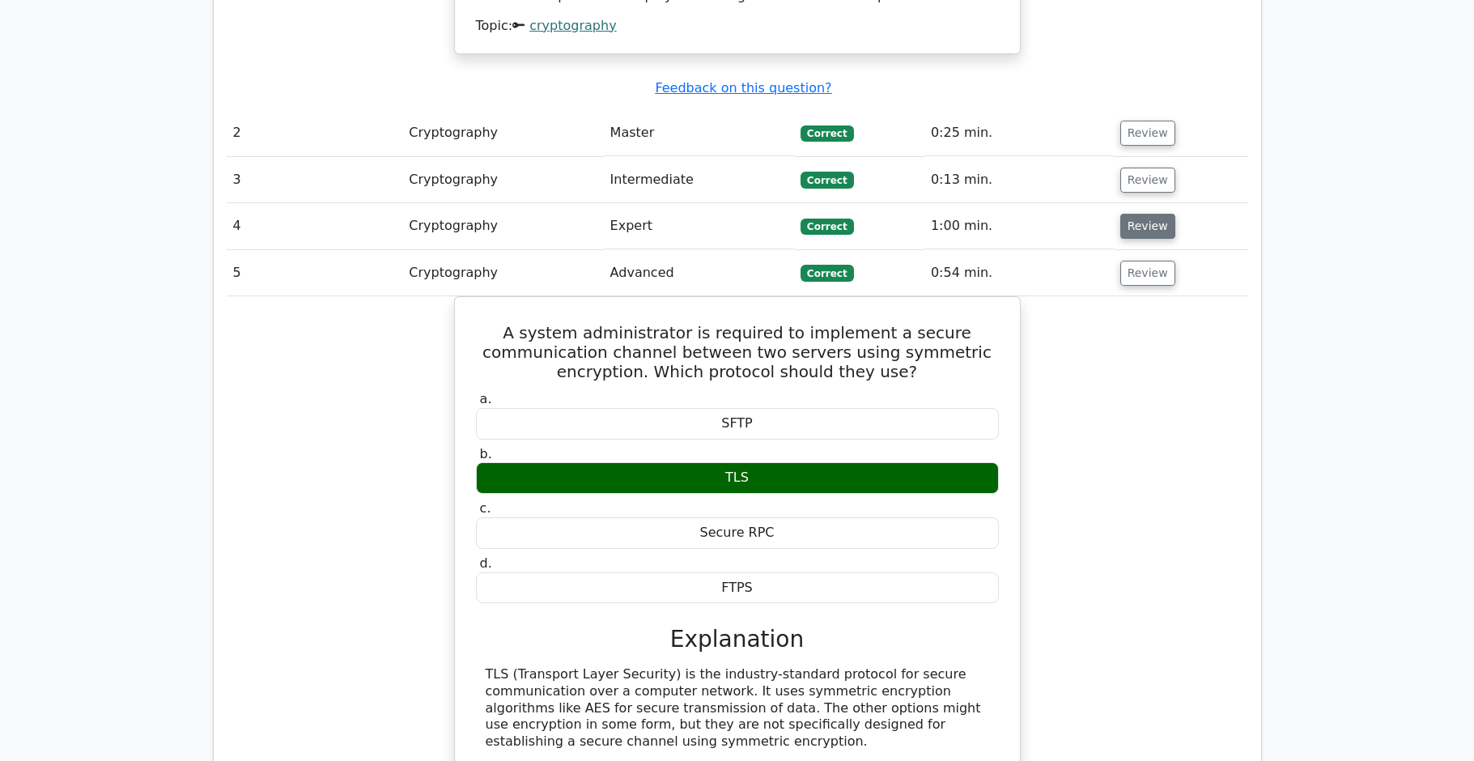
click at [1146, 214] on button "Review" at bounding box center [1147, 226] width 55 height 25
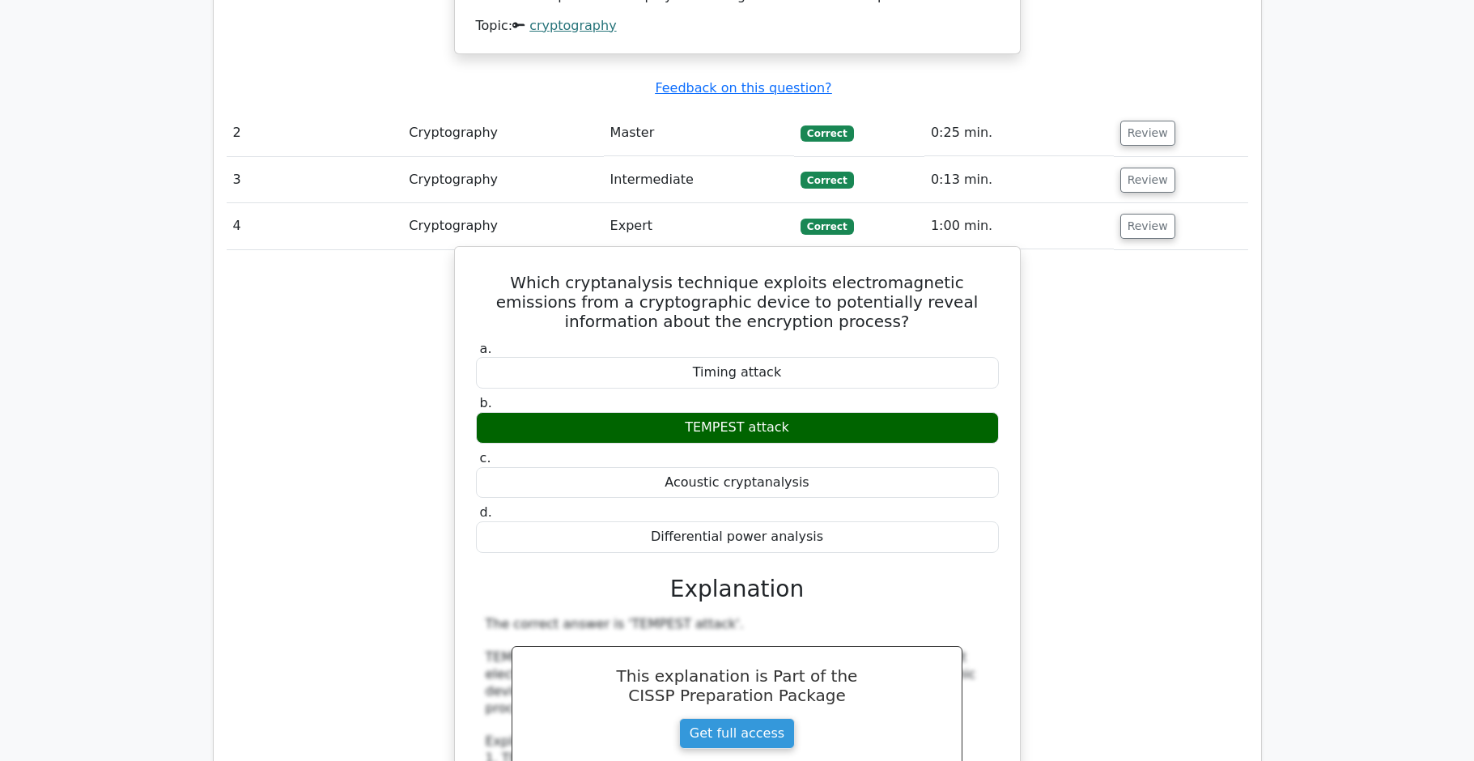
drag, startPoint x: 471, startPoint y: 201, endPoint x: 911, endPoint y: 459, distance: 509.9
click at [911, 460] on div "Which cryptanalysis technique exploits electromagnetic emissions from a cryptog…" at bounding box center [737, 691] width 552 height 877
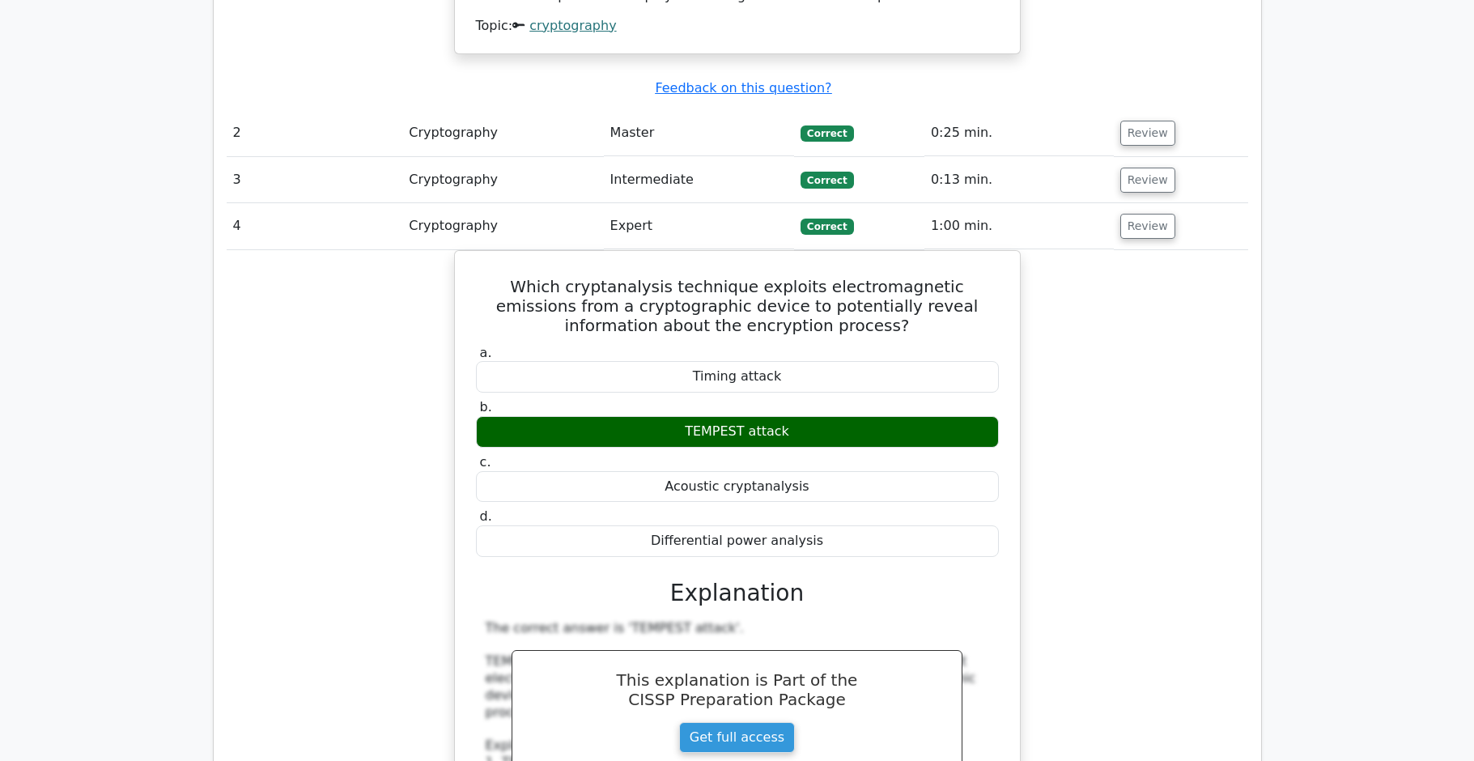
copy div "Which cryptanalysis technique exploits electromagnetic emissions from a cryptog…"
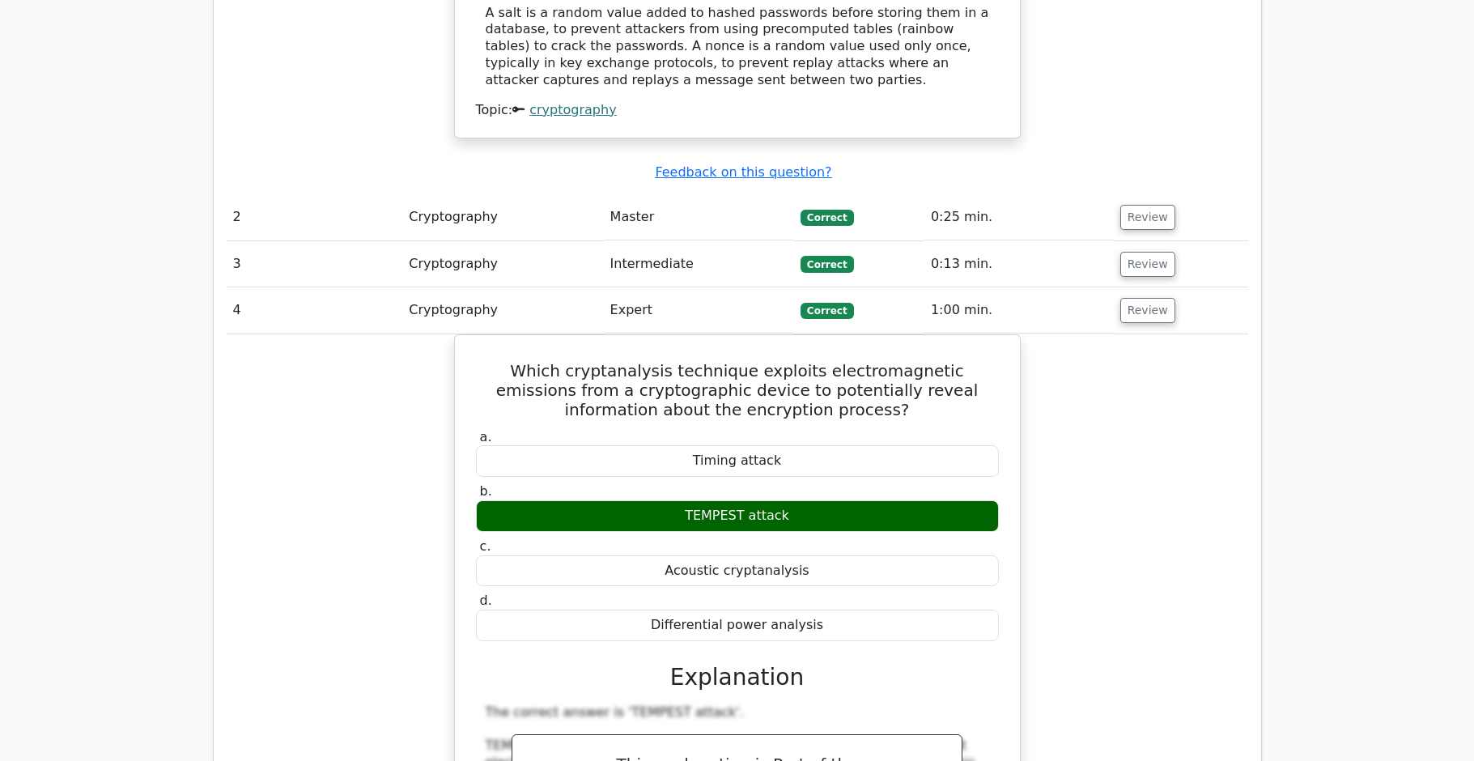
scroll to position [1580, 0]
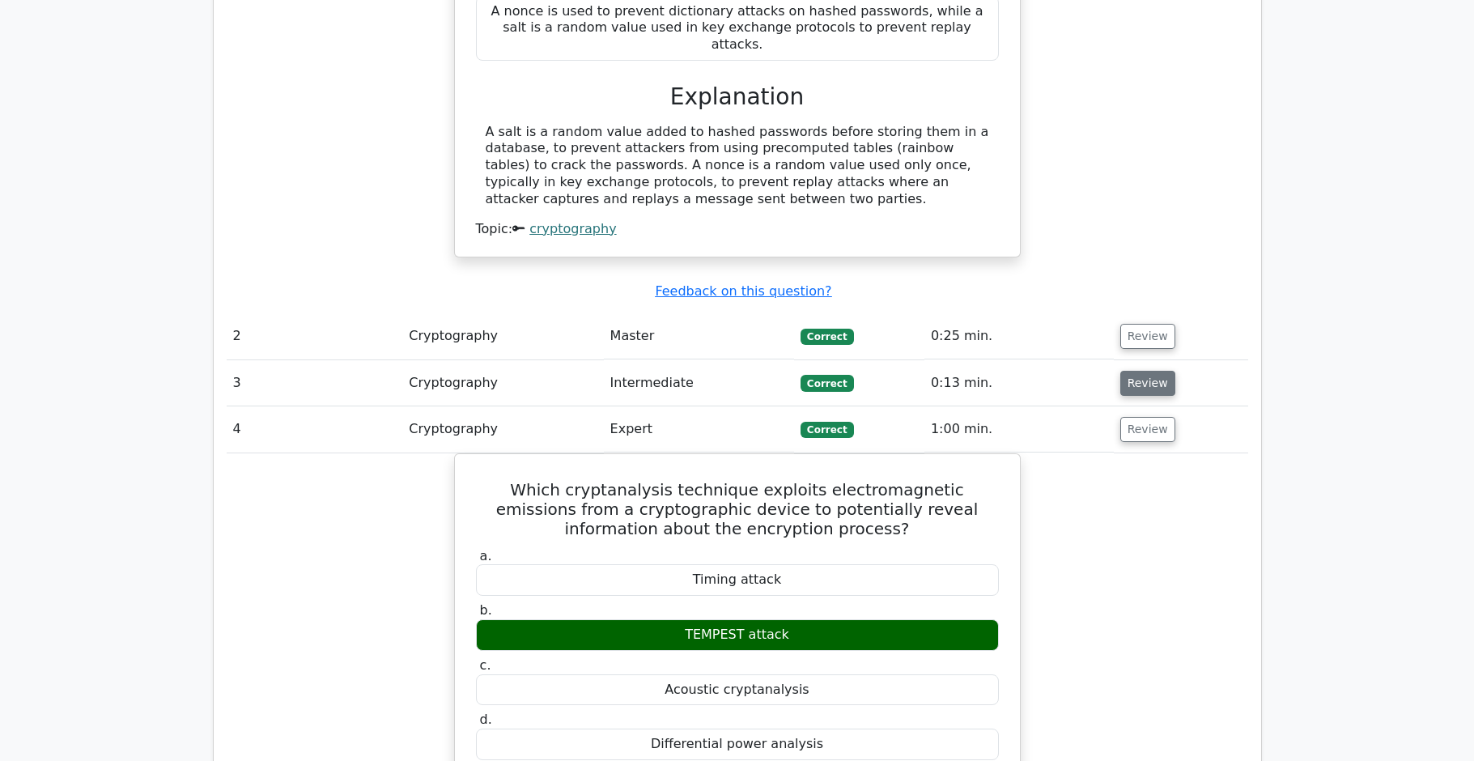
click at [1148, 371] on button "Review" at bounding box center [1147, 383] width 55 height 25
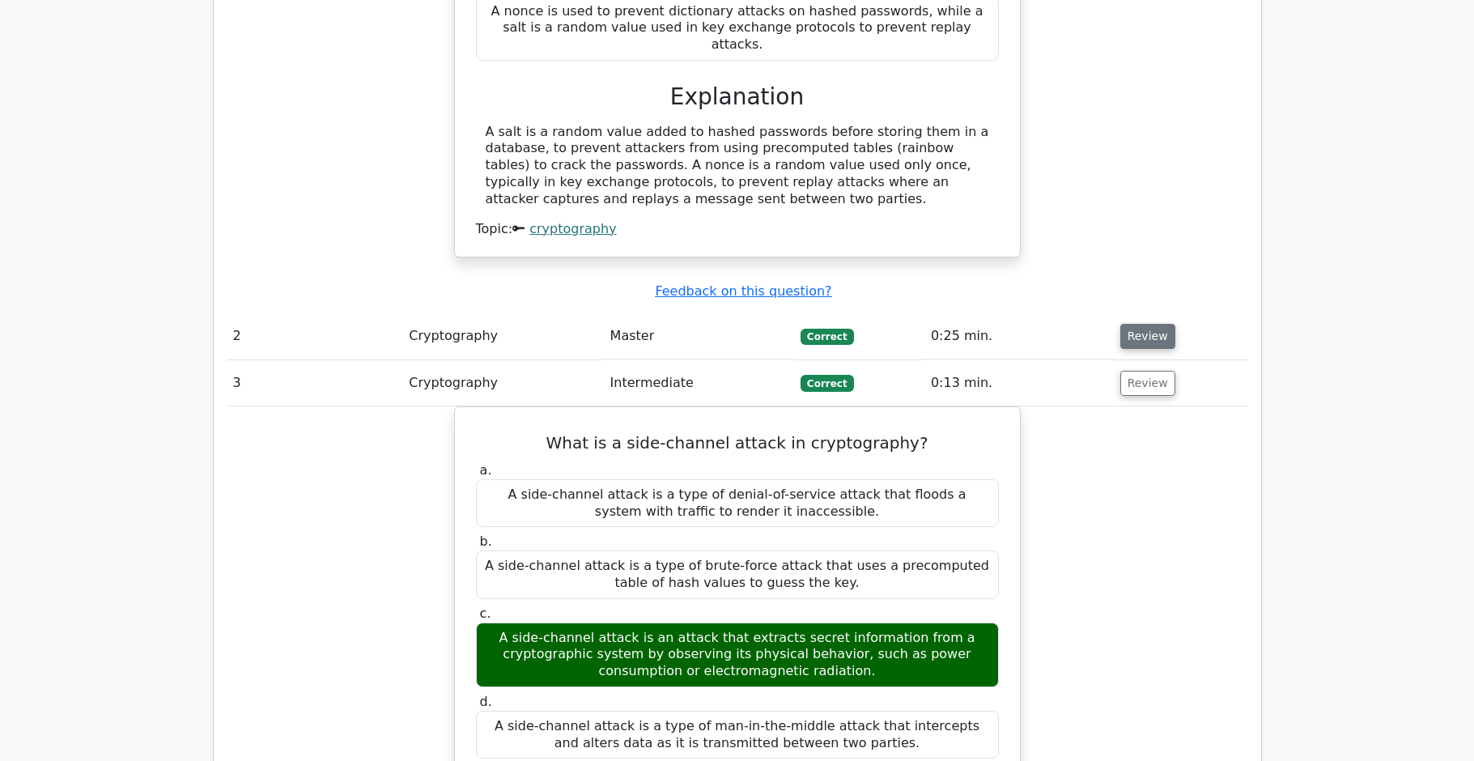
click at [1137, 324] on button "Review" at bounding box center [1147, 336] width 55 height 25
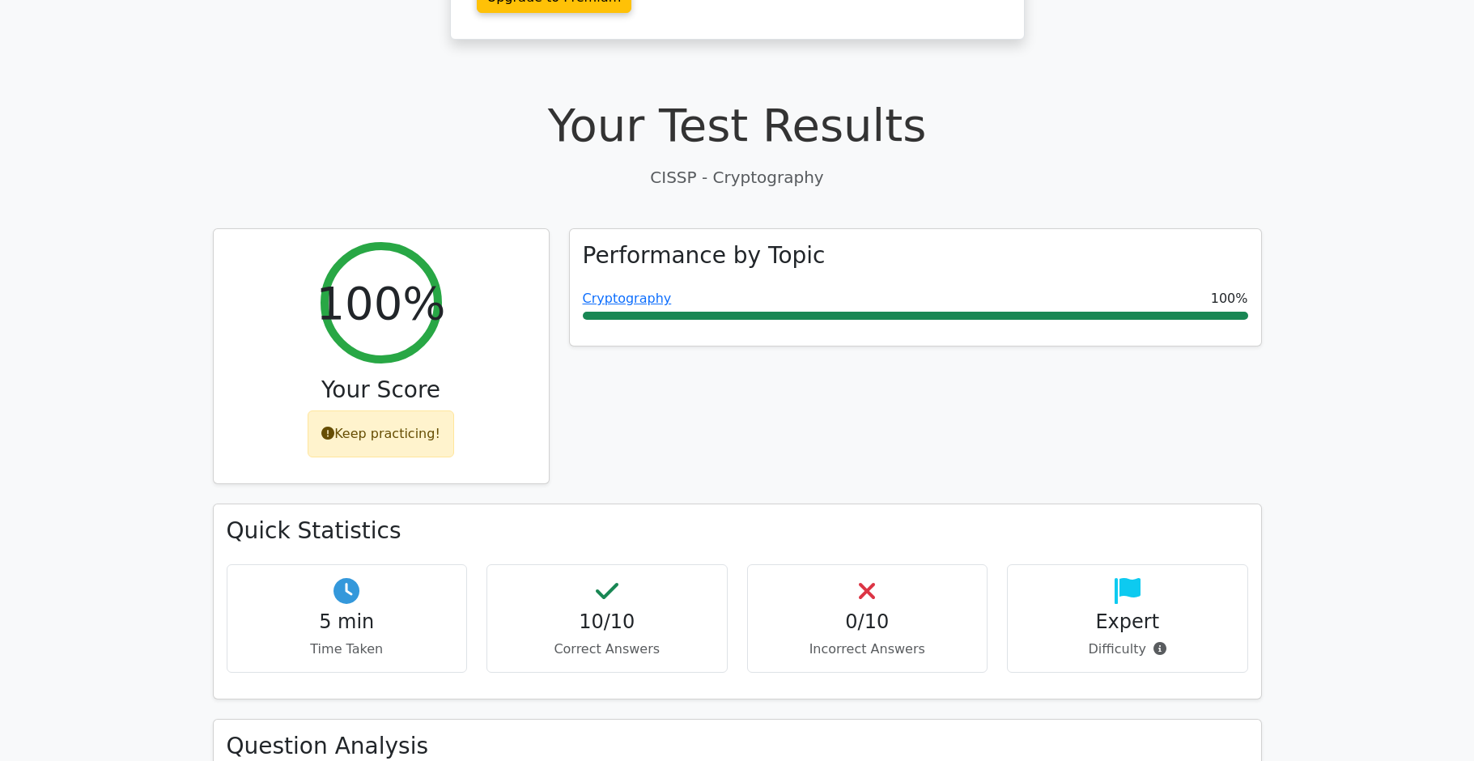
scroll to position [0, 0]
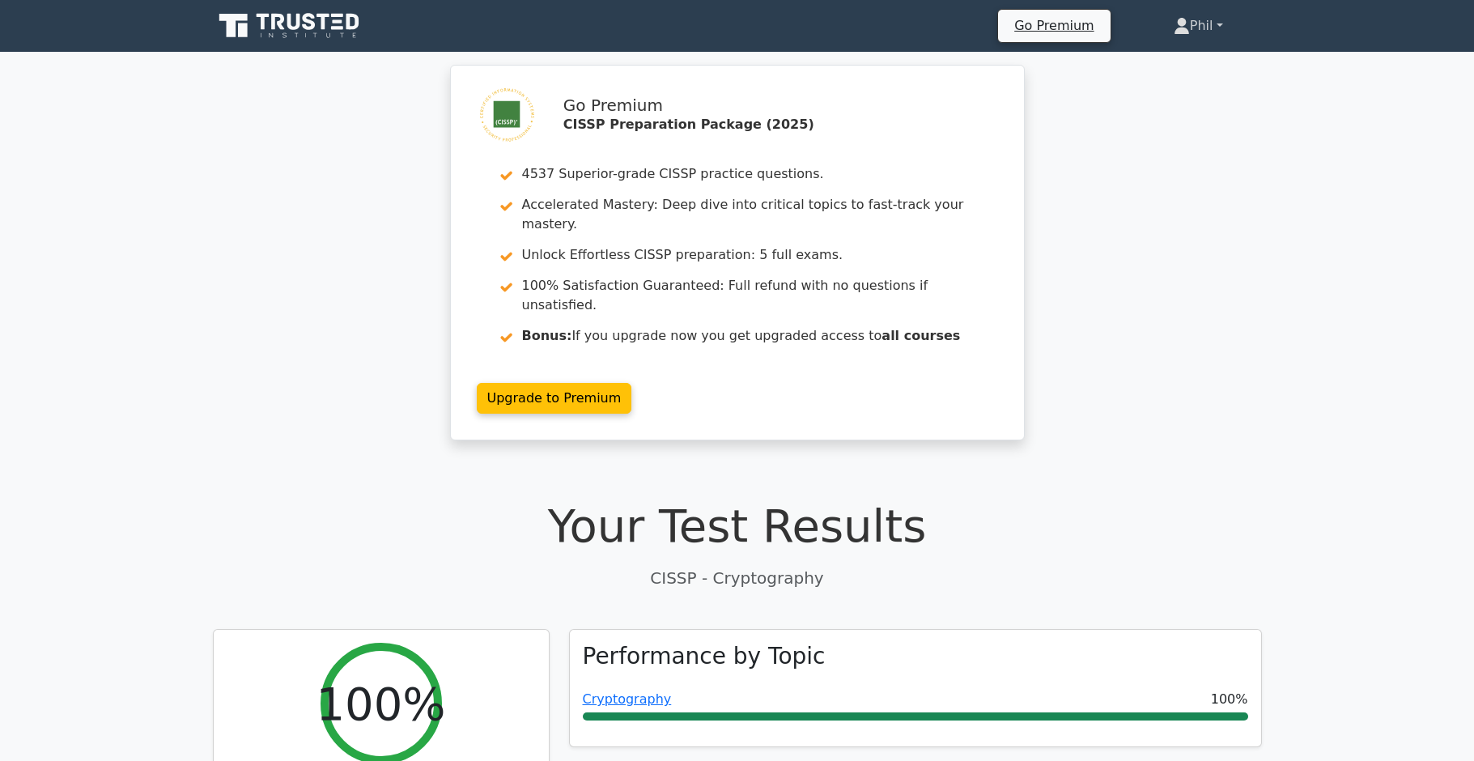
click at [1214, 23] on link "Phil" at bounding box center [1198, 26] width 127 height 32
click at [1213, 66] on link "Profile" at bounding box center [1200, 64] width 128 height 26
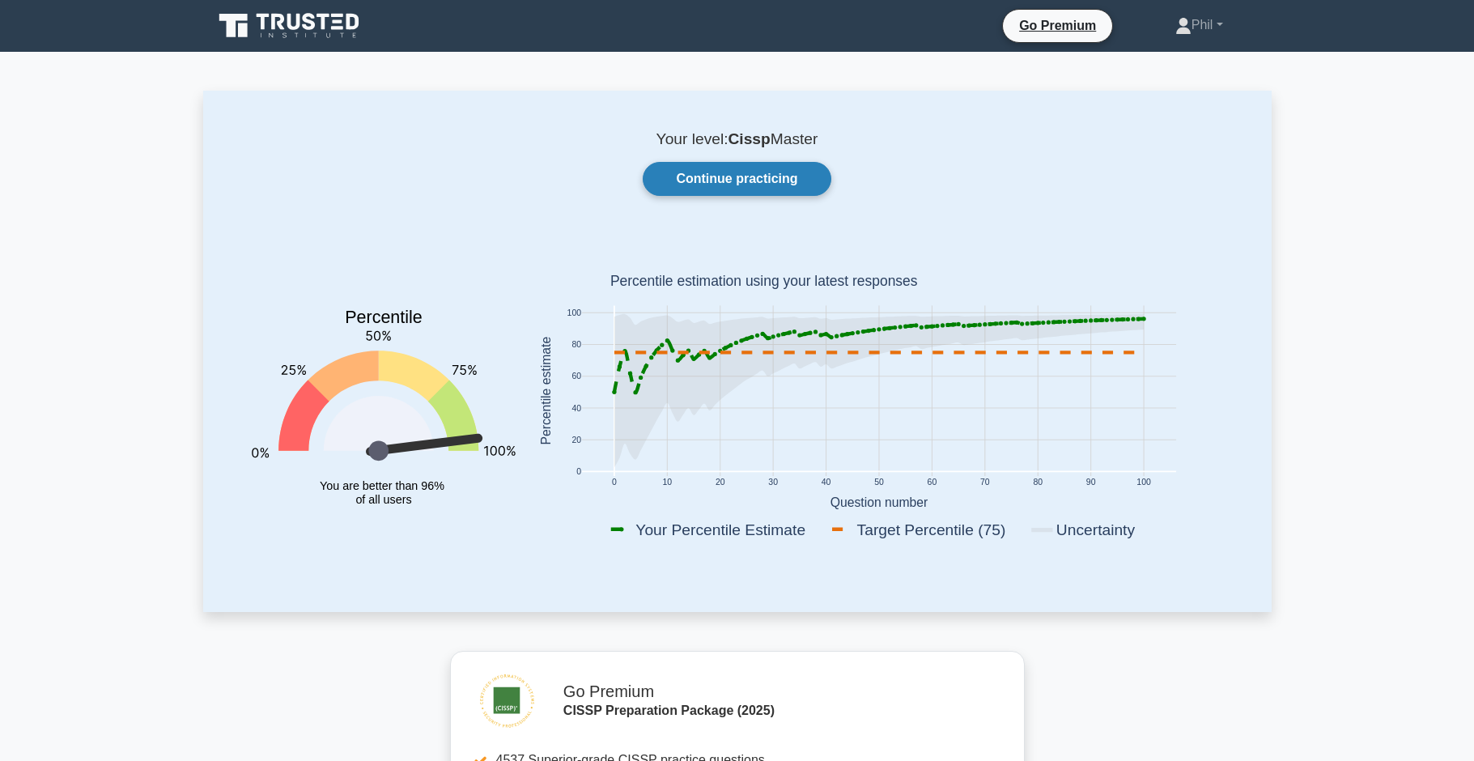
click at [705, 187] on link "Continue practicing" at bounding box center [737, 179] width 188 height 34
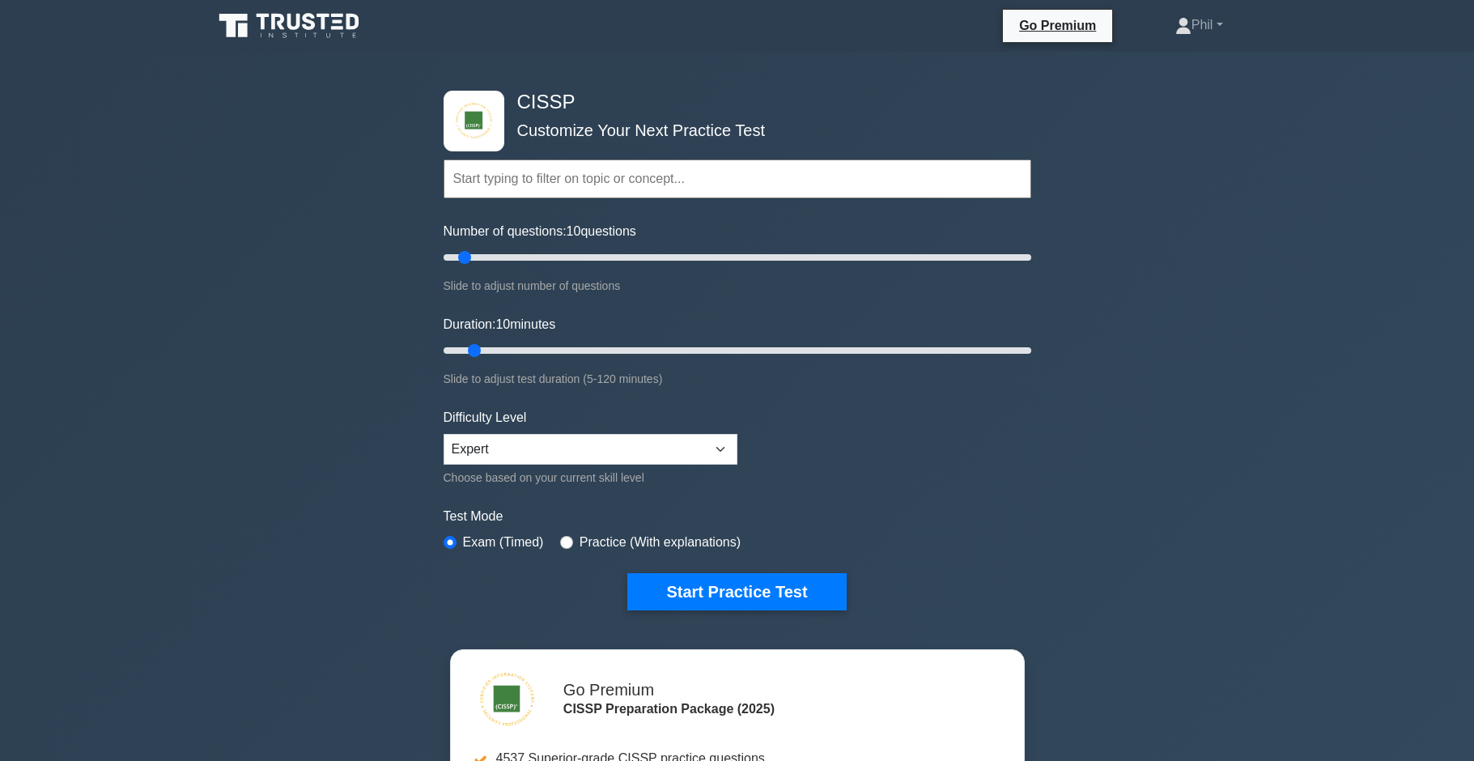
click at [704, 187] on input "text" at bounding box center [738, 178] width 588 height 39
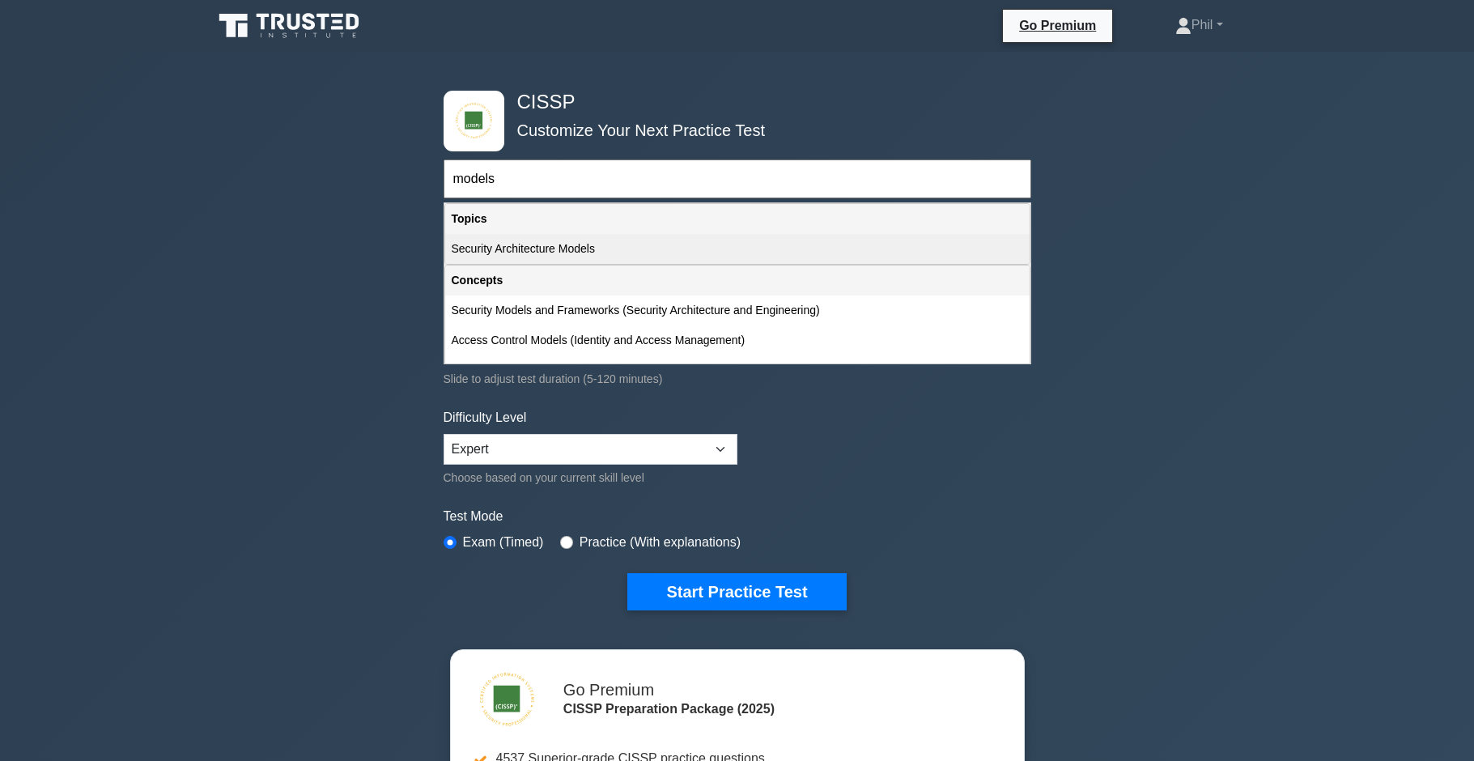
click at [551, 253] on div "Security Architecture Models" at bounding box center [737, 249] width 585 height 30
type input "Security Architecture Models"
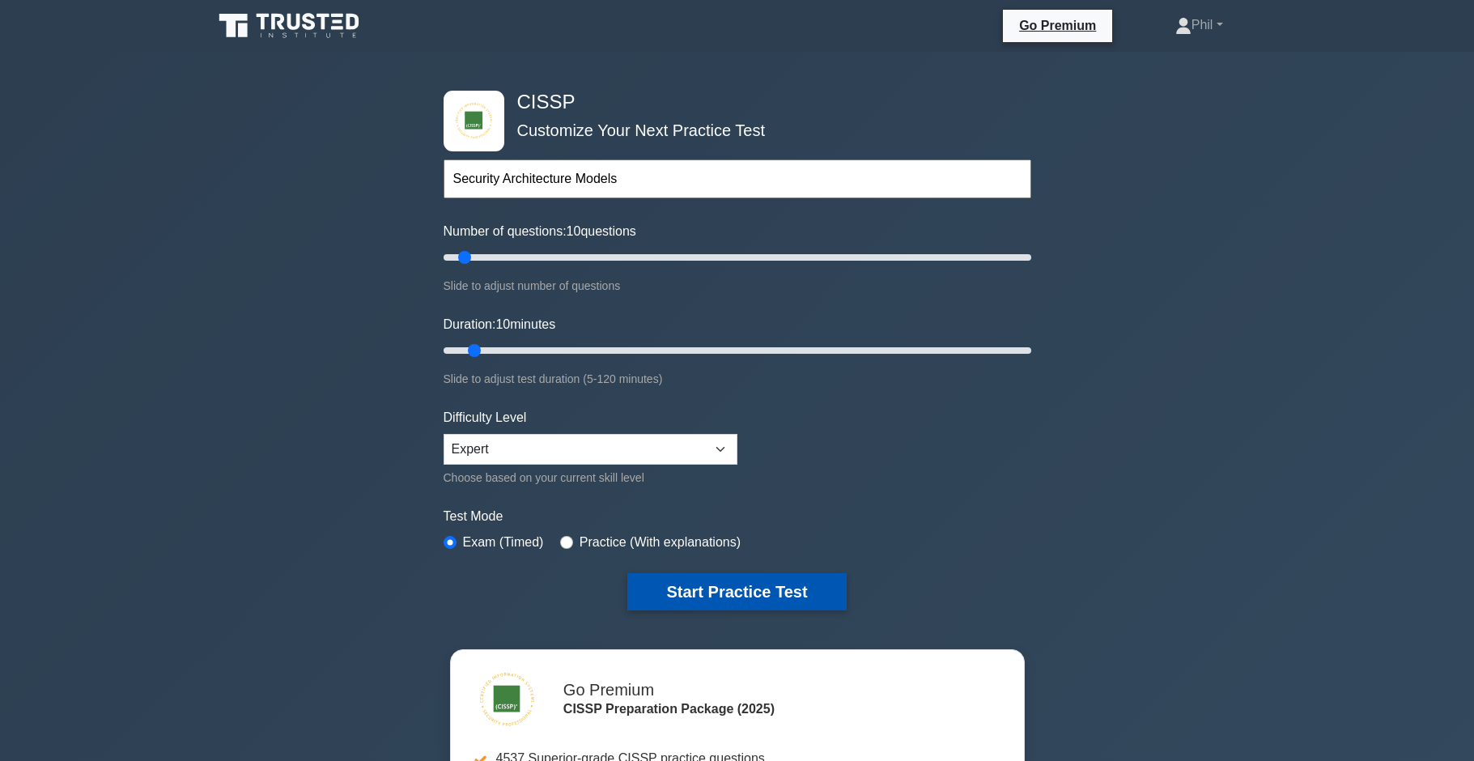
click at [726, 591] on button "Start Practice Test" at bounding box center [736, 591] width 219 height 37
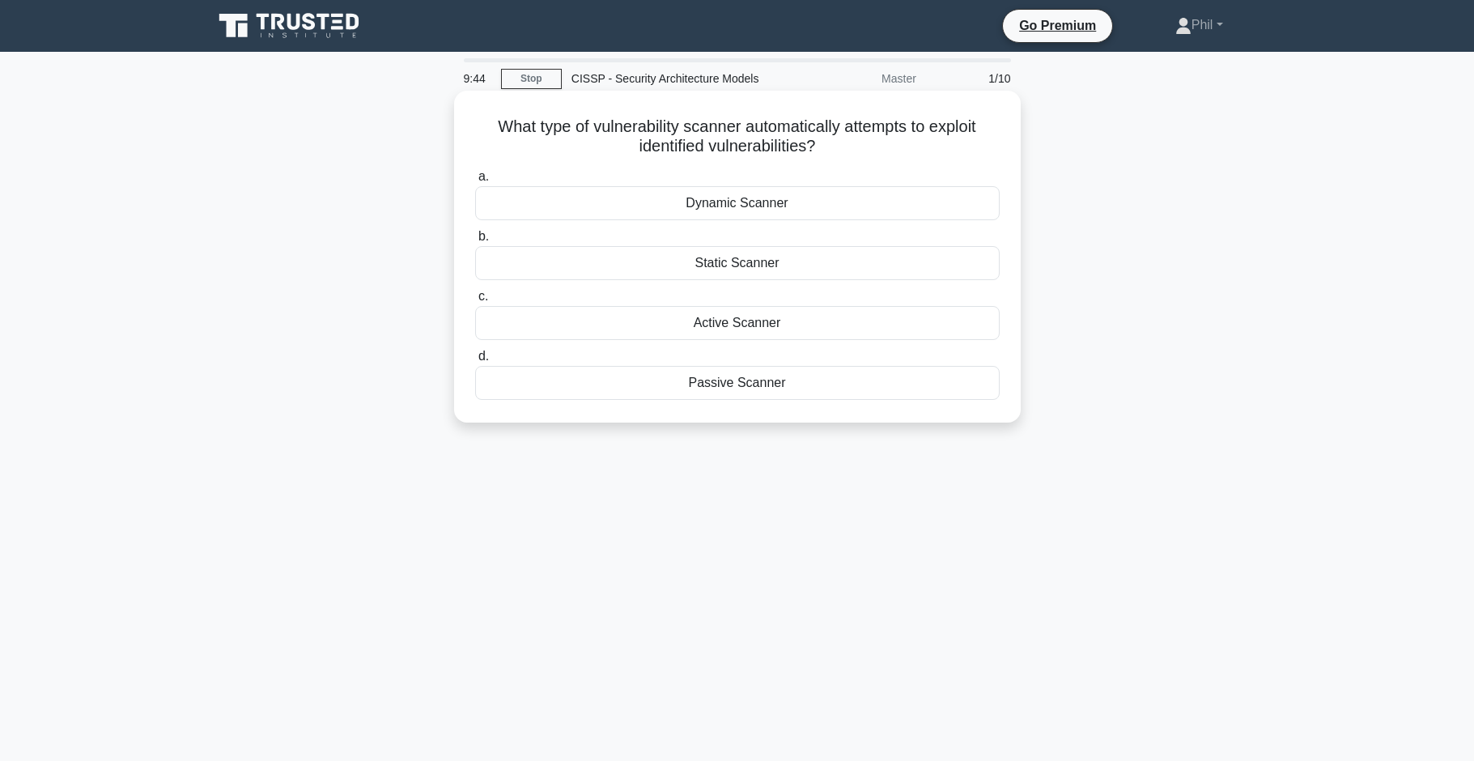
click at [863, 328] on div "Active Scanner" at bounding box center [737, 323] width 525 height 34
click at [475, 302] on input "c. Active Scanner" at bounding box center [475, 296] width 0 height 11
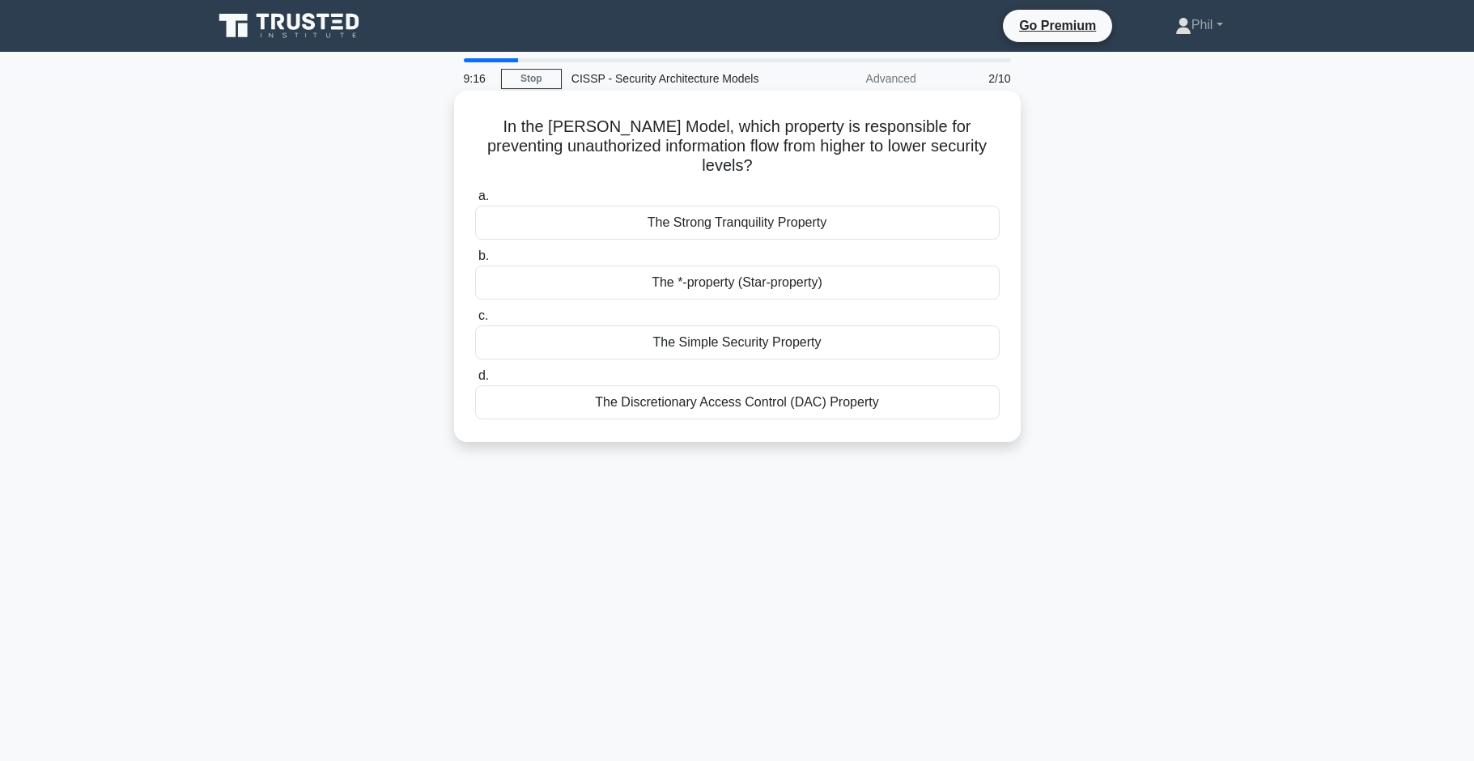
click at [905, 268] on div "The *-property (Star-property)" at bounding box center [737, 283] width 525 height 34
click at [475, 261] on input "b. The *-property (Star-property)" at bounding box center [475, 256] width 0 height 11
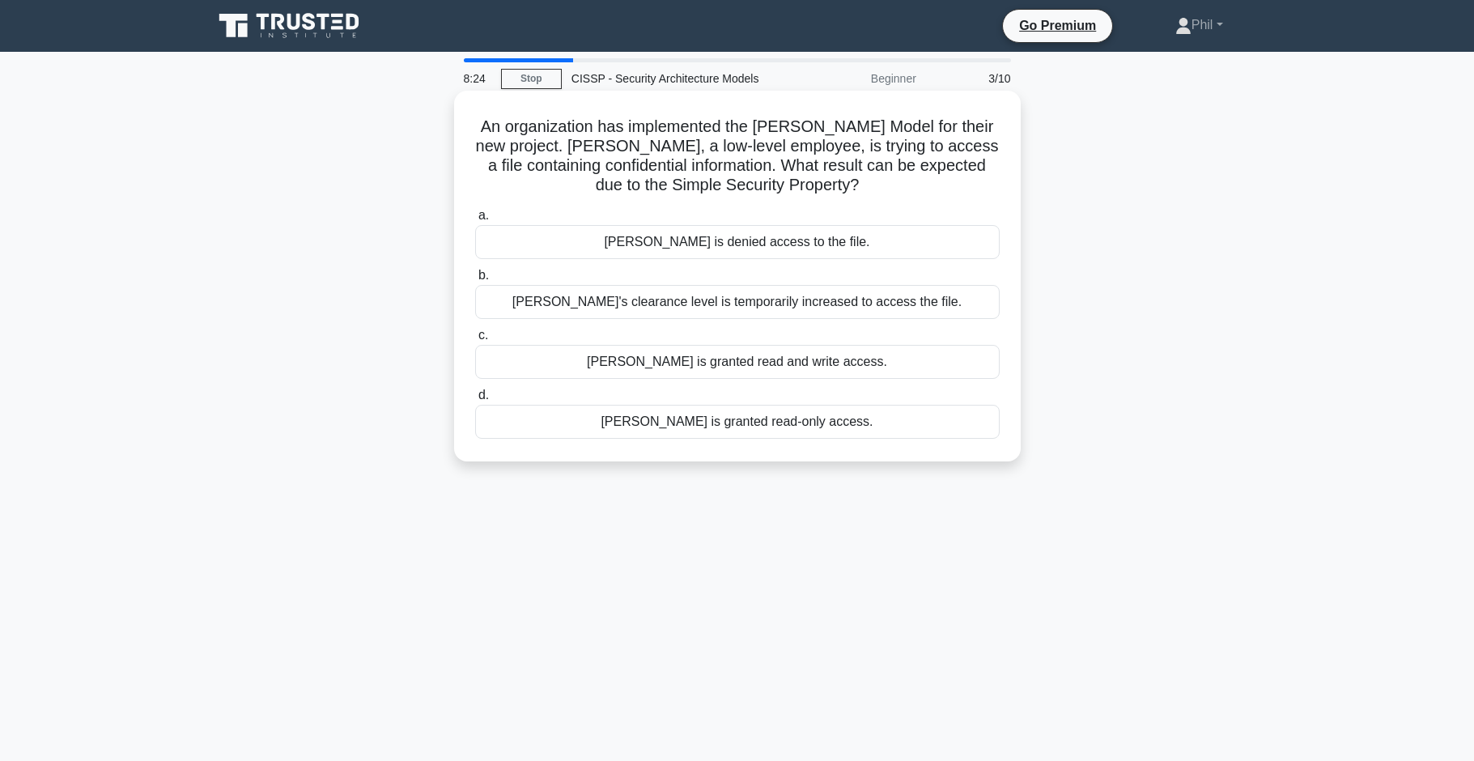
click at [792, 243] on div "John is denied access to the file." at bounding box center [737, 242] width 525 height 34
click at [475, 221] on input "a. John is denied access to the file." at bounding box center [475, 215] width 0 height 11
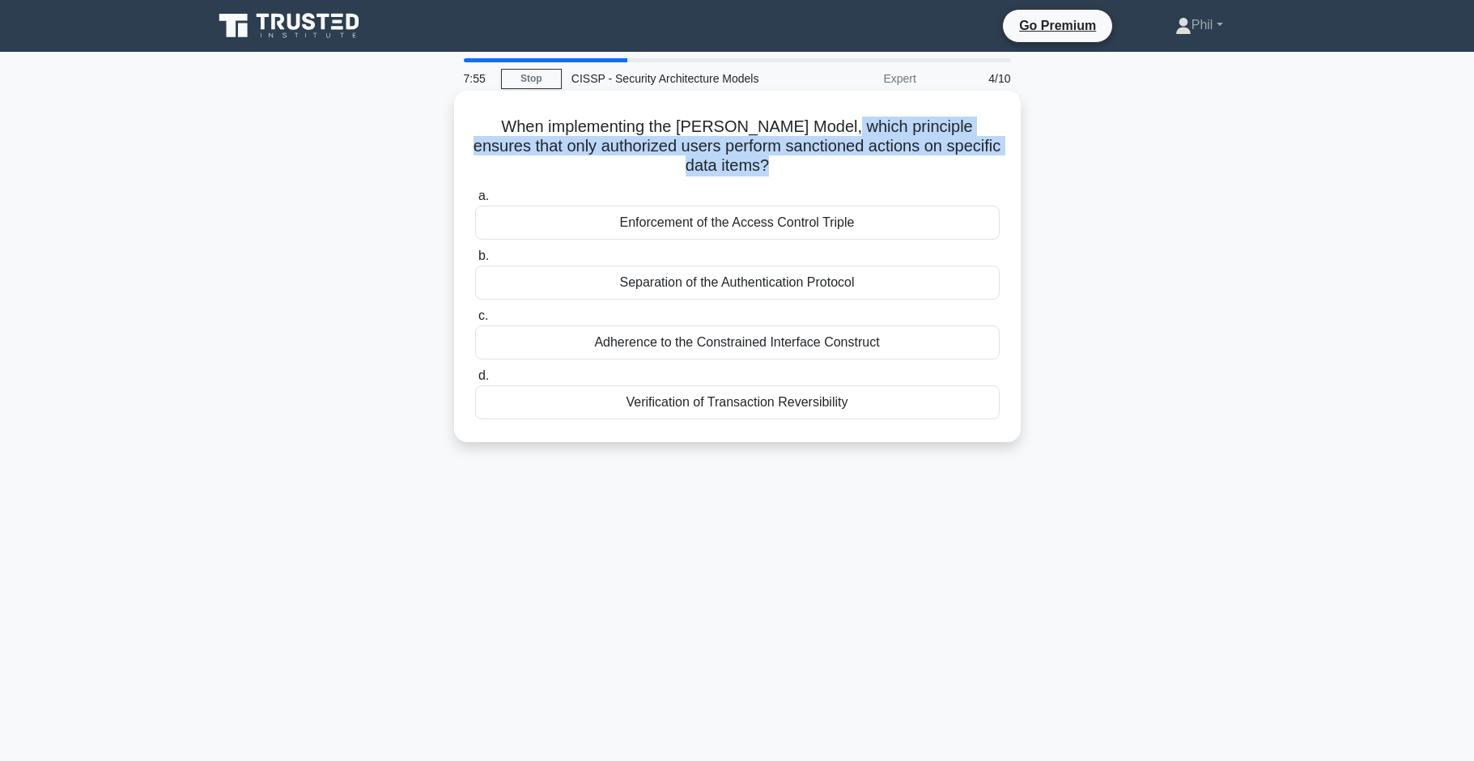
drag, startPoint x: 803, startPoint y: 124, endPoint x: 763, endPoint y: 158, distance: 52.2
click at [763, 158] on h5 "When implementing the Clark-Wilson Model, which principle ensures that only aut…" at bounding box center [738, 147] width 528 height 60
click at [767, 154] on h5 "When implementing the Clark-Wilson Model, which principle ensures that only aut…" at bounding box center [738, 147] width 528 height 60
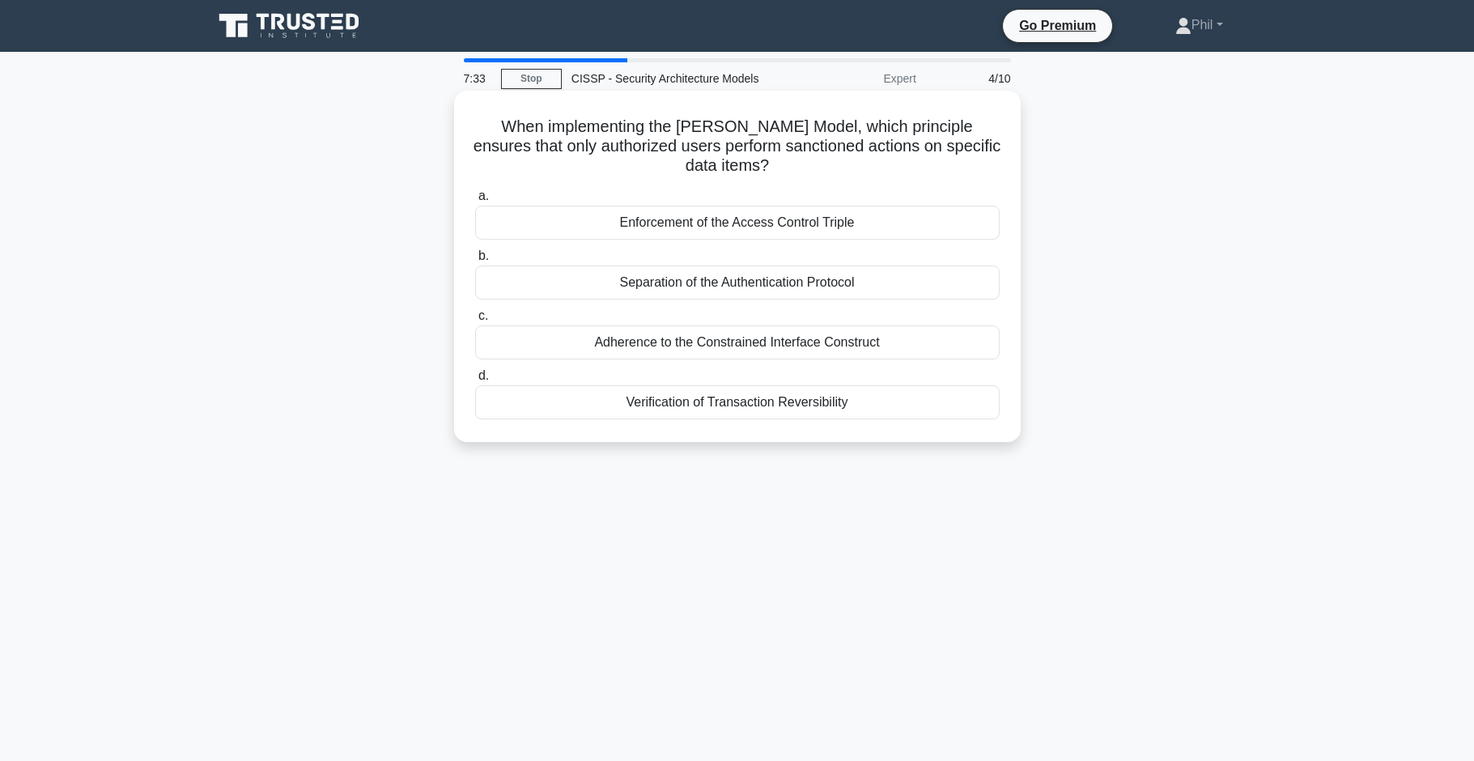
click at [764, 224] on div "Enforcement of the Access Control Triple" at bounding box center [737, 223] width 525 height 34
click at [475, 202] on input "a. Enforcement of the Access Control Triple" at bounding box center [475, 196] width 0 height 11
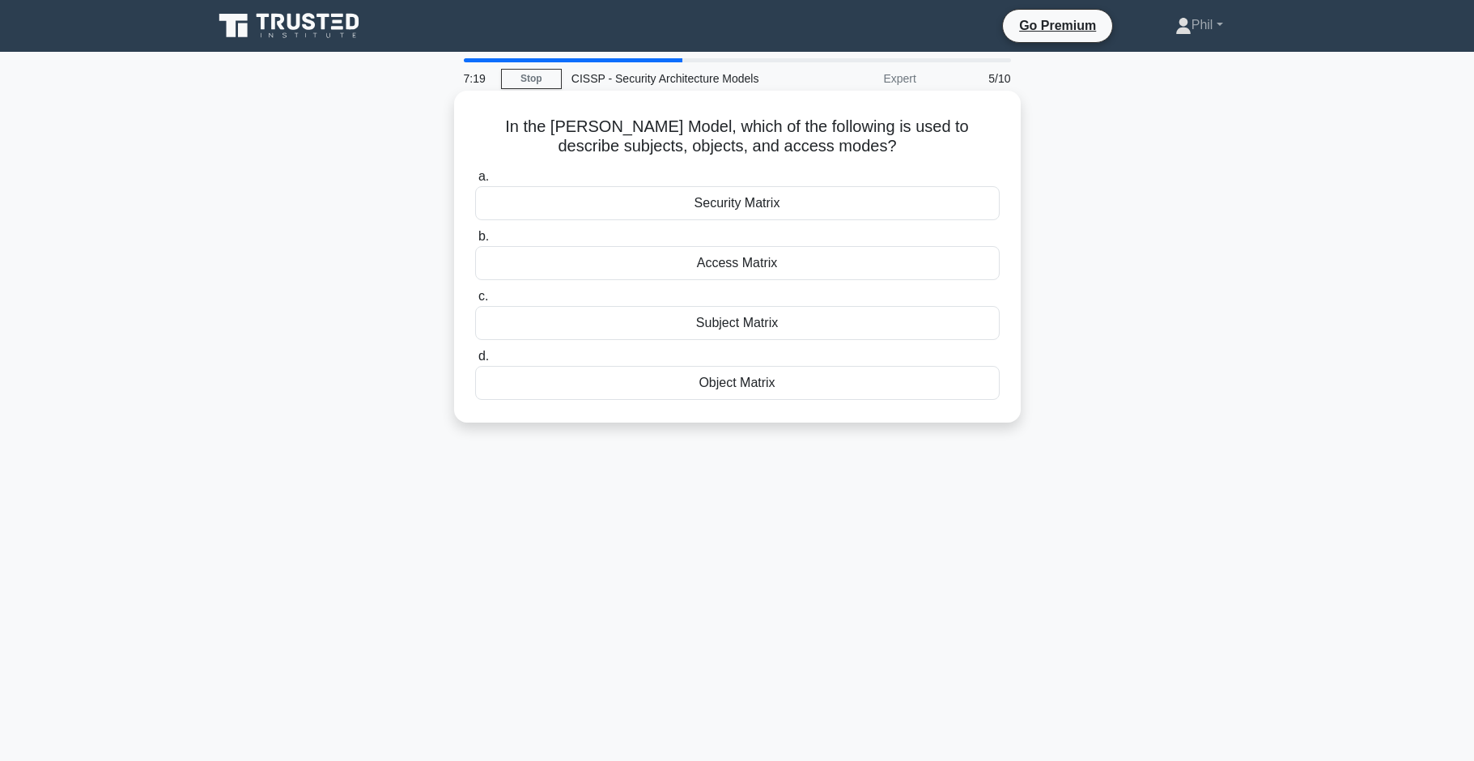
click at [916, 207] on div "Security Matrix" at bounding box center [737, 203] width 525 height 34
click at [475, 182] on input "a. Security Matrix" at bounding box center [475, 177] width 0 height 11
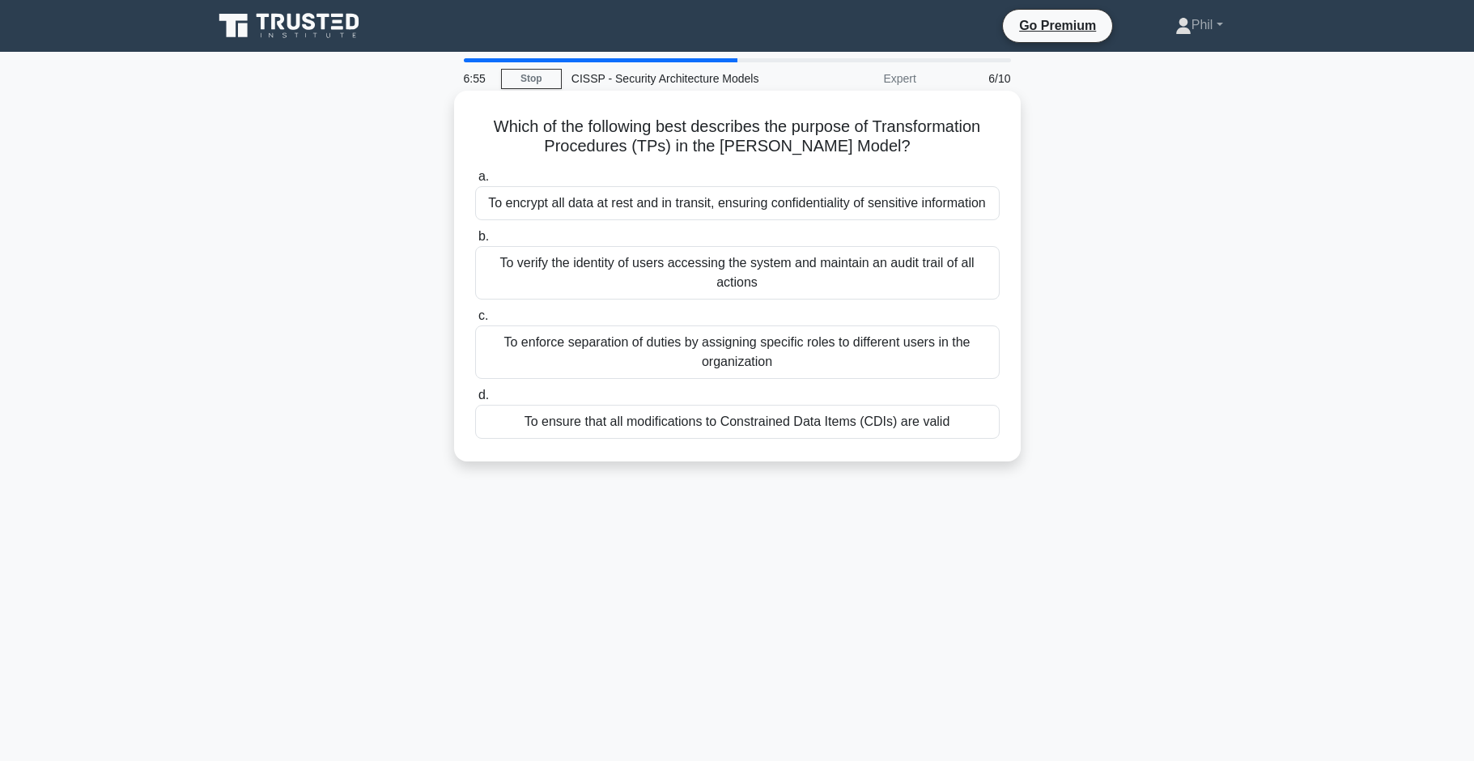
click at [947, 426] on div "To ensure that all modifications to Constrained Data Items (CDIs) are valid" at bounding box center [737, 422] width 525 height 34
click at [475, 401] on input "d. To ensure that all modifications to Constrained Data Items (CDIs) are valid" at bounding box center [475, 395] width 0 height 11
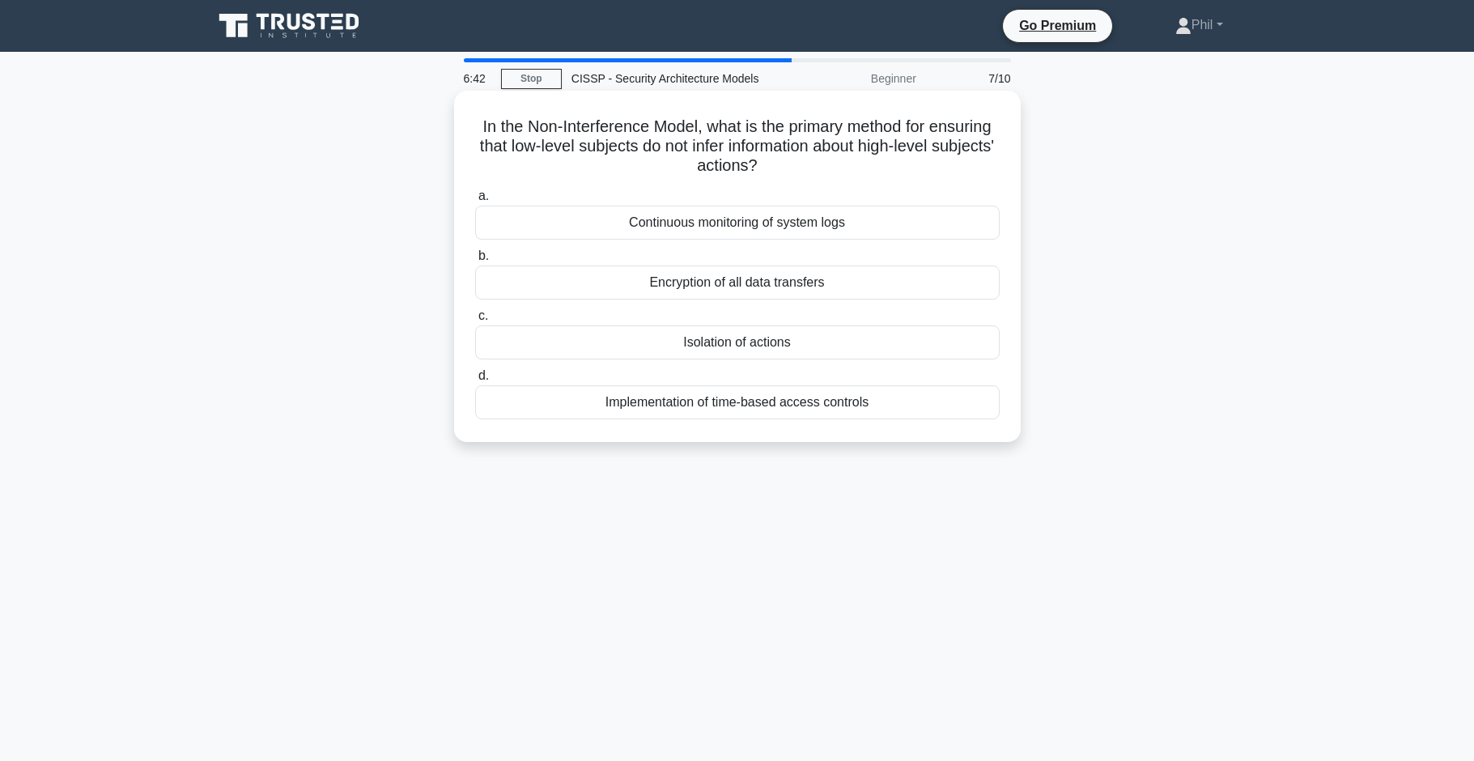
click at [840, 344] on div "Isolation of actions" at bounding box center [737, 342] width 525 height 34
click at [475, 321] on input "c. Isolation of actions" at bounding box center [475, 316] width 0 height 11
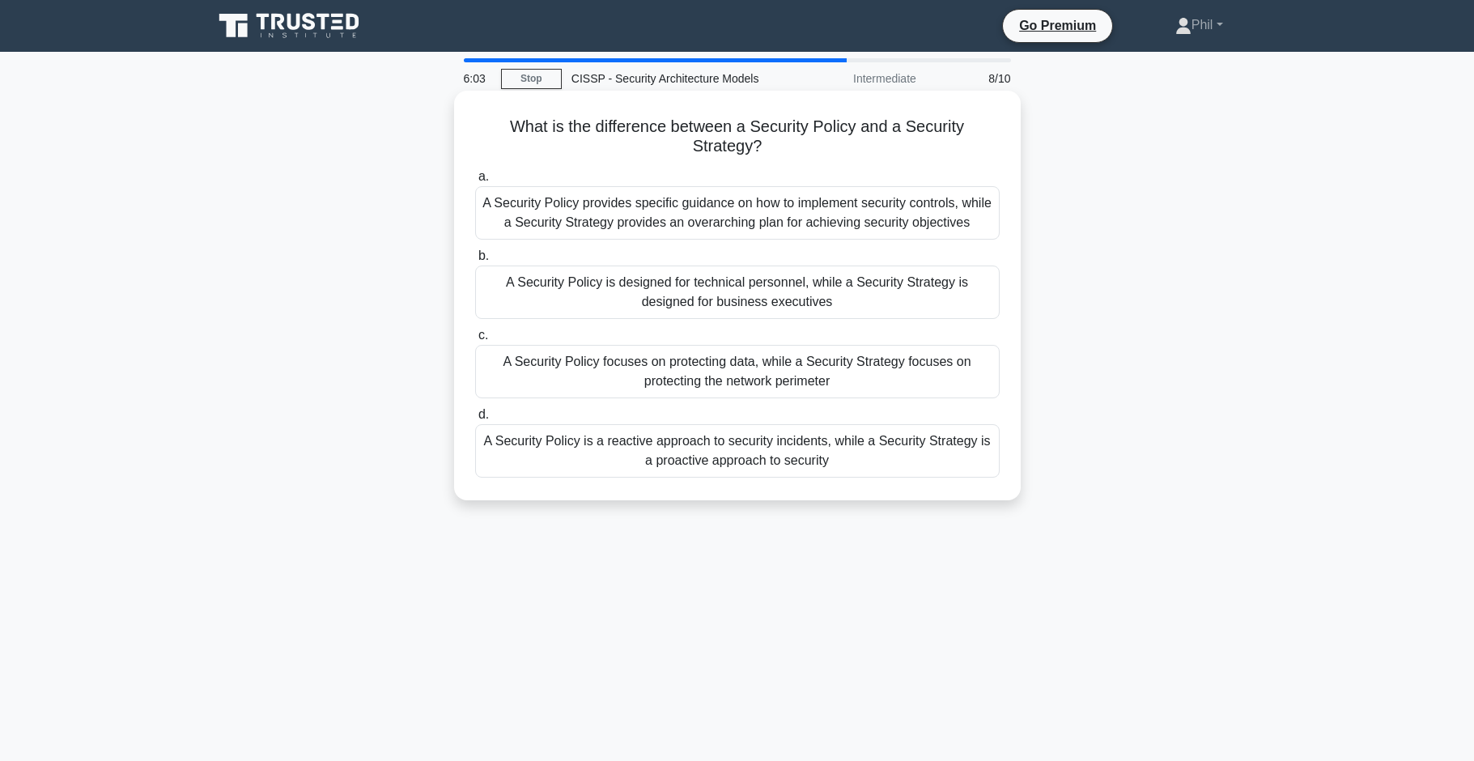
click at [901, 211] on div "A Security Policy provides specific guidance on how to implement security contr…" at bounding box center [737, 212] width 525 height 53
click at [475, 182] on input "a. A Security Policy provides specific guidance on how to implement security co…" at bounding box center [475, 177] width 0 height 11
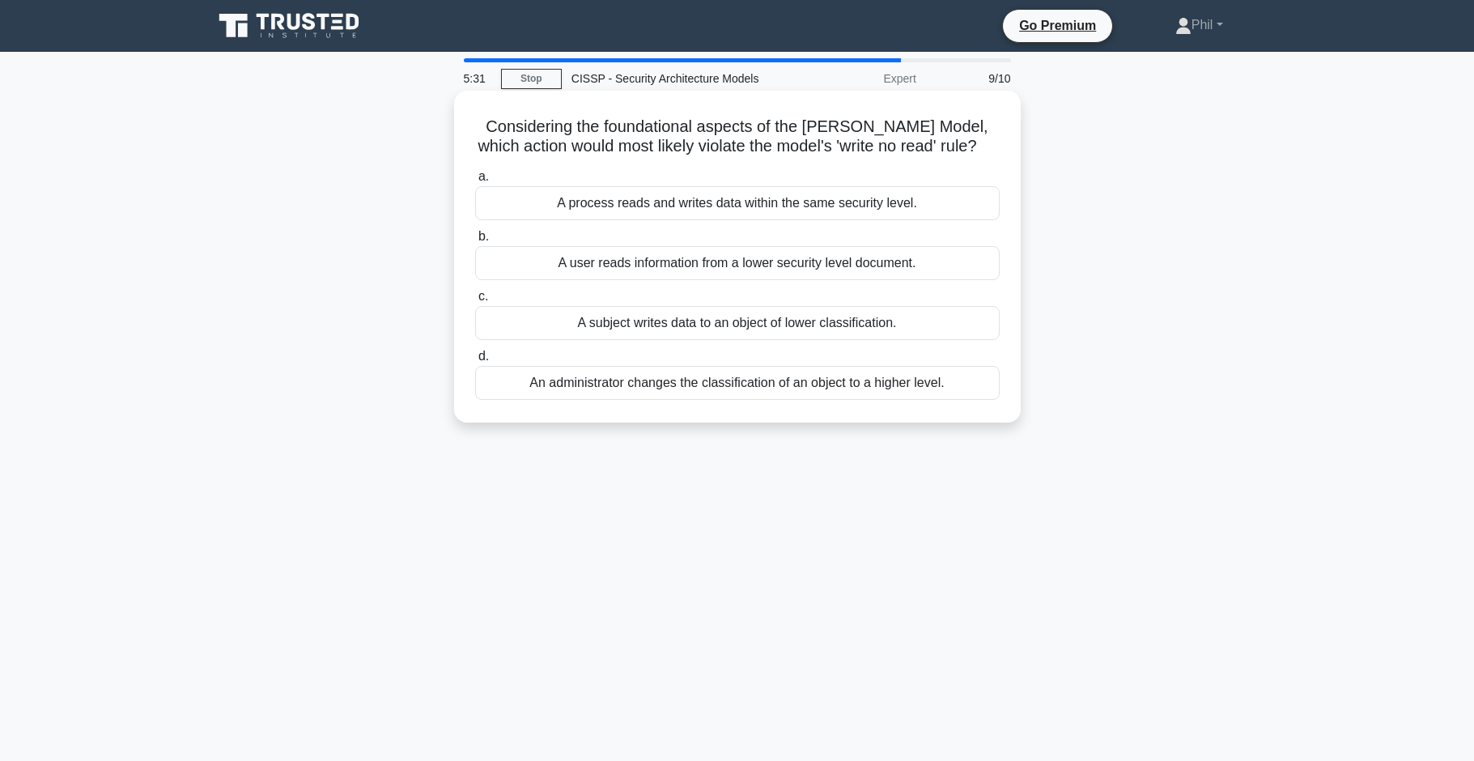
click at [923, 318] on div "A subject writes data to an object of lower classification." at bounding box center [737, 323] width 525 height 34
click at [475, 302] on input "c. A subject writes data to an object of lower classification." at bounding box center [475, 296] width 0 height 11
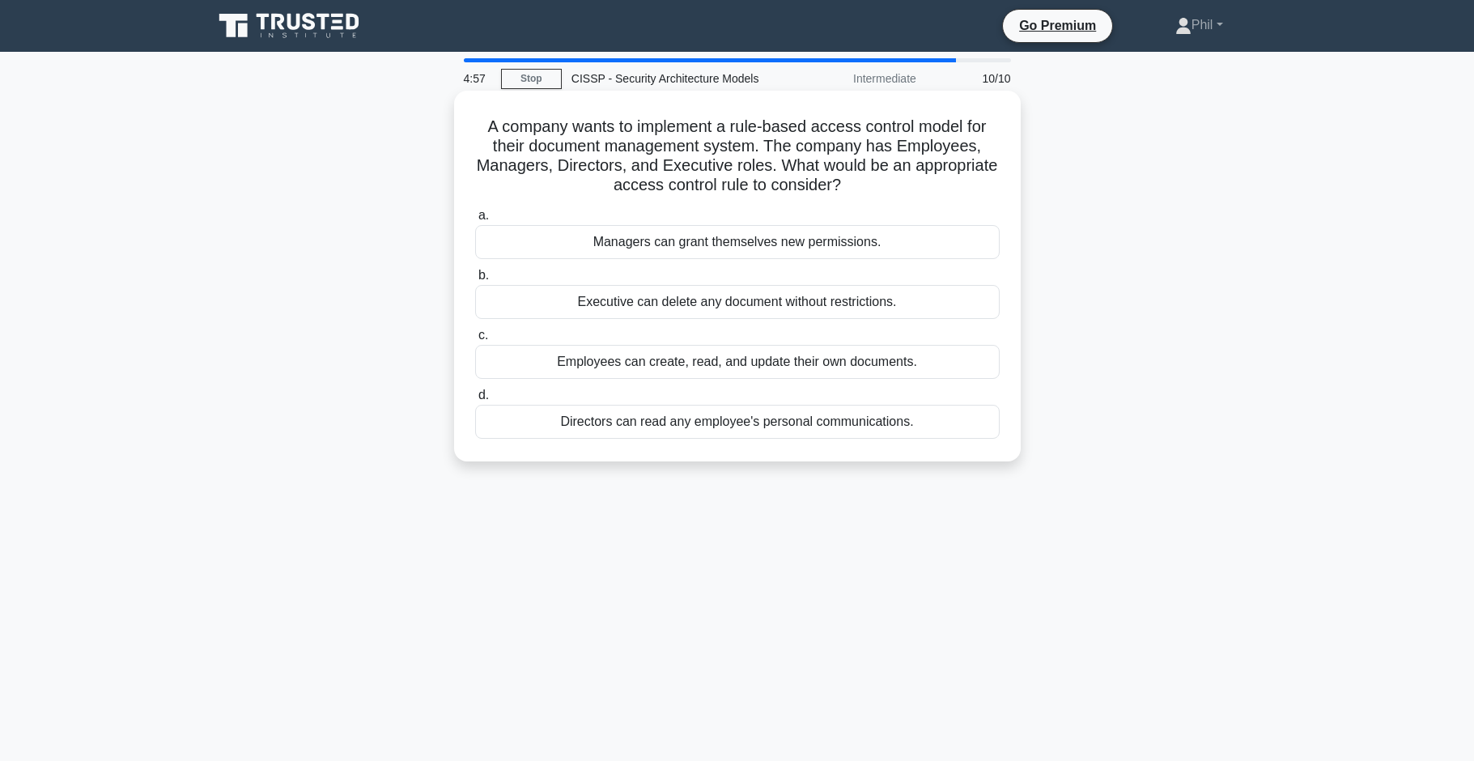
click at [830, 371] on div "Employees can create, read, and update their own documents." at bounding box center [737, 362] width 525 height 34
click at [475, 341] on input "c. Employees can create, read, and update their own documents." at bounding box center [475, 335] width 0 height 11
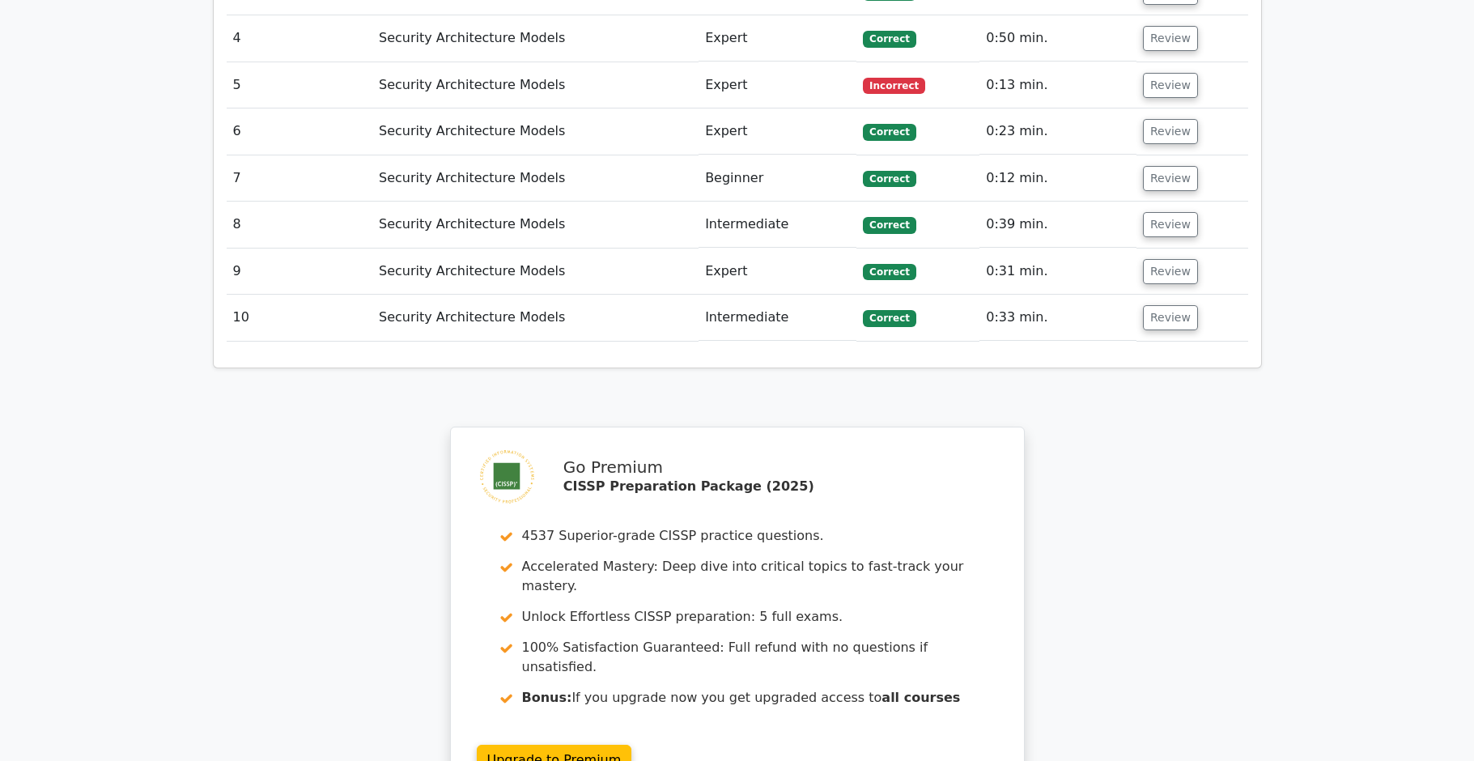
scroll to position [1718, 0]
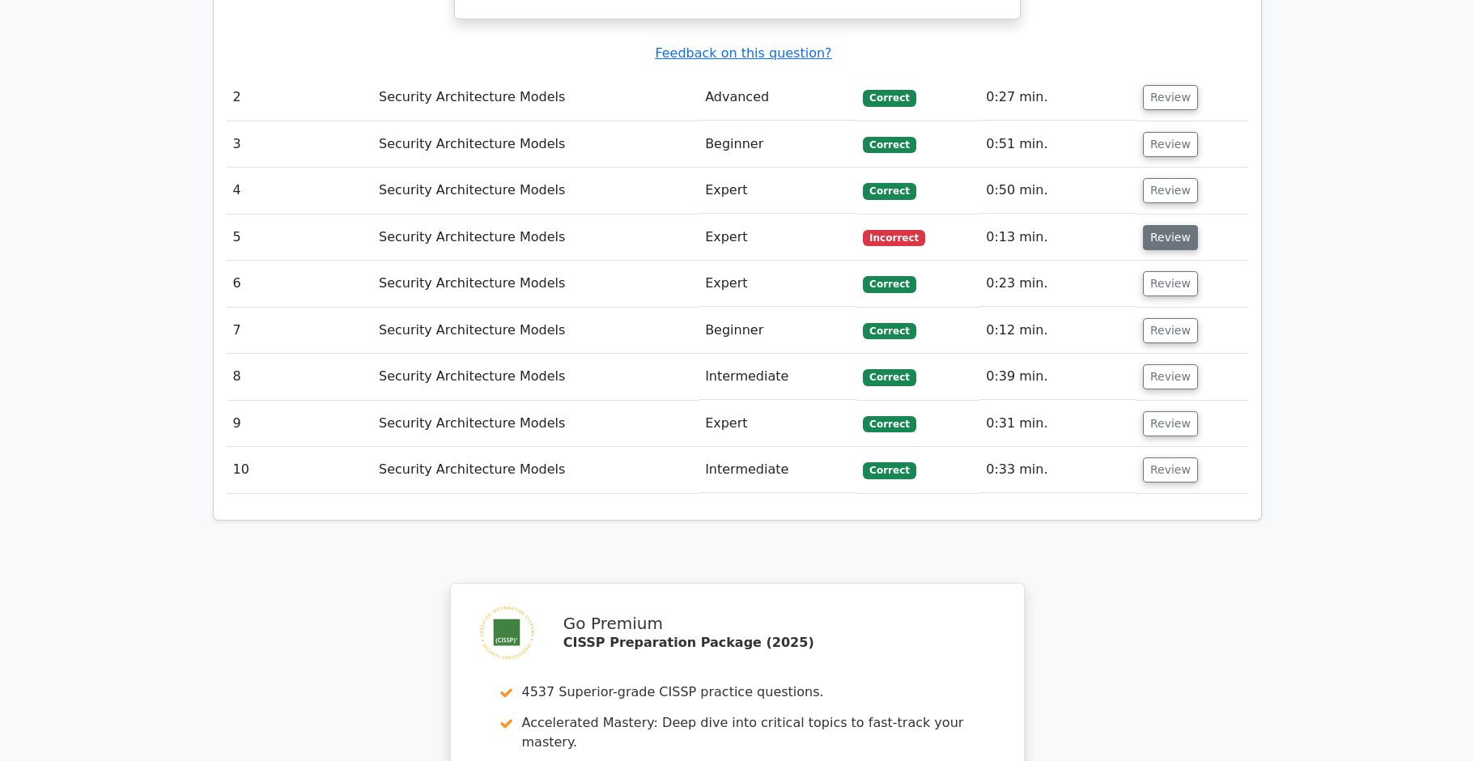
click at [1158, 225] on button "Review" at bounding box center [1170, 237] width 55 height 25
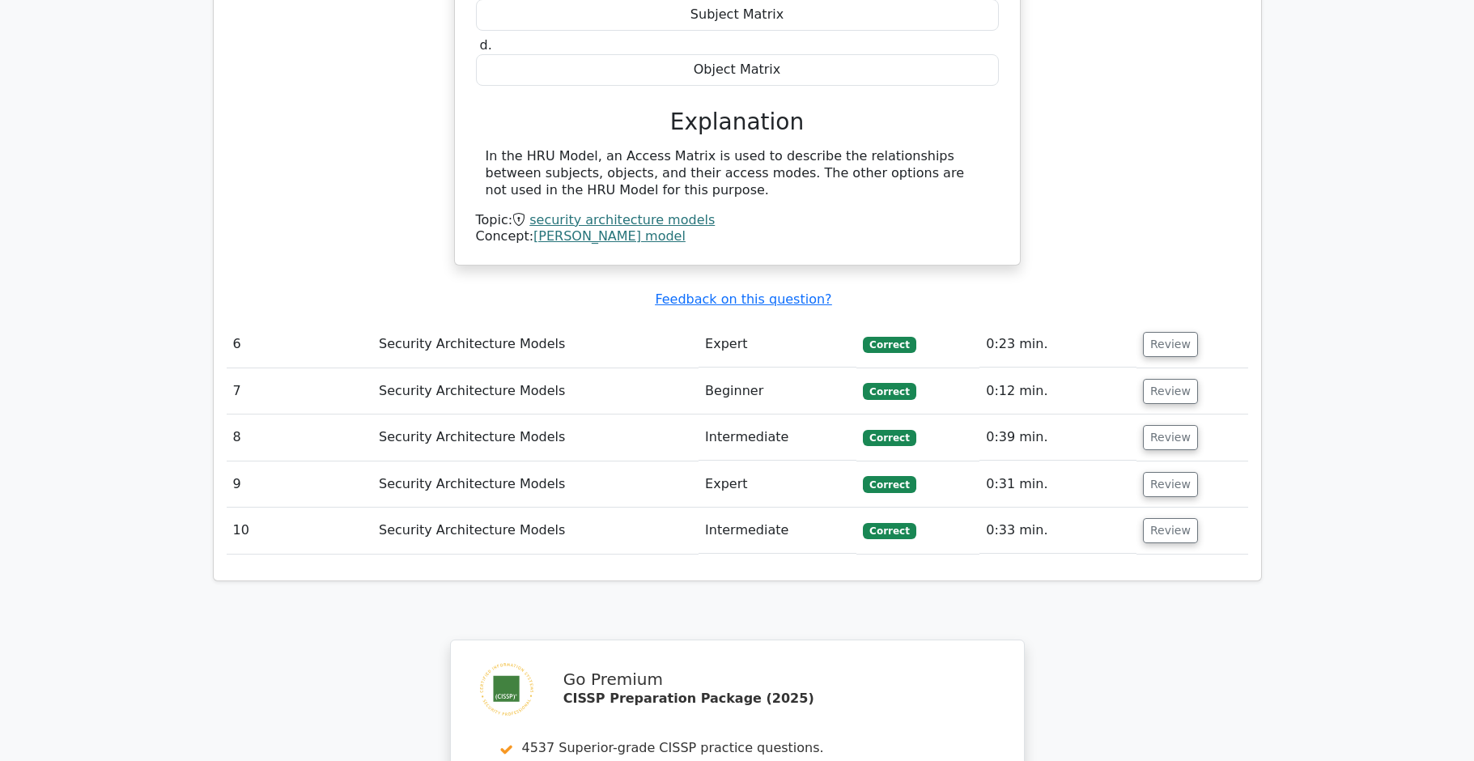
scroll to position [2186, 0]
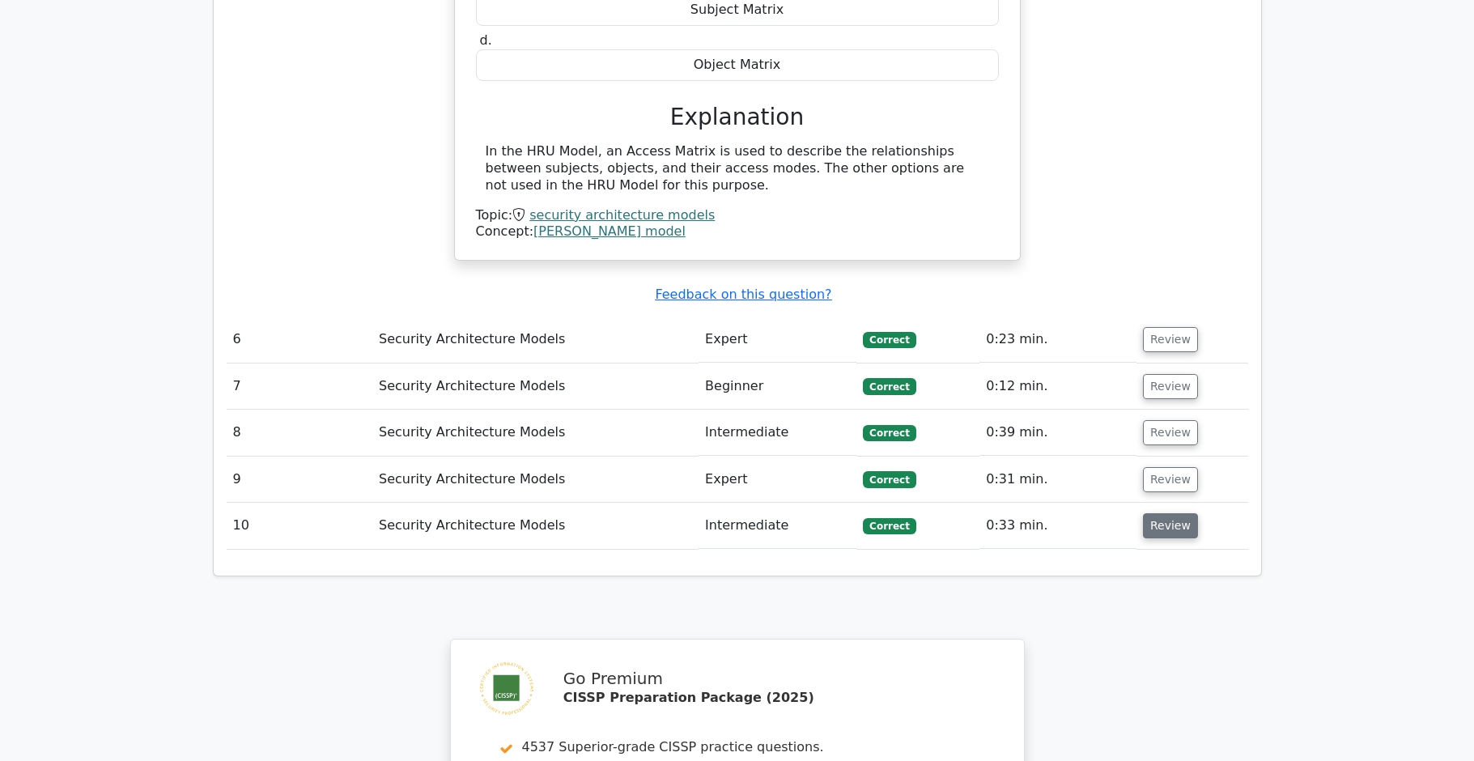
click at [1153, 513] on button "Review" at bounding box center [1170, 525] width 55 height 25
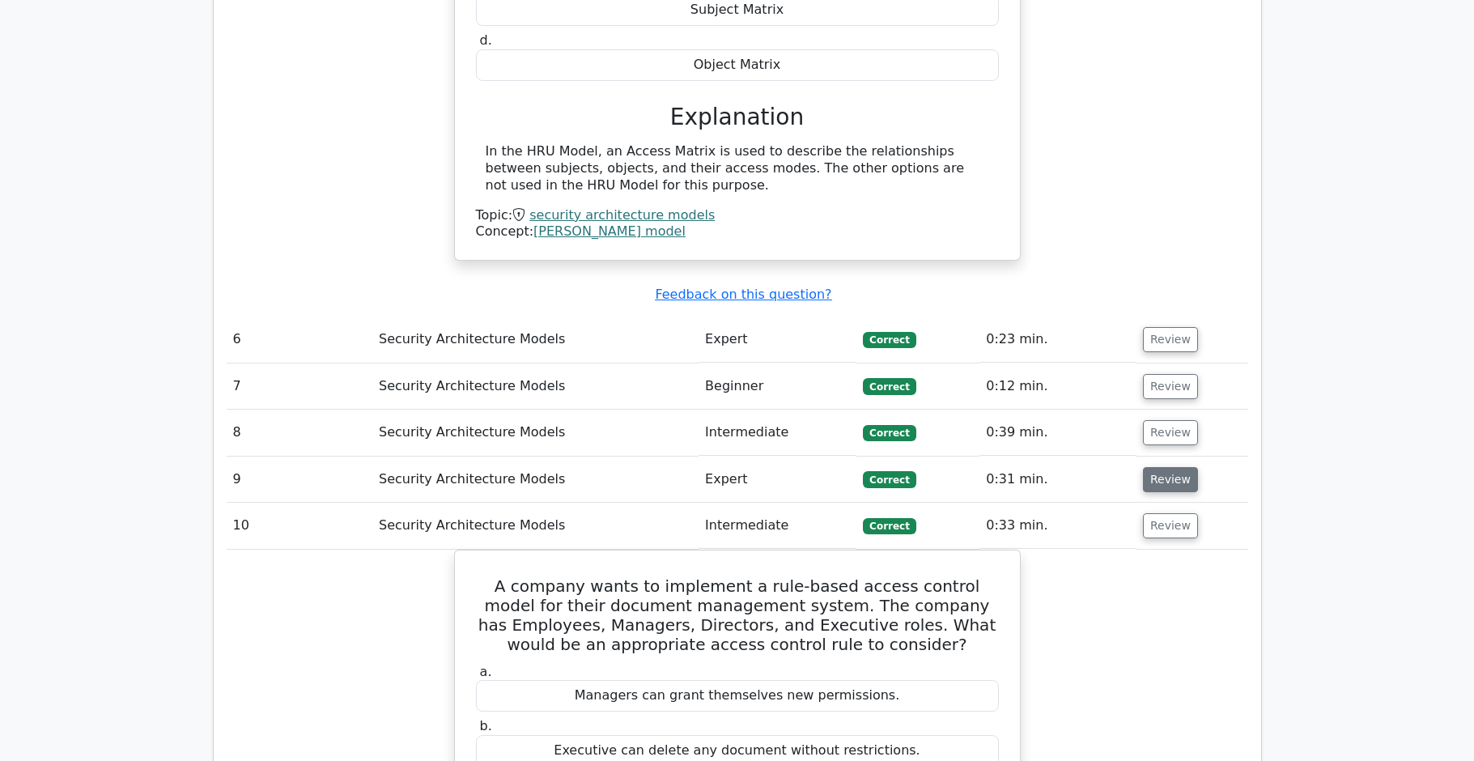
click at [1171, 467] on button "Review" at bounding box center [1170, 479] width 55 height 25
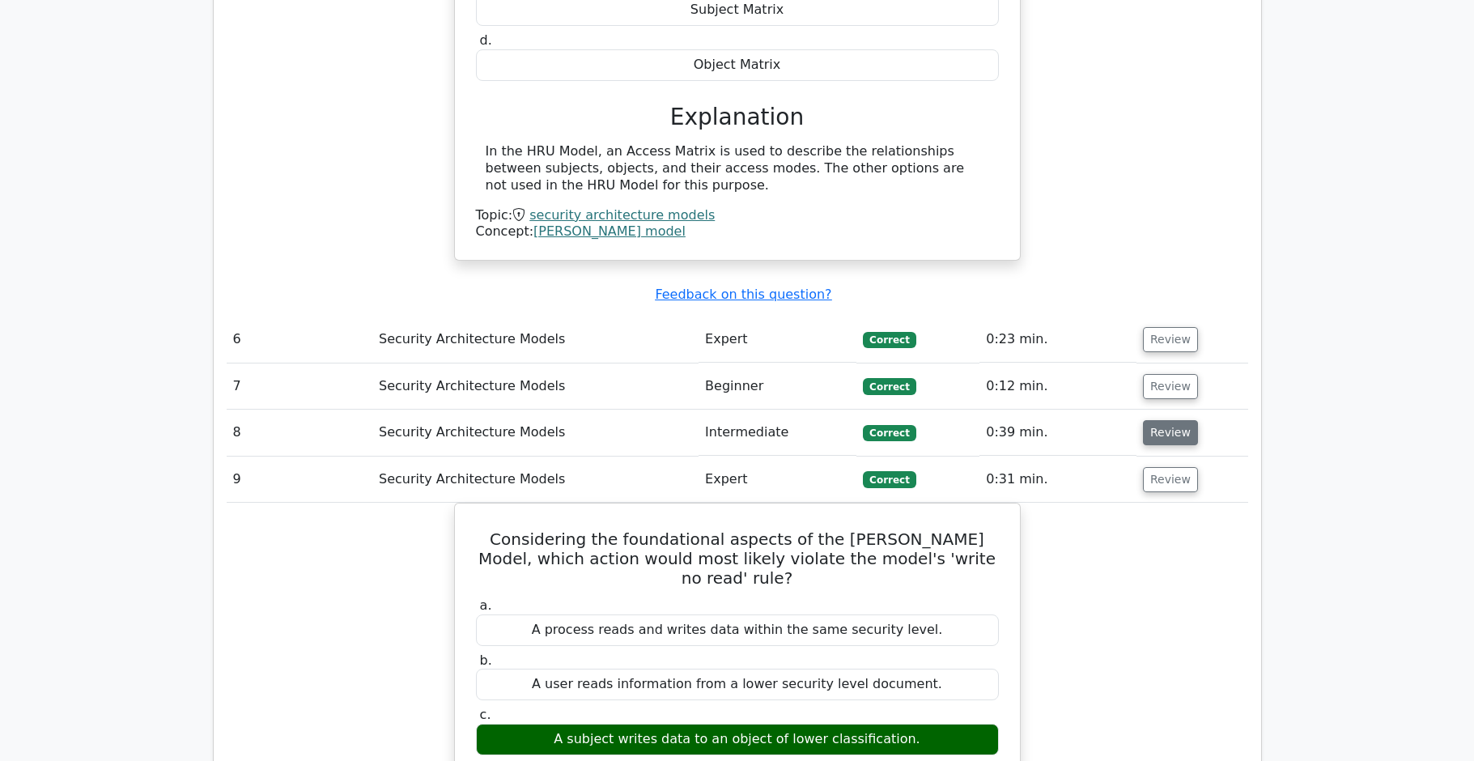
click at [1176, 420] on button "Review" at bounding box center [1170, 432] width 55 height 25
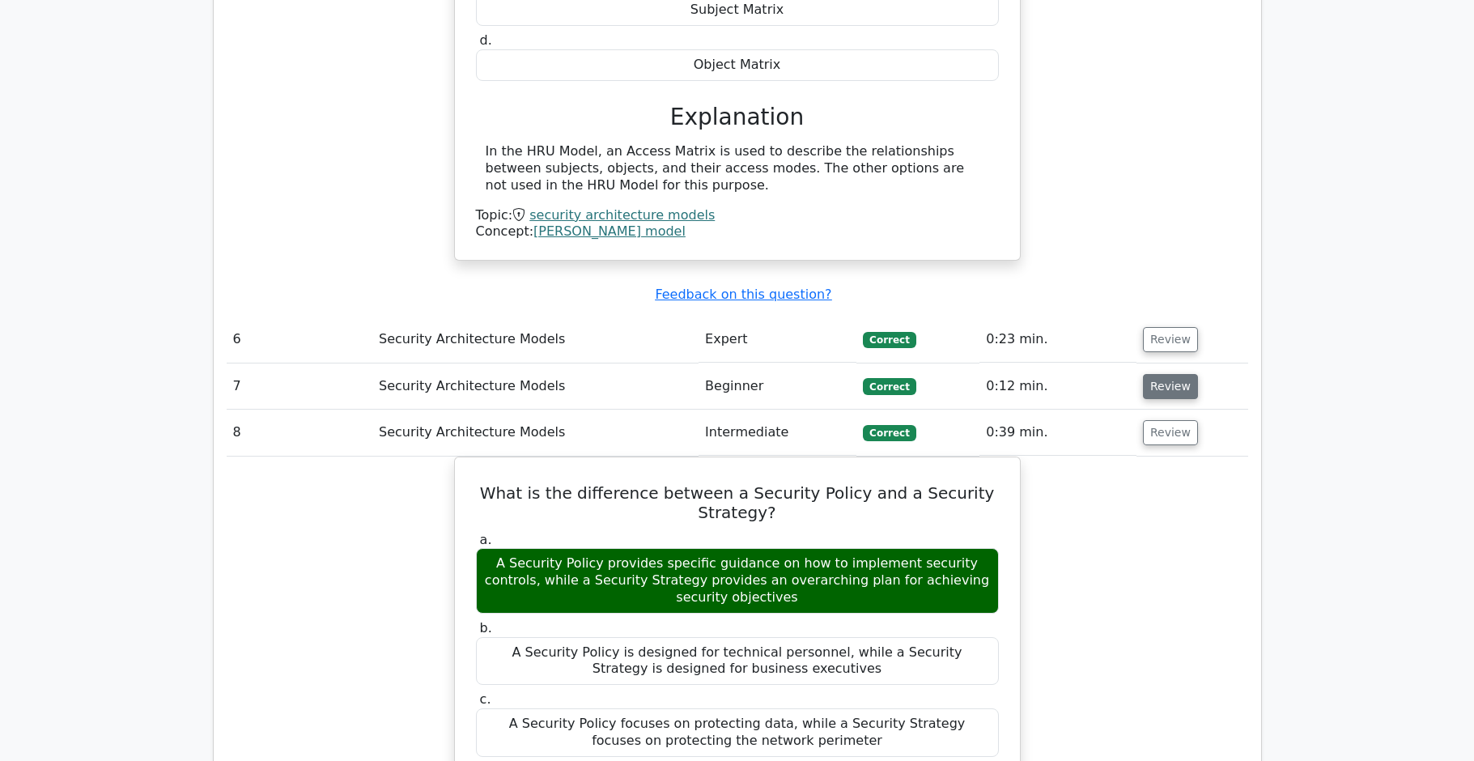
click at [1171, 374] on button "Review" at bounding box center [1170, 386] width 55 height 25
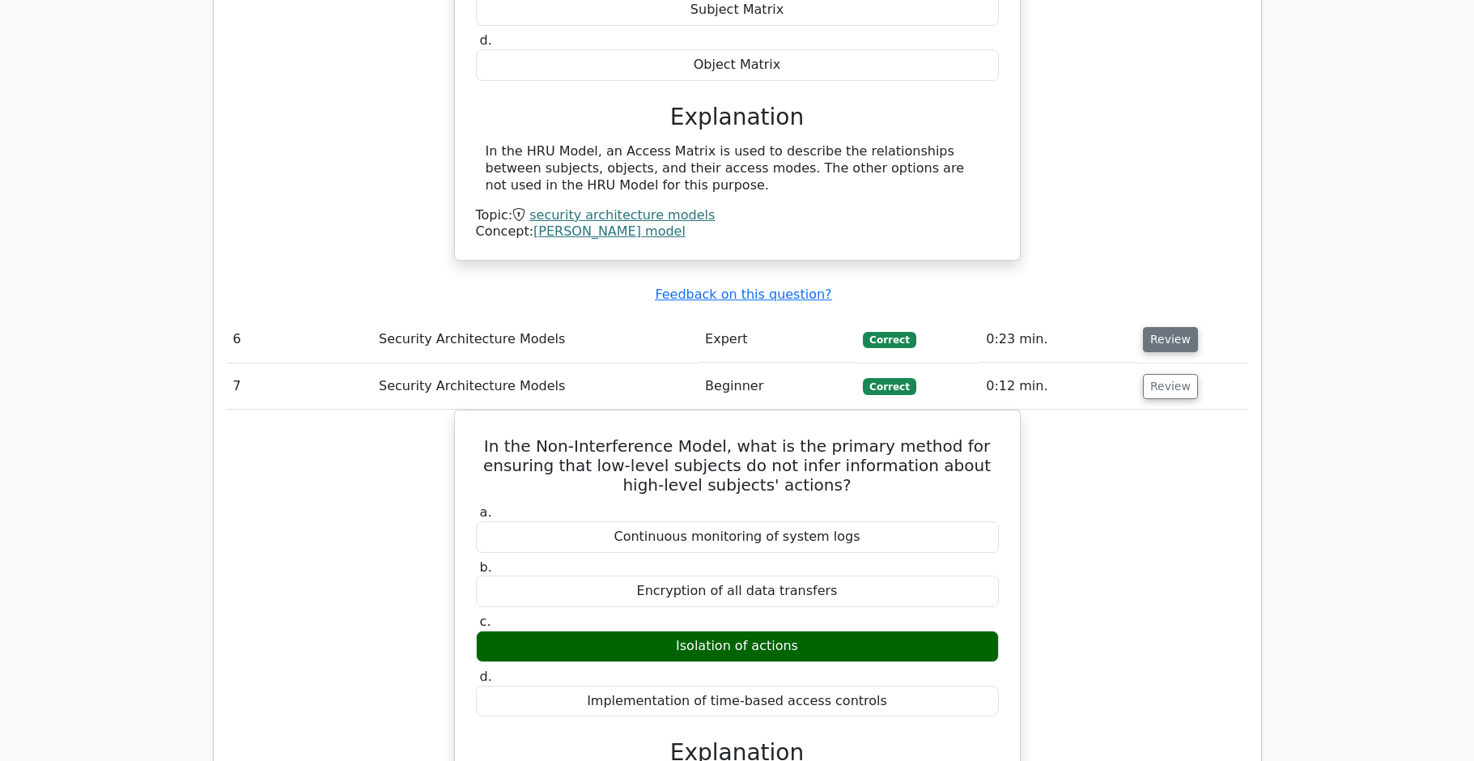
click at [1163, 327] on button "Review" at bounding box center [1170, 339] width 55 height 25
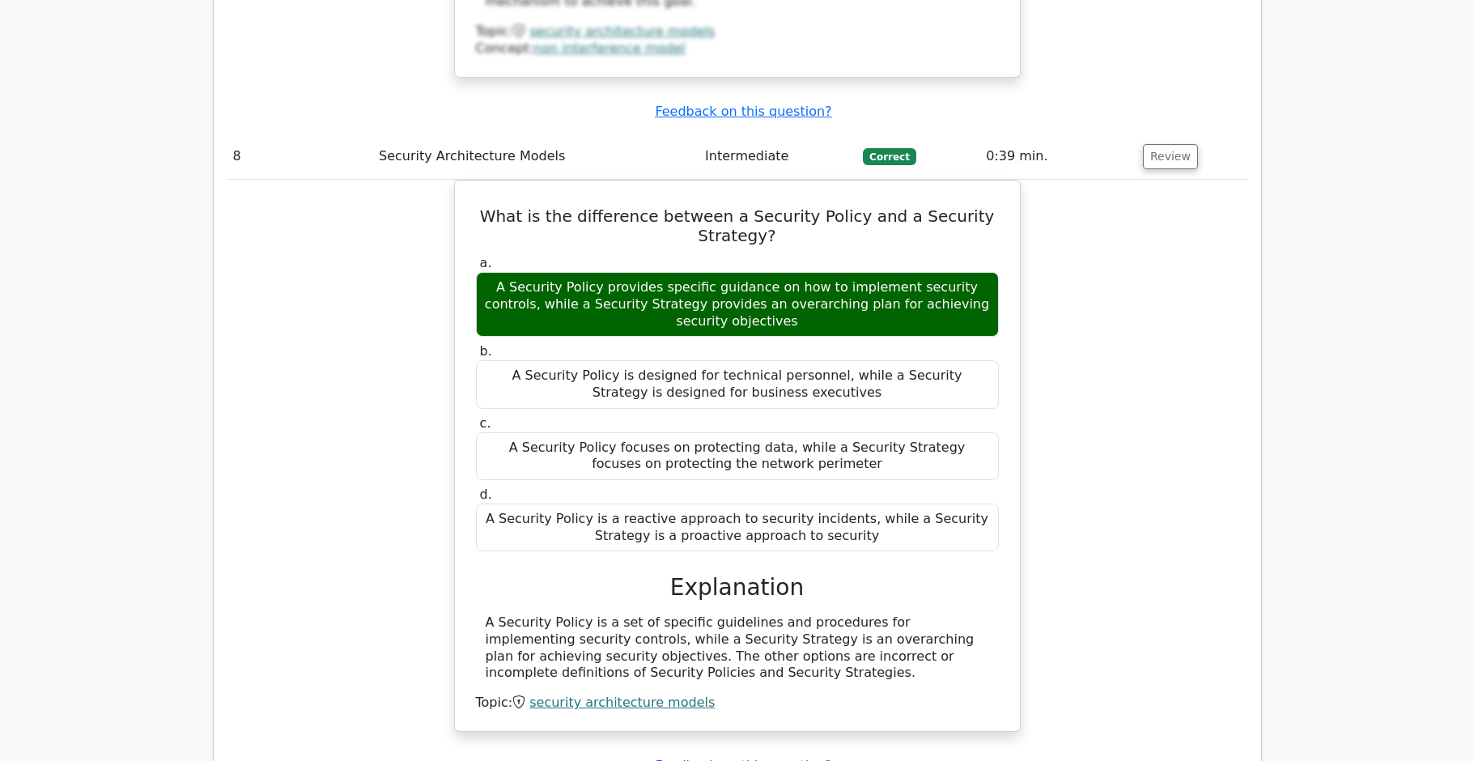
scroll to position [5009, 0]
